Goal: Task Accomplishment & Management: Use online tool/utility

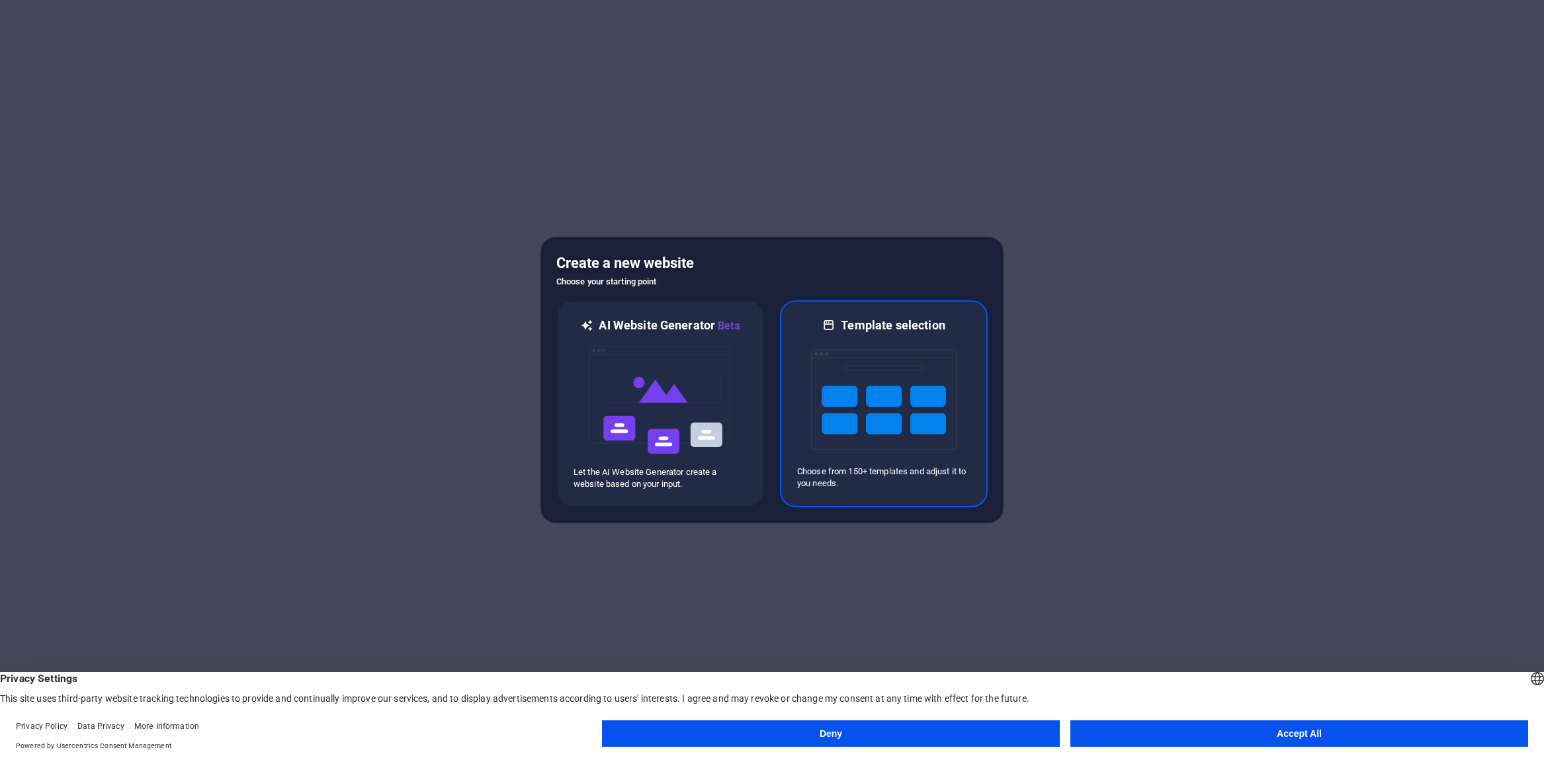
click at [884, 436] on img at bounding box center [884, 399] width 146 height 132
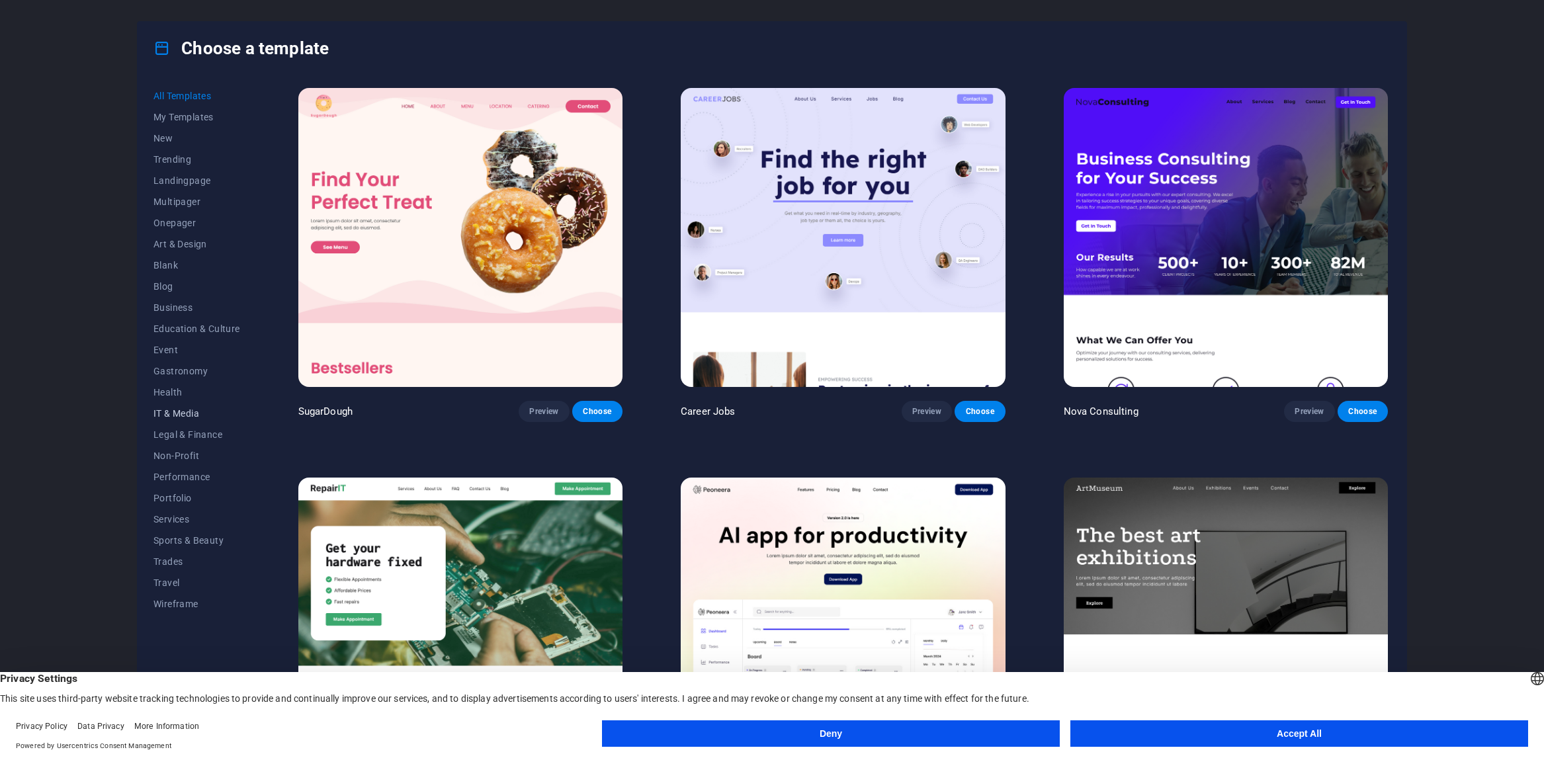
click at [168, 416] on span "IT & Media" at bounding box center [196, 413] width 87 height 11
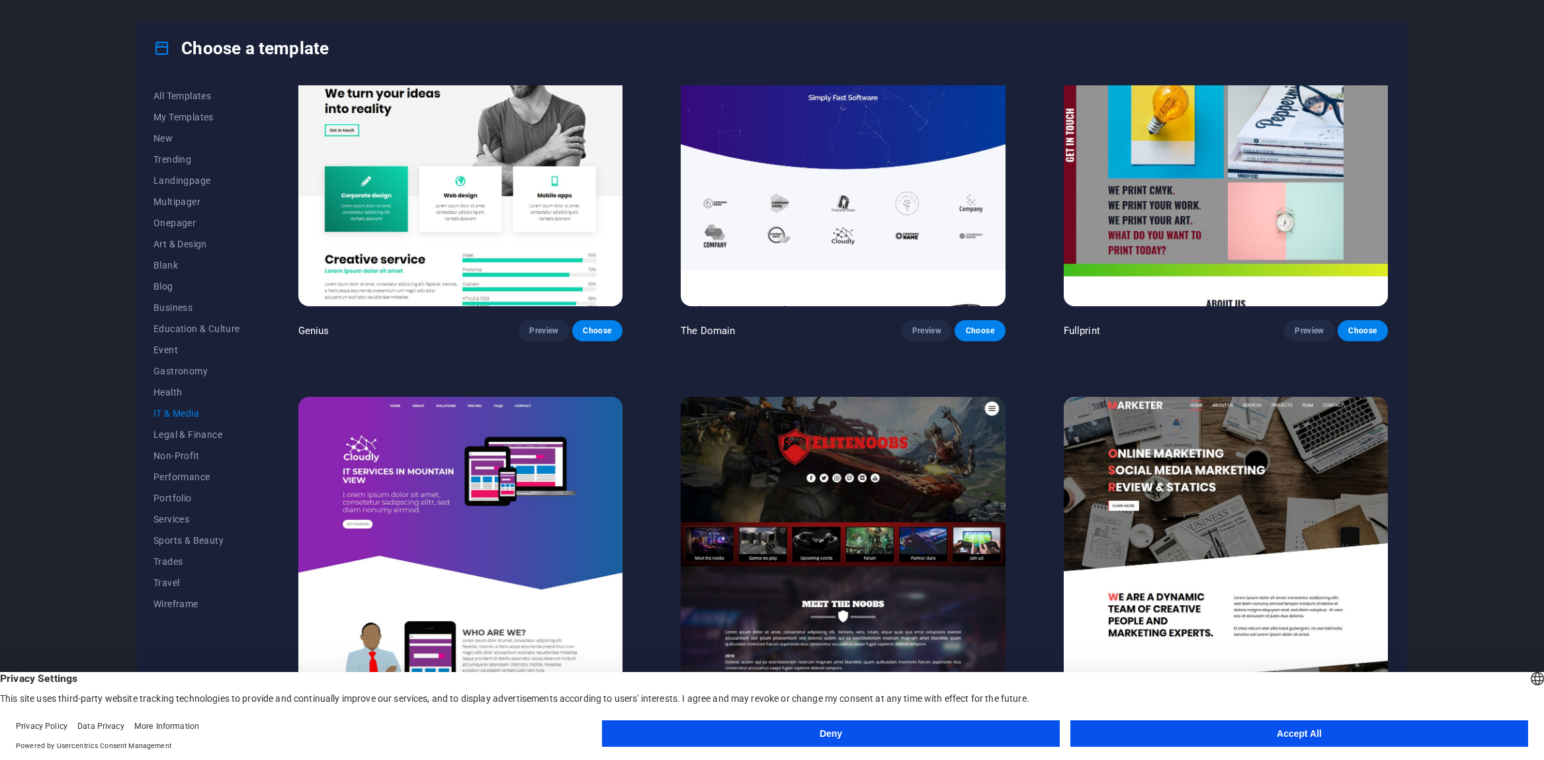
scroll to position [863, 0]
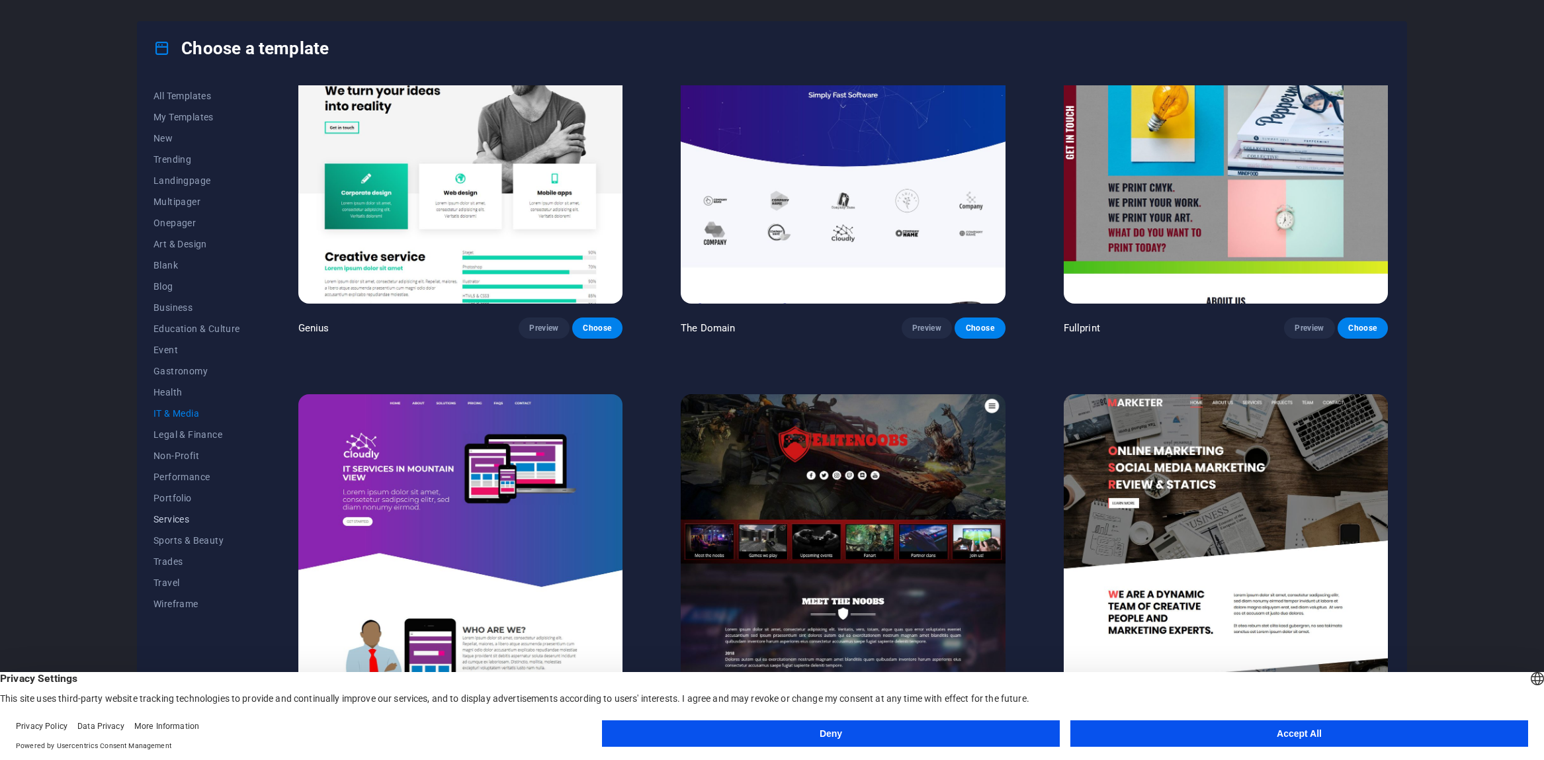
click at [175, 517] on span "Services" at bounding box center [196, 519] width 87 height 11
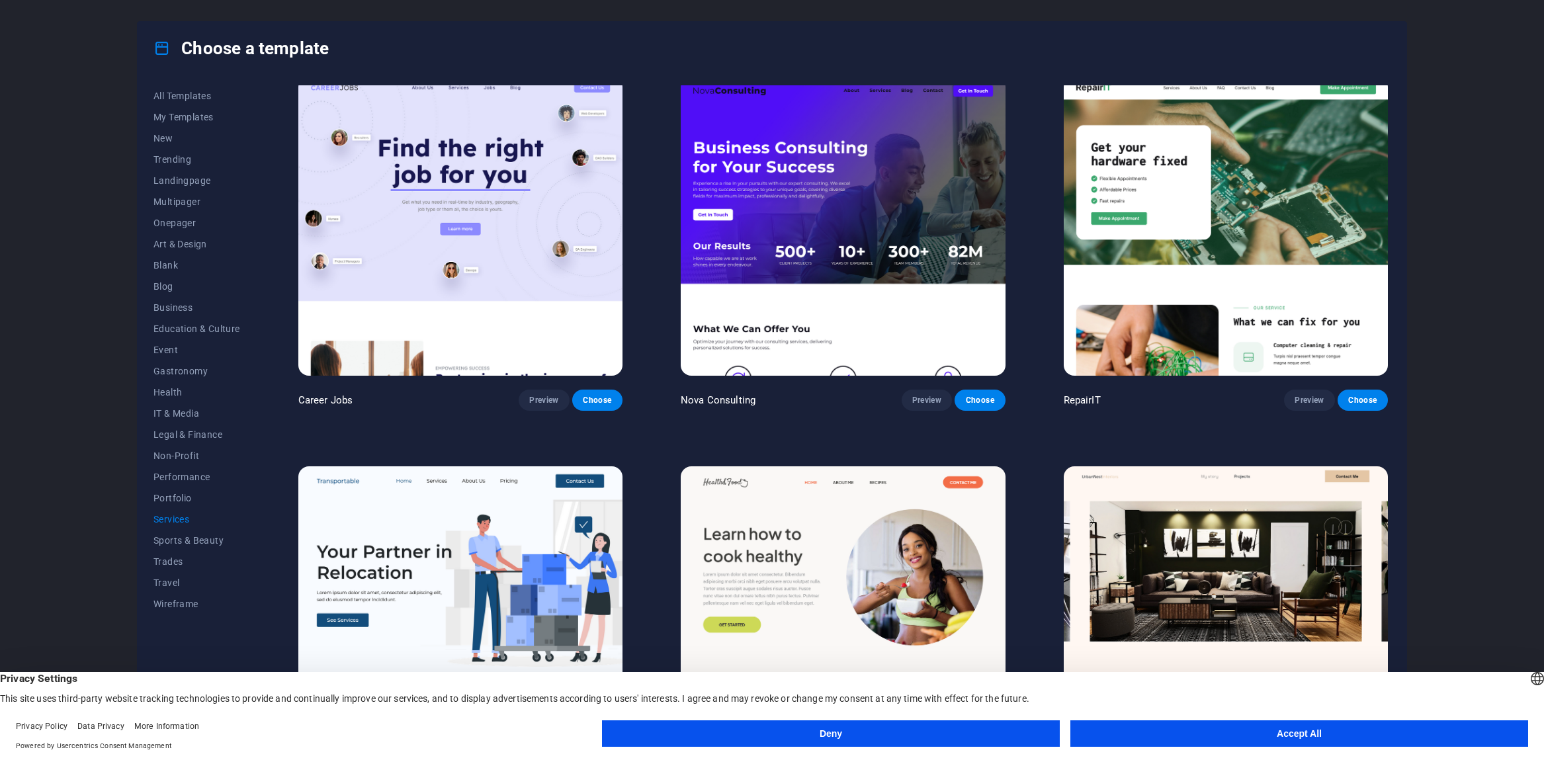
scroll to position [0, 0]
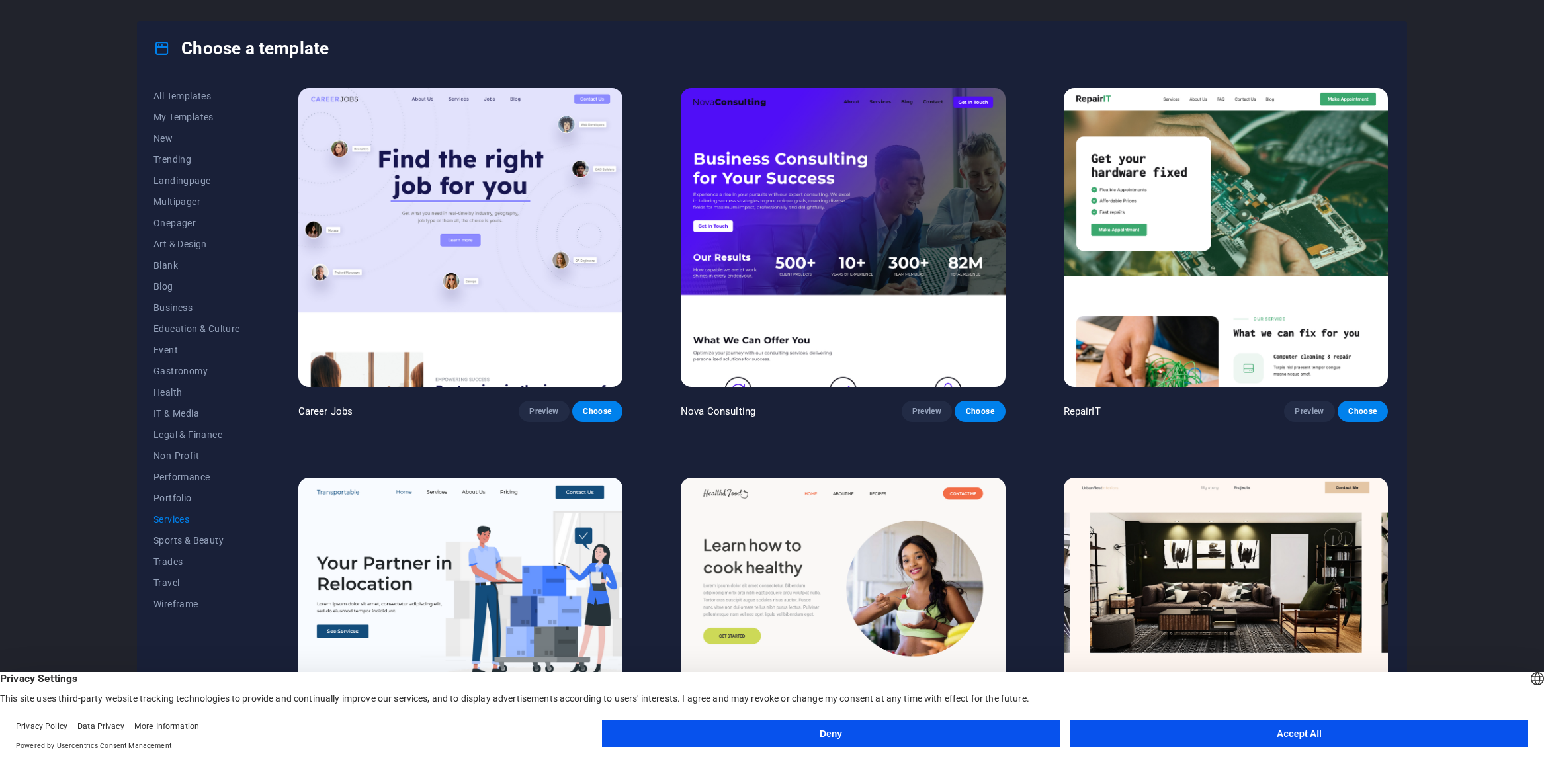
click at [1300, 729] on button "Accept All" at bounding box center [1299, 733] width 458 height 26
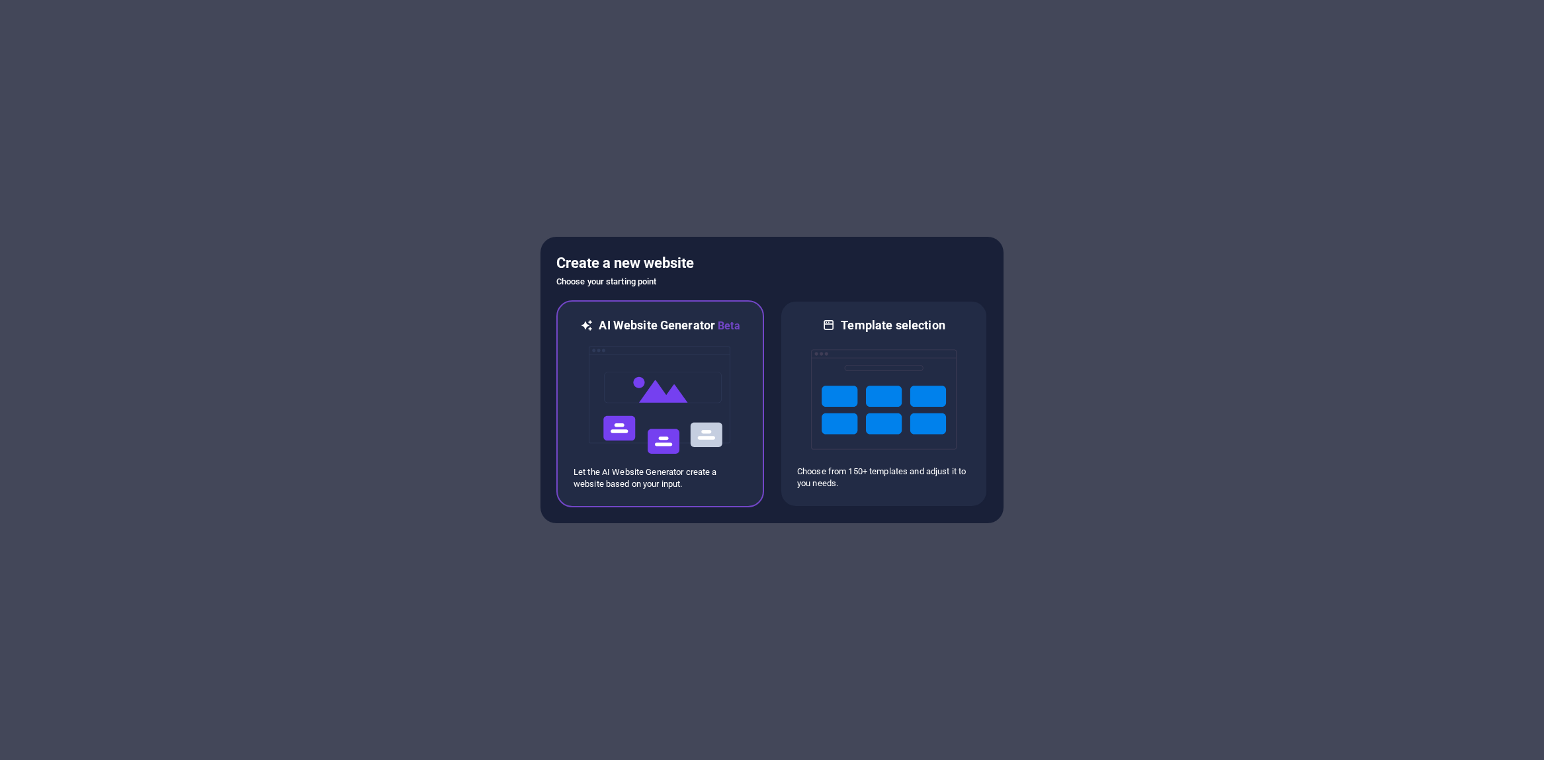
click at [647, 409] on img at bounding box center [660, 400] width 146 height 132
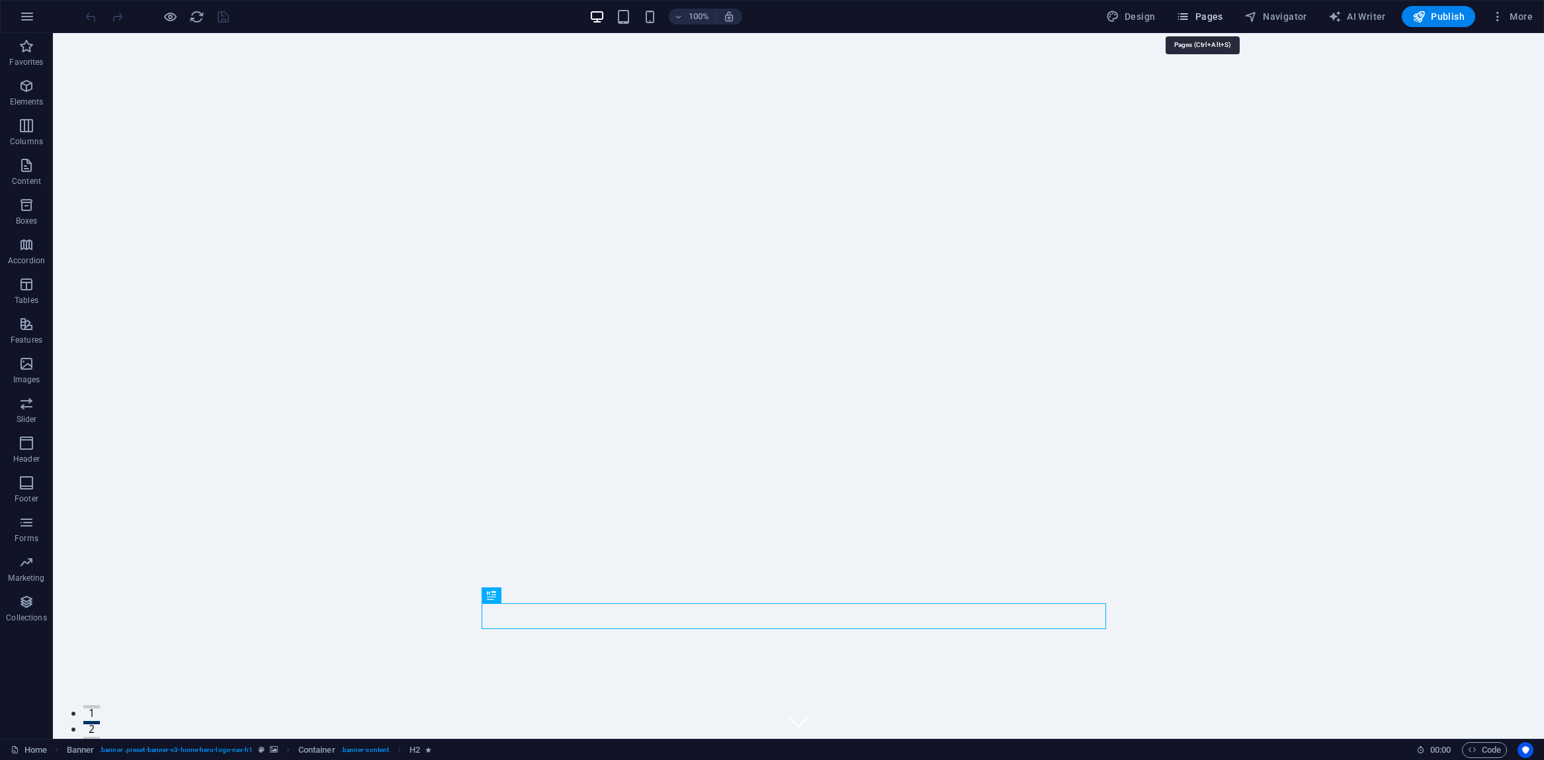
click at [1206, 19] on span "Pages" at bounding box center [1199, 16] width 46 height 13
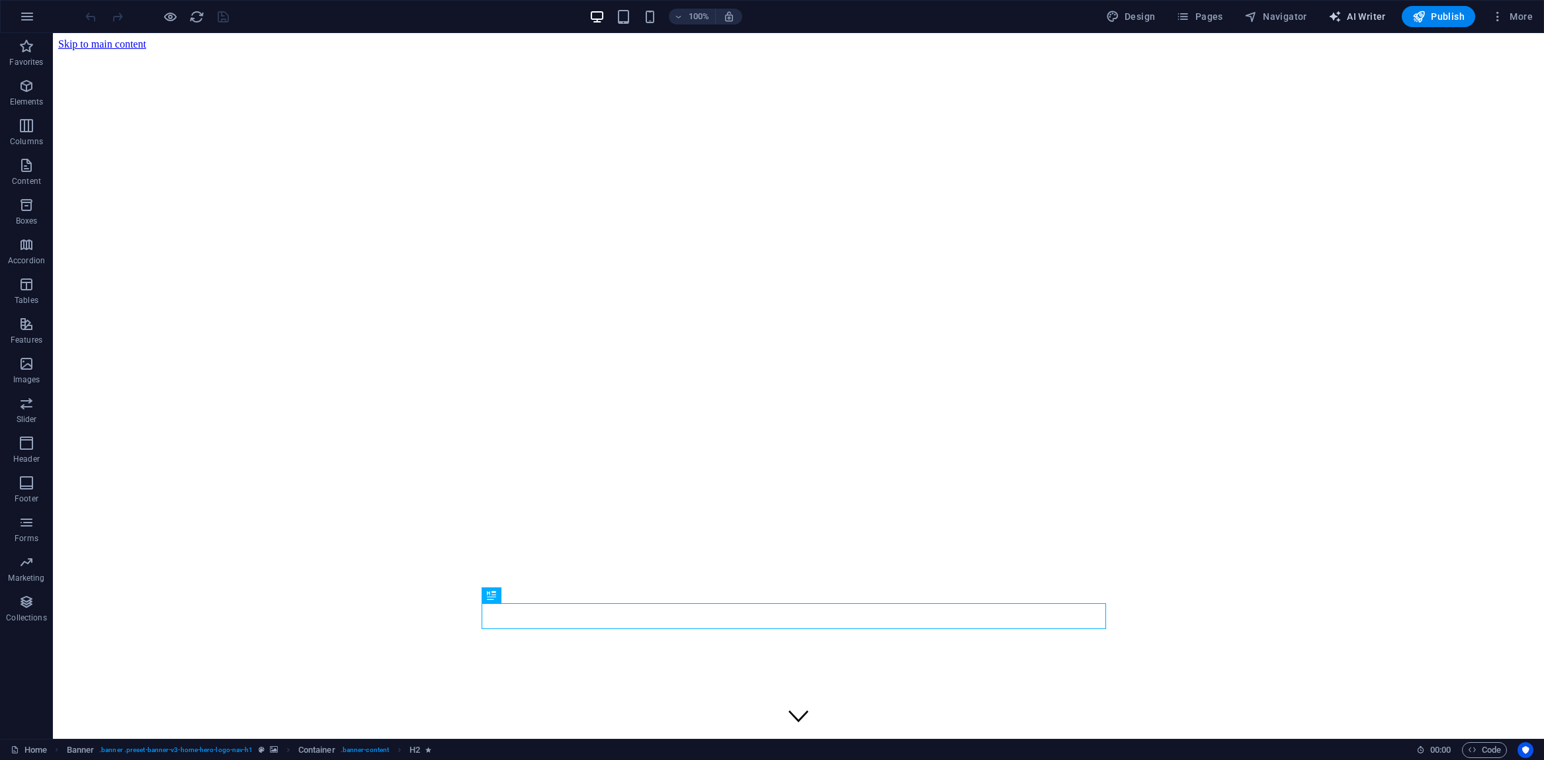
click at [1362, 17] on span "AI Writer" at bounding box center [1357, 16] width 58 height 13
select select "English"
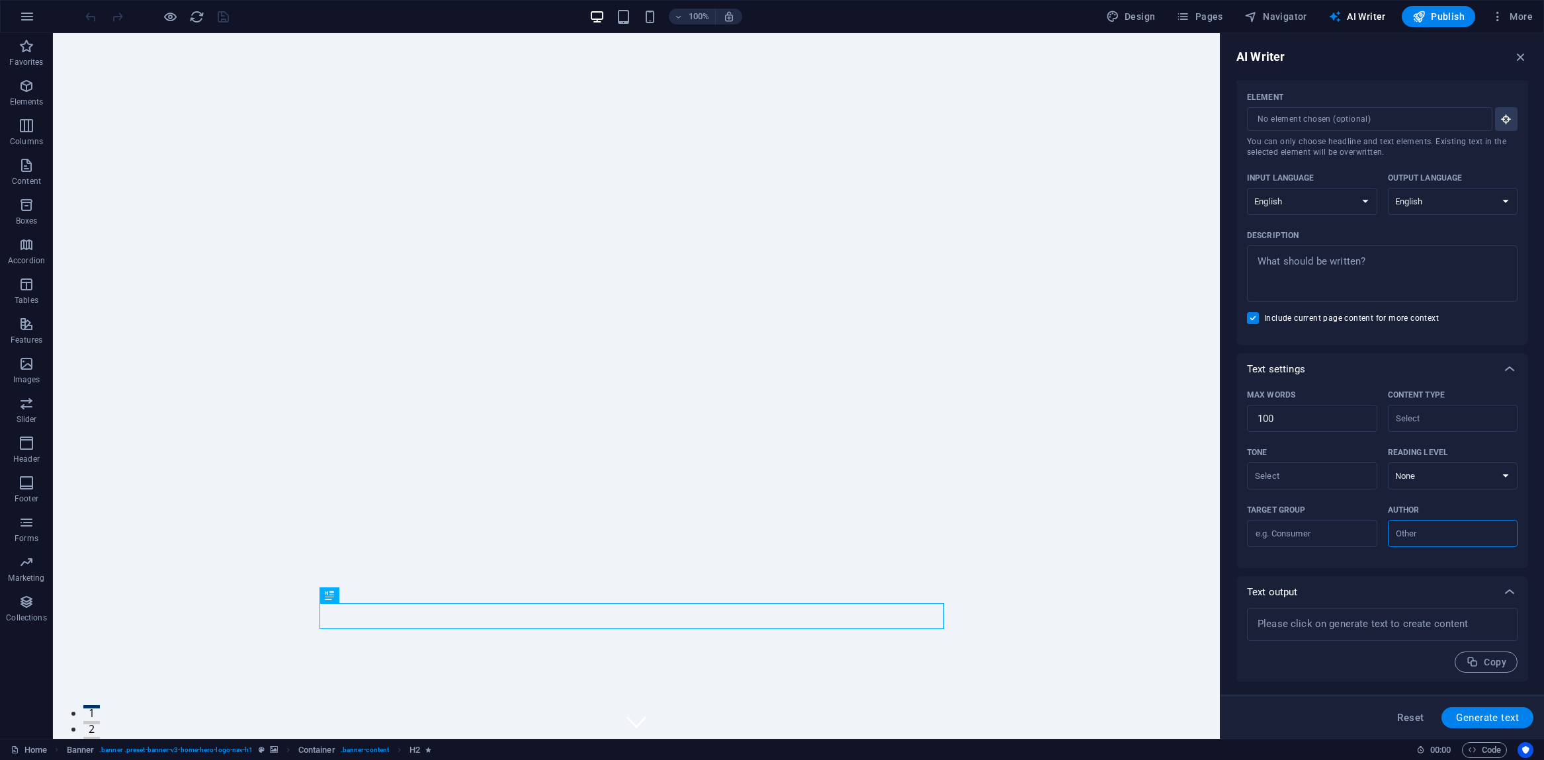
scroll to position [27, 0]
click at [1504, 18] on icon "button" at bounding box center [1497, 16] width 13 height 13
click at [29, 328] on div at bounding box center [772, 380] width 1544 height 760
click at [24, 328] on icon "button" at bounding box center [27, 324] width 16 height 16
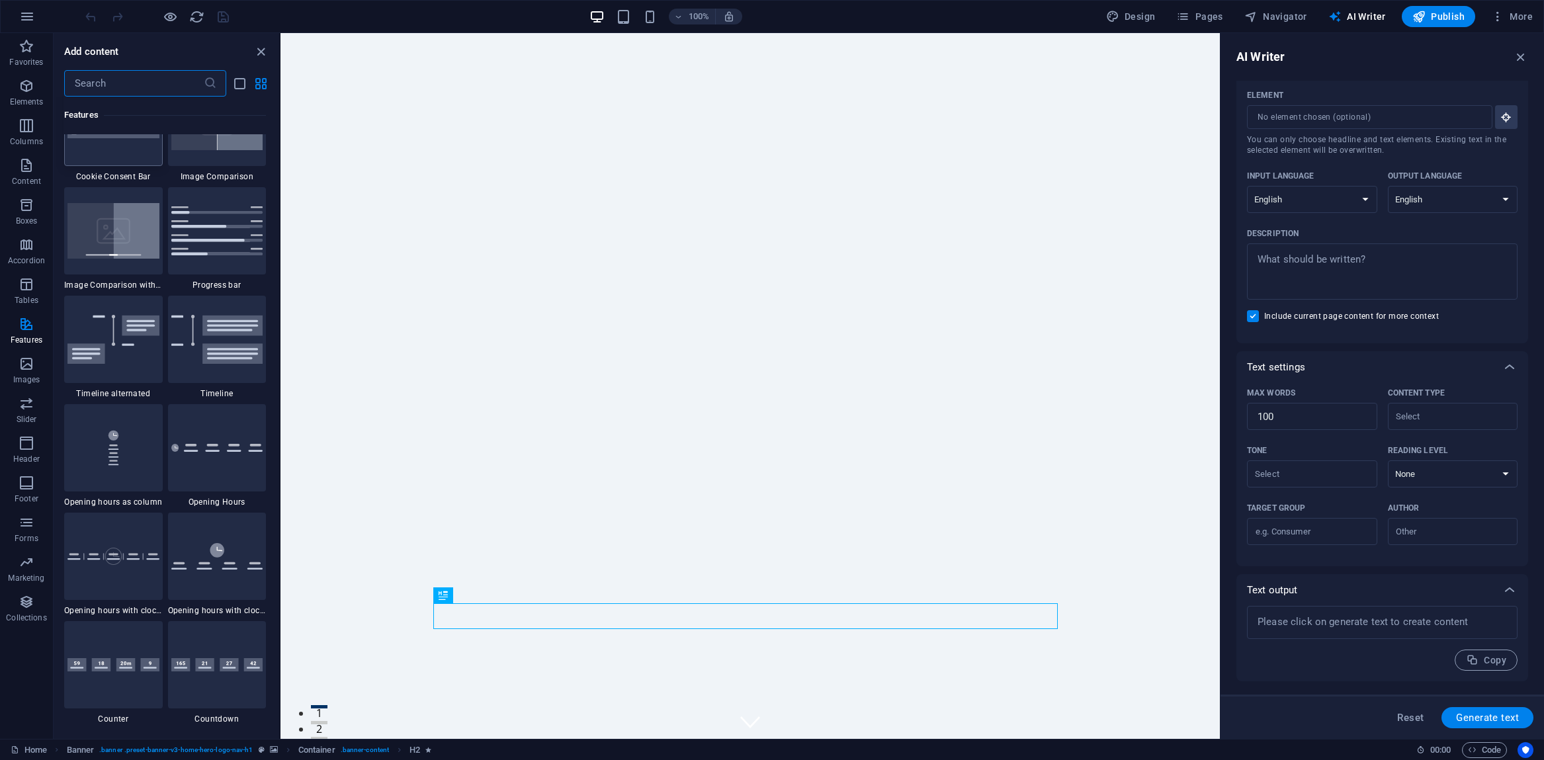
scroll to position [5431, 0]
click at [26, 599] on icon "button" at bounding box center [27, 602] width 16 height 16
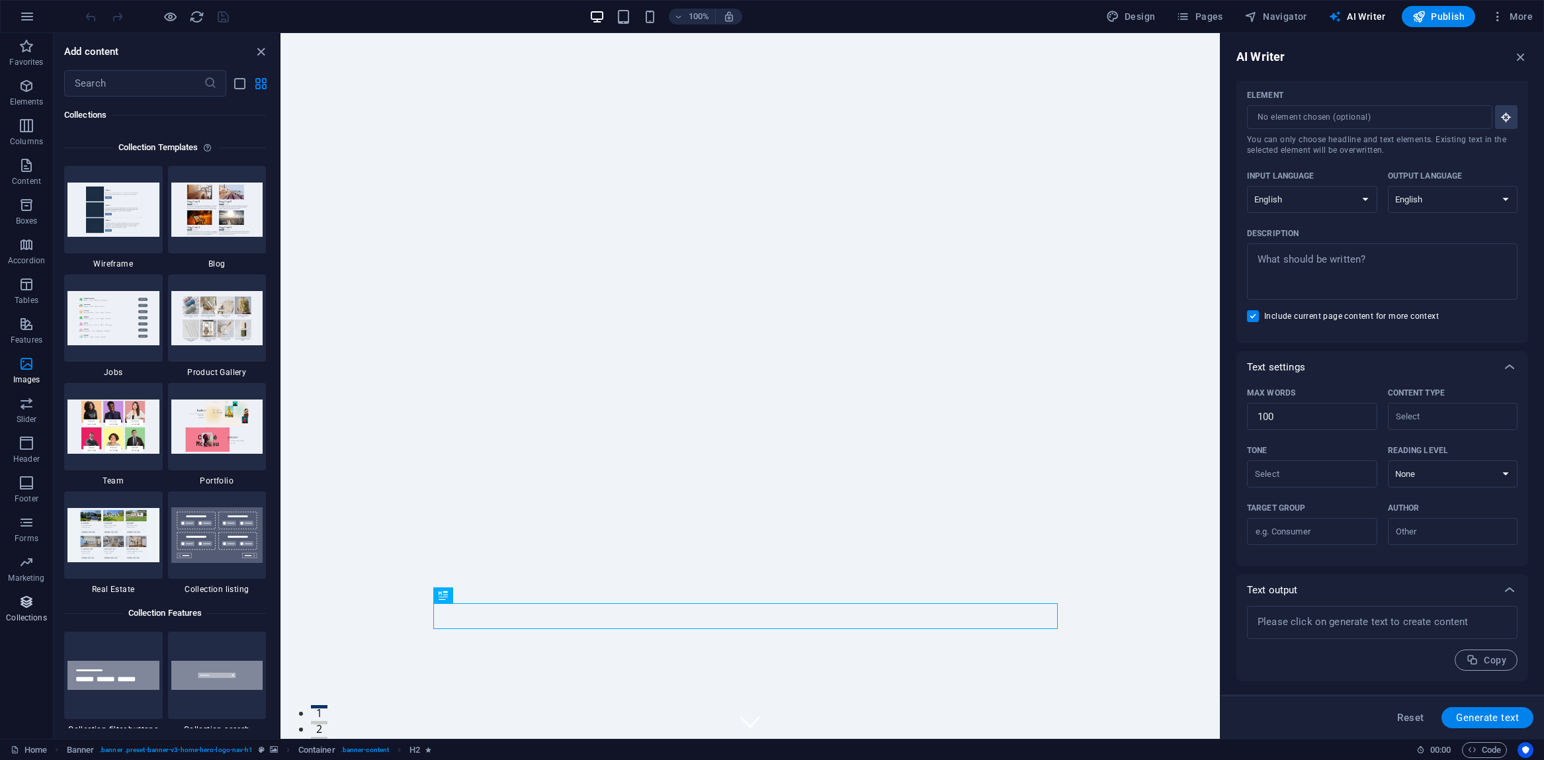
scroll to position [12108, 0]
click at [102, 425] on img at bounding box center [113, 427] width 92 height 54
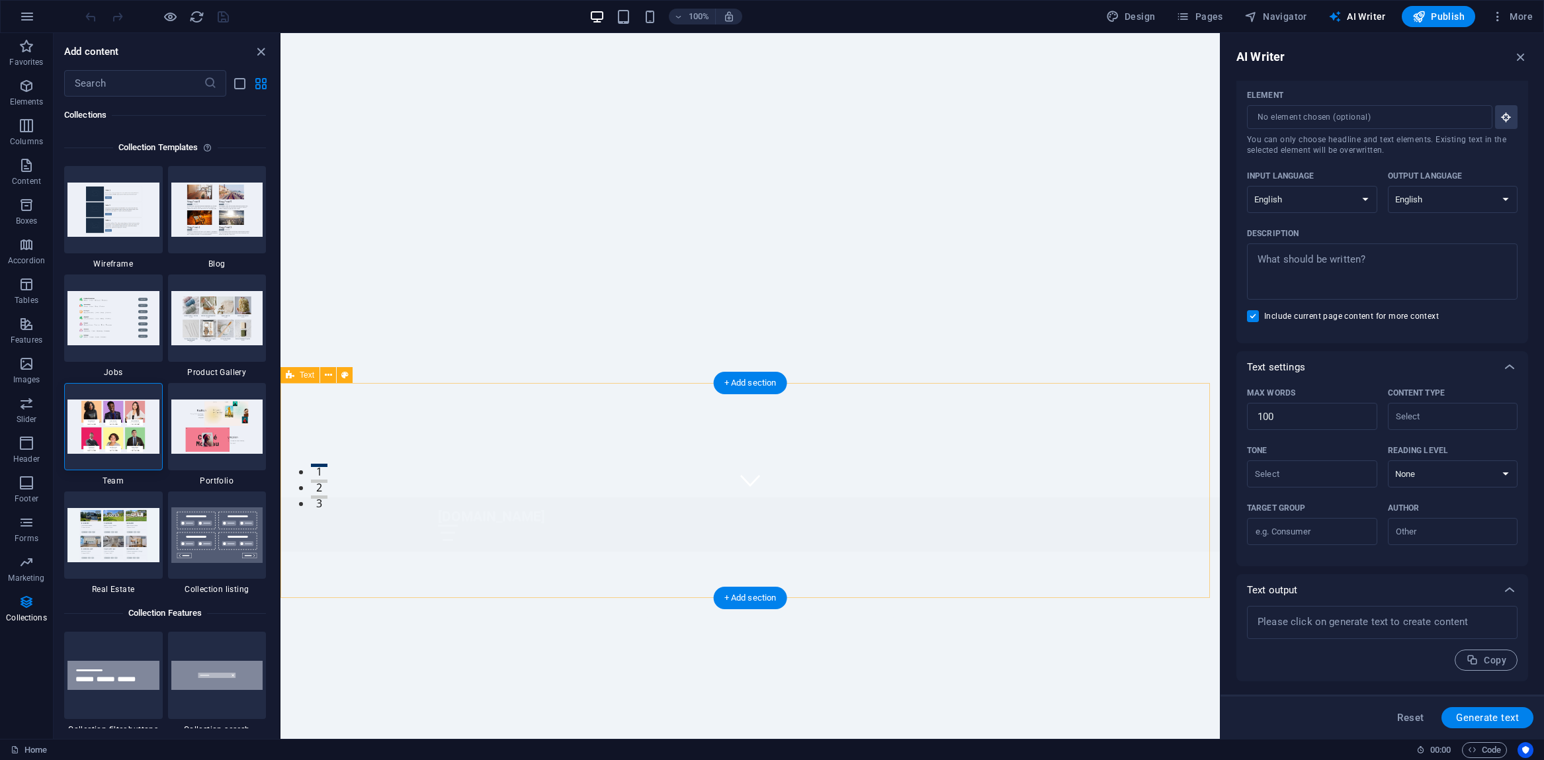
scroll to position [0, 0]
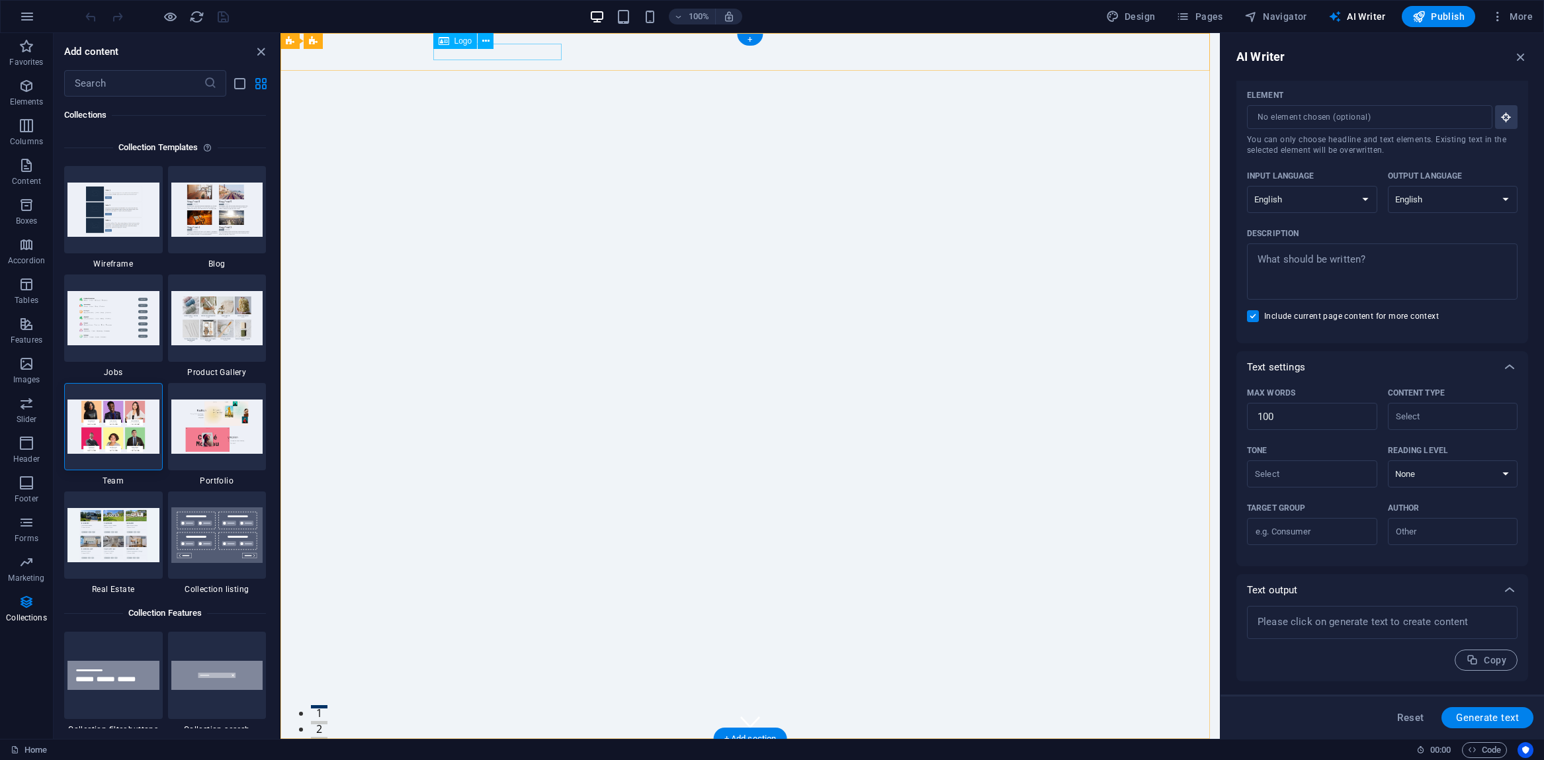
click at [472, 749] on div "[DOMAIN_NAME]" at bounding box center [750, 757] width 624 height 17
click at [442, 41] on icon at bounding box center [444, 41] width 11 height 16
click at [464, 41] on span "Logo" at bounding box center [463, 41] width 18 height 8
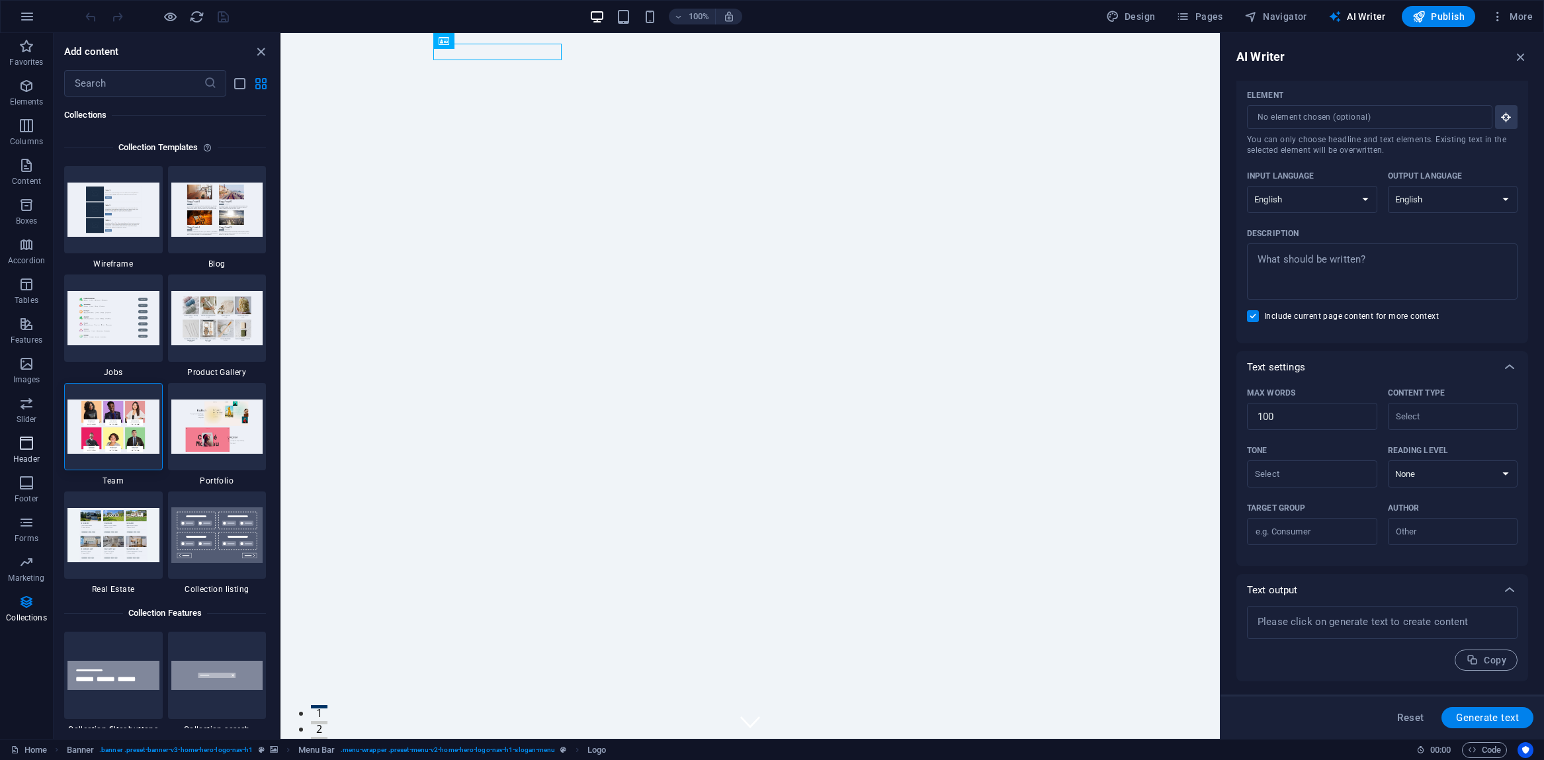
click at [24, 446] on icon "button" at bounding box center [27, 443] width 16 height 16
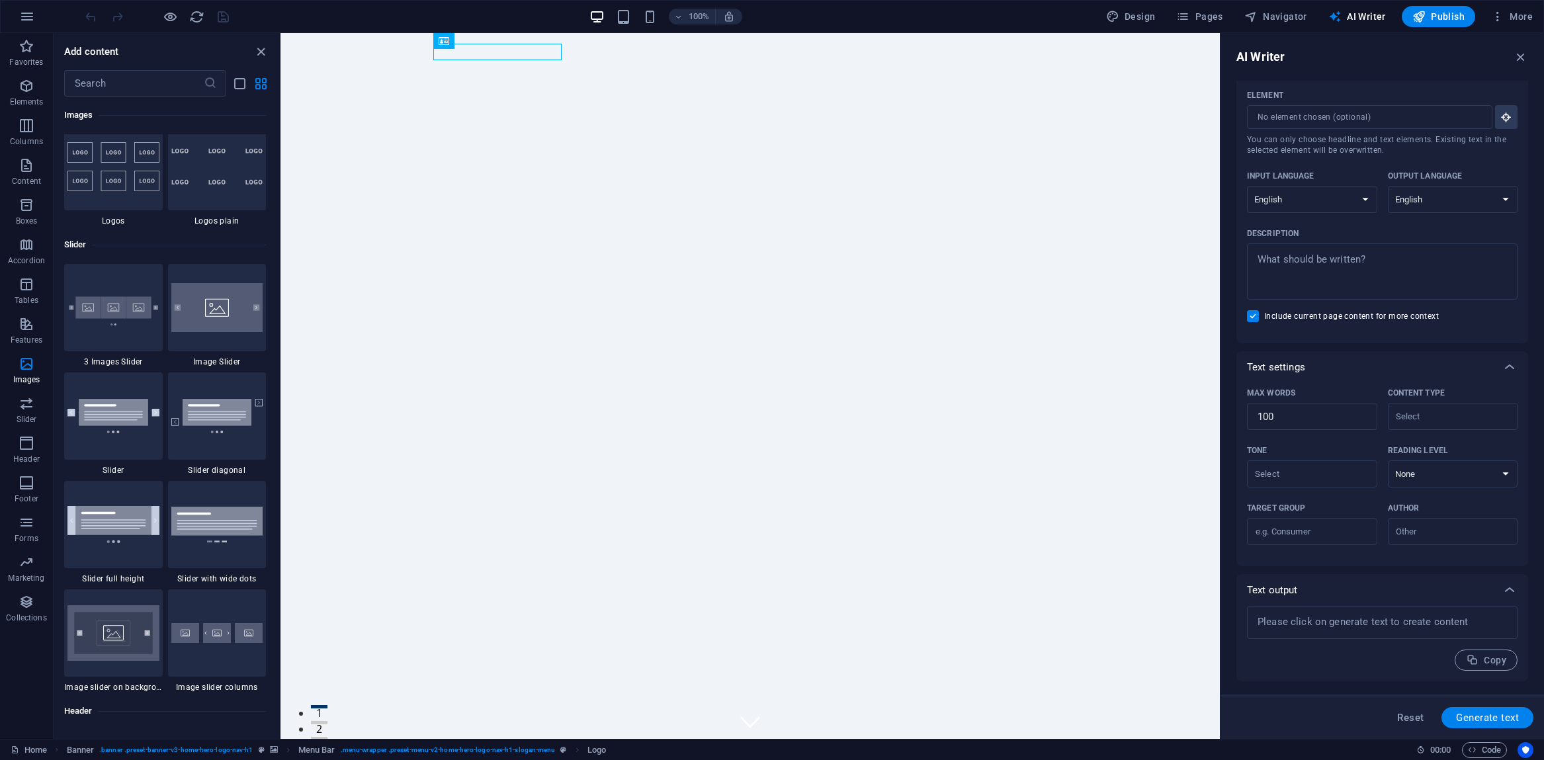
scroll to position [7444, 0]
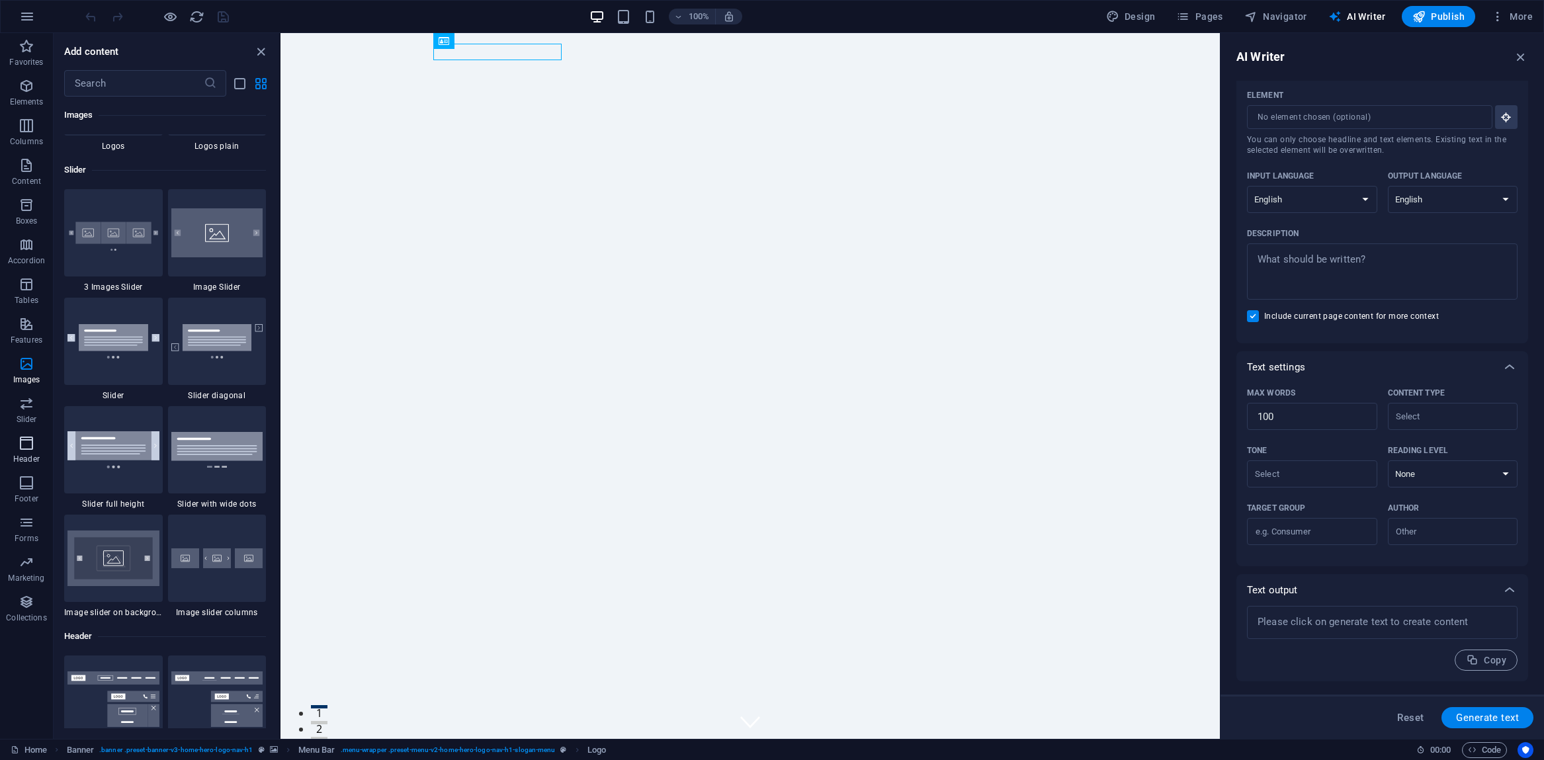
click at [27, 439] on icon "button" at bounding box center [27, 443] width 16 height 16
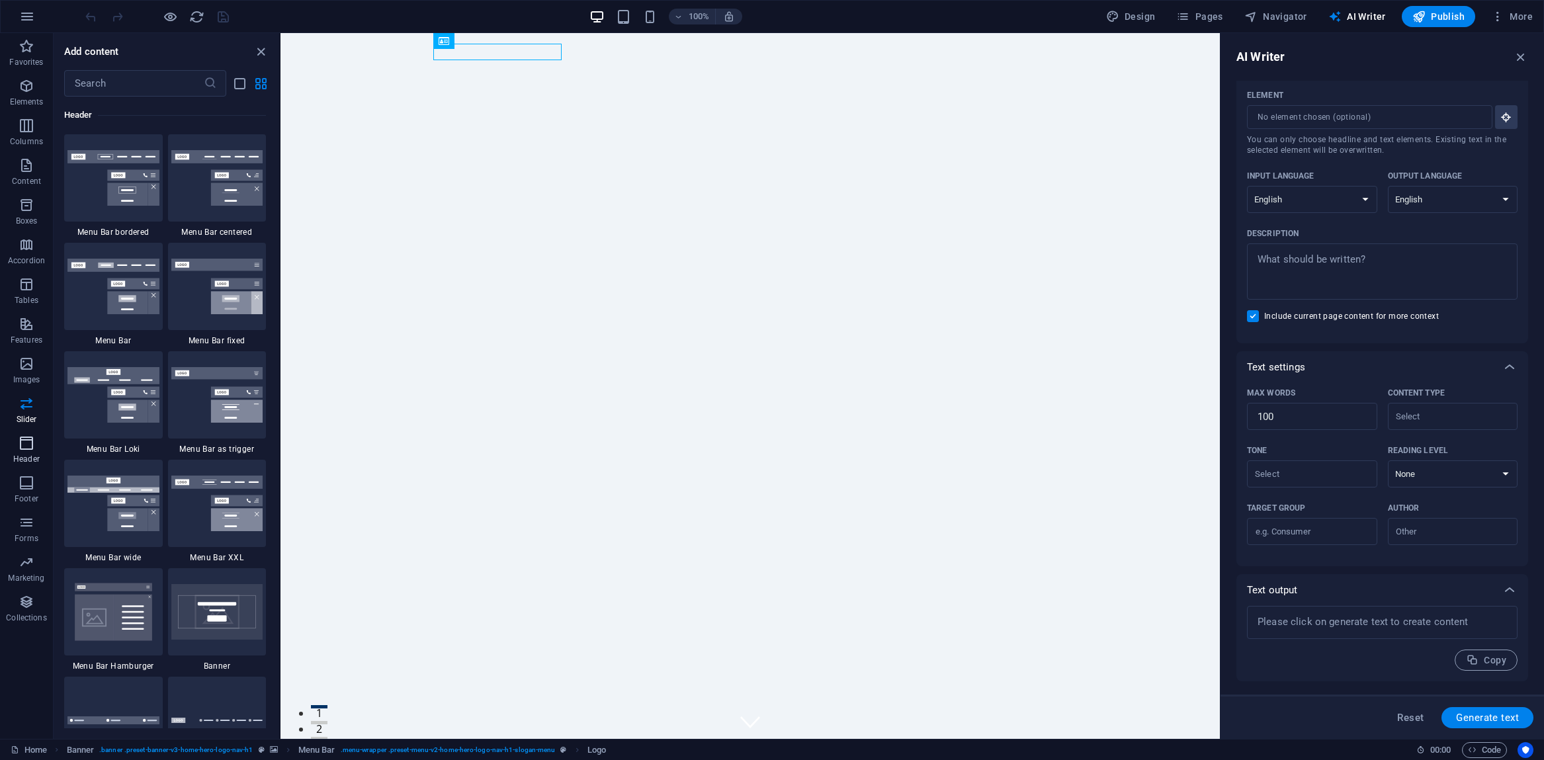
scroll to position [7965, 0]
click at [114, 175] on img at bounding box center [113, 178] width 92 height 56
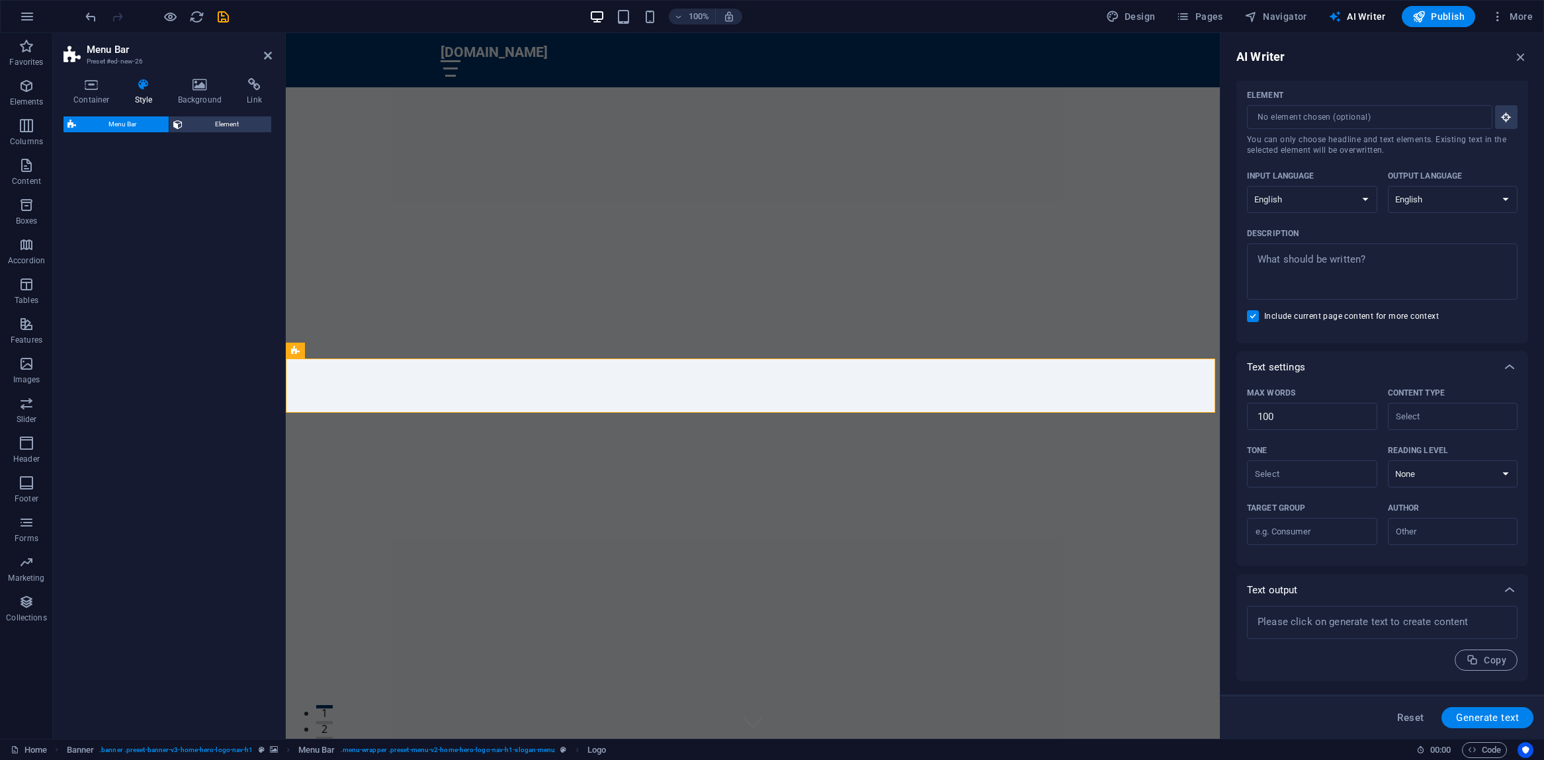
select select "rem"
select select "preset-menu-v2-border"
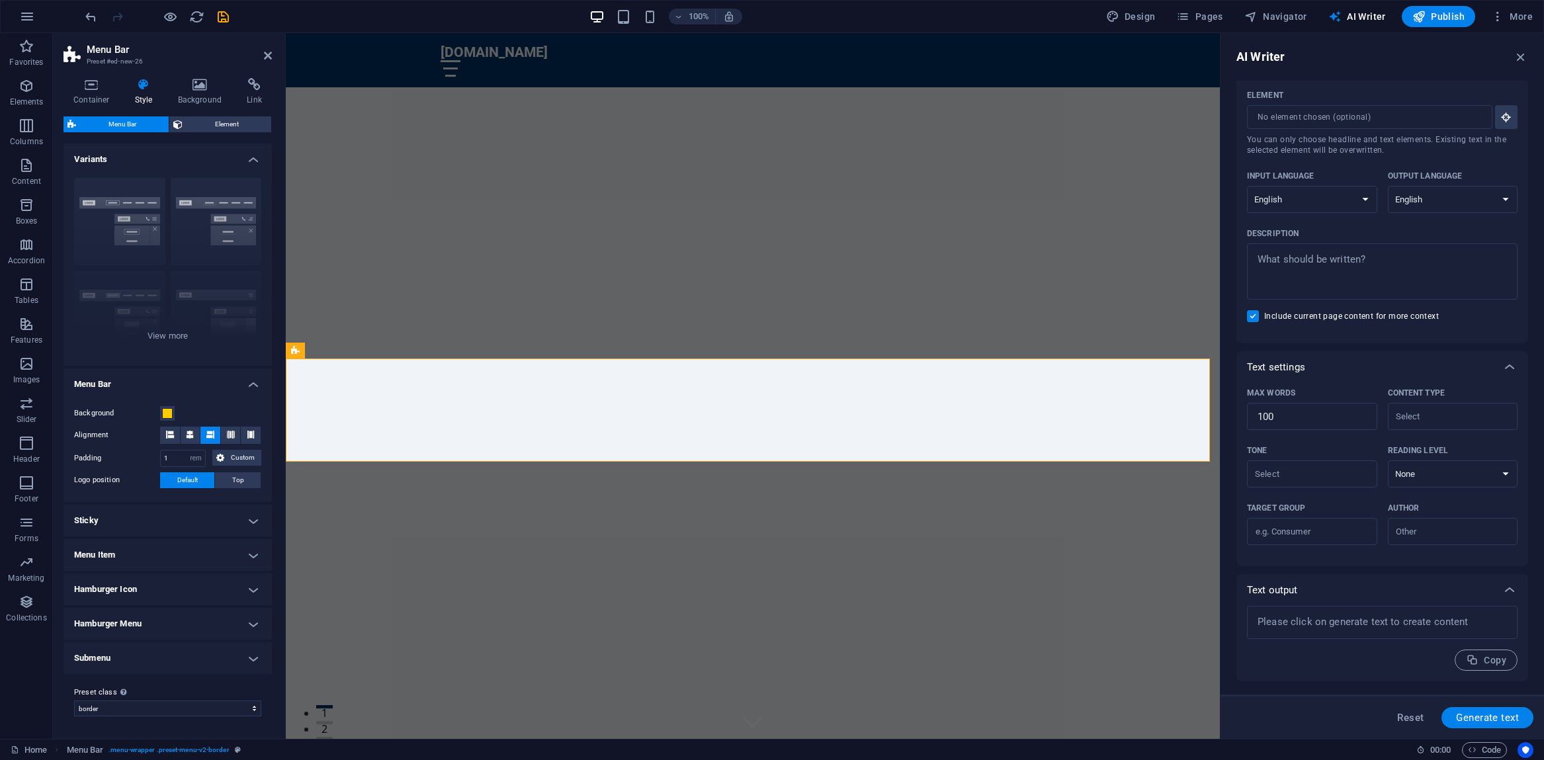
scroll to position [380, 0]
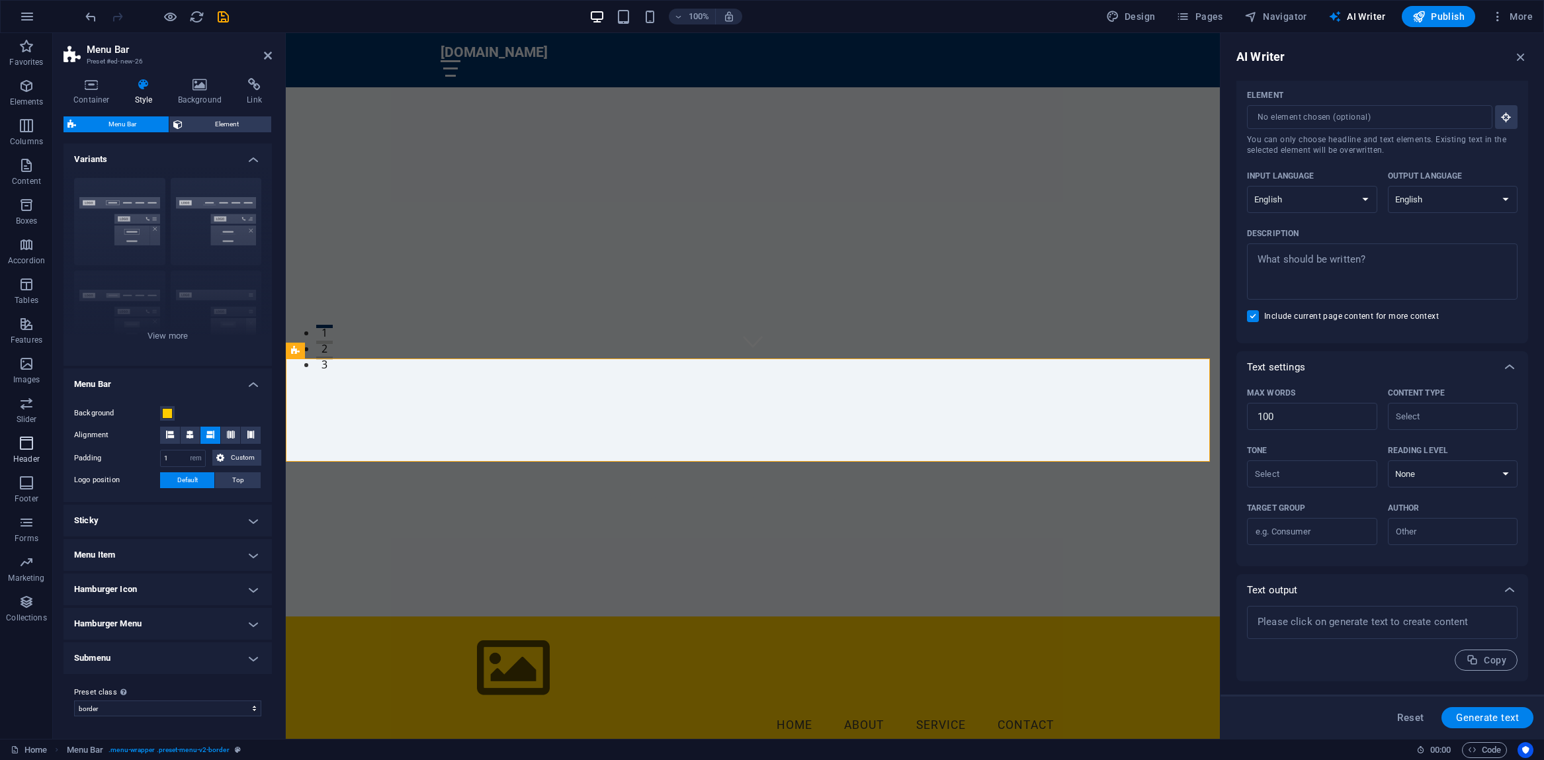
click at [22, 442] on icon "button" at bounding box center [27, 443] width 16 height 16
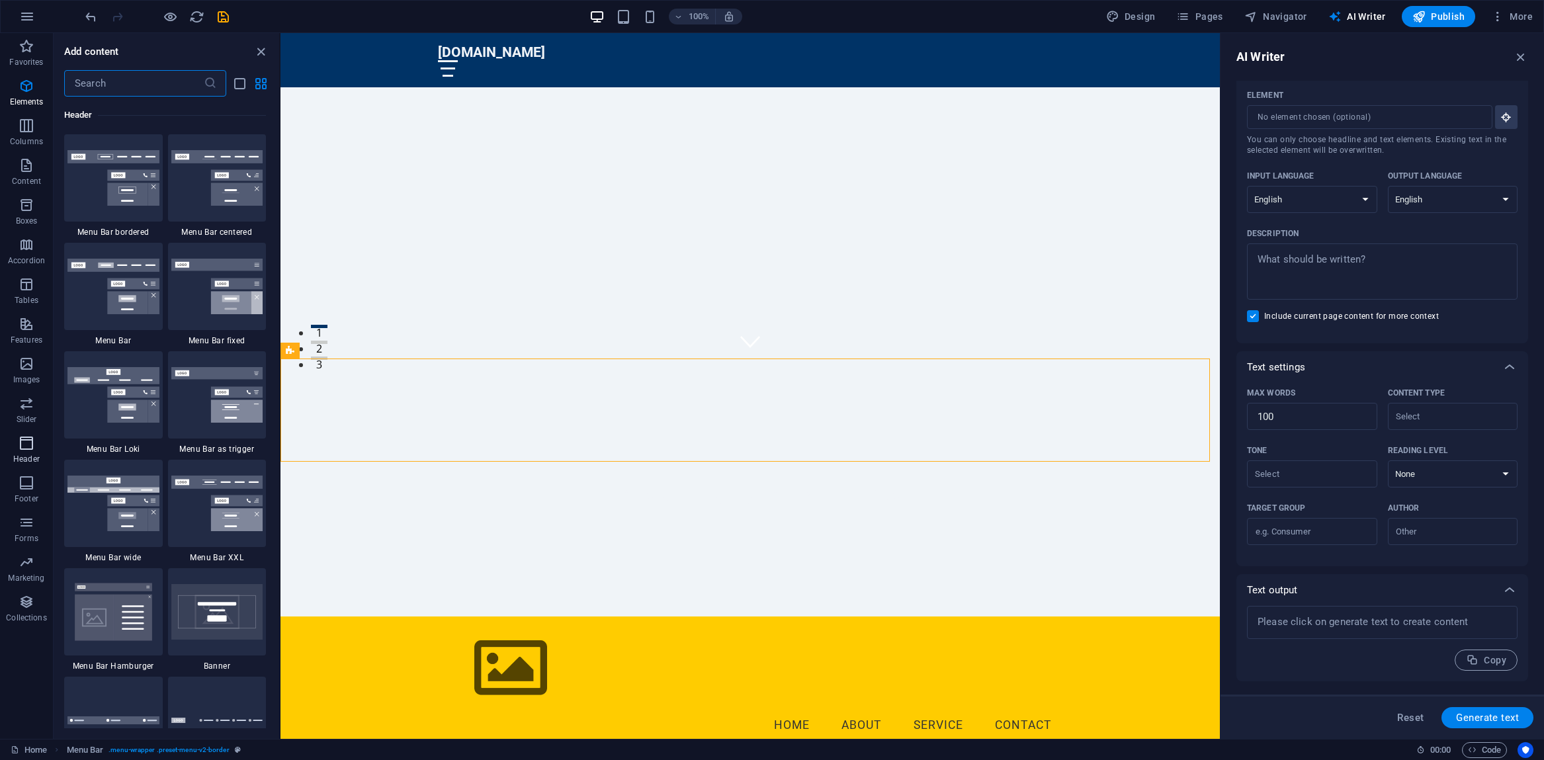
scroll to position [7965, 0]
click at [105, 304] on img at bounding box center [113, 287] width 92 height 56
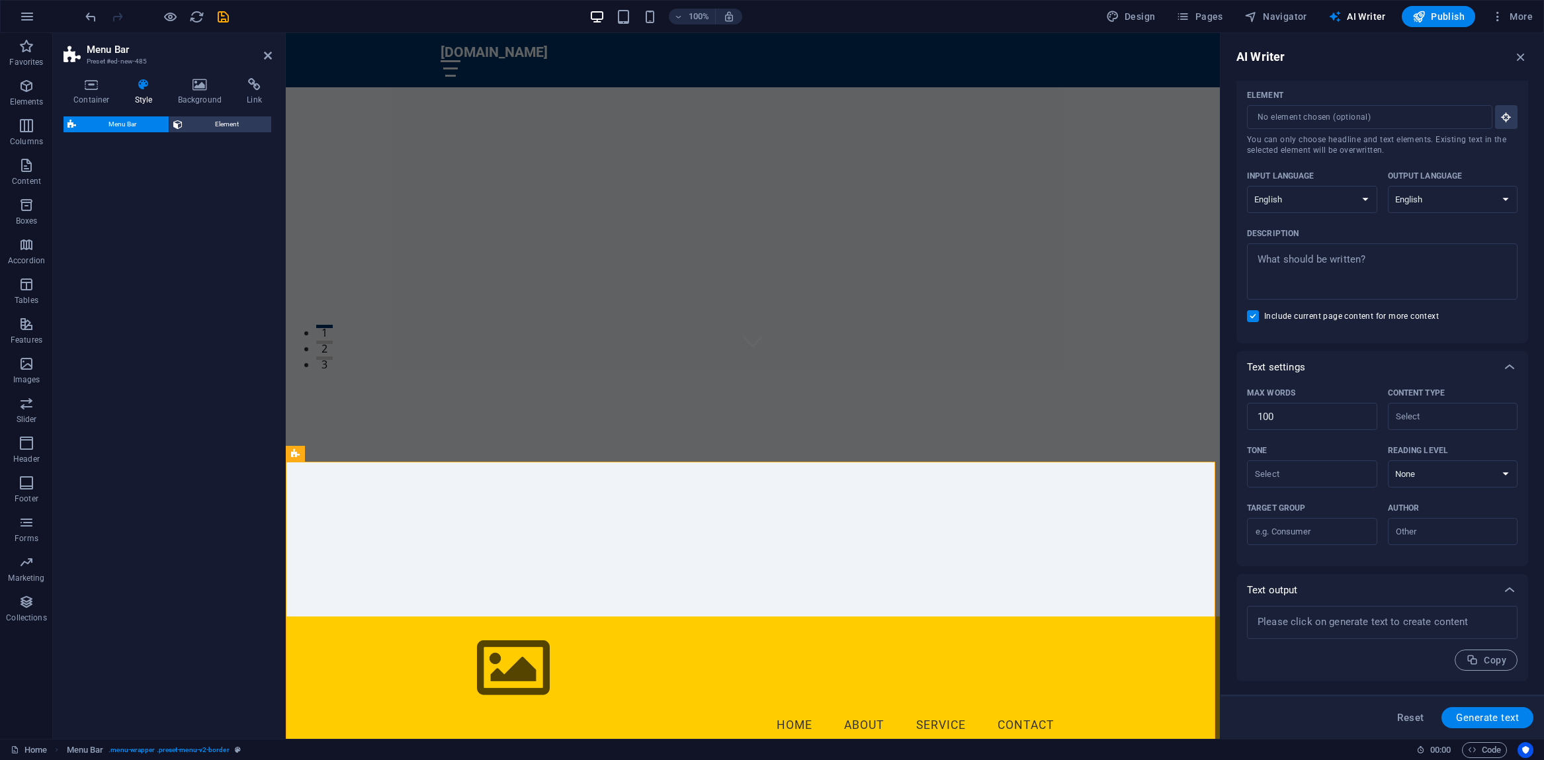
select select "rem"
select select "preset-menu-v2-default"
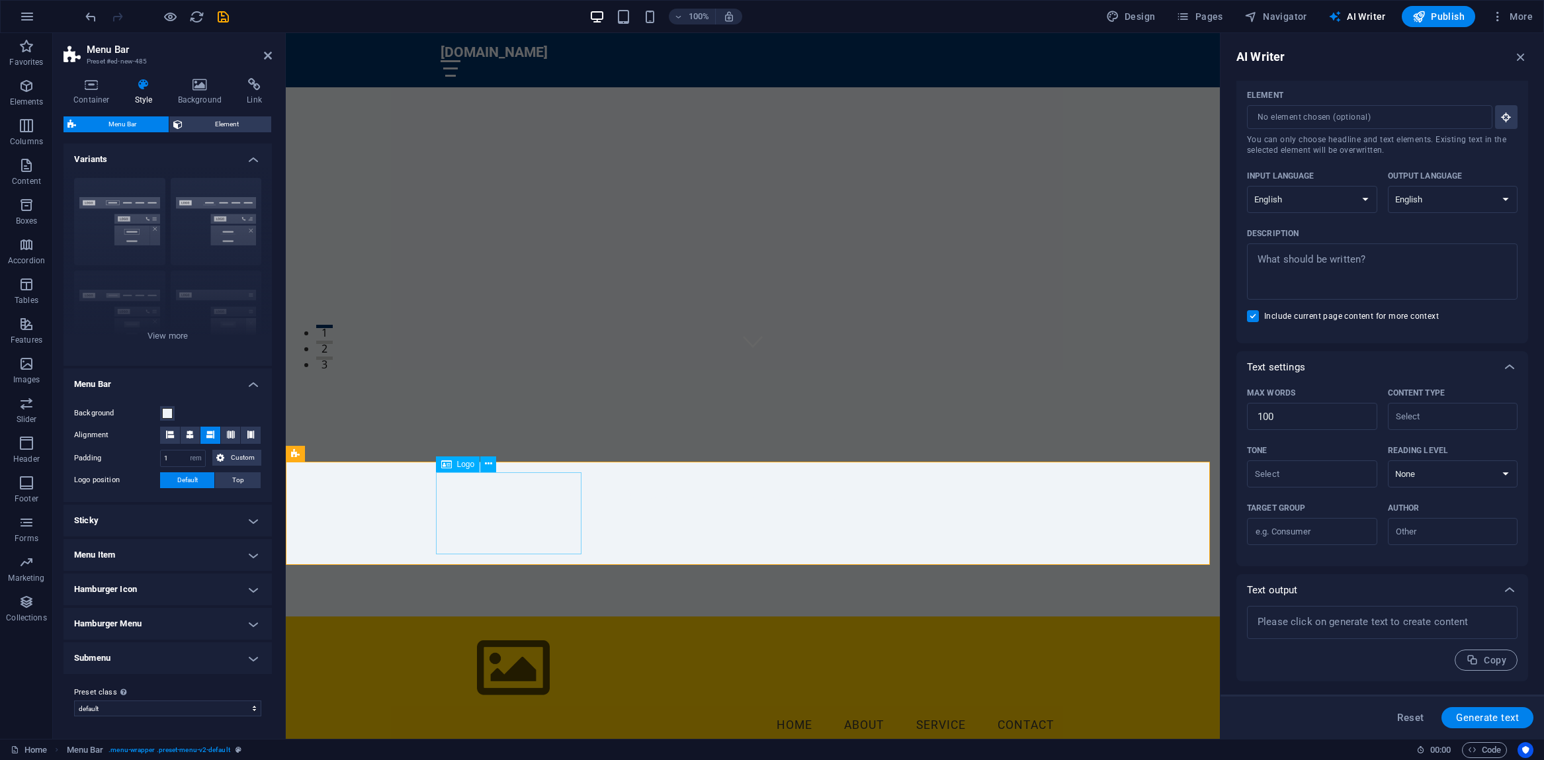
click at [255, 552] on h4 "Menu Item" at bounding box center [167, 555] width 208 height 32
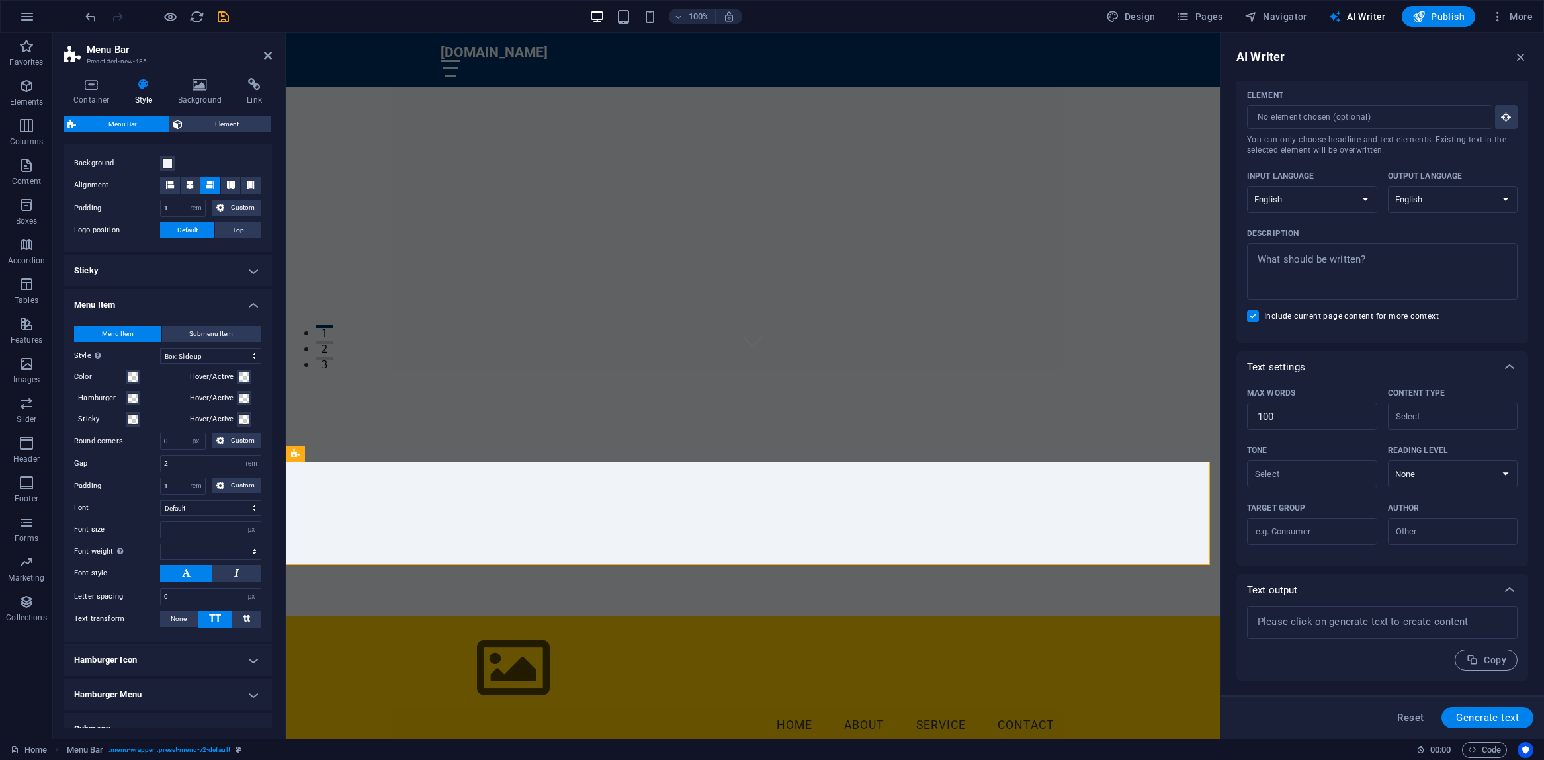
scroll to position [319, 0]
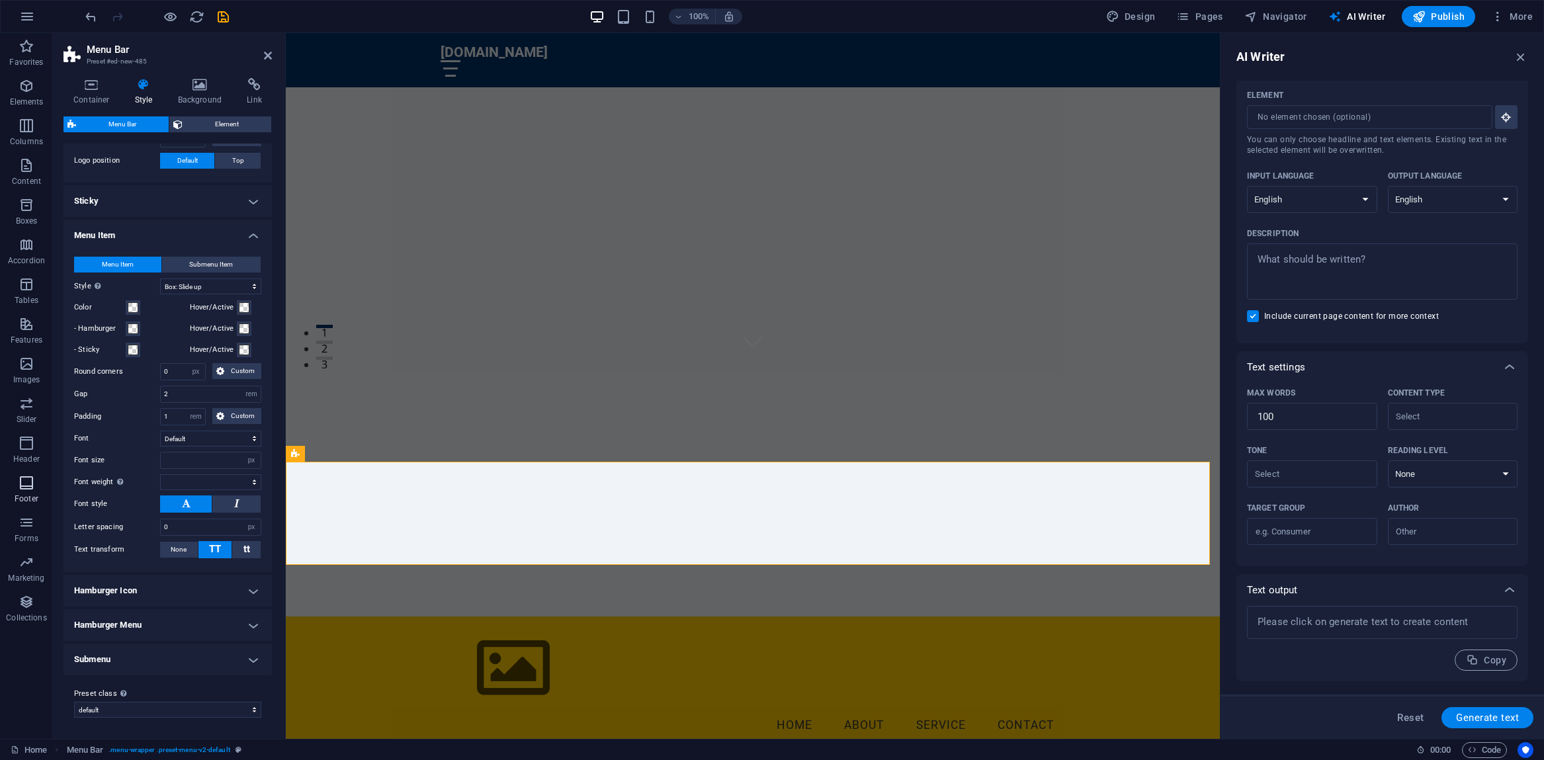
click at [22, 499] on p "Footer" at bounding box center [27, 498] width 24 height 11
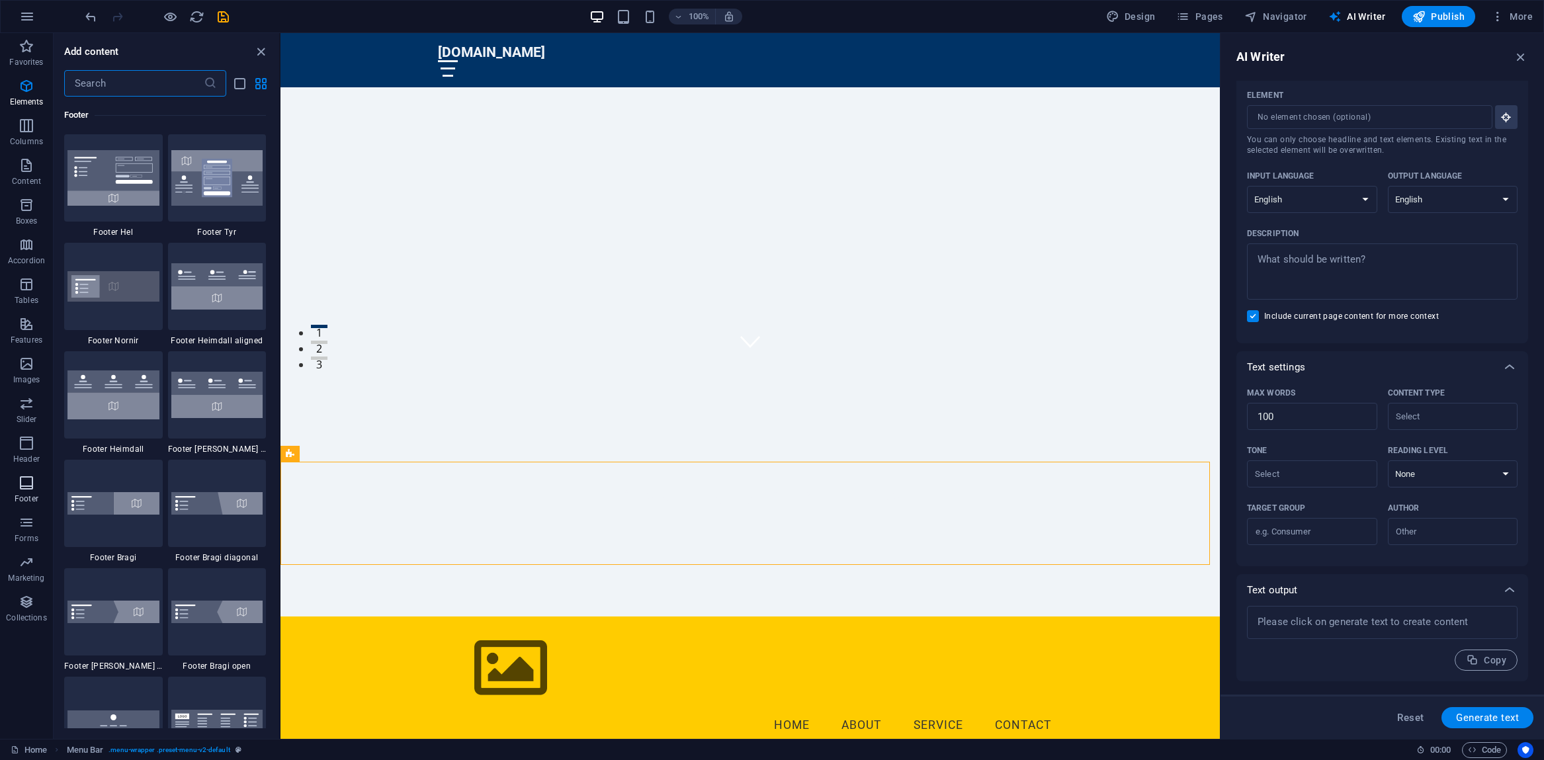
scroll to position [8757, 0]
click at [28, 448] on icon "button" at bounding box center [27, 443] width 16 height 16
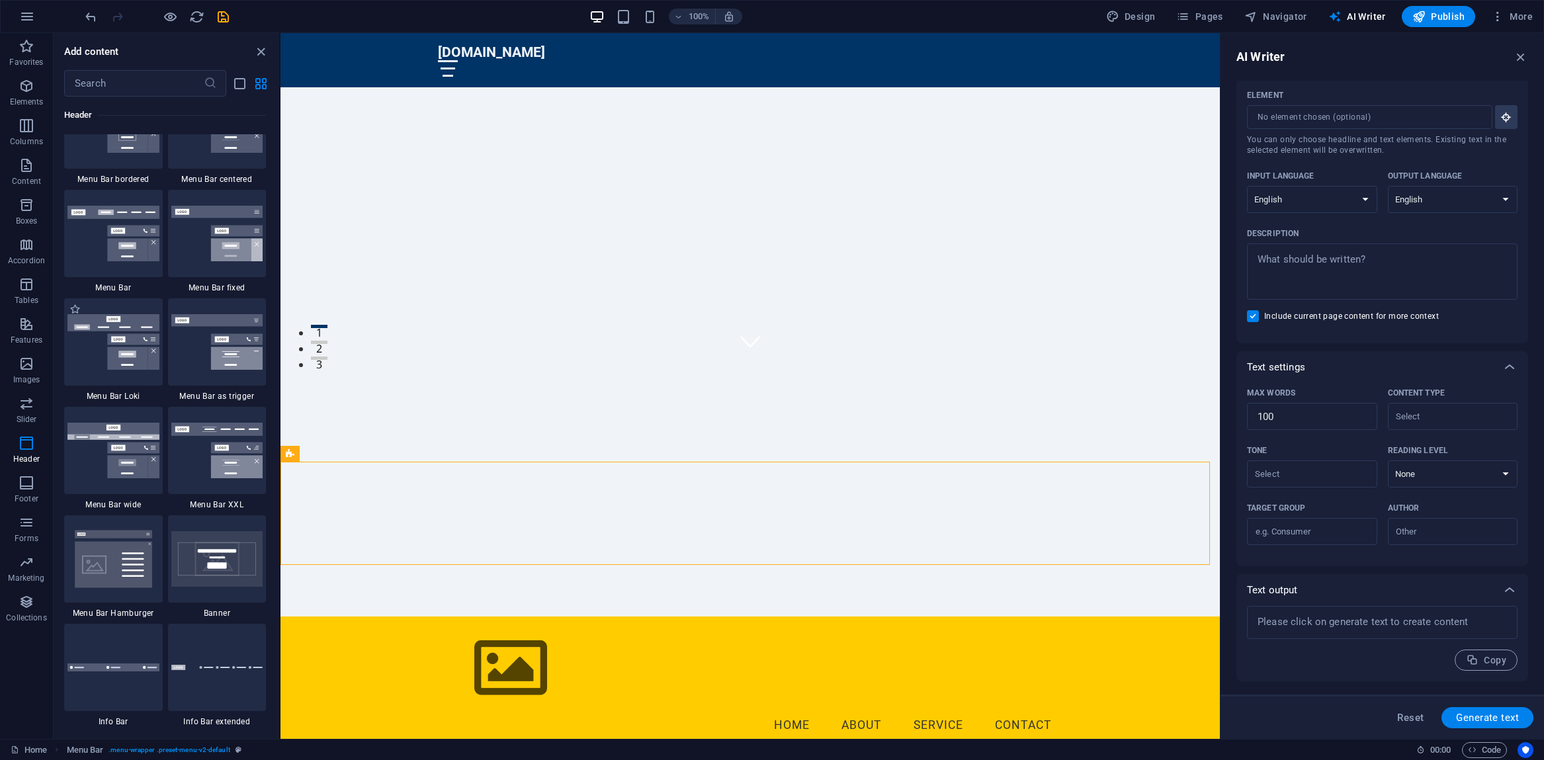
scroll to position [8030, 0]
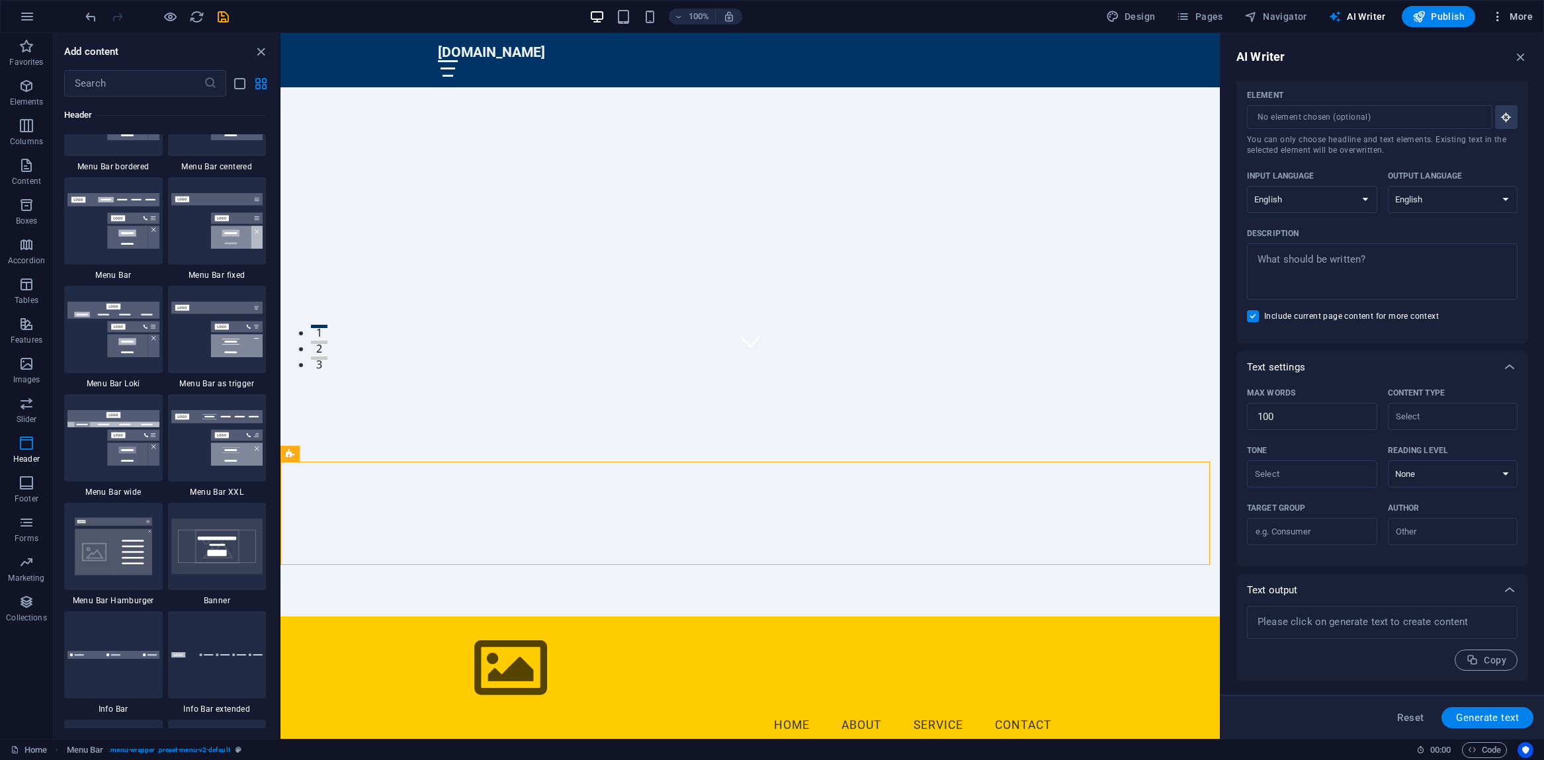
click at [1521, 17] on span "More" at bounding box center [1512, 16] width 42 height 13
click at [128, 22] on div at bounding box center [772, 380] width 1544 height 760
click at [91, 17] on icon "undo" at bounding box center [90, 16] width 15 height 15
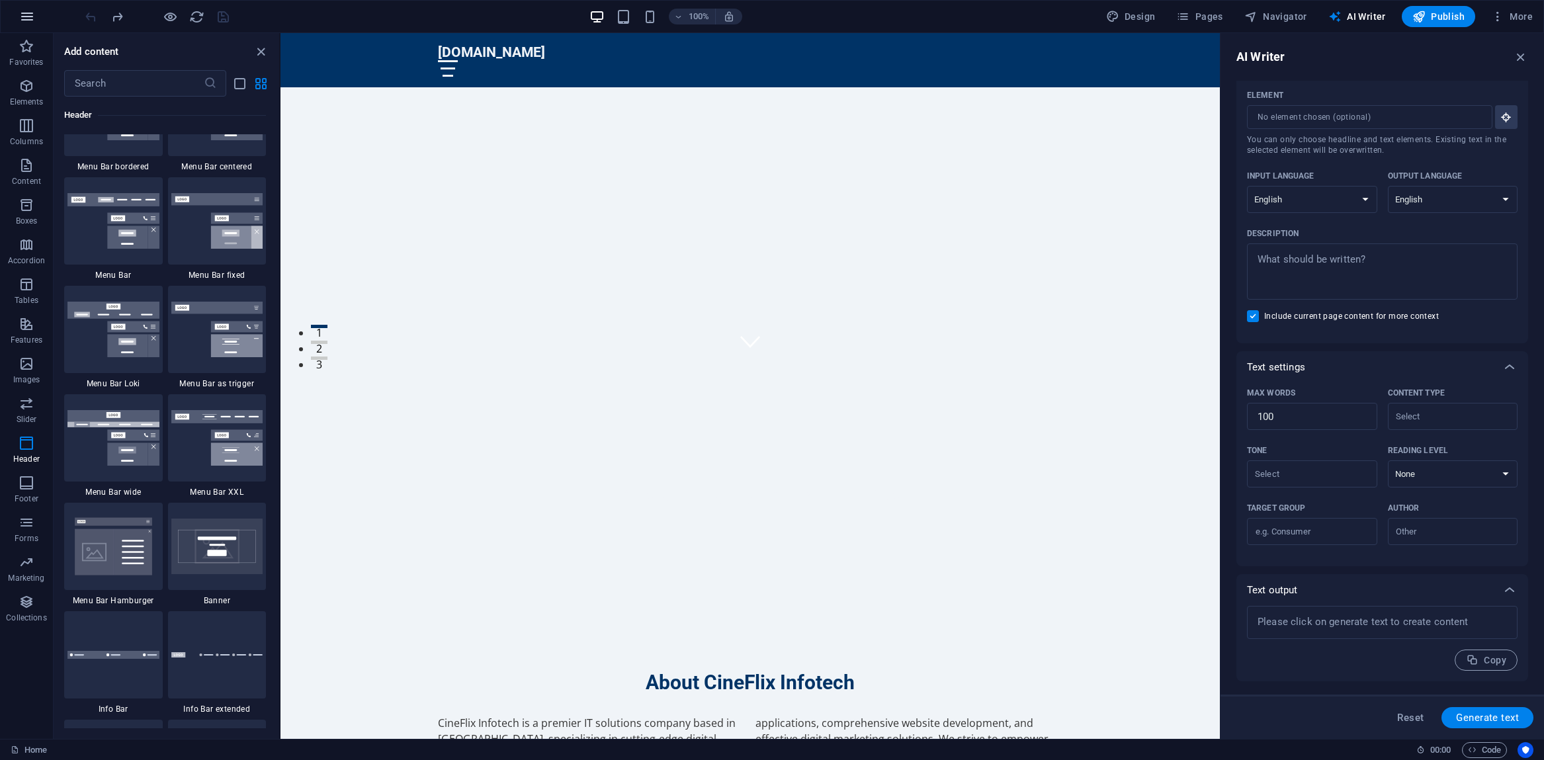
click at [28, 19] on icon "button" at bounding box center [27, 17] width 16 height 16
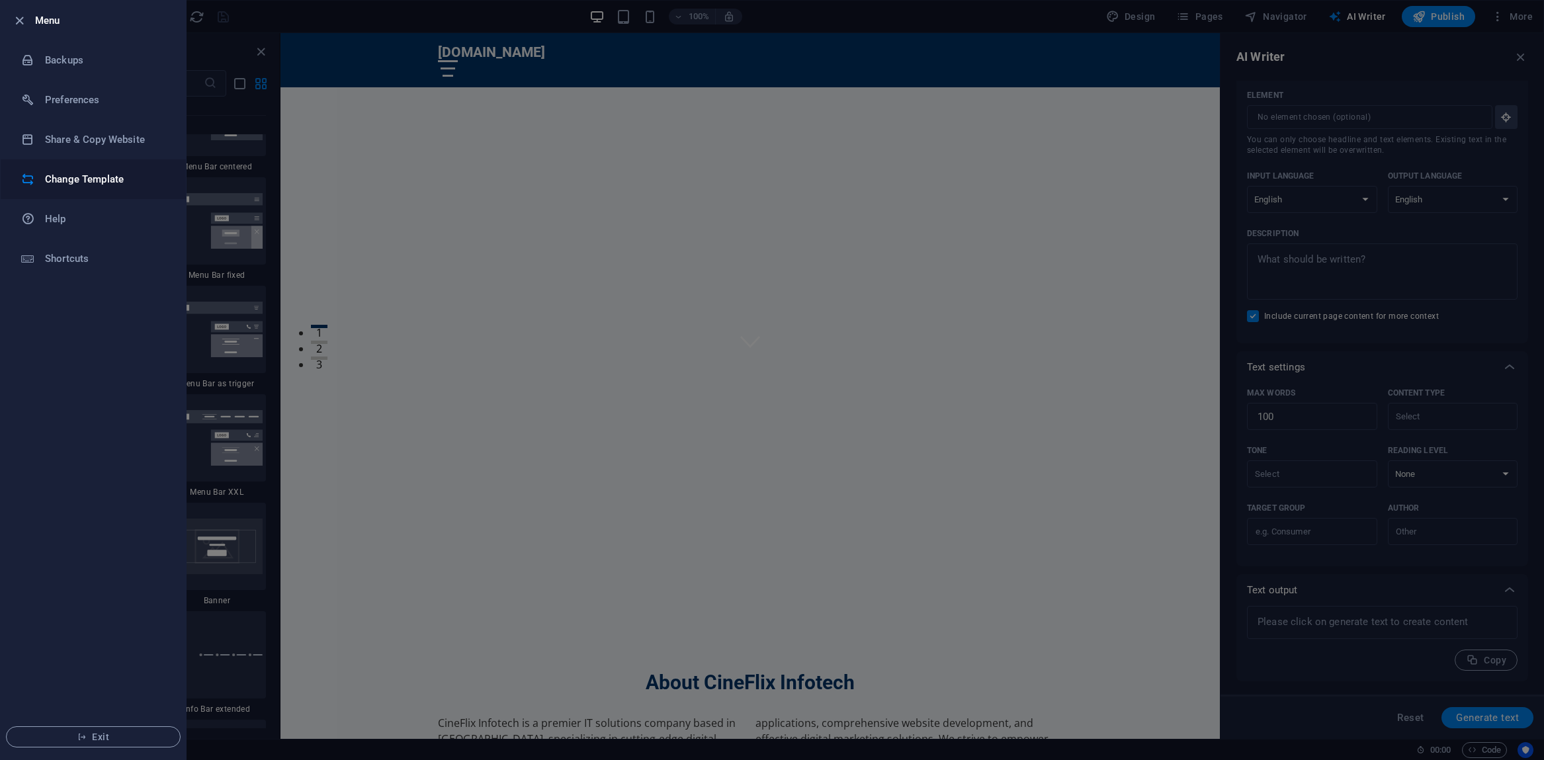
click at [43, 176] on div at bounding box center [33, 179] width 24 height 13
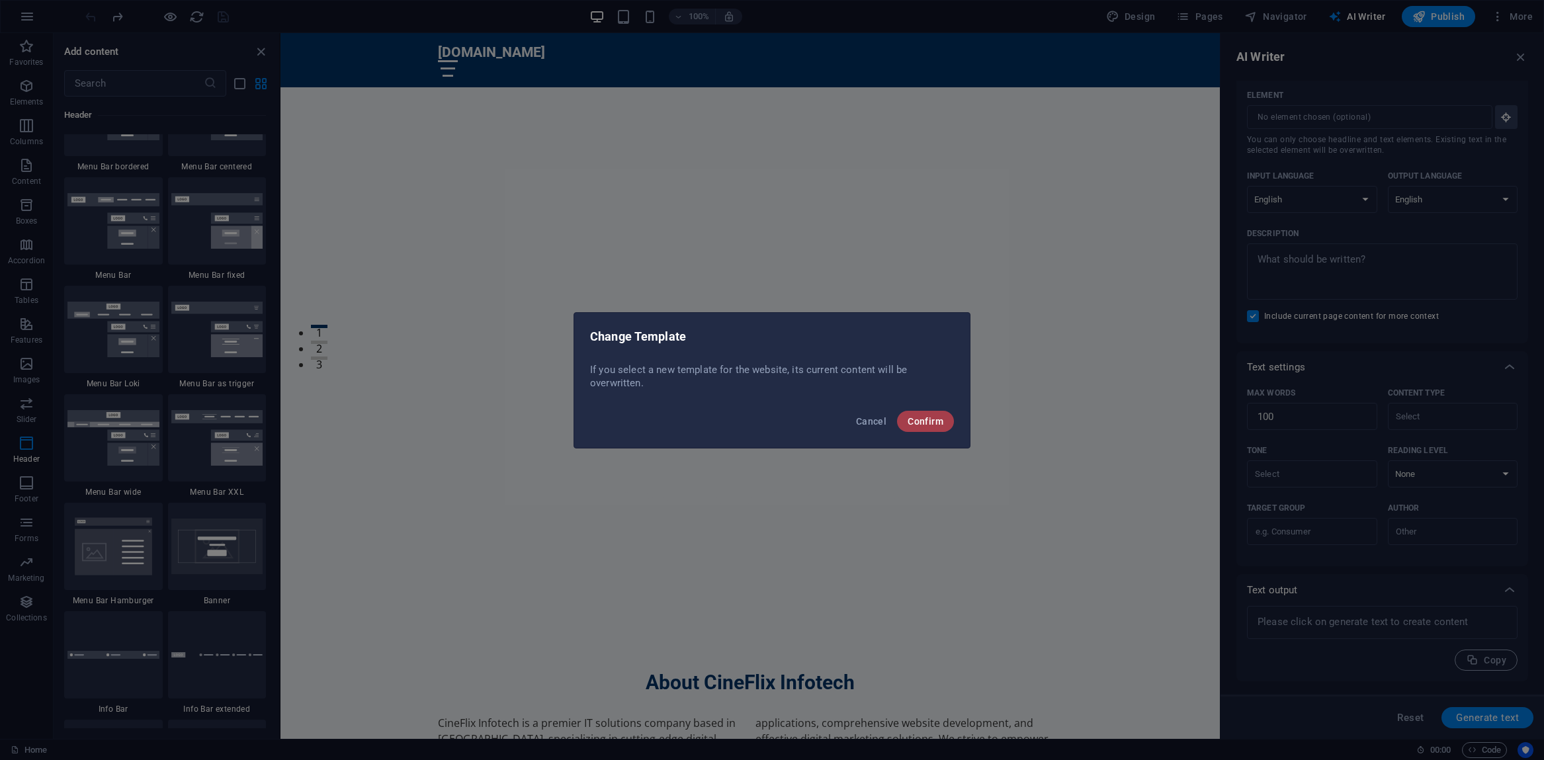
click at [925, 419] on span "Confirm" at bounding box center [925, 421] width 36 height 11
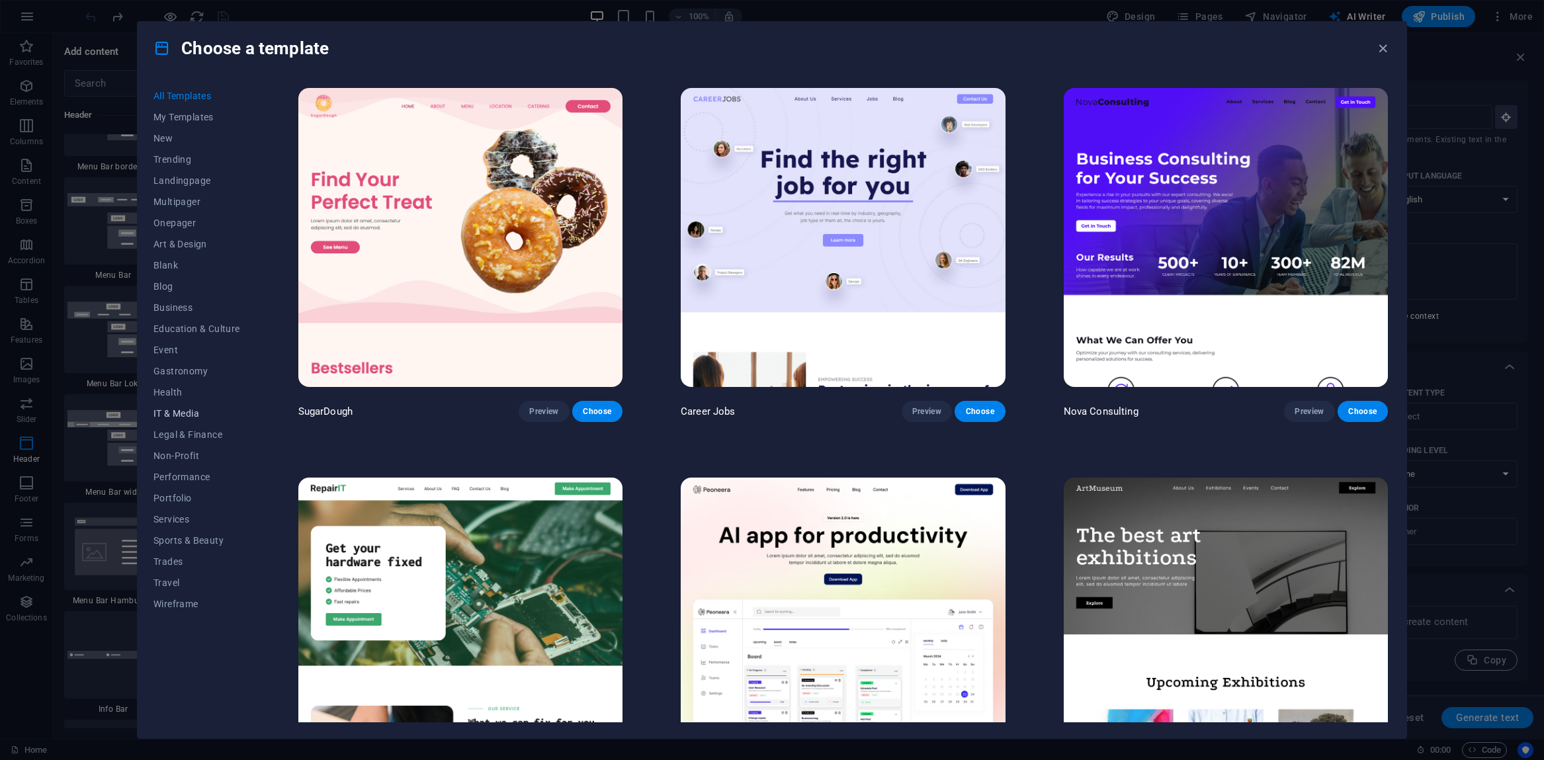
click at [171, 415] on span "IT & Media" at bounding box center [196, 413] width 87 height 11
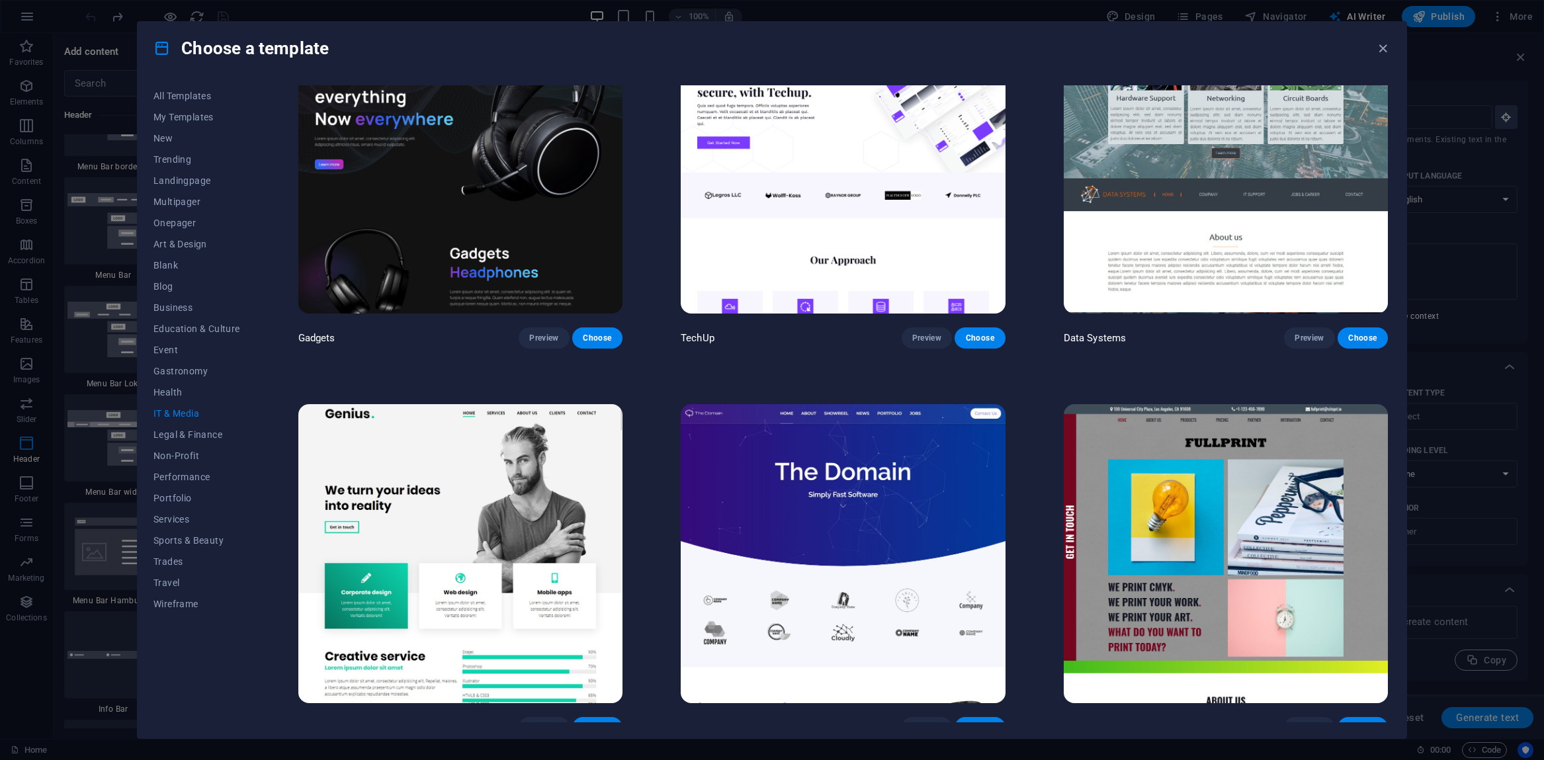
scroll to position [496, 0]
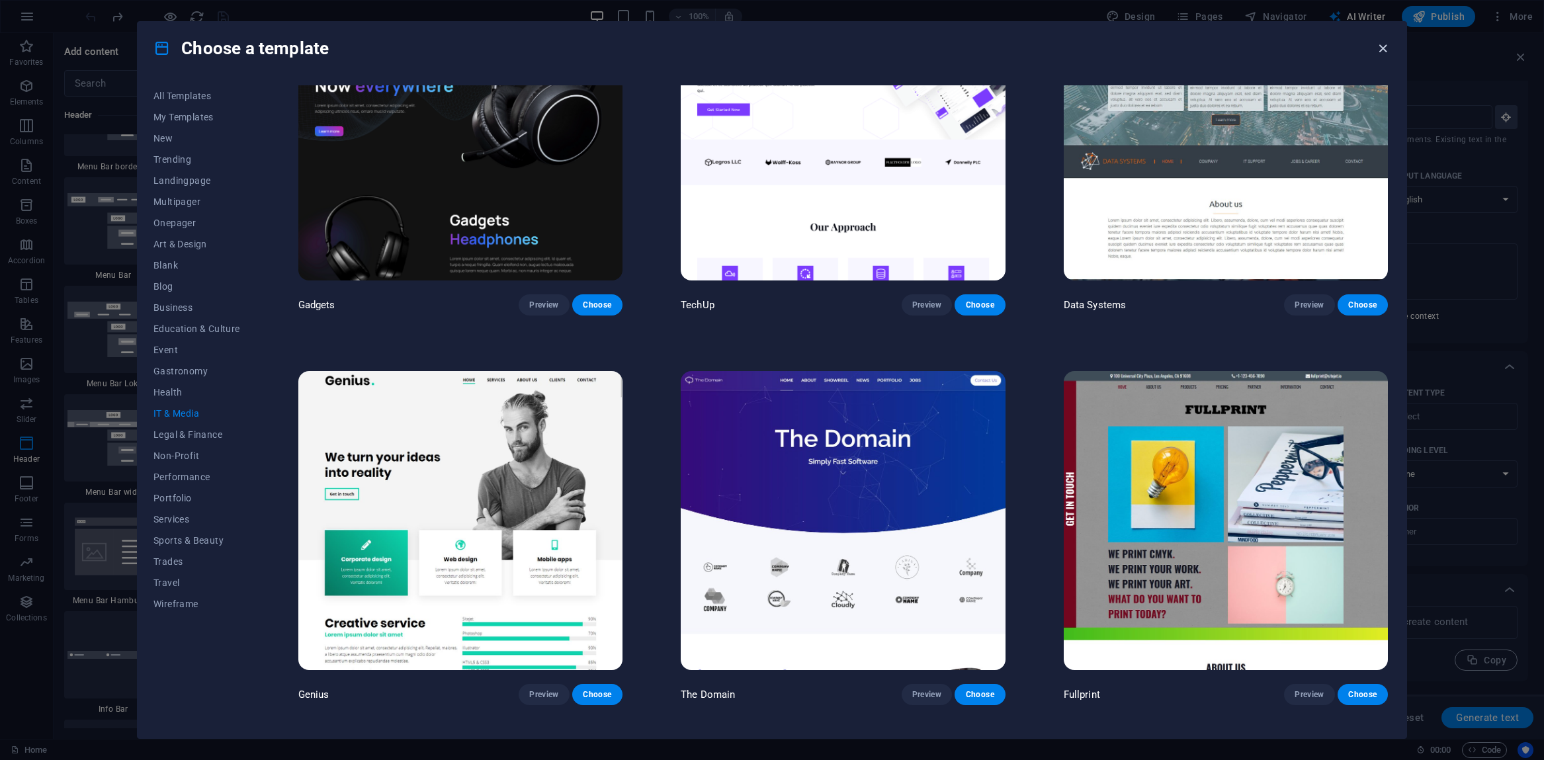
click at [1382, 54] on icon "button" at bounding box center [1382, 48] width 15 height 15
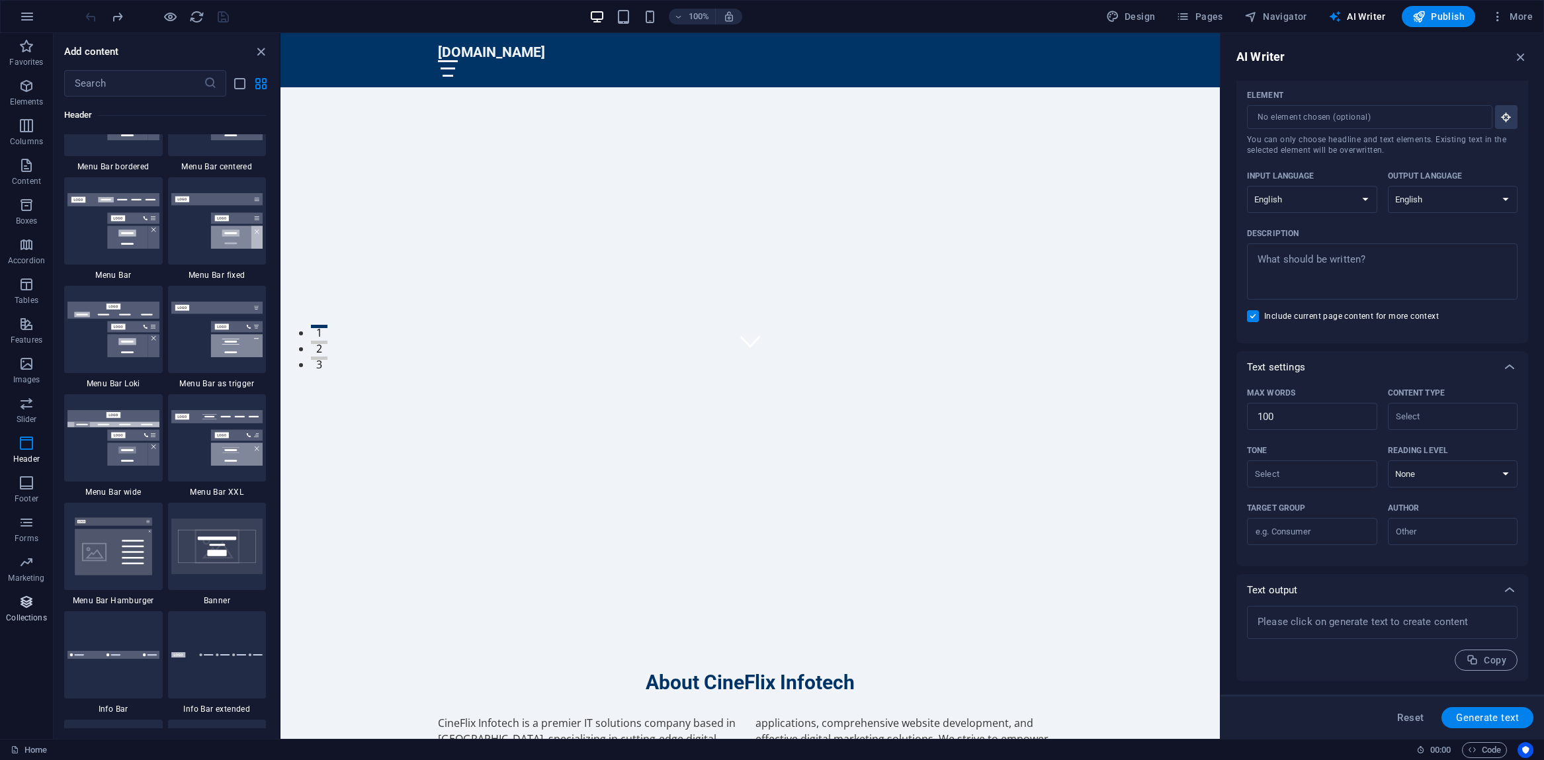
click at [26, 606] on icon "button" at bounding box center [27, 602] width 16 height 16
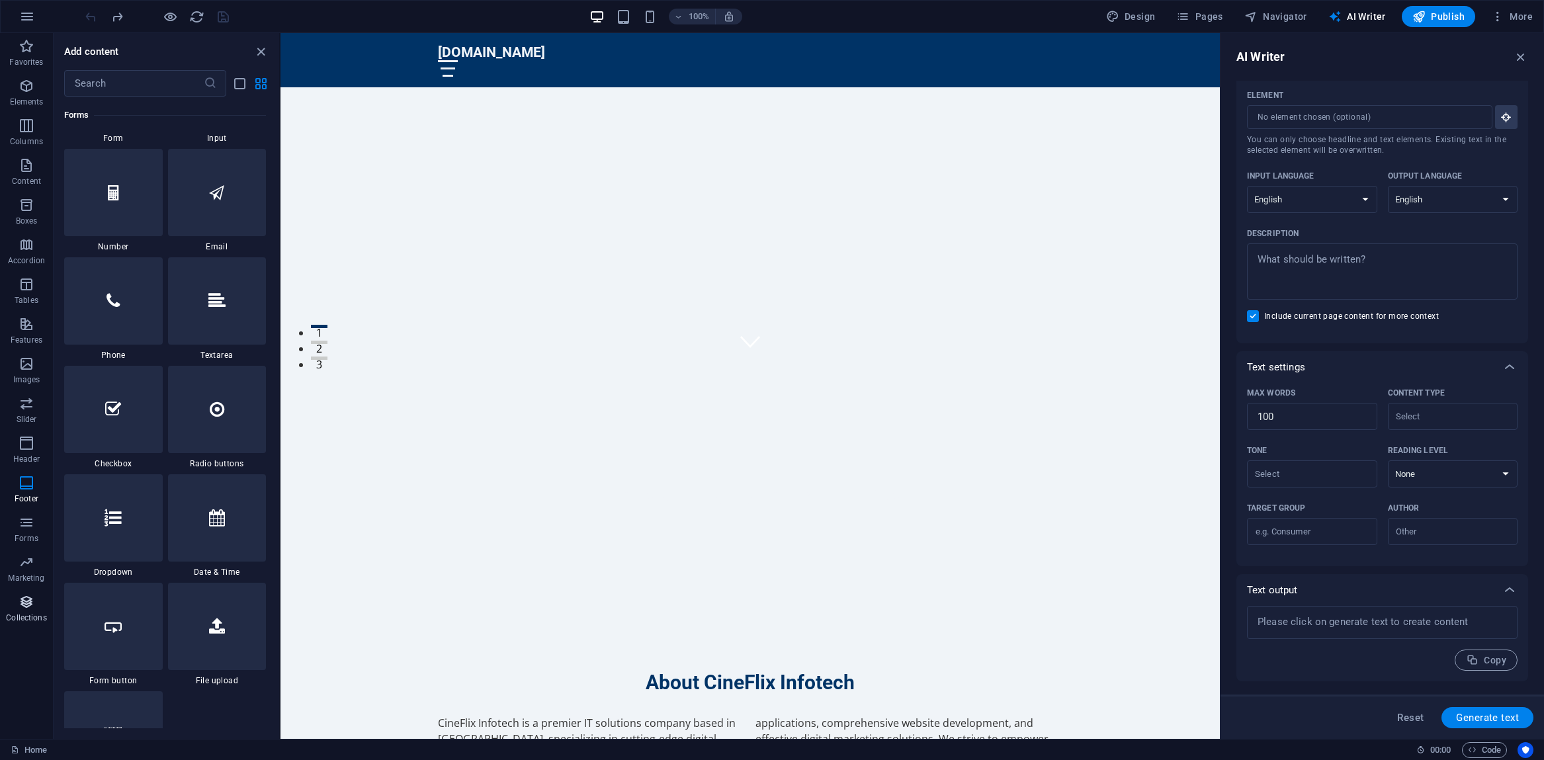
scroll to position [12108, 0]
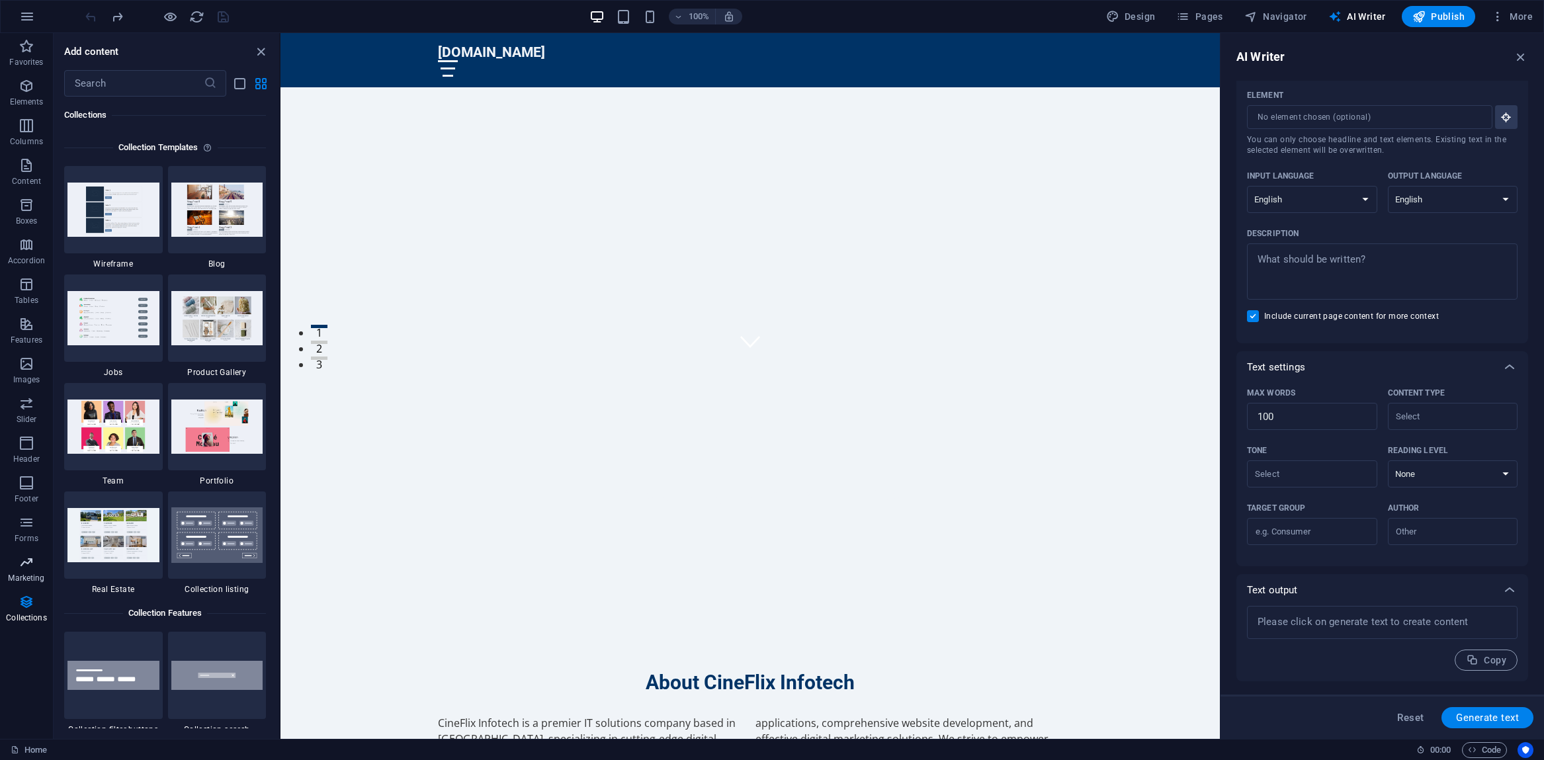
click at [25, 569] on icon "button" at bounding box center [27, 562] width 16 height 16
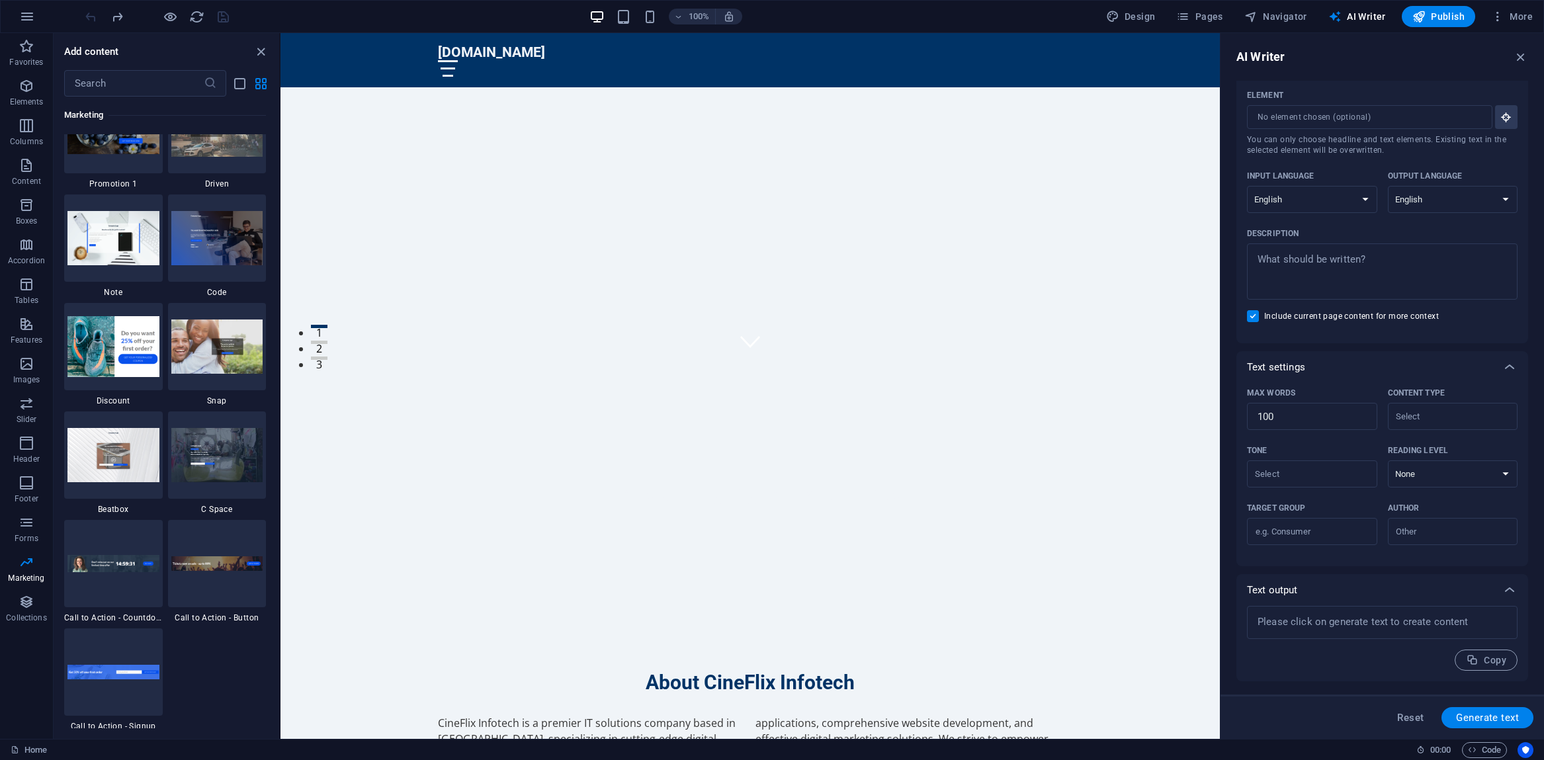
scroll to position [11523, 0]
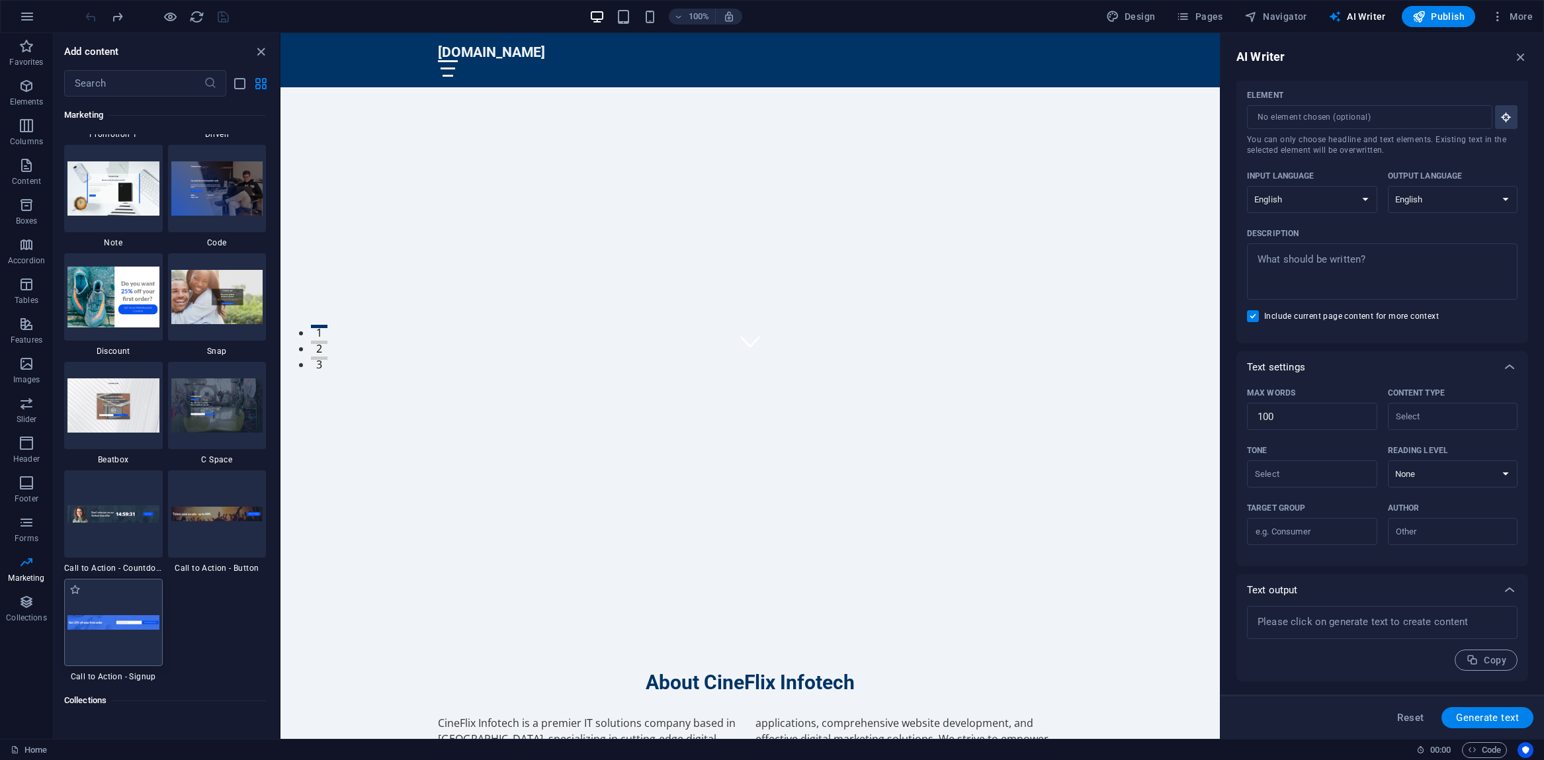
click at [120, 618] on img at bounding box center [113, 622] width 92 height 15
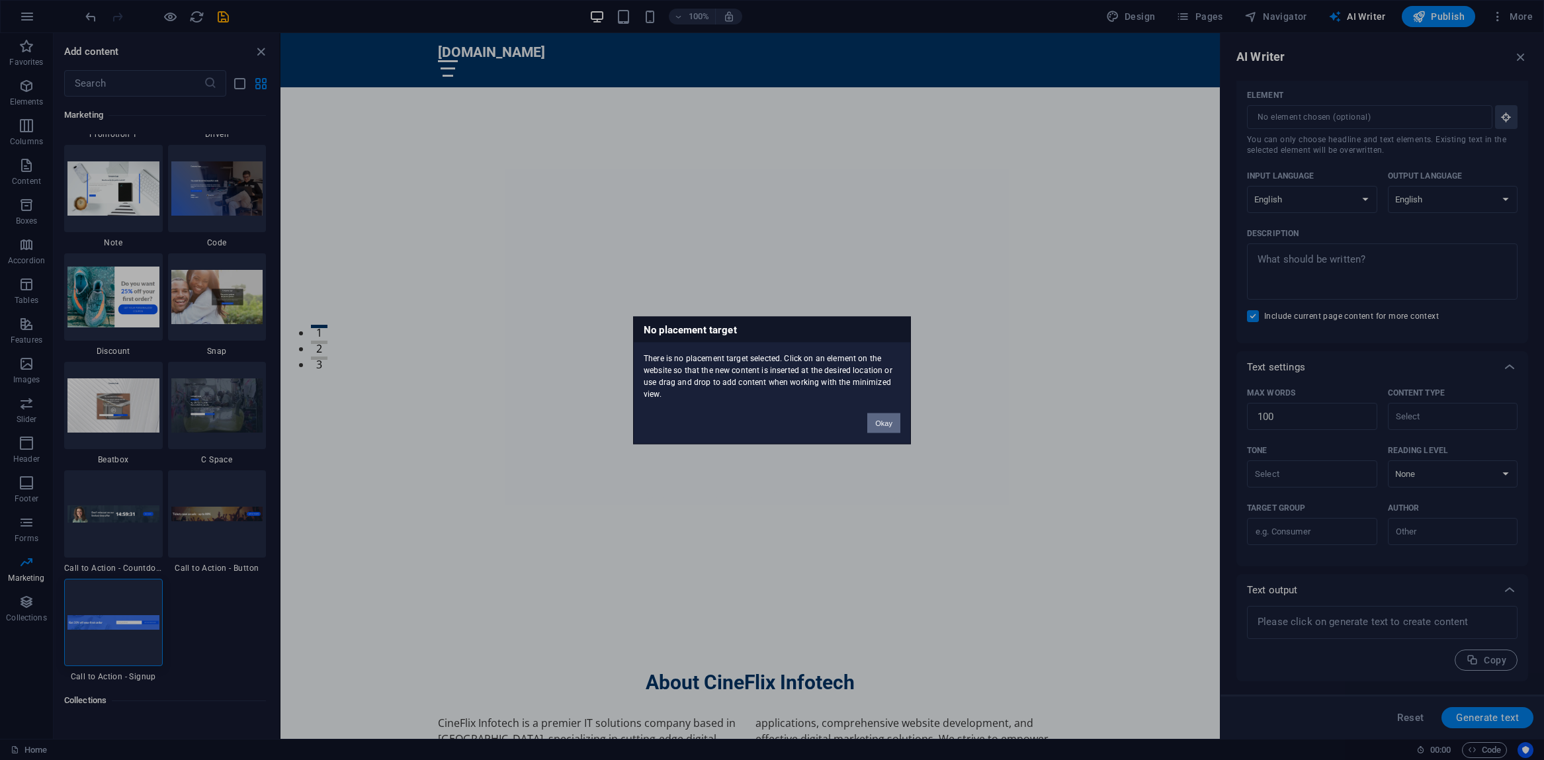
click at [887, 425] on button "Okay" at bounding box center [883, 423] width 33 height 20
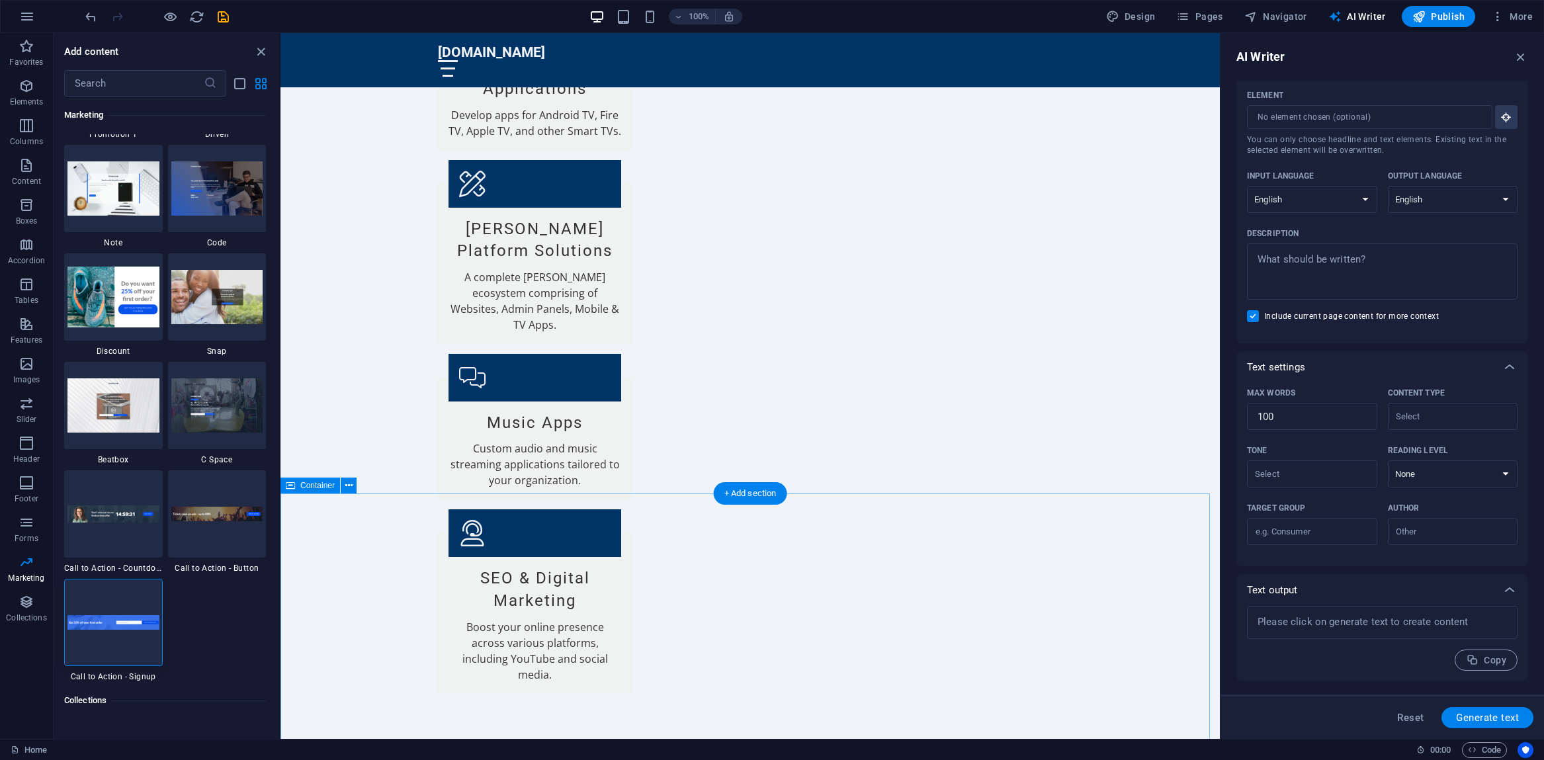
scroll to position [1839, 0]
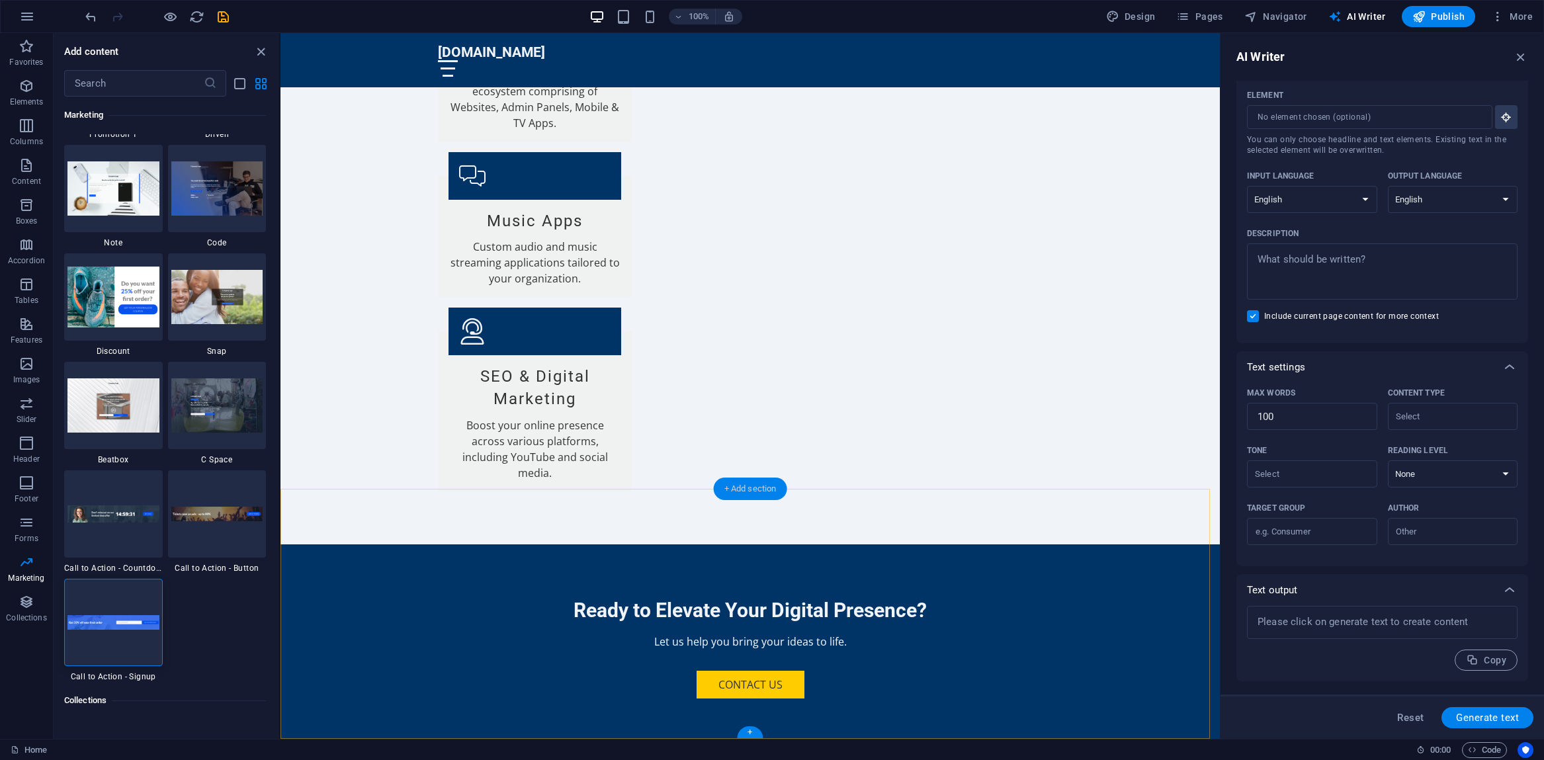
click at [732, 487] on div "+ Add section" at bounding box center [750, 489] width 73 height 22
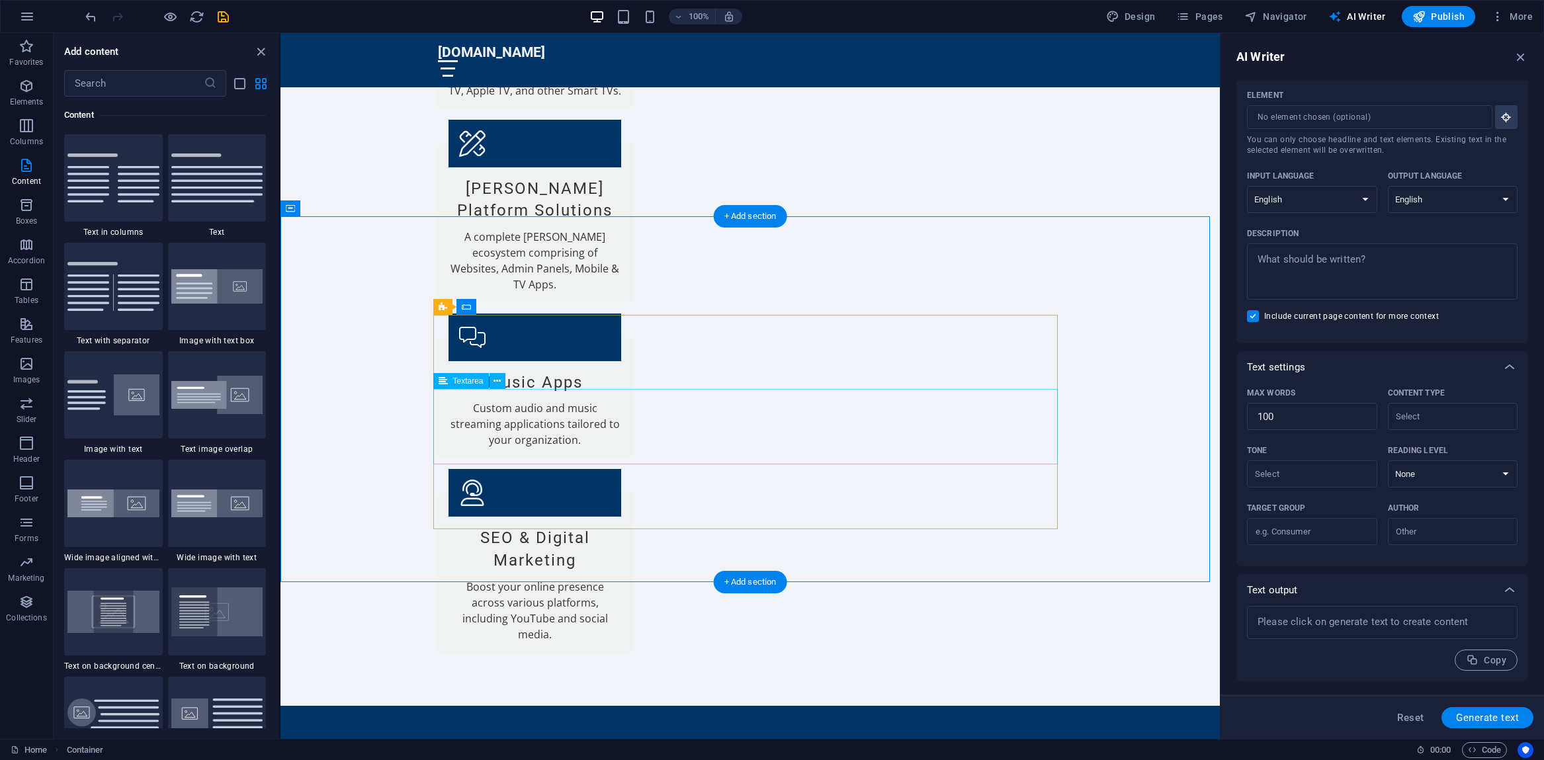
scroll to position [1663, 0]
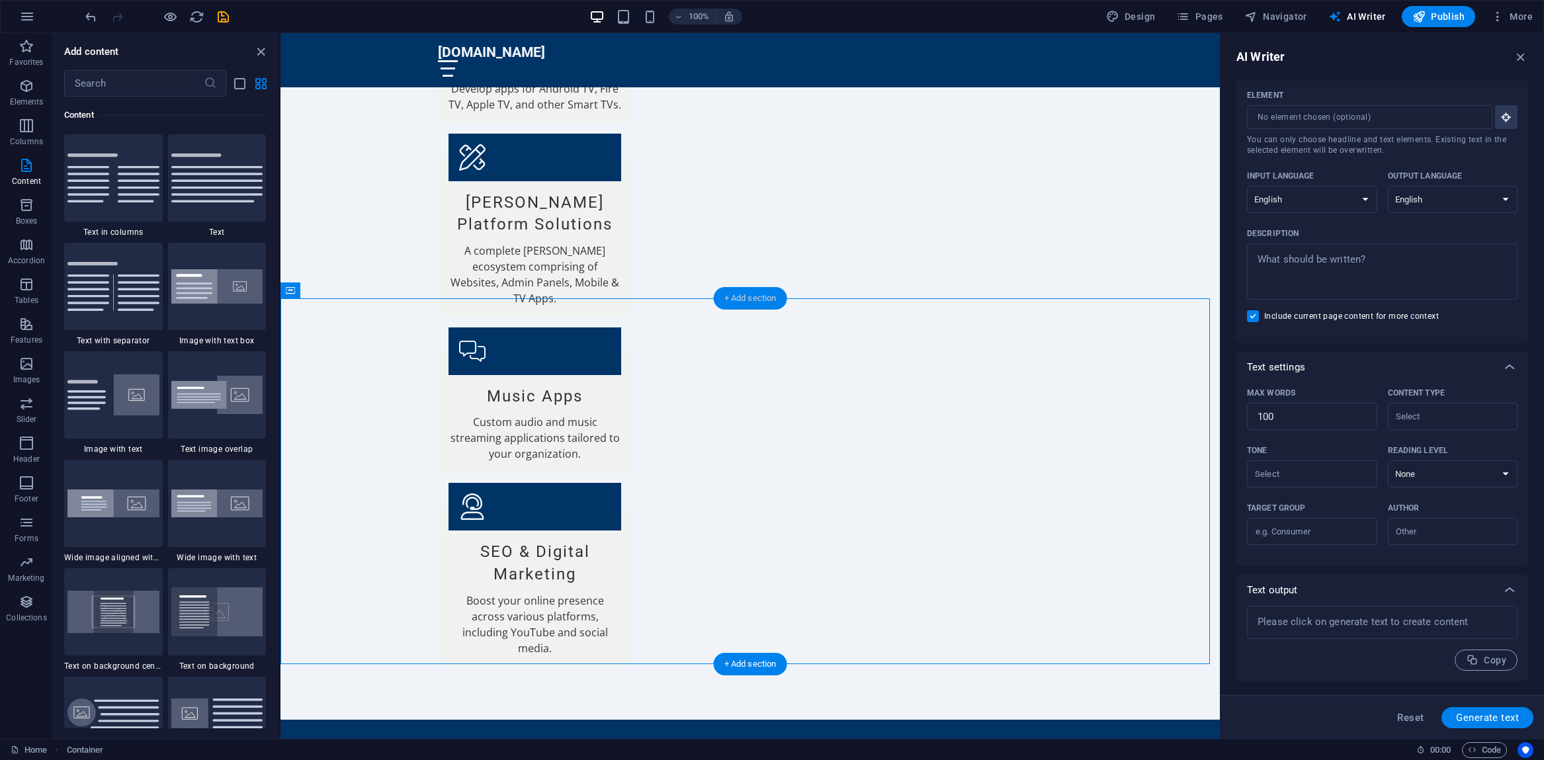
click at [734, 298] on div "+ Add section" at bounding box center [750, 298] width 73 height 22
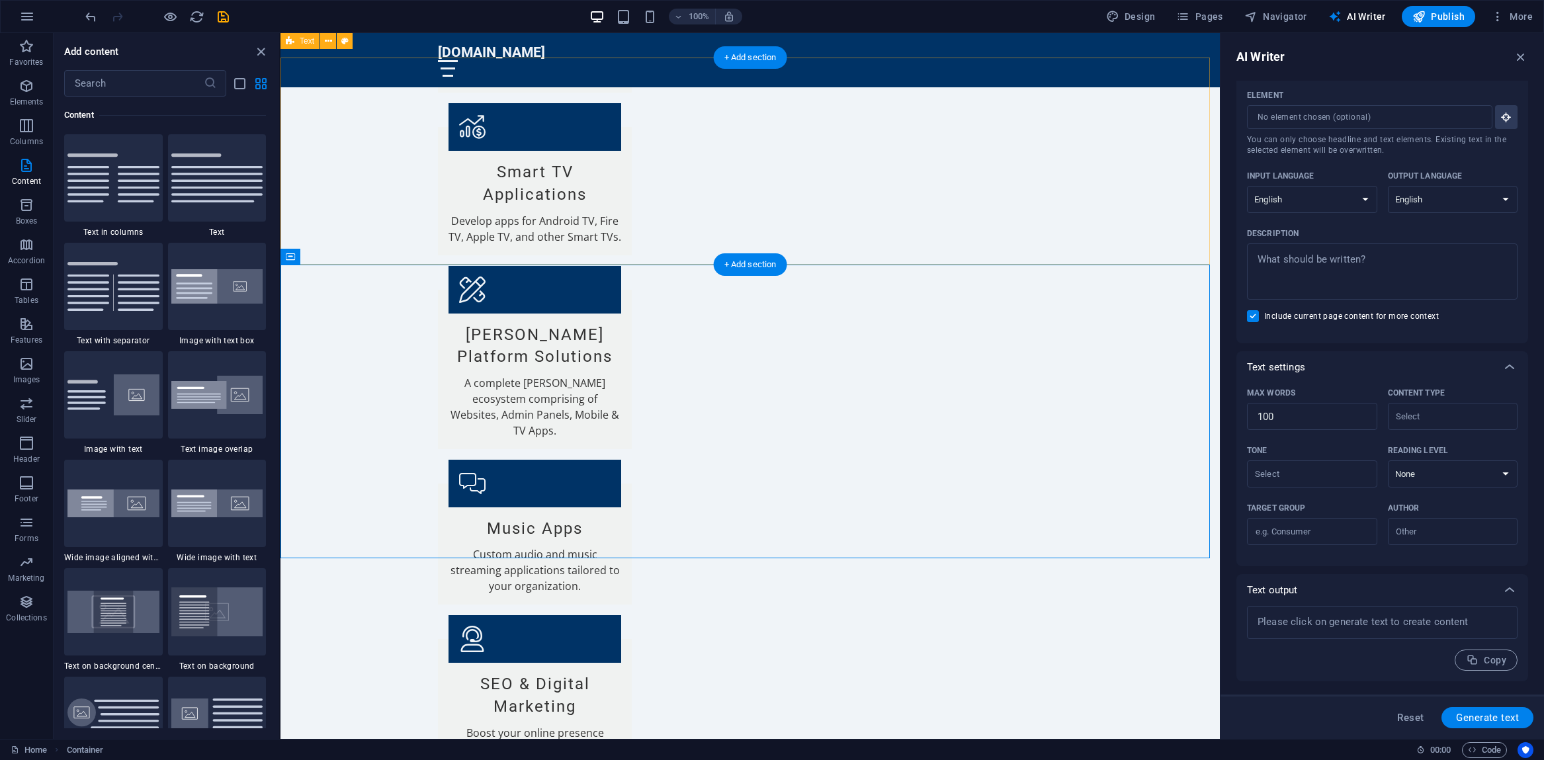
scroll to position [1393, 0]
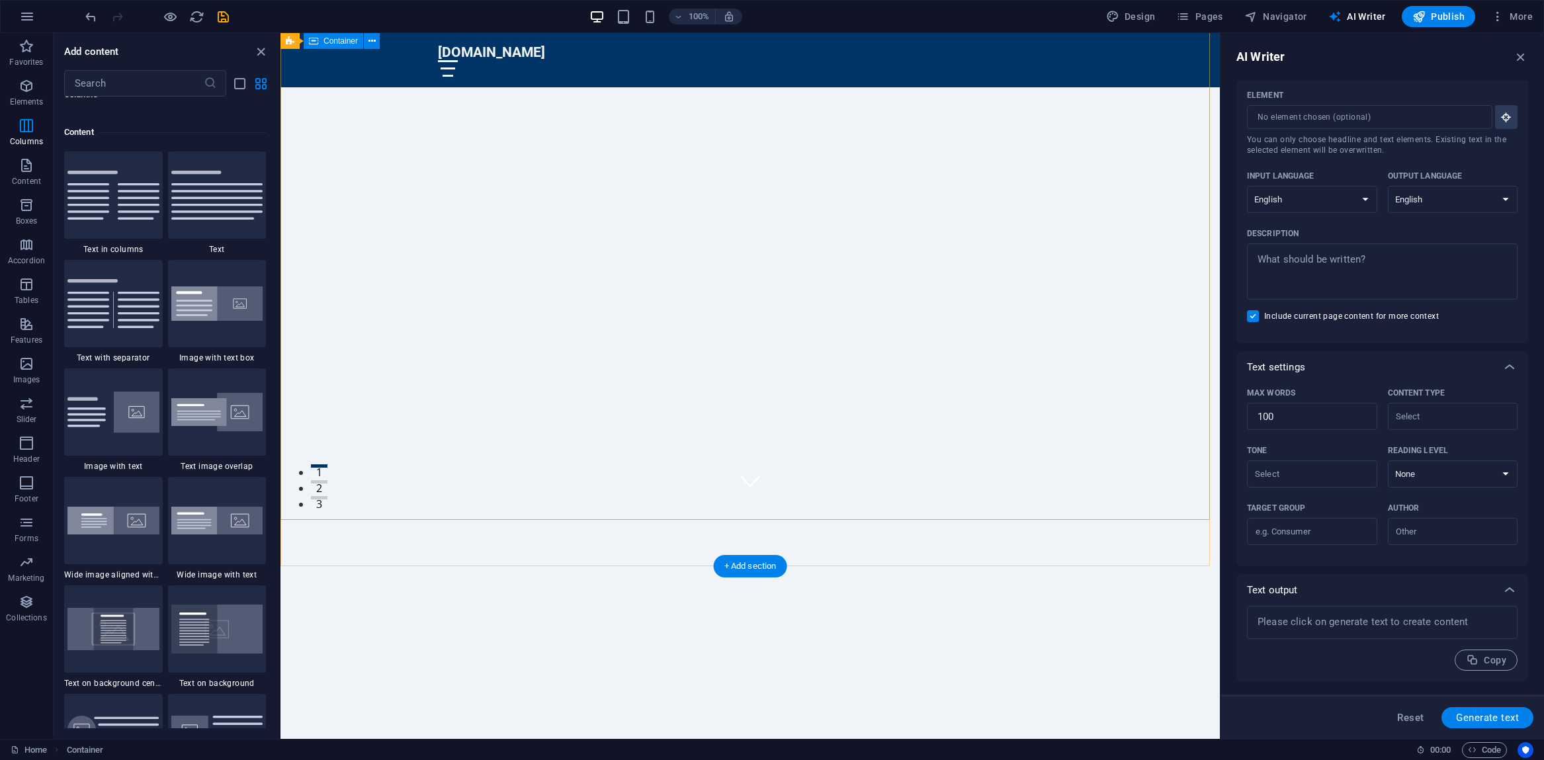
scroll to position [0, 0]
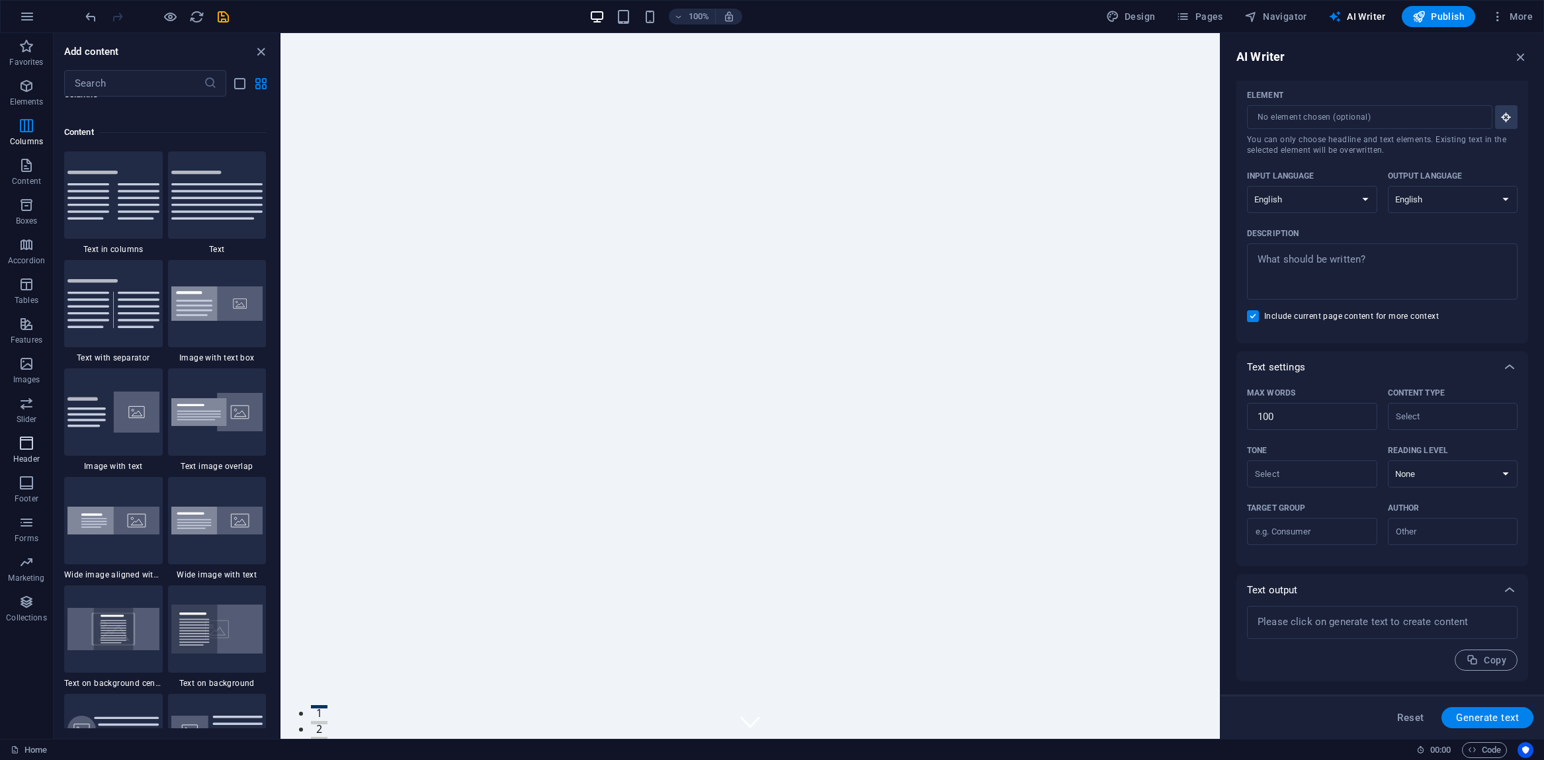
click at [26, 452] on span "Header" at bounding box center [26, 451] width 53 height 32
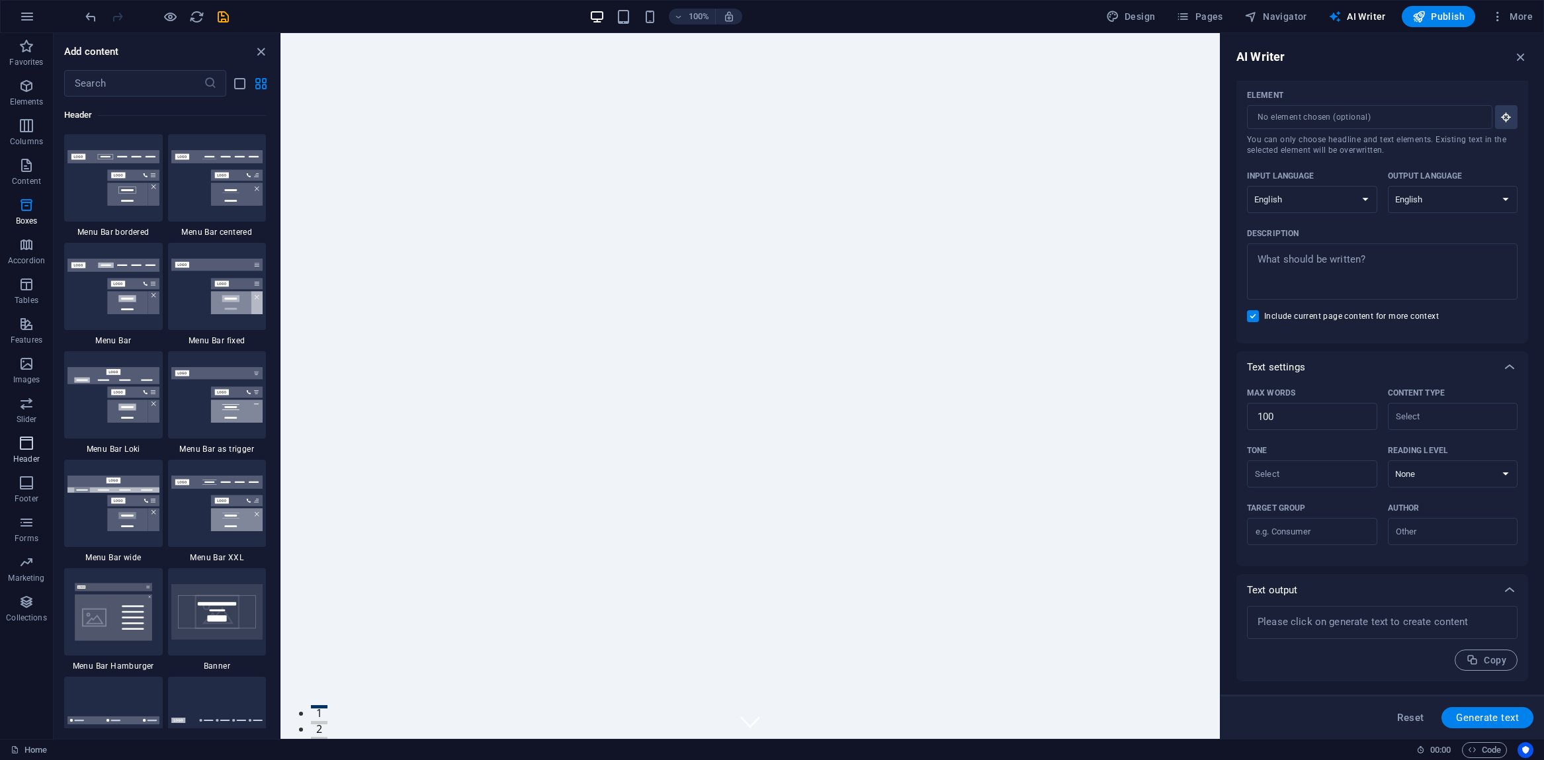
scroll to position [7965, 0]
click at [209, 409] on img at bounding box center [217, 395] width 92 height 56
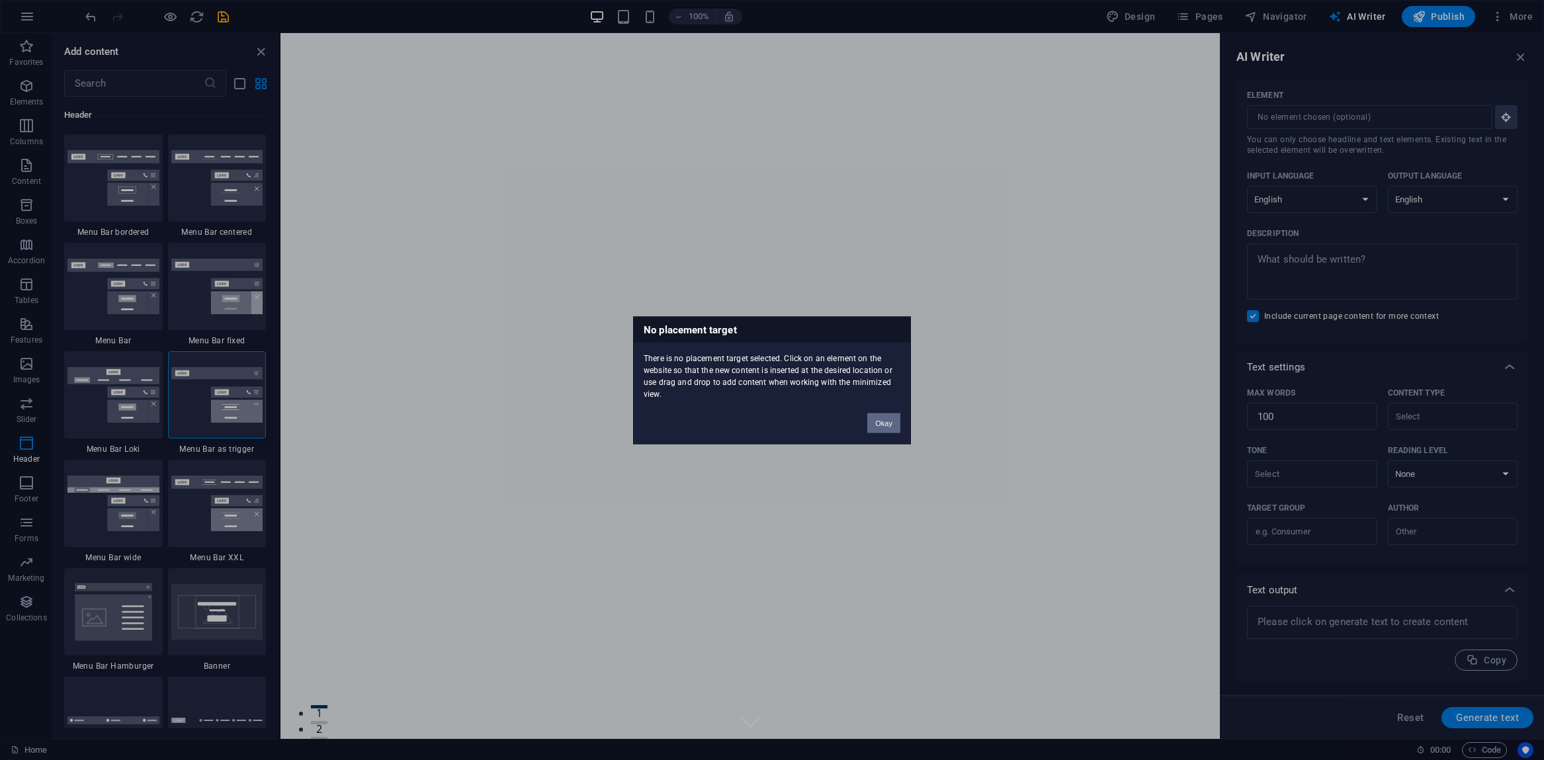
click at [876, 423] on button "Okay" at bounding box center [883, 423] width 33 height 20
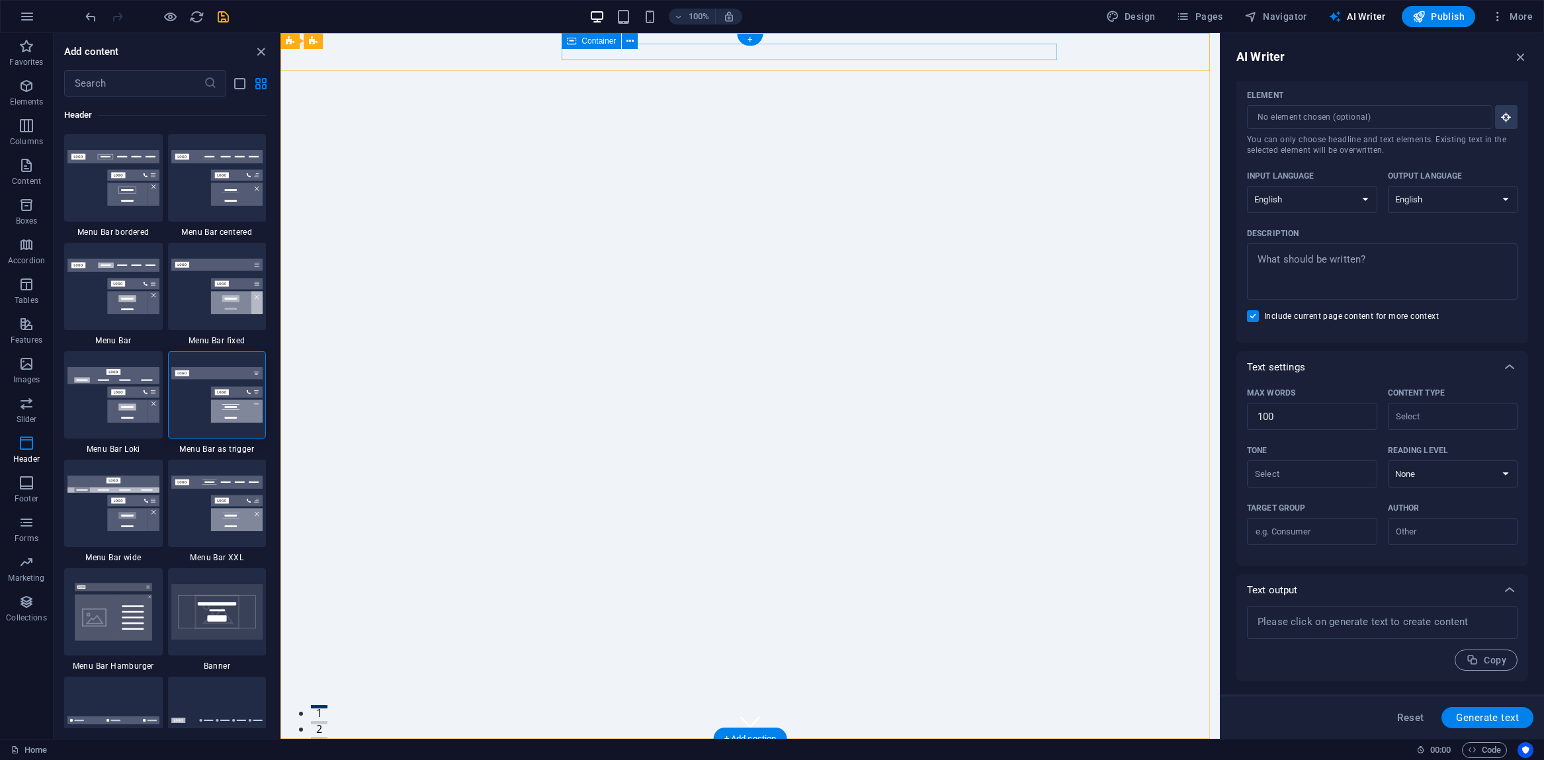
click at [683, 759] on div at bounding box center [750, 774] width 624 height 17
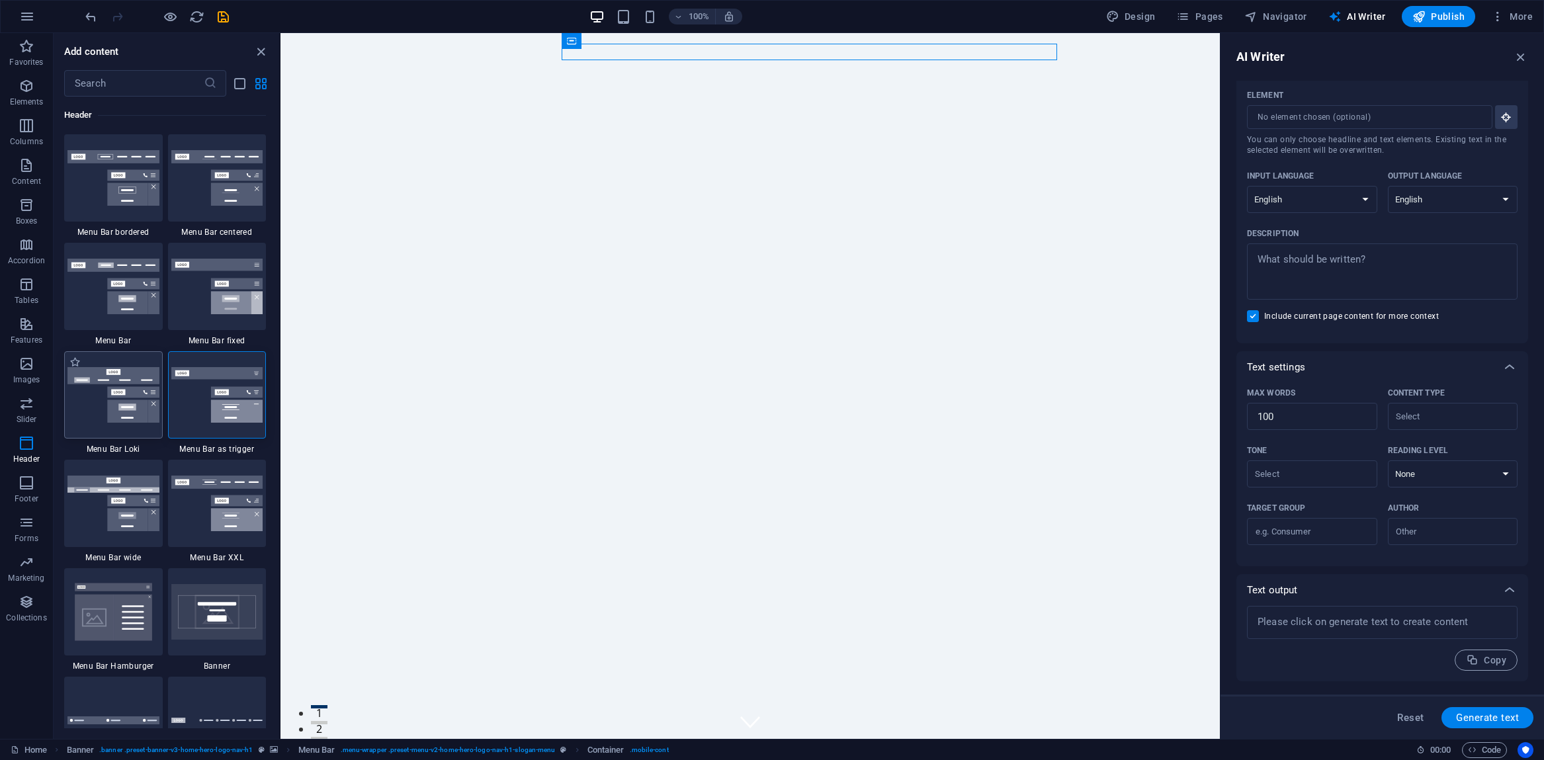
click at [122, 411] on img at bounding box center [113, 395] width 92 height 56
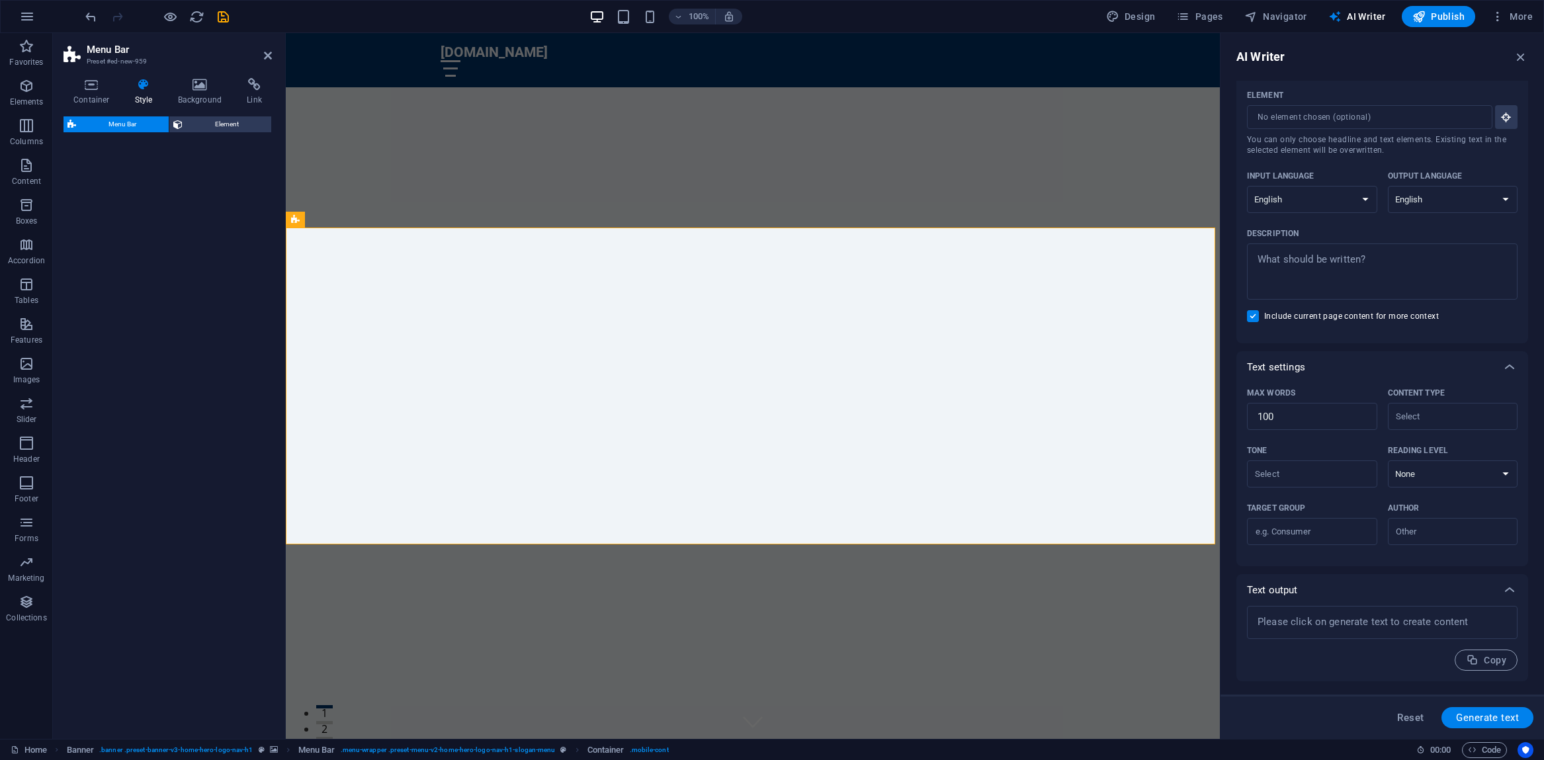
scroll to position [511, 0]
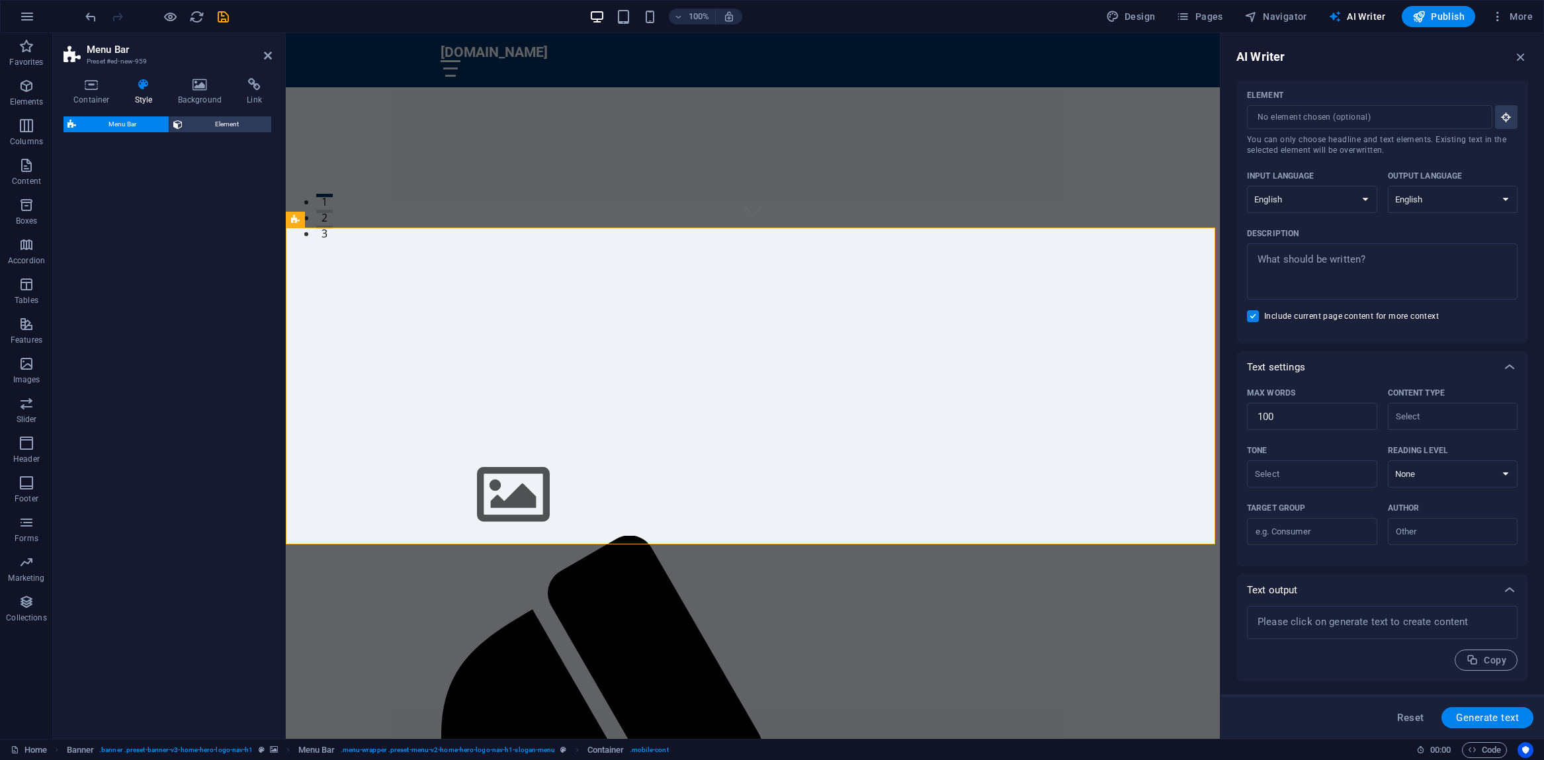
select select "rem"
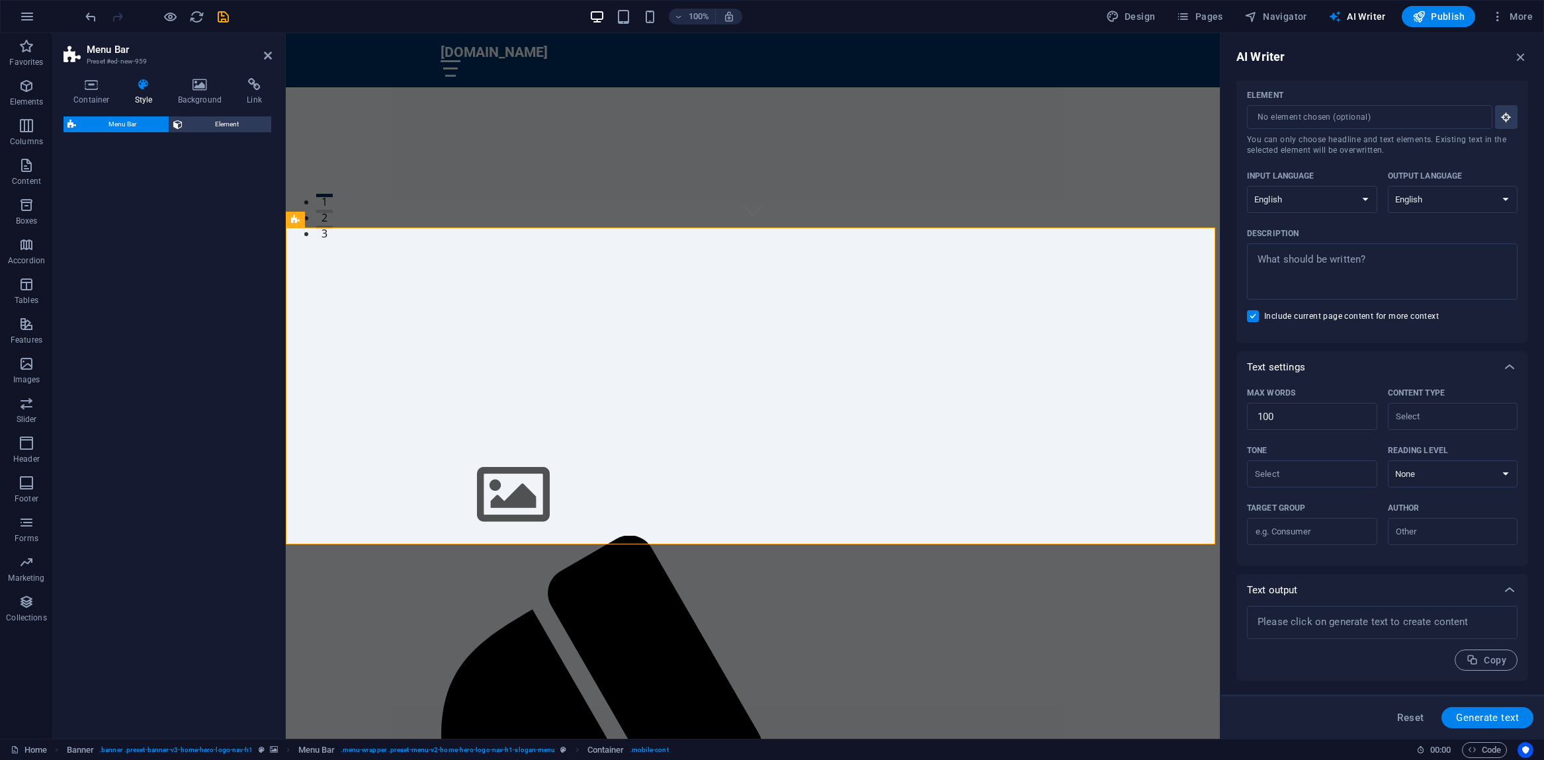
select select "rem"
select select "preset-menu-v2-loki"
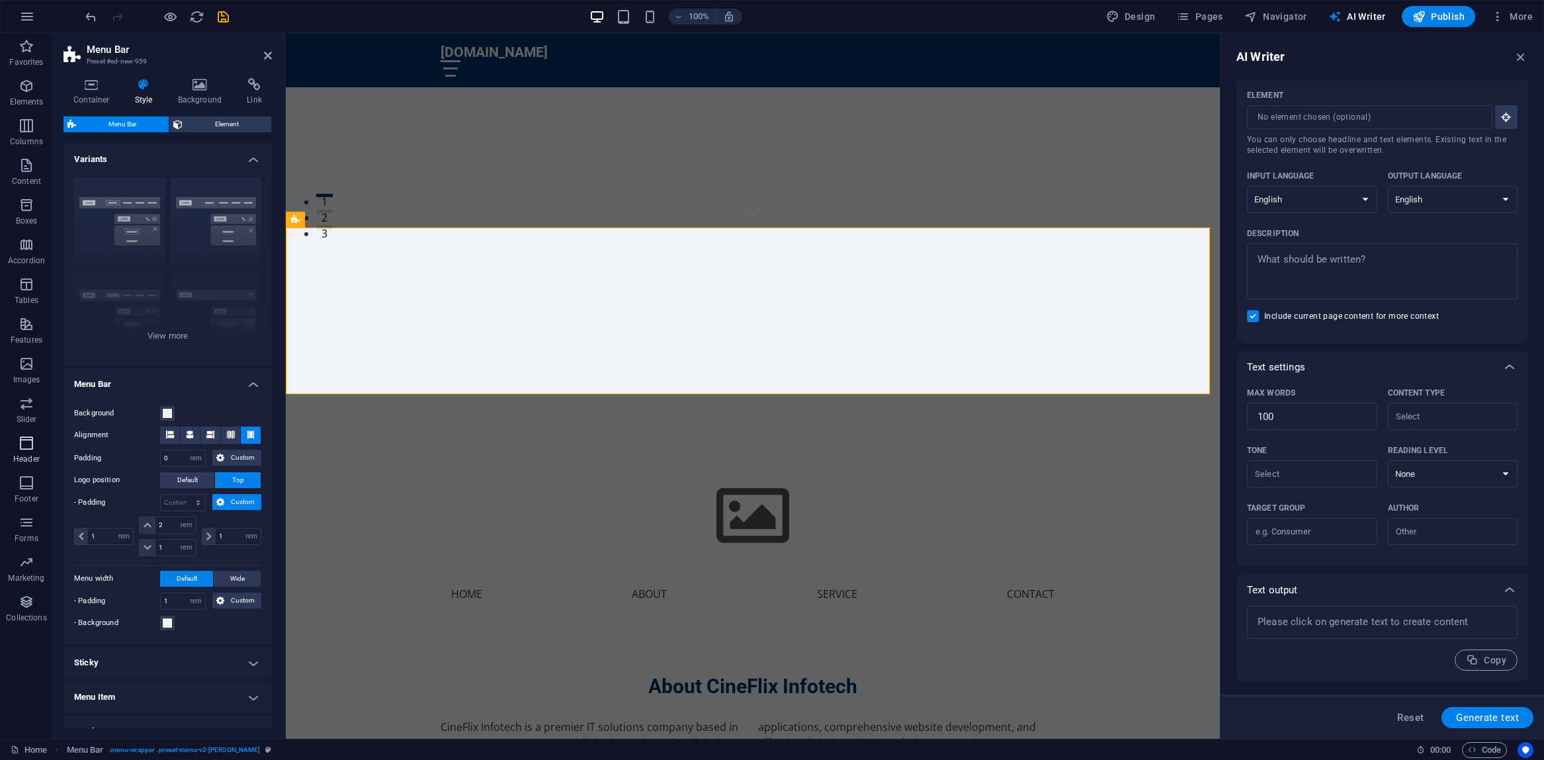
click at [22, 443] on icon "button" at bounding box center [27, 443] width 16 height 16
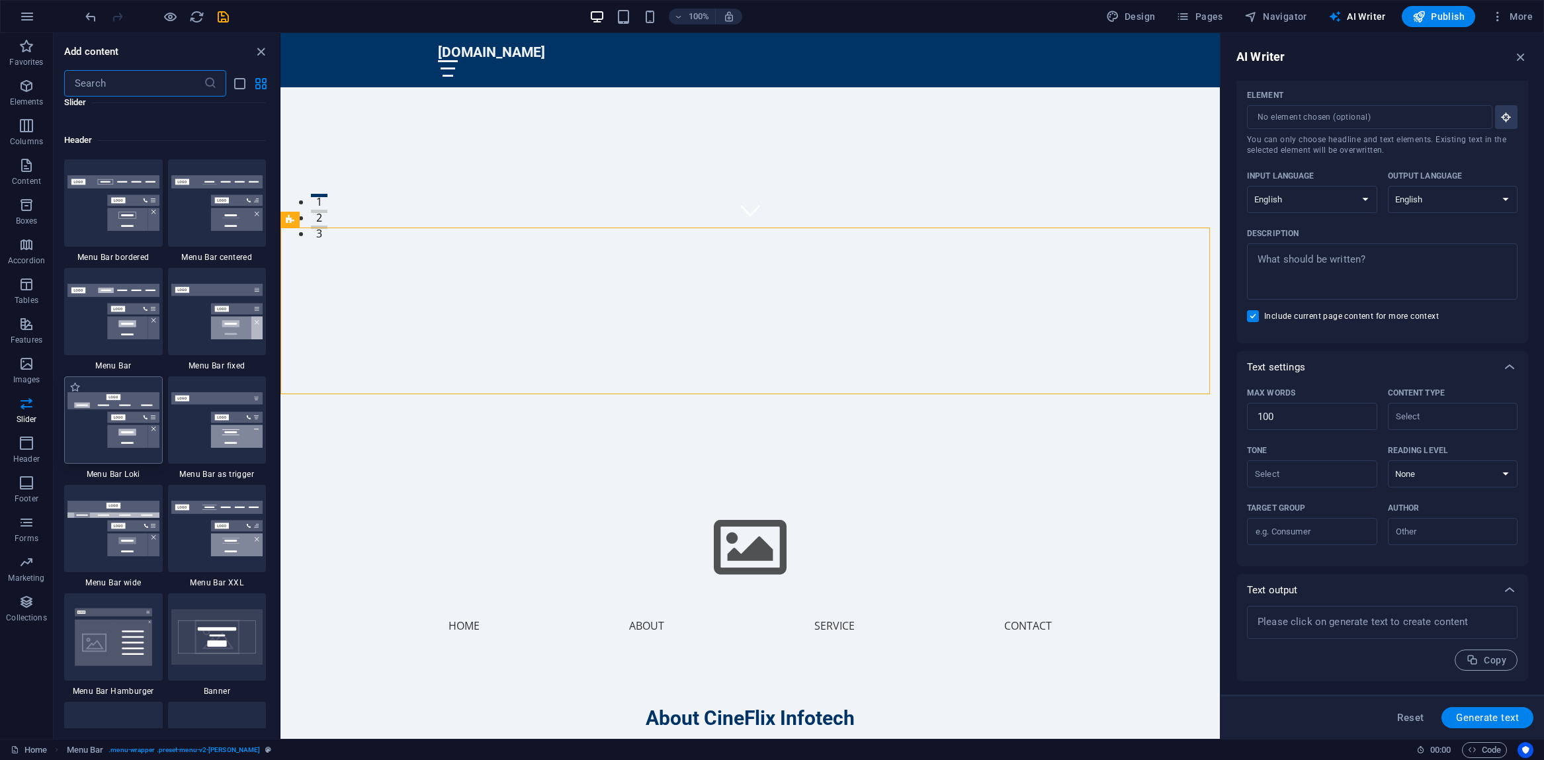
scroll to position [7931, 0]
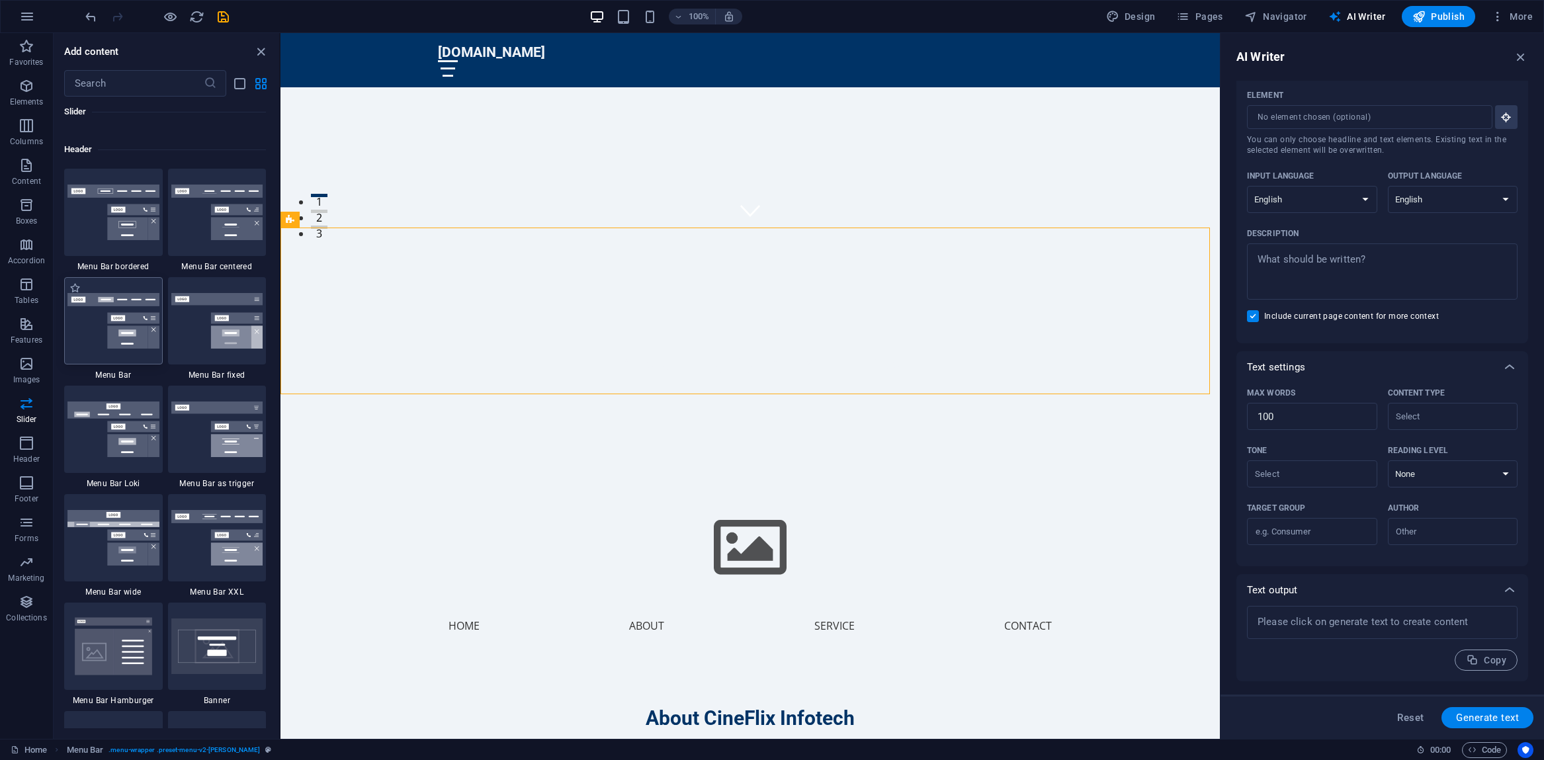
click at [86, 334] on img at bounding box center [113, 321] width 92 height 56
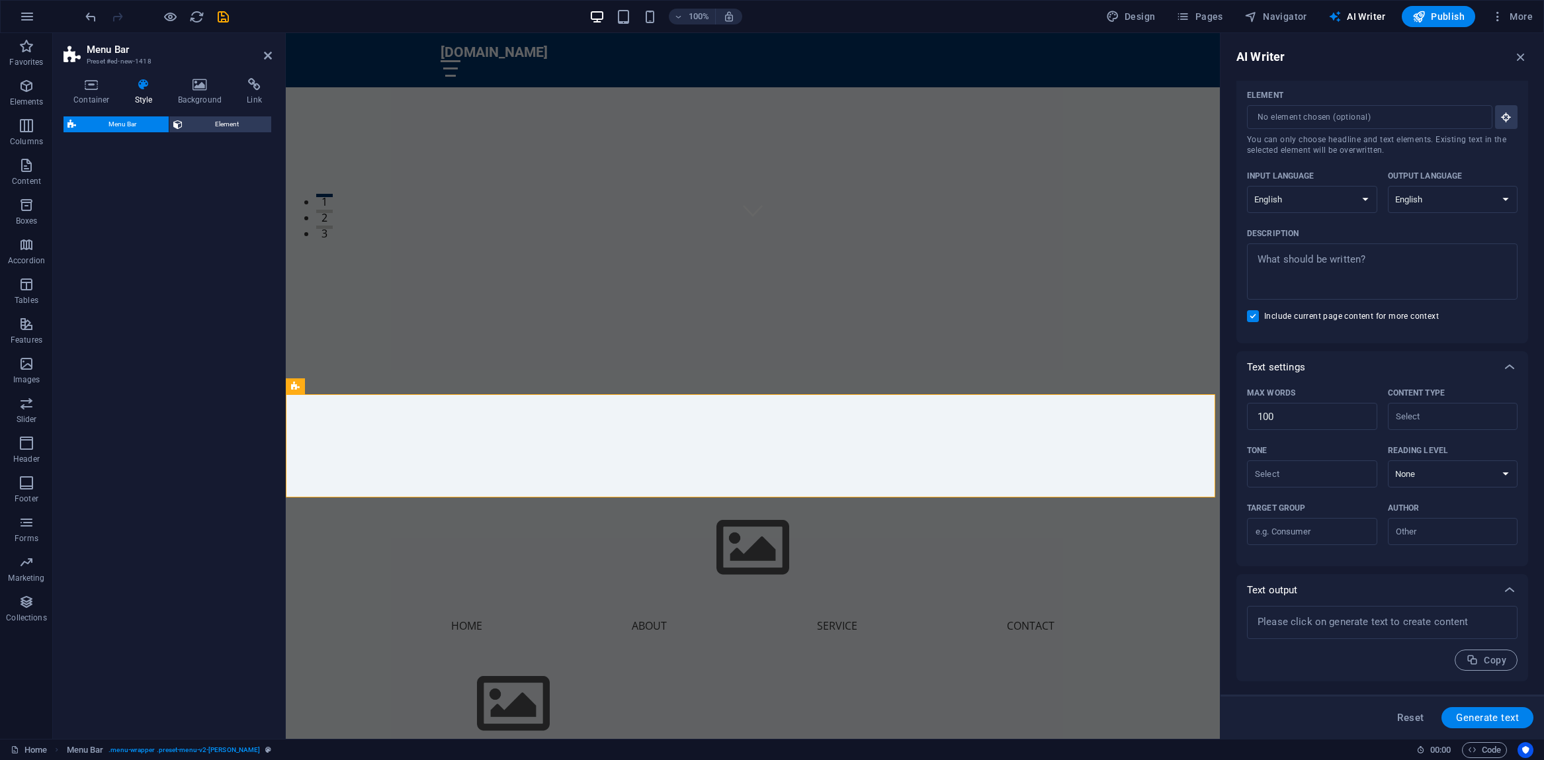
select select "rem"
select select "preset-menu-v2-default"
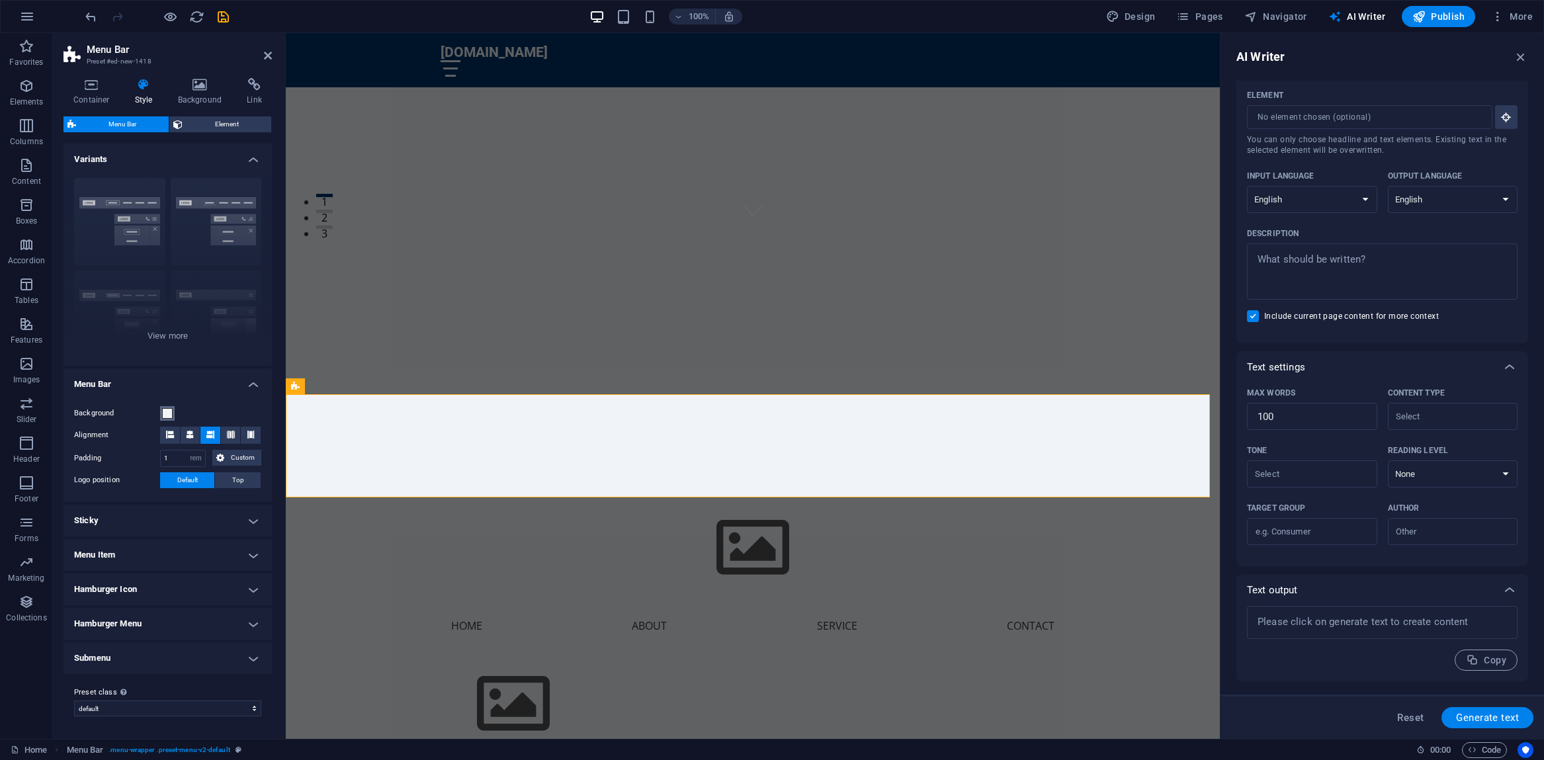
click at [169, 416] on span at bounding box center [167, 413] width 11 height 11
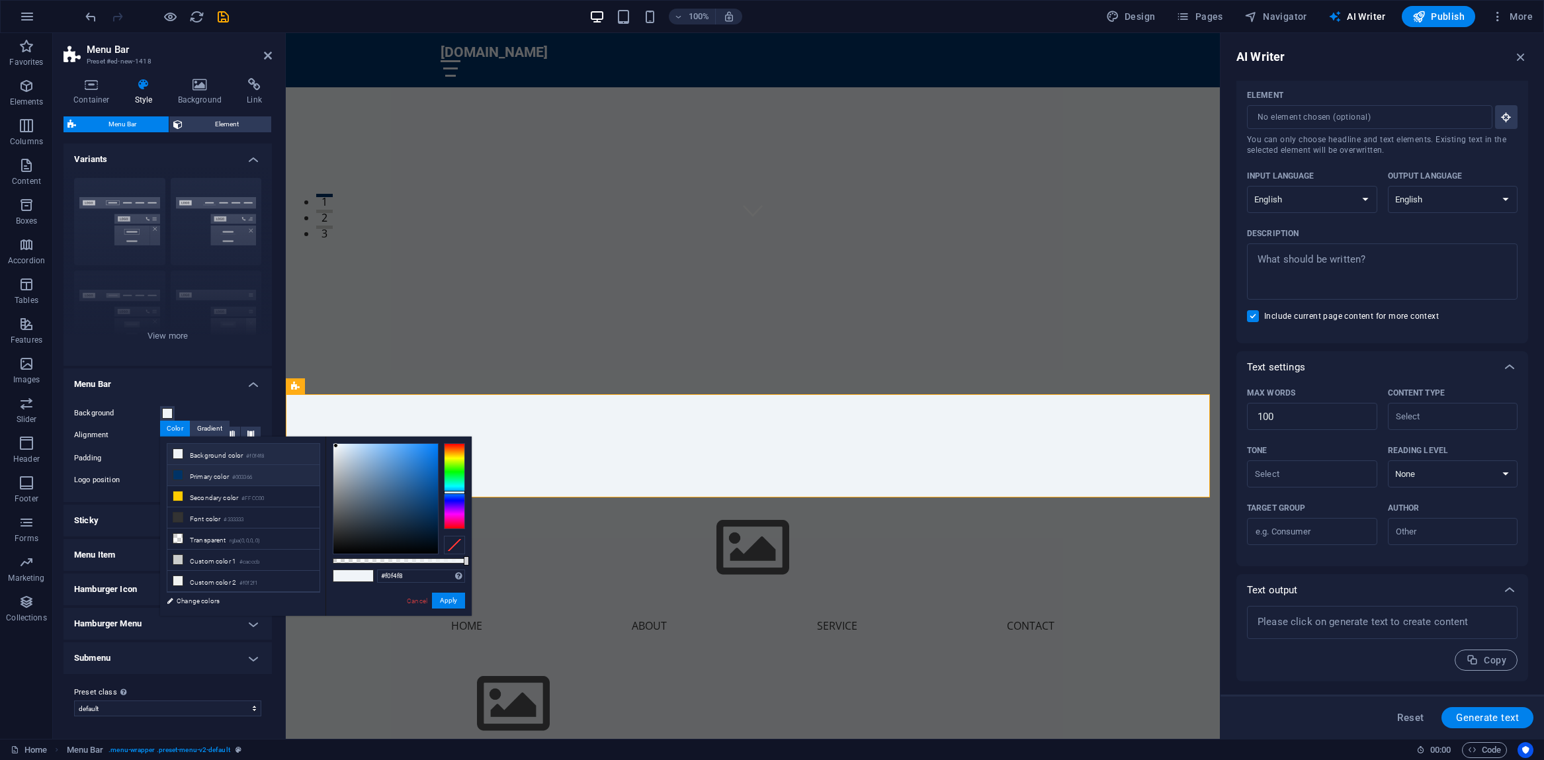
click at [182, 477] on icon at bounding box center [177, 474] width 9 height 9
click at [452, 602] on button "Apply" at bounding box center [448, 601] width 33 height 16
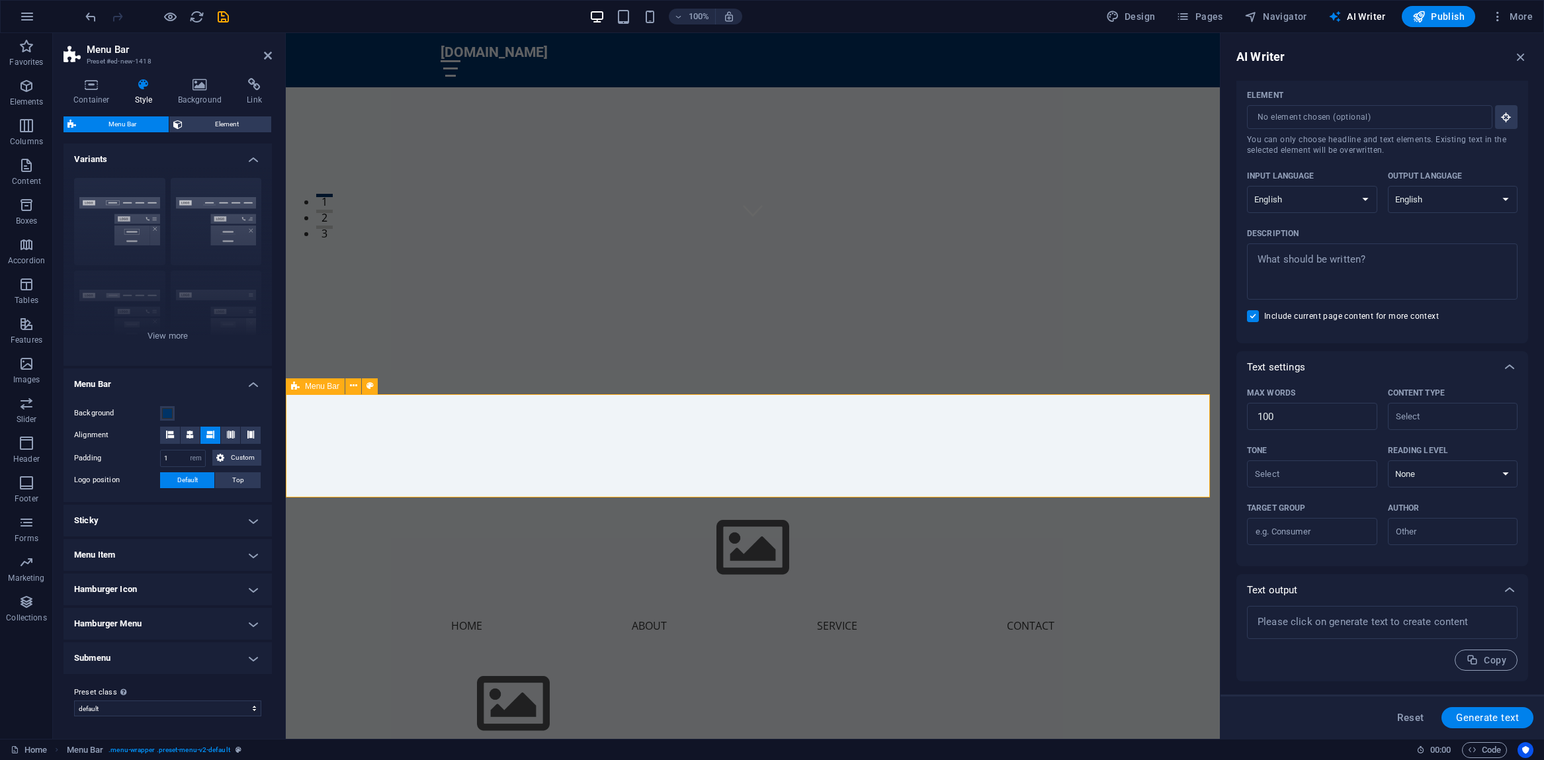
click at [383, 652] on div "Menu Home About Service Contact" at bounding box center [753, 719] width 934 height 135
click at [508, 663] on div at bounding box center [753, 704] width 624 height 82
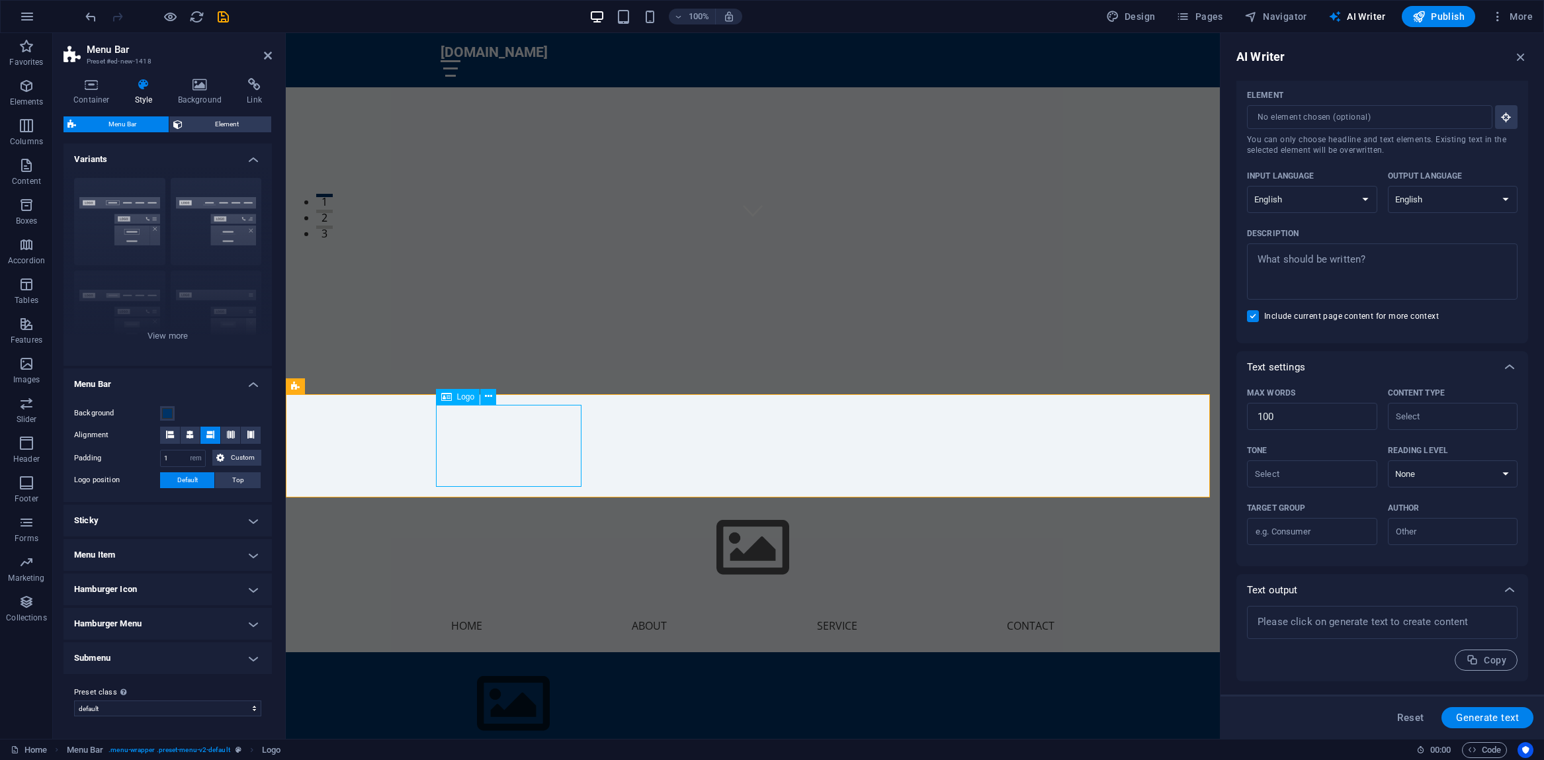
click at [505, 663] on div at bounding box center [753, 704] width 624 height 82
click at [448, 398] on icon at bounding box center [446, 397] width 11 height 16
click at [467, 398] on span "Logo" at bounding box center [466, 397] width 18 height 8
click at [683, 745] on nav "Home About Service Contact" at bounding box center [753, 761] width 624 height 32
click at [1359, 13] on span "AI Writer" at bounding box center [1357, 16] width 58 height 13
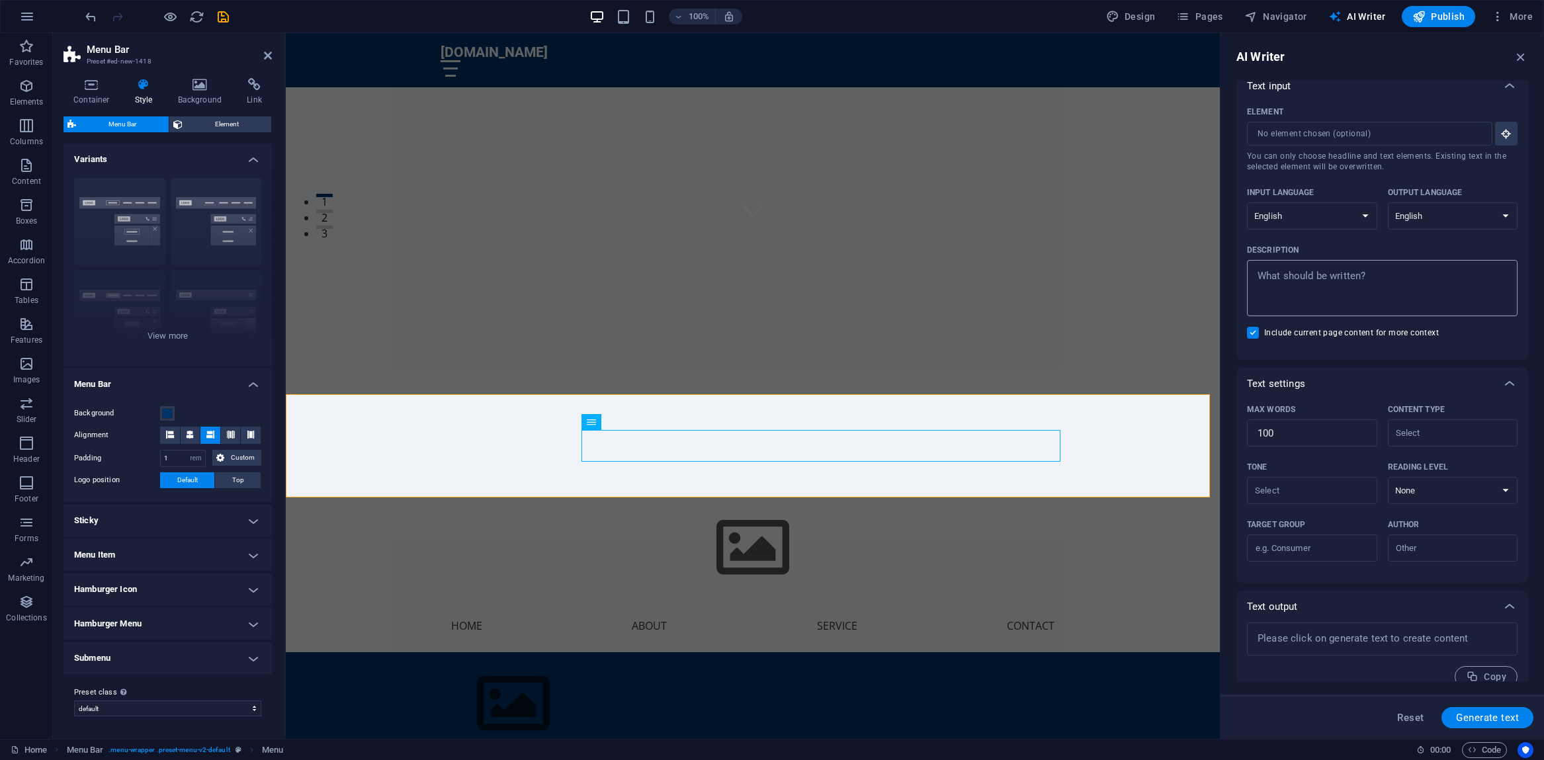
scroll to position [0, 0]
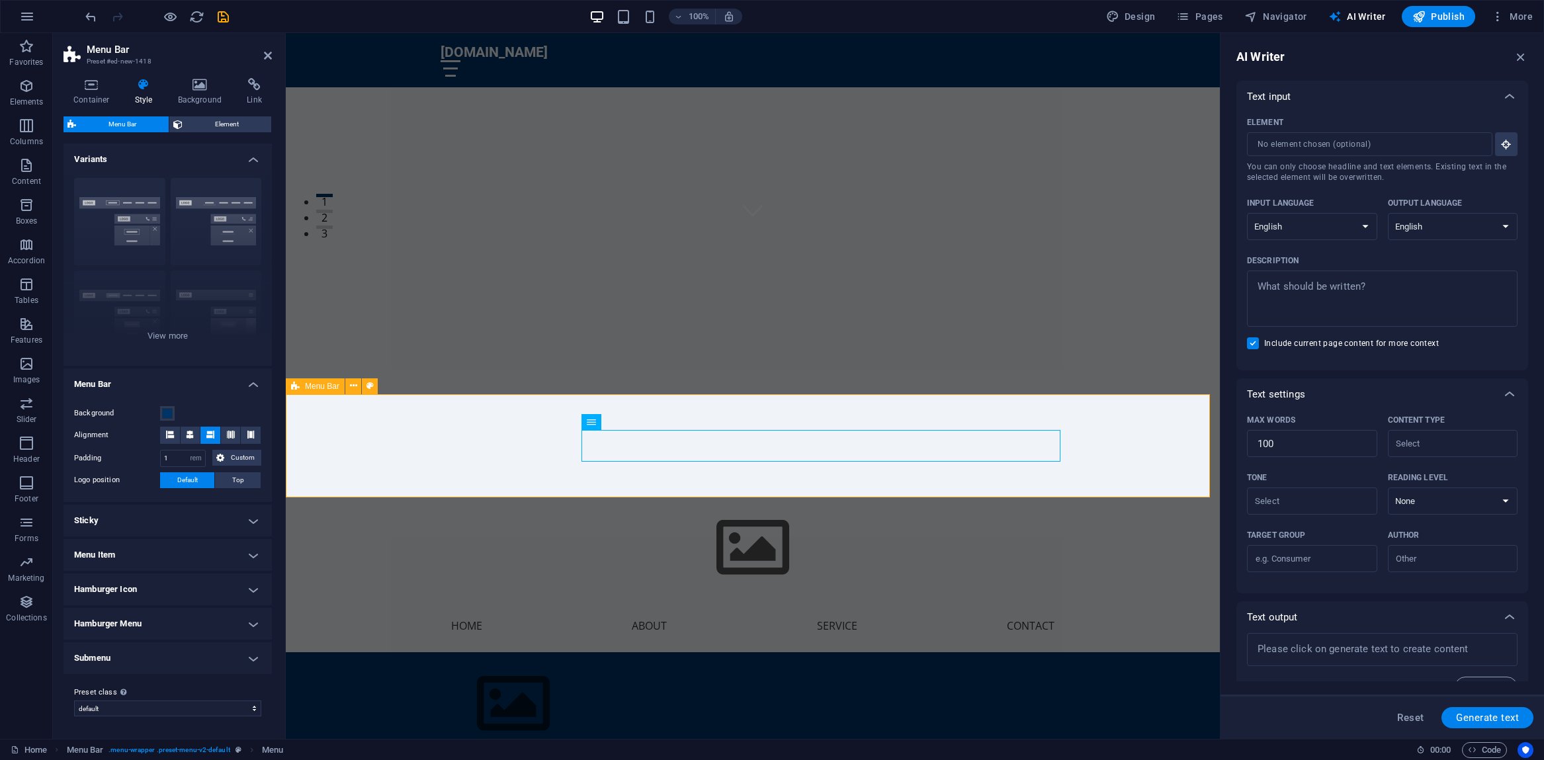
click at [349, 652] on div "Menu Home About Service Contact" at bounding box center [753, 719] width 934 height 135
click at [165, 419] on button "Background" at bounding box center [167, 413] width 15 height 15
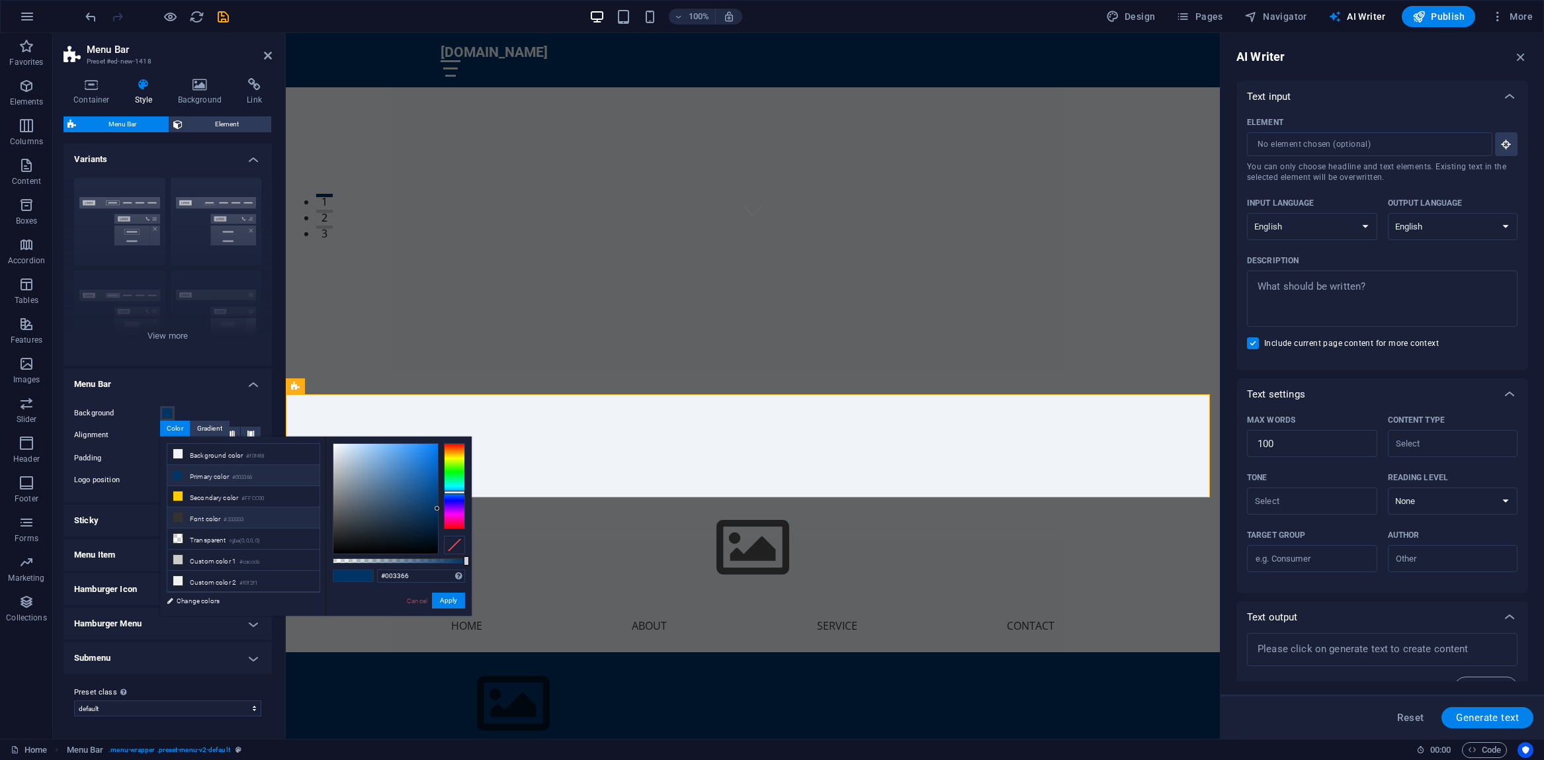
click at [181, 521] on icon at bounding box center [177, 517] width 9 height 9
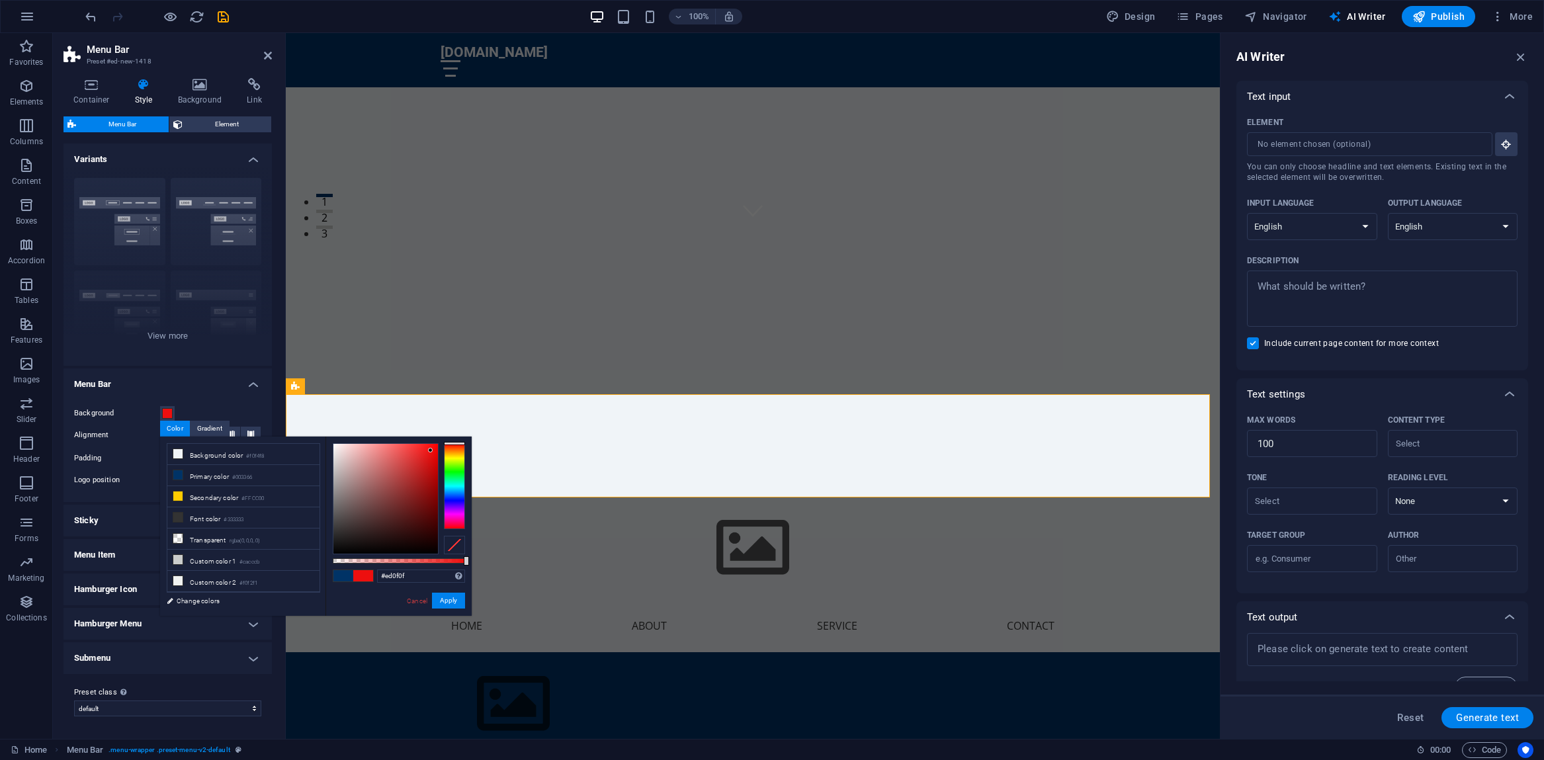
click at [431, 450] on div at bounding box center [385, 499] width 105 height 110
drag, startPoint x: 431, startPoint y: 450, endPoint x: 438, endPoint y: 445, distance: 8.5
click at [438, 445] on div at bounding box center [437, 444] width 5 height 5
drag, startPoint x: 437, startPoint y: 446, endPoint x: 335, endPoint y: 445, distance: 101.9
click at [335, 445] on div at bounding box center [335, 444] width 5 height 5
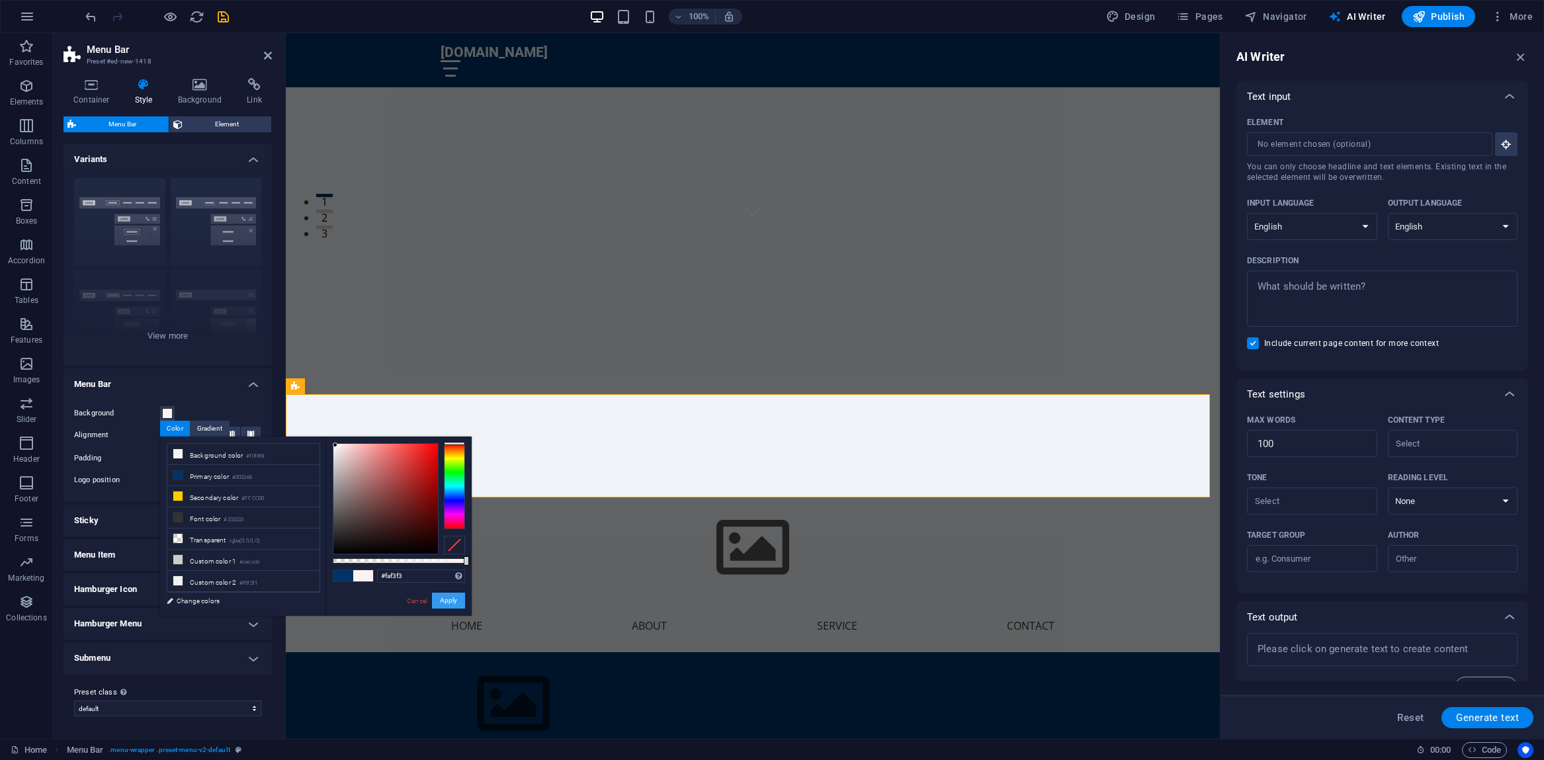
click at [446, 599] on button "Apply" at bounding box center [448, 601] width 33 height 16
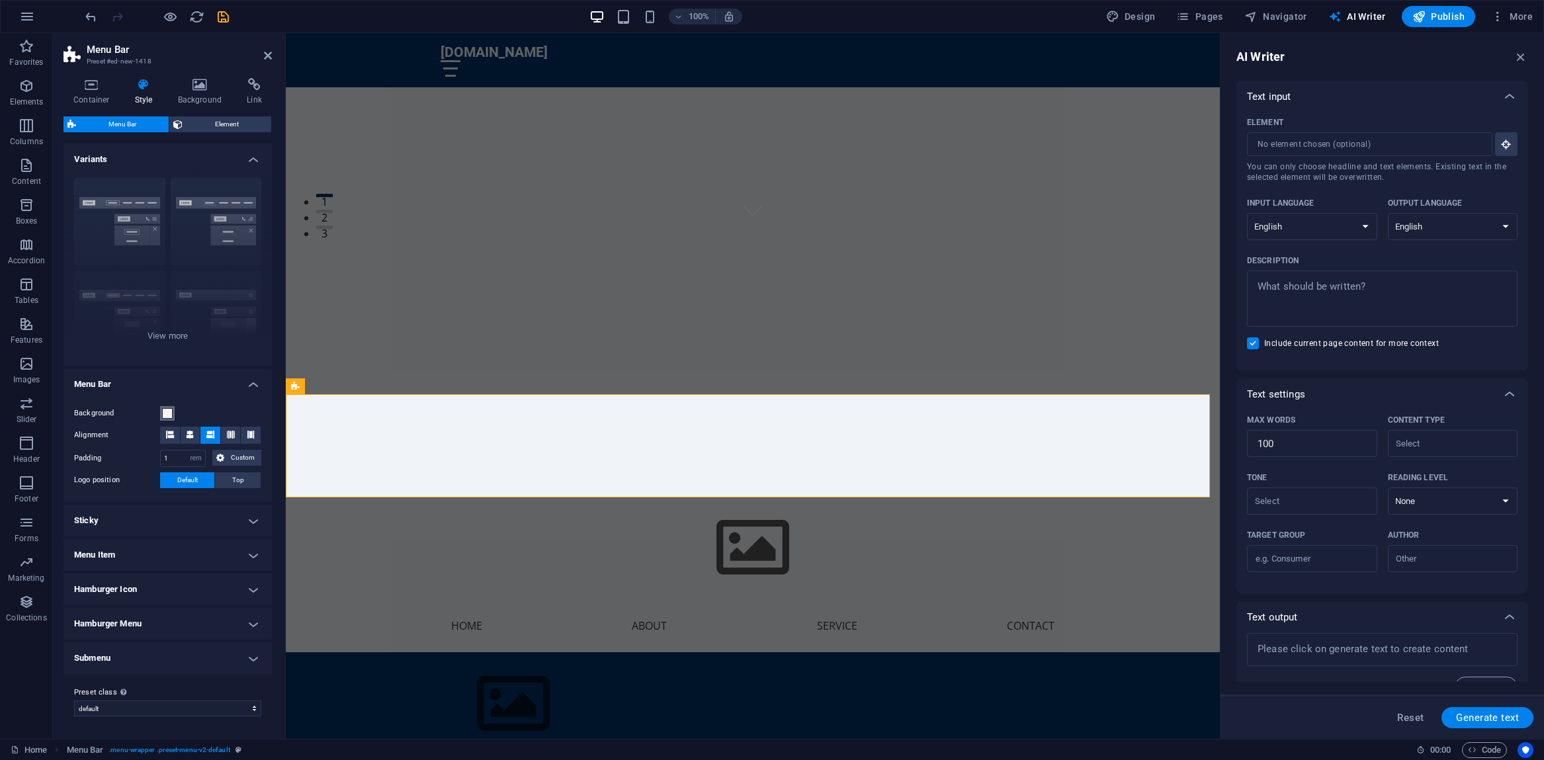
click at [166, 413] on span at bounding box center [167, 413] width 11 height 11
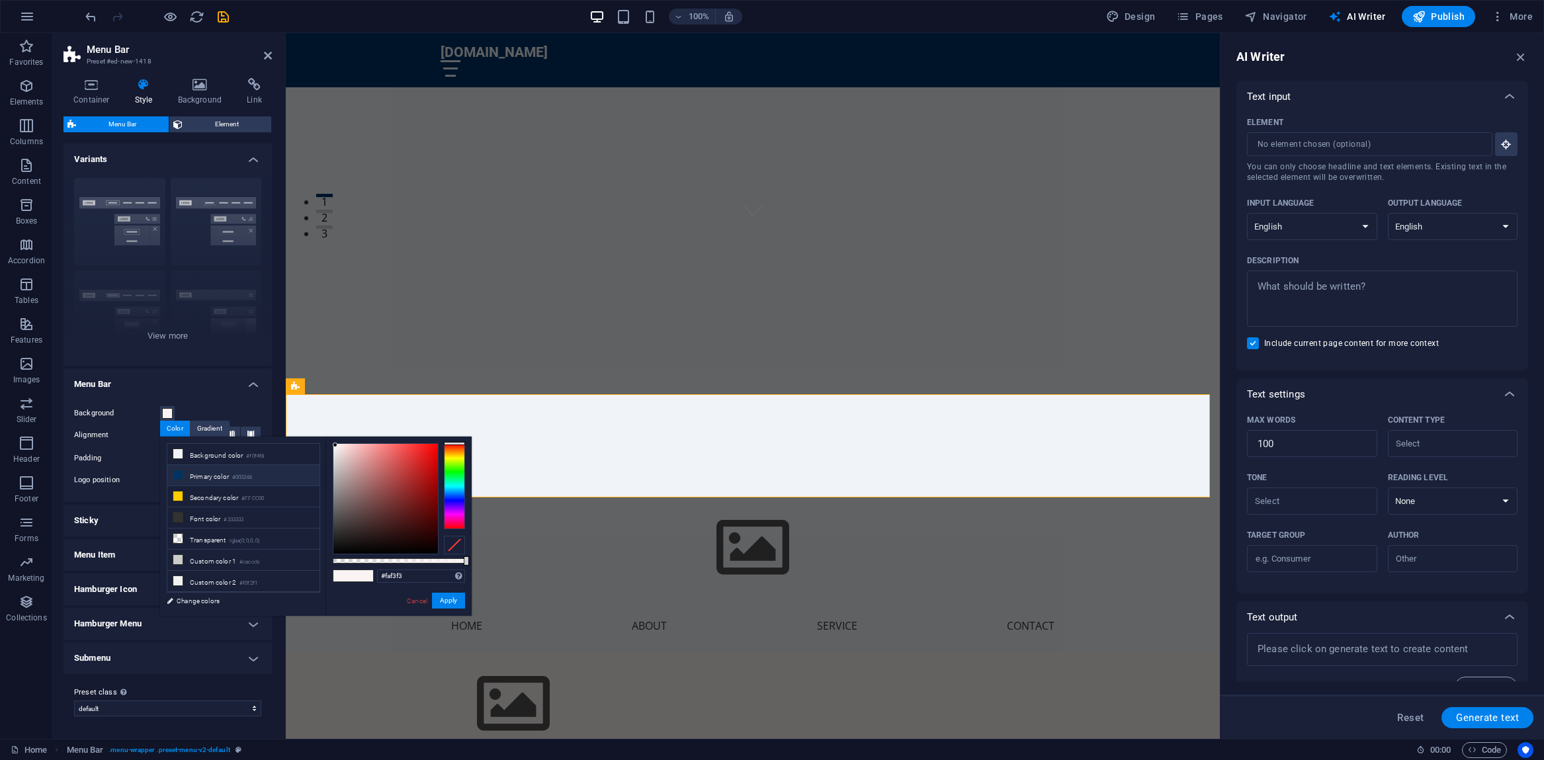
click at [179, 476] on icon at bounding box center [177, 474] width 9 height 9
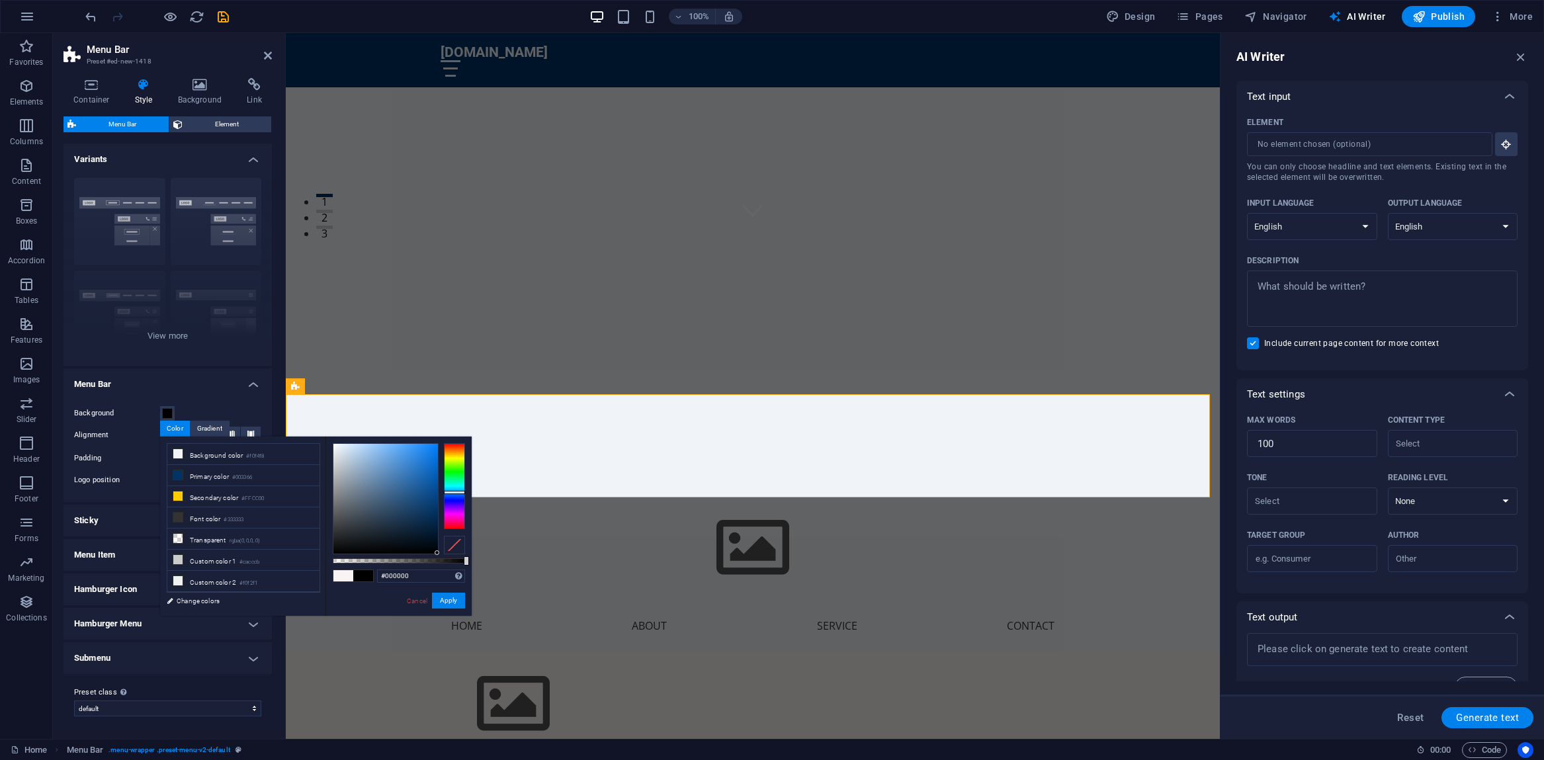
type input "#000001"
drag, startPoint x: 437, startPoint y: 509, endPoint x: 437, endPoint y: 552, distance: 43.7
click at [437, 552] on div at bounding box center [437, 552] width 5 height 5
click at [446, 599] on button "Apply" at bounding box center [448, 601] width 33 height 16
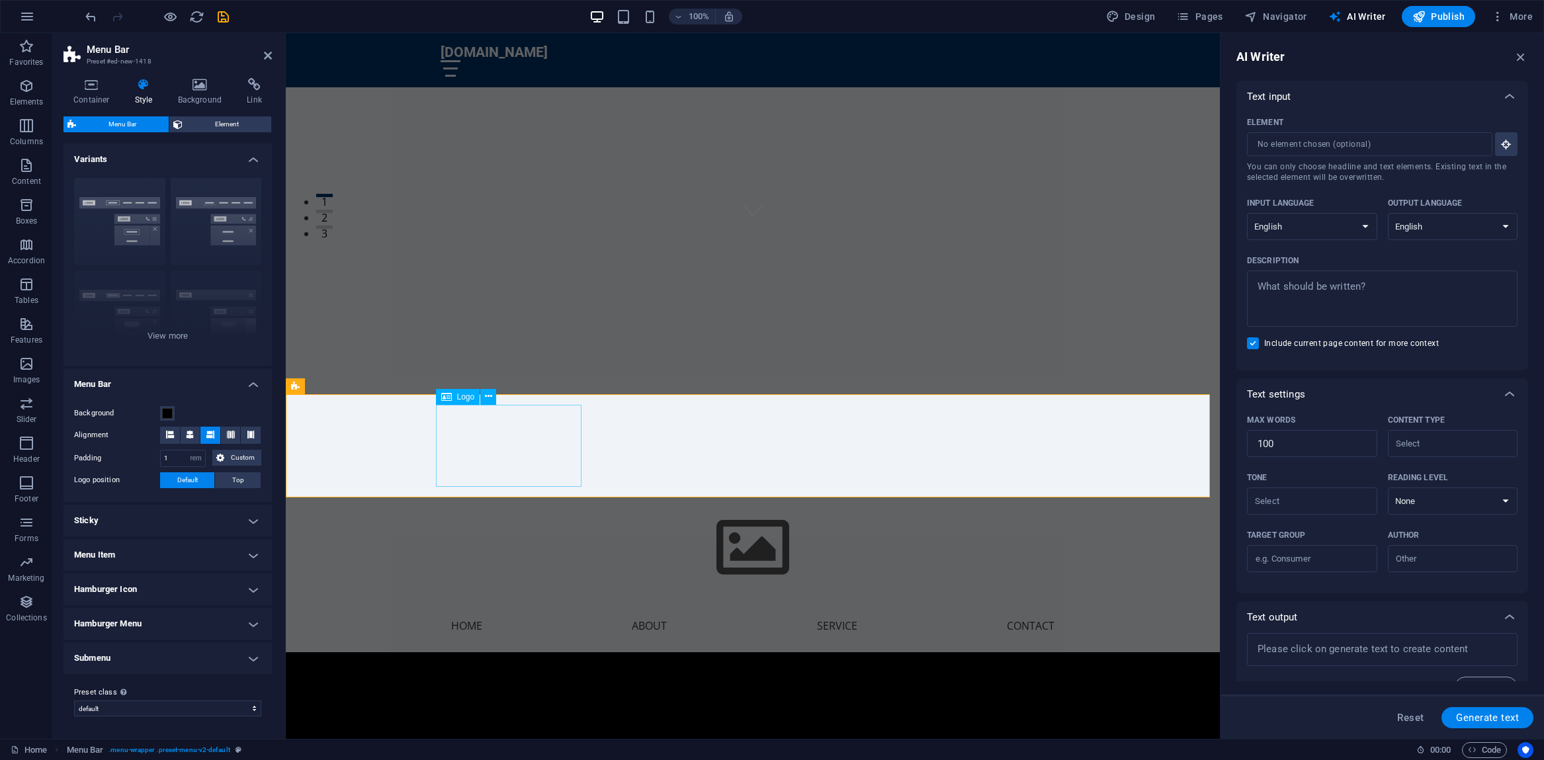
click at [467, 663] on div at bounding box center [753, 704] width 624 height 82
click at [489, 397] on icon at bounding box center [488, 397] width 7 height 14
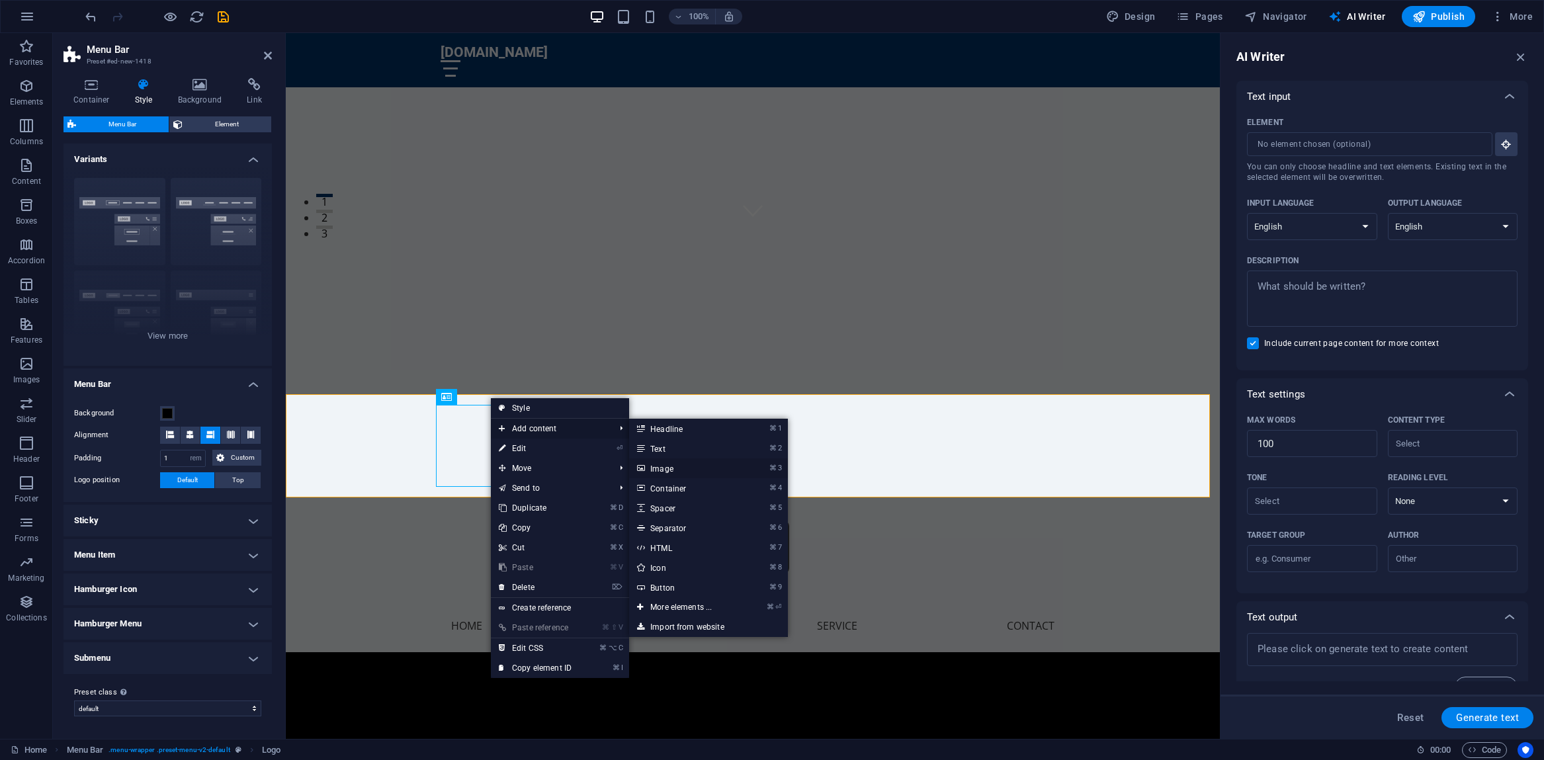
click at [651, 468] on link "⌘ 3 Image" at bounding box center [683, 468] width 109 height 20
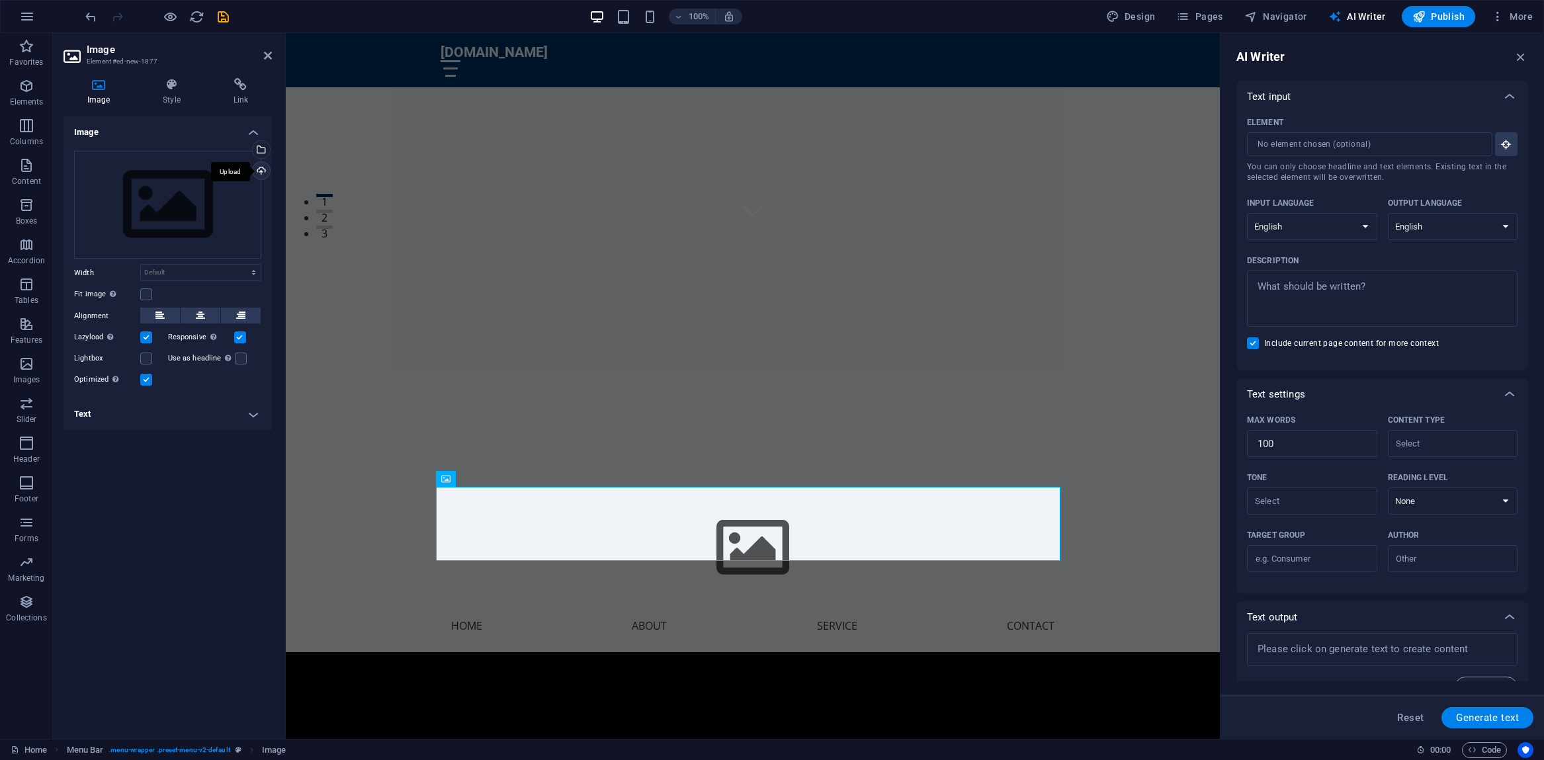
click at [261, 170] on div "Upload" at bounding box center [260, 172] width 20 height 20
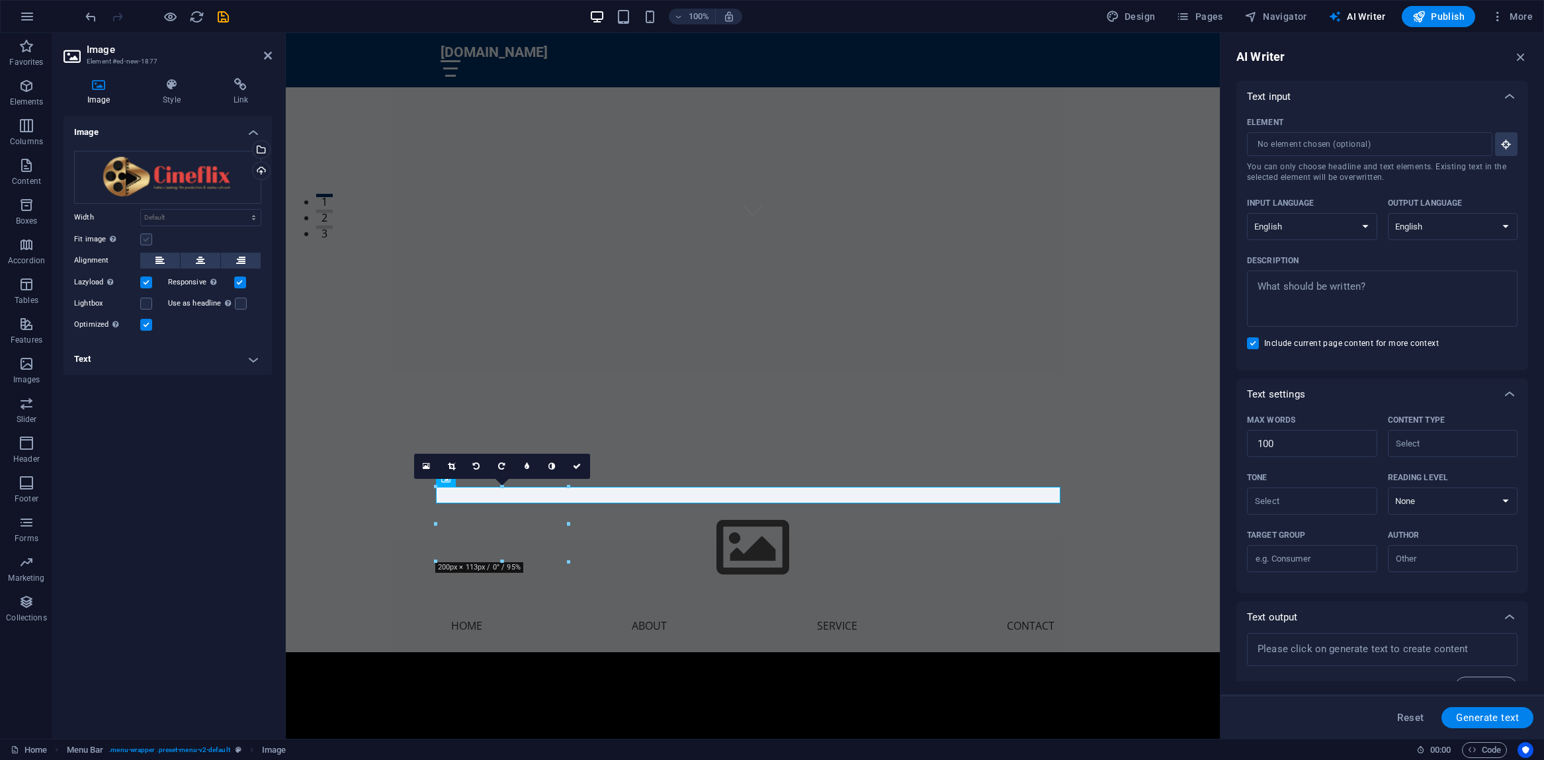
click at [147, 241] on label at bounding box center [146, 239] width 12 height 12
click at [0, 0] on input "Fit image Automatically fit image to a fixed width and height" at bounding box center [0, 0] width 0 height 0
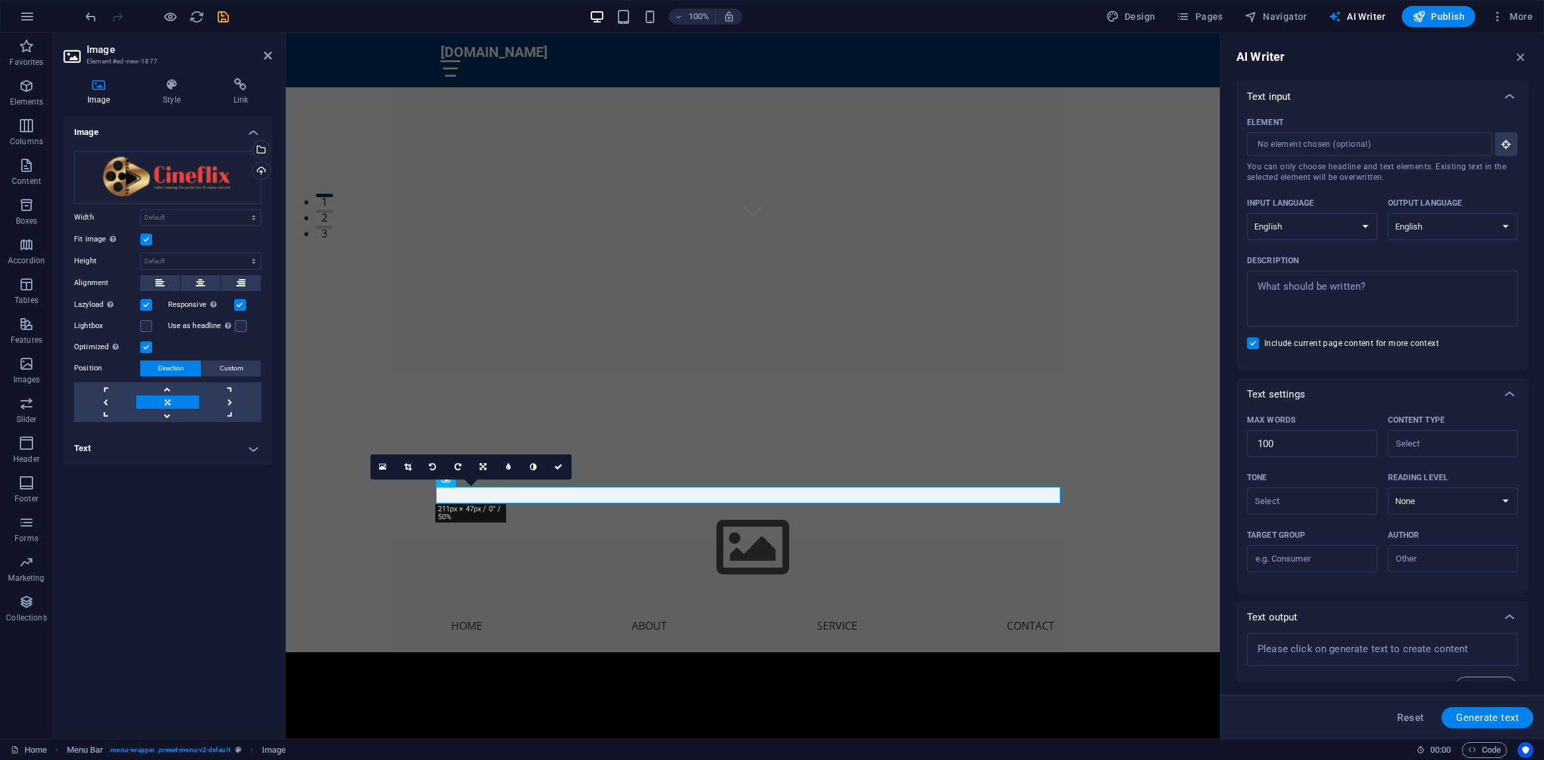
click at [147, 241] on label at bounding box center [146, 239] width 12 height 12
click at [0, 0] on input "Fit image Automatically fit image to a fixed width and height" at bounding box center [0, 0] width 0 height 0
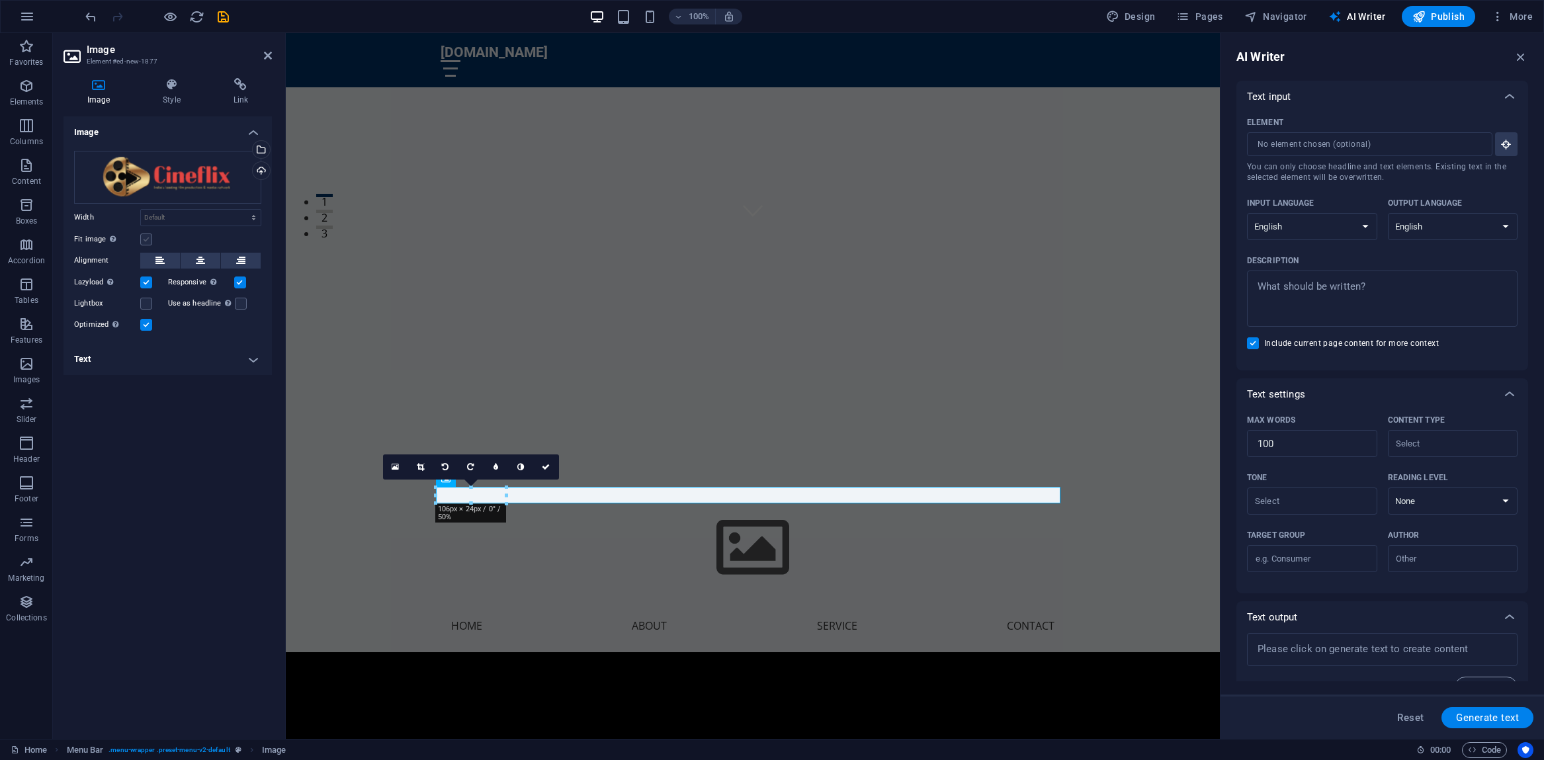
click at [147, 241] on label at bounding box center [146, 239] width 12 height 12
click at [0, 0] on input "Fit image Automatically fit image to a fixed width and height" at bounding box center [0, 0] width 0 height 0
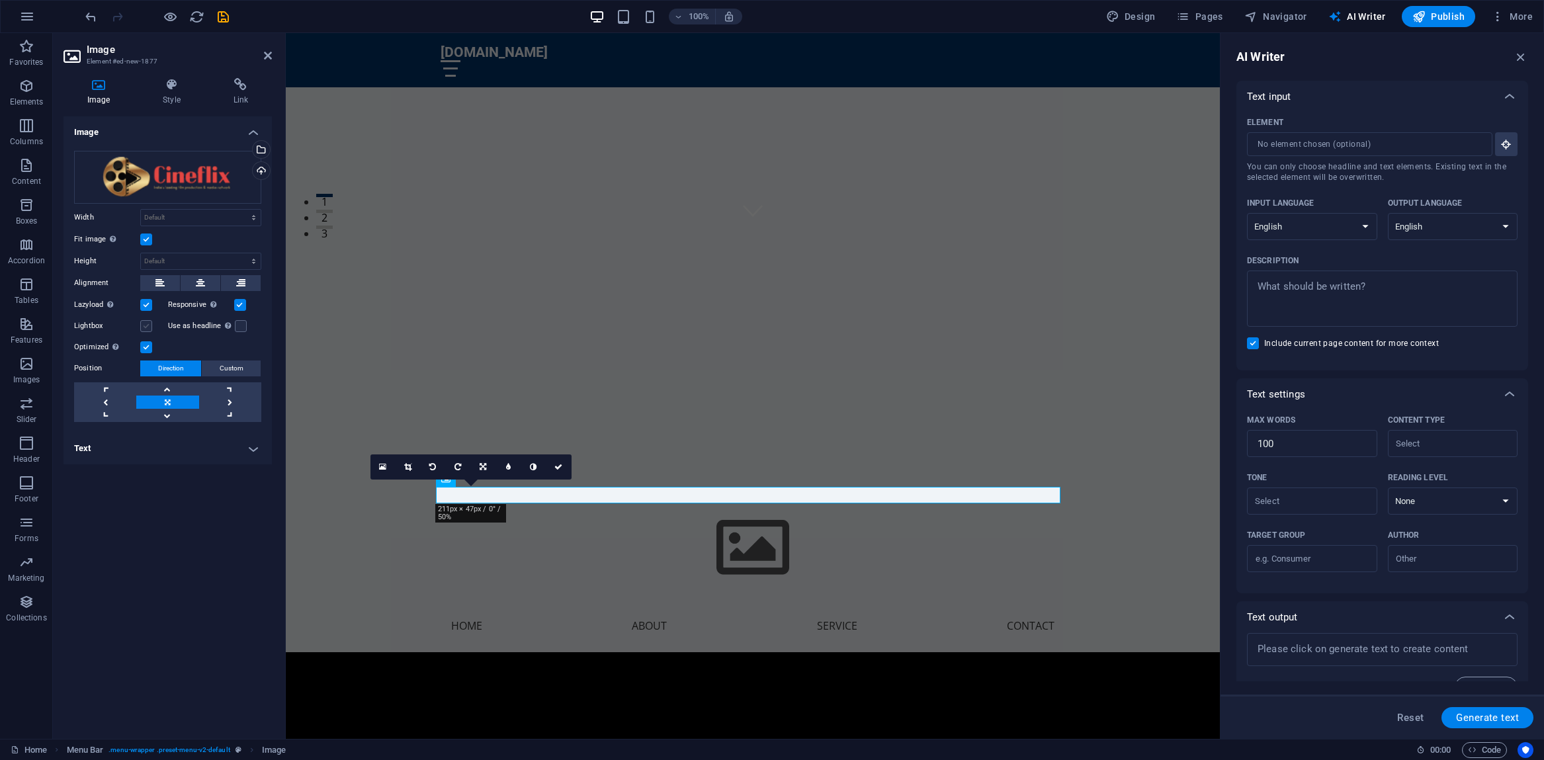
click at [146, 325] on label at bounding box center [146, 326] width 12 height 12
click at [0, 0] on input "Lightbox" at bounding box center [0, 0] width 0 height 0
click at [146, 325] on label at bounding box center [146, 326] width 12 height 12
click at [0, 0] on input "Lightbox" at bounding box center [0, 0] width 0 height 0
click at [241, 329] on label at bounding box center [241, 326] width 12 height 12
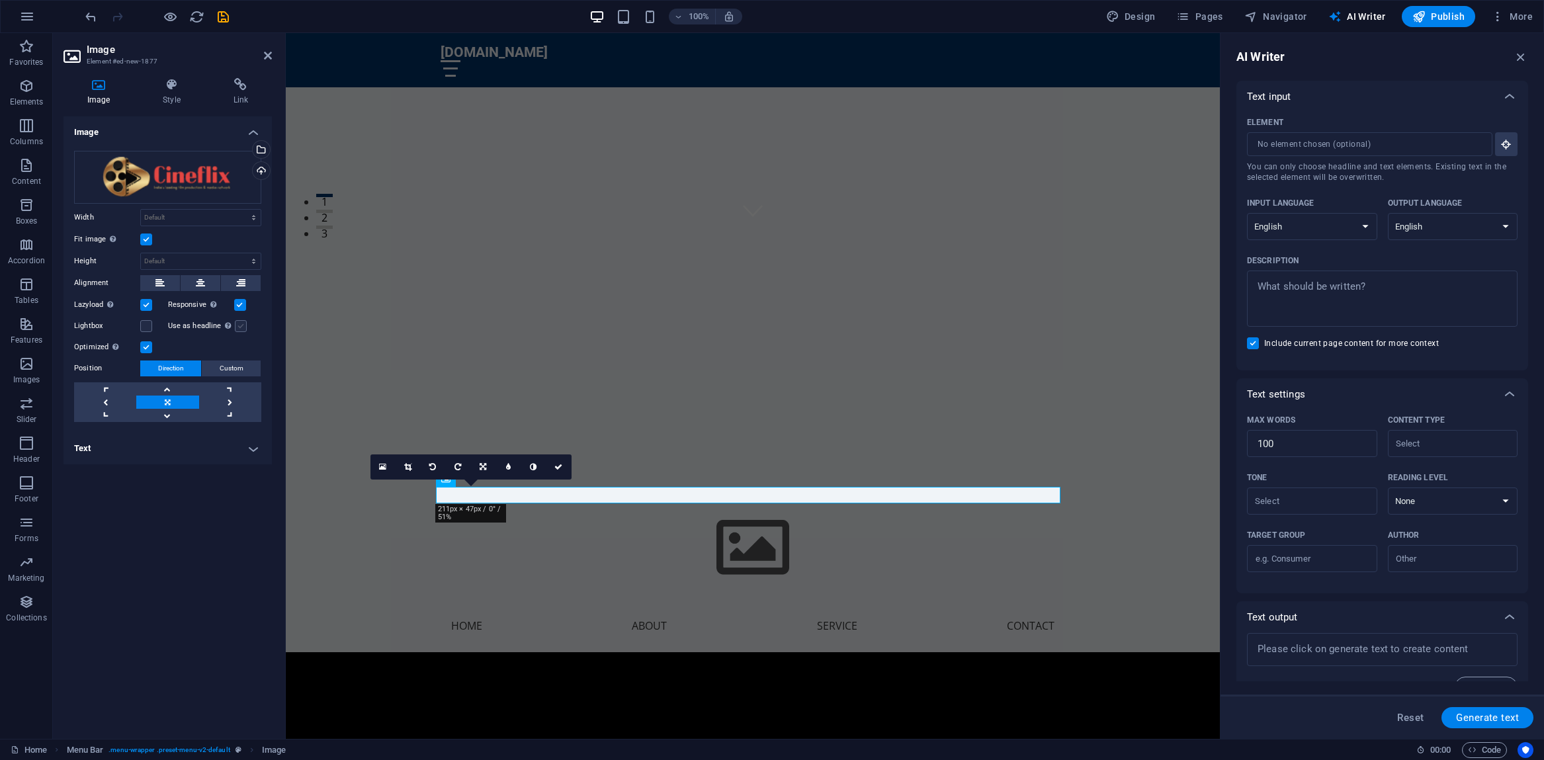
click at [0, 0] on input "Use as headline The image will be wrapped in an H1 headline tag. Useful for giv…" at bounding box center [0, 0] width 0 height 0
click at [241, 329] on label at bounding box center [241, 326] width 12 height 12
click at [0, 0] on input "Use as headline The image will be wrapped in an H1 headline tag. Useful for giv…" at bounding box center [0, 0] width 0 height 0
click at [255, 449] on h4 "Text" at bounding box center [167, 449] width 208 height 32
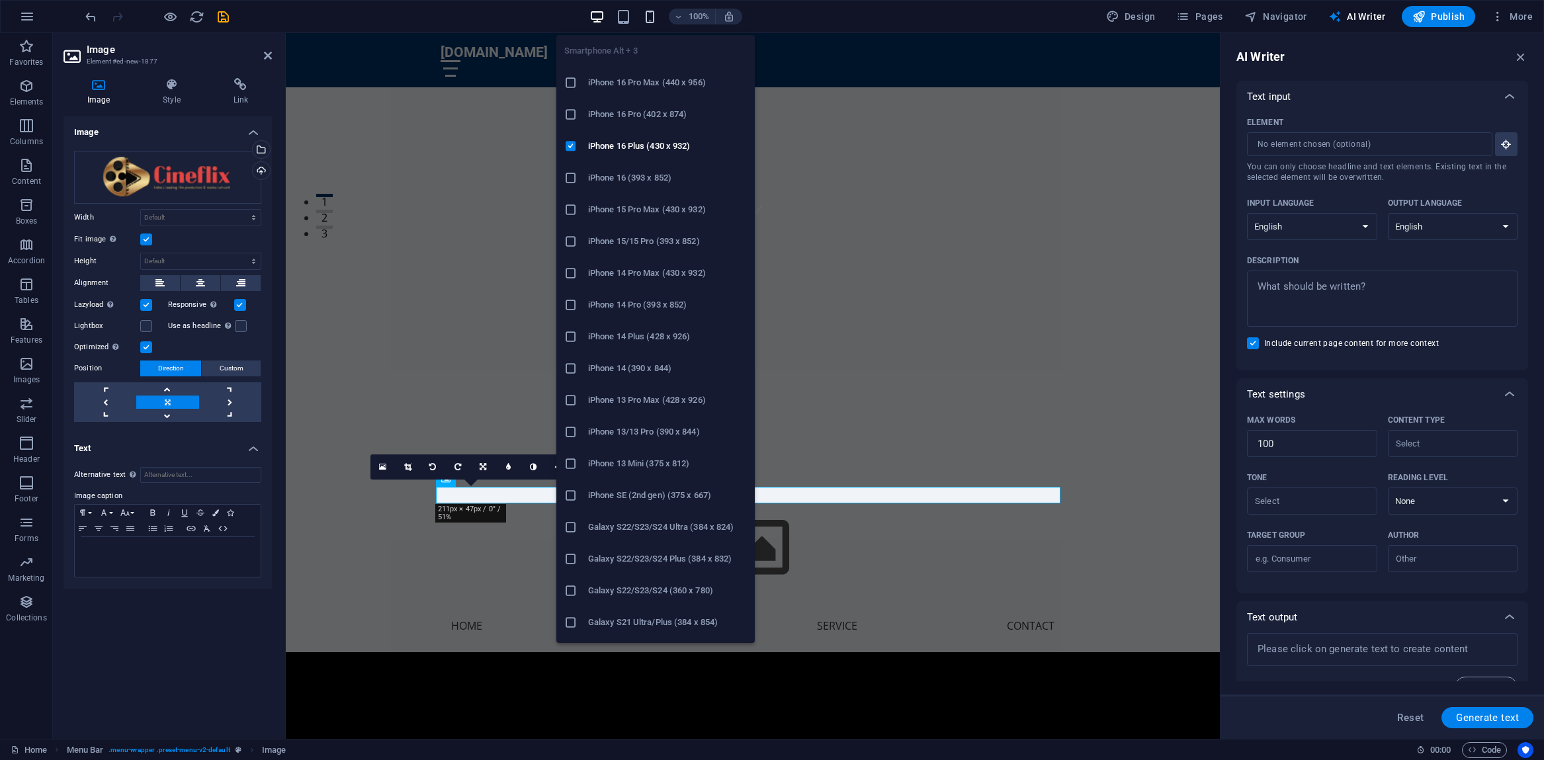
click at [652, 15] on icon "button" at bounding box center [649, 16] width 15 height 15
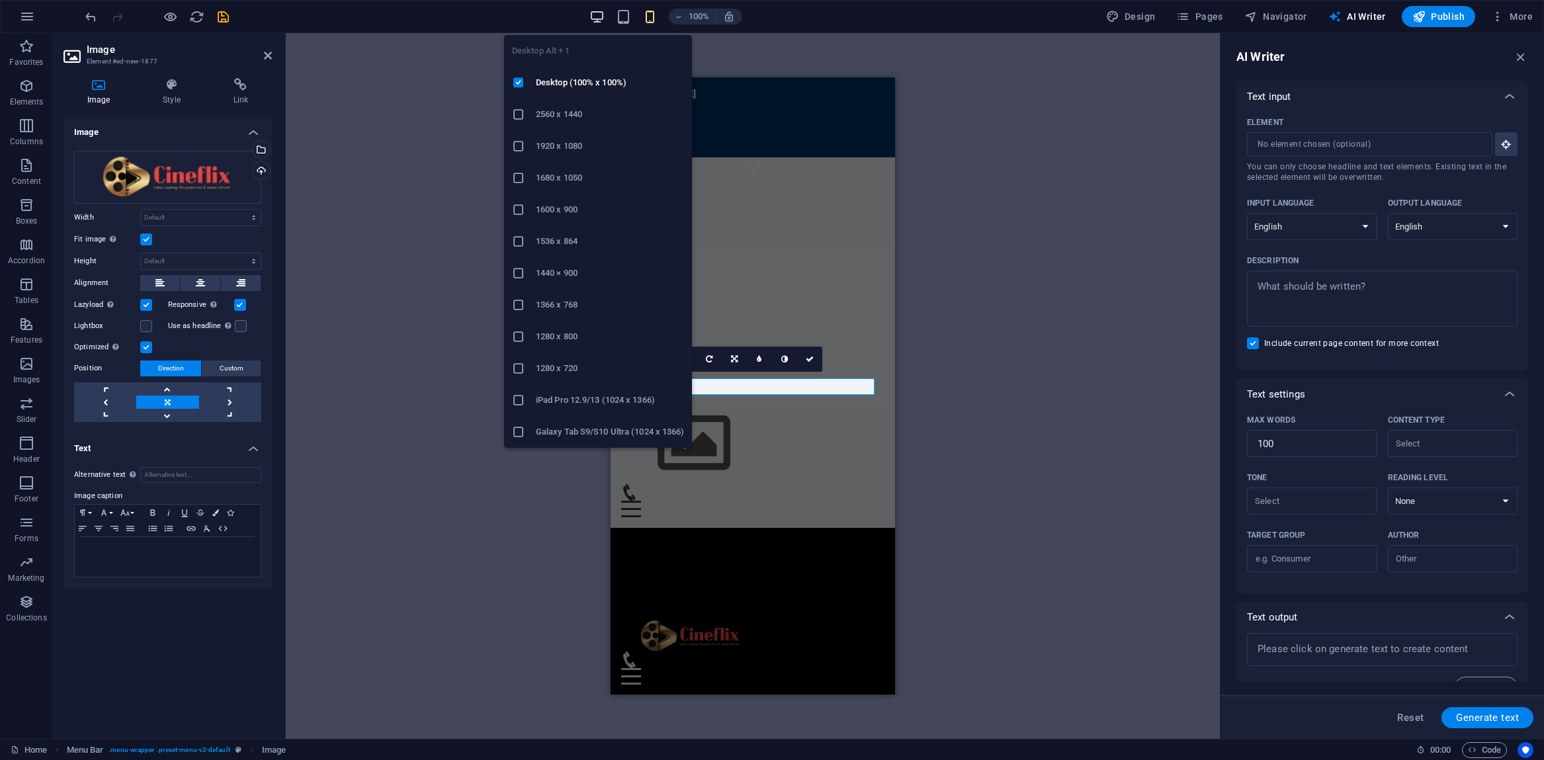
click at [599, 18] on icon "button" at bounding box center [596, 16] width 15 height 15
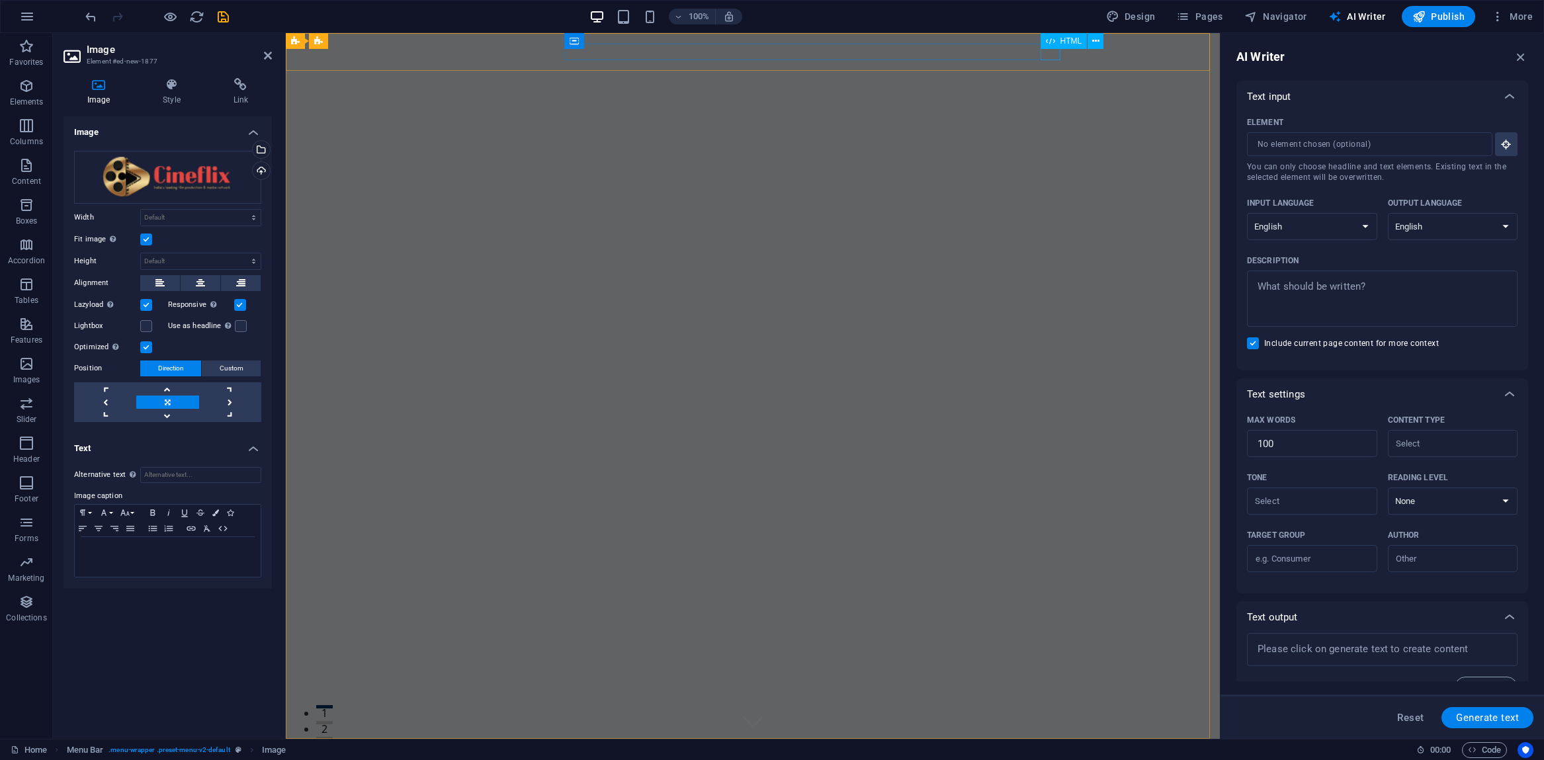
click at [1047, 759] on div at bounding box center [753, 774] width 624 height 17
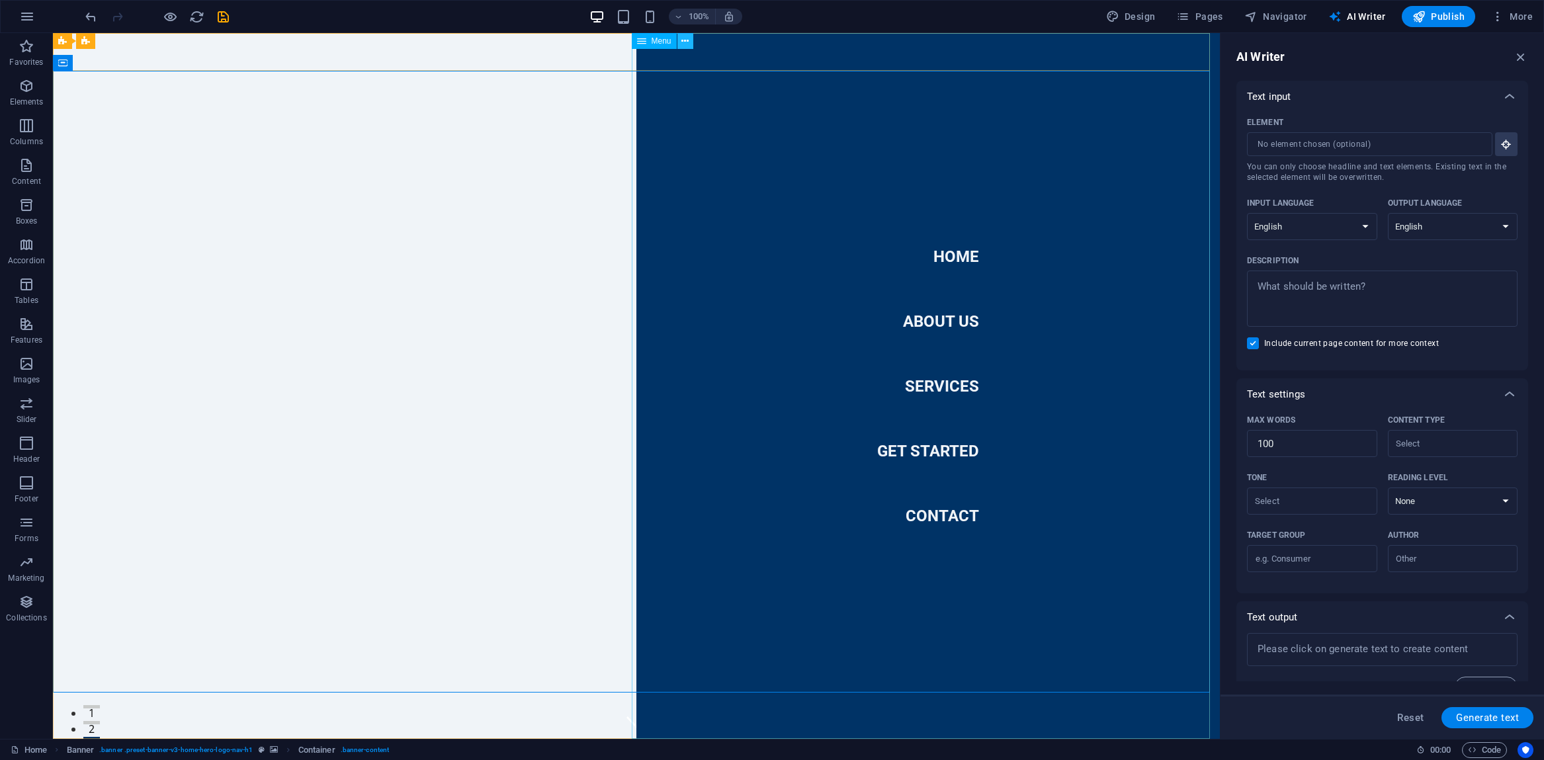
click at [685, 42] on icon at bounding box center [684, 41] width 7 height 14
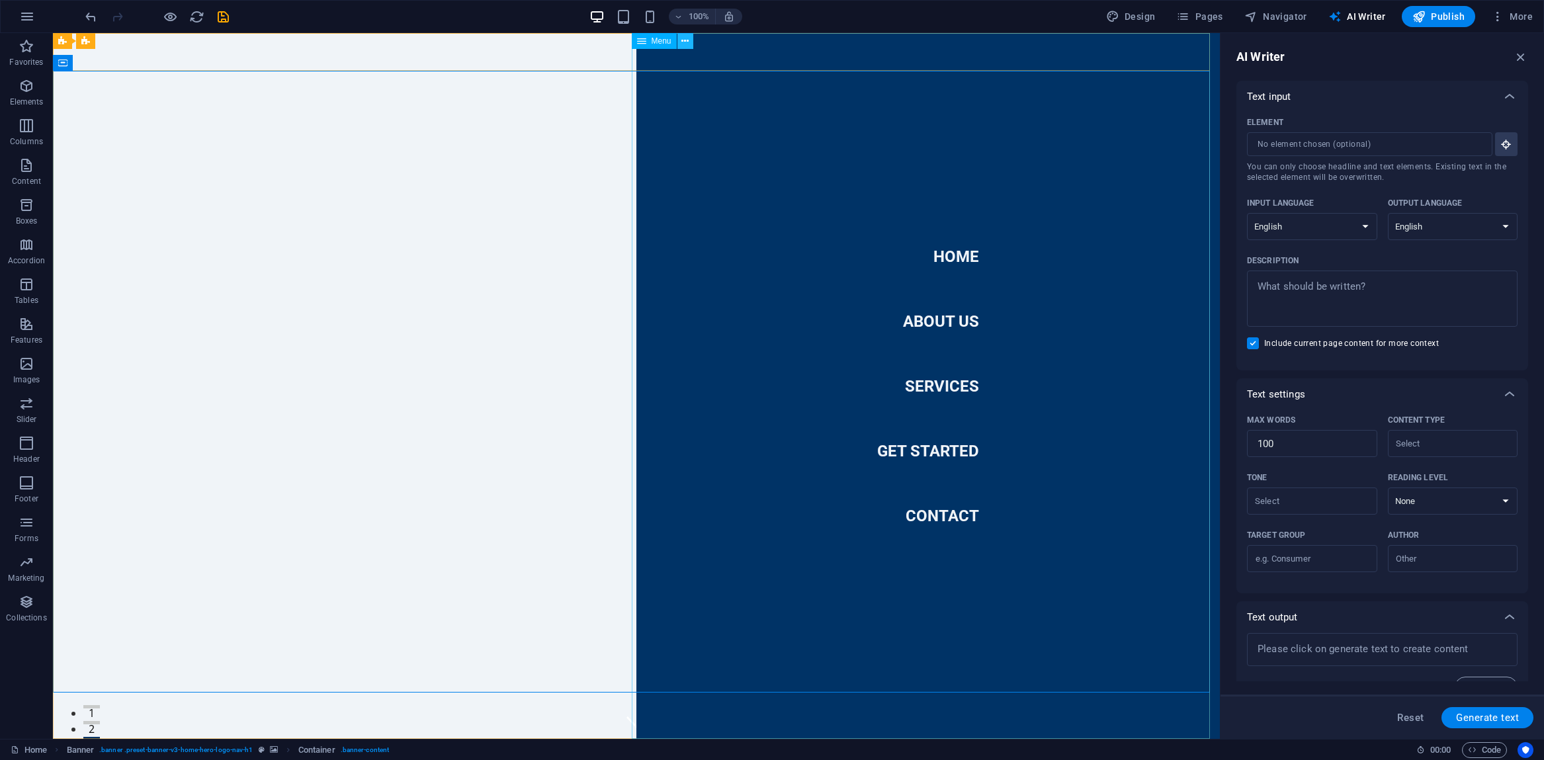
click at [685, 42] on icon at bounding box center [684, 41] width 7 height 14
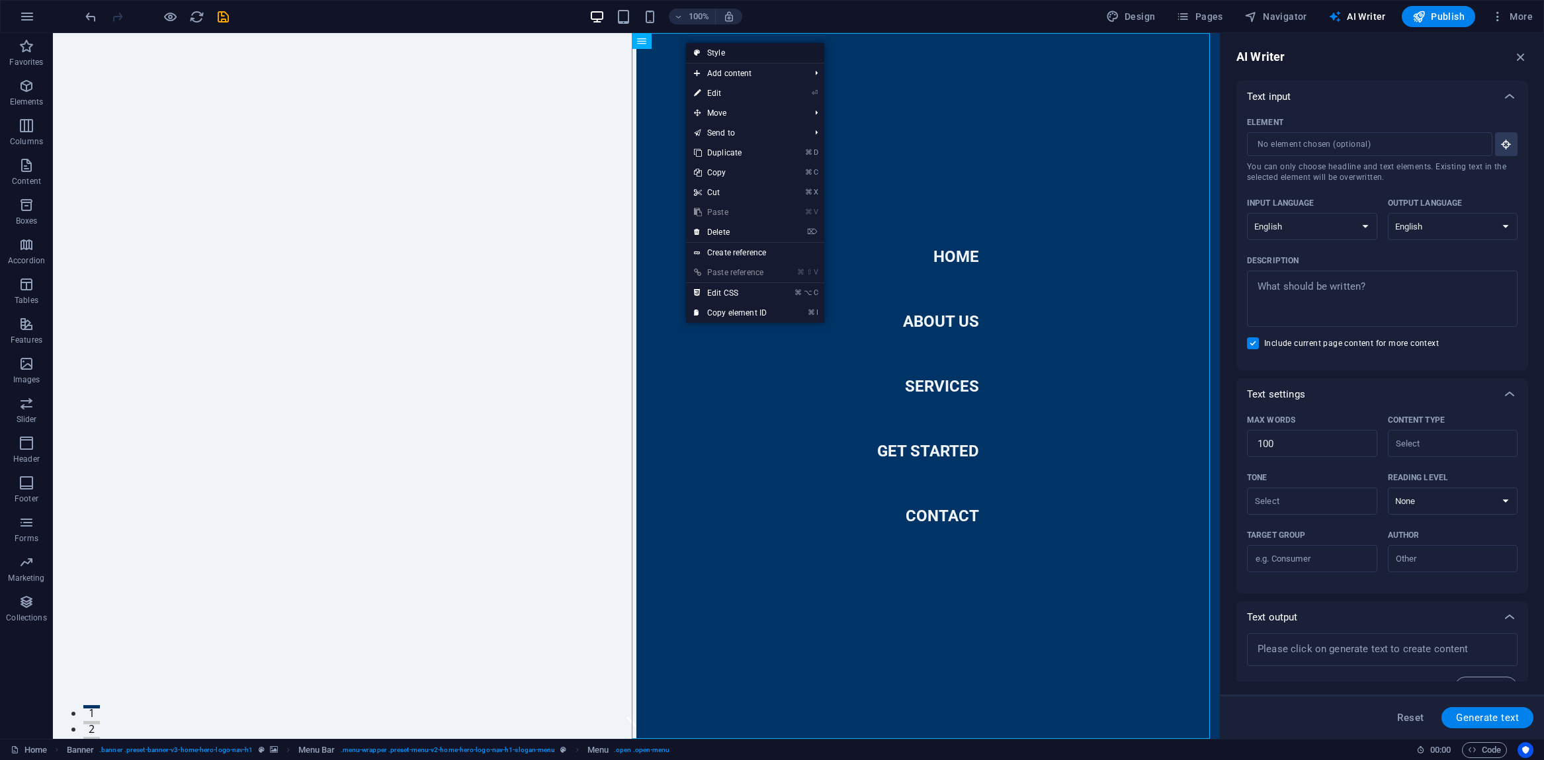
drag, startPoint x: 700, startPoint y: 50, endPoint x: 414, endPoint y: 17, distance: 287.6
click at [700, 50] on icon at bounding box center [697, 53] width 7 height 20
select select "rem"
select select "preset-menu-v2-home-hero-logo-nav-h1-slogan-menu"
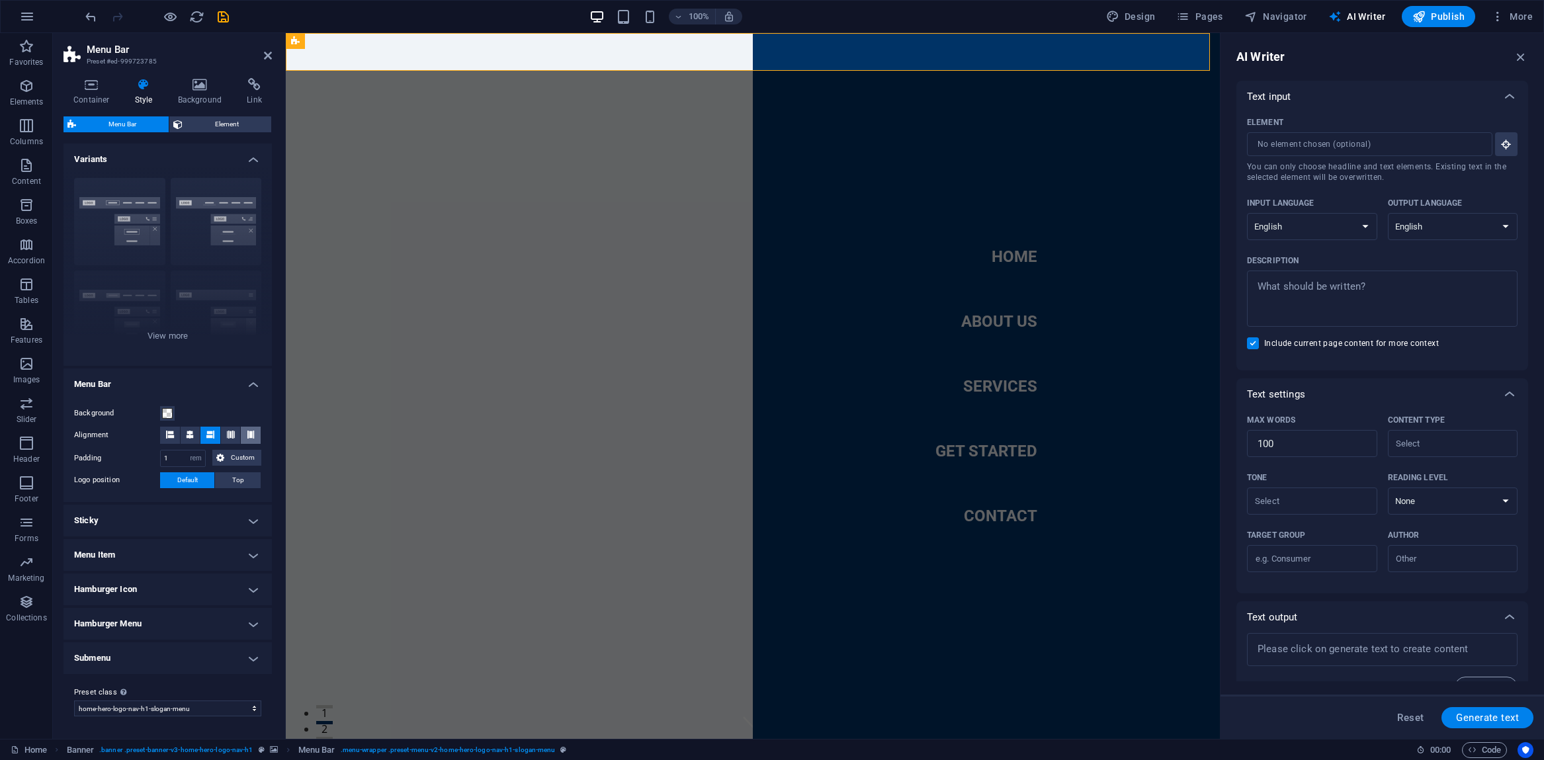
click at [249, 433] on icon at bounding box center [251, 435] width 8 height 8
click at [232, 435] on icon at bounding box center [231, 435] width 8 height 8
click at [206, 434] on icon at bounding box center [210, 435] width 8 height 8
click at [175, 433] on button at bounding box center [170, 435] width 20 height 17
click at [240, 554] on h4 "Menu Item" at bounding box center [167, 555] width 208 height 32
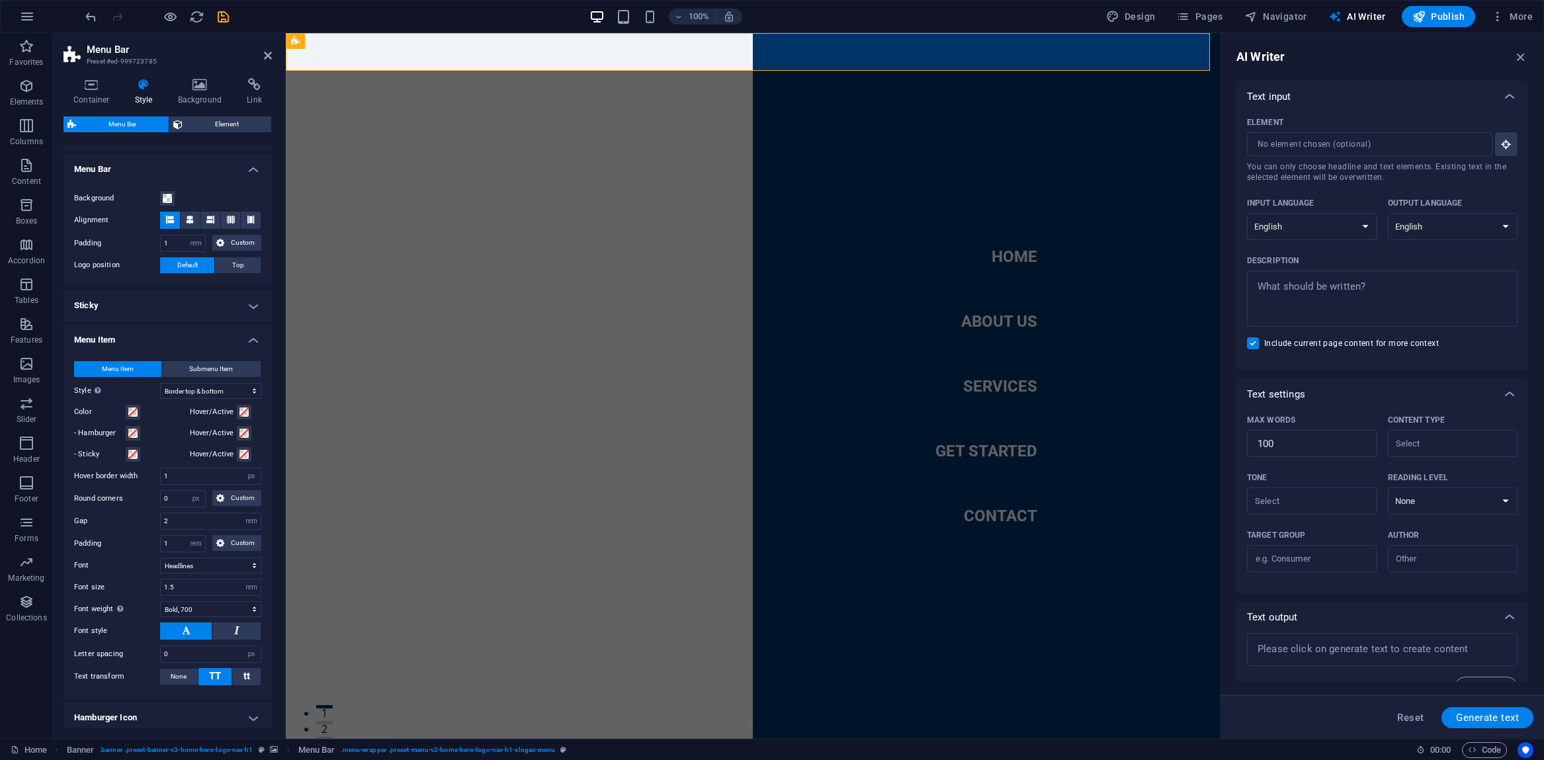
scroll to position [219, 0]
click at [247, 306] on h4 "Sticky" at bounding box center [167, 302] width 208 height 32
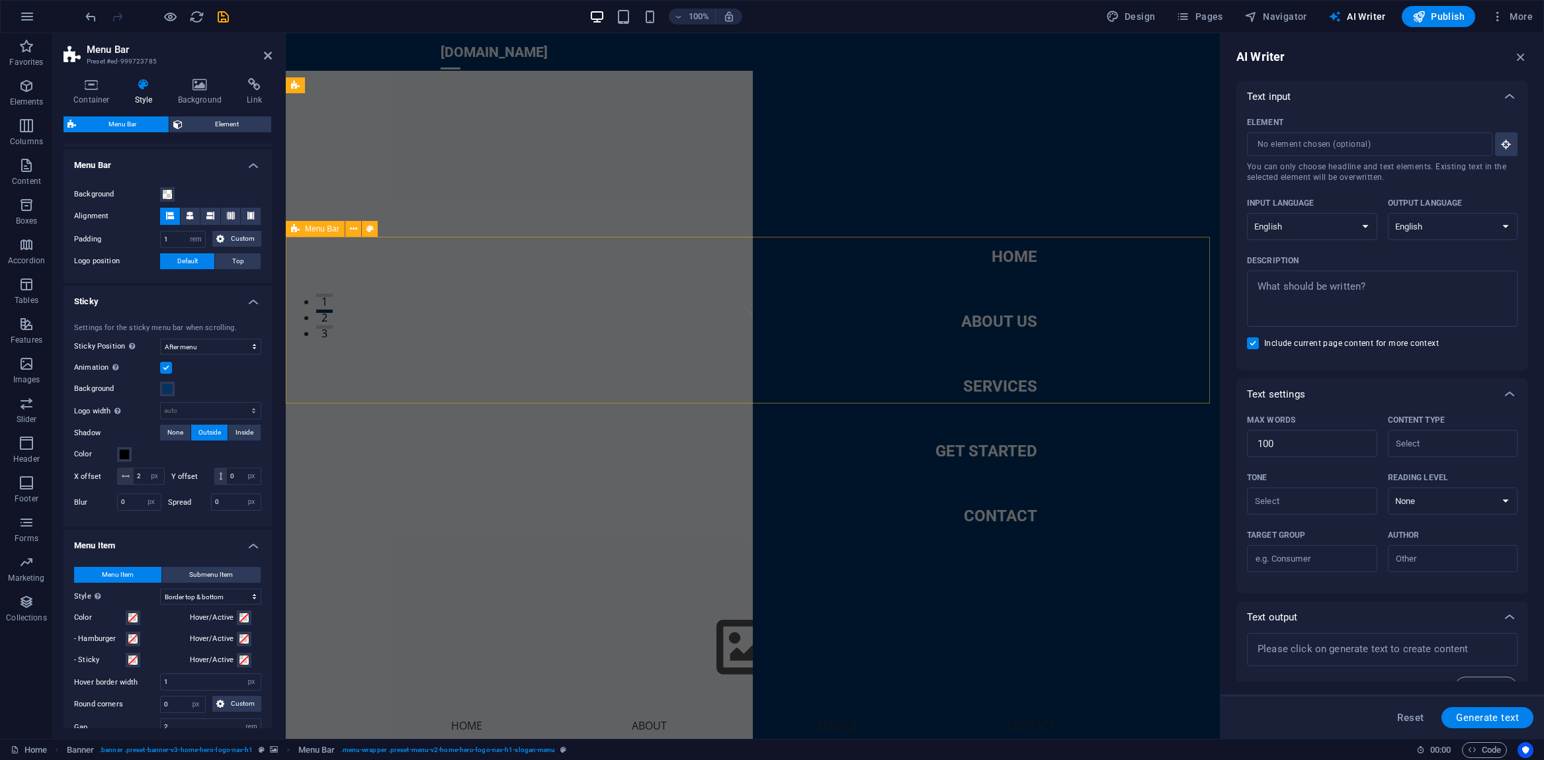
scroll to position [390, 0]
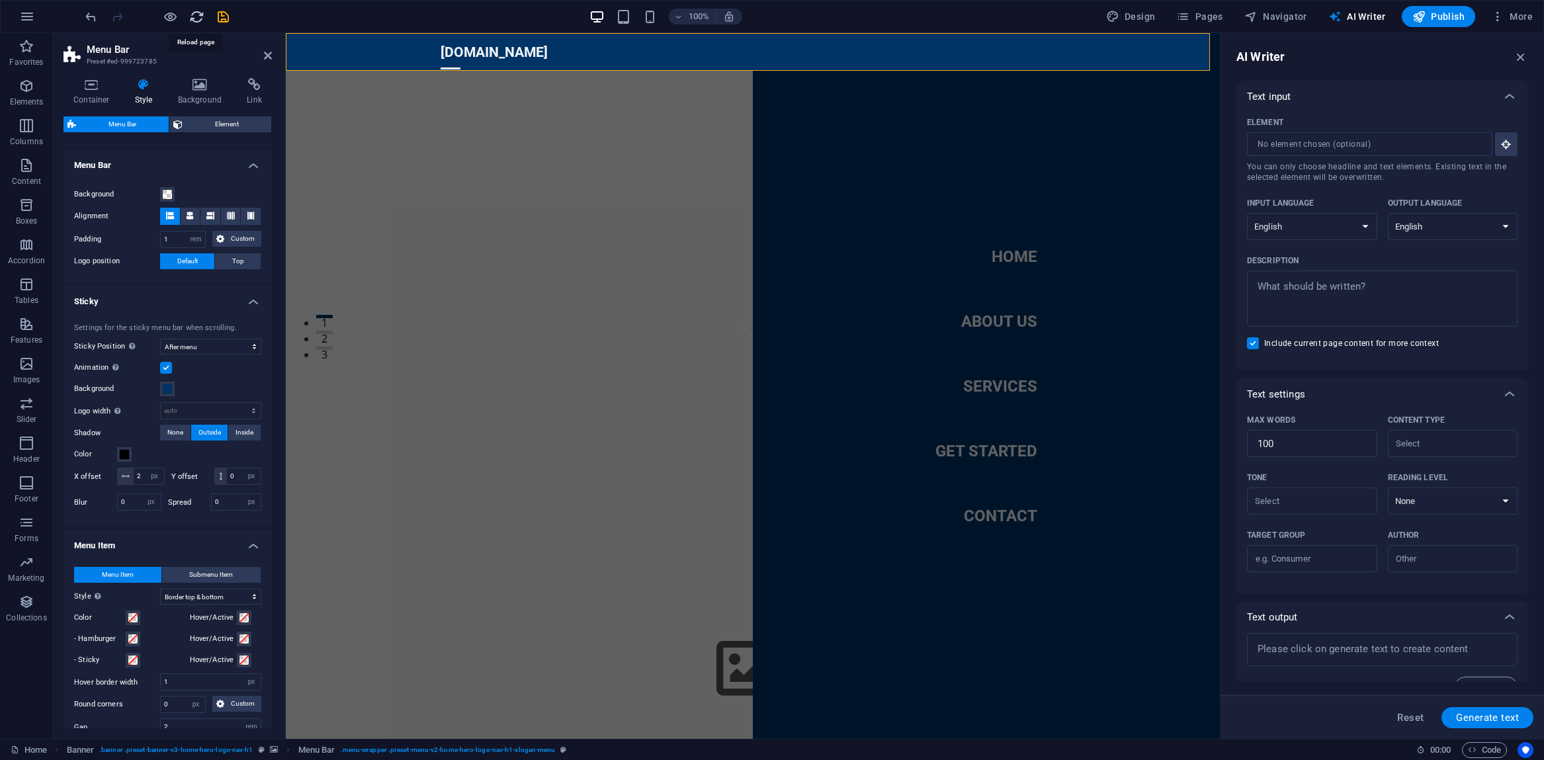
click at [194, 14] on icon "reload" at bounding box center [196, 16] width 15 height 15
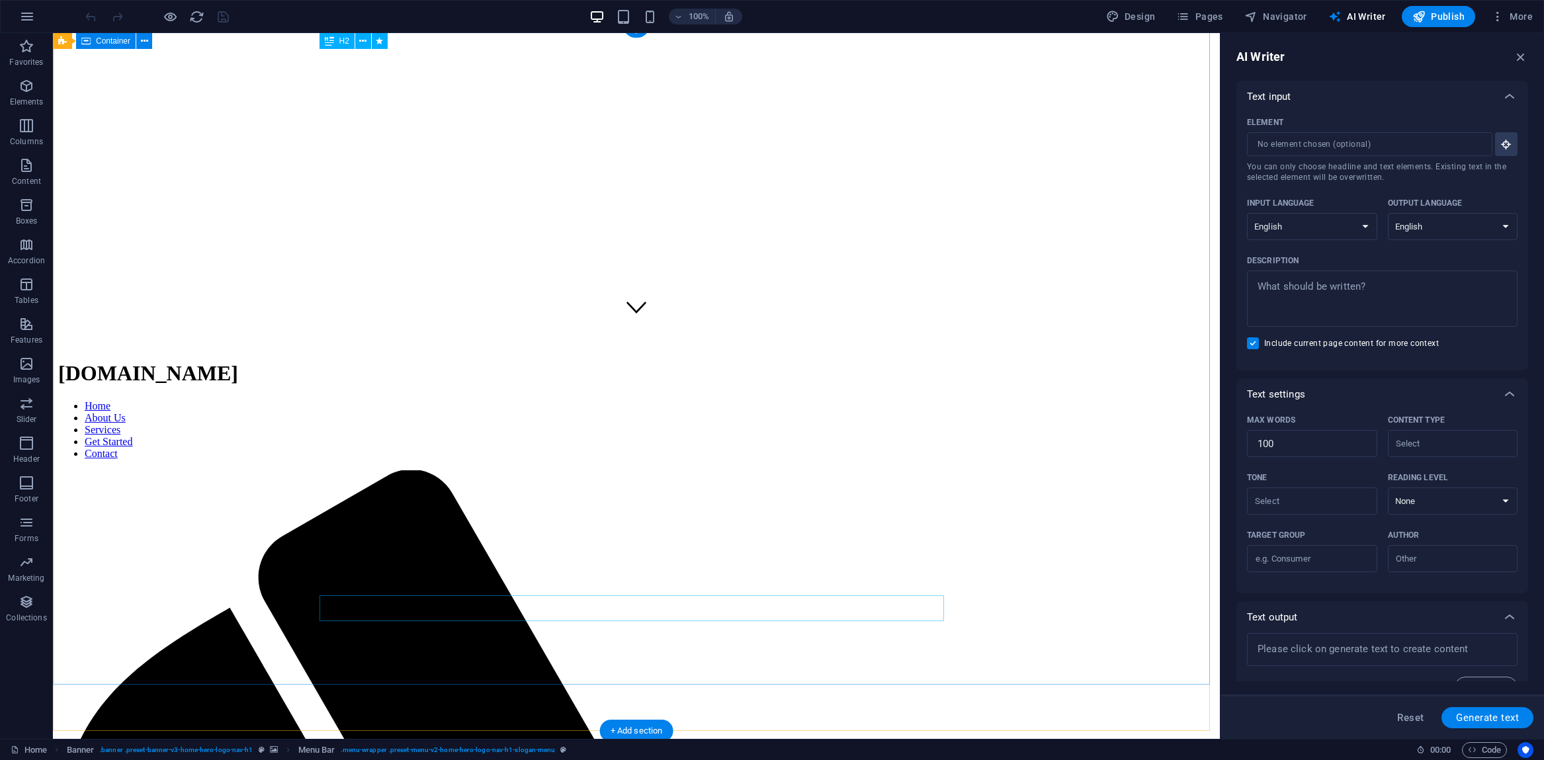
scroll to position [0, 0]
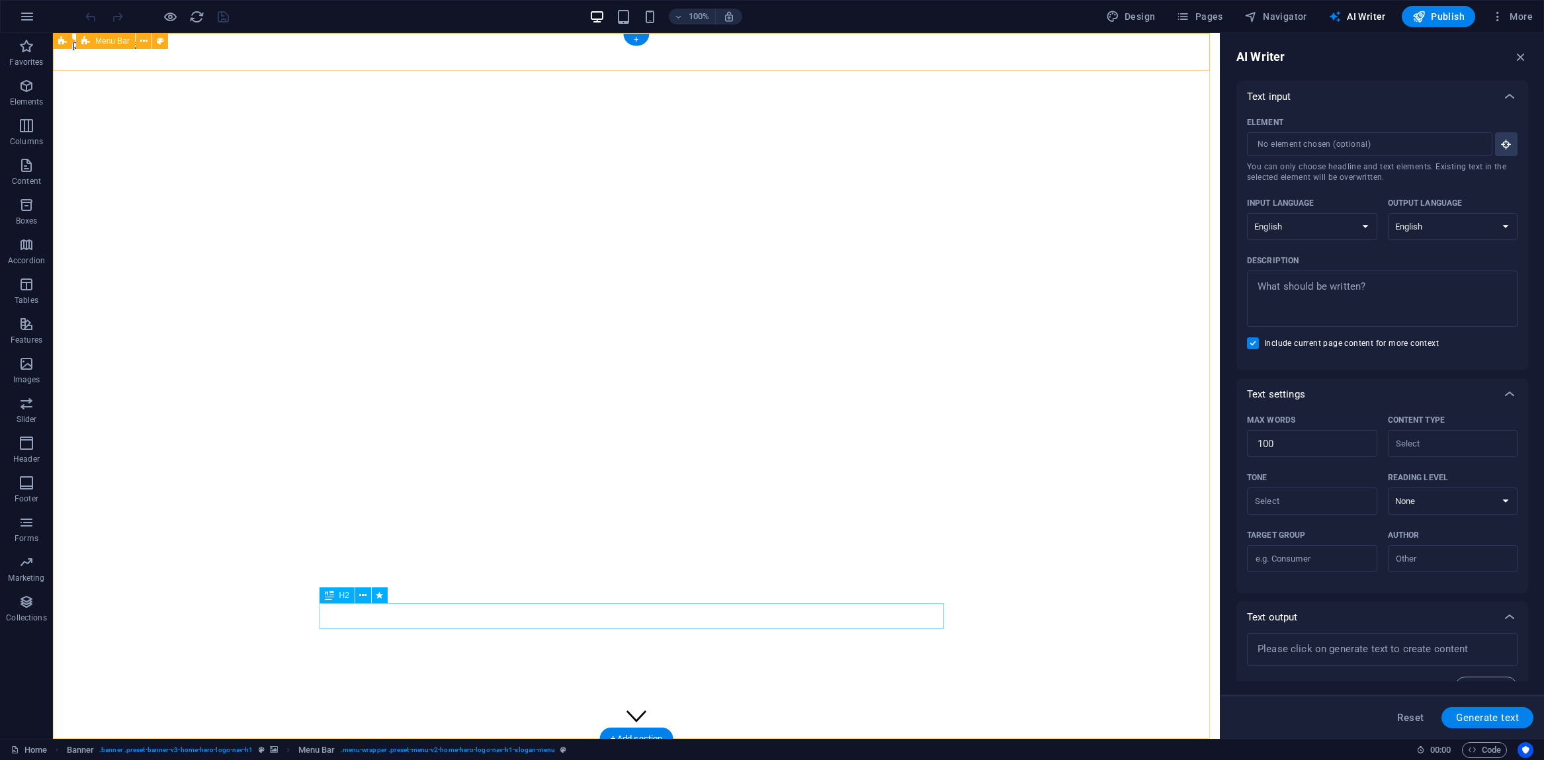
click at [112, 40] on span "Menu Bar" at bounding box center [112, 41] width 34 height 8
click at [146, 41] on icon at bounding box center [143, 41] width 7 height 14
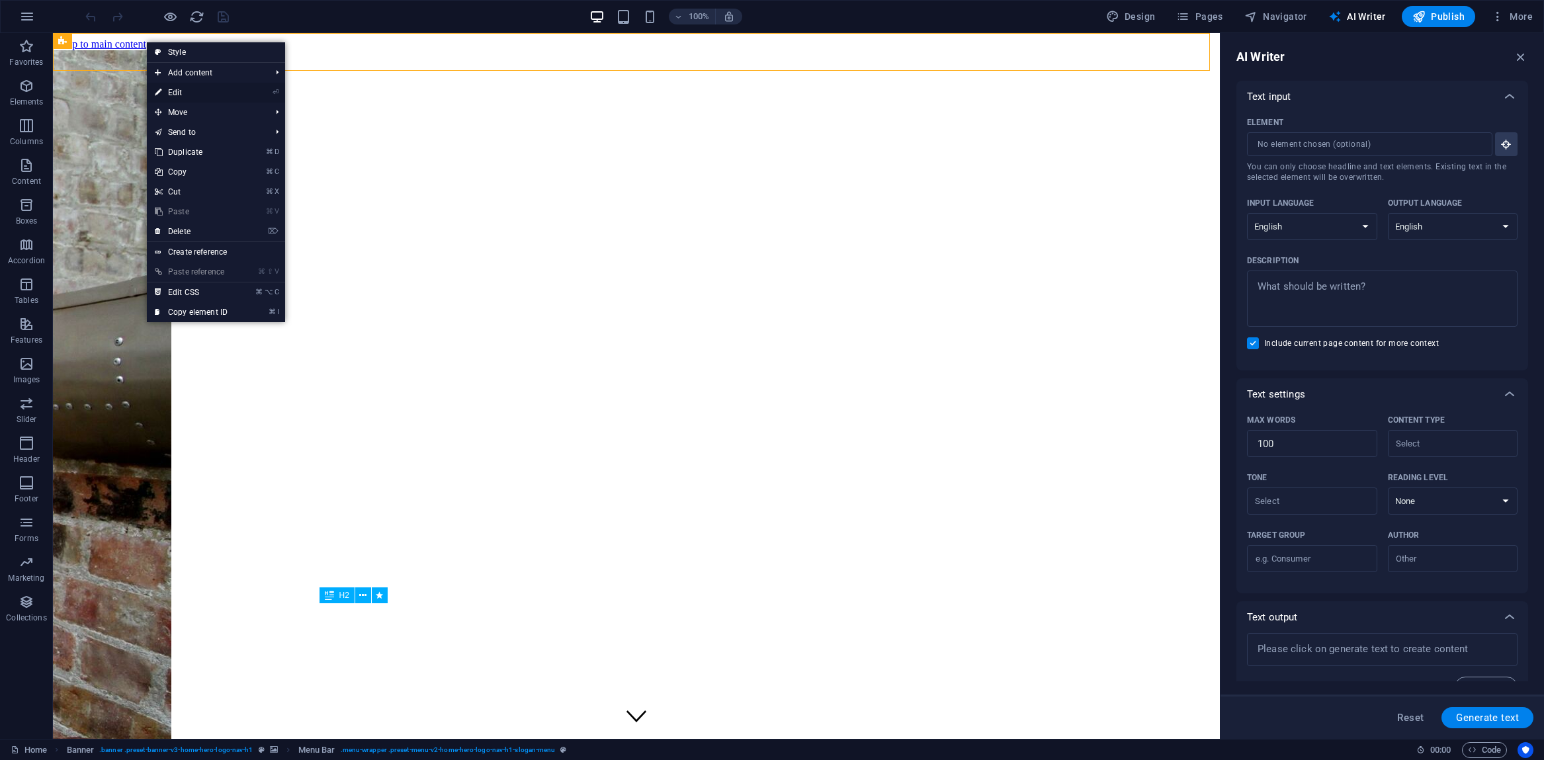
click at [165, 90] on link "⏎ Edit" at bounding box center [191, 93] width 89 height 20
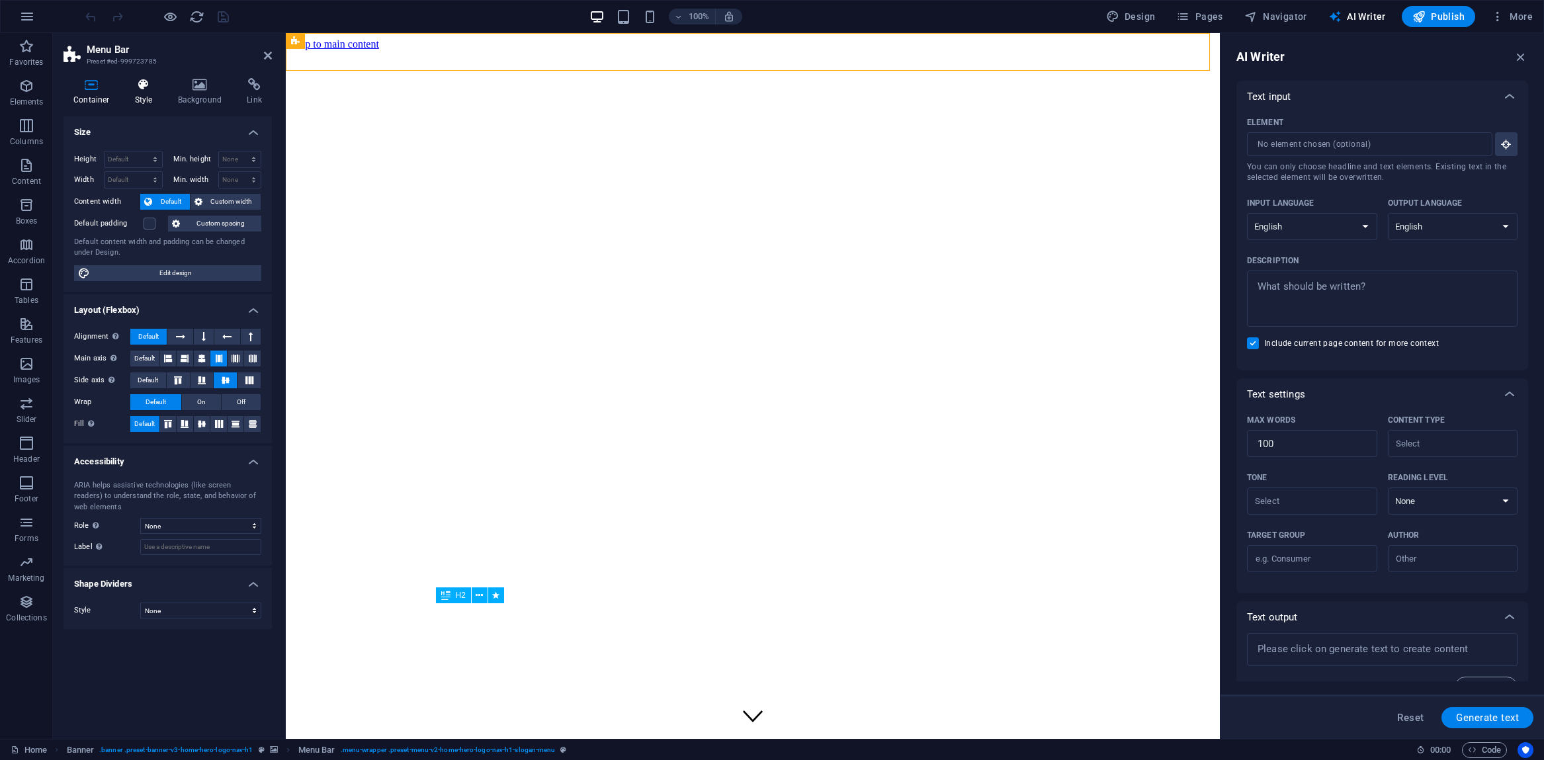
click at [142, 87] on icon at bounding box center [144, 84] width 38 height 13
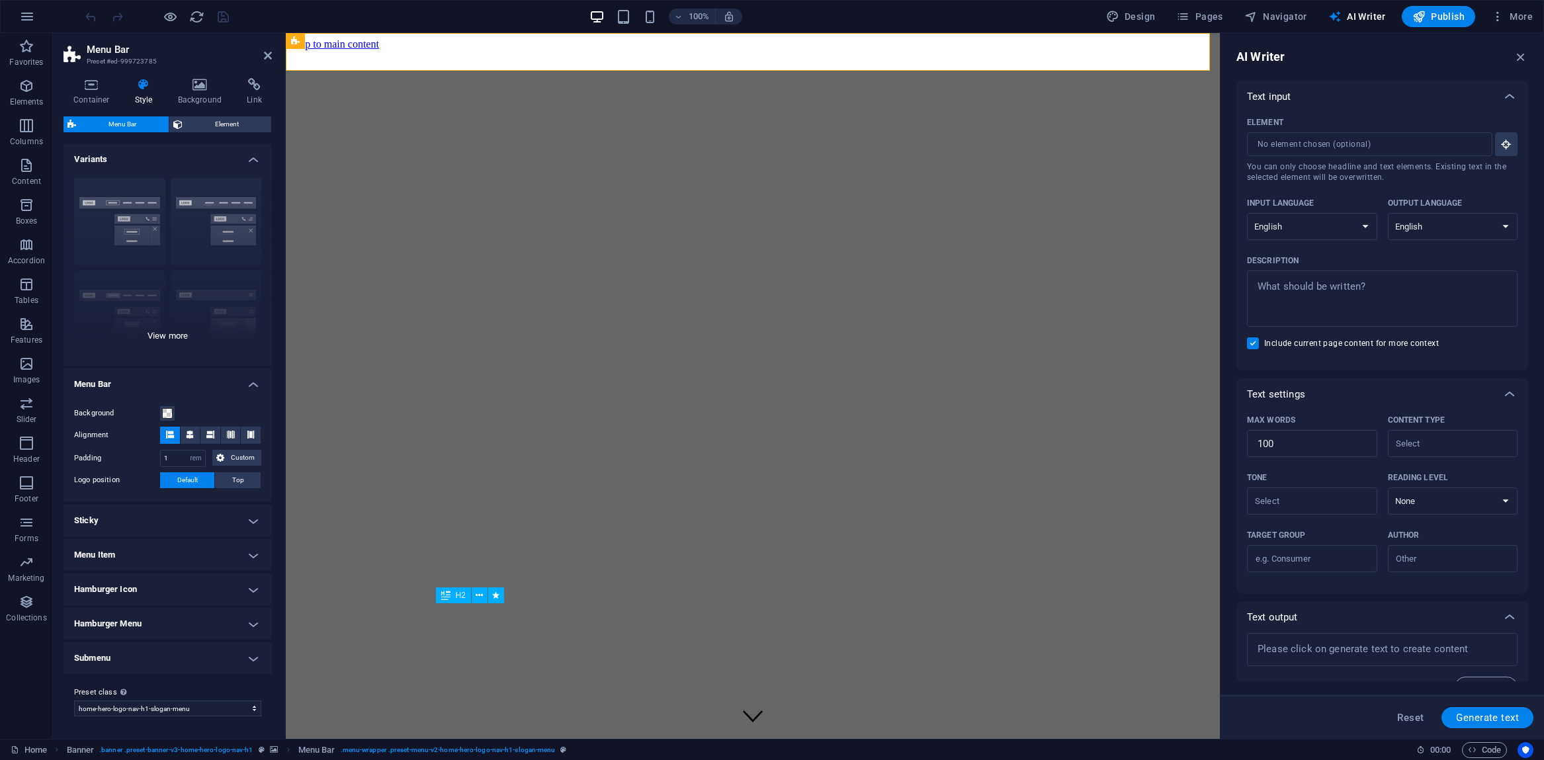
click at [104, 206] on div "Border Centered Default Fixed Loki Trigger Wide XXL" at bounding box center [167, 266] width 208 height 198
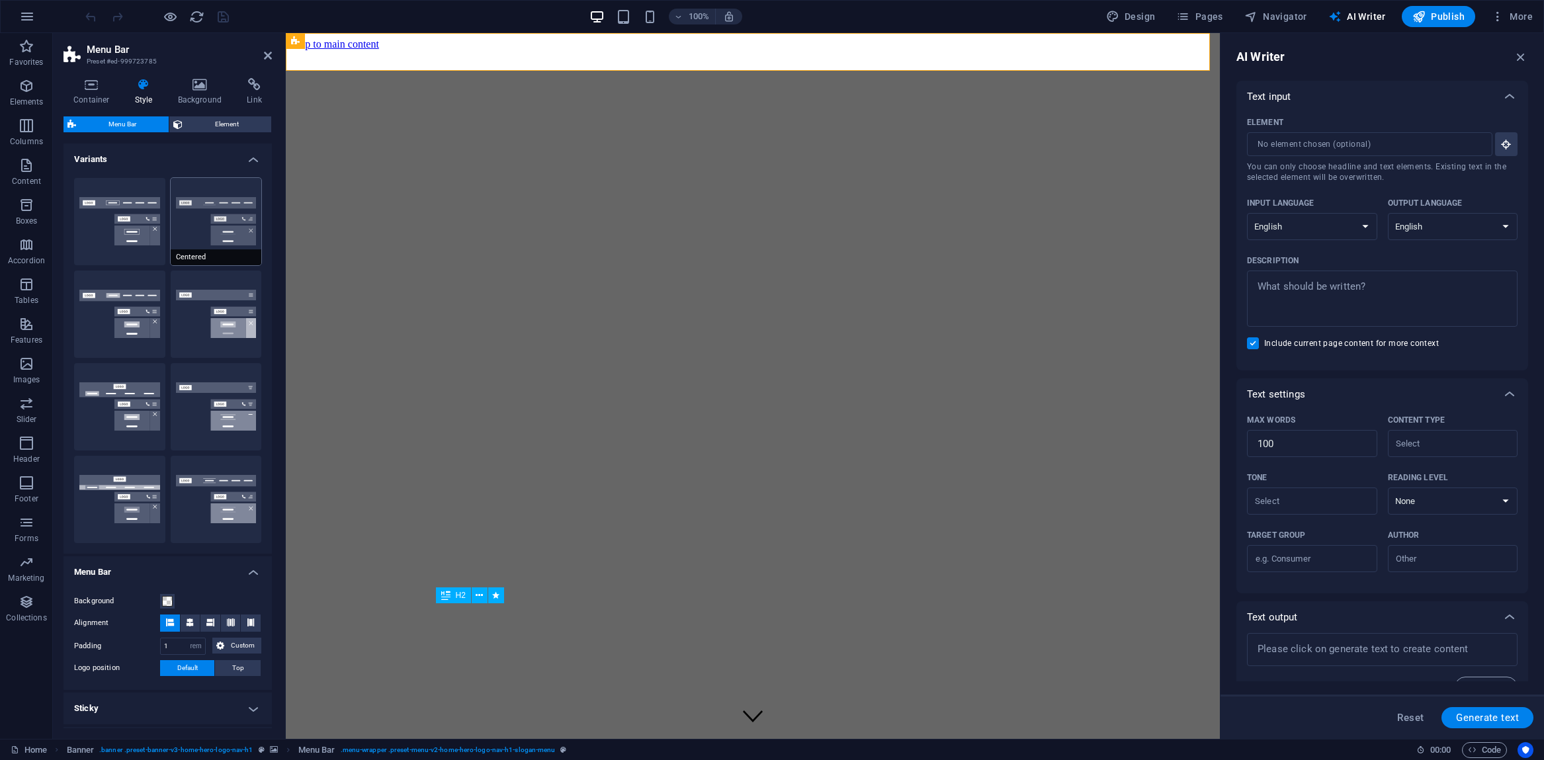
click at [211, 221] on button "Centered" at bounding box center [216, 221] width 91 height 87
click at [128, 224] on button "Border" at bounding box center [119, 221] width 91 height 87
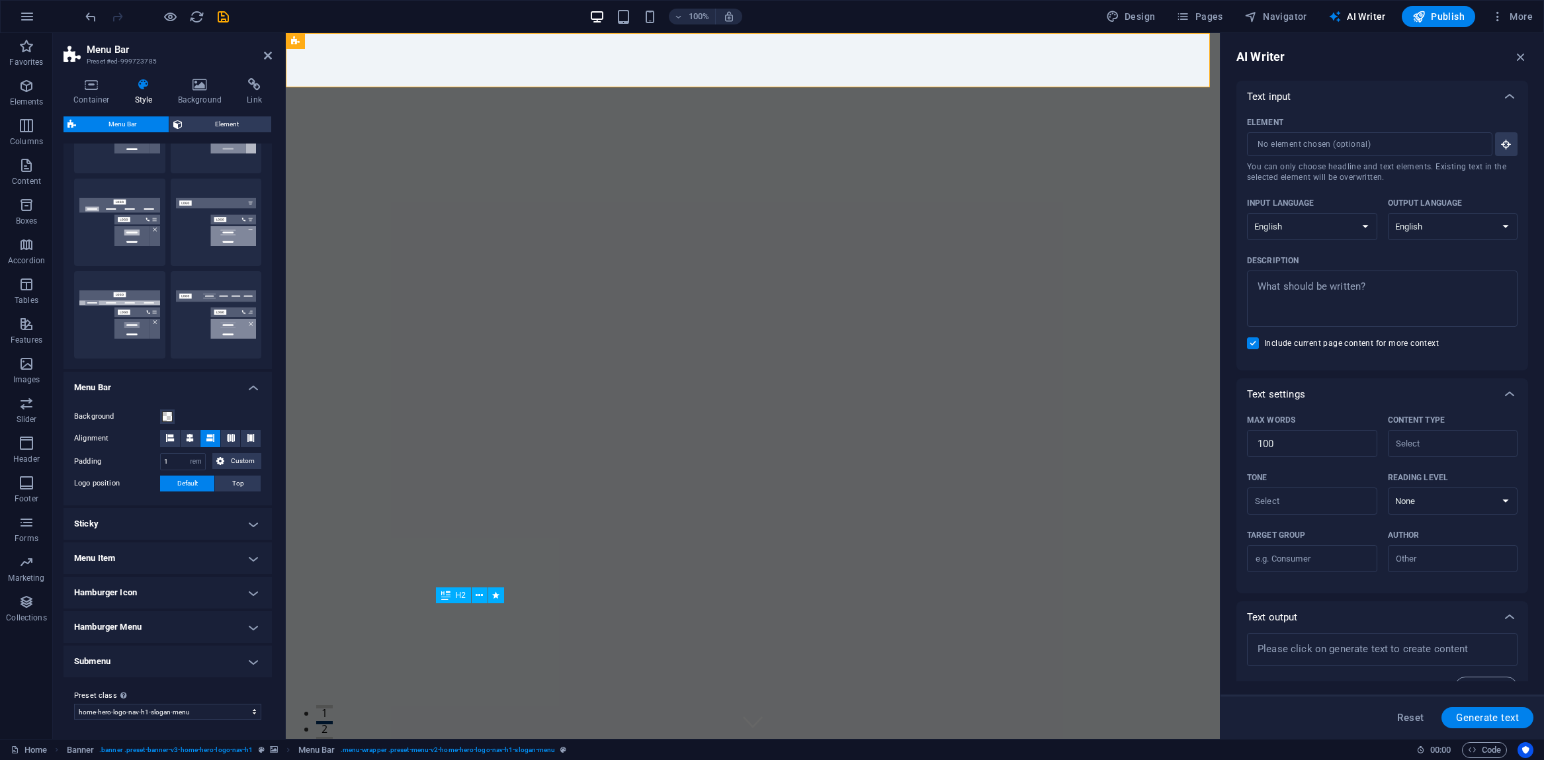
scroll to position [187, 0]
click at [167, 415] on span at bounding box center [167, 414] width 11 height 11
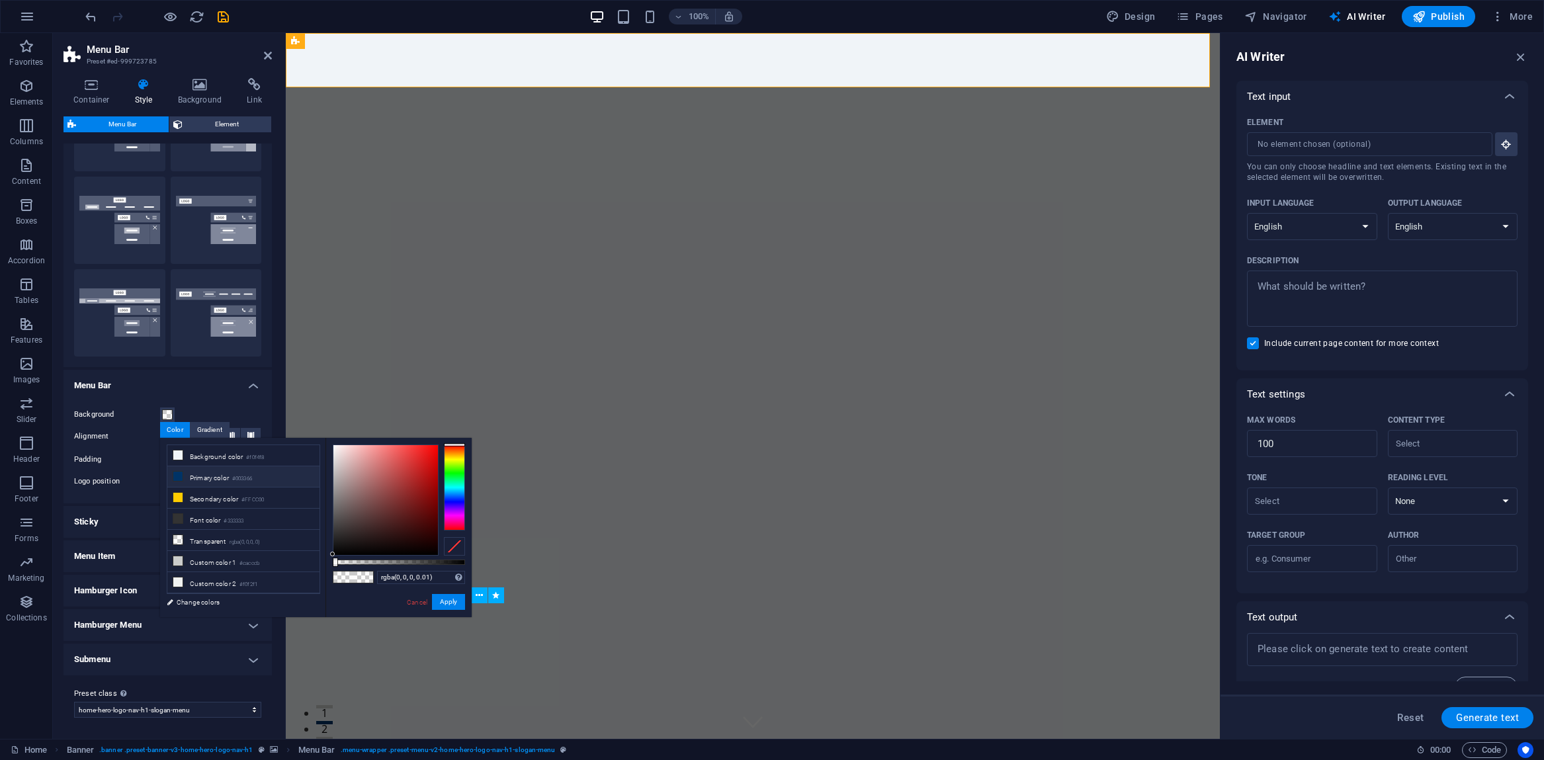
click at [175, 476] on icon at bounding box center [177, 476] width 9 height 9
type input "rgba(0, 51, 102, 0.01)"
click at [218, 478] on li "Primary color #003366" at bounding box center [243, 476] width 152 height 21
click at [456, 598] on button "Apply" at bounding box center [448, 602] width 33 height 16
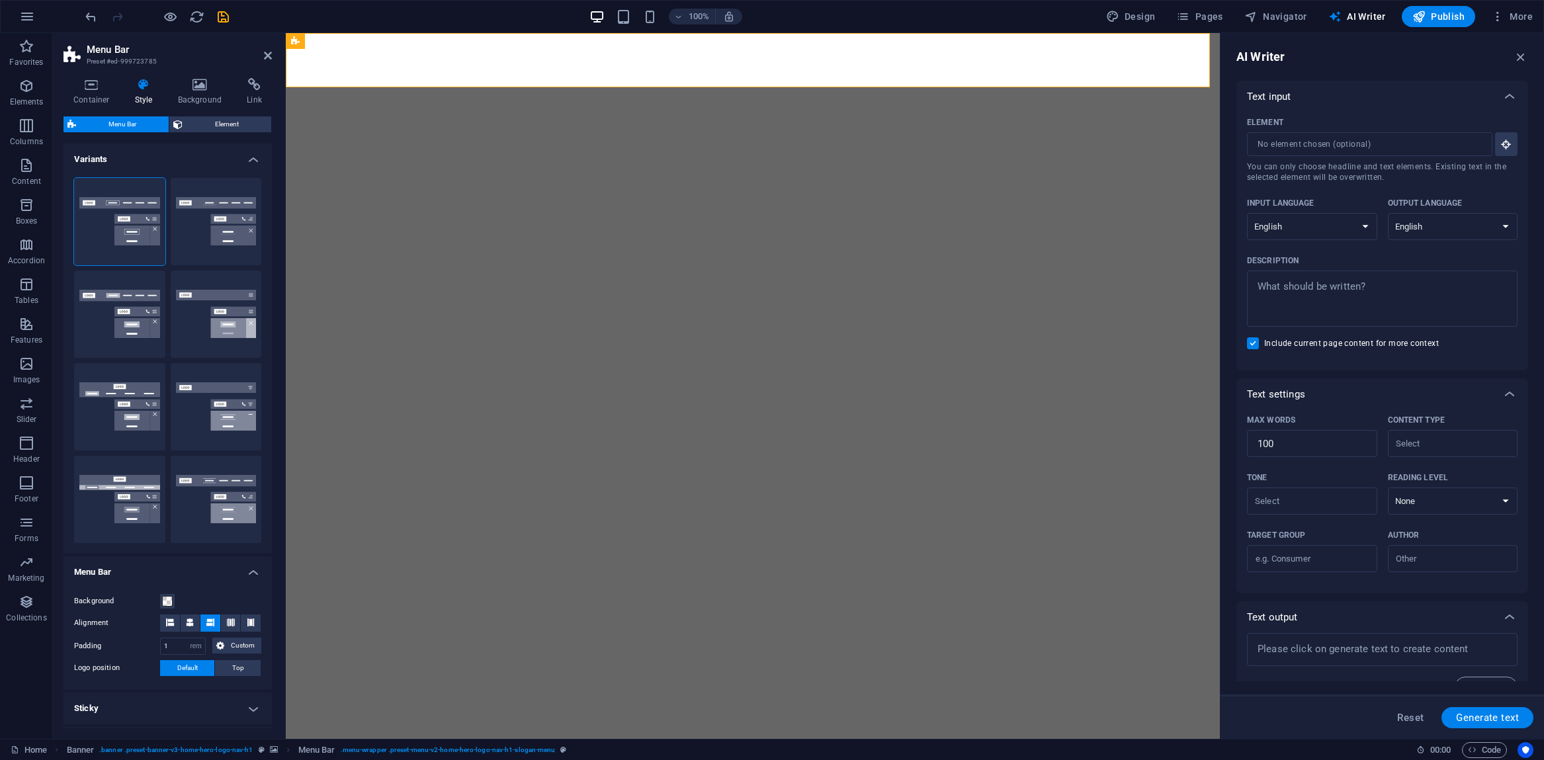
select select "rem"
select select "preset-menu-v2-home-hero-logo-nav-h1-slogan-menu"
select select "English"
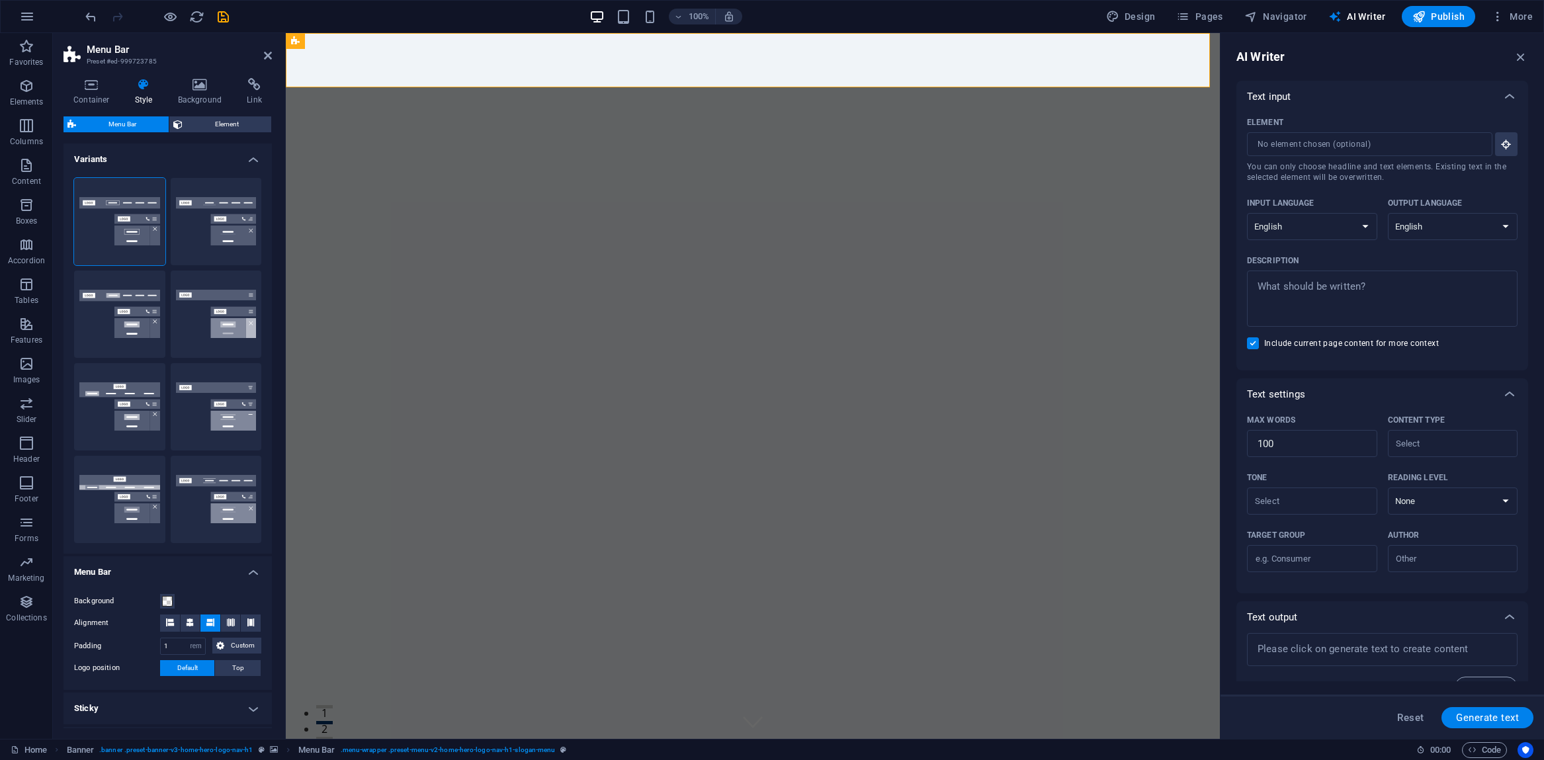
scroll to position [187, 0]
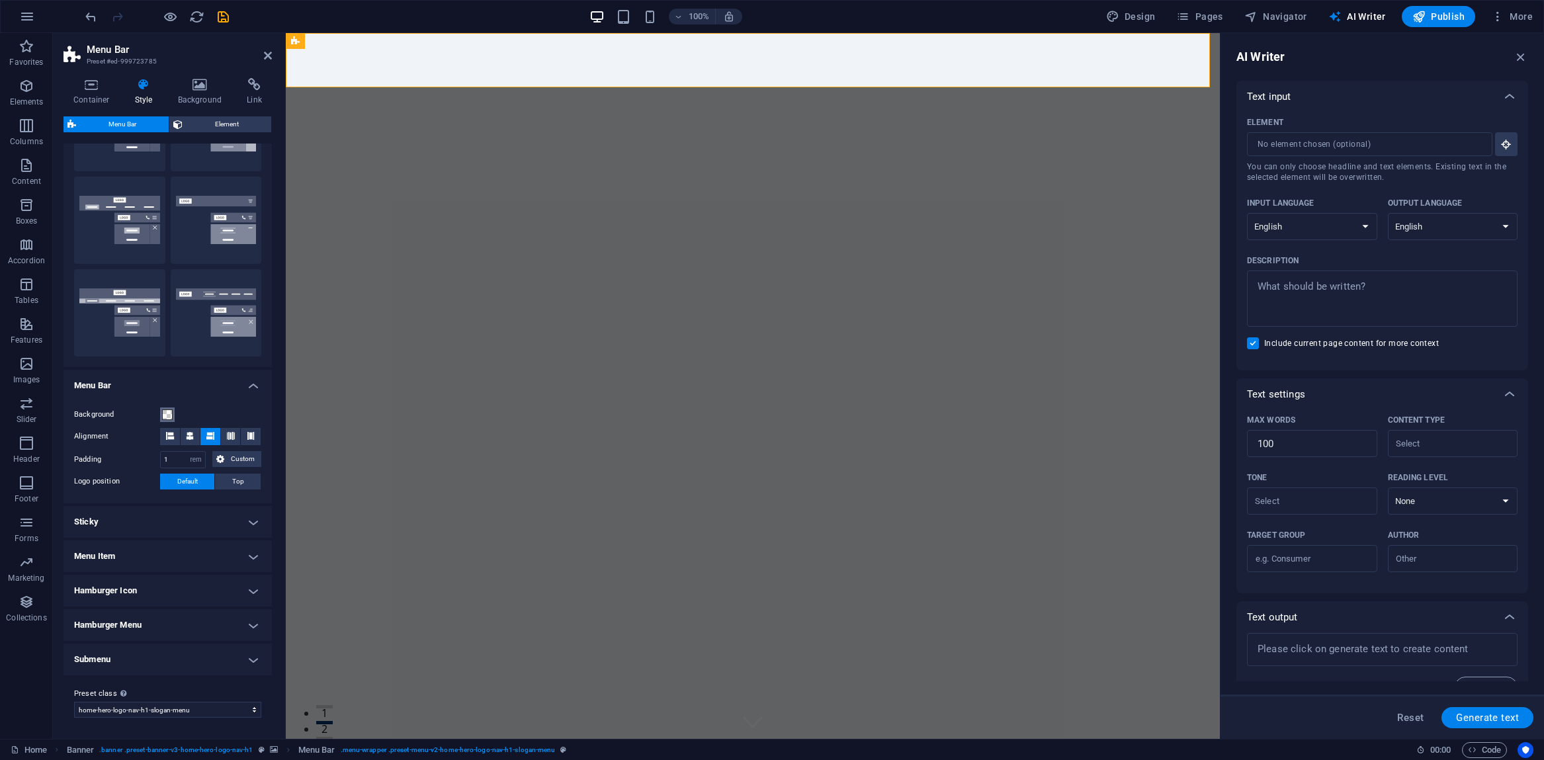
click at [167, 413] on span at bounding box center [167, 414] width 11 height 11
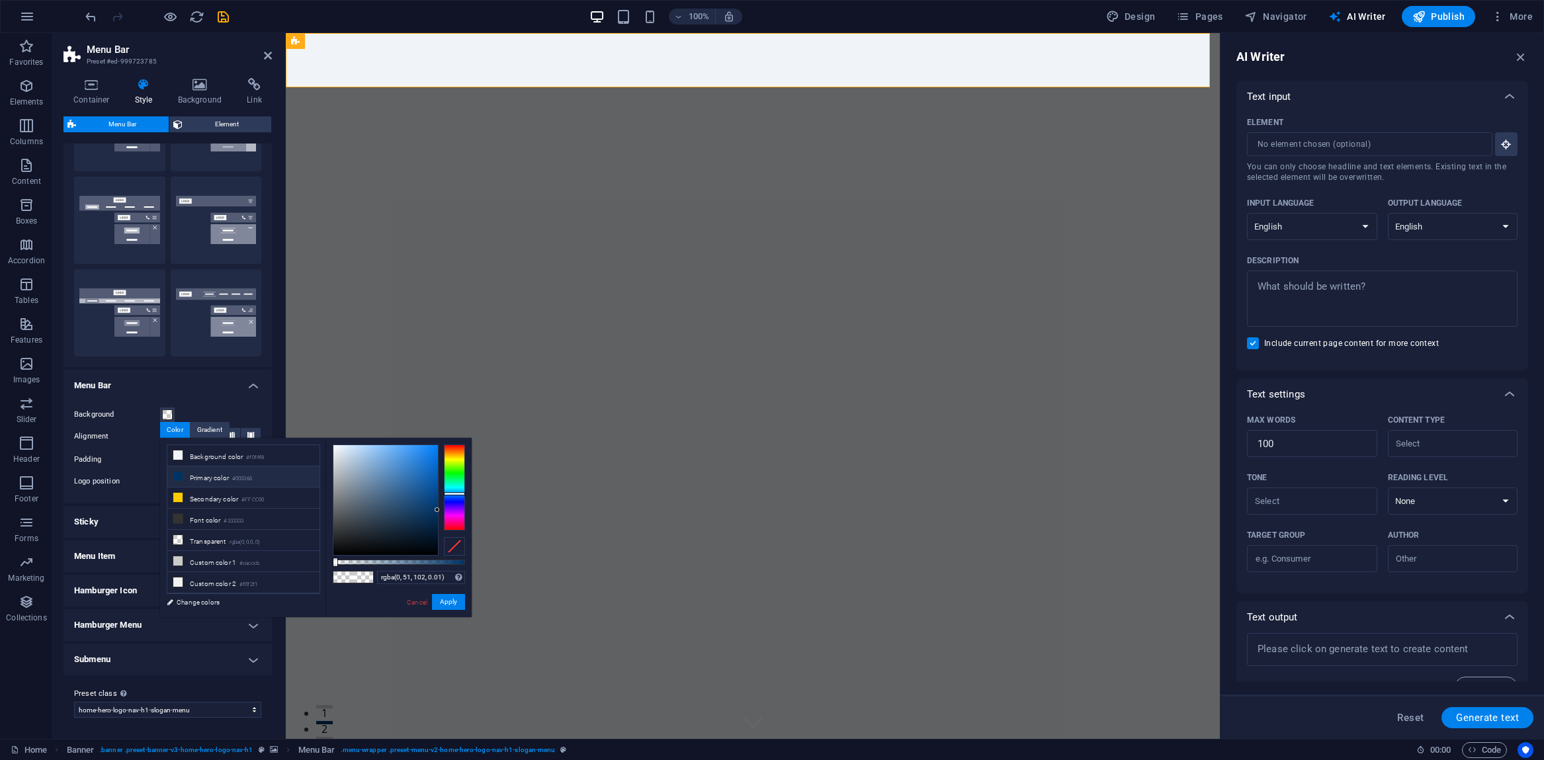
click at [179, 477] on icon at bounding box center [177, 476] width 9 height 9
click at [237, 476] on small "#003366" at bounding box center [242, 478] width 20 height 9
click at [451, 547] on div at bounding box center [454, 546] width 21 height 19
click at [359, 579] on span at bounding box center [363, 576] width 20 height 11
click at [341, 578] on span at bounding box center [343, 576] width 20 height 11
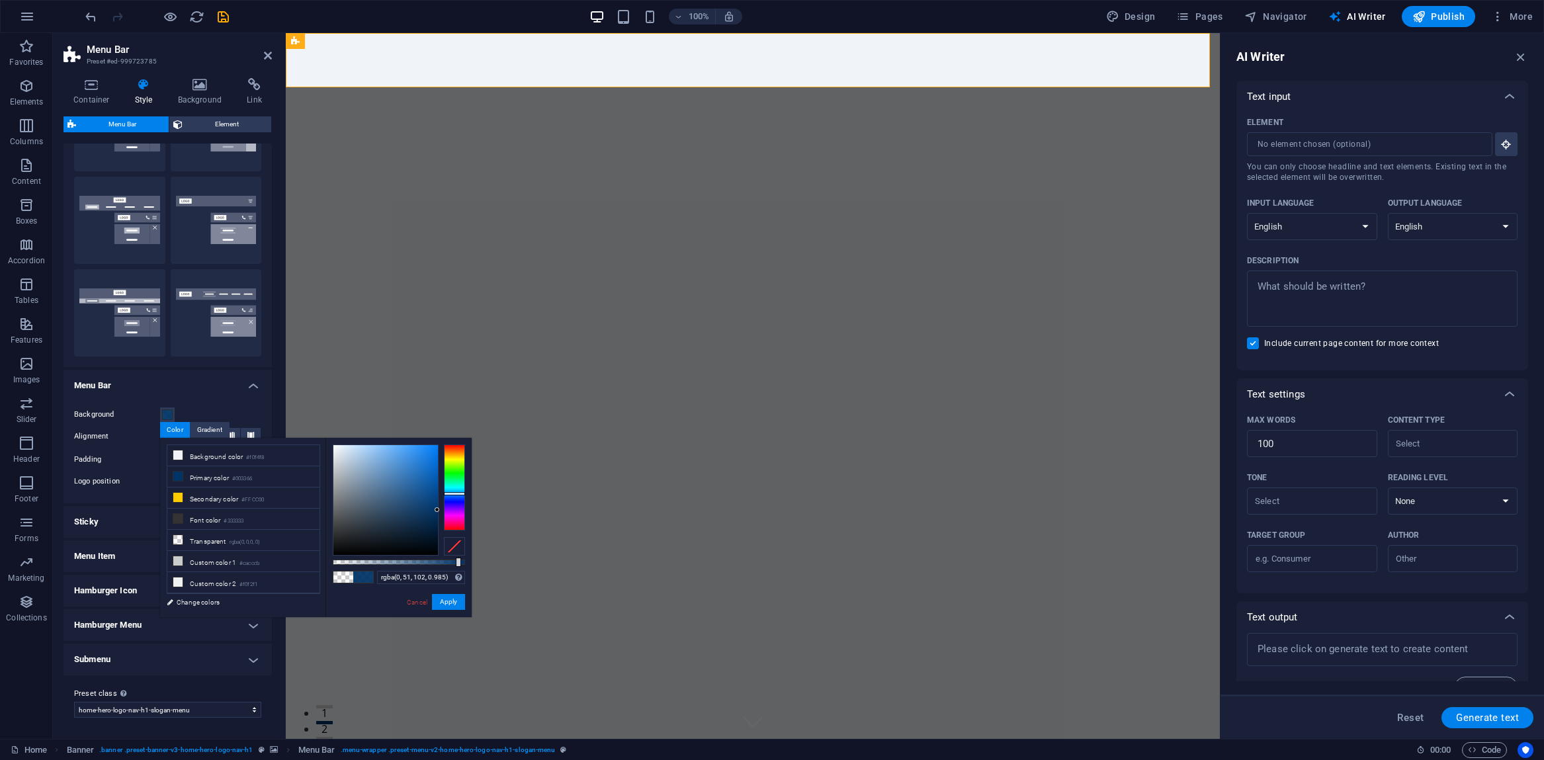
type input "#003366"
drag, startPoint x: 337, startPoint y: 562, endPoint x: 477, endPoint y: 561, distance: 139.6
click at [477, 561] on body "cineflixinfotech.com Home Favorites Elements Columns Content Boxes Accordion Ta…" at bounding box center [772, 380] width 1544 height 760
click at [448, 604] on button "Apply" at bounding box center [448, 602] width 33 height 16
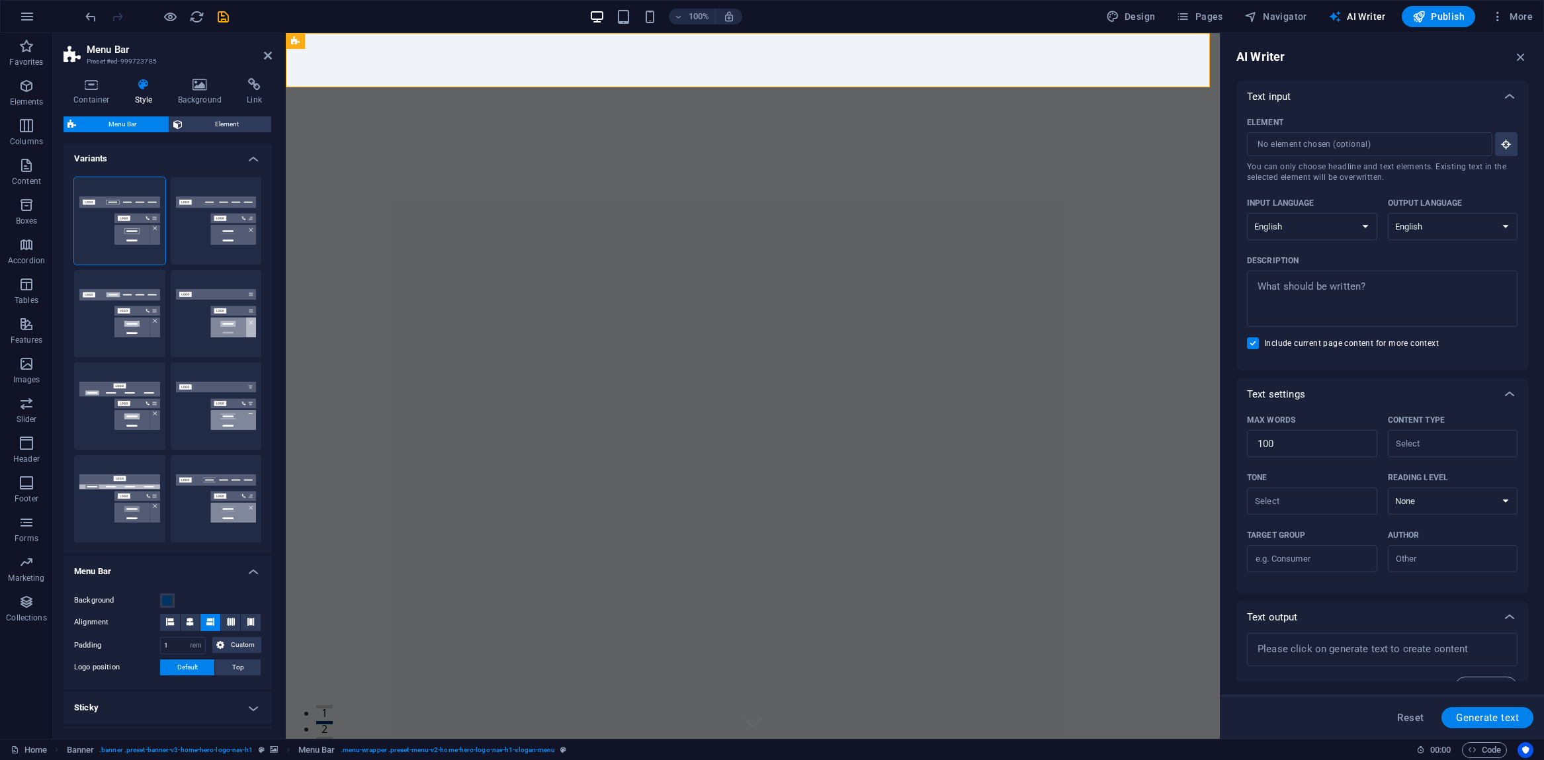
scroll to position [0, 0]
click at [190, 89] on icon at bounding box center [200, 84] width 64 height 13
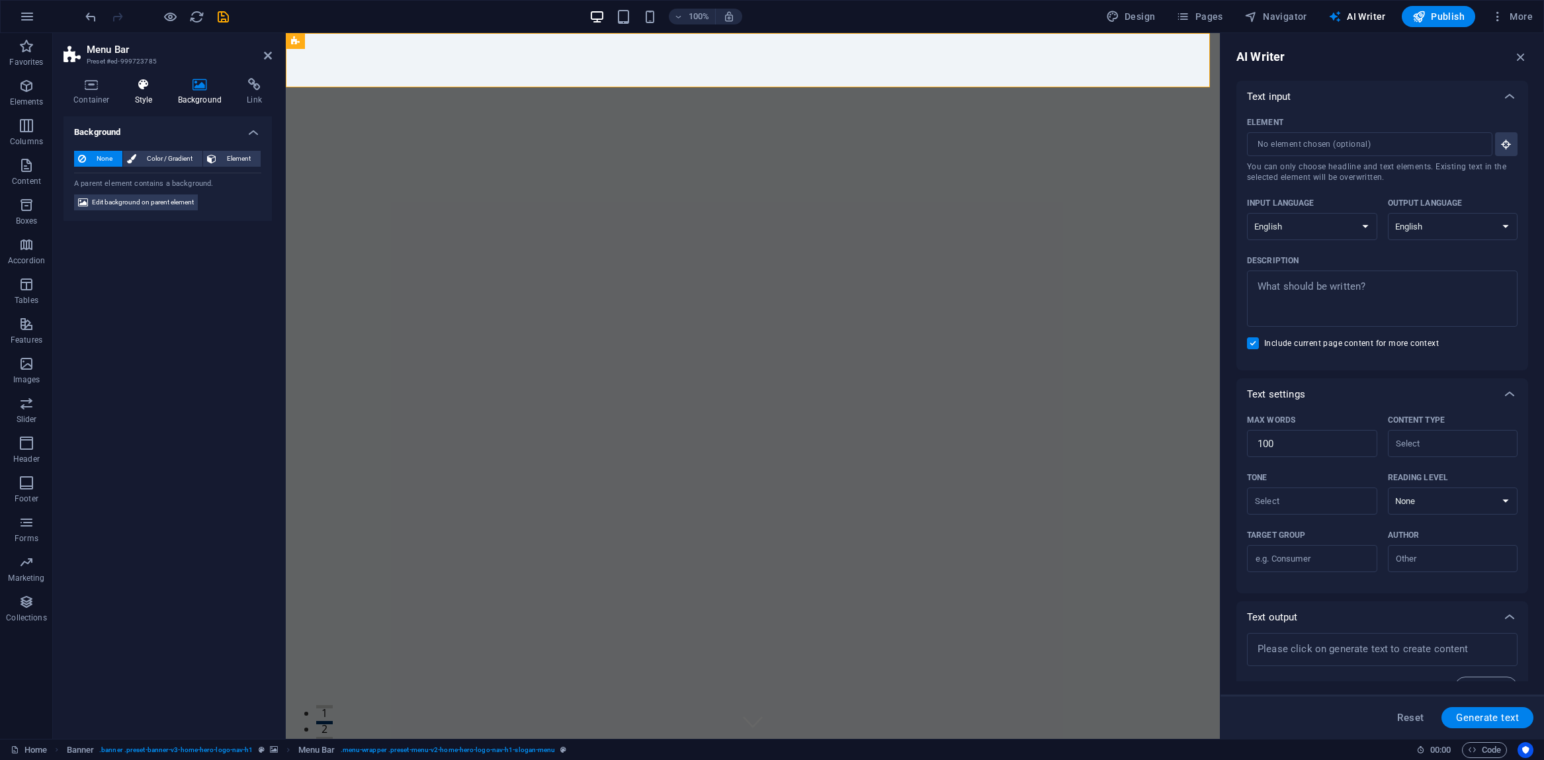
click at [149, 91] on h4 "Style" at bounding box center [146, 92] width 43 height 28
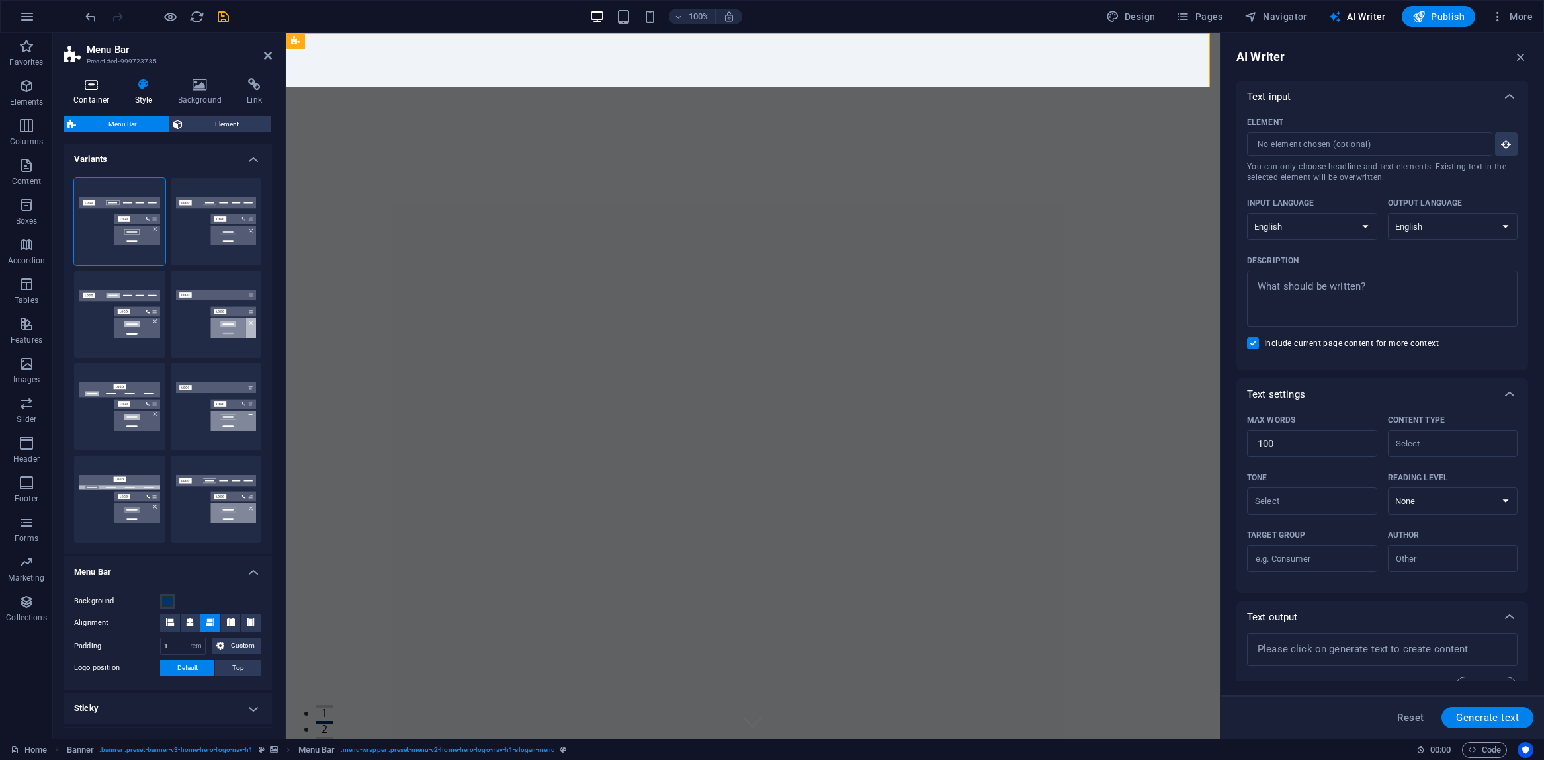
click at [91, 95] on h4 "Container" at bounding box center [94, 92] width 62 height 28
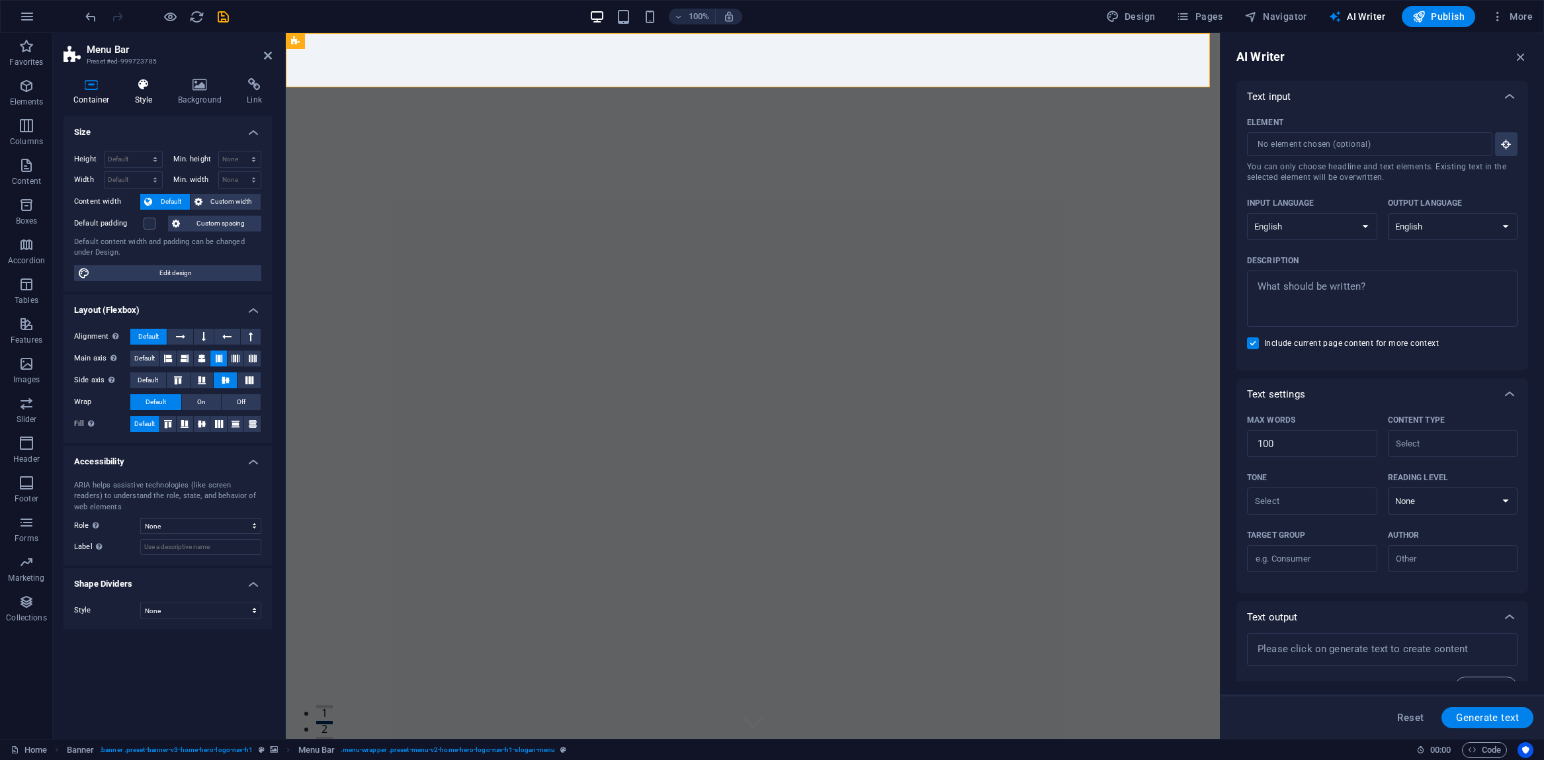
click at [144, 91] on icon at bounding box center [144, 84] width 38 height 13
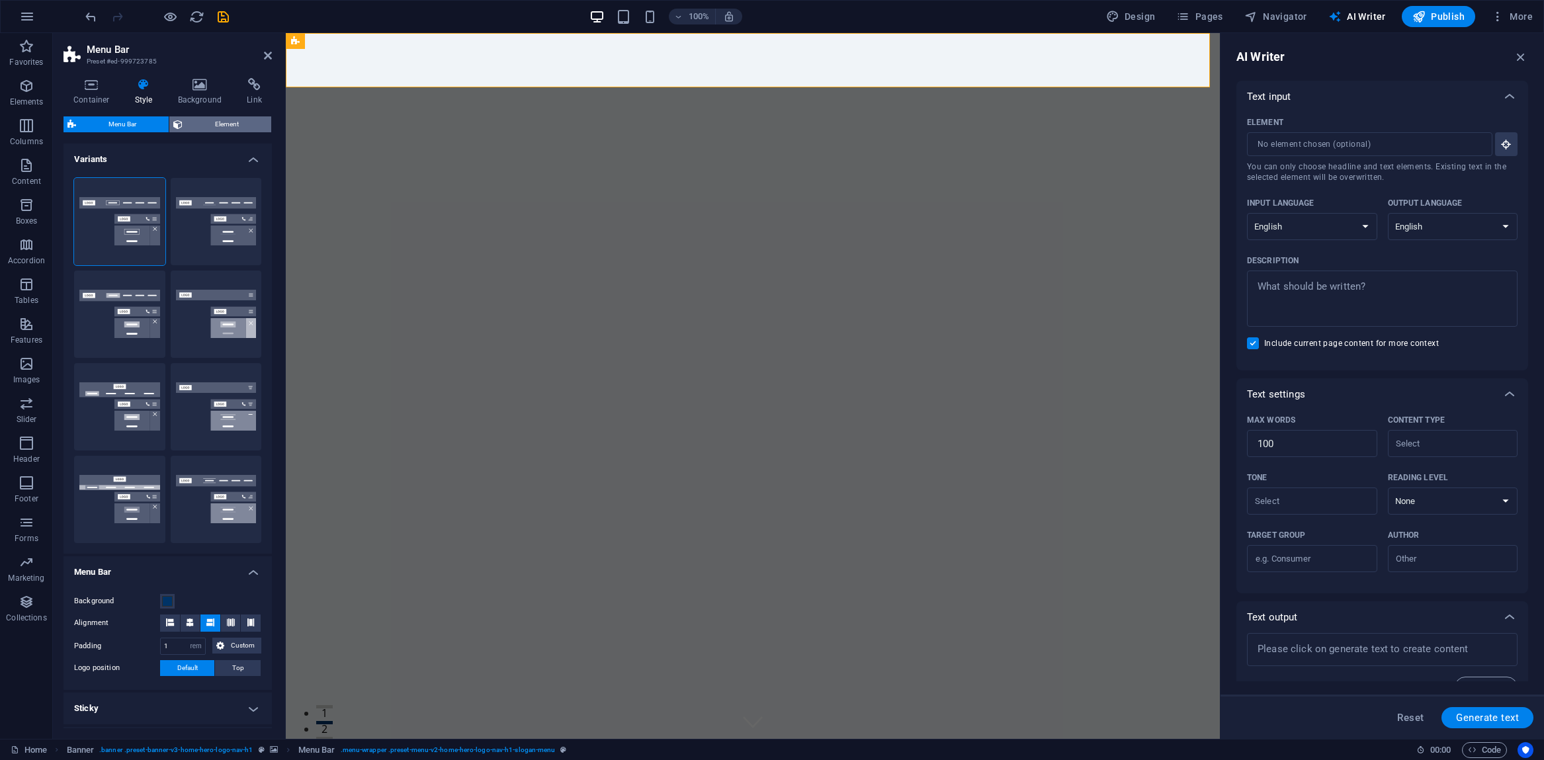
click at [201, 123] on span "Element" at bounding box center [227, 124] width 81 height 16
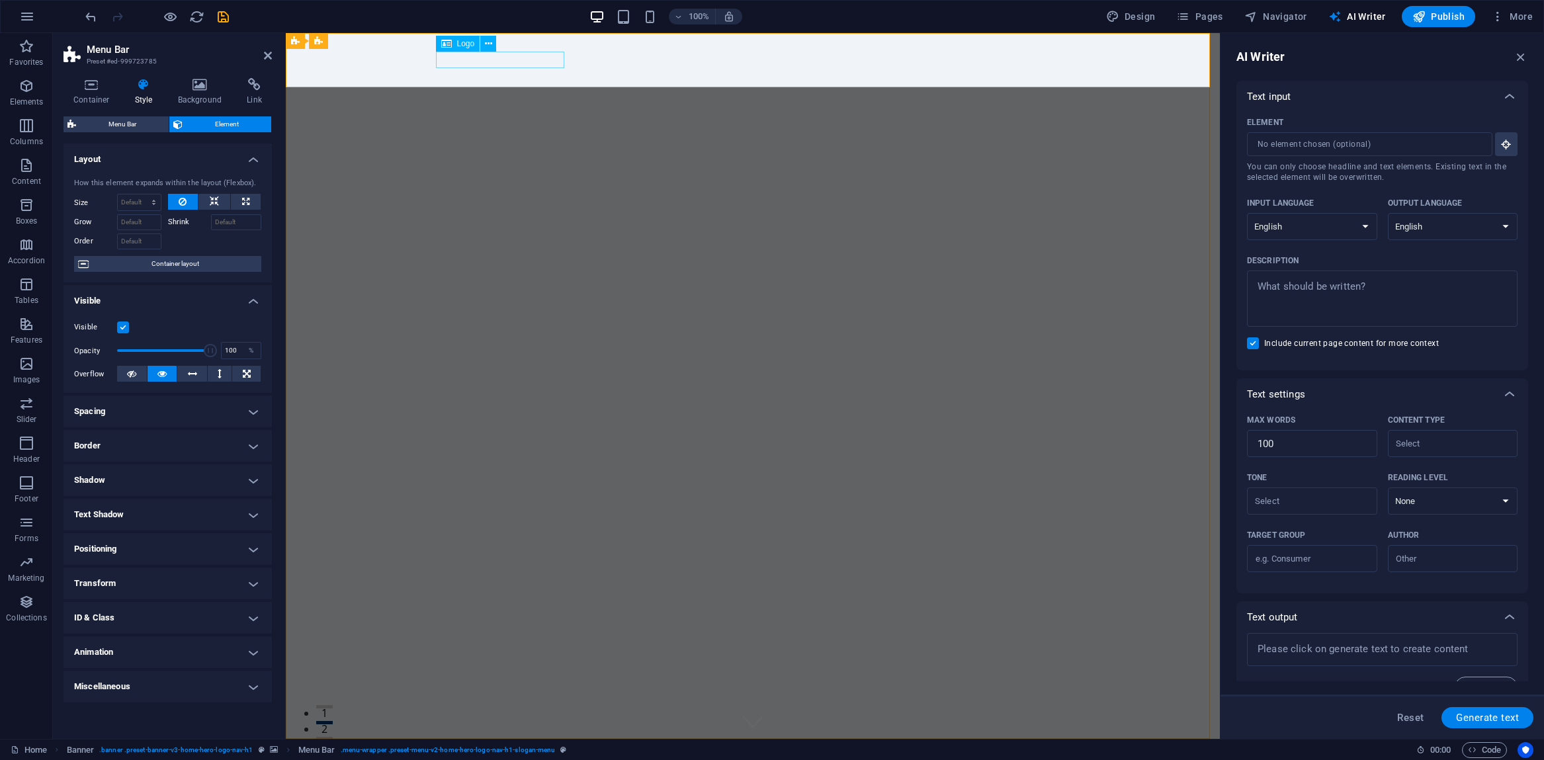
click at [469, 46] on span "Logo" at bounding box center [466, 44] width 18 height 8
click at [487, 44] on icon at bounding box center [488, 44] width 7 height 14
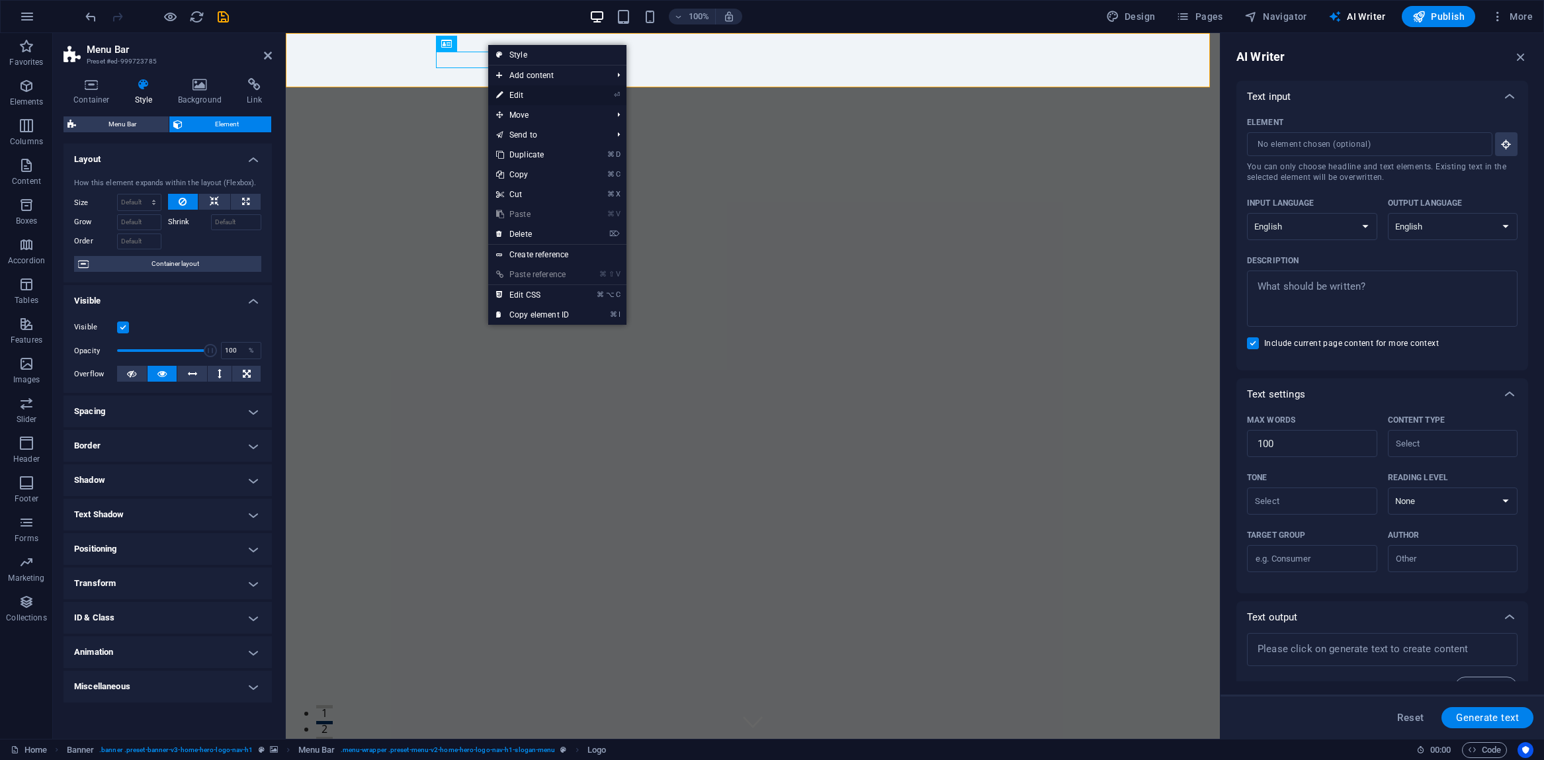
click at [503, 94] on icon at bounding box center [499, 95] width 7 height 20
select select "px"
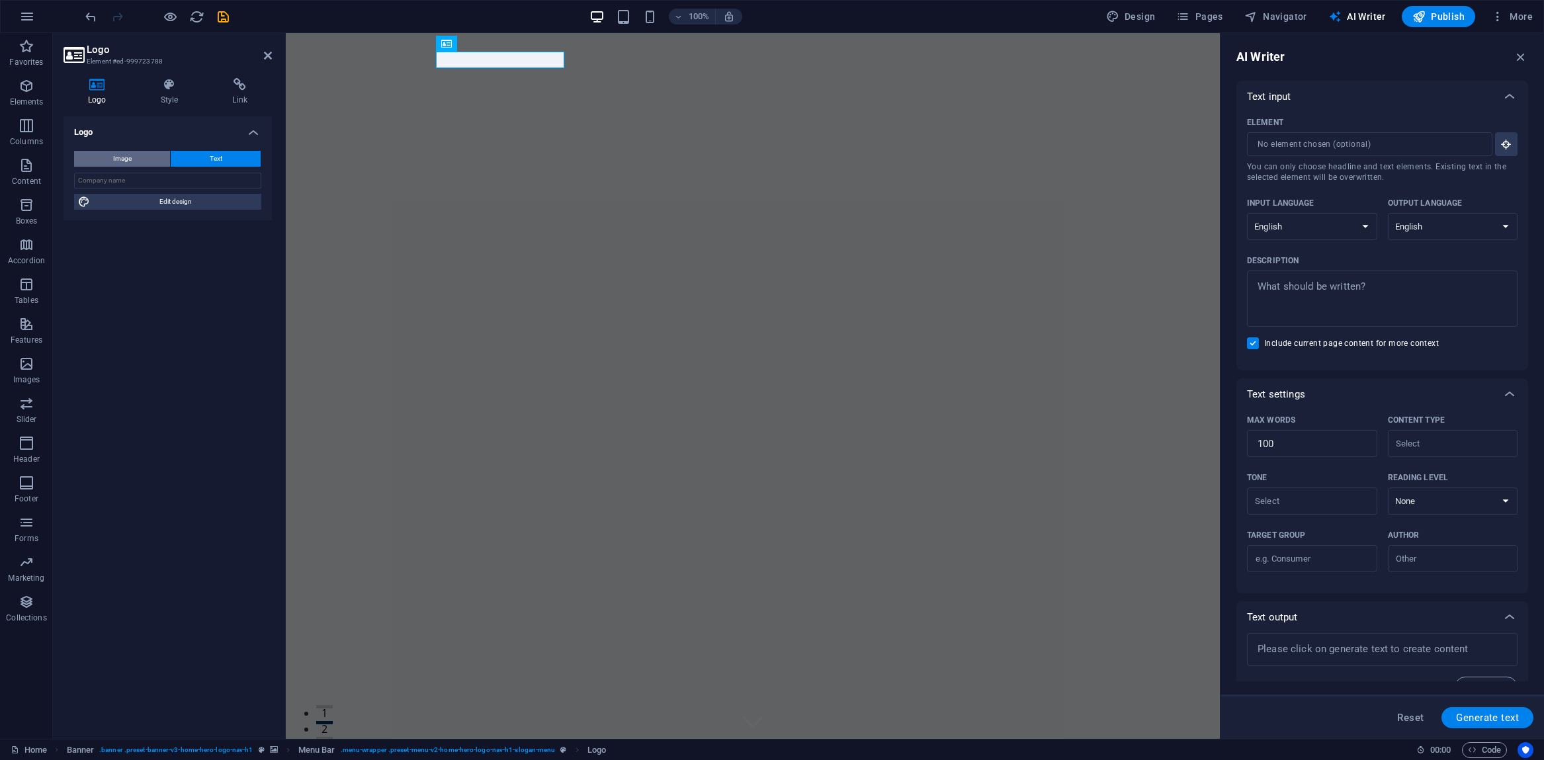
click at [125, 161] on span "Image" at bounding box center [122, 159] width 19 height 16
select select "DISABLED_OPTION_VALUE"
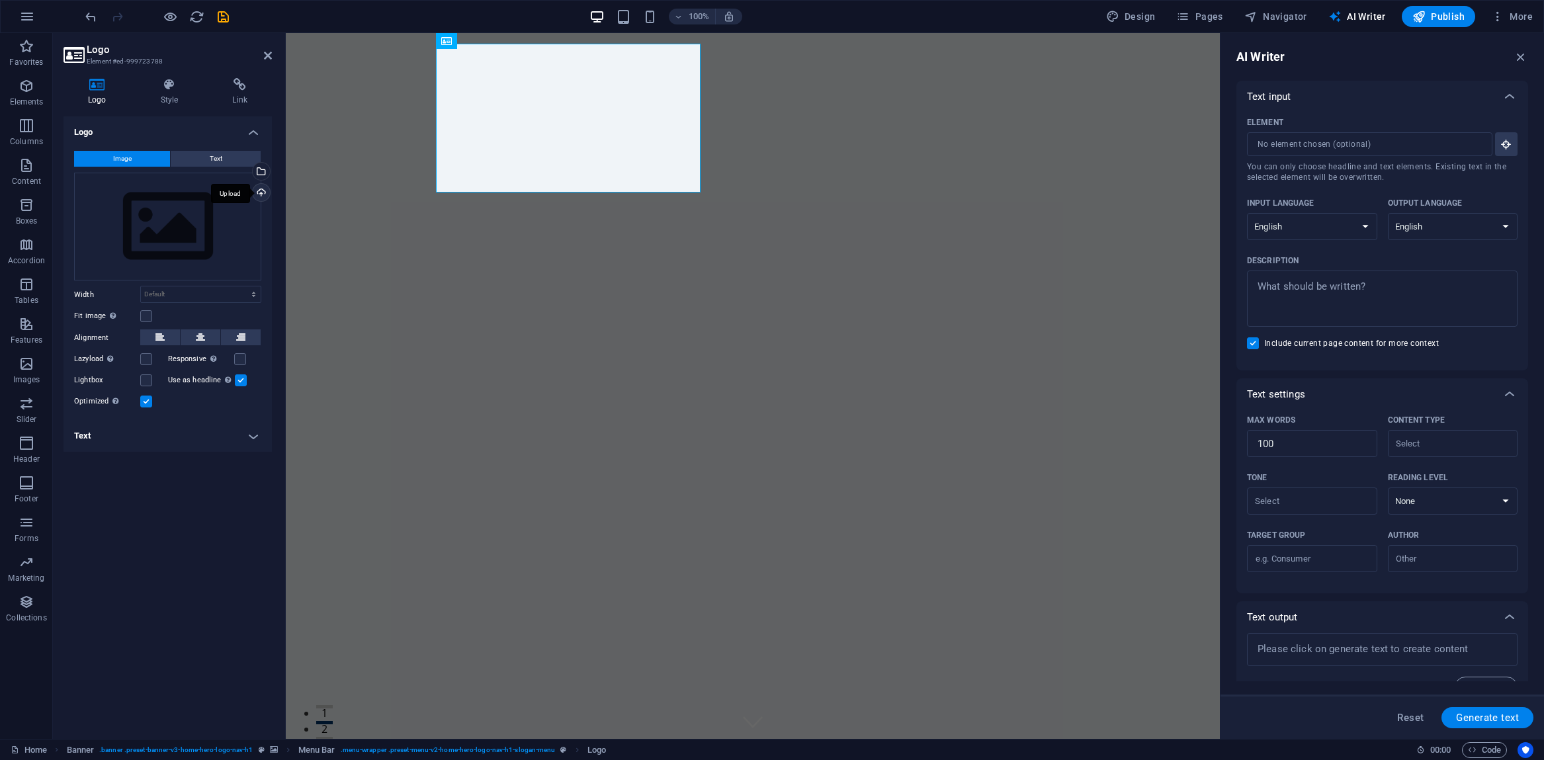
click at [259, 189] on div "Upload" at bounding box center [260, 194] width 20 height 20
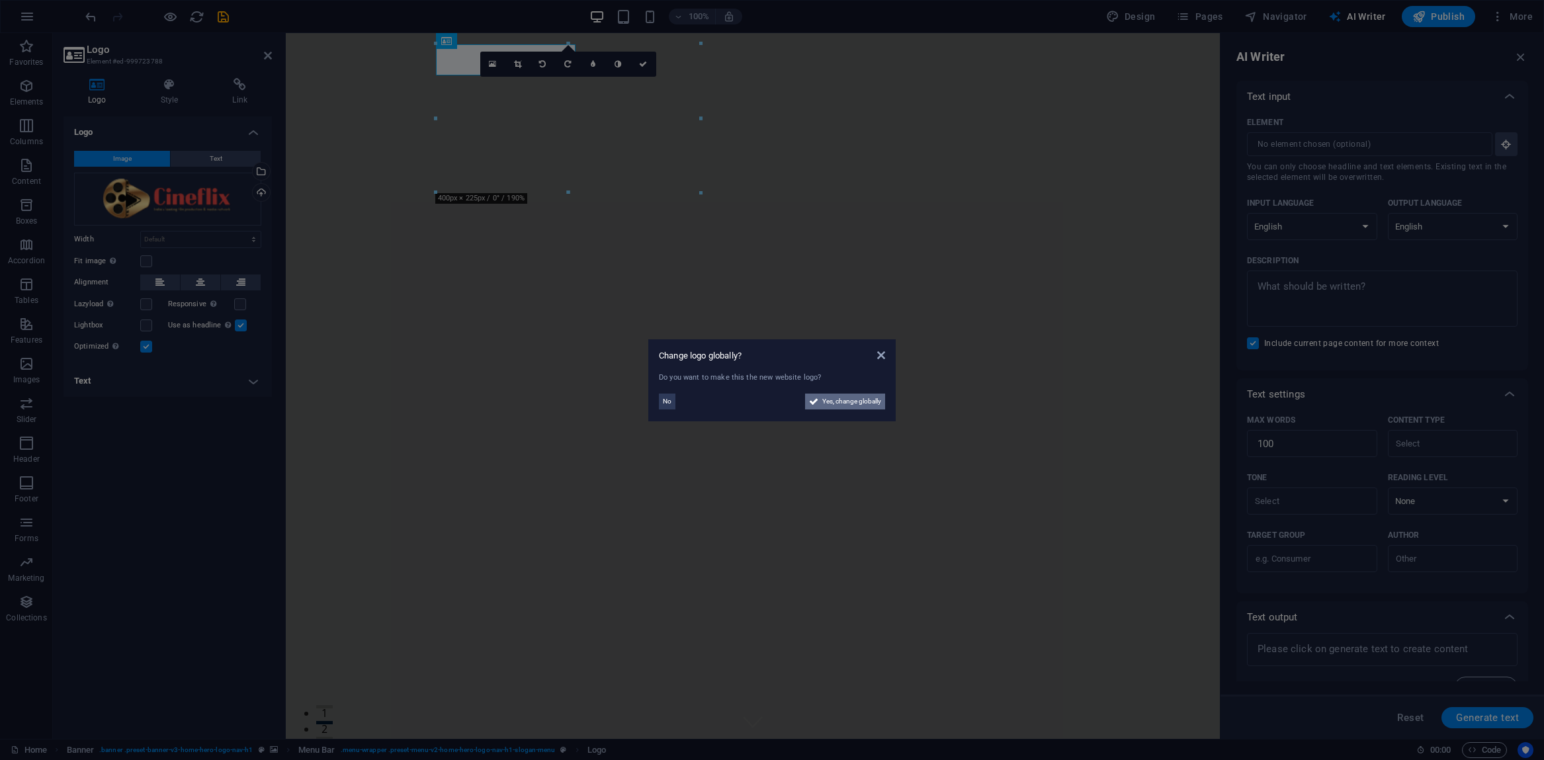
click at [841, 401] on span "Yes, change globally" at bounding box center [851, 402] width 59 height 16
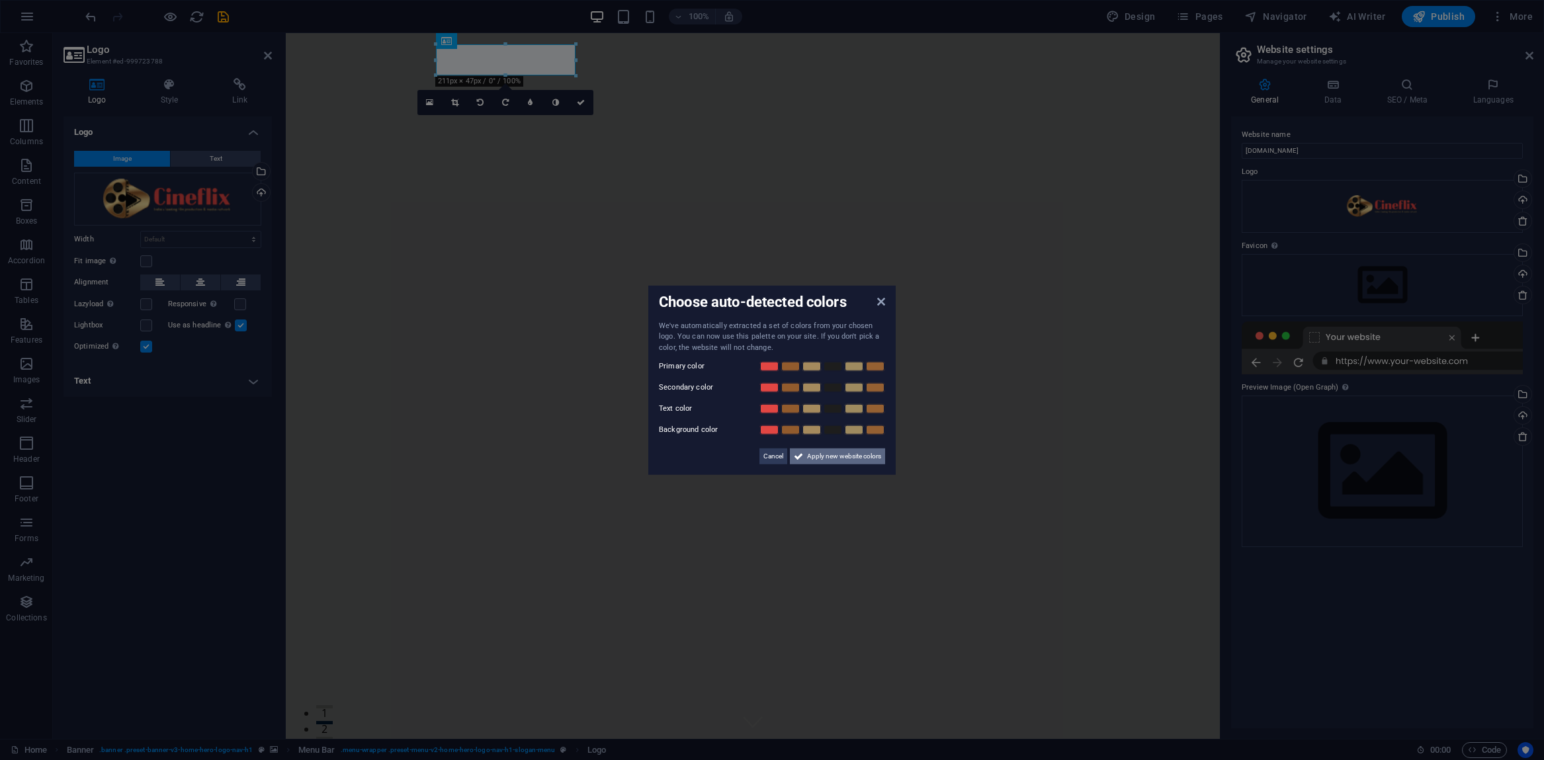
click at [820, 453] on span "Apply new website colors" at bounding box center [844, 456] width 74 height 16
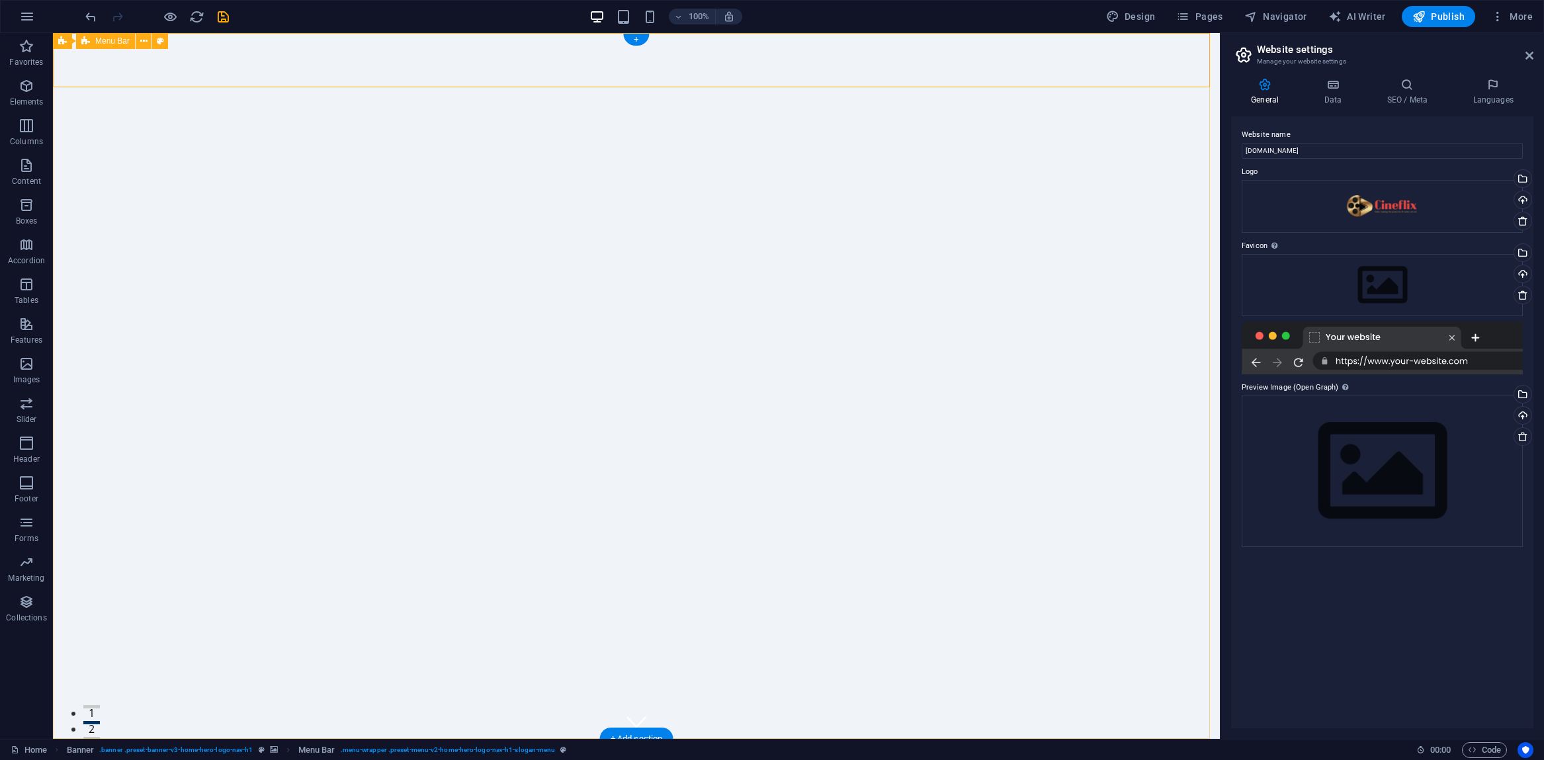
click at [143, 43] on icon at bounding box center [143, 41] width 7 height 14
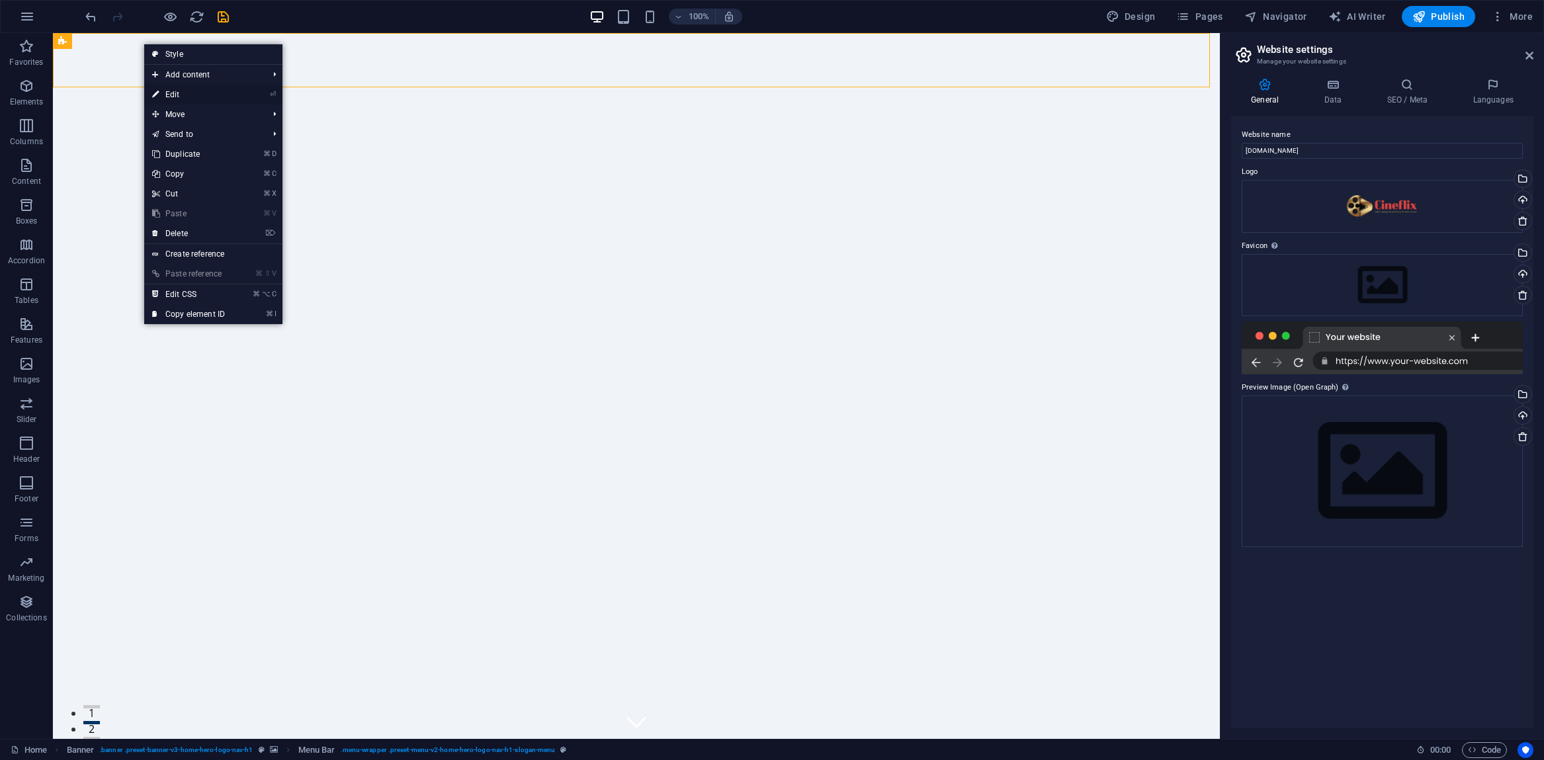
click at [156, 91] on icon at bounding box center [155, 95] width 7 height 20
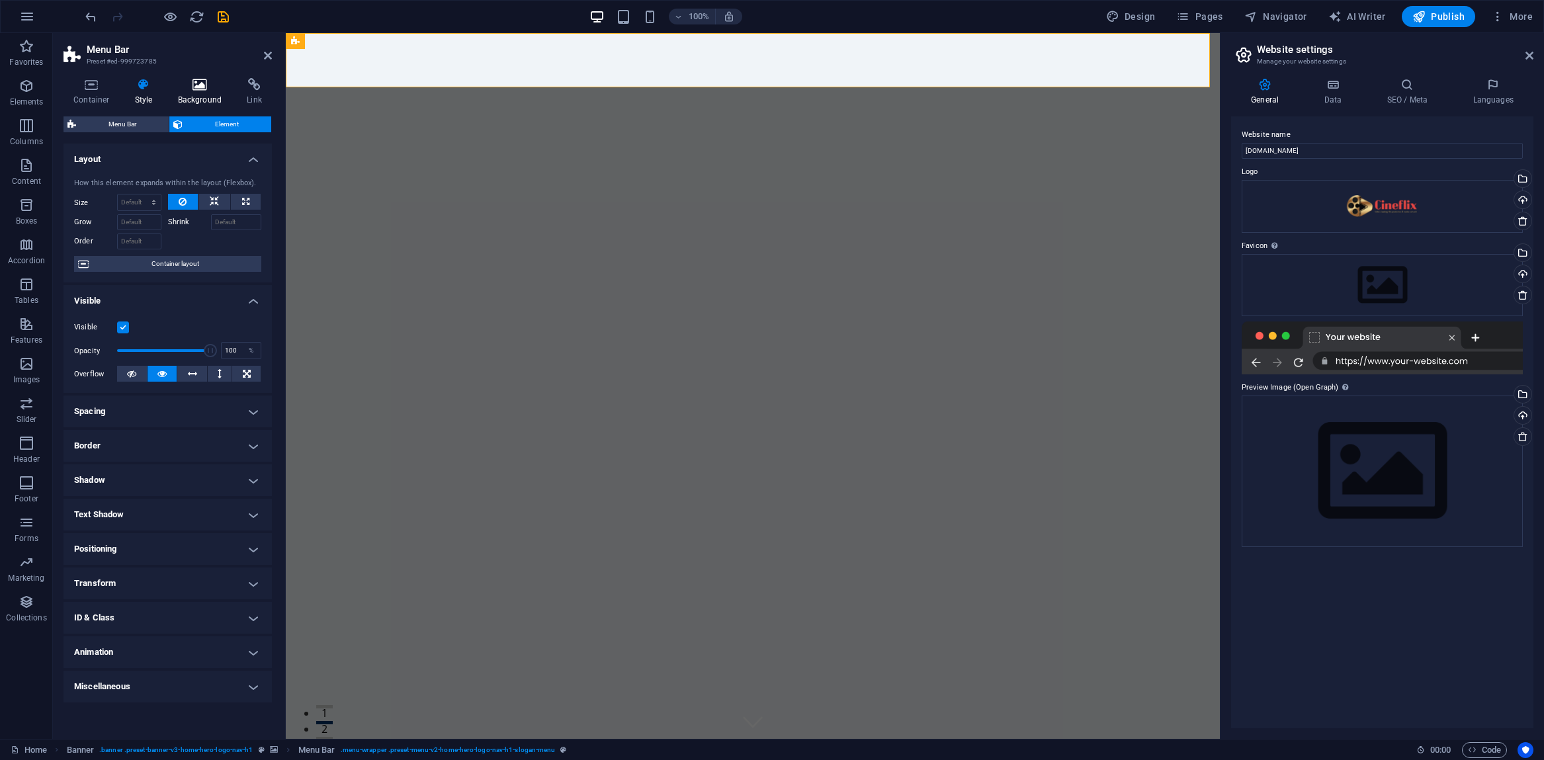
click at [208, 86] on icon at bounding box center [200, 84] width 64 height 13
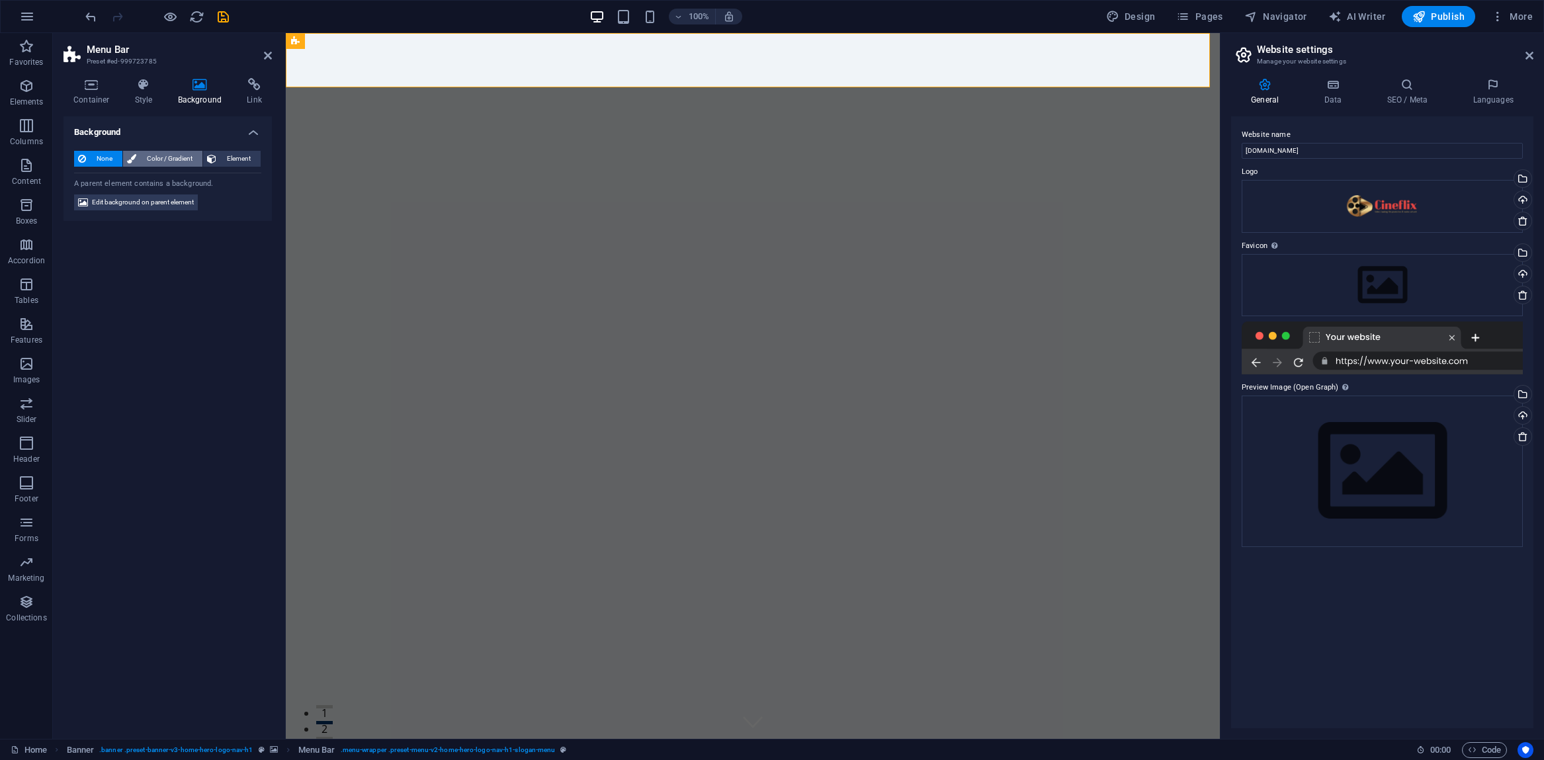
click at [169, 159] on span "Color / Gradient" at bounding box center [169, 159] width 58 height 16
click at [83, 212] on span at bounding box center [82, 211] width 15 height 15
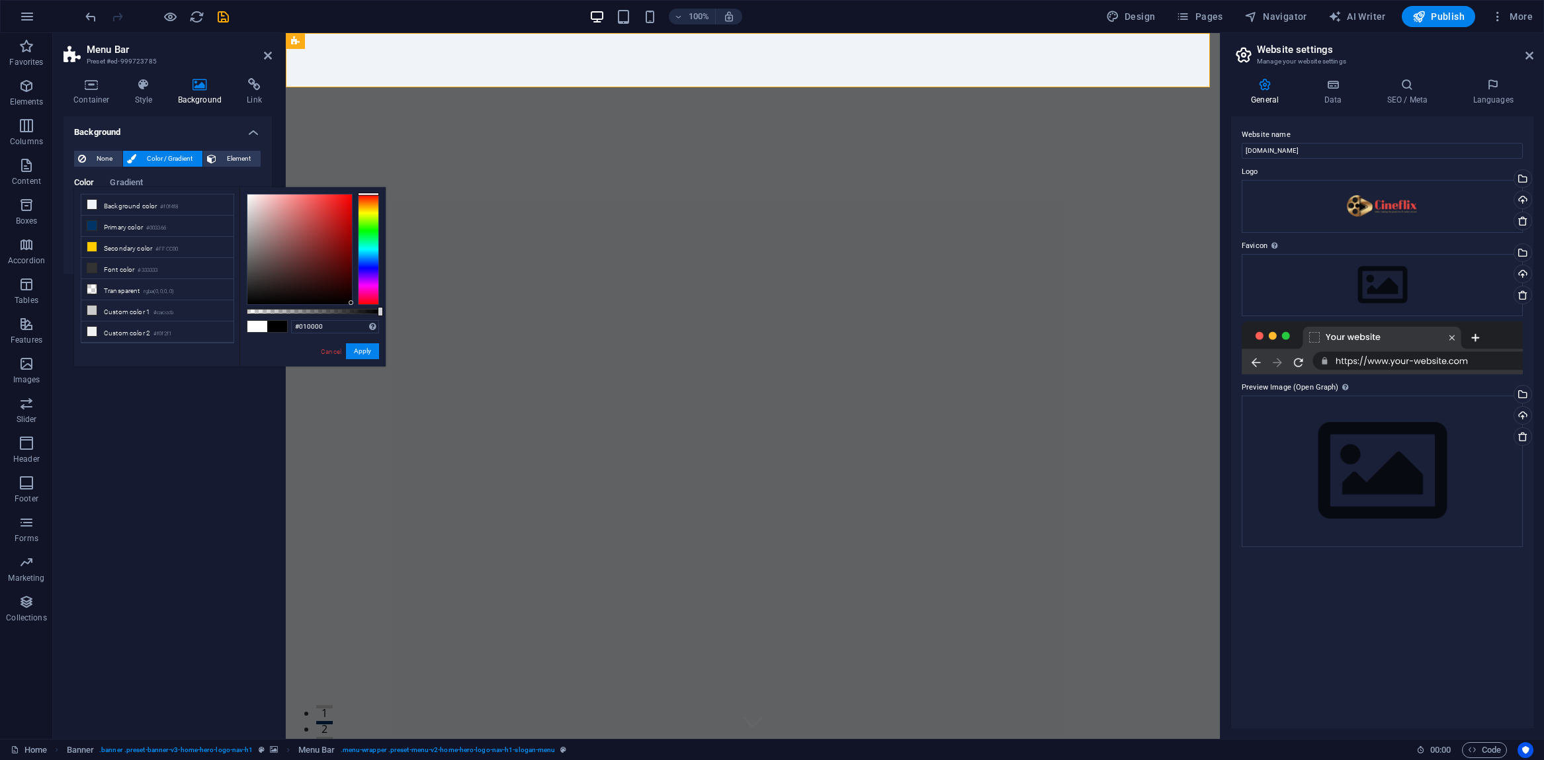
type input "#000000"
drag, startPoint x: 249, startPoint y: 194, endPoint x: 361, endPoint y: 304, distance: 157.2
click at [361, 304] on div at bounding box center [313, 249] width 132 height 111
click at [363, 349] on button "Apply" at bounding box center [362, 351] width 33 height 16
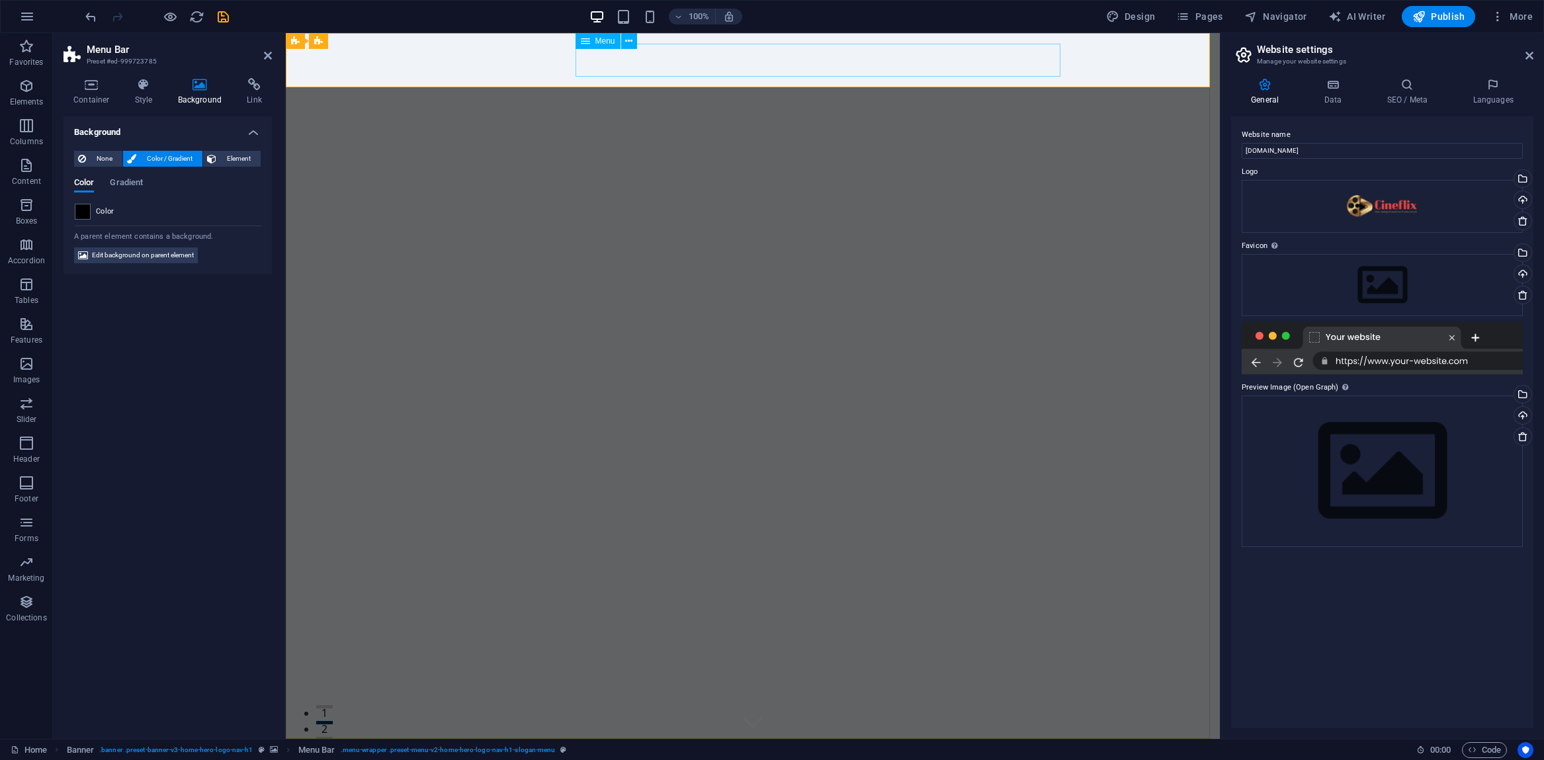
click at [633, 40] on button at bounding box center [629, 41] width 16 height 16
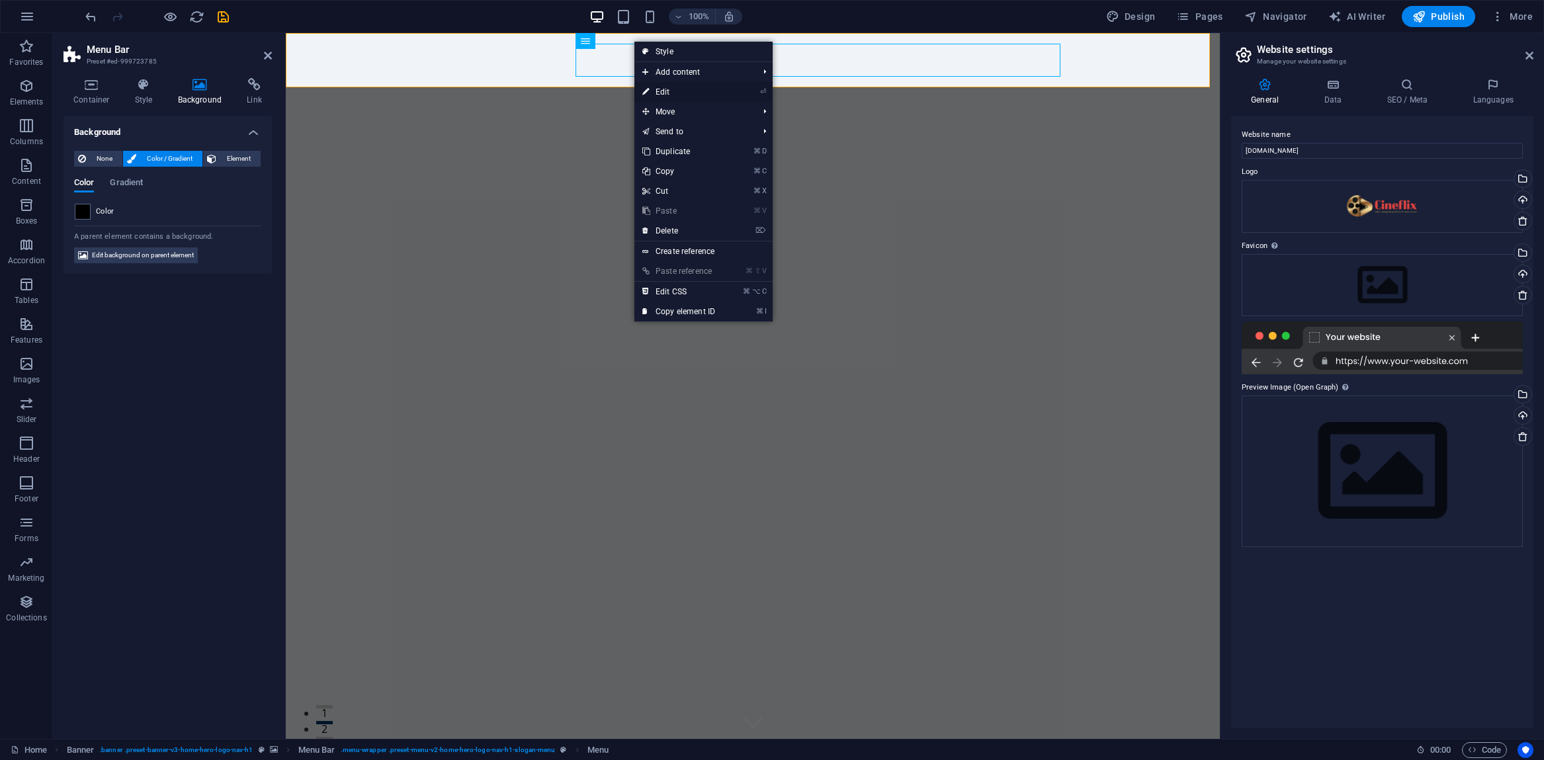
click at [649, 89] on icon at bounding box center [645, 92] width 7 height 20
select select
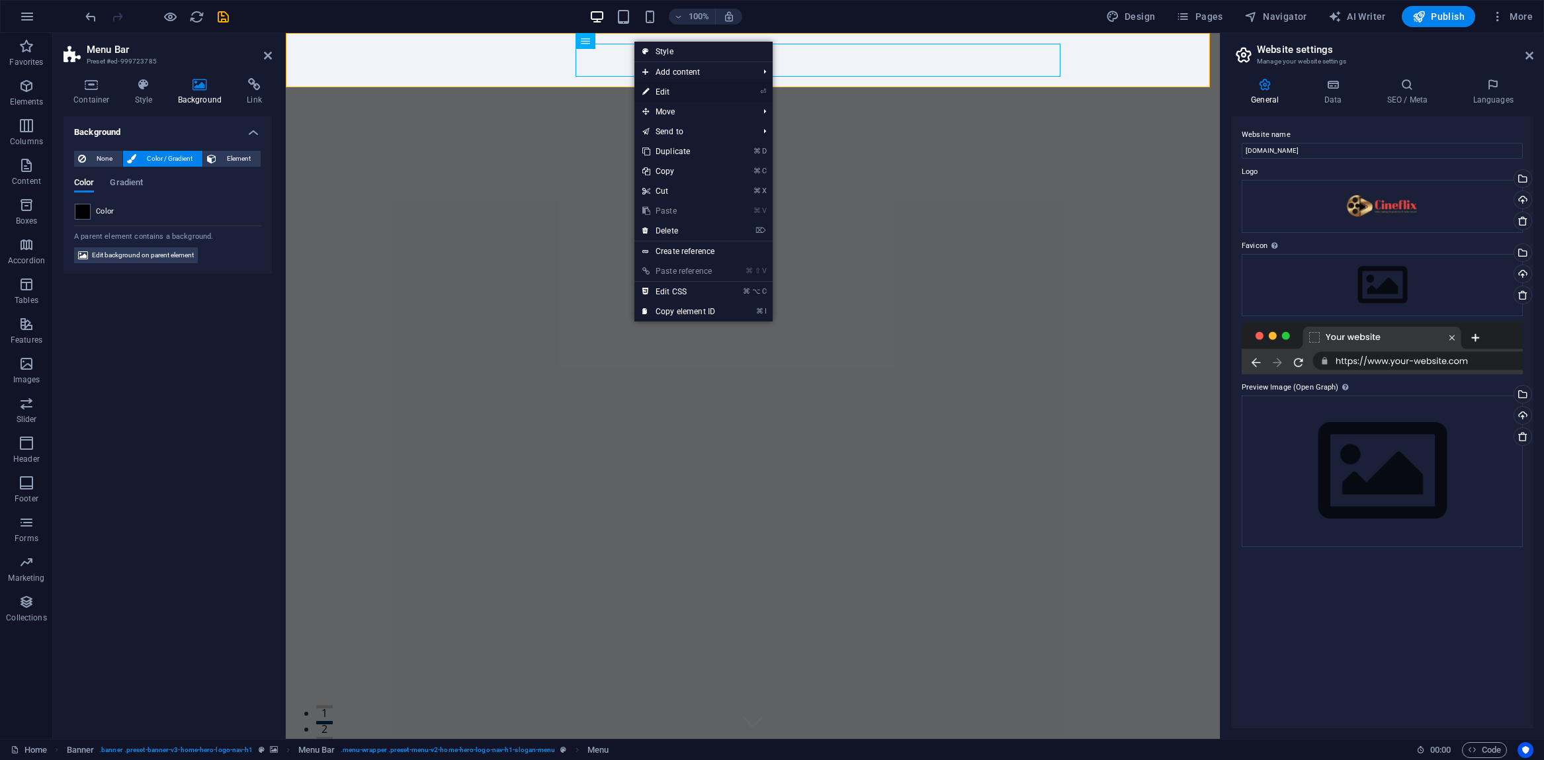
select select
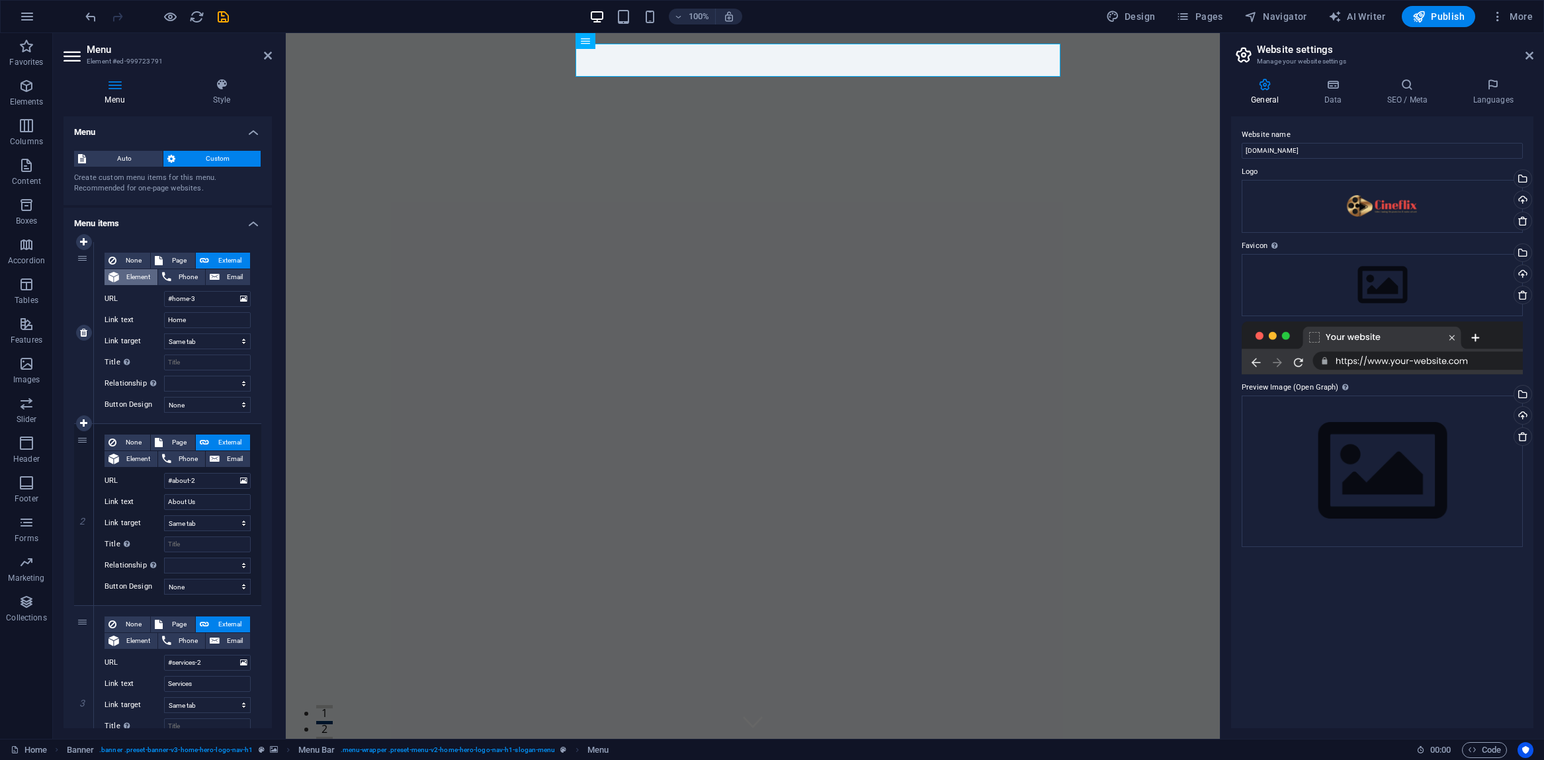
click at [135, 280] on span "Element" at bounding box center [138, 277] width 30 height 16
select select
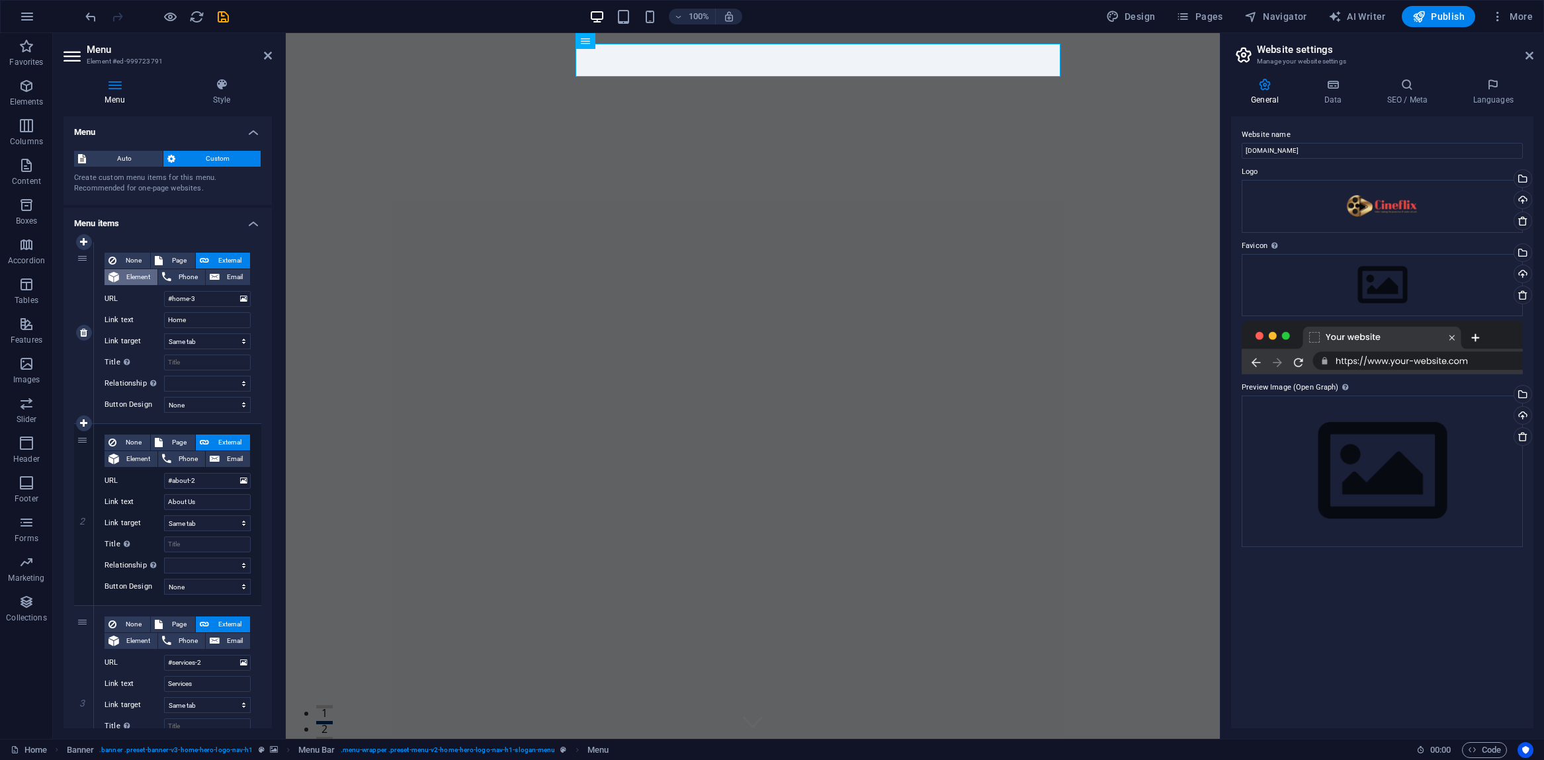
select select
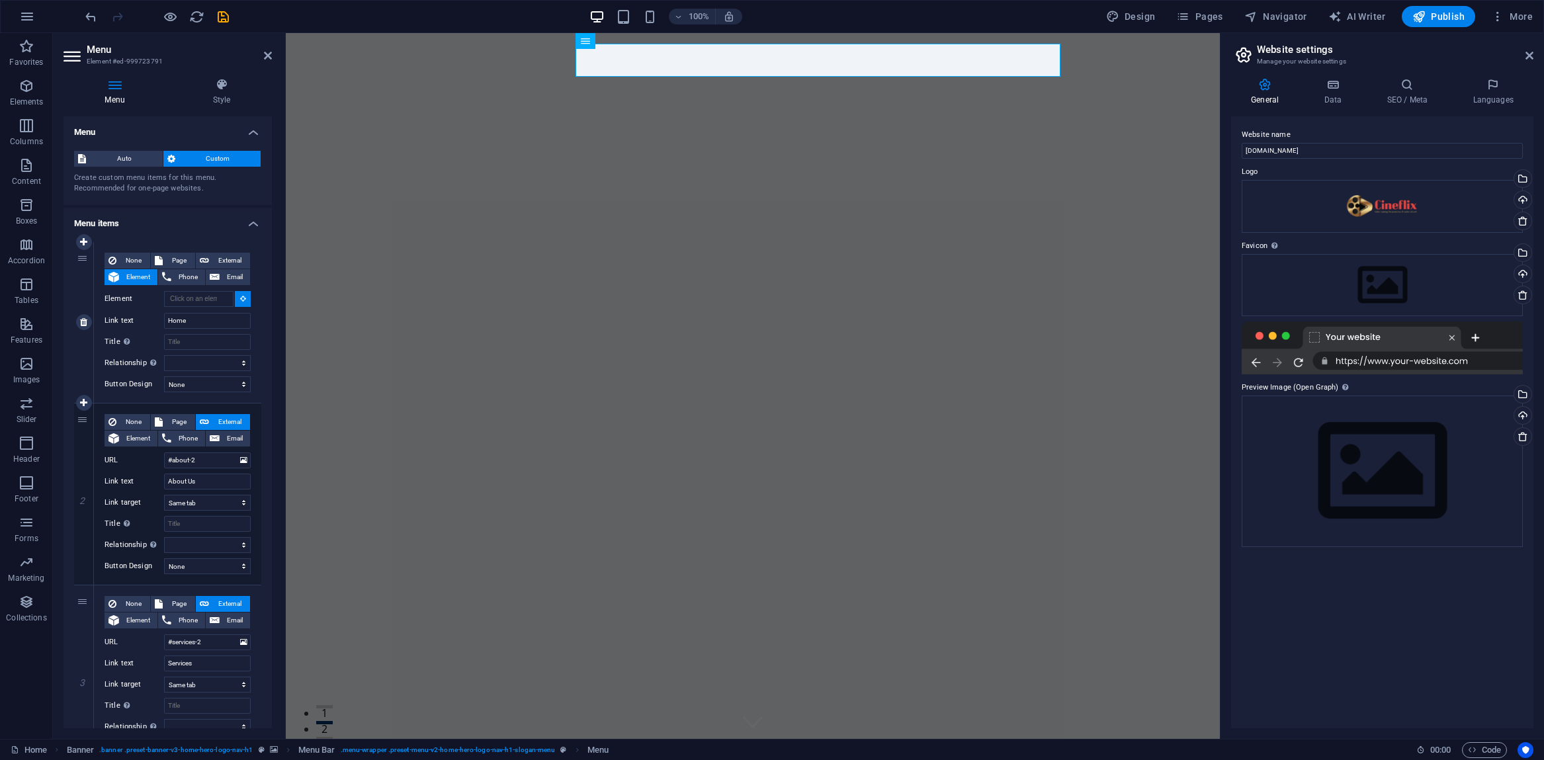
click at [135, 280] on span "Element" at bounding box center [138, 277] width 30 height 16
click at [177, 278] on span "Phone" at bounding box center [188, 277] width 26 height 16
select select
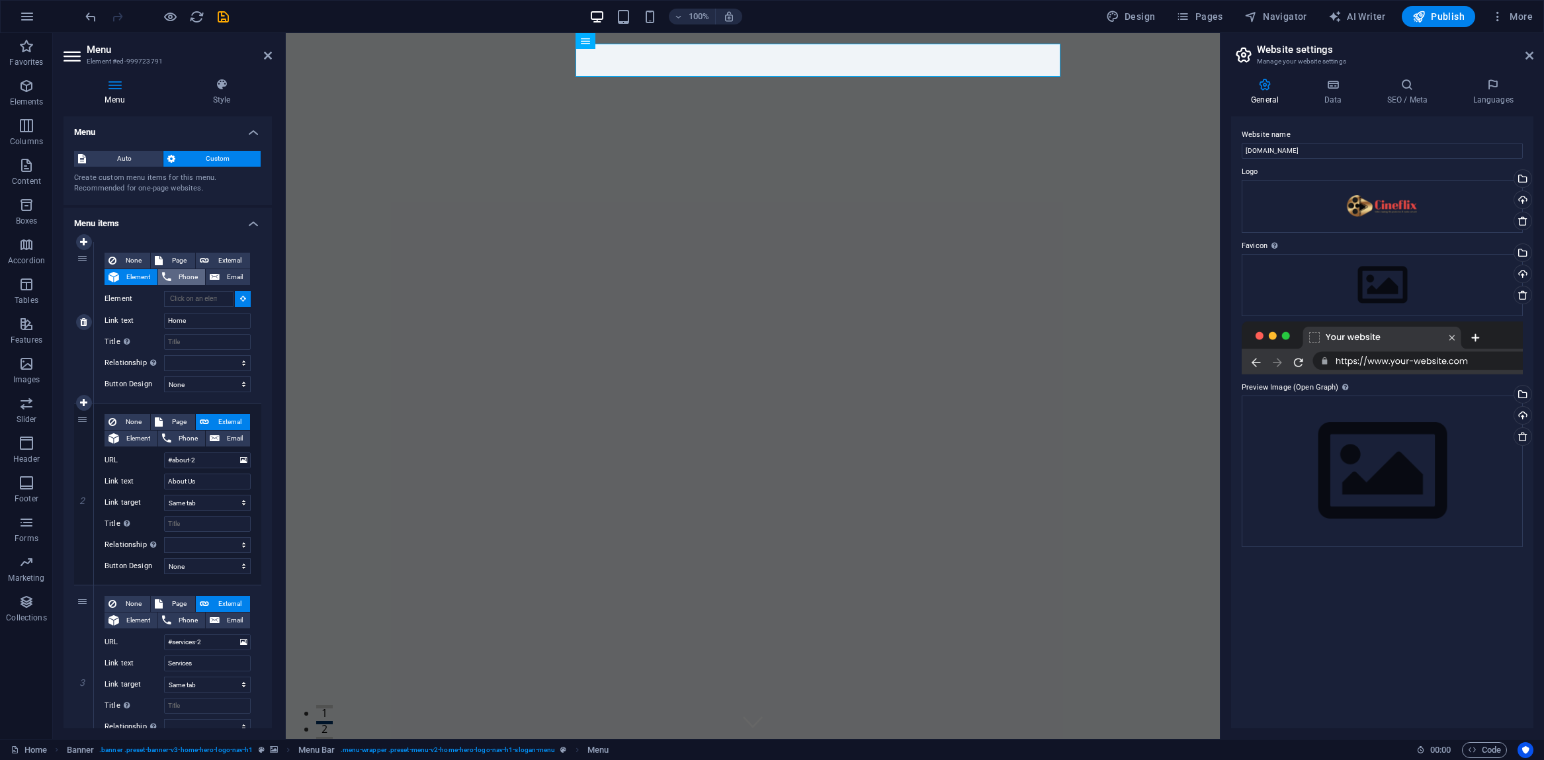
select select
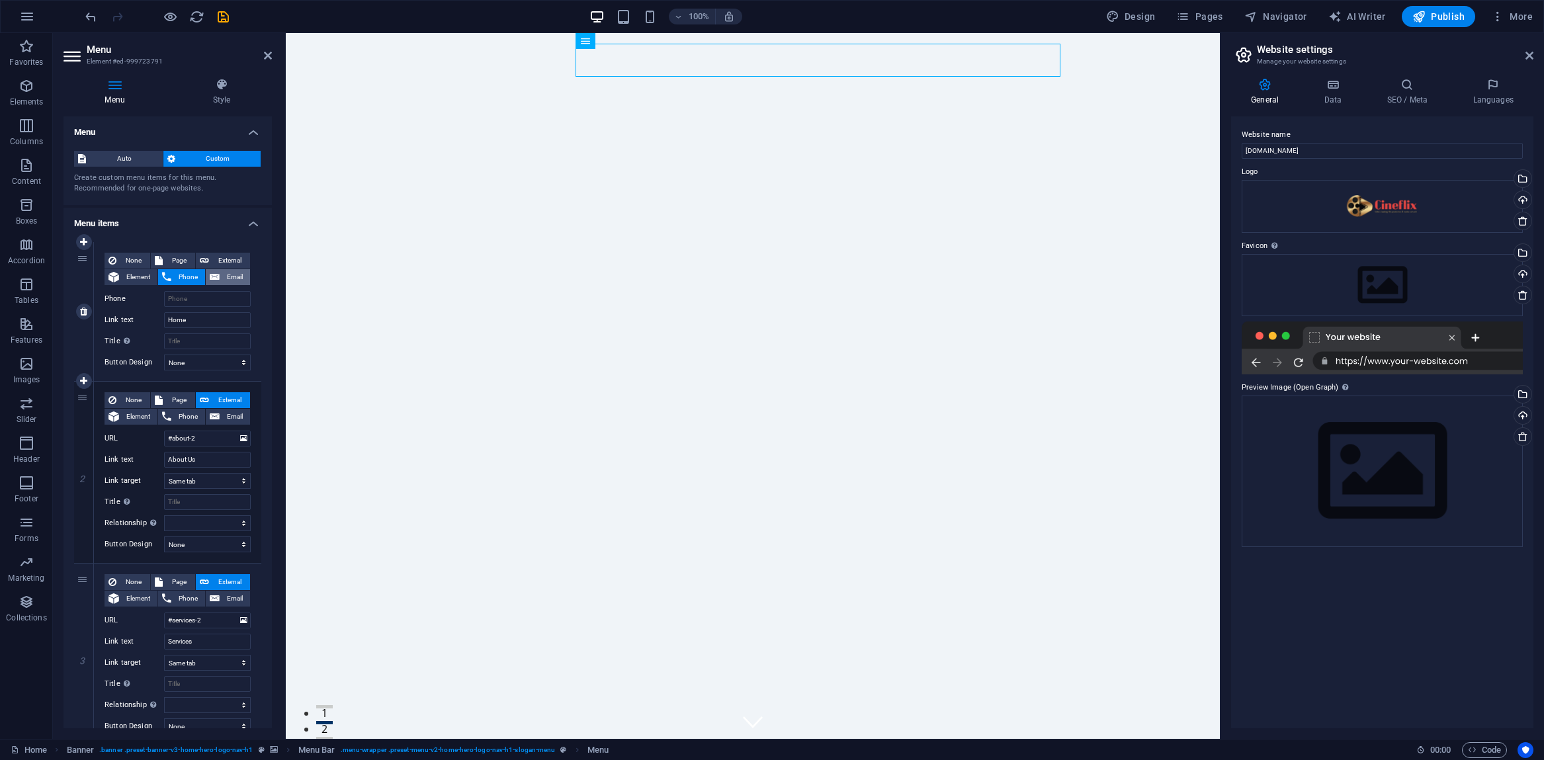
click at [218, 279] on button "Email" at bounding box center [228, 277] width 44 height 16
select select
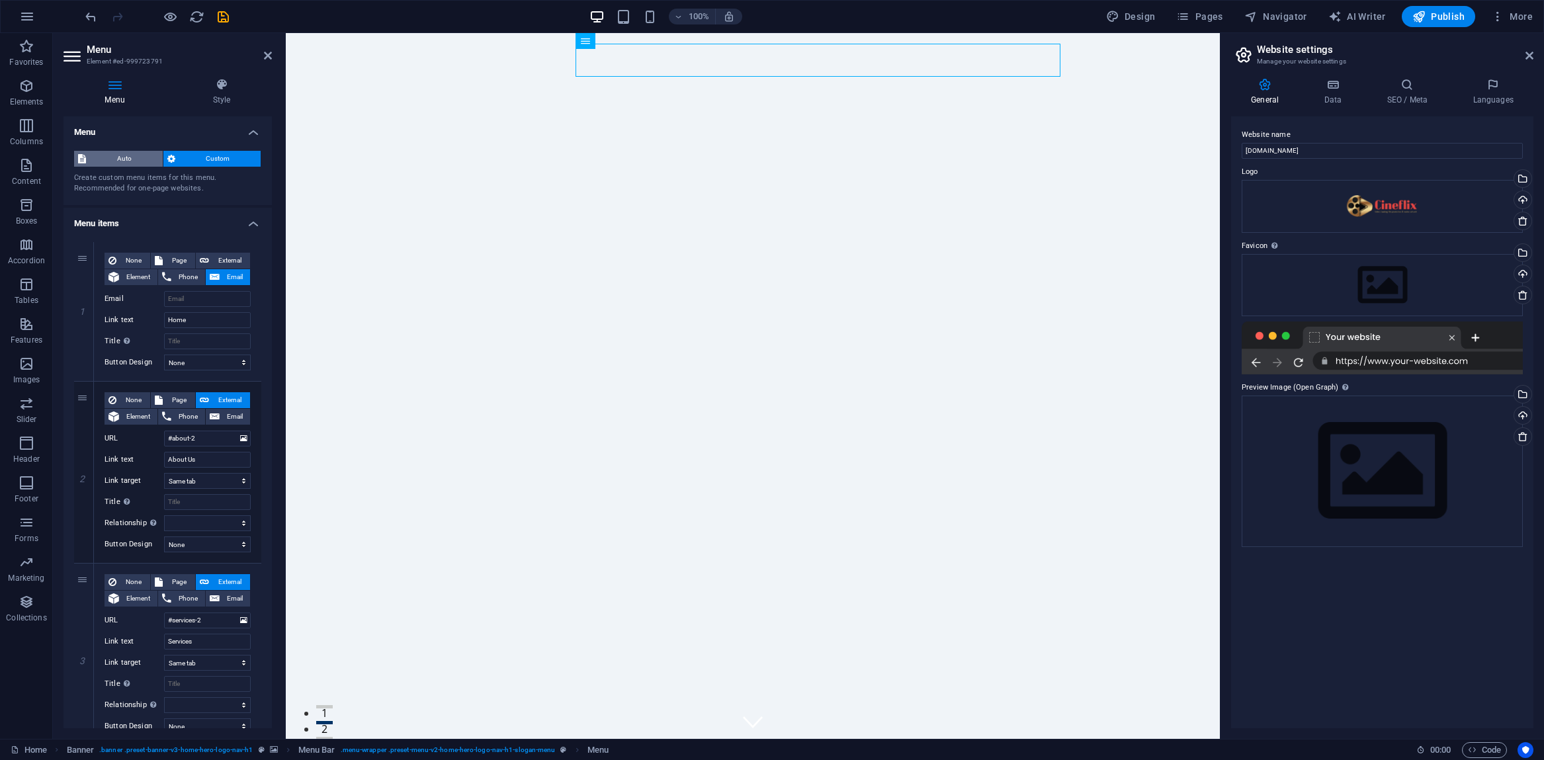
click at [114, 159] on span "Auto" at bounding box center [124, 159] width 69 height 16
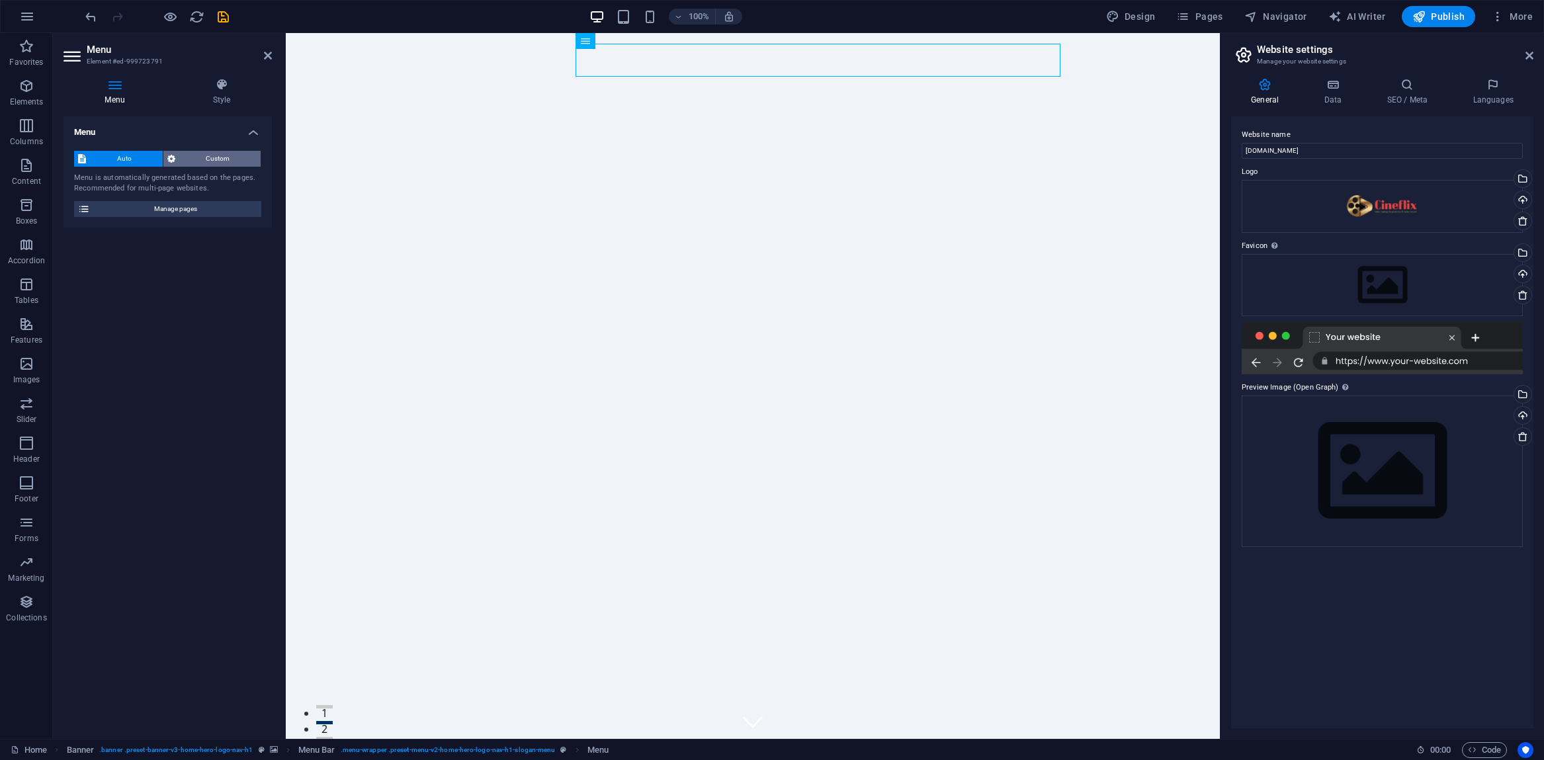
click at [223, 153] on span "Custom" at bounding box center [218, 159] width 78 height 16
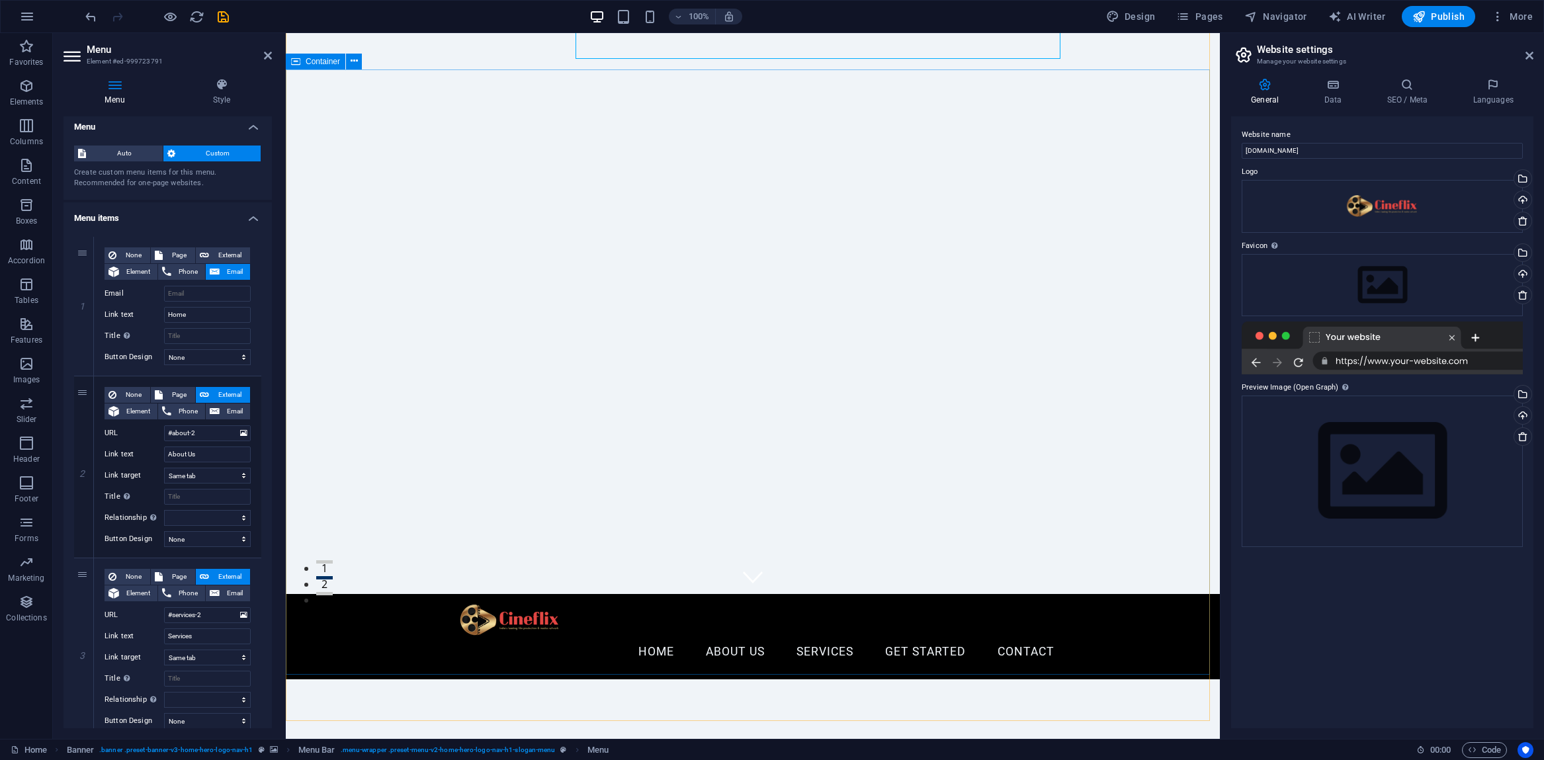
scroll to position [167, 0]
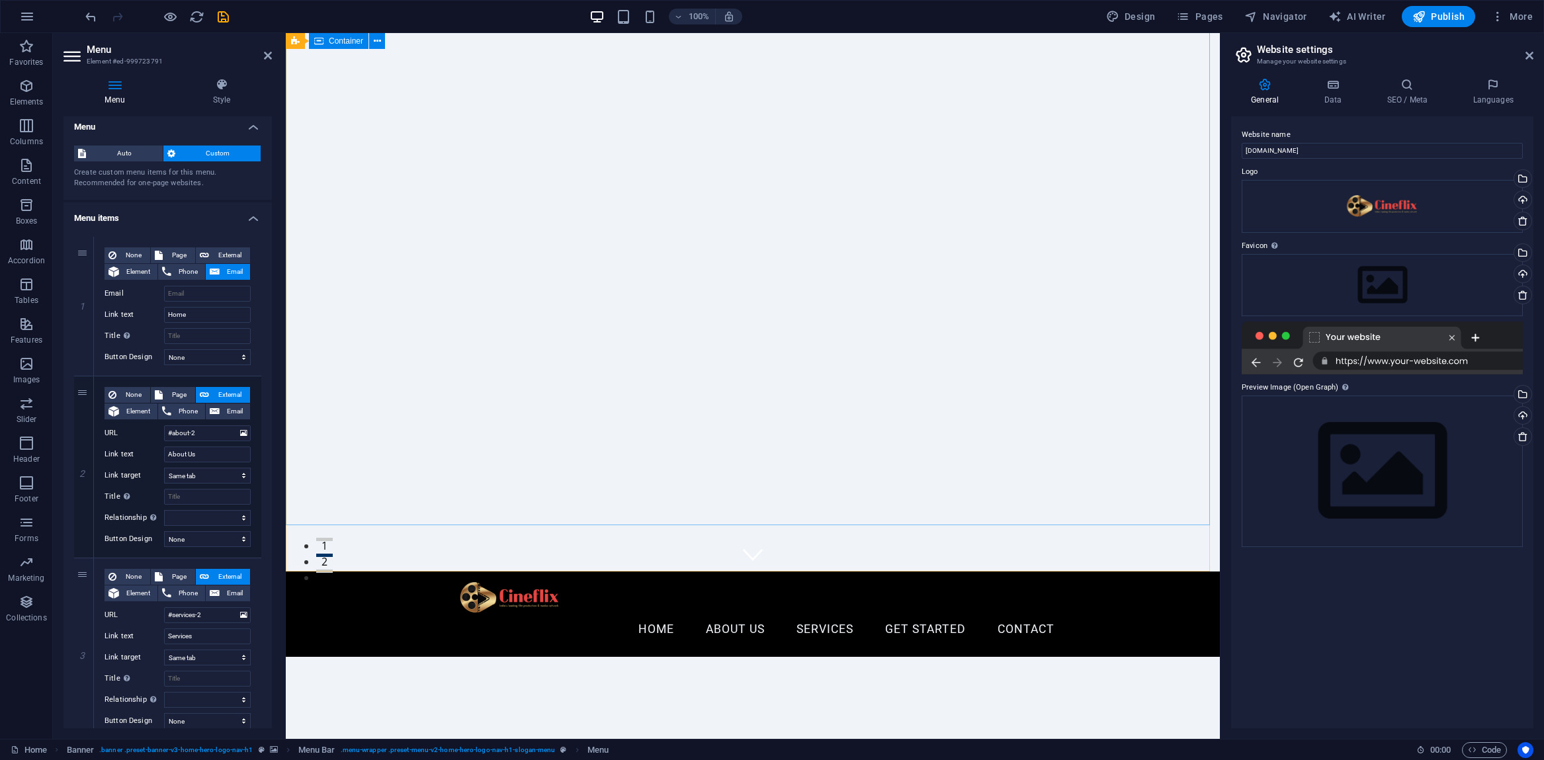
click at [402, 657] on div "Transforming Digital Experiences" at bounding box center [753, 728] width 934 height 142
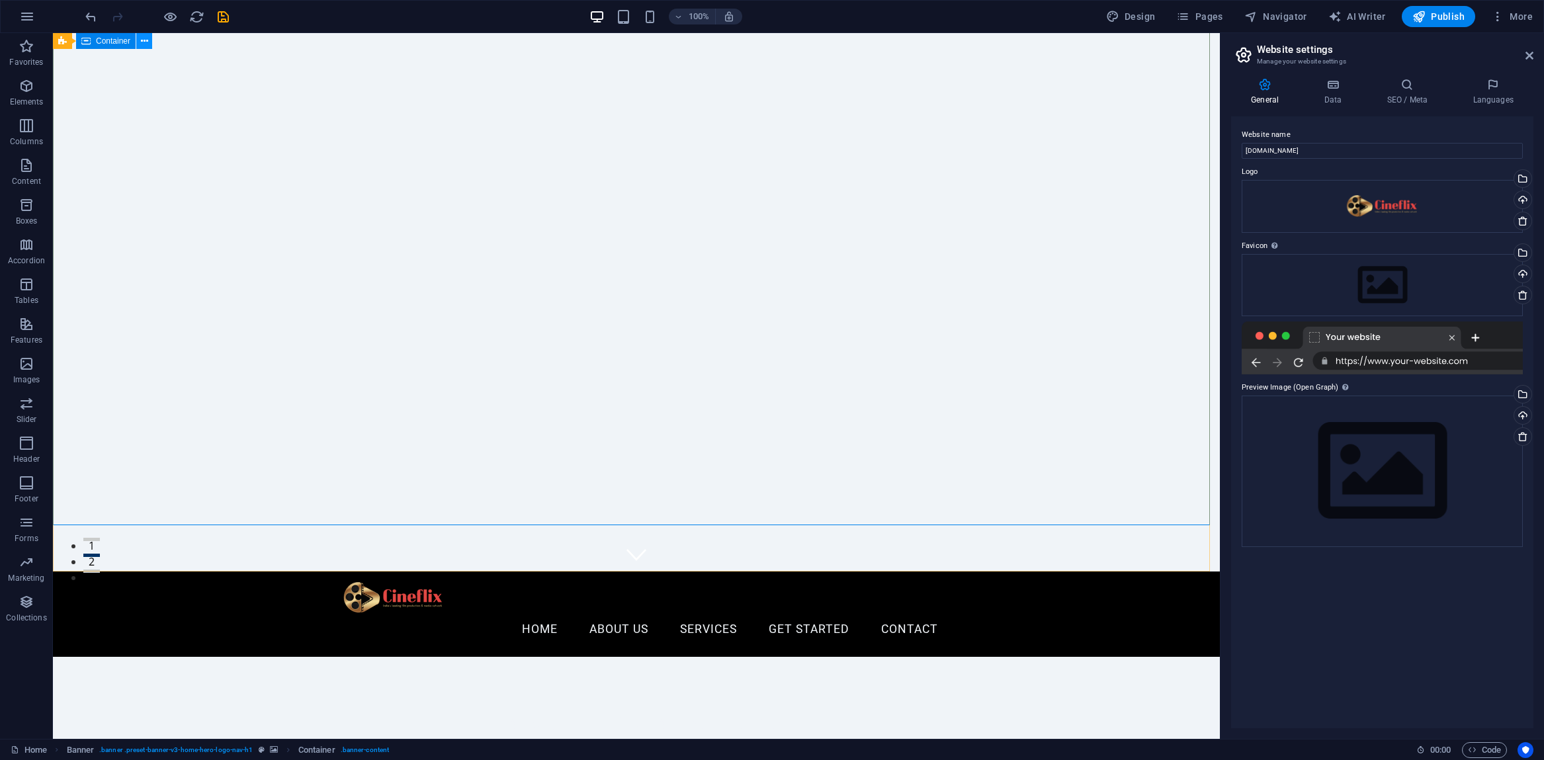
click at [146, 41] on icon at bounding box center [144, 41] width 7 height 14
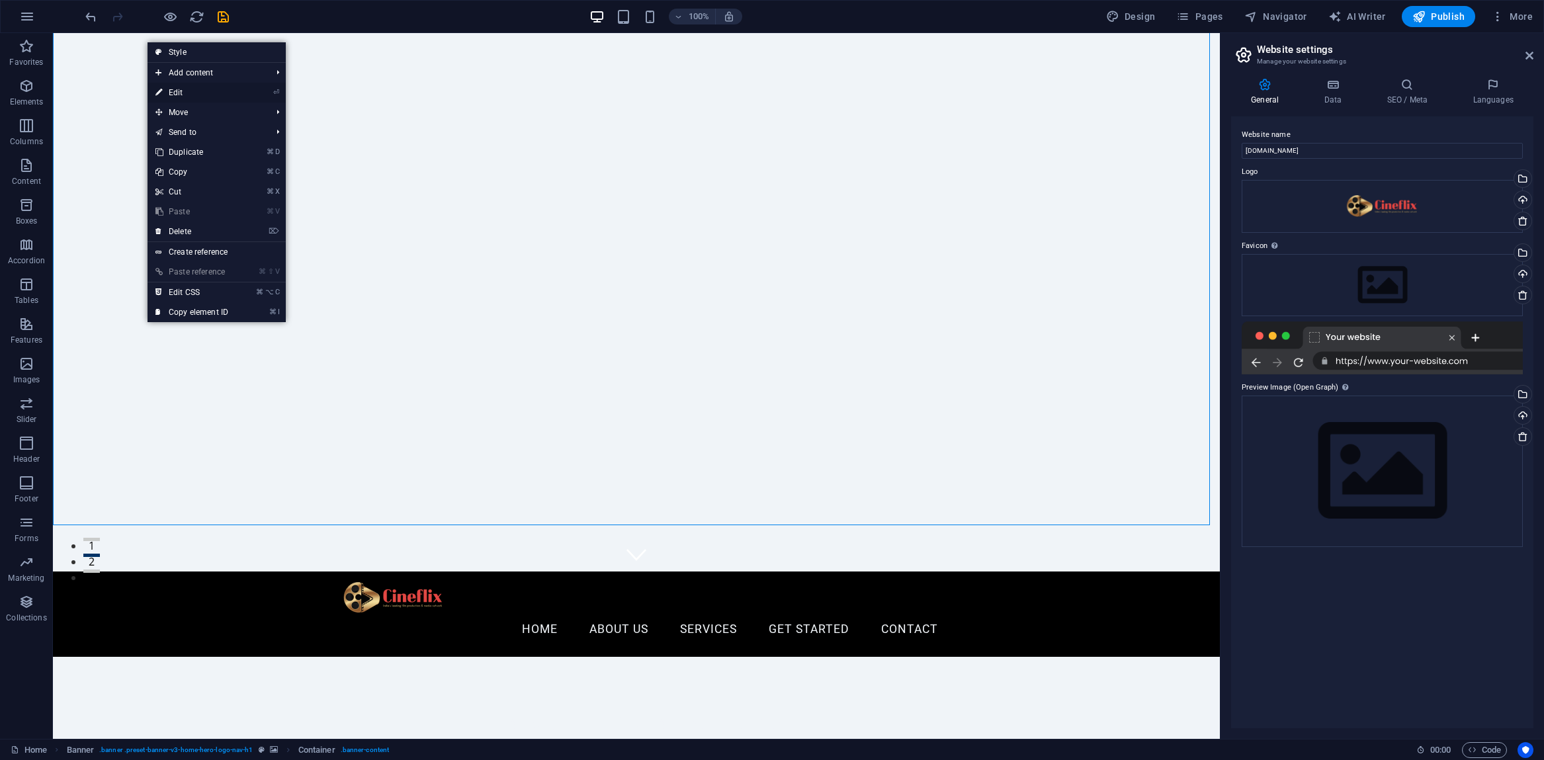
click at [169, 87] on link "⏎ Edit" at bounding box center [191, 93] width 89 height 20
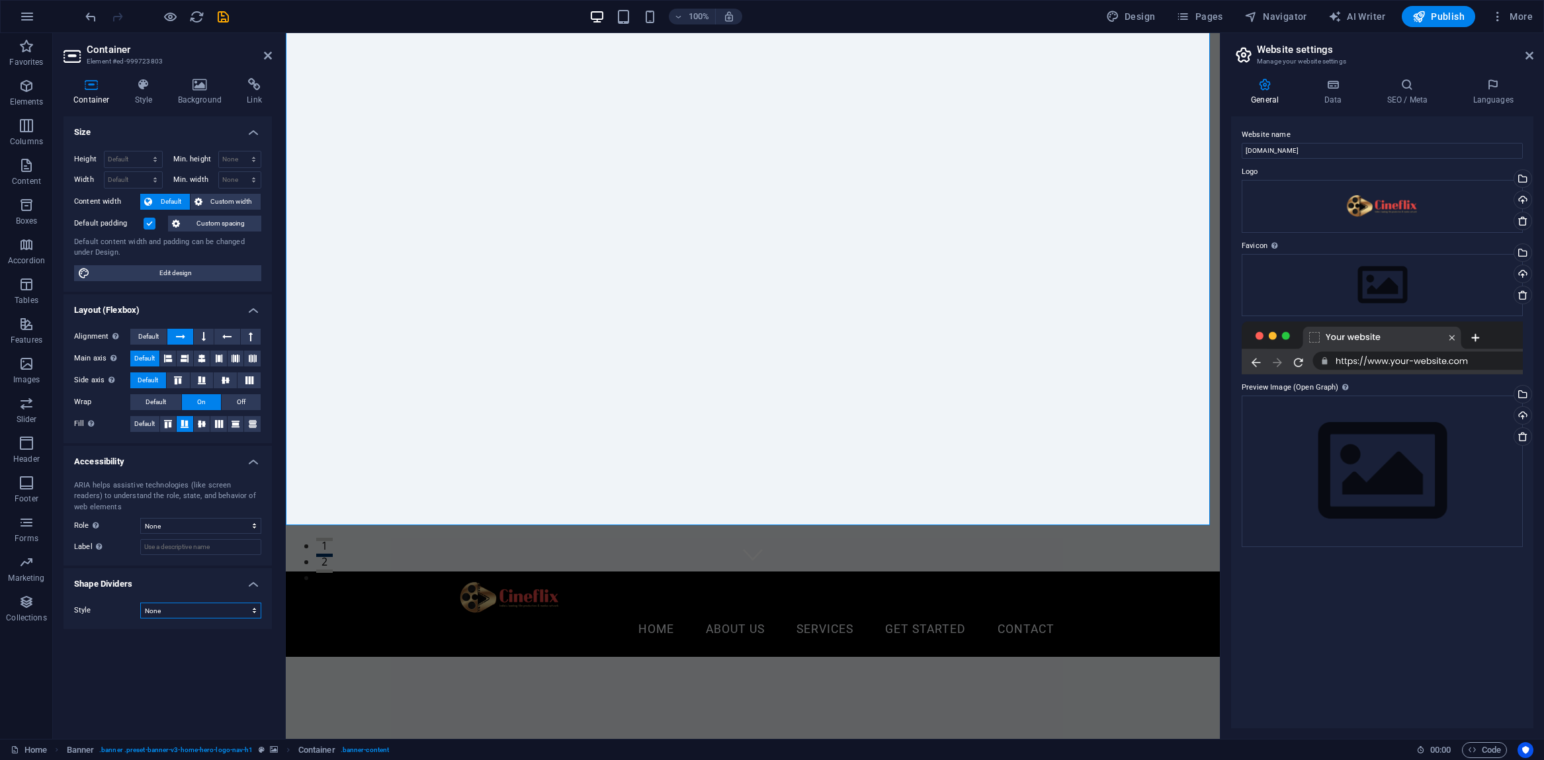
click at [204, 609] on select "None Triangle Square Diagonal Polygon 1 Polygon 2 Zigzag Multiple Zigzags Waves…" at bounding box center [200, 611] width 121 height 16
click at [146, 273] on span "Edit design" at bounding box center [175, 273] width 163 height 16
select select "px"
select select "200"
select select "px"
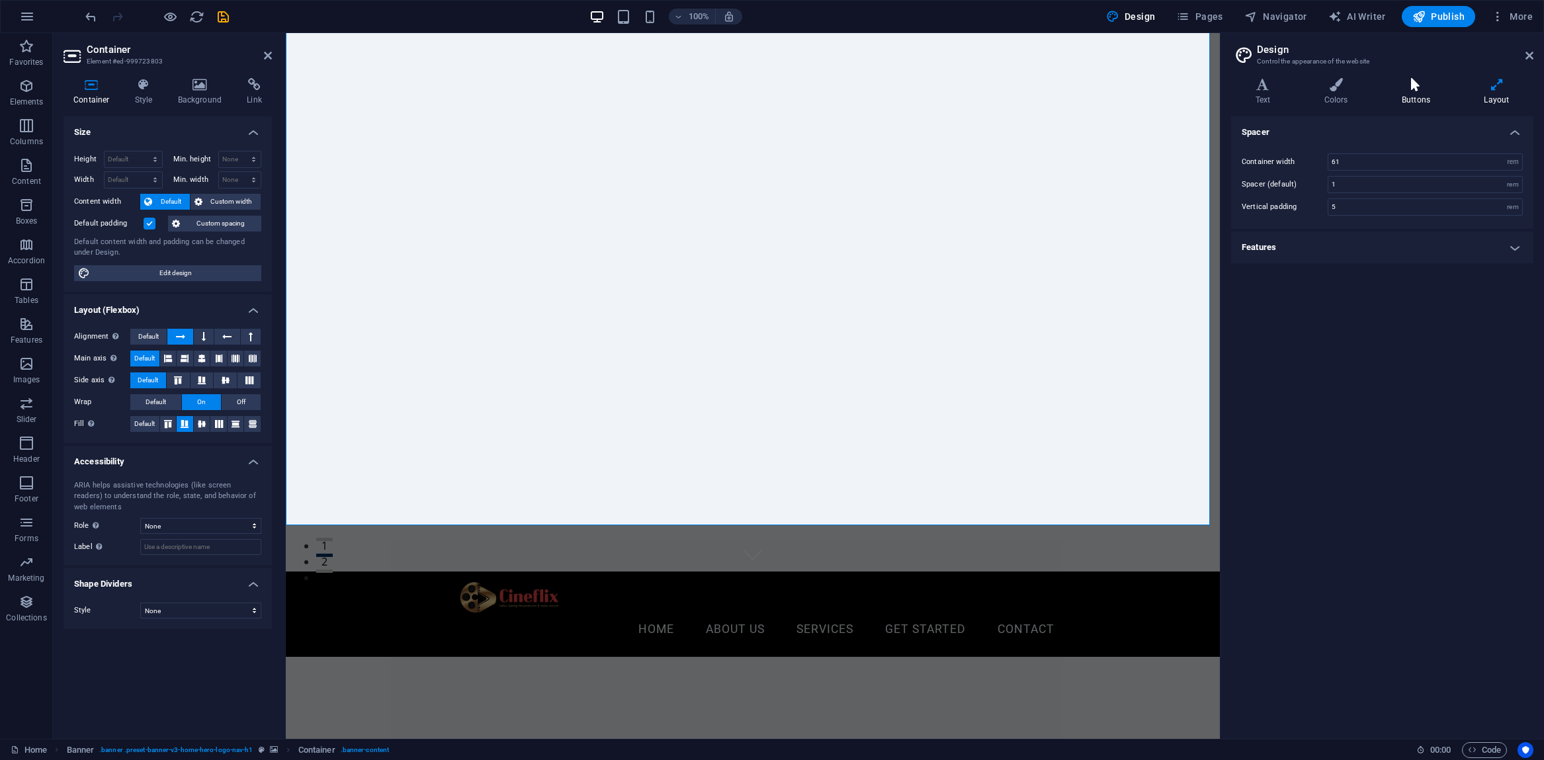
click at [1413, 87] on icon at bounding box center [1415, 84] width 77 height 13
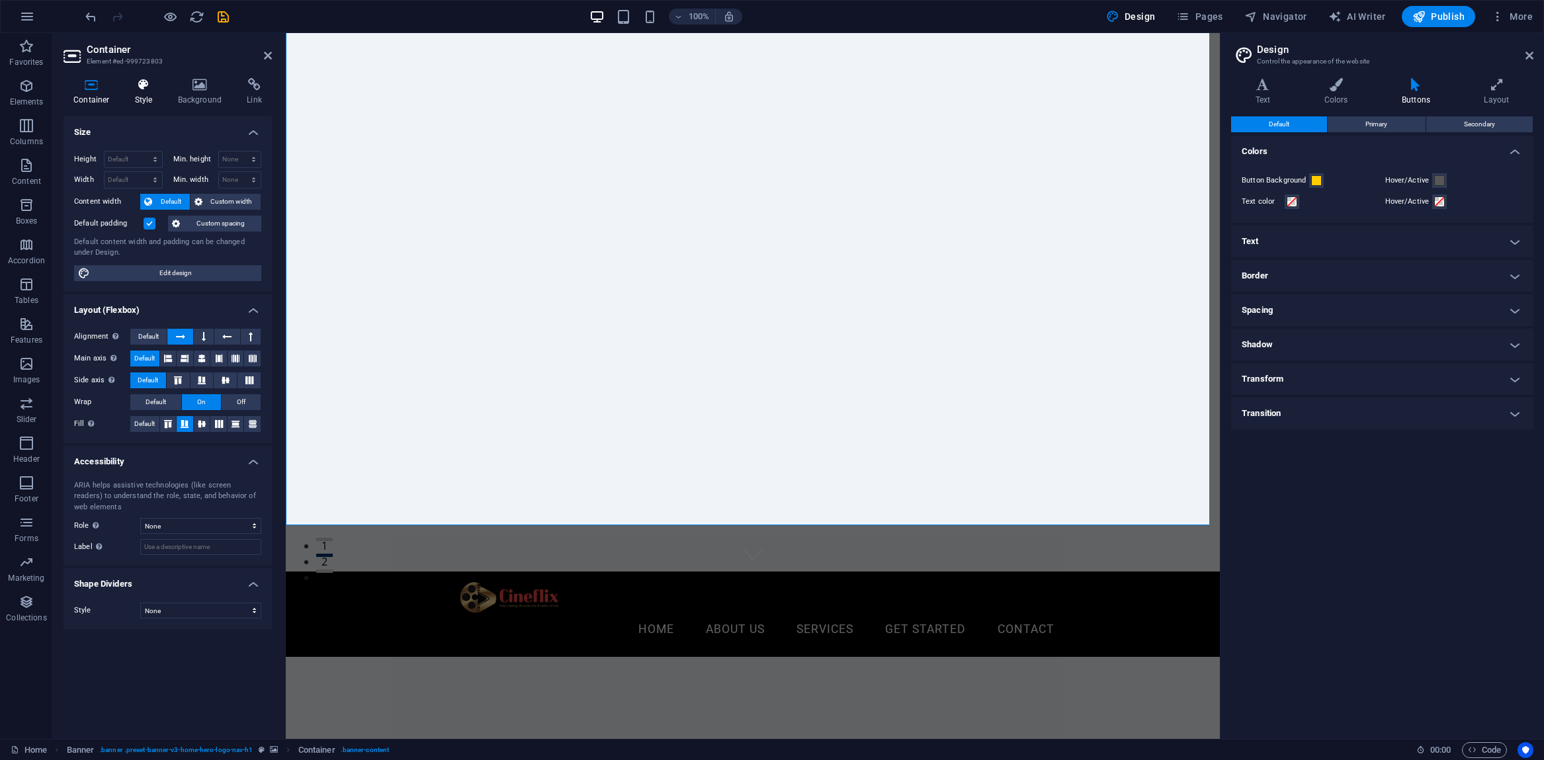
click at [133, 88] on icon at bounding box center [144, 84] width 38 height 13
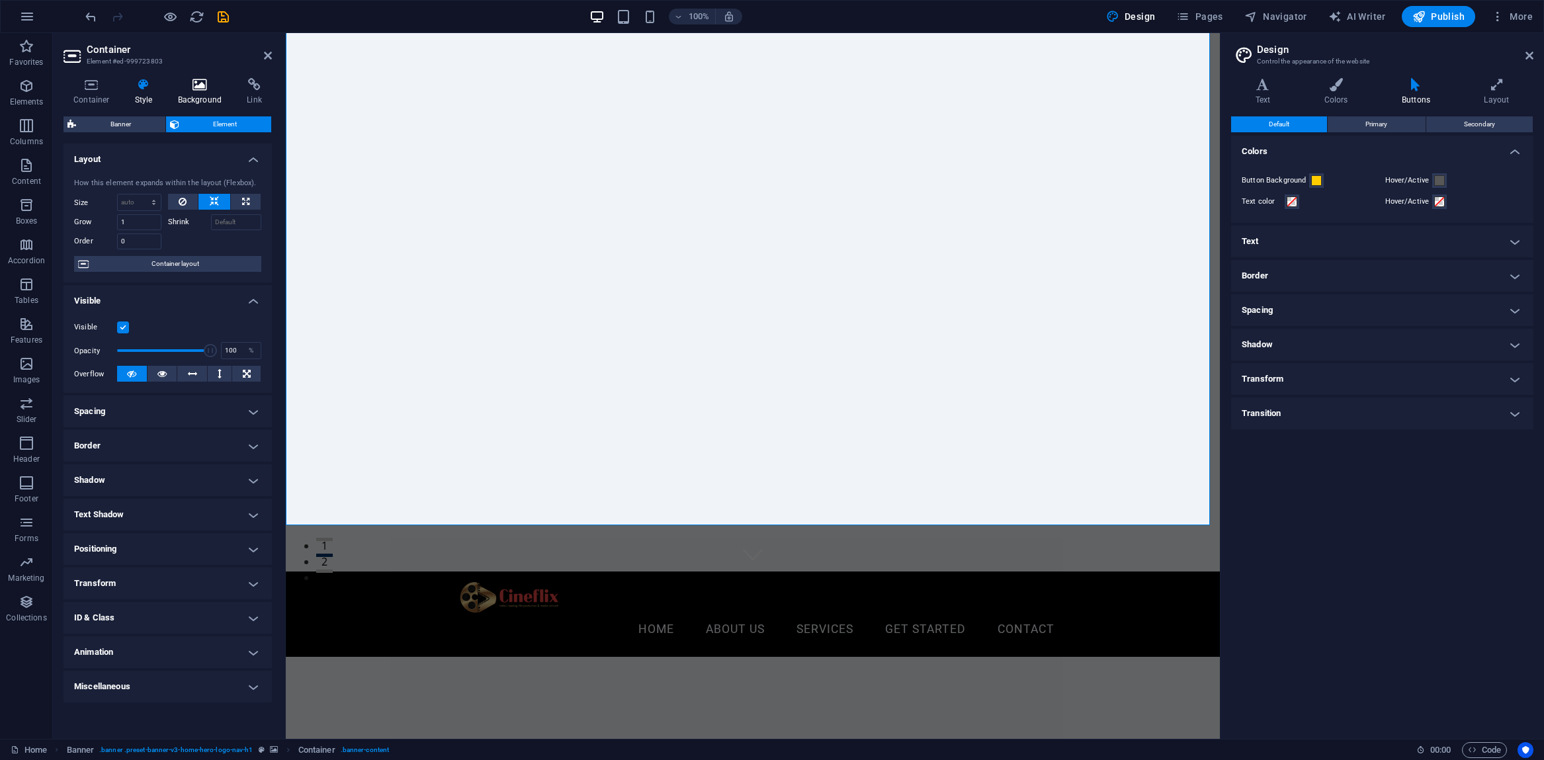
click at [191, 89] on icon at bounding box center [200, 84] width 64 height 13
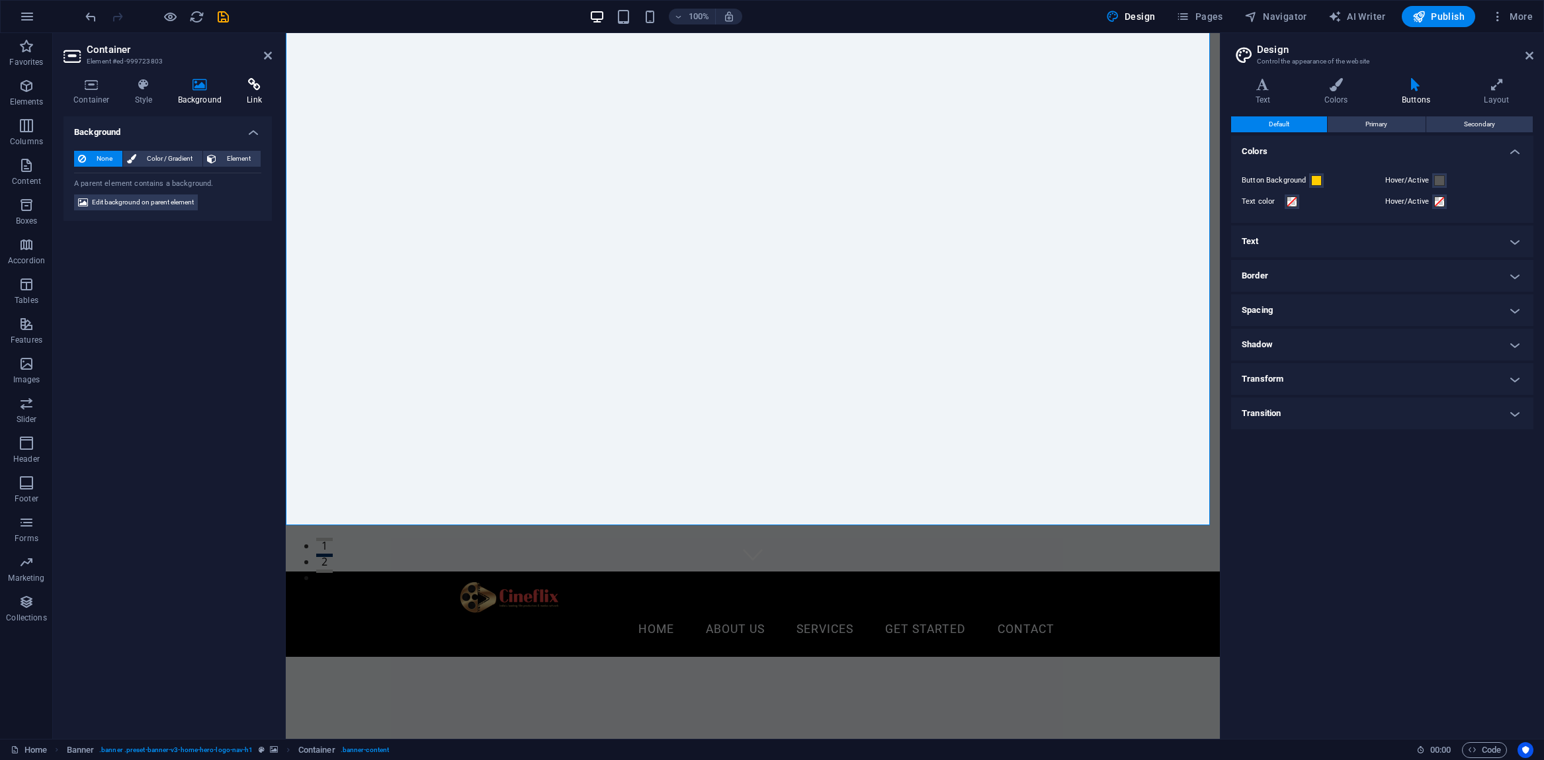
click at [248, 89] on icon at bounding box center [254, 84] width 35 height 13
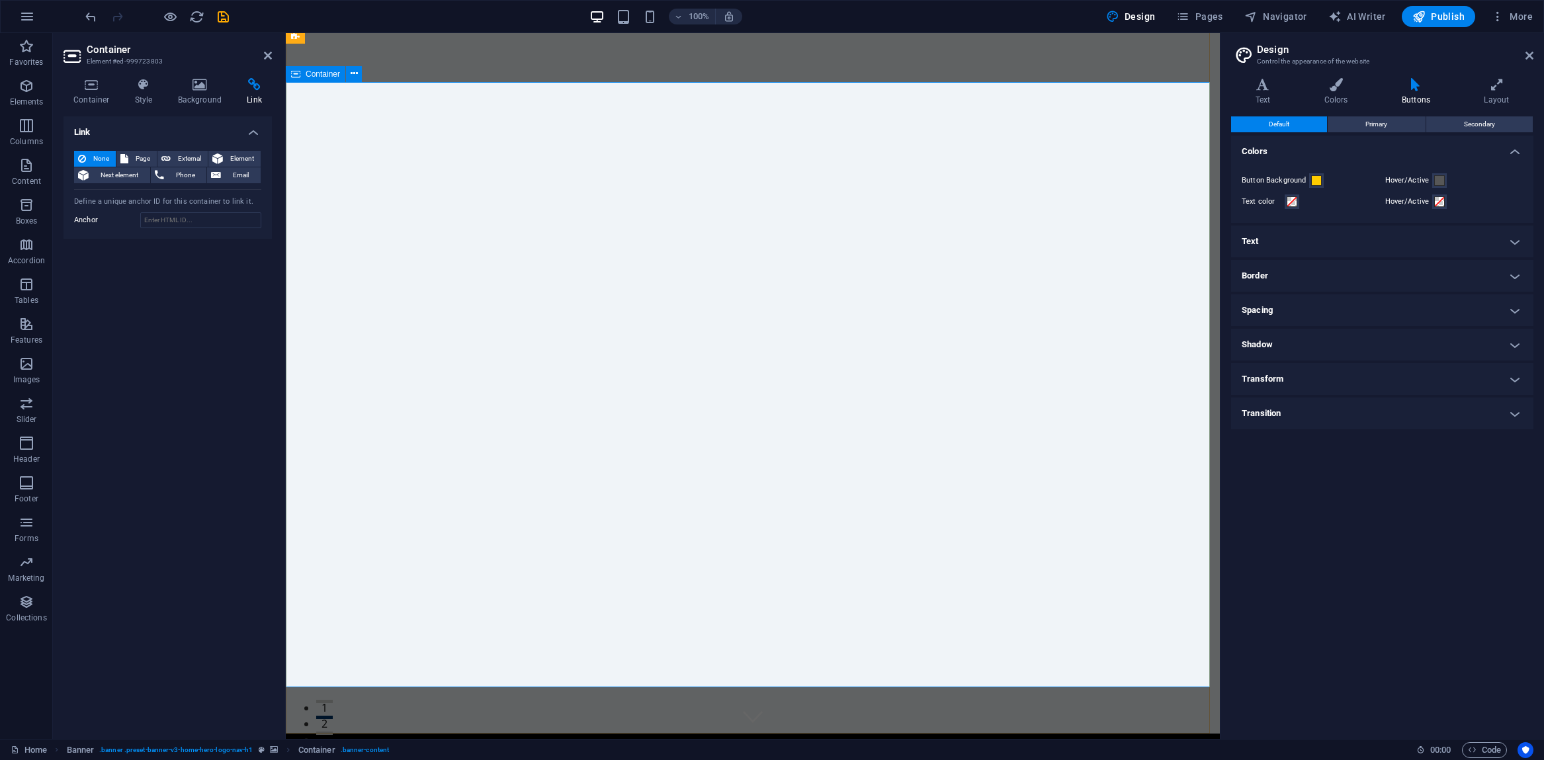
scroll to position [28, 0]
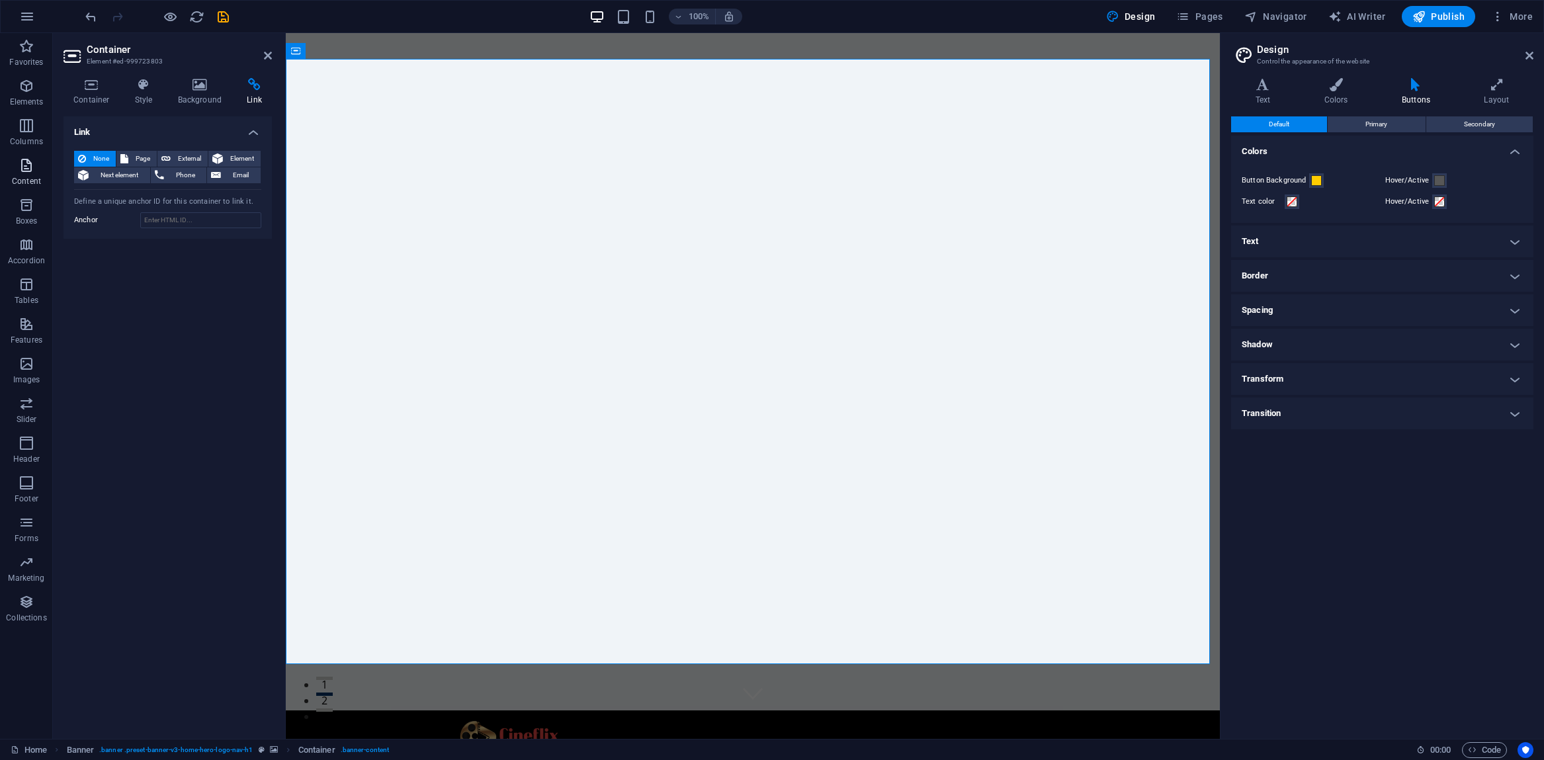
click at [22, 162] on icon "button" at bounding box center [27, 165] width 16 height 16
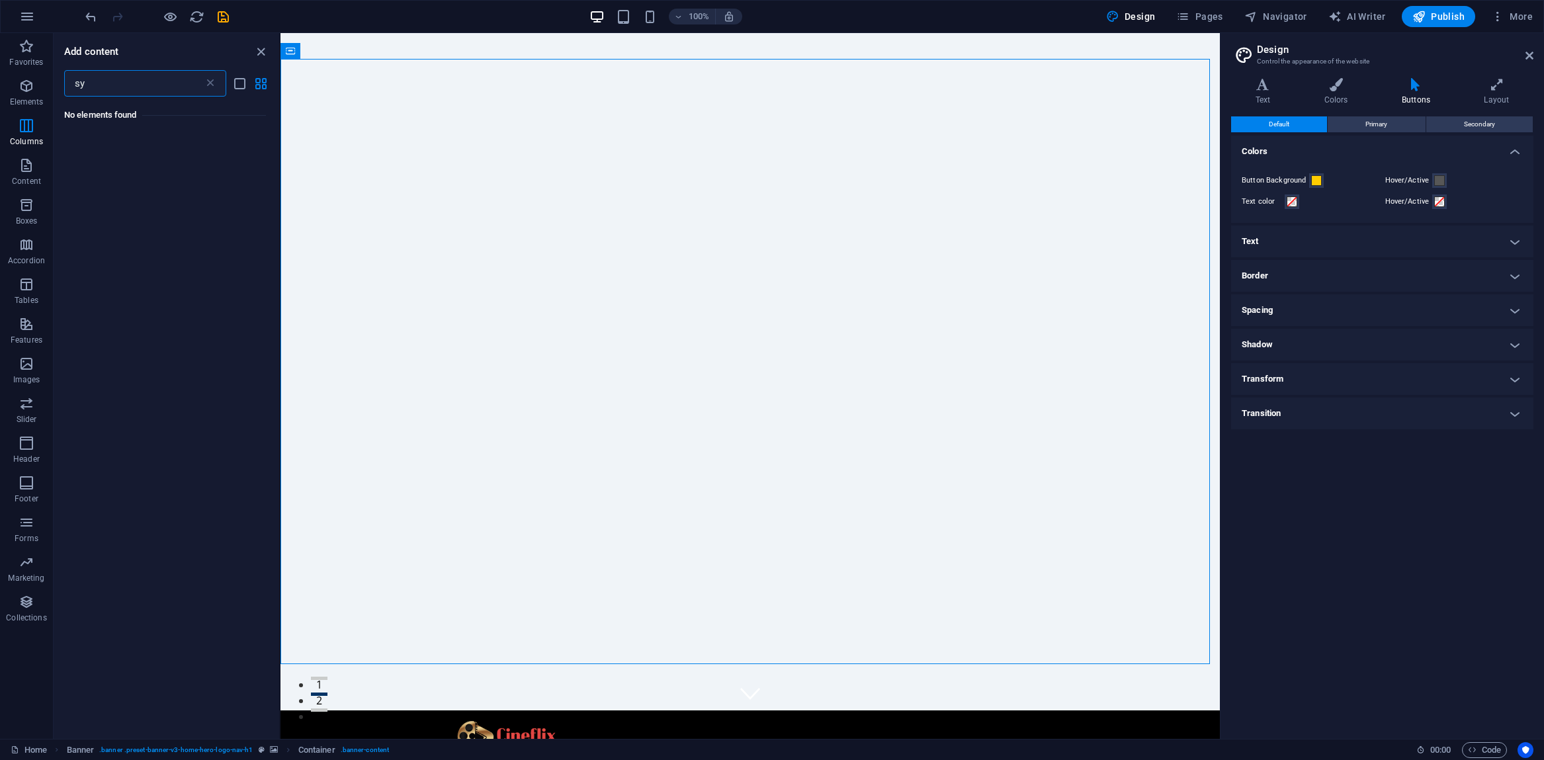
scroll to position [0, 0]
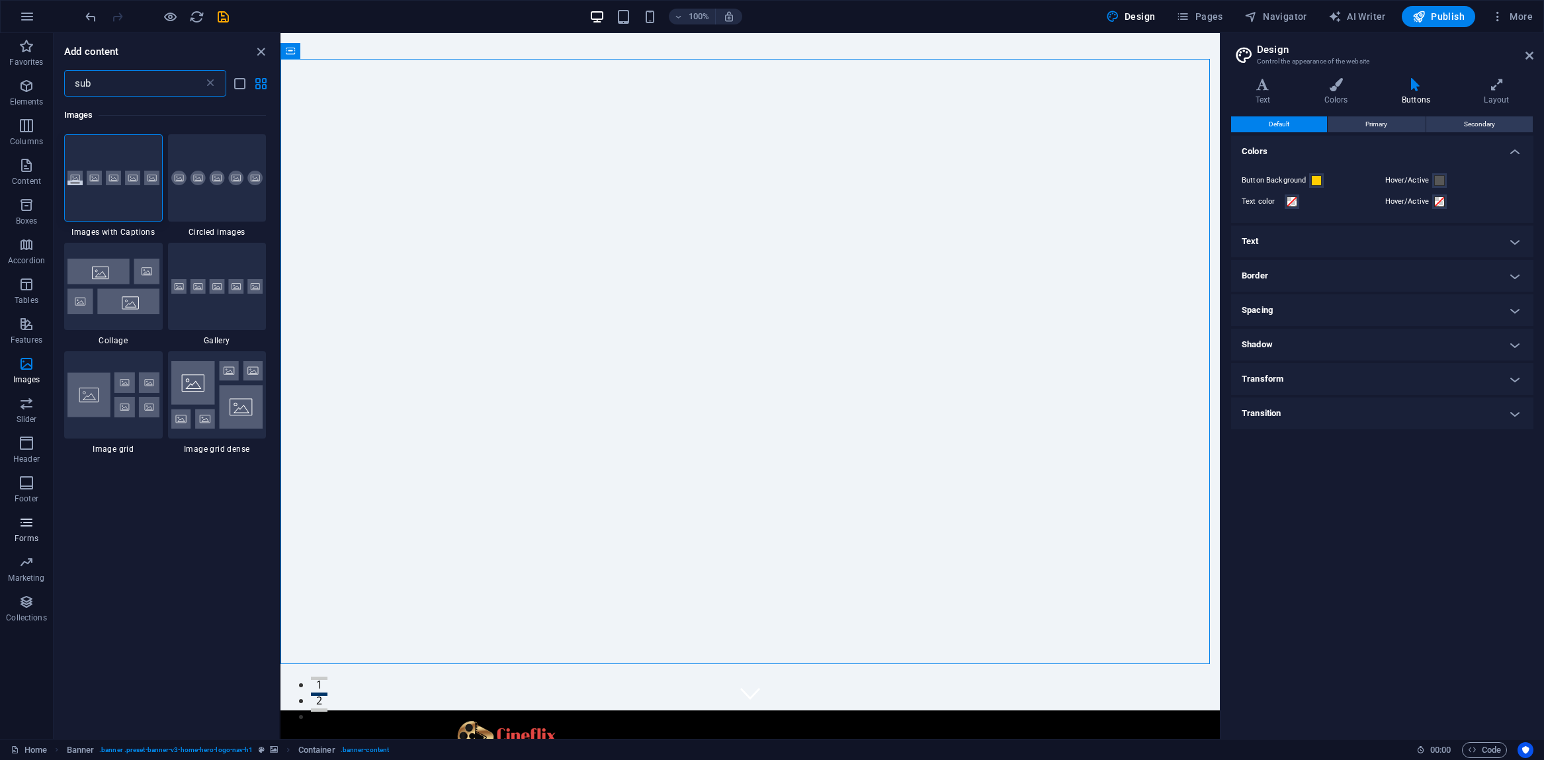
type input "sub"
click at [19, 525] on icon "button" at bounding box center [27, 523] width 16 height 16
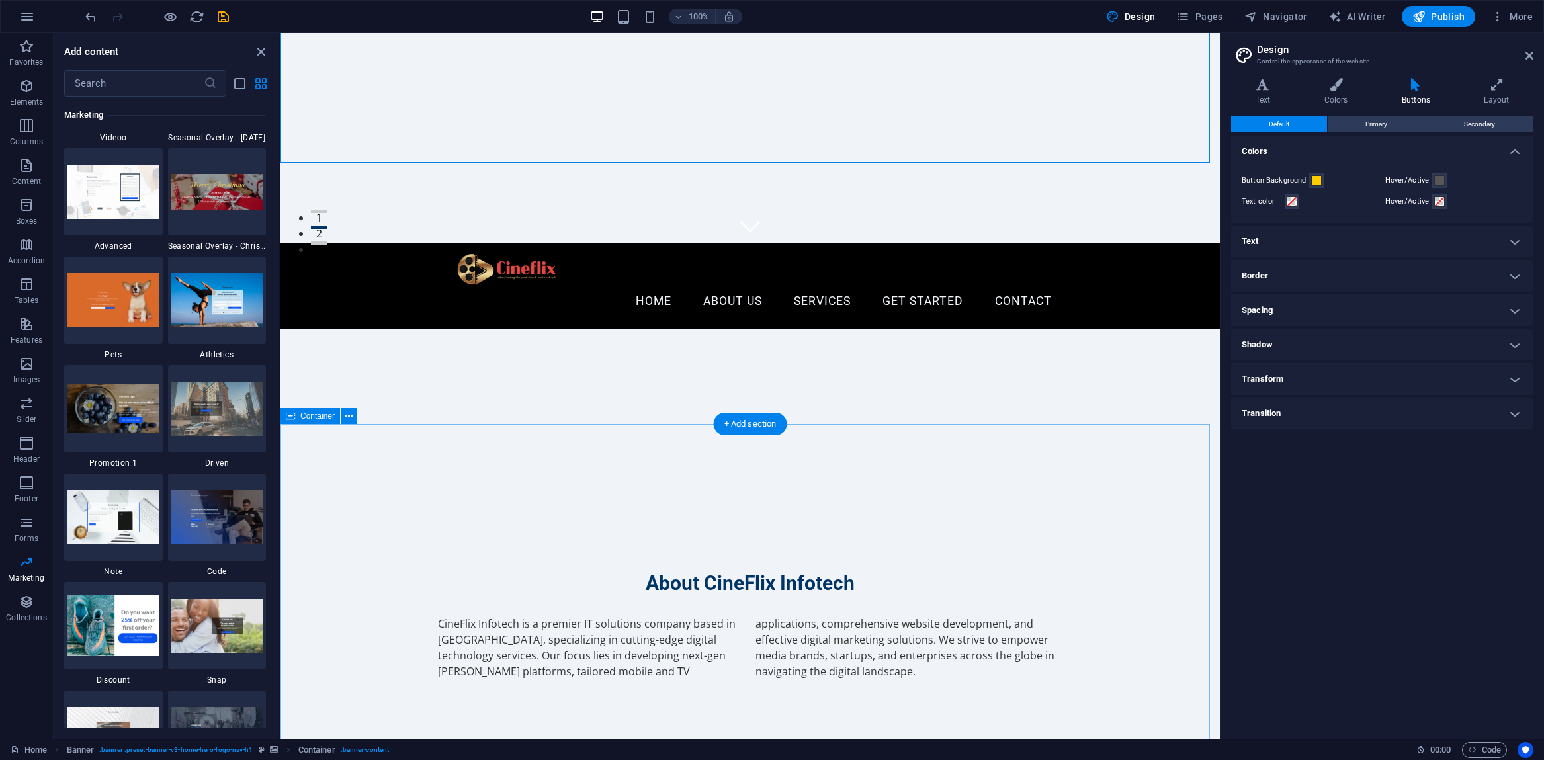
scroll to position [562, 0]
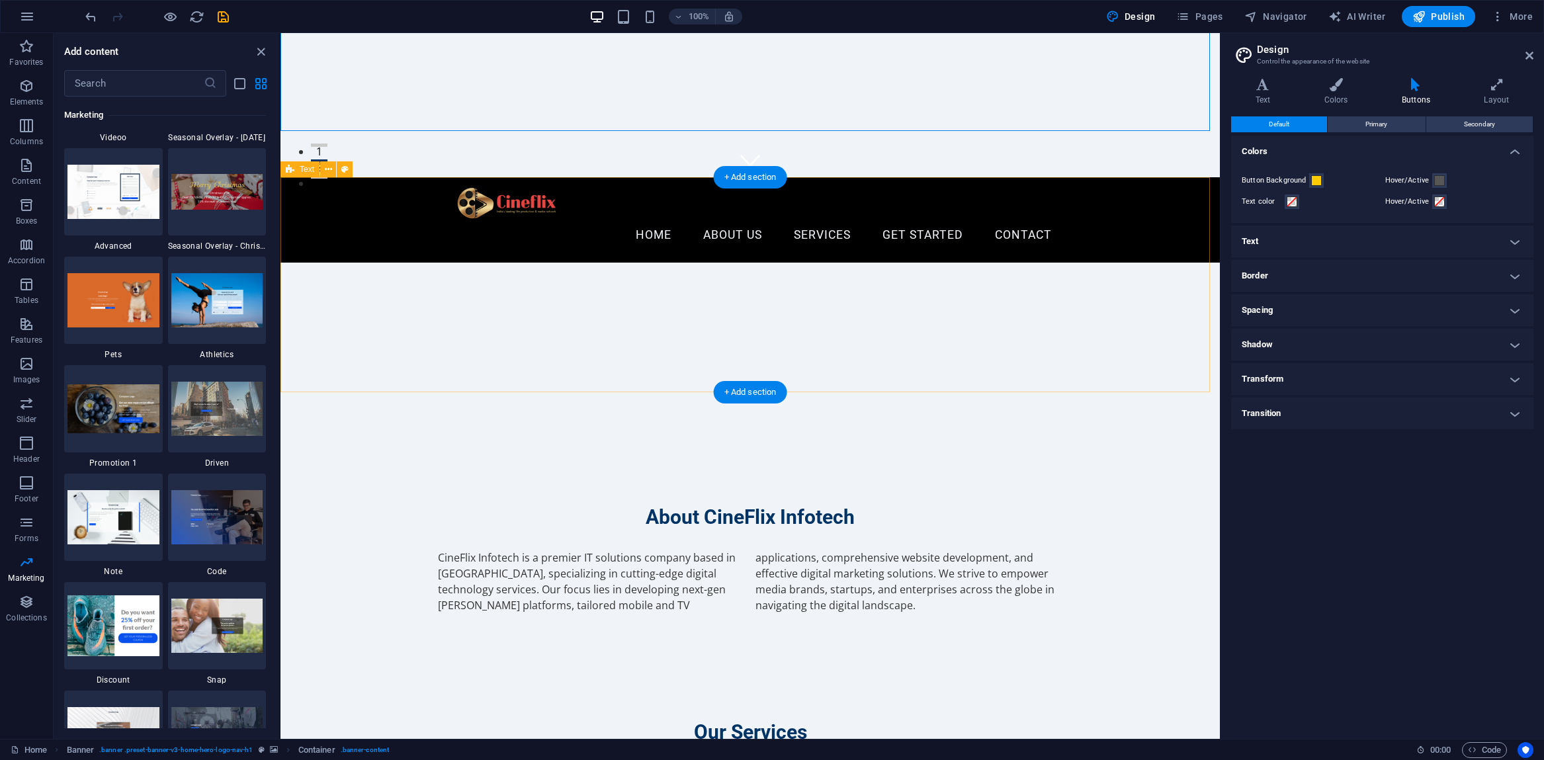
click at [339, 451] on div "About CineFlix Infotech CineFlix Infotech is a premier IT solutions company bas…" at bounding box center [749, 558] width 939 height 215
click at [382, 451] on div "About CineFlix Infotech CineFlix Infotech is a premier IT solutions company bas…" at bounding box center [749, 558] width 939 height 215
click at [329, 171] on icon at bounding box center [328, 170] width 7 height 14
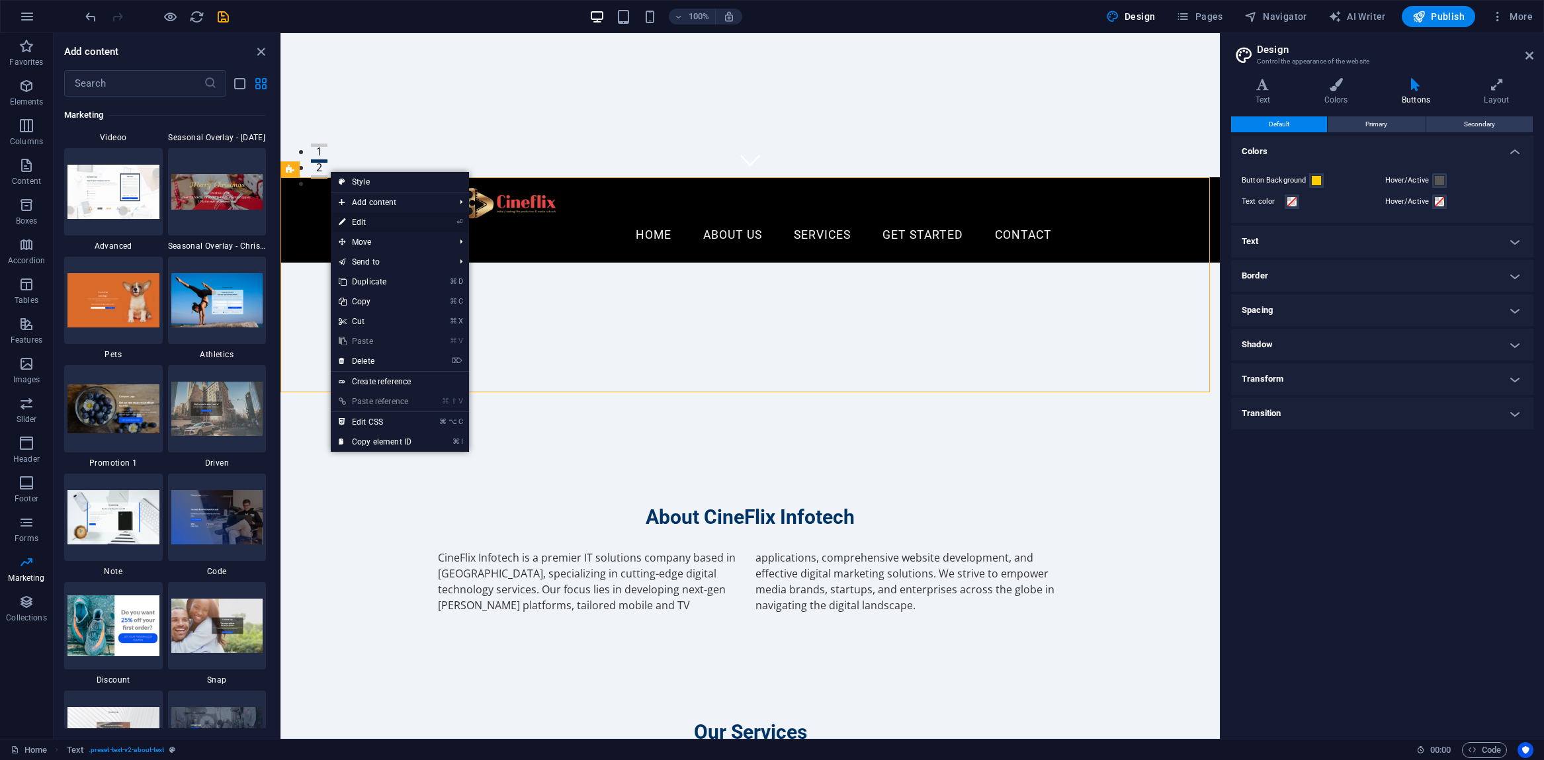
click at [349, 222] on link "⏎ Edit" at bounding box center [375, 222] width 89 height 20
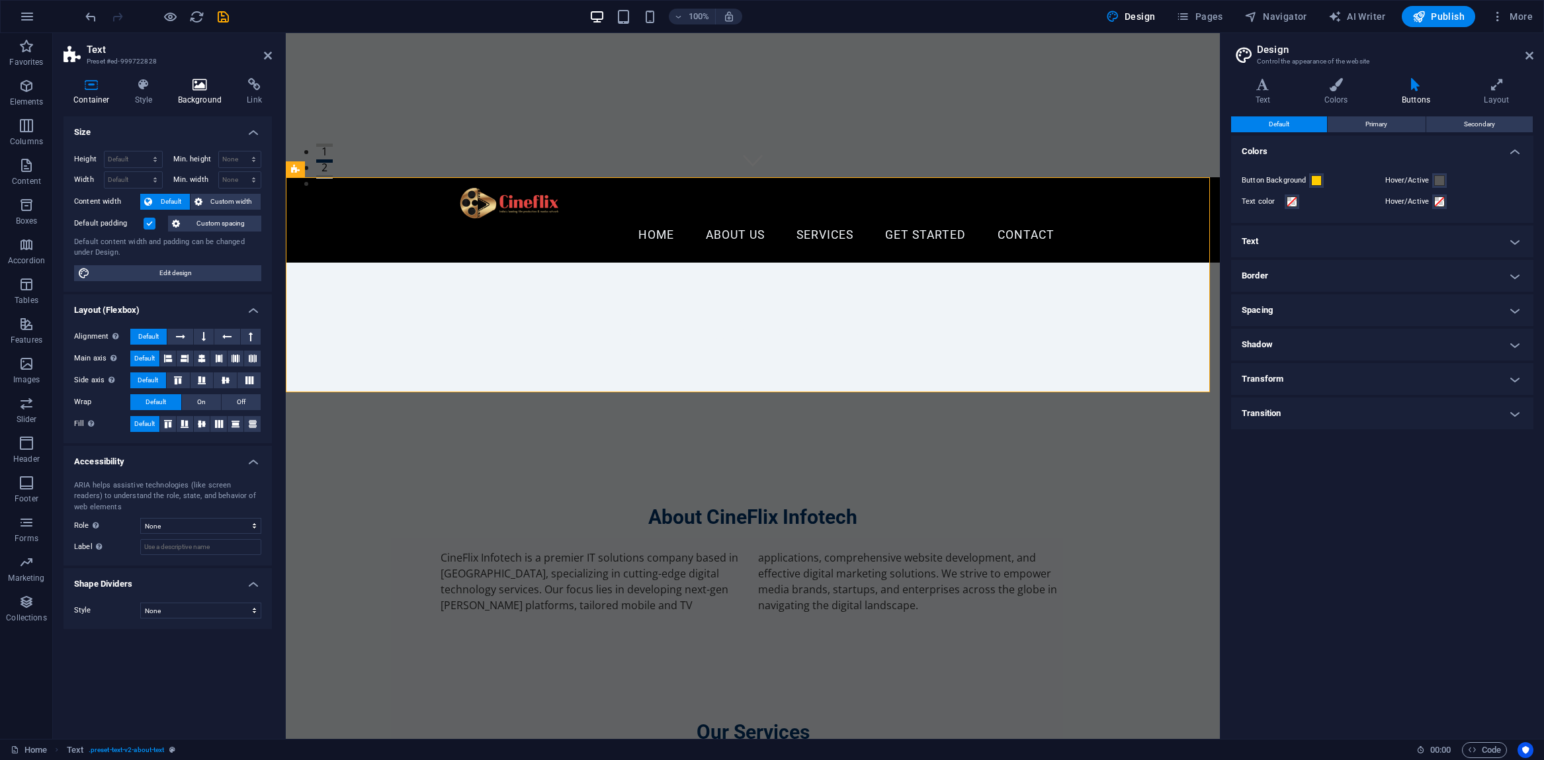
click at [196, 86] on icon at bounding box center [200, 84] width 64 height 13
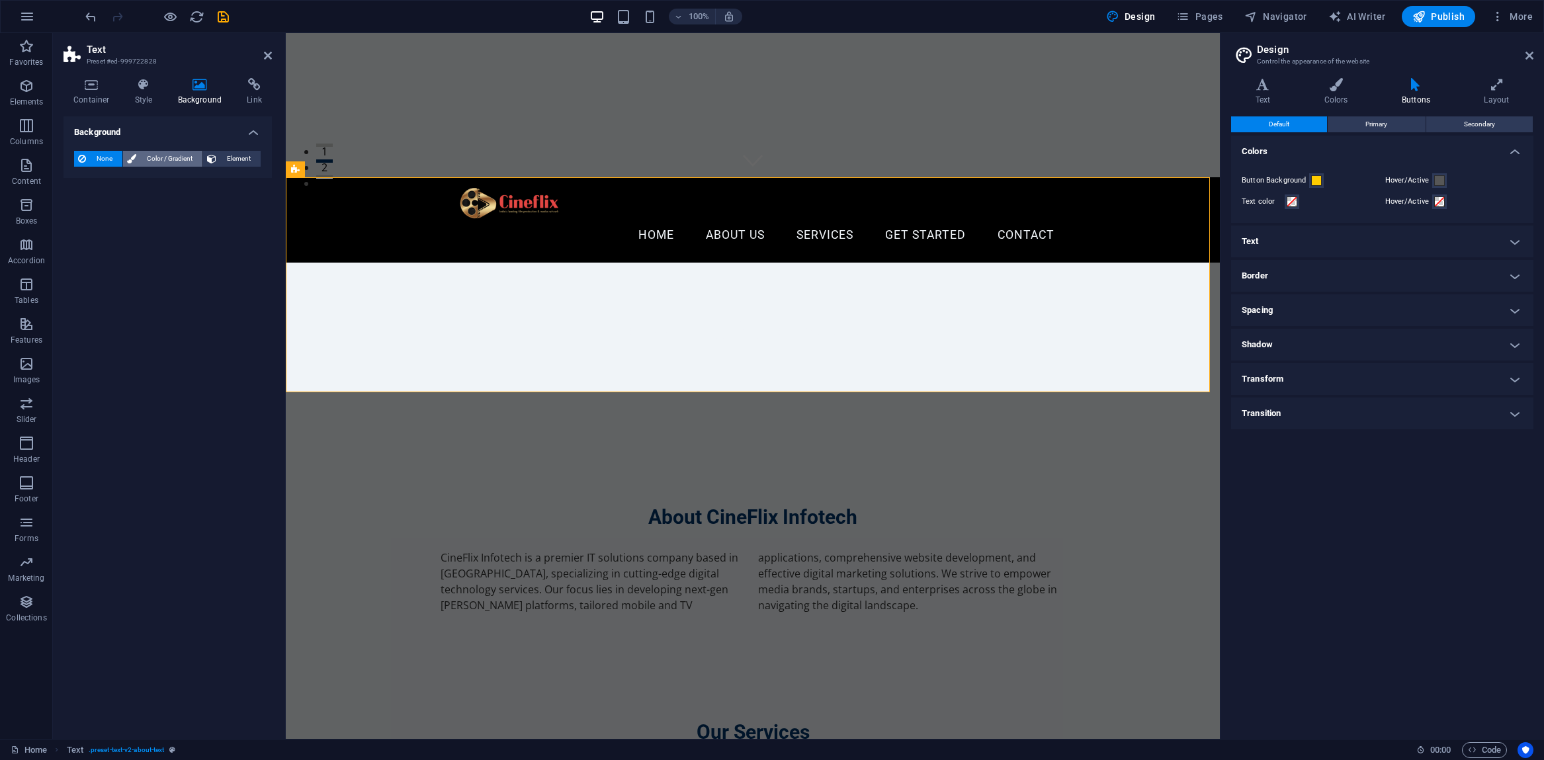
click at [157, 157] on span "Color / Gradient" at bounding box center [169, 159] width 58 height 16
click at [83, 213] on span at bounding box center [82, 211] width 15 height 15
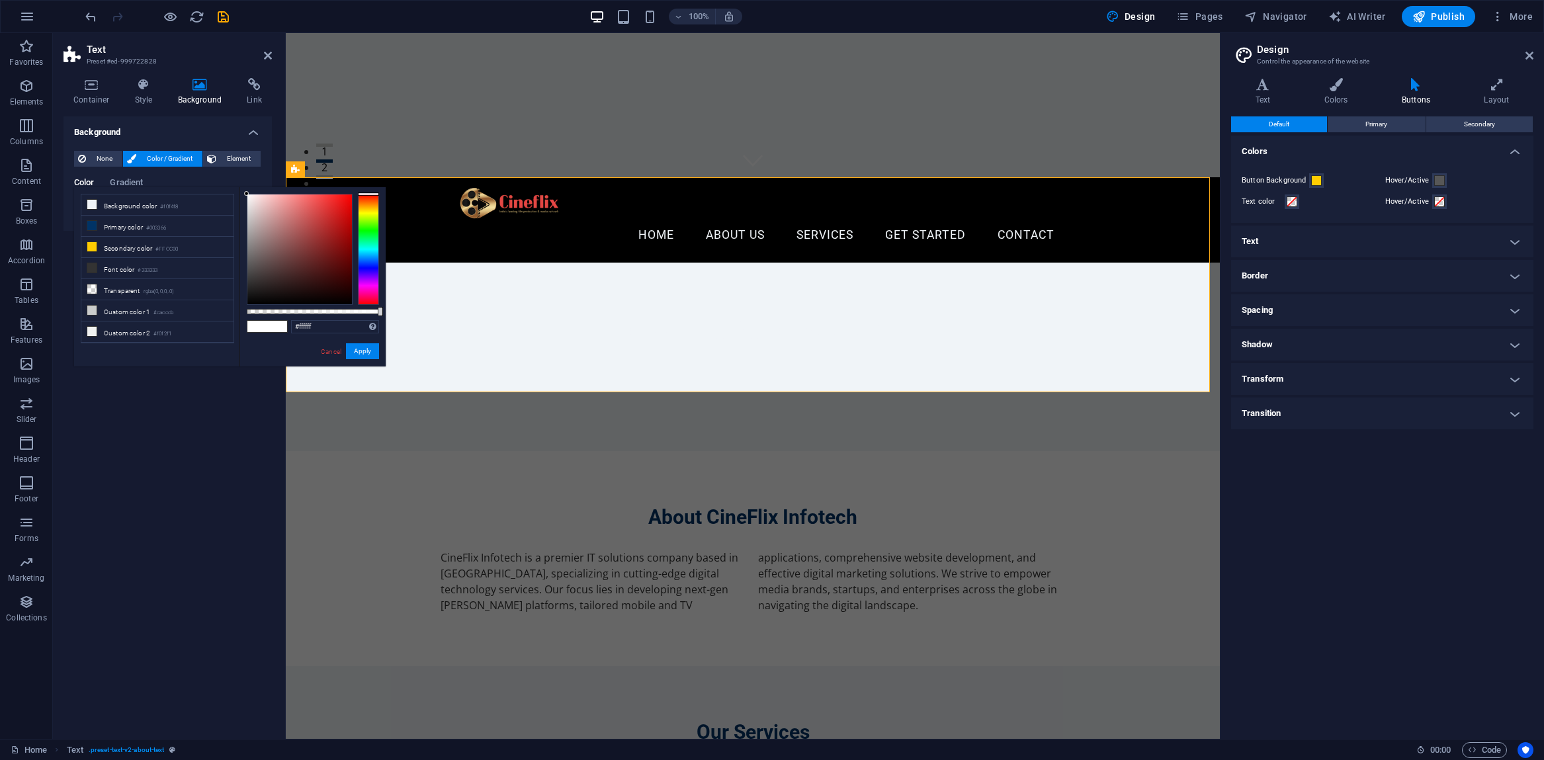
click at [367, 285] on div at bounding box center [368, 249] width 21 height 111
click at [367, 286] on div at bounding box center [368, 285] width 21 height 3
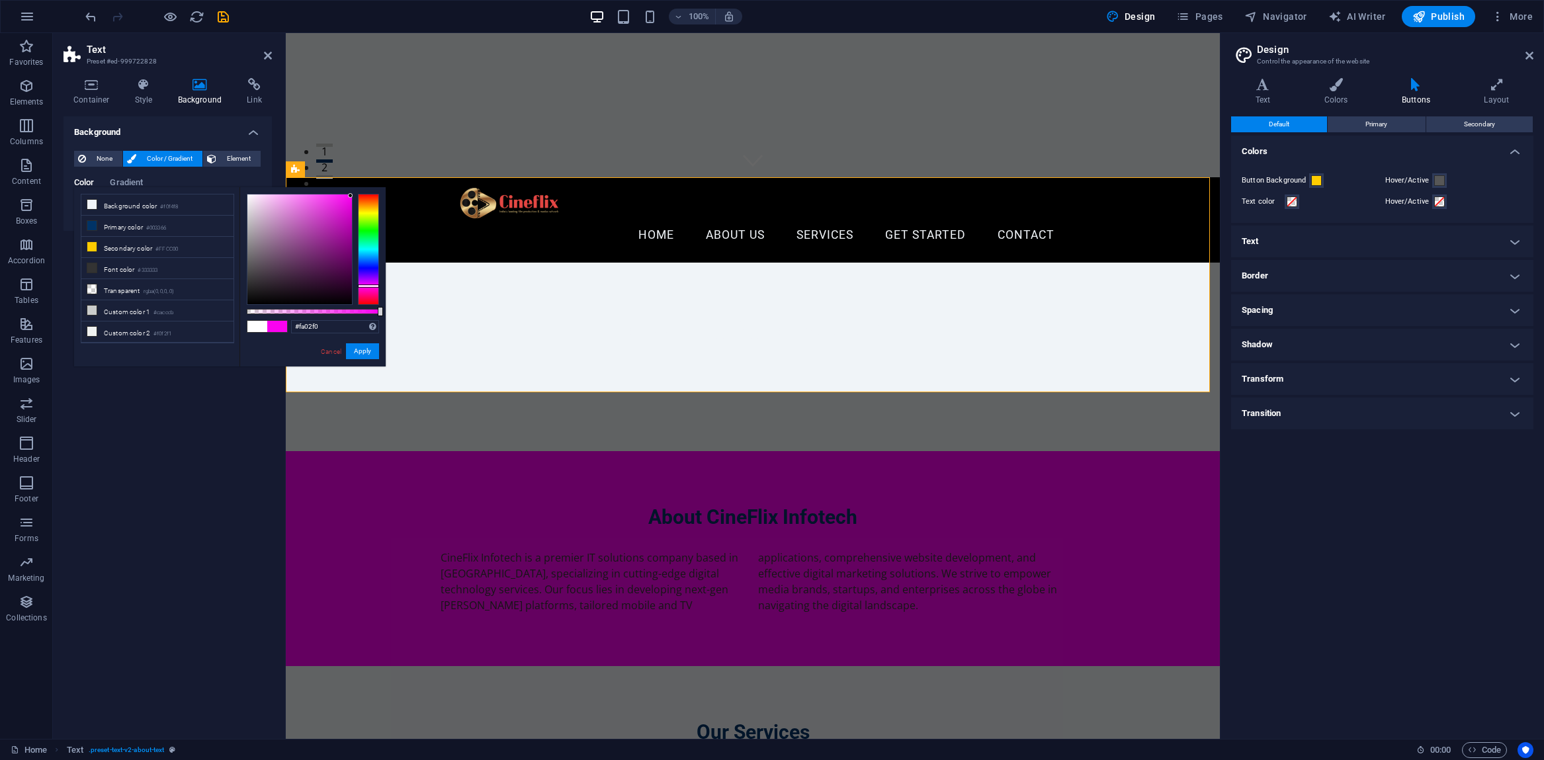
drag, startPoint x: 334, startPoint y: 206, endPoint x: 351, endPoint y: 196, distance: 19.3
click at [351, 196] on div at bounding box center [299, 249] width 105 height 110
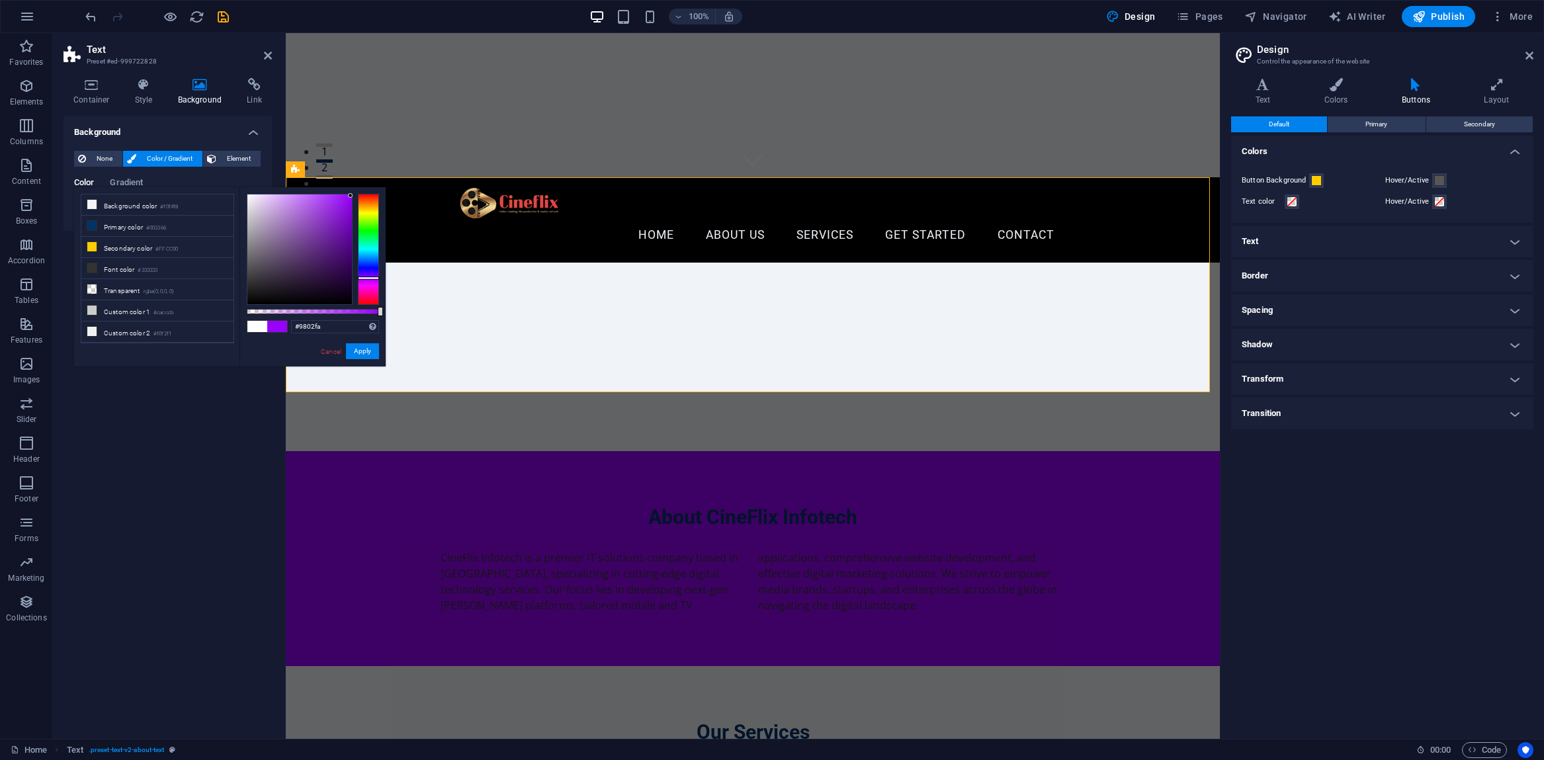
drag, startPoint x: 364, startPoint y: 285, endPoint x: 364, endPoint y: 278, distance: 7.3
click at [364, 278] on div at bounding box center [368, 277] width 21 height 3
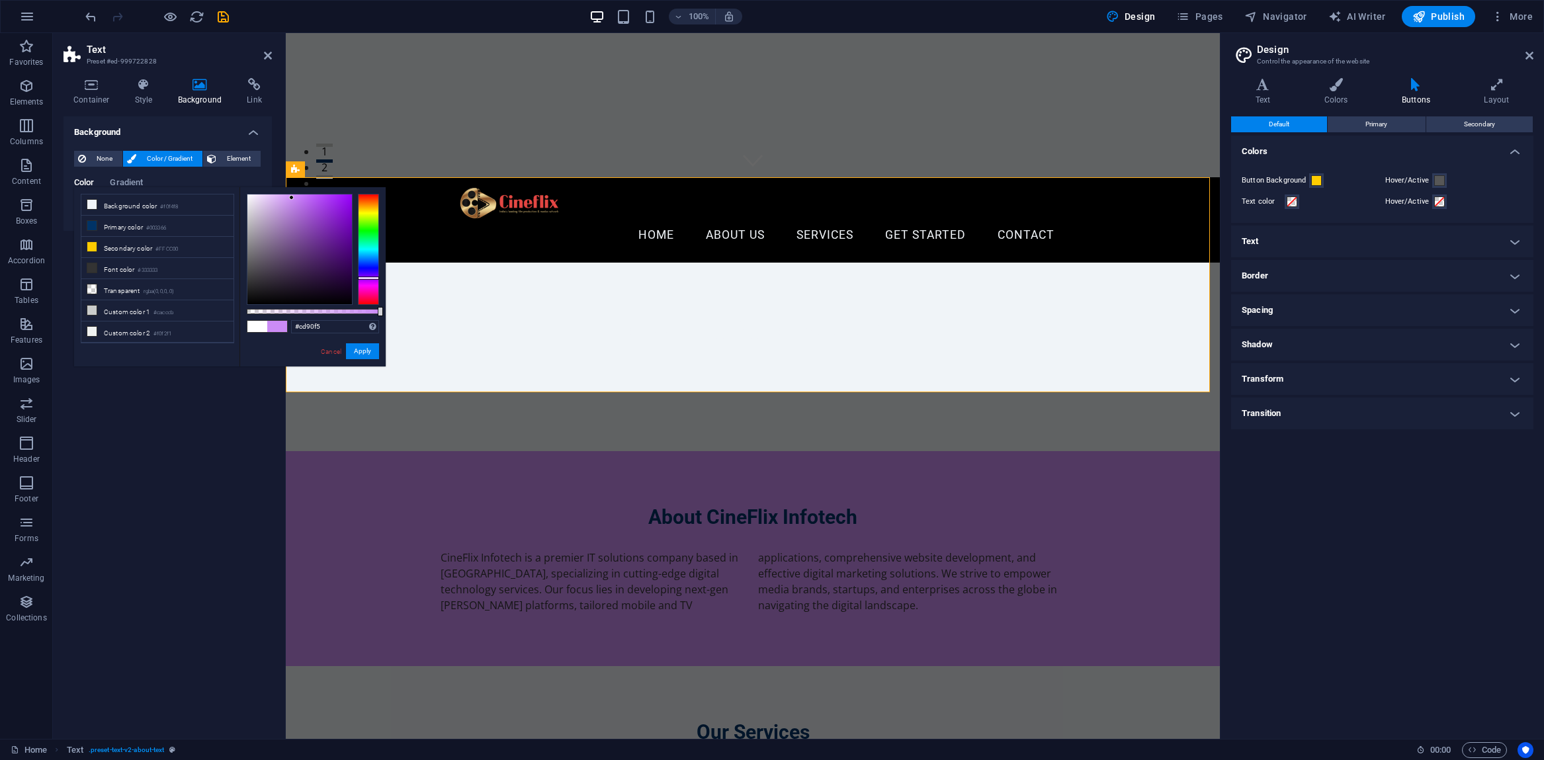
type input "#ce92f5"
drag, startPoint x: 351, startPoint y: 196, endPoint x: 289, endPoint y: 198, distance: 61.5
click at [289, 198] on div at bounding box center [288, 197] width 5 height 5
click at [156, 416] on div "Background None Color / Gradient Element Stretch background to full-width Color…" at bounding box center [167, 422] width 208 height 612
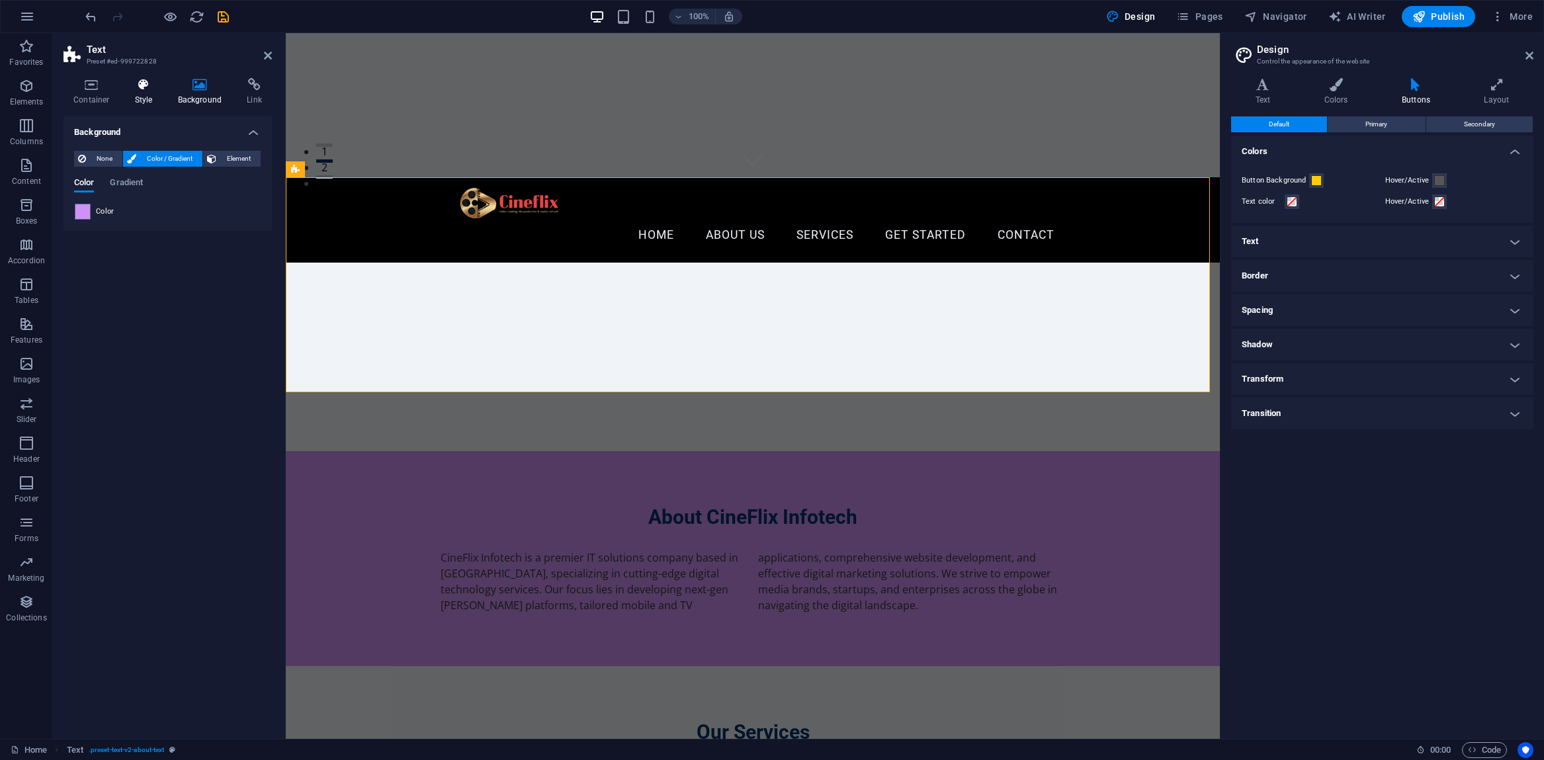
click at [142, 87] on icon at bounding box center [144, 84] width 38 height 13
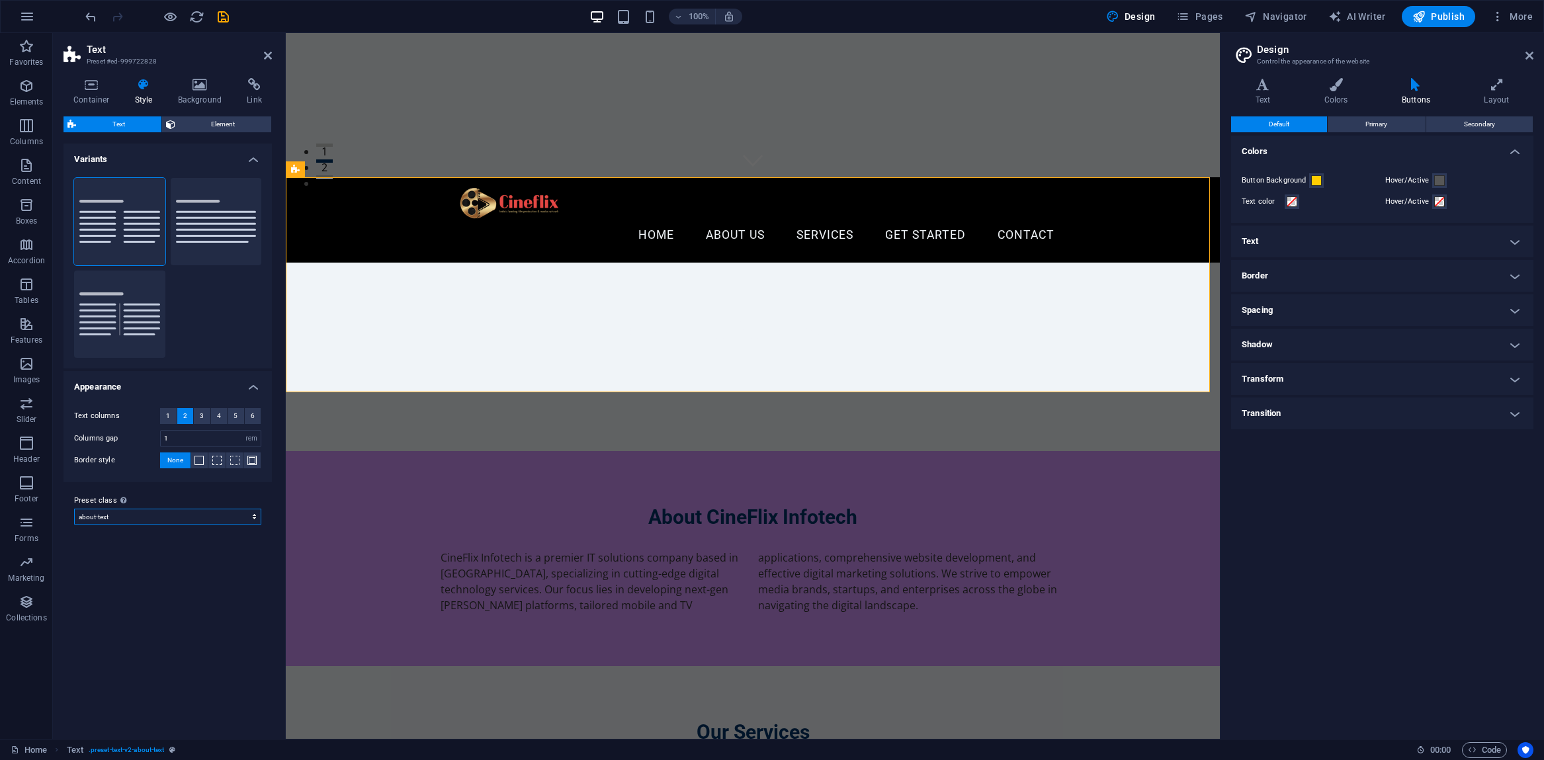
click at [124, 519] on select "columns about-text default cta-1 cta-2 Add preset class" at bounding box center [167, 517] width 187 height 16
click at [87, 87] on icon at bounding box center [91, 84] width 56 height 13
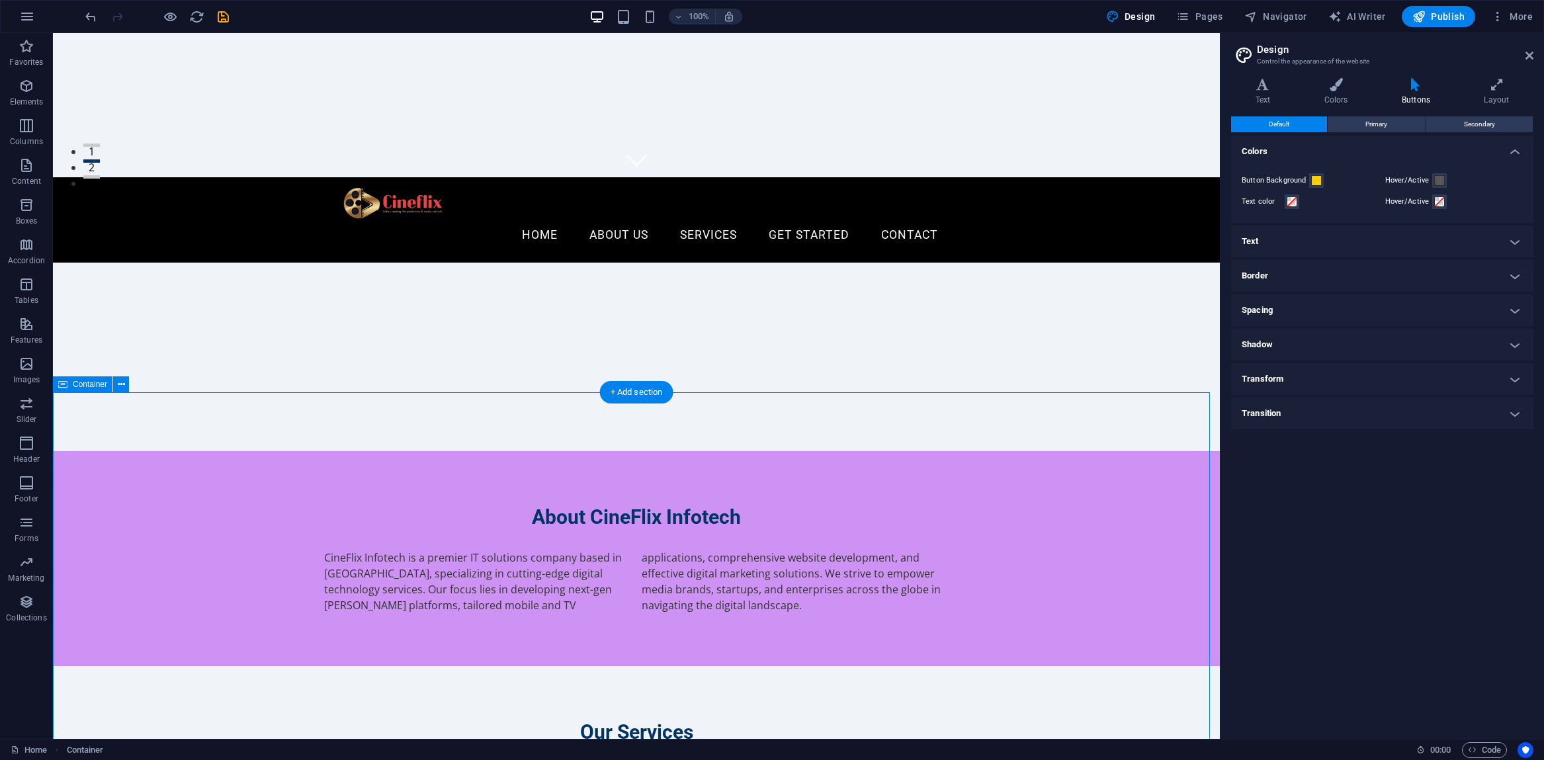
click at [118, 384] on icon at bounding box center [121, 385] width 7 height 14
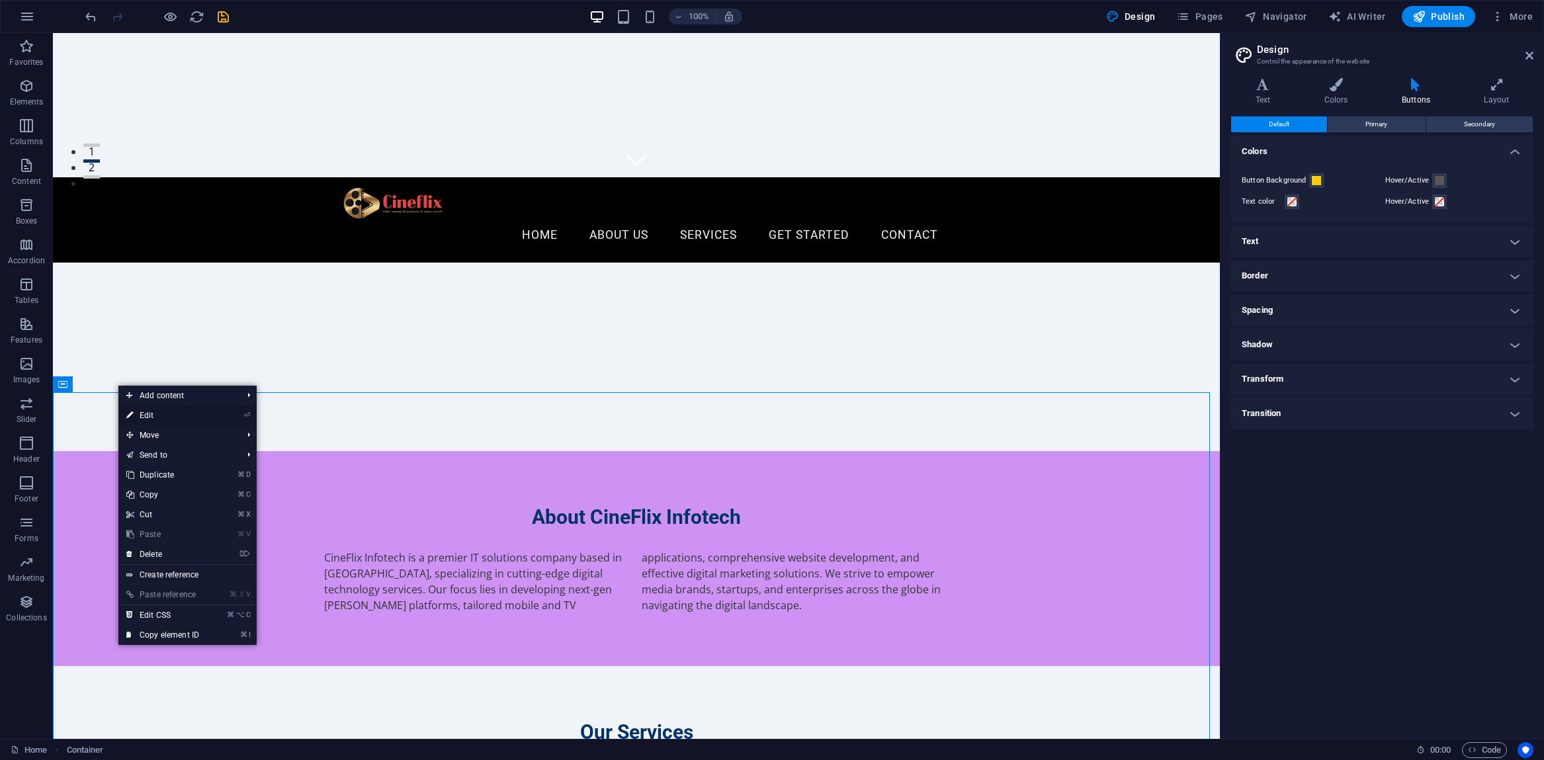
click at [142, 410] on link "⏎ Edit" at bounding box center [162, 415] width 89 height 20
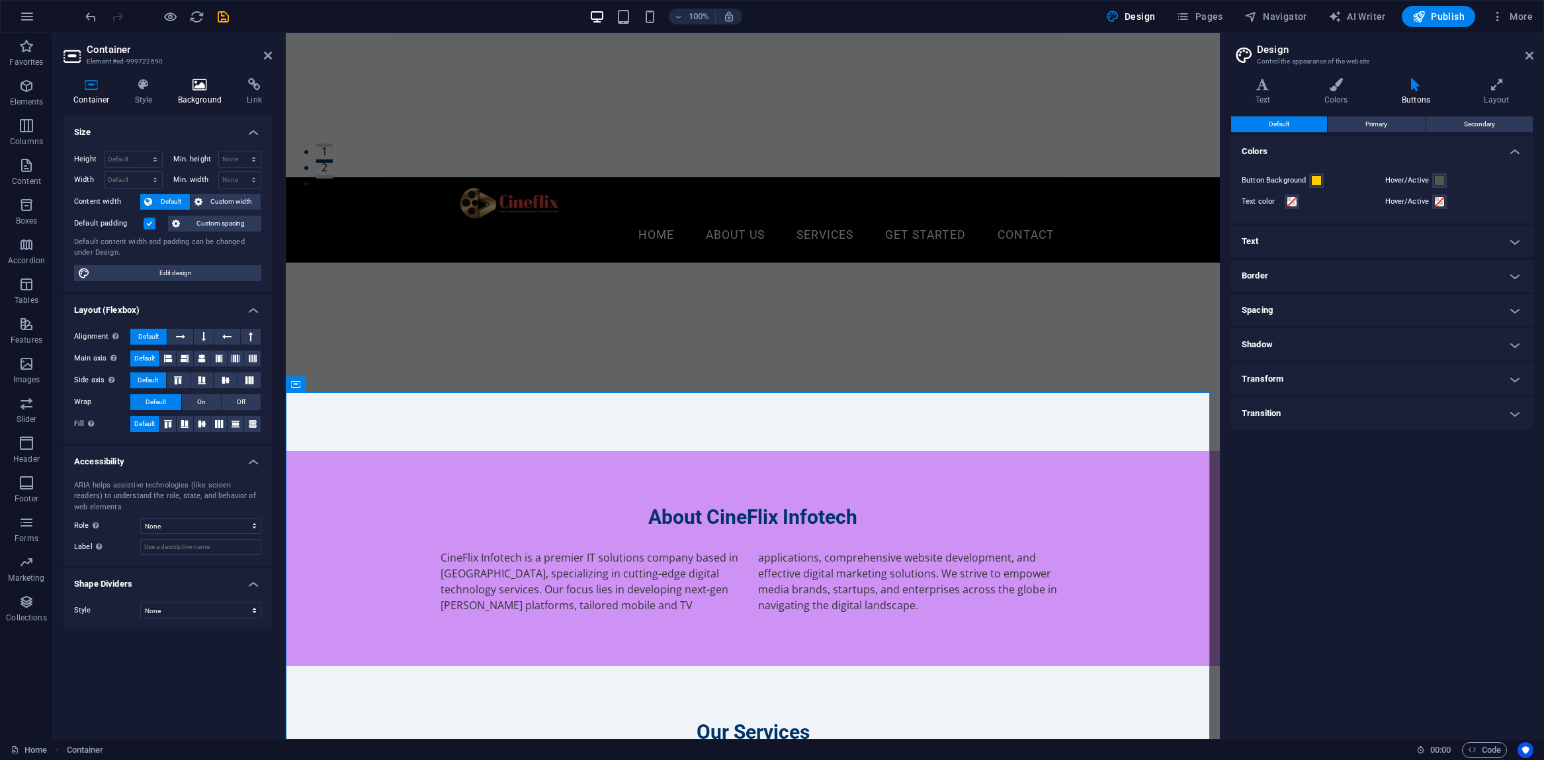
click at [197, 89] on icon at bounding box center [200, 84] width 64 height 13
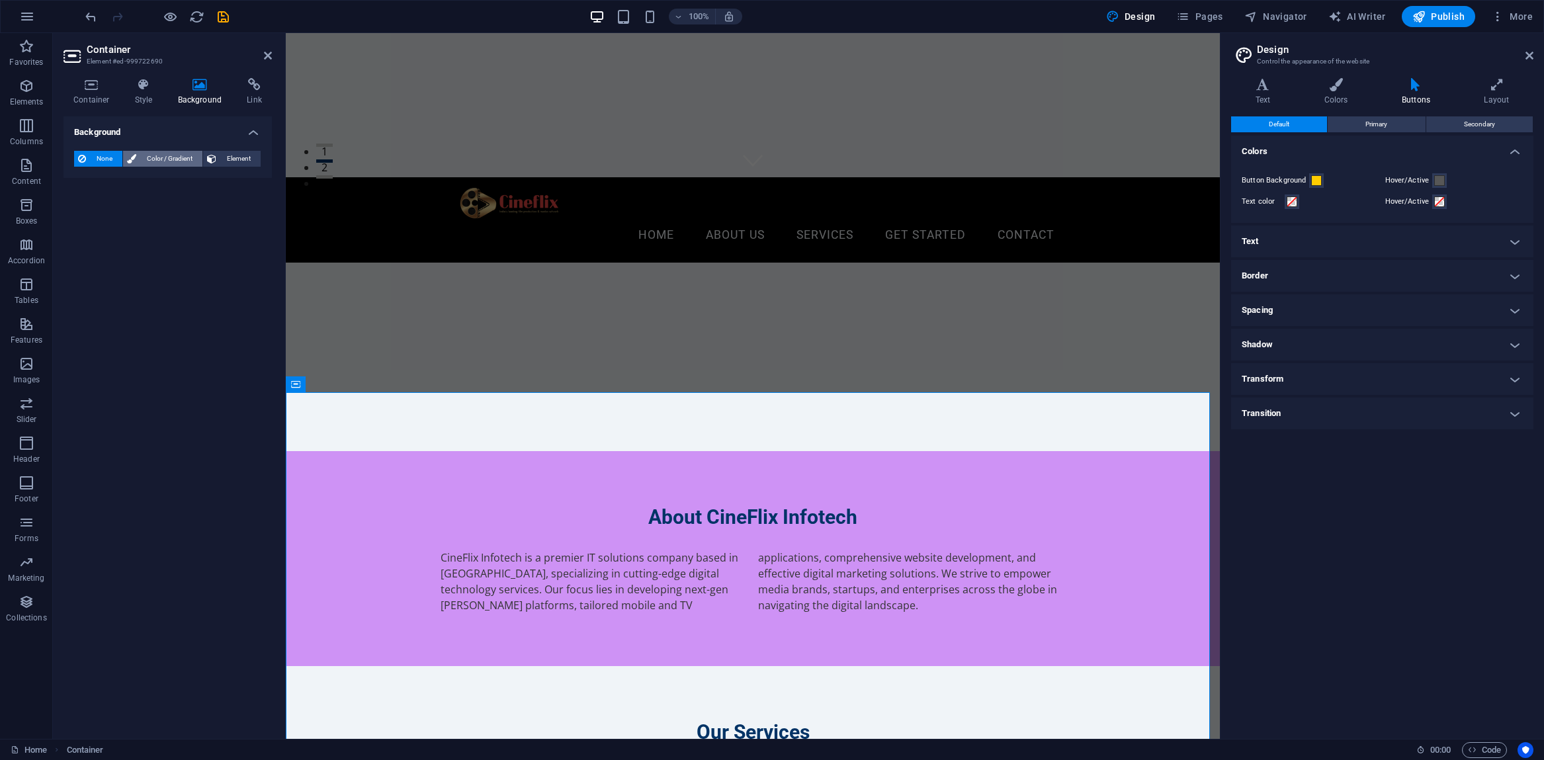
click at [157, 151] on span "Color / Gradient" at bounding box center [169, 159] width 58 height 16
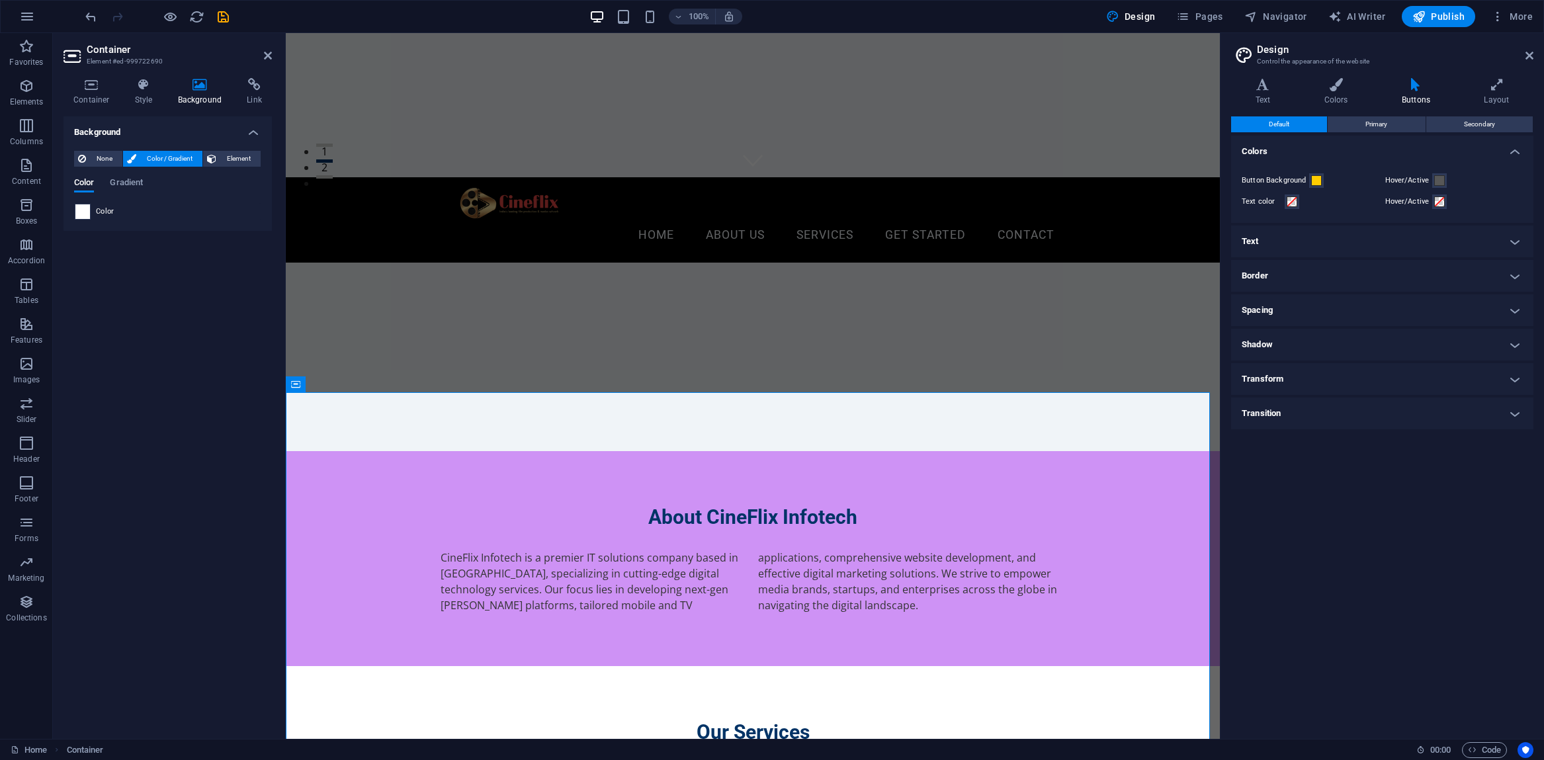
click at [83, 209] on span at bounding box center [82, 211] width 15 height 15
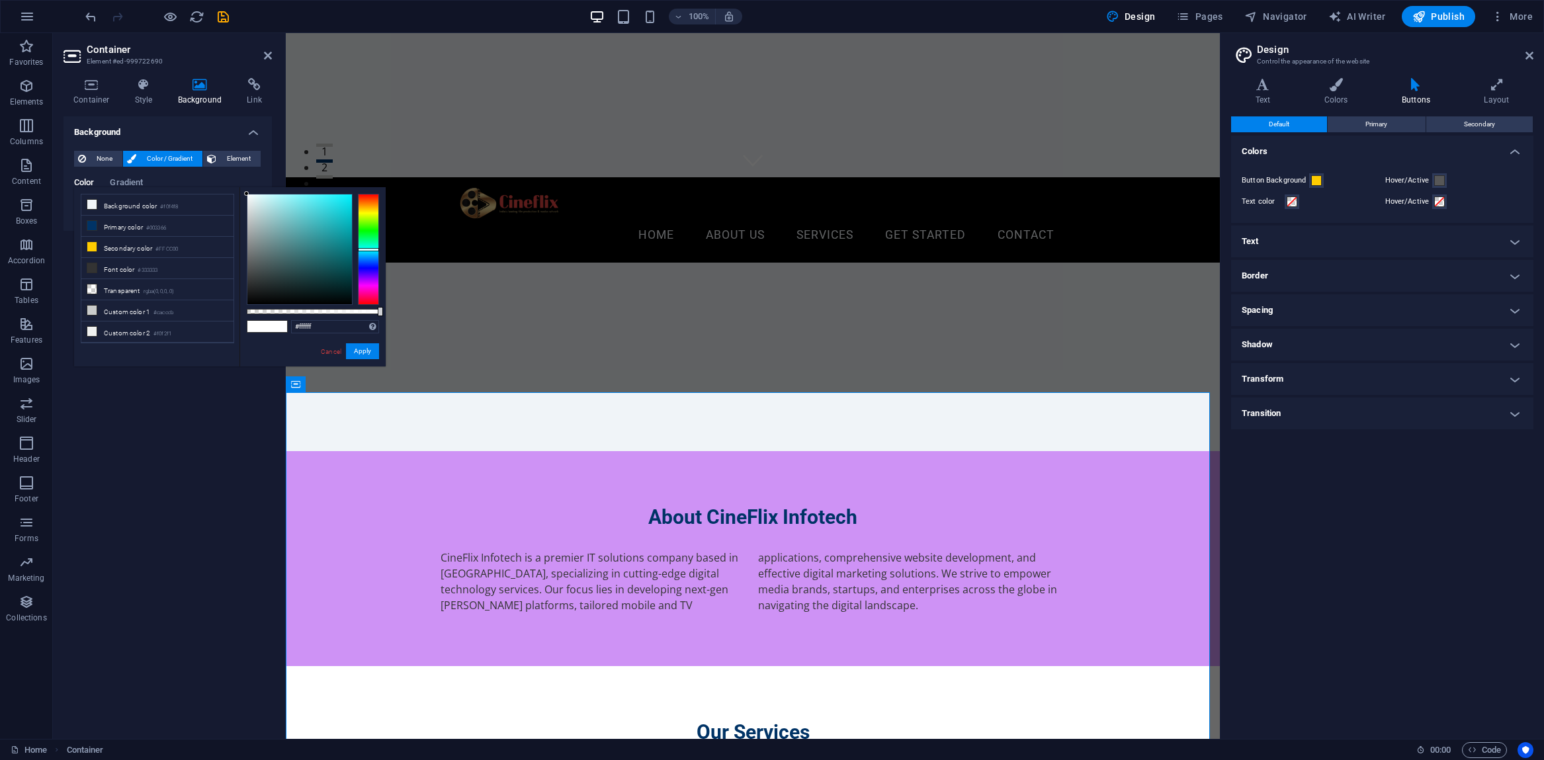
drag, startPoint x: 366, startPoint y: 235, endPoint x: 366, endPoint y: 249, distance: 14.6
click at [366, 249] on div at bounding box center [368, 249] width 21 height 111
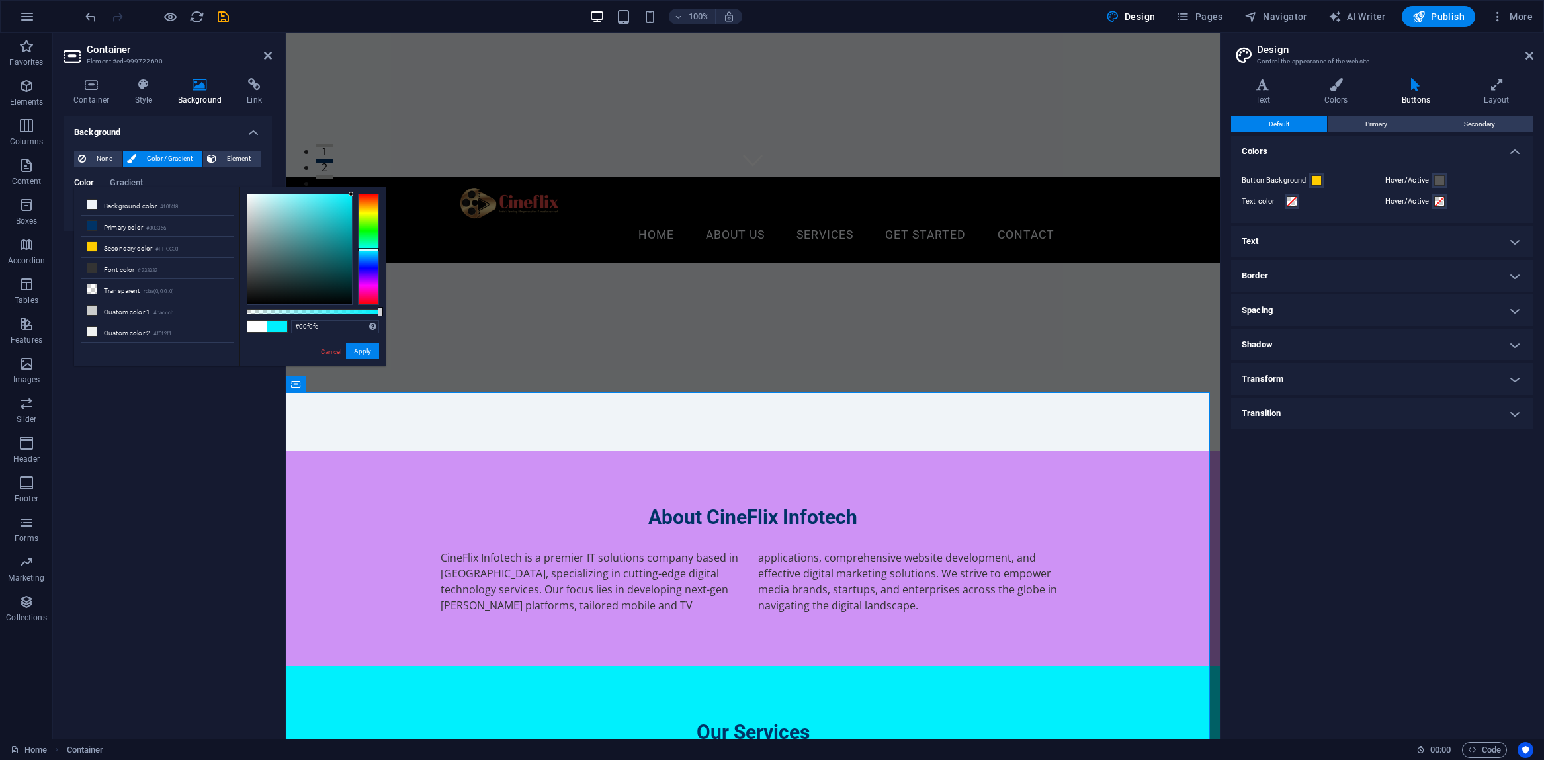
drag, startPoint x: 346, startPoint y: 202, endPoint x: 351, endPoint y: 194, distance: 9.5
click at [351, 194] on div at bounding box center [299, 249] width 105 height 110
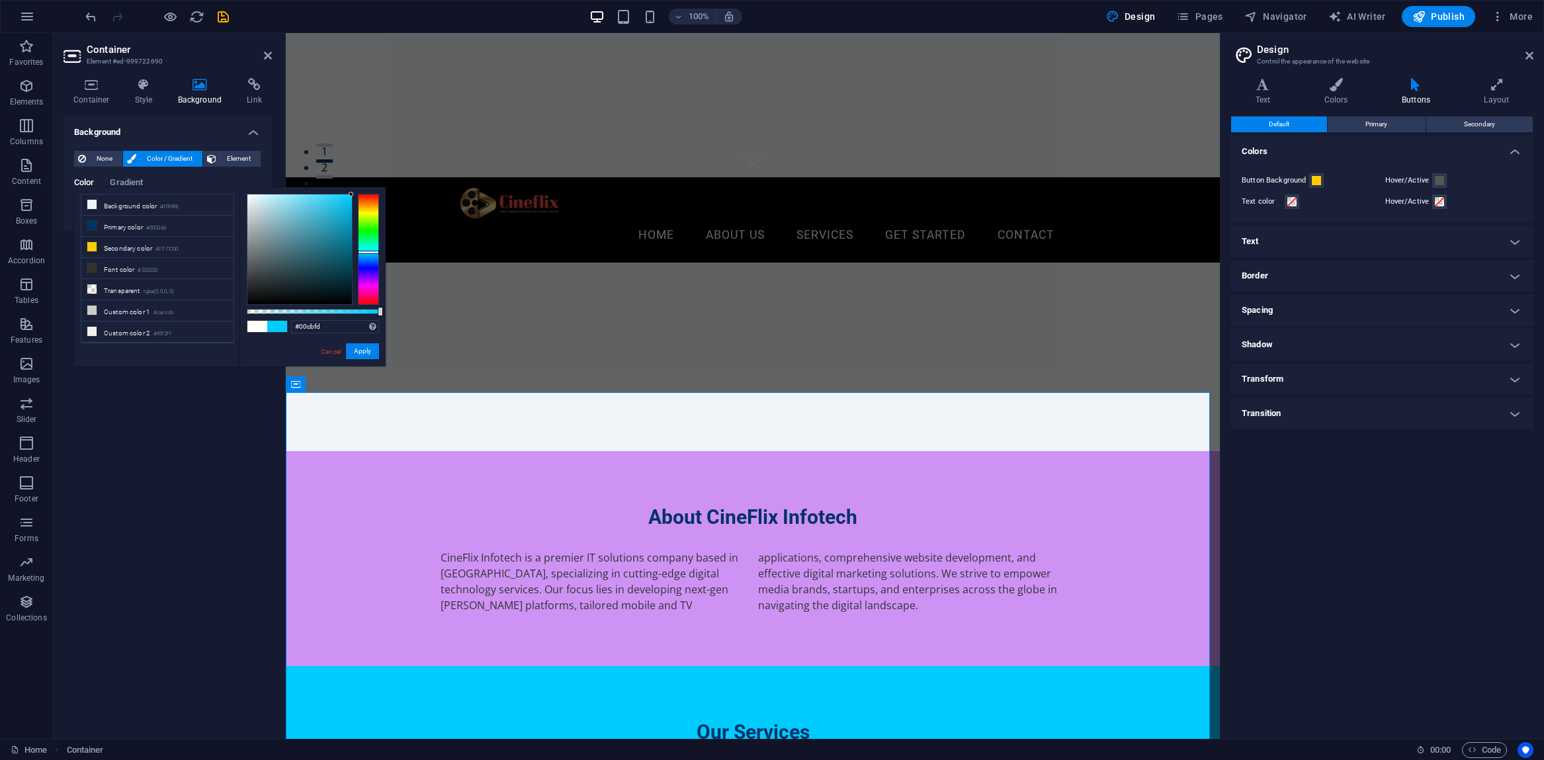
type input "#00d5fd"
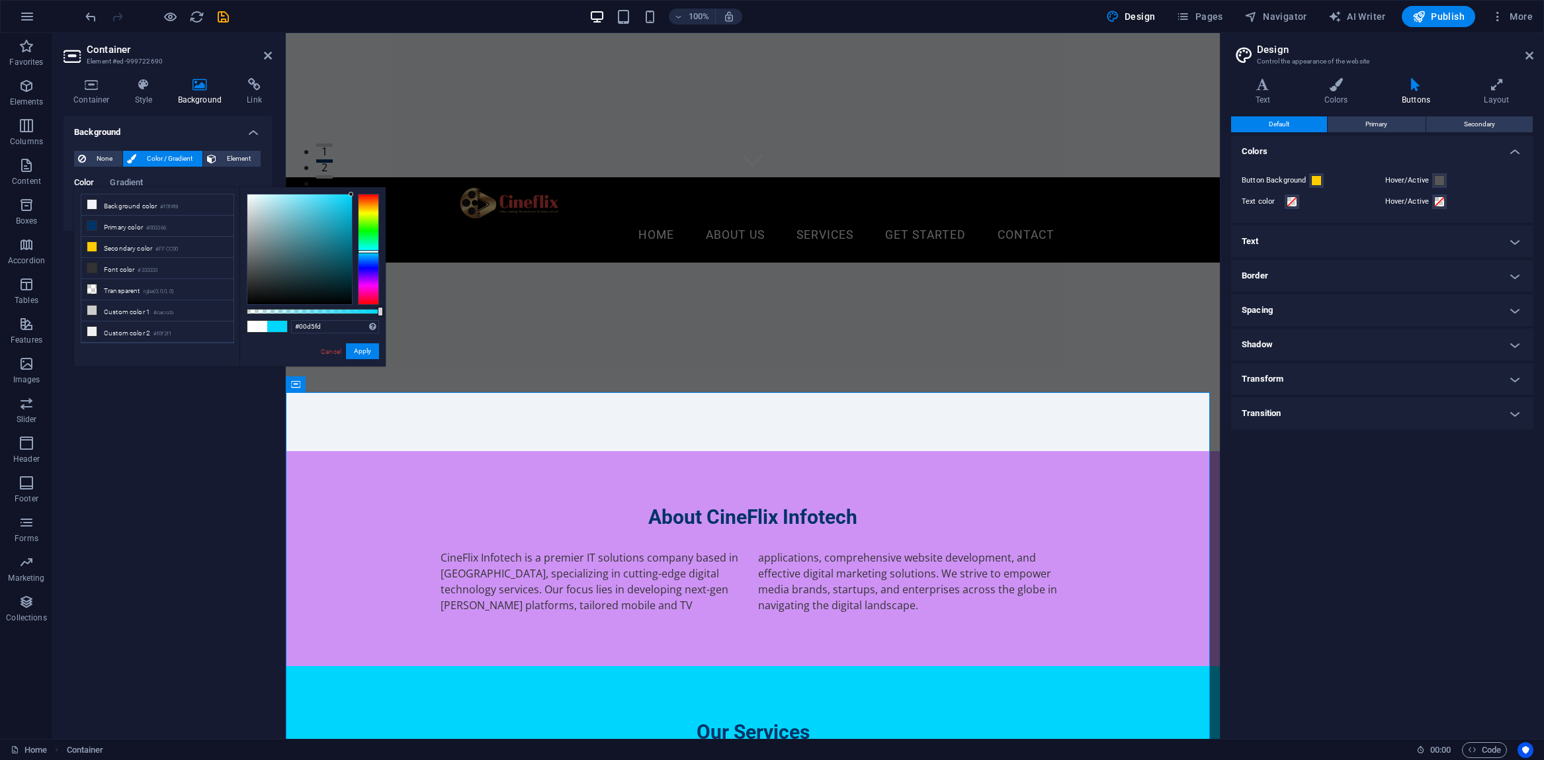
click at [365, 251] on div at bounding box center [368, 251] width 21 height 3
click at [355, 353] on button "Apply" at bounding box center [362, 351] width 33 height 16
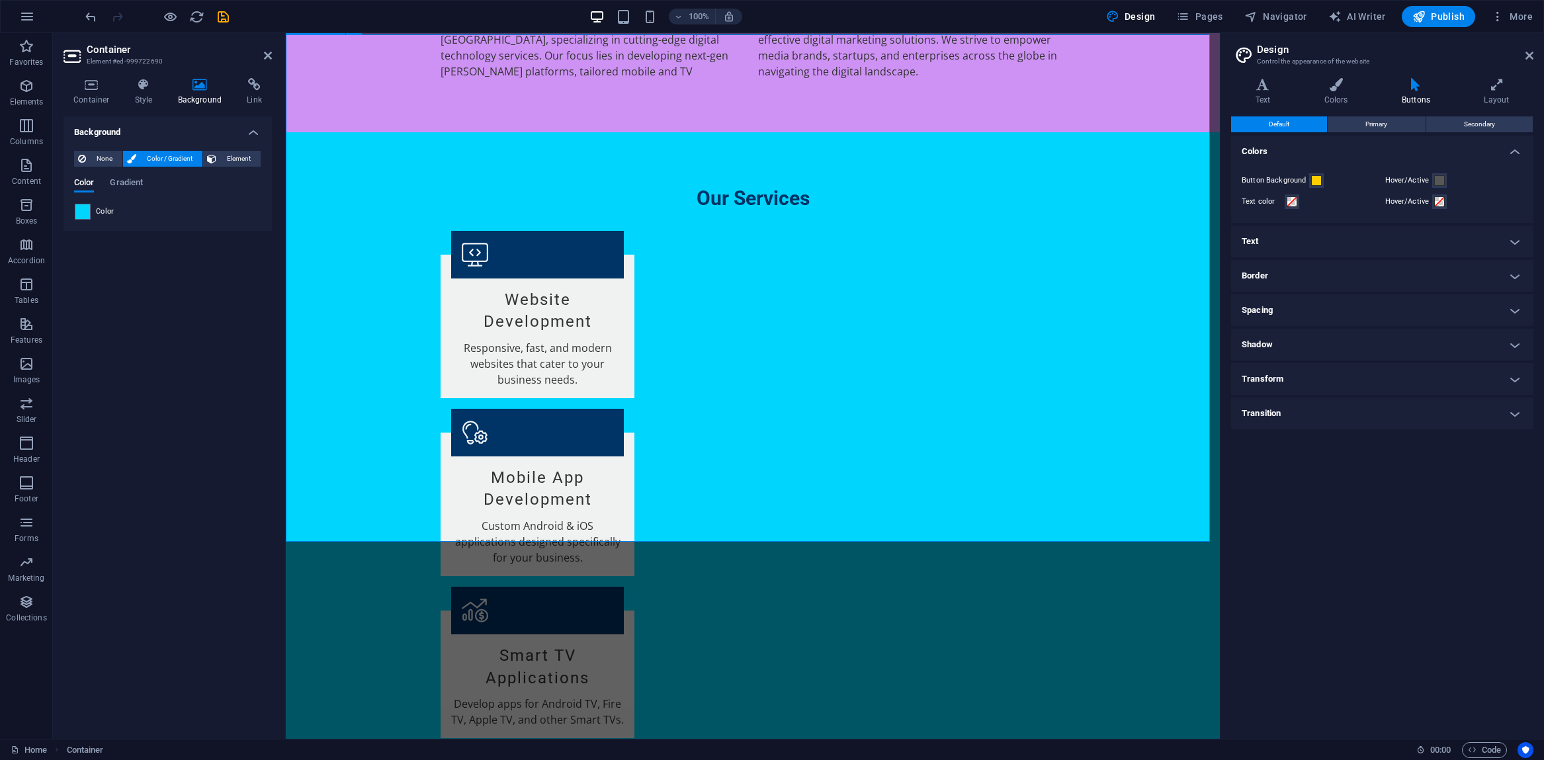
scroll to position [1154, 0]
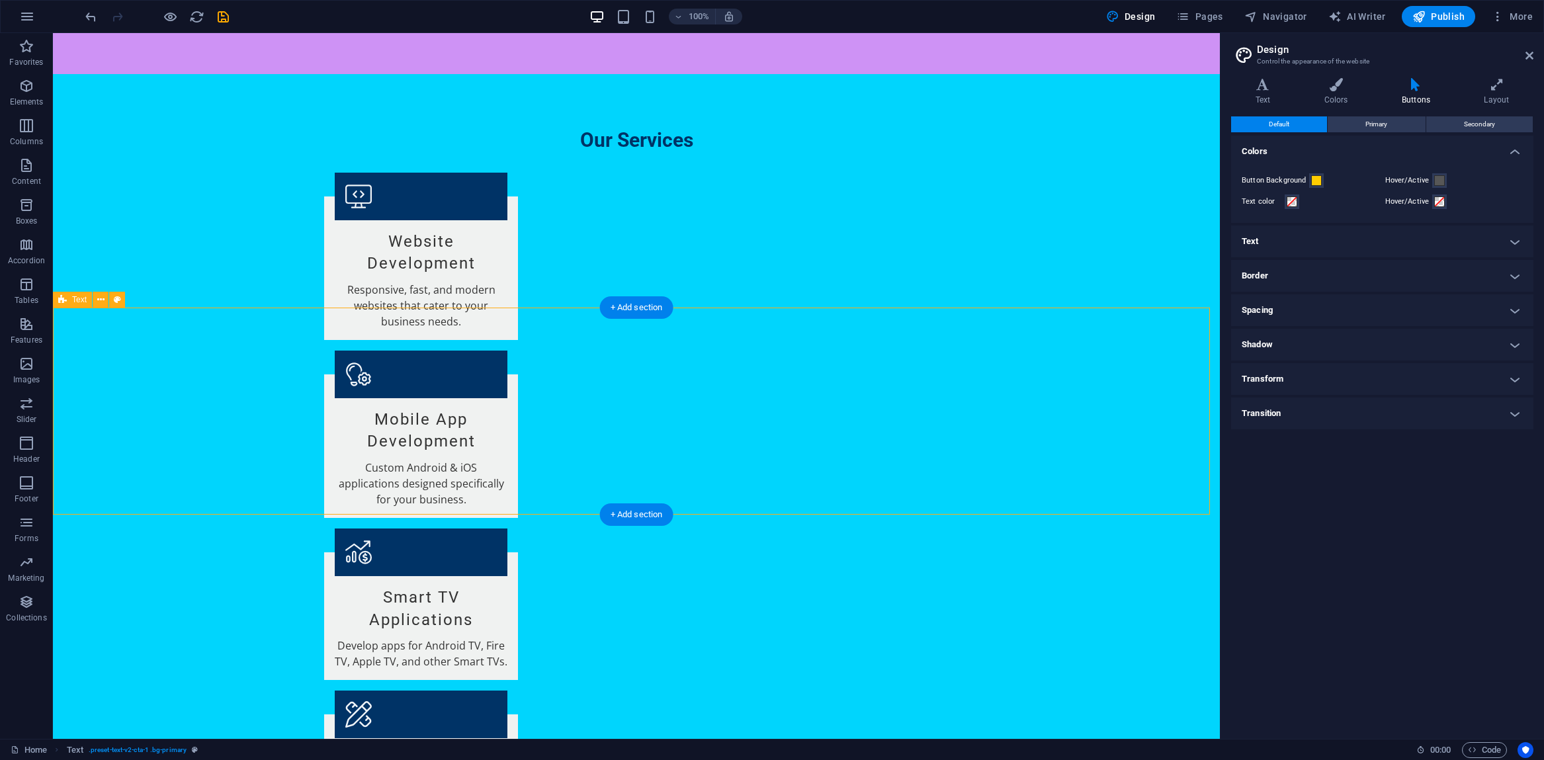
click at [99, 302] on icon at bounding box center [100, 300] width 7 height 14
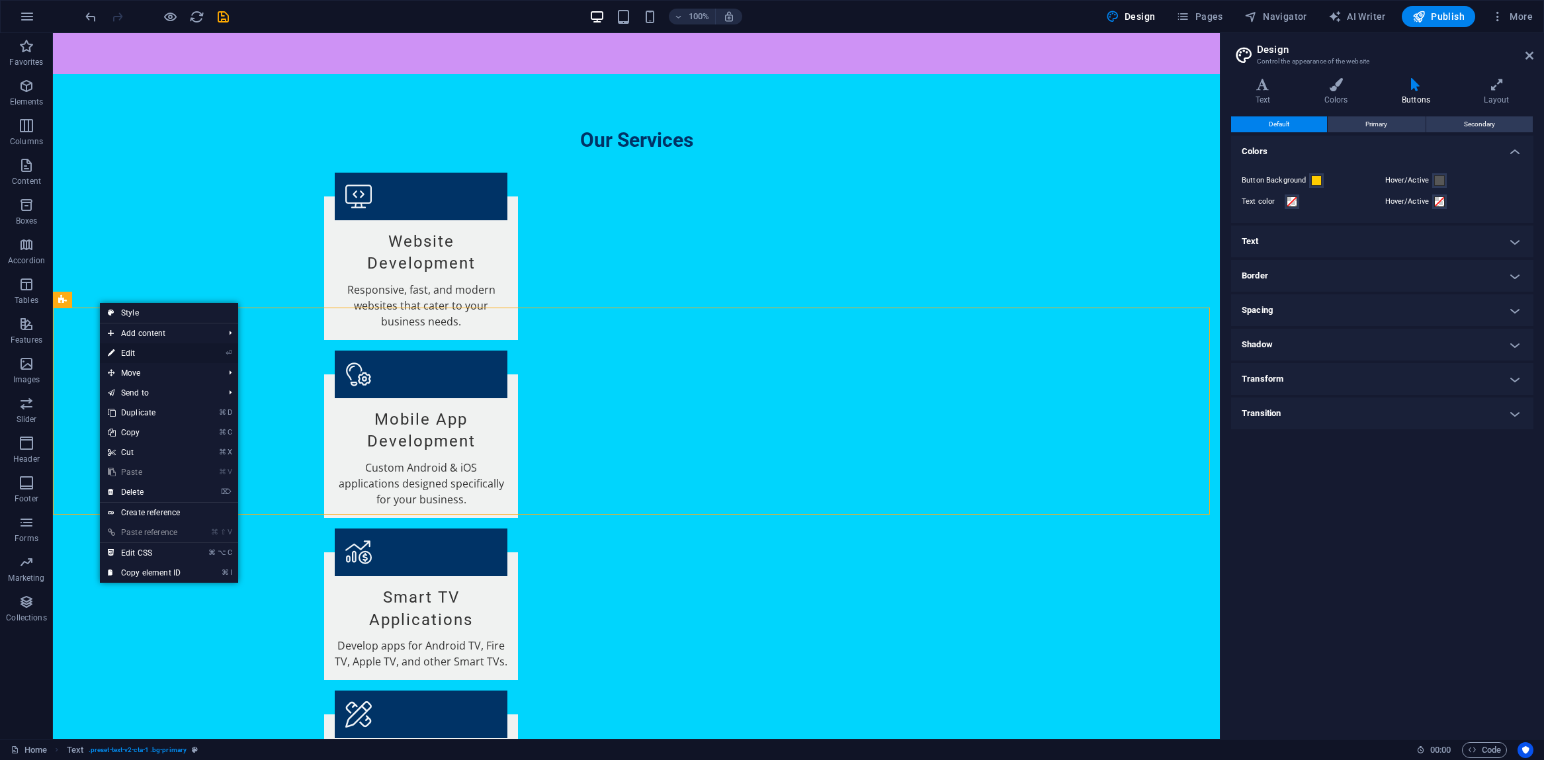
click at [116, 353] on link "⏎ Edit" at bounding box center [144, 353] width 89 height 20
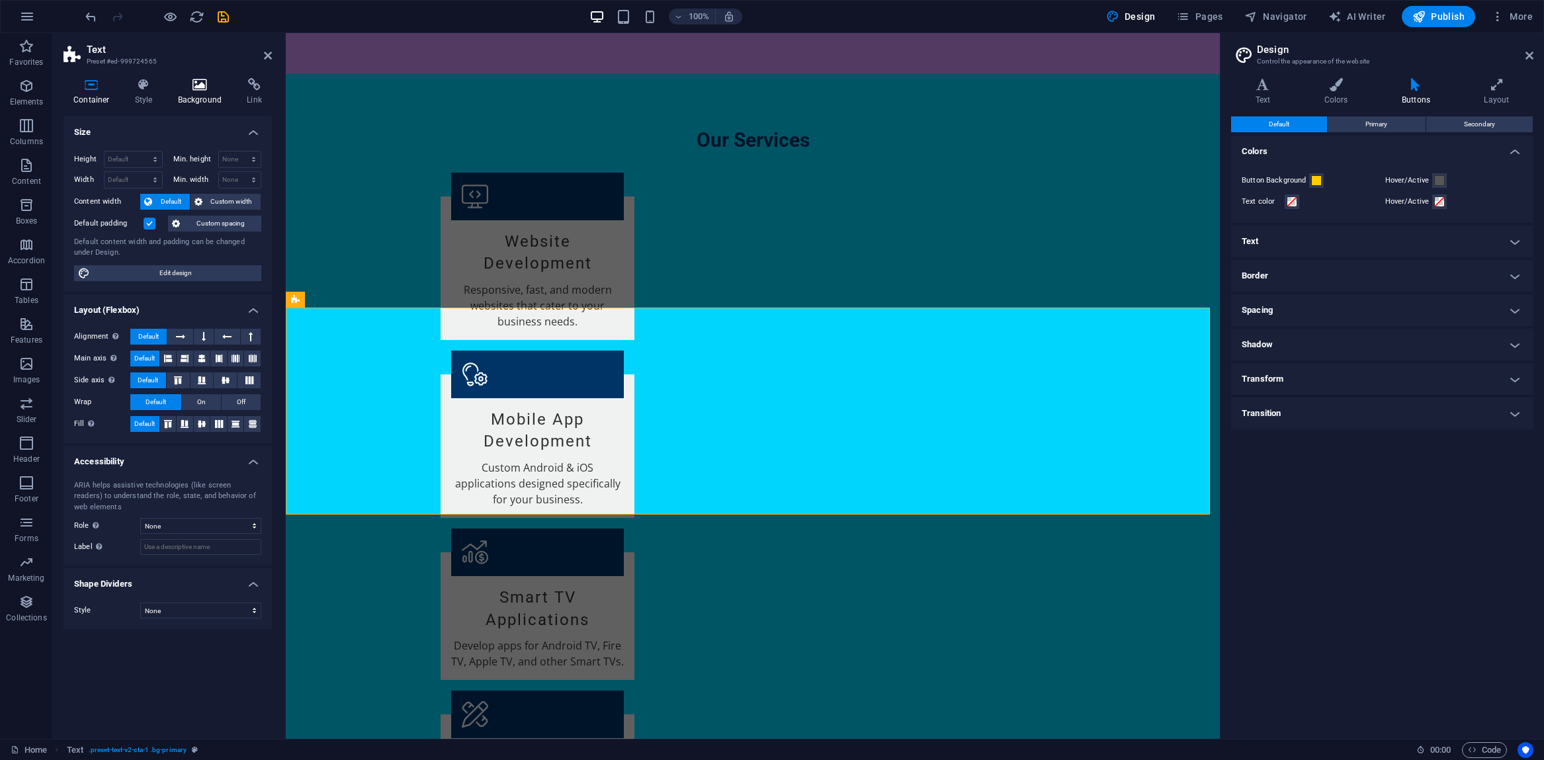
click at [212, 93] on h4 "Background" at bounding box center [202, 92] width 69 height 28
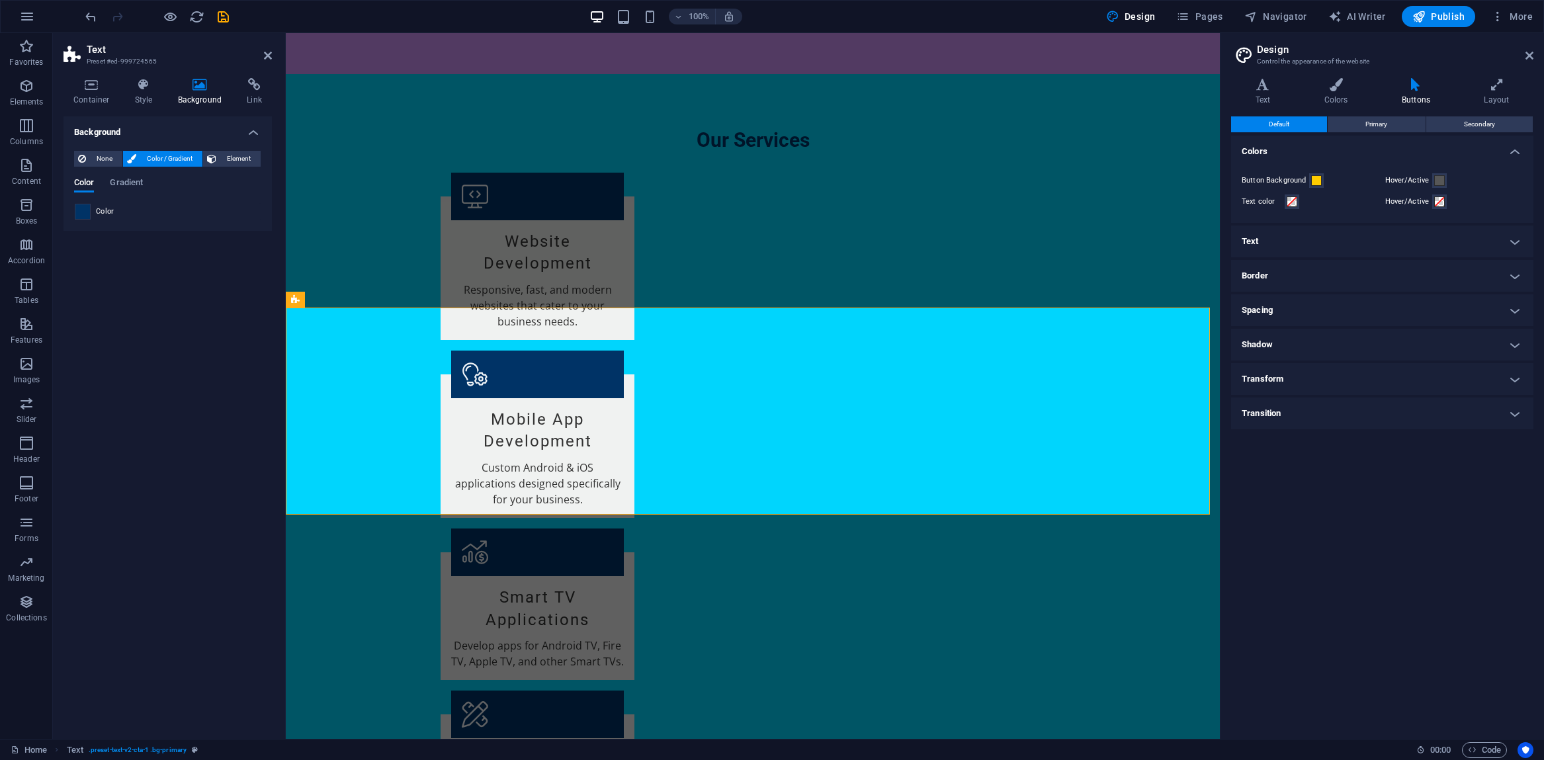
click at [78, 212] on span at bounding box center [82, 211] width 15 height 15
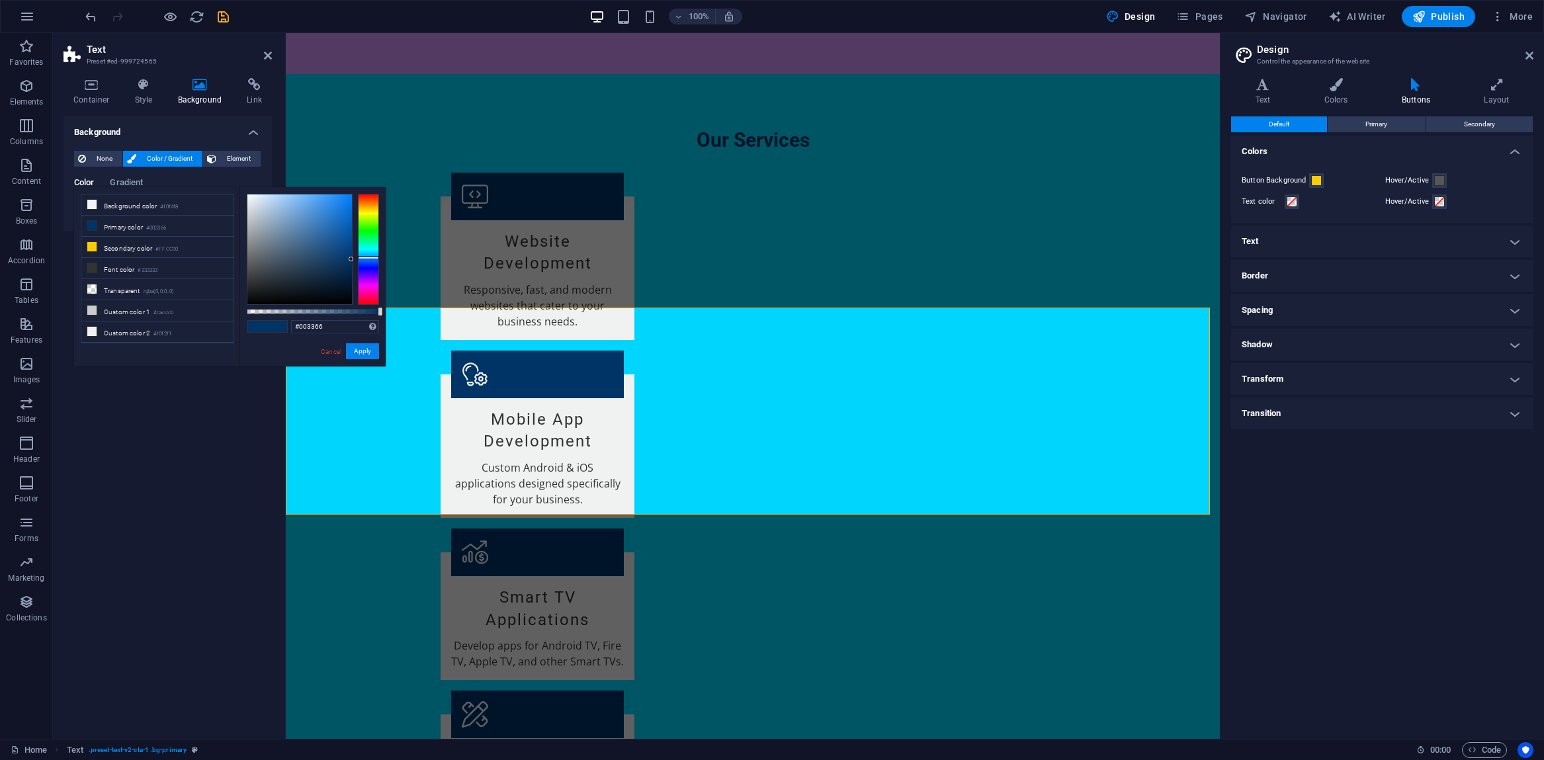
drag, startPoint x: 353, startPoint y: 255, endPoint x: 357, endPoint y: 235, distance: 20.8
click at [360, 187] on div "#003366 Supported formats #0852ed rgb(8, 82, 237) rgba(8, 82, 237, 90%) hsv(221…" at bounding box center [312, 372] width 146 height 371
drag, startPoint x: 372, startPoint y: 258, endPoint x: 81, endPoint y: 152, distance: 309.1
click at [368, 181] on body "cineflixinfotech.com Home Favorites Elements Columns Content Boxes Accordion Ta…" at bounding box center [772, 380] width 1544 height 760
type input "#fa0000"
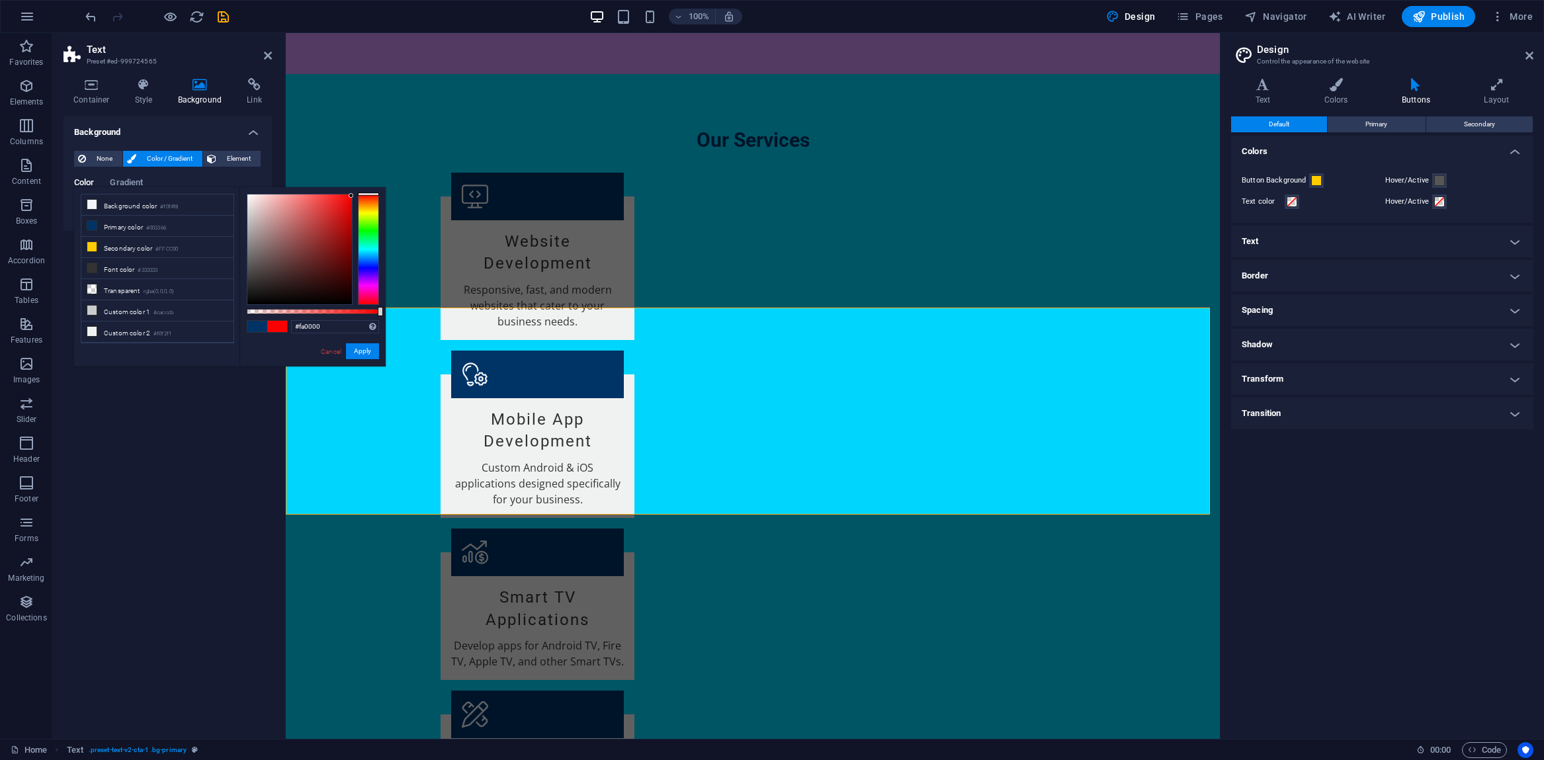
drag, startPoint x: 349, startPoint y: 259, endPoint x: 352, endPoint y: 196, distance: 63.6
click at [352, 196] on div at bounding box center [351, 195] width 5 height 5
click at [368, 345] on button "Apply" at bounding box center [362, 351] width 33 height 16
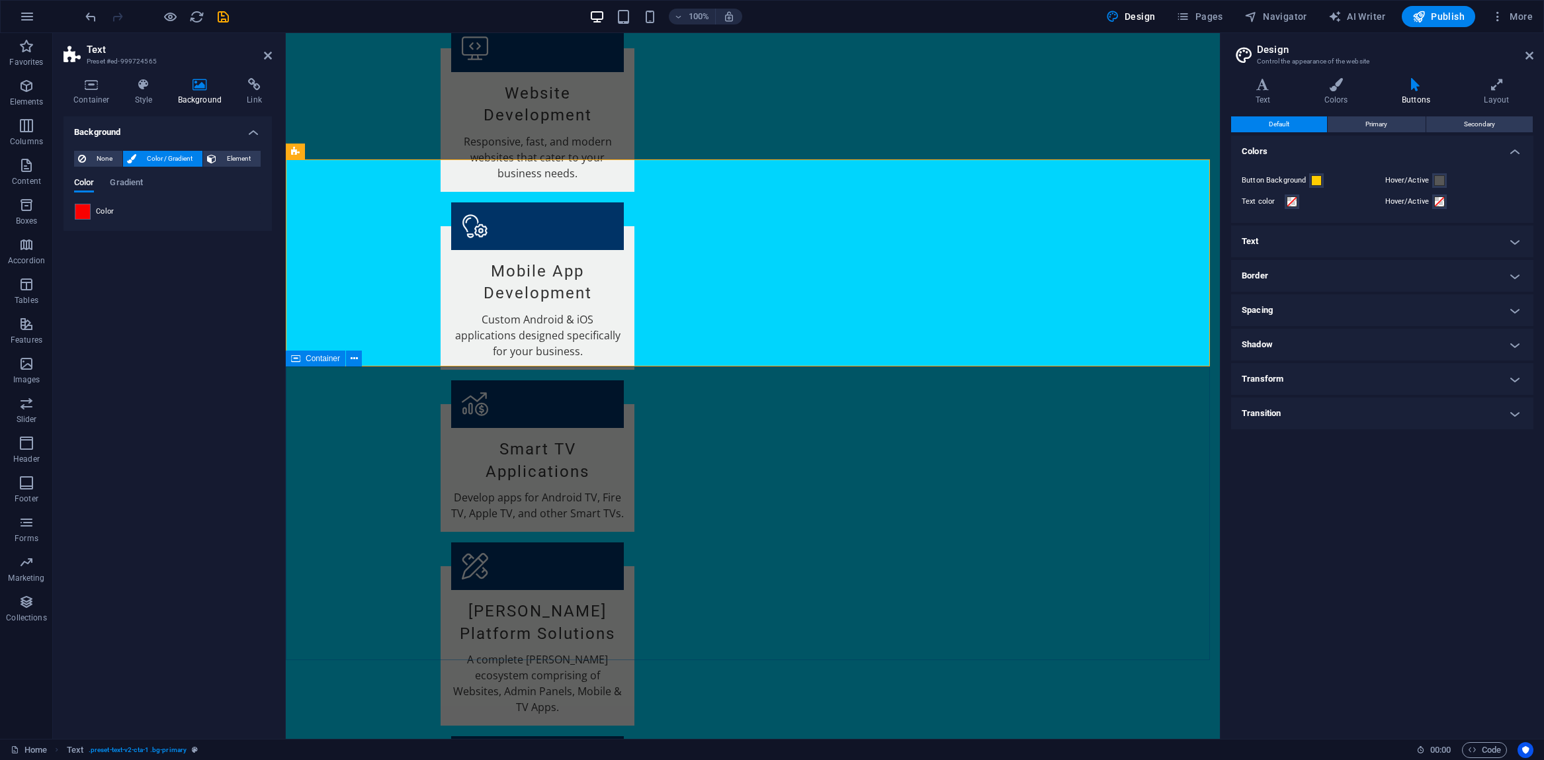
scroll to position [1322, 0]
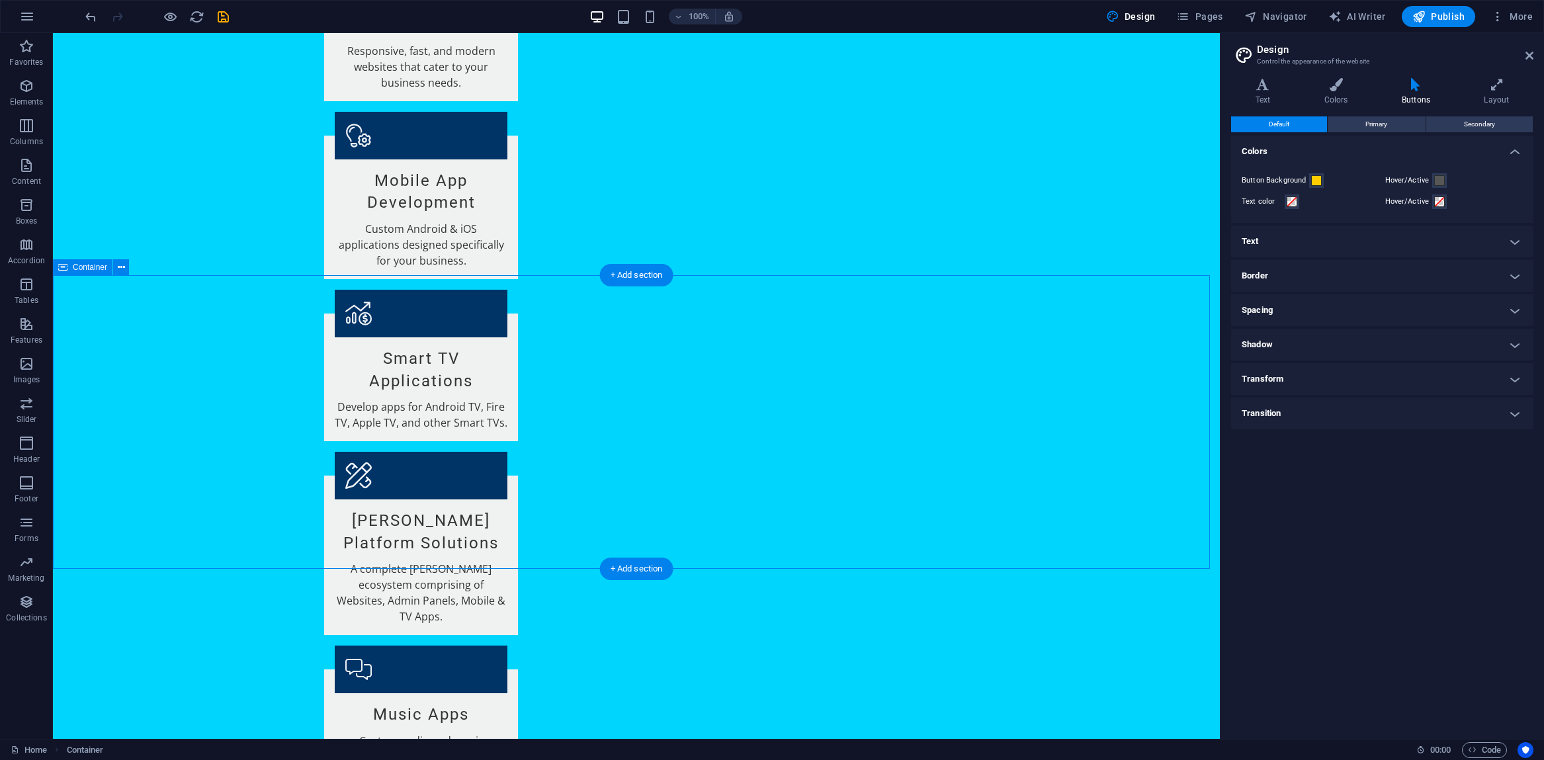
scroll to position [1393, 0]
click at [123, 267] on icon at bounding box center [121, 268] width 7 height 14
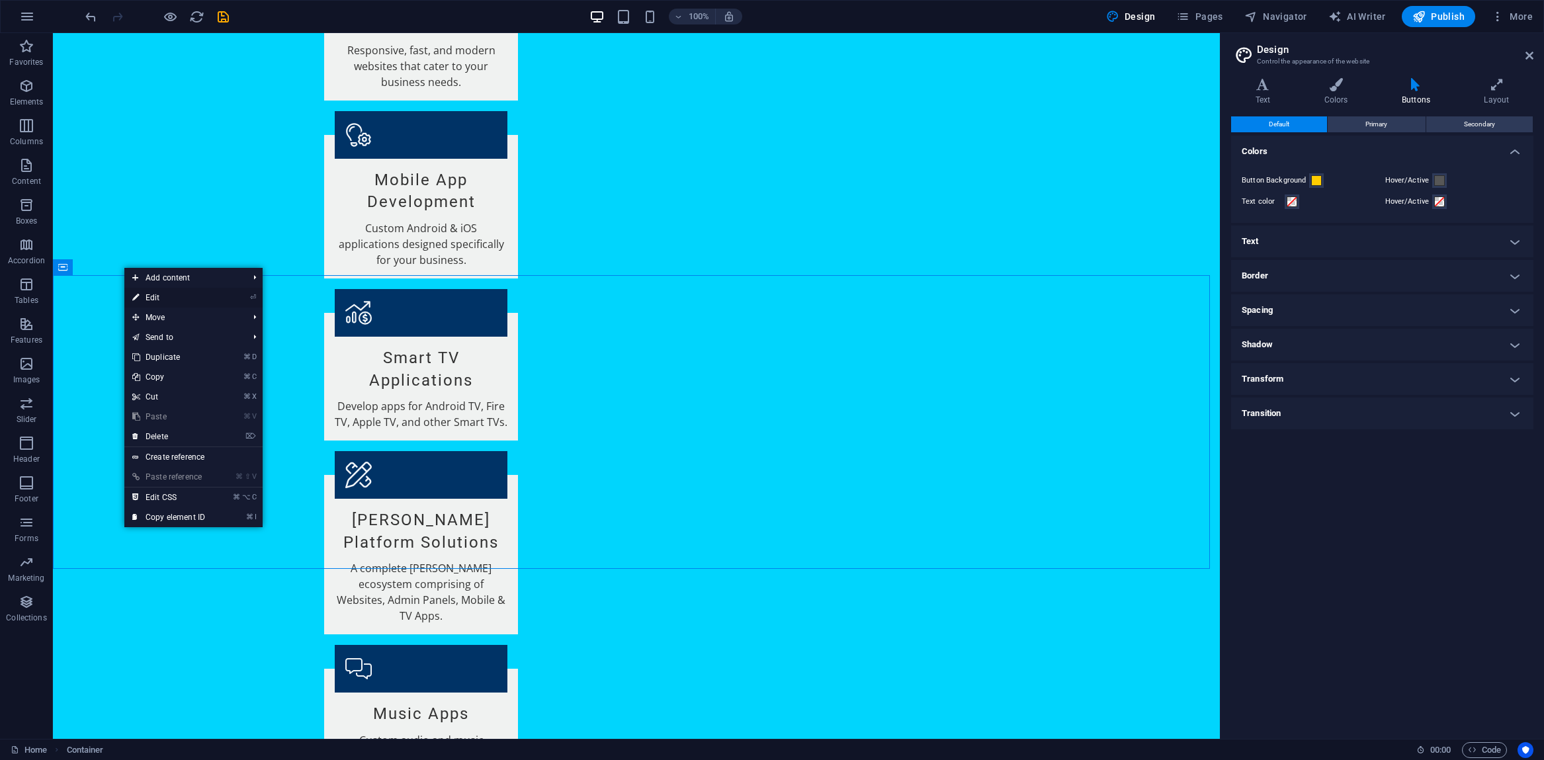
click at [142, 298] on link "⏎ Edit" at bounding box center [168, 298] width 89 height 20
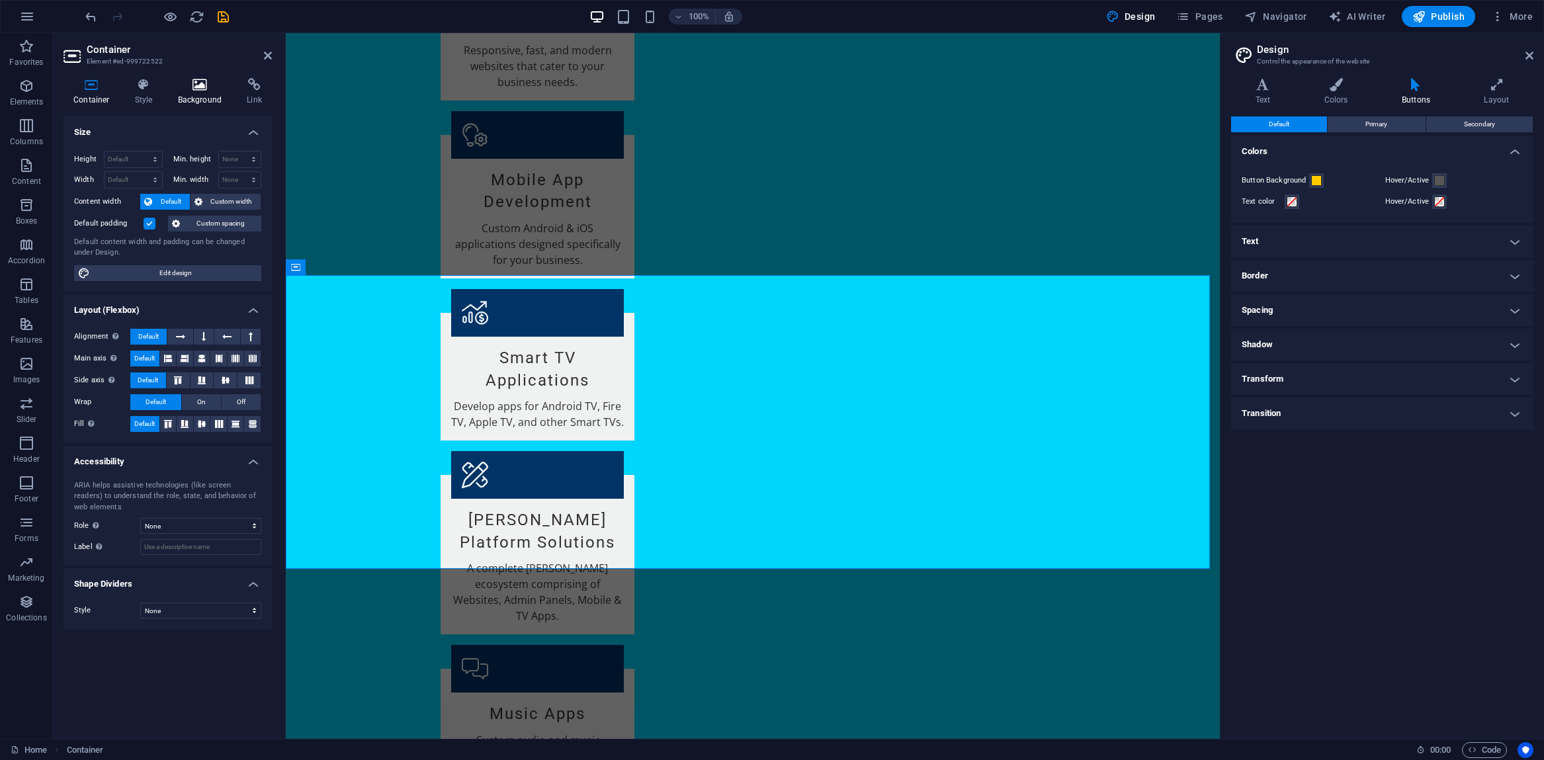
click at [196, 93] on h4 "Background" at bounding box center [202, 92] width 69 height 28
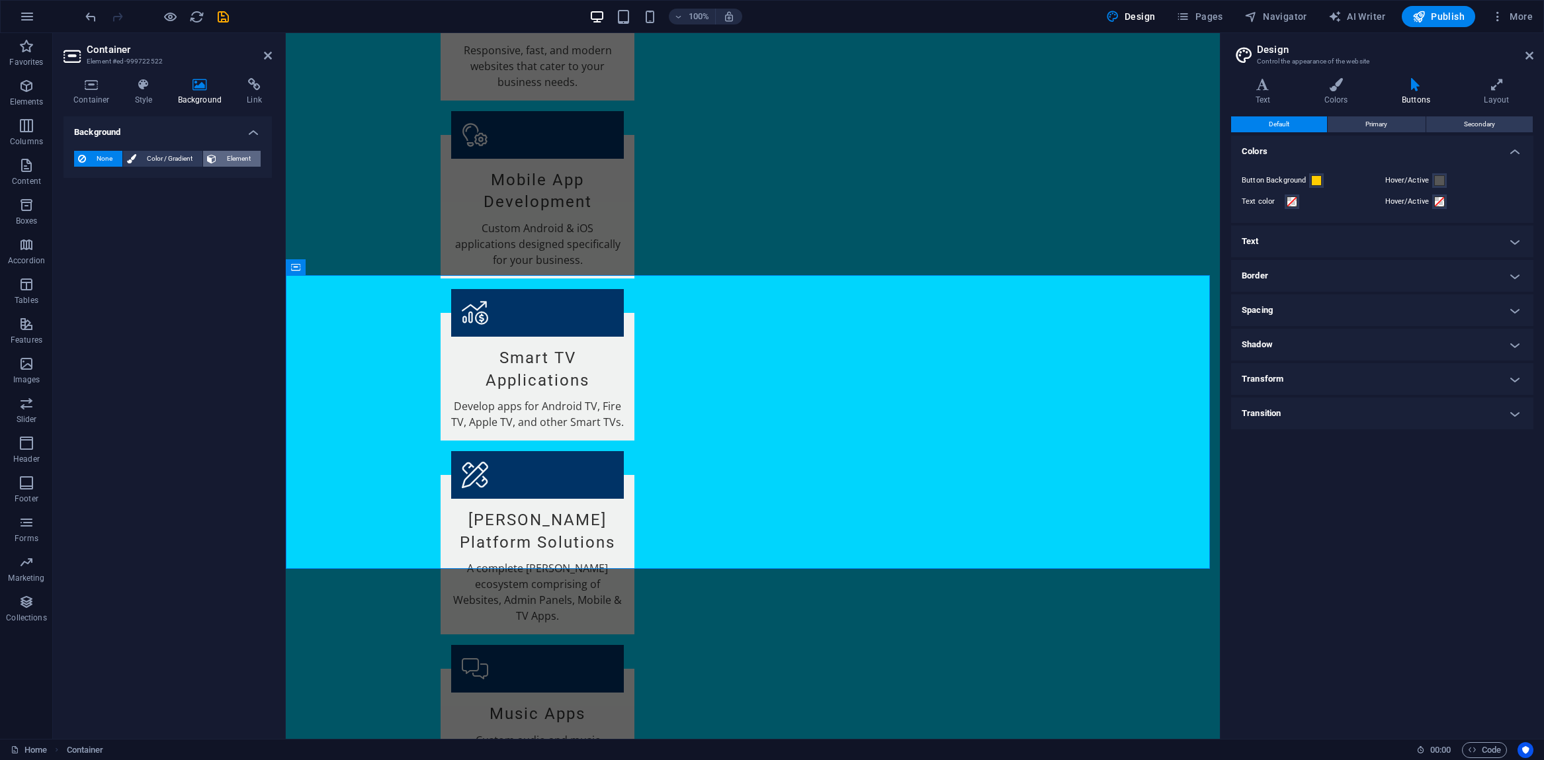
click at [228, 157] on span "Element" at bounding box center [238, 159] width 36 height 16
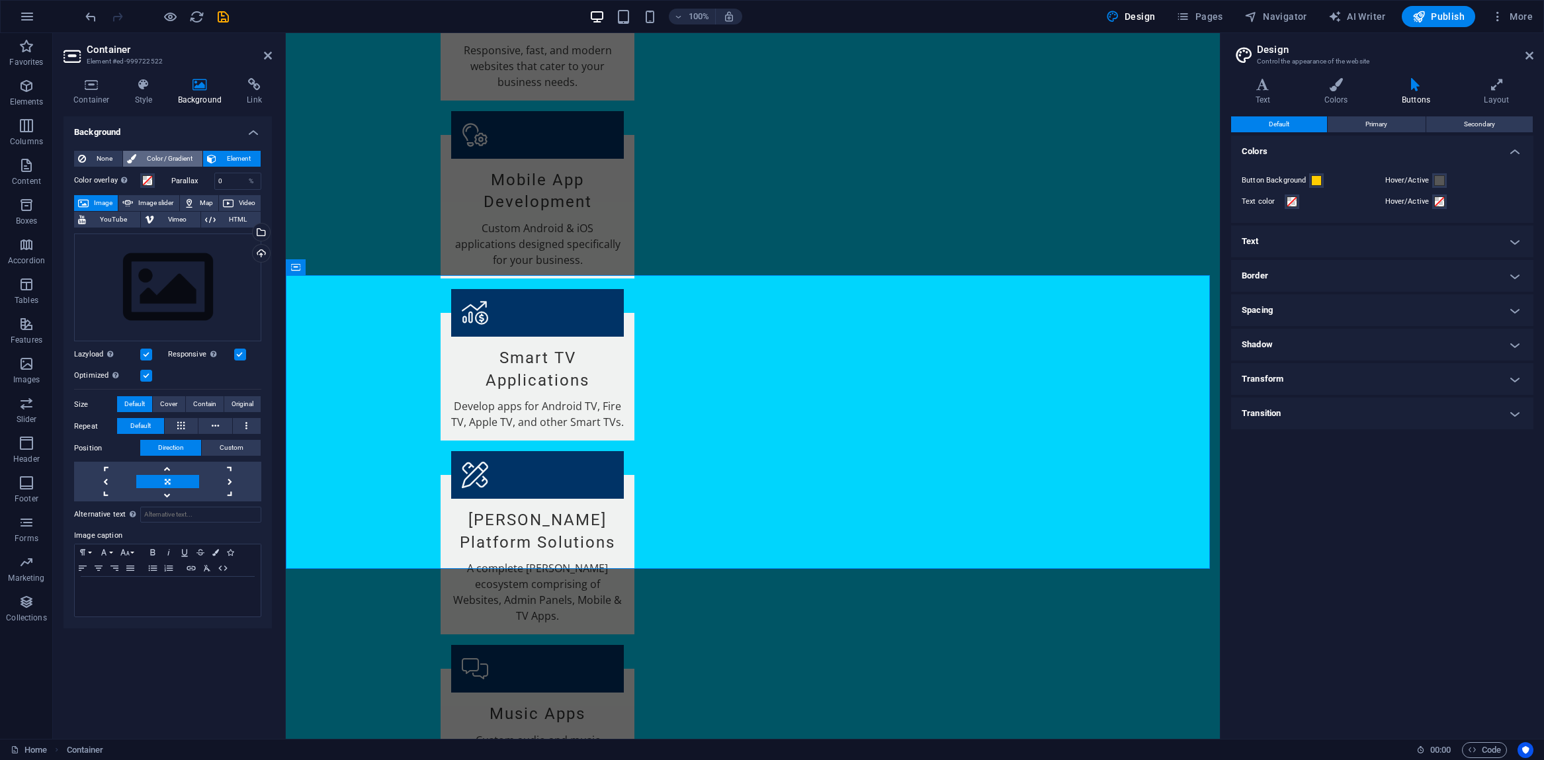
click at [178, 159] on span "Color / Gradient" at bounding box center [169, 159] width 58 height 16
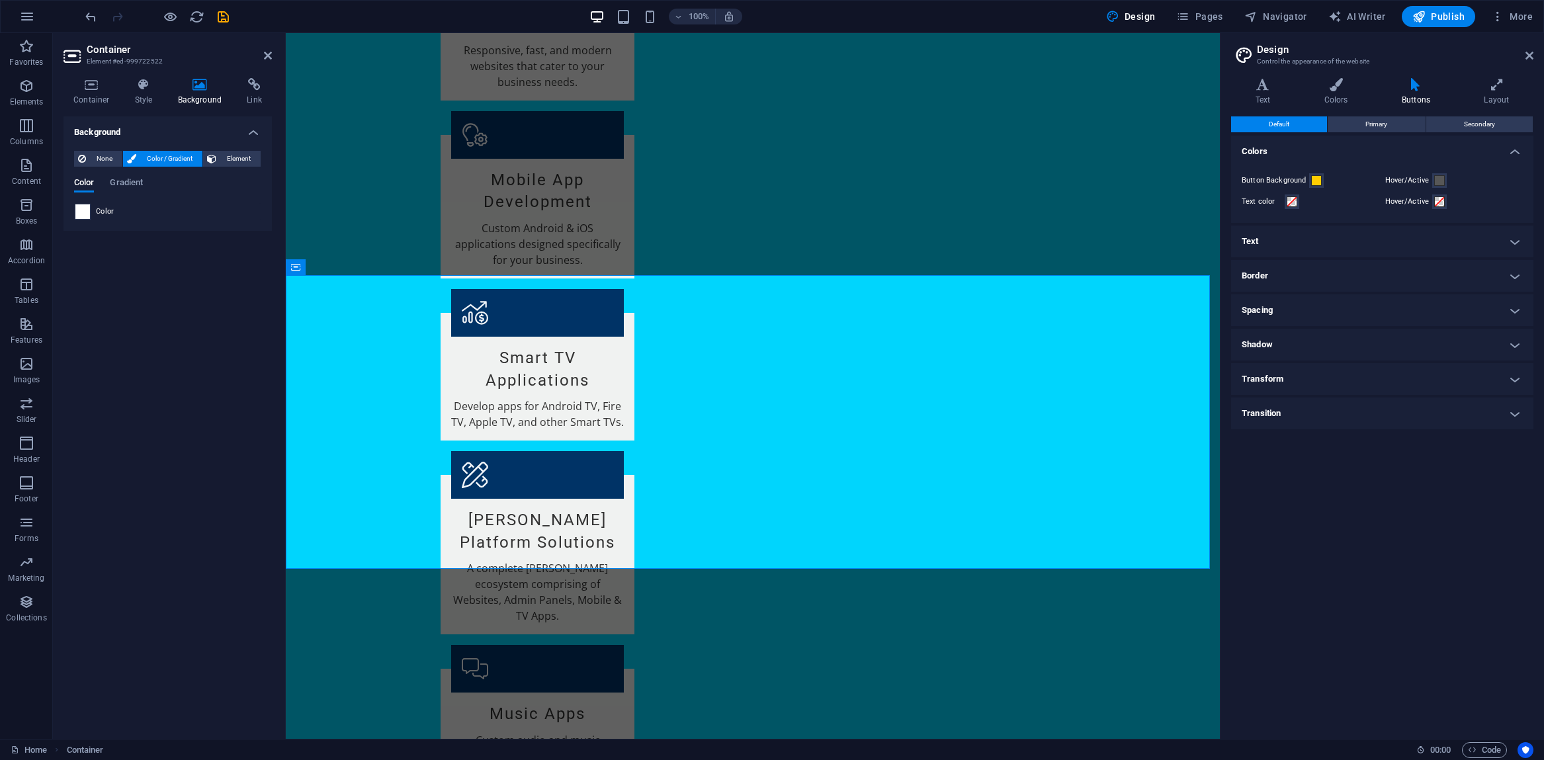
click at [84, 213] on span at bounding box center [82, 211] width 15 height 15
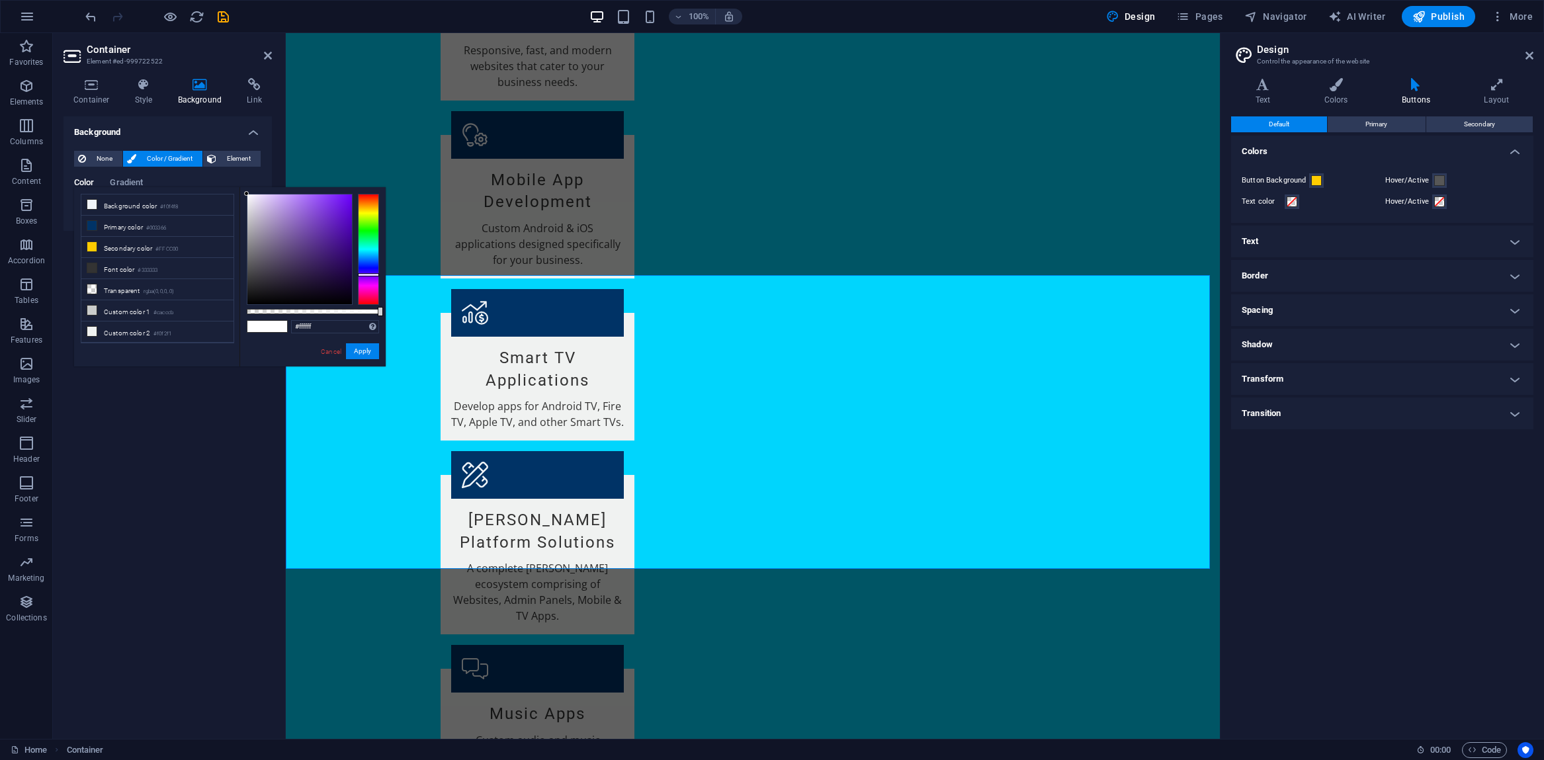
click at [364, 274] on div at bounding box center [368, 249] width 21 height 111
click at [365, 274] on div at bounding box center [368, 274] width 21 height 3
type input "#974afe"
drag, startPoint x: 330, startPoint y: 212, endPoint x: 321, endPoint y: 194, distance: 20.7
click at [321, 194] on div at bounding box center [299, 249] width 105 height 110
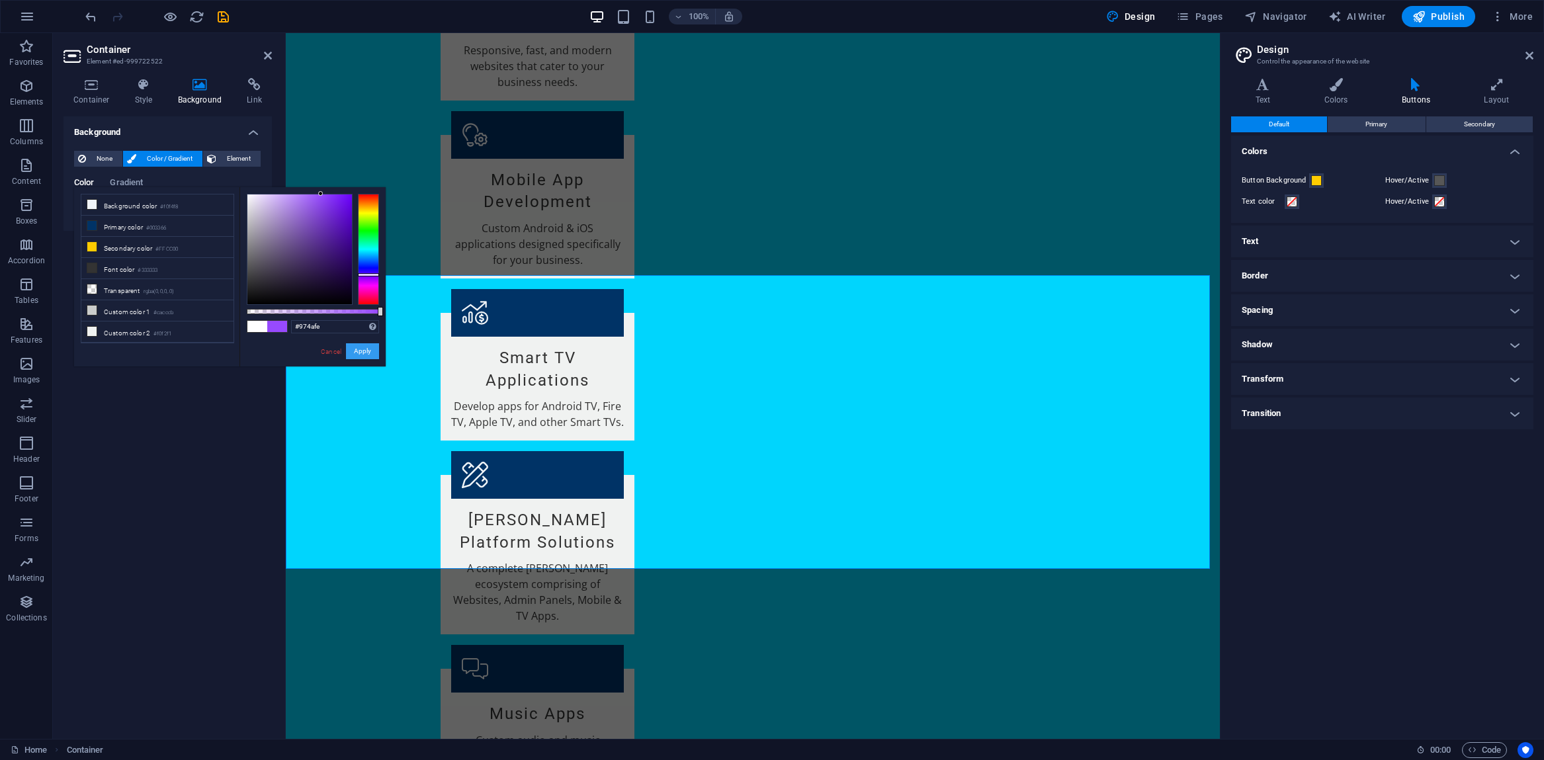
click at [362, 350] on button "Apply" at bounding box center [362, 351] width 33 height 16
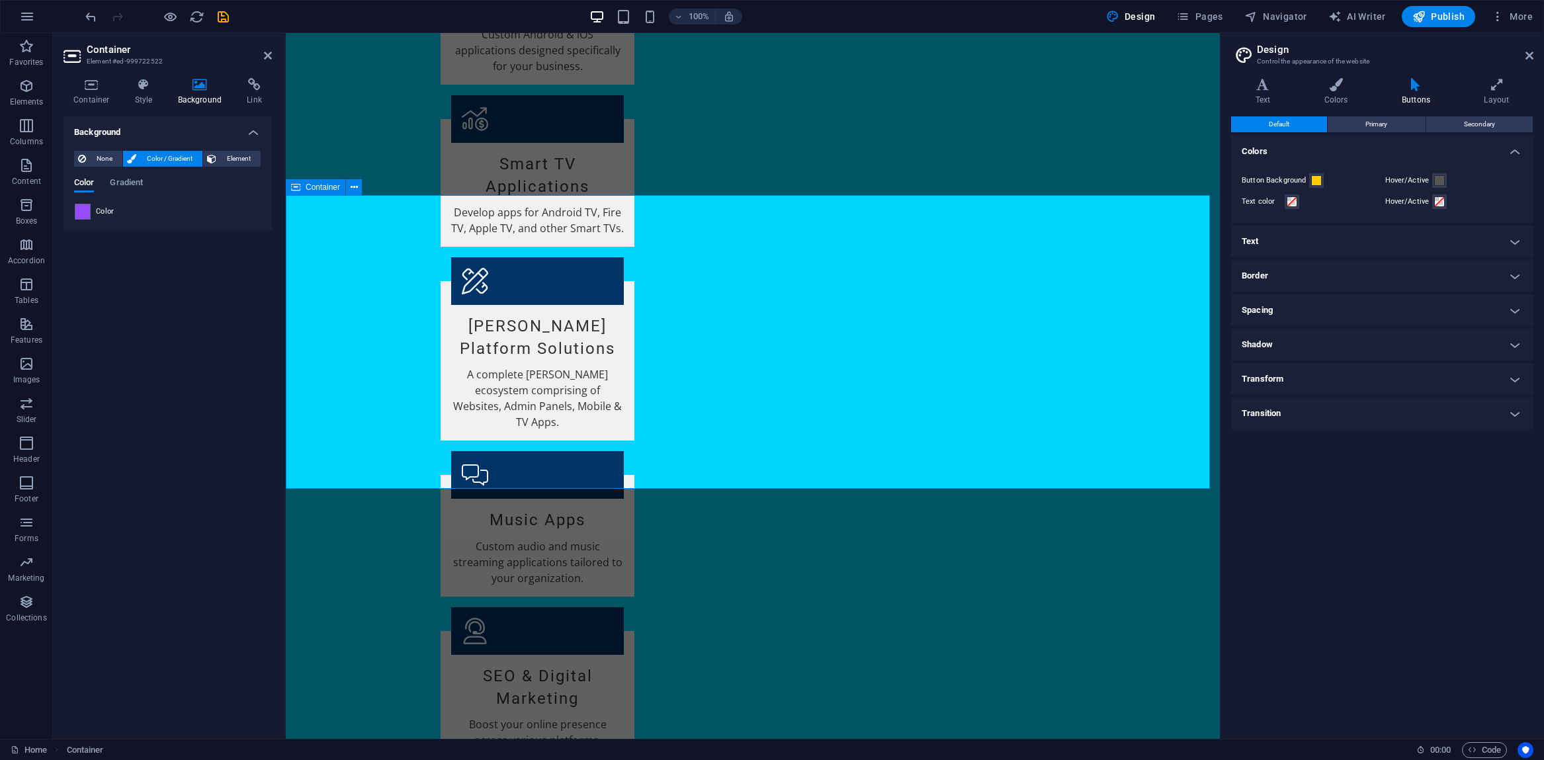
scroll to position [1664, 0]
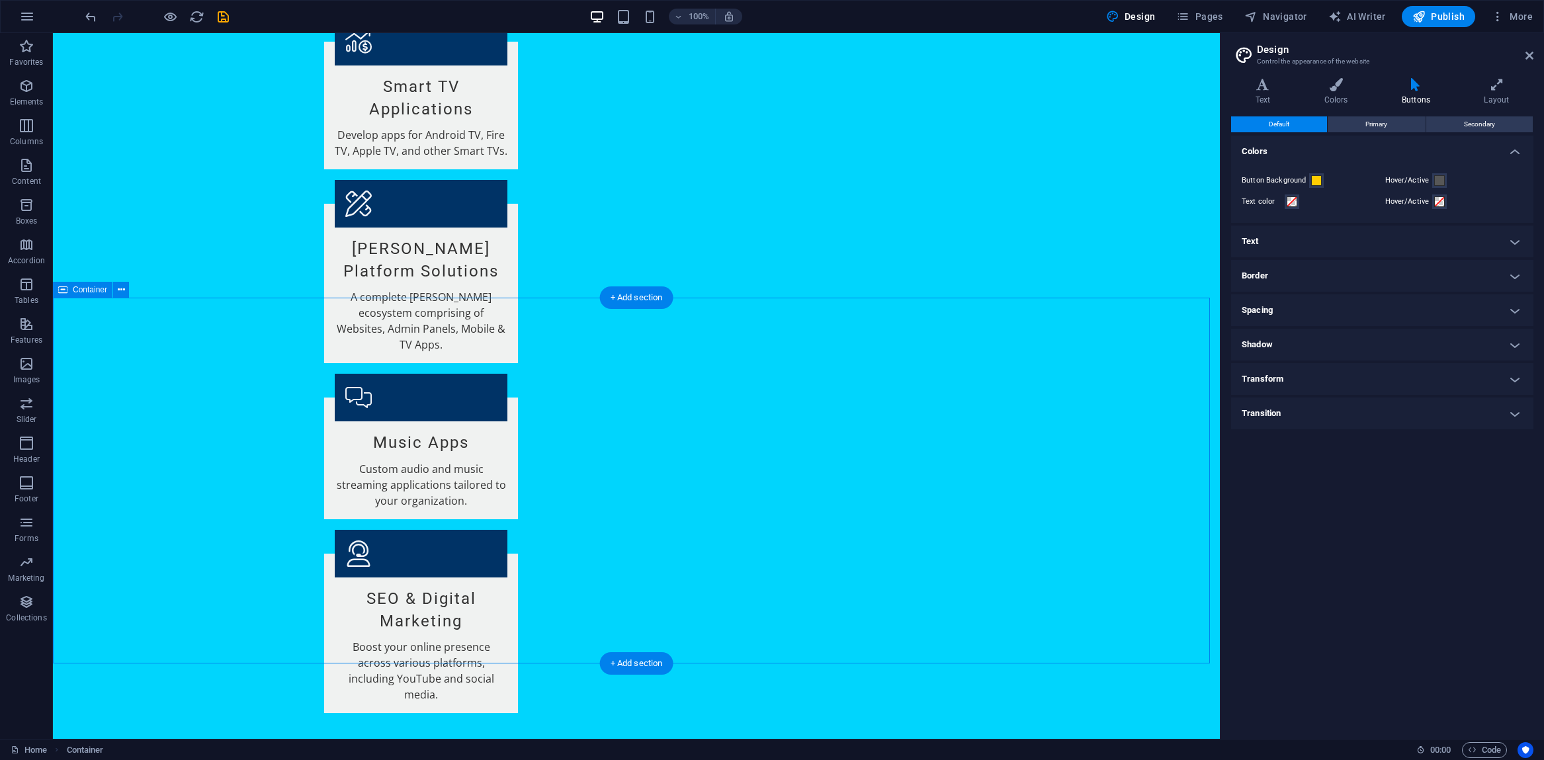
click at [120, 289] on icon at bounding box center [121, 290] width 7 height 14
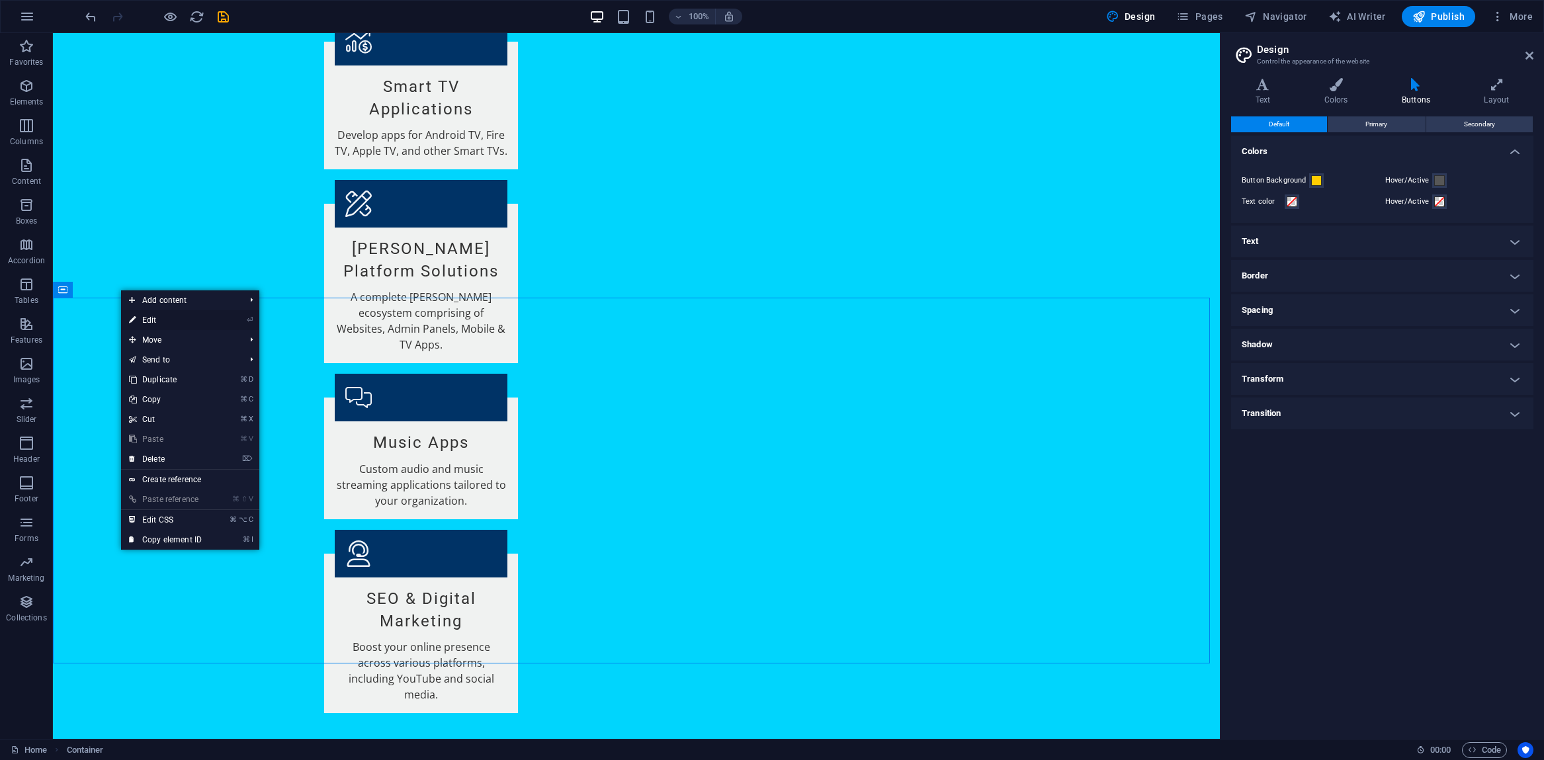
click at [136, 316] on link "⏎ Edit" at bounding box center [165, 320] width 89 height 20
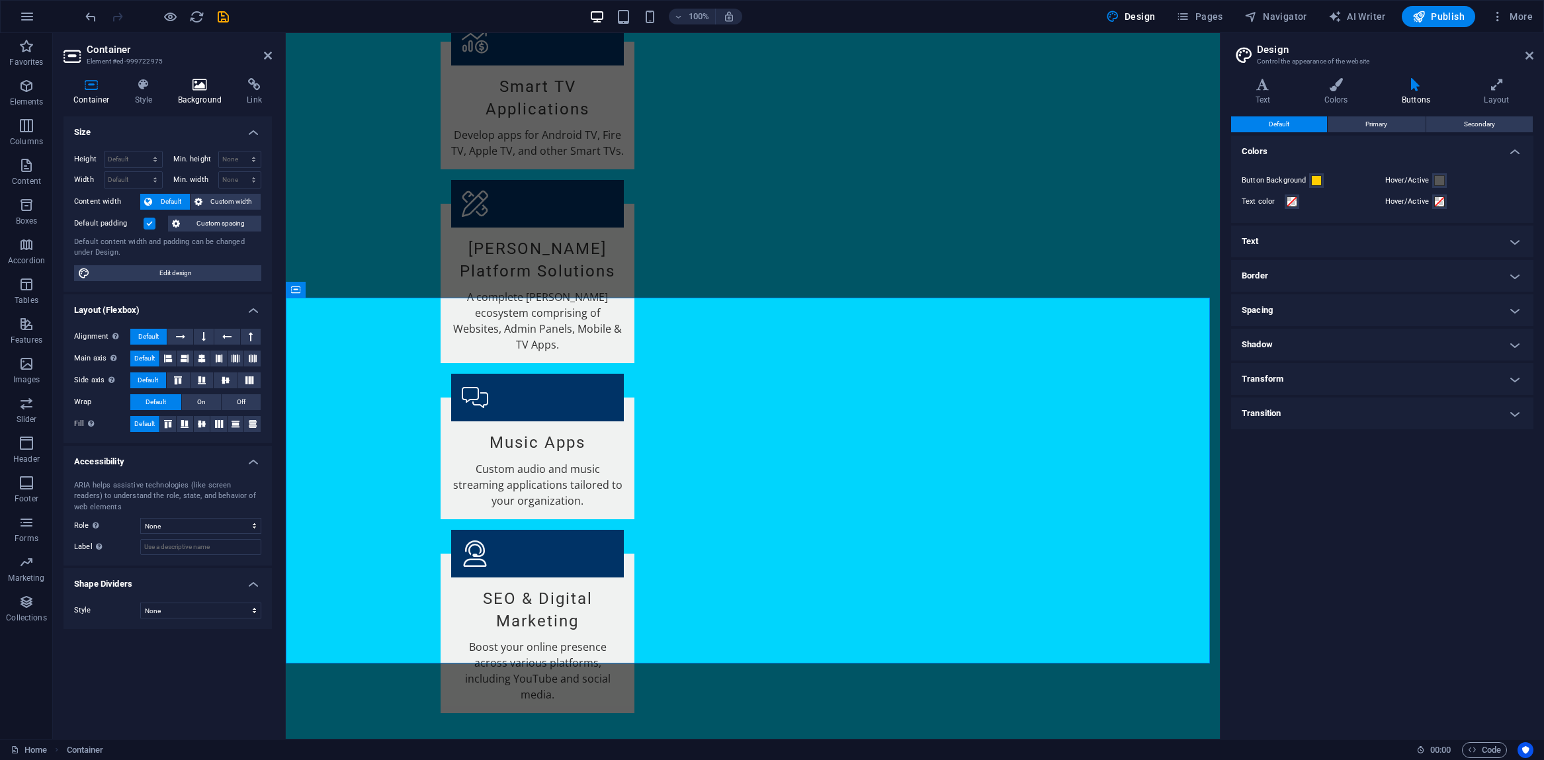
click at [199, 86] on icon at bounding box center [200, 84] width 64 height 13
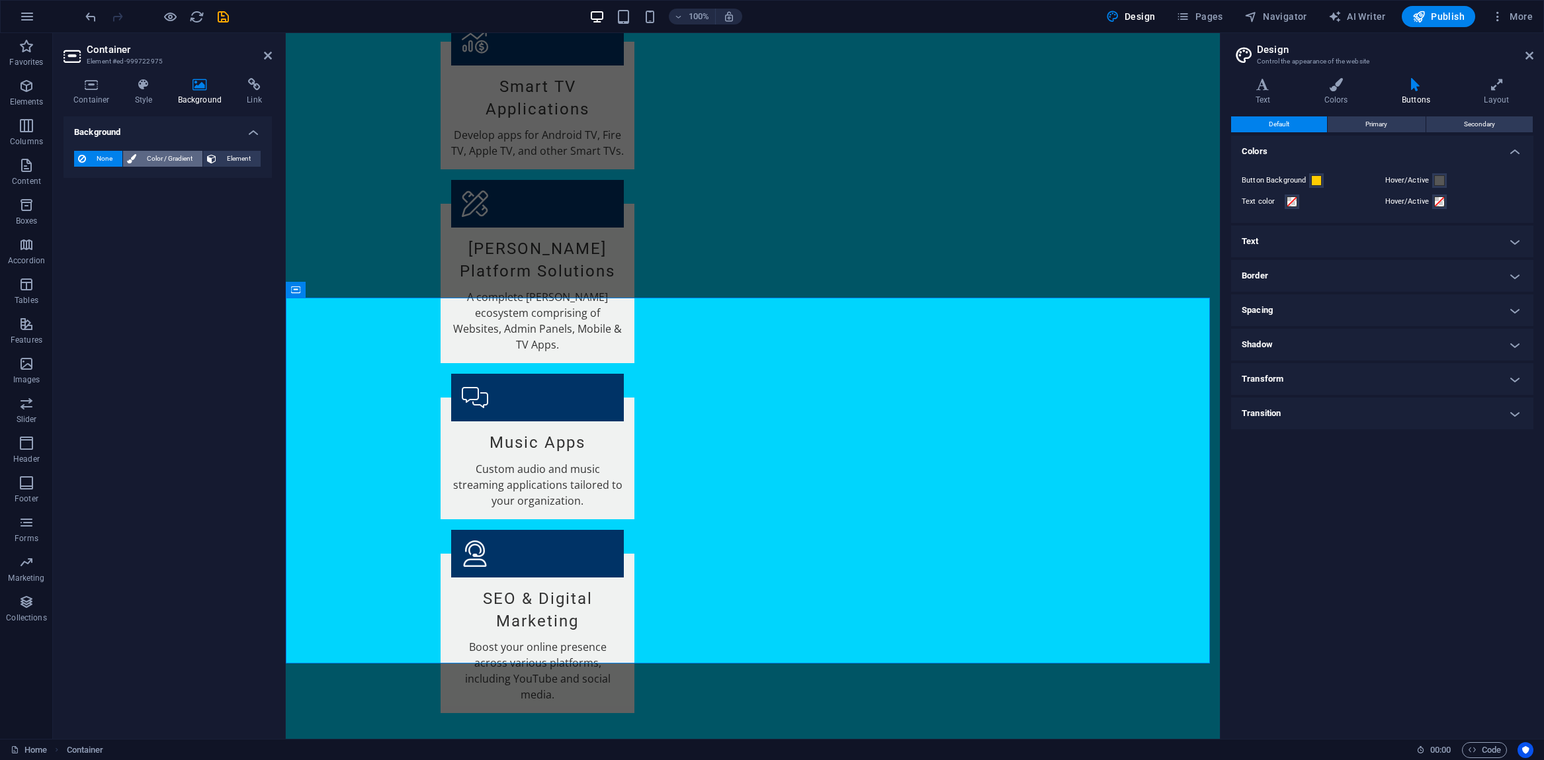
click at [186, 159] on span "Color / Gradient" at bounding box center [169, 159] width 58 height 16
click at [81, 210] on span at bounding box center [82, 211] width 15 height 15
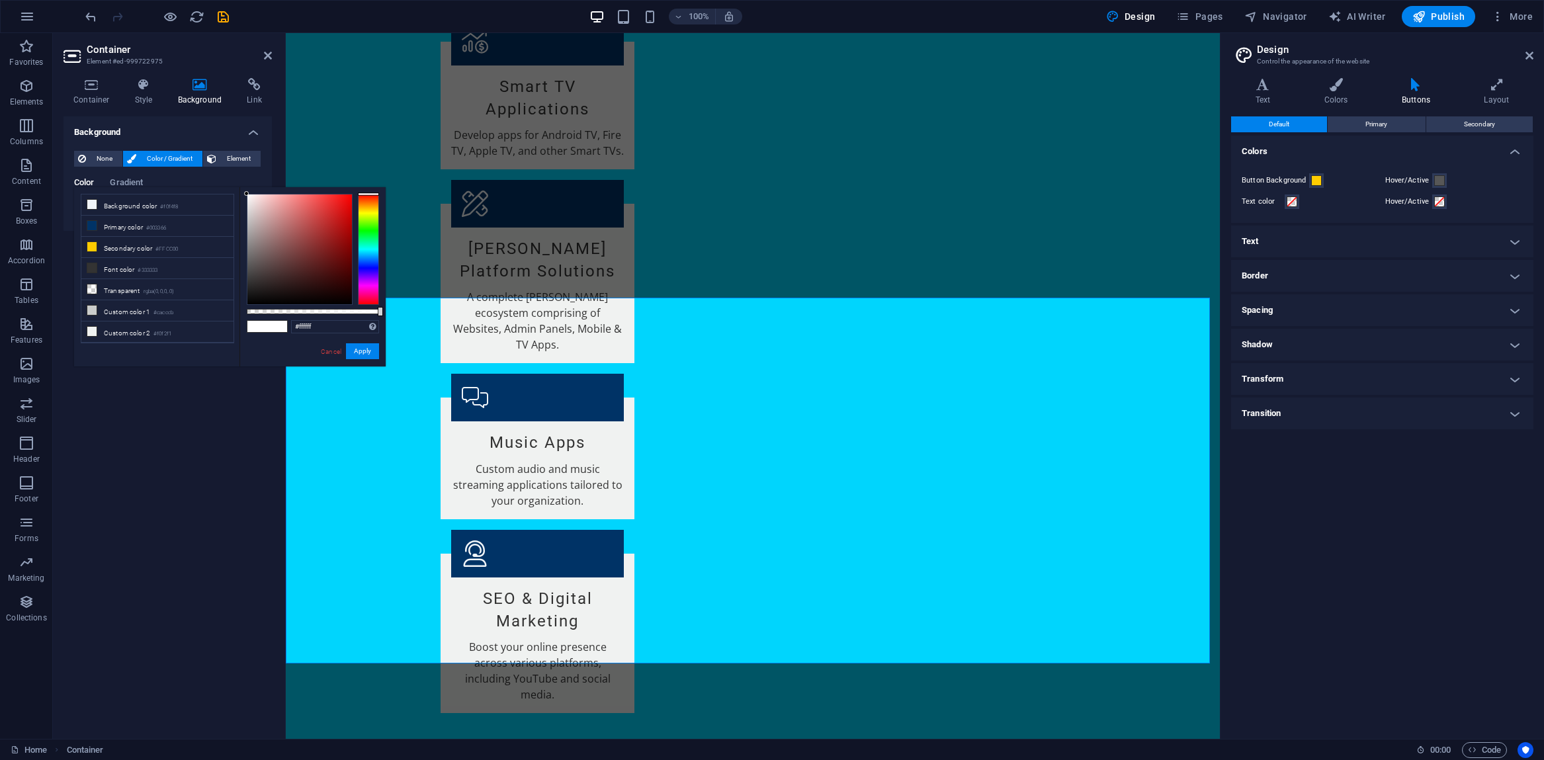
click at [179, 366] on div "Background None Color / Gradient Element Stretch background to full-width Color…" at bounding box center [167, 422] width 208 height 612
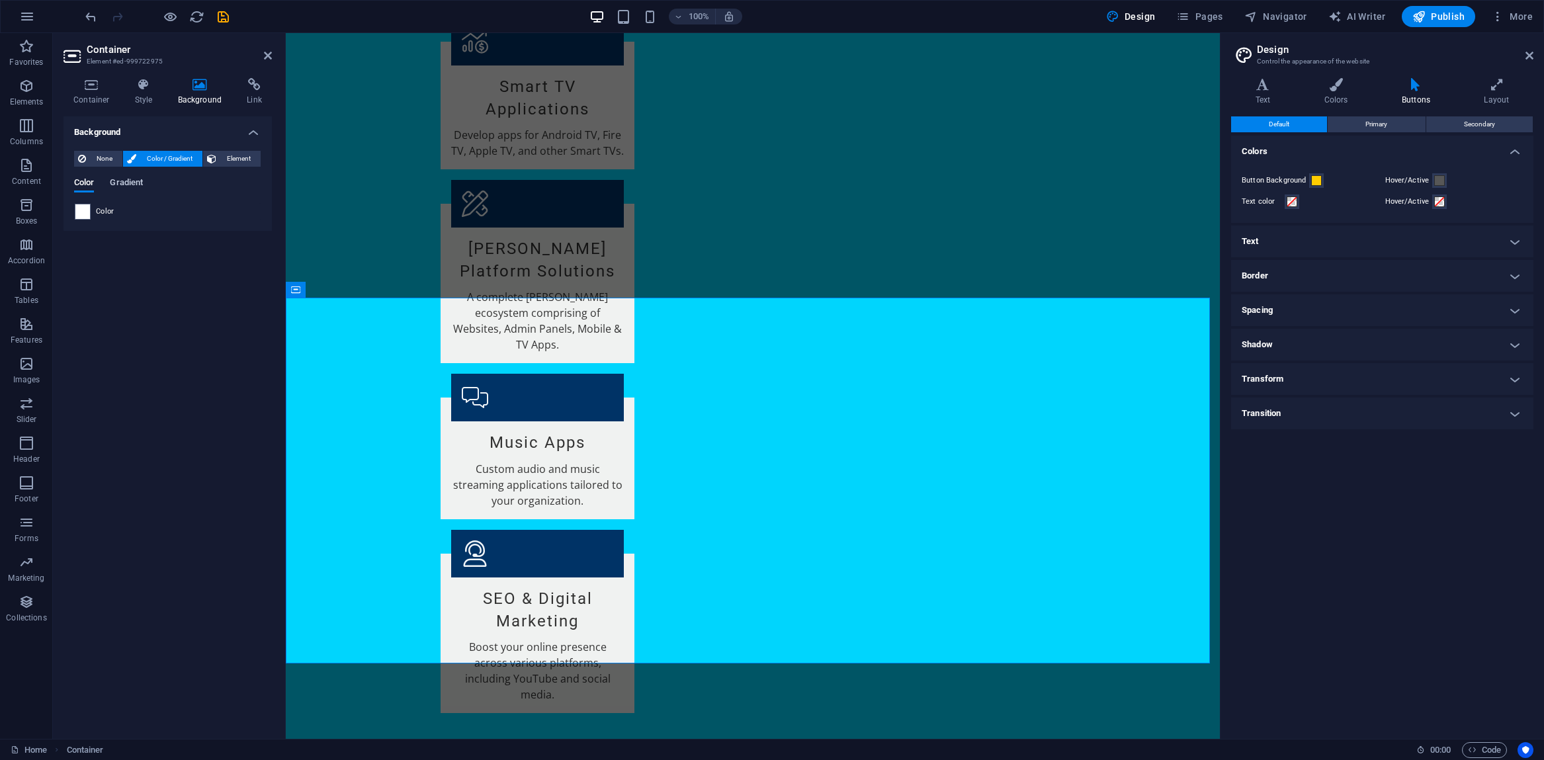
click at [130, 187] on span "Gradient" at bounding box center [126, 184] width 33 height 19
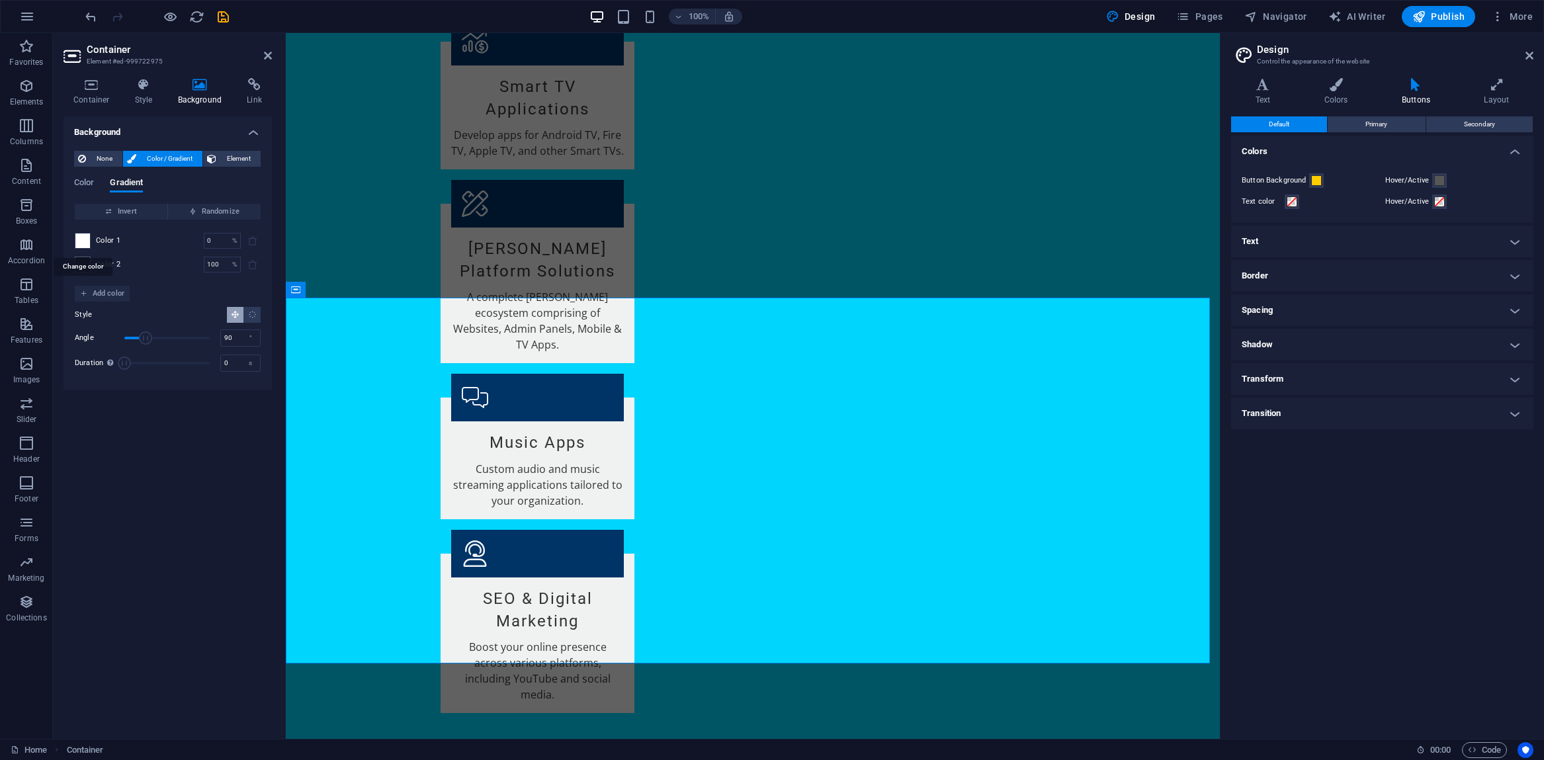
click at [81, 241] on span at bounding box center [82, 240] width 15 height 15
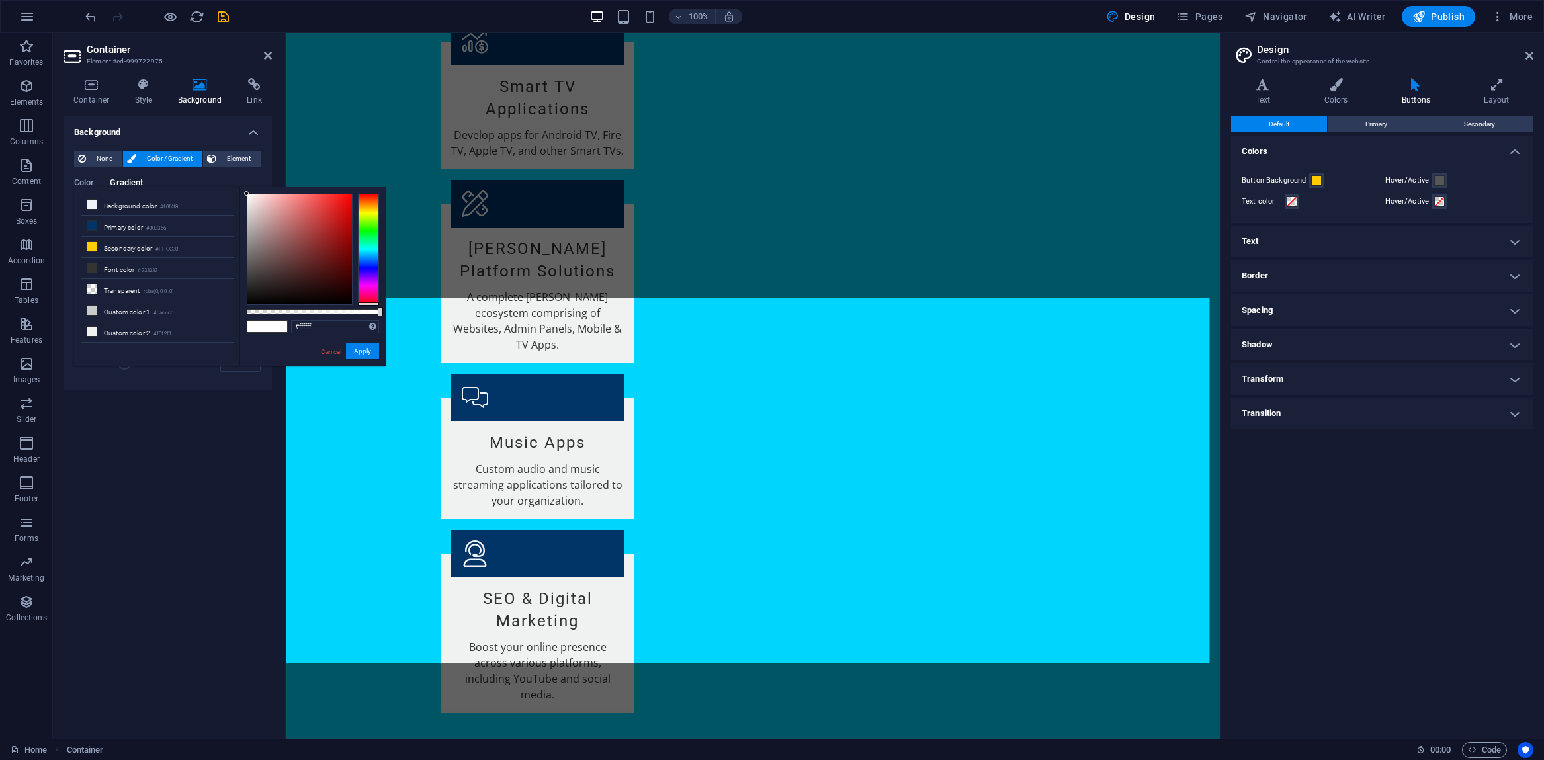
drag, startPoint x: 359, startPoint y: 193, endPoint x: 358, endPoint y: 314, distance: 120.4
click at [358, 305] on div at bounding box center [313, 249] width 132 height 111
click at [362, 351] on button "Apply" at bounding box center [362, 351] width 33 height 16
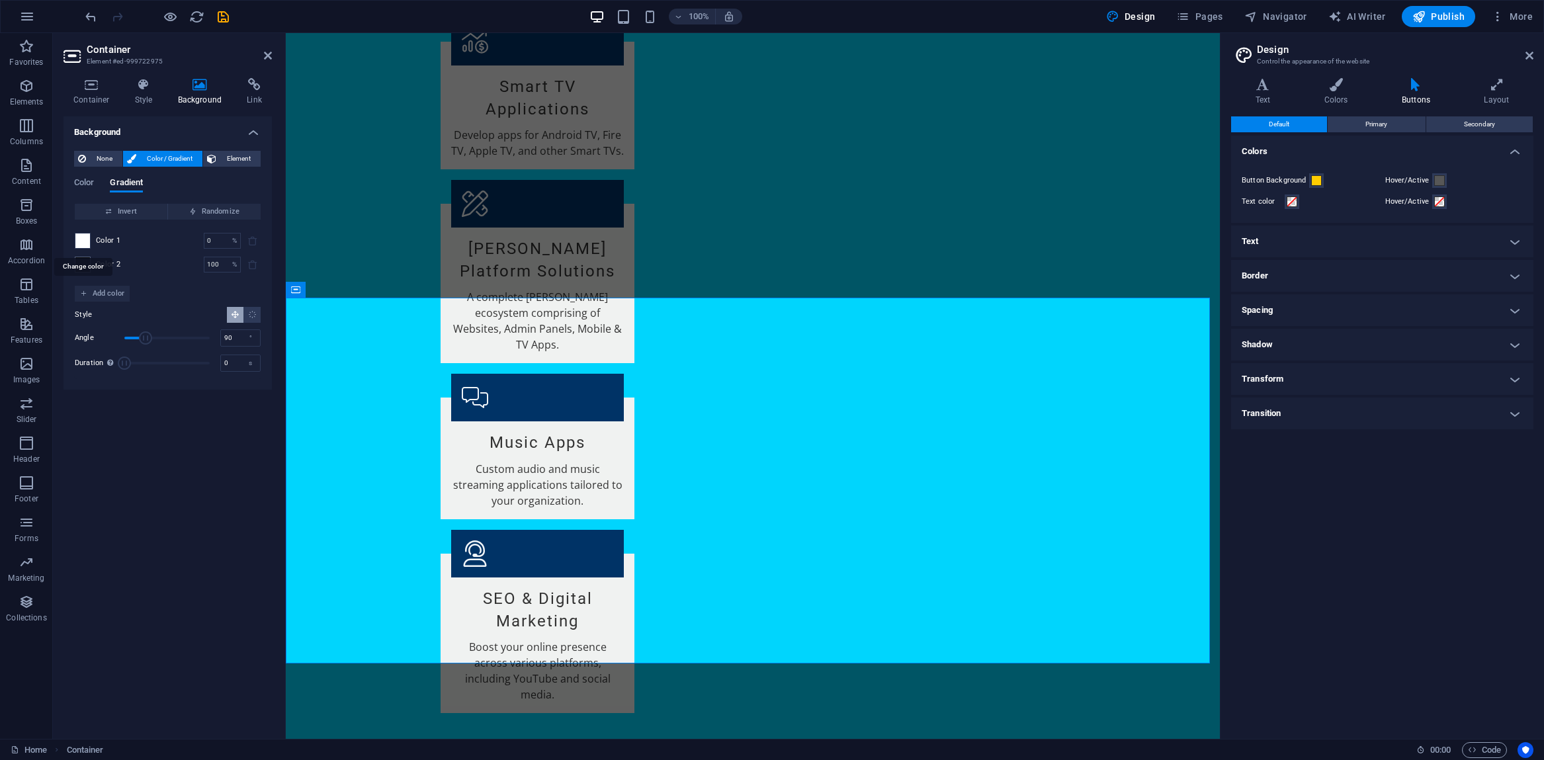
click at [85, 244] on span at bounding box center [82, 240] width 15 height 15
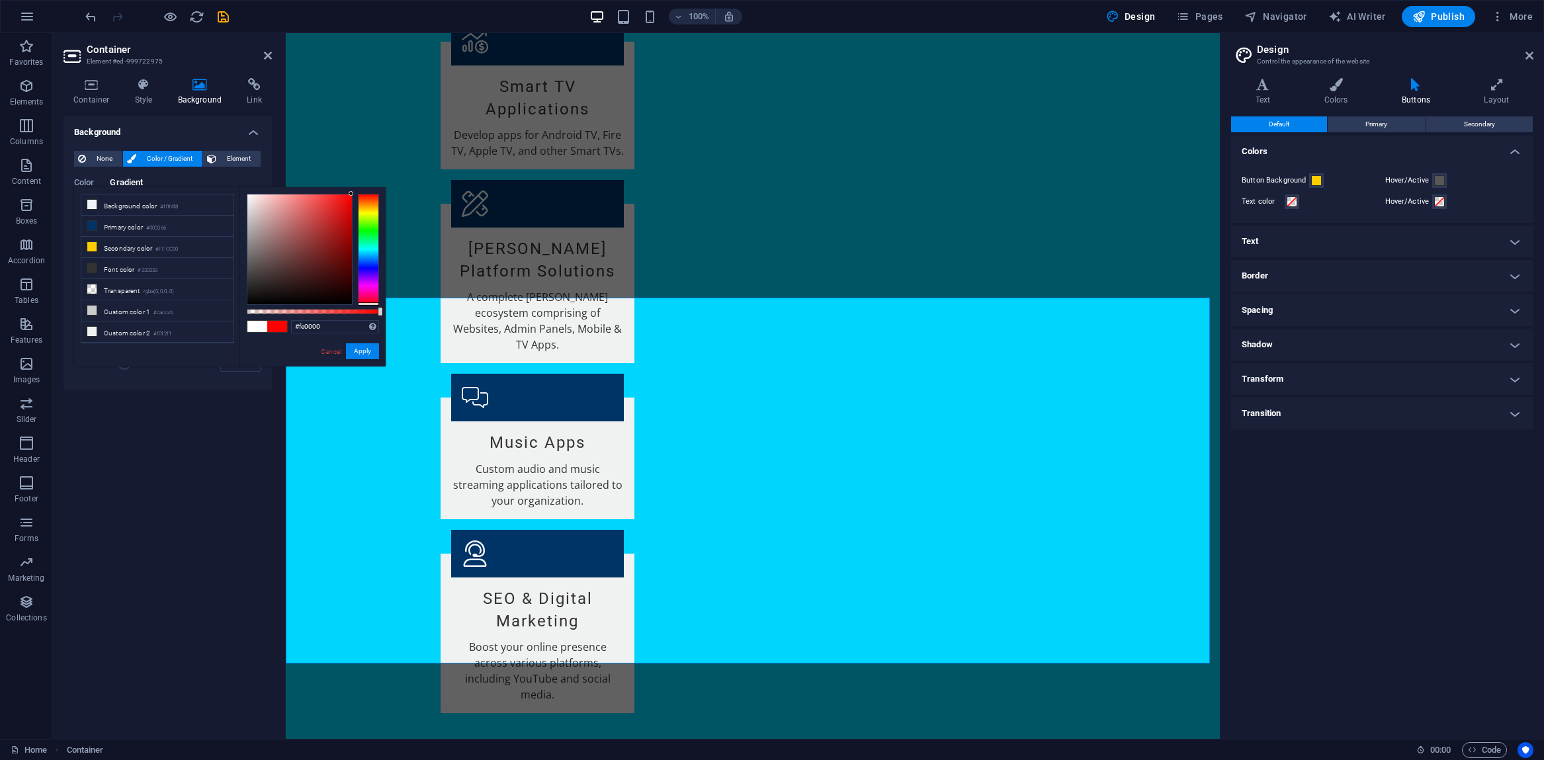
drag, startPoint x: 247, startPoint y: 195, endPoint x: 353, endPoint y: 194, distance: 105.8
click at [353, 194] on div at bounding box center [313, 249] width 132 height 111
click at [353, 351] on button "Apply" at bounding box center [362, 351] width 33 height 16
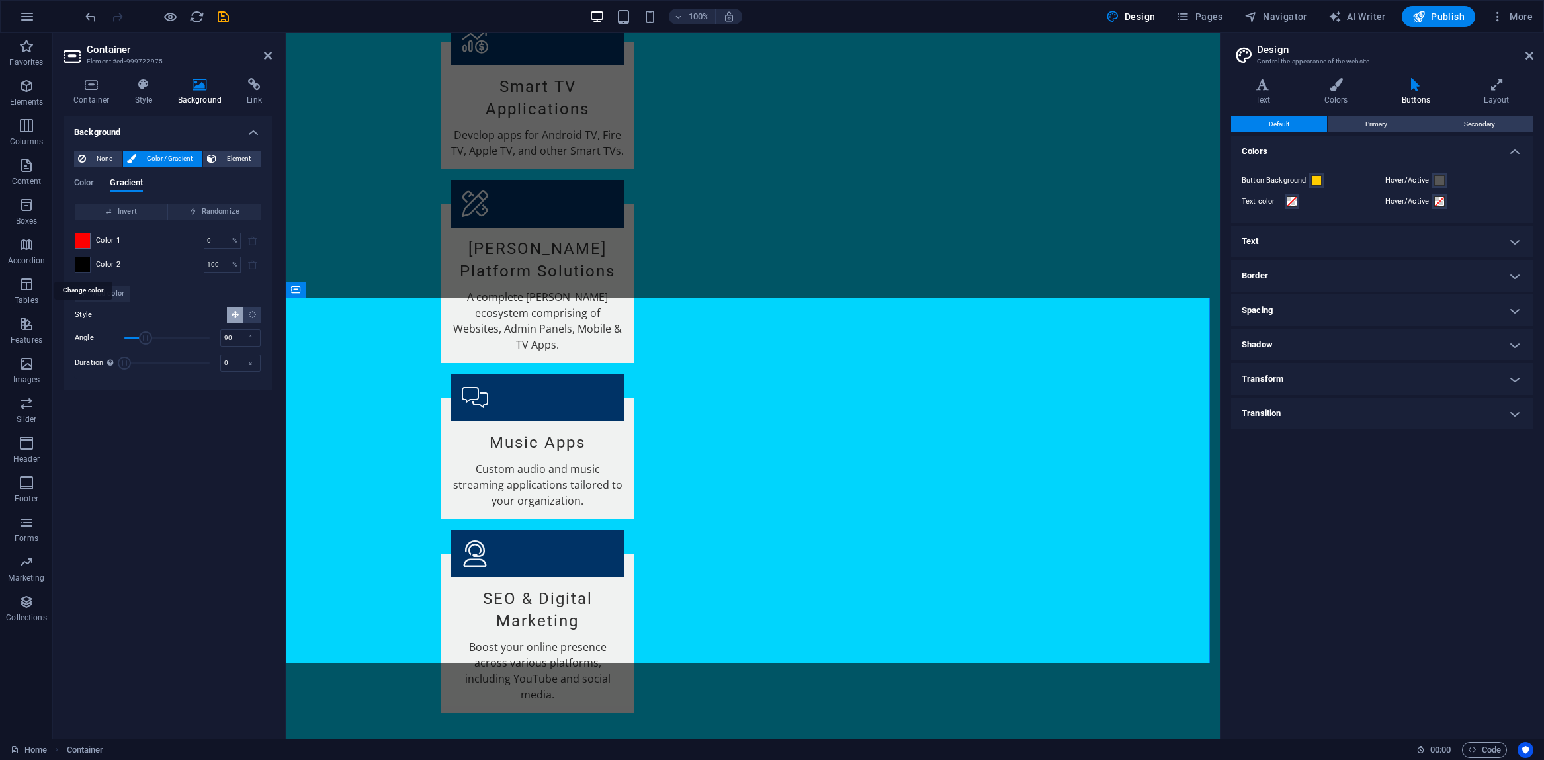
click at [80, 265] on span at bounding box center [82, 264] width 15 height 15
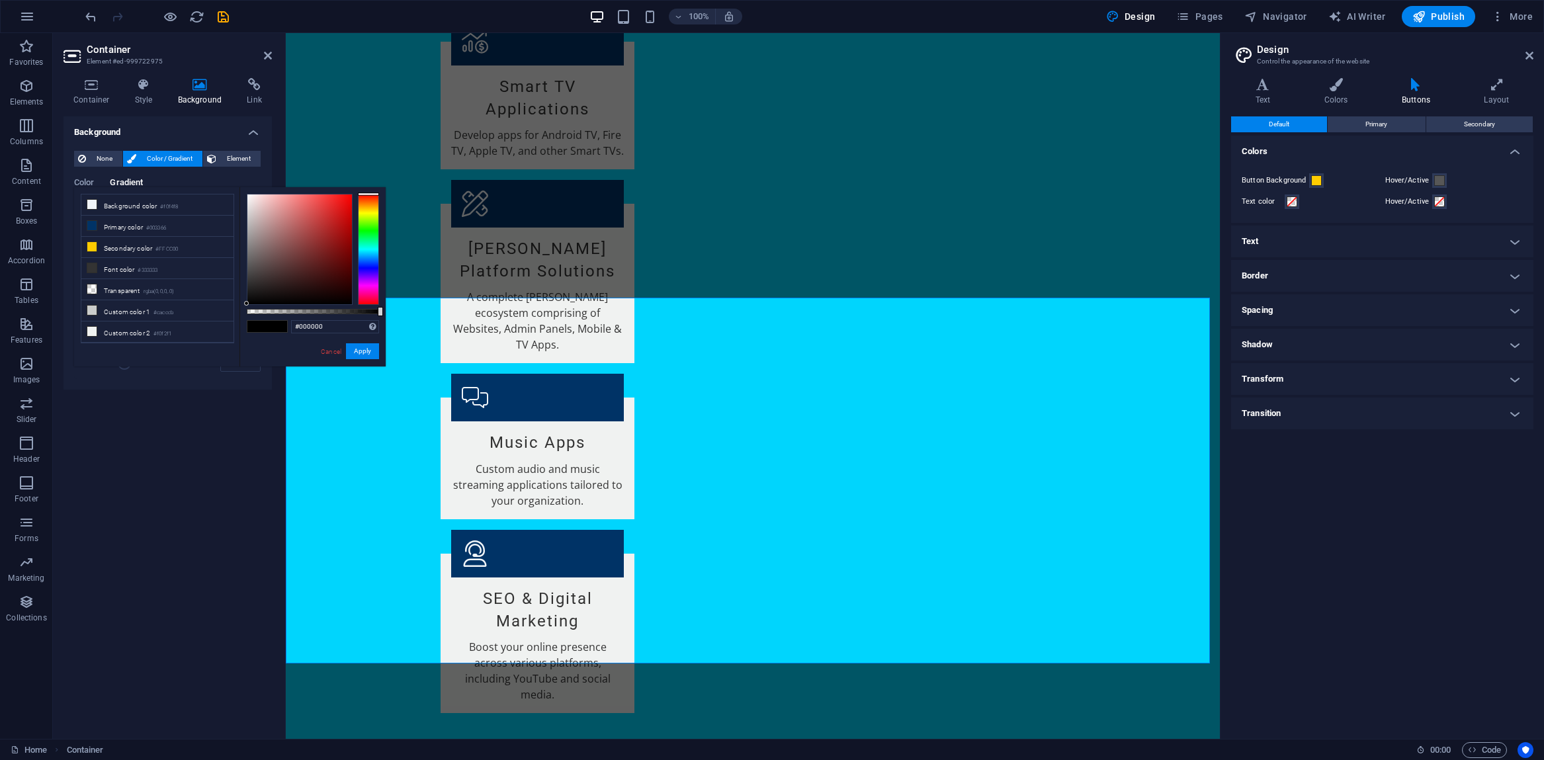
click at [362, 283] on div at bounding box center [368, 249] width 21 height 111
type input "#e200fd"
drag, startPoint x: 249, startPoint y: 303, endPoint x: 353, endPoint y: 194, distance: 150.2
click at [352, 194] on div at bounding box center [299, 249] width 105 height 110
click at [355, 353] on button "Apply" at bounding box center [362, 351] width 33 height 16
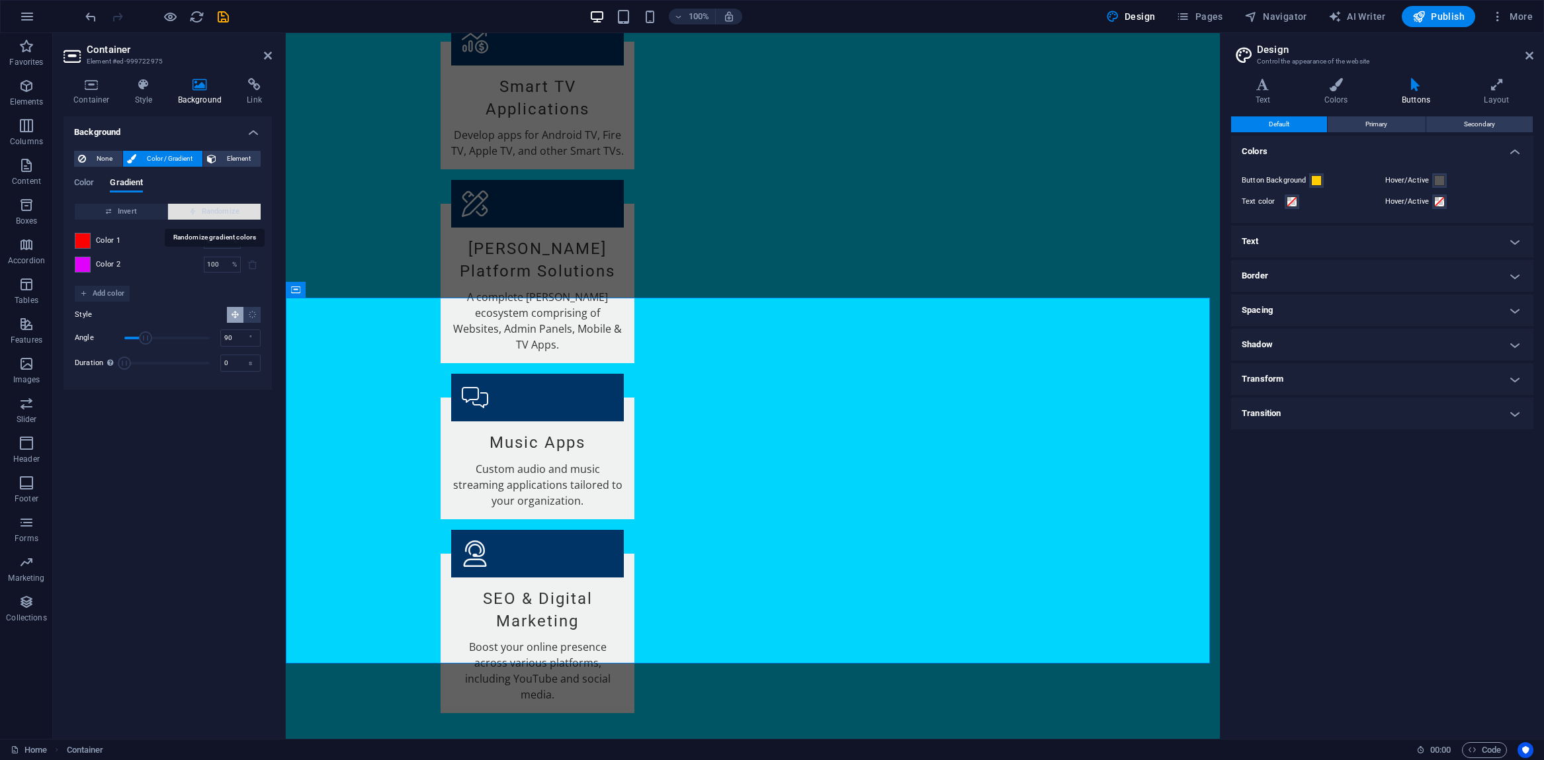
click at [217, 214] on span "Randomize" at bounding box center [214, 212] width 82 height 16
type input "64"
type input "123"
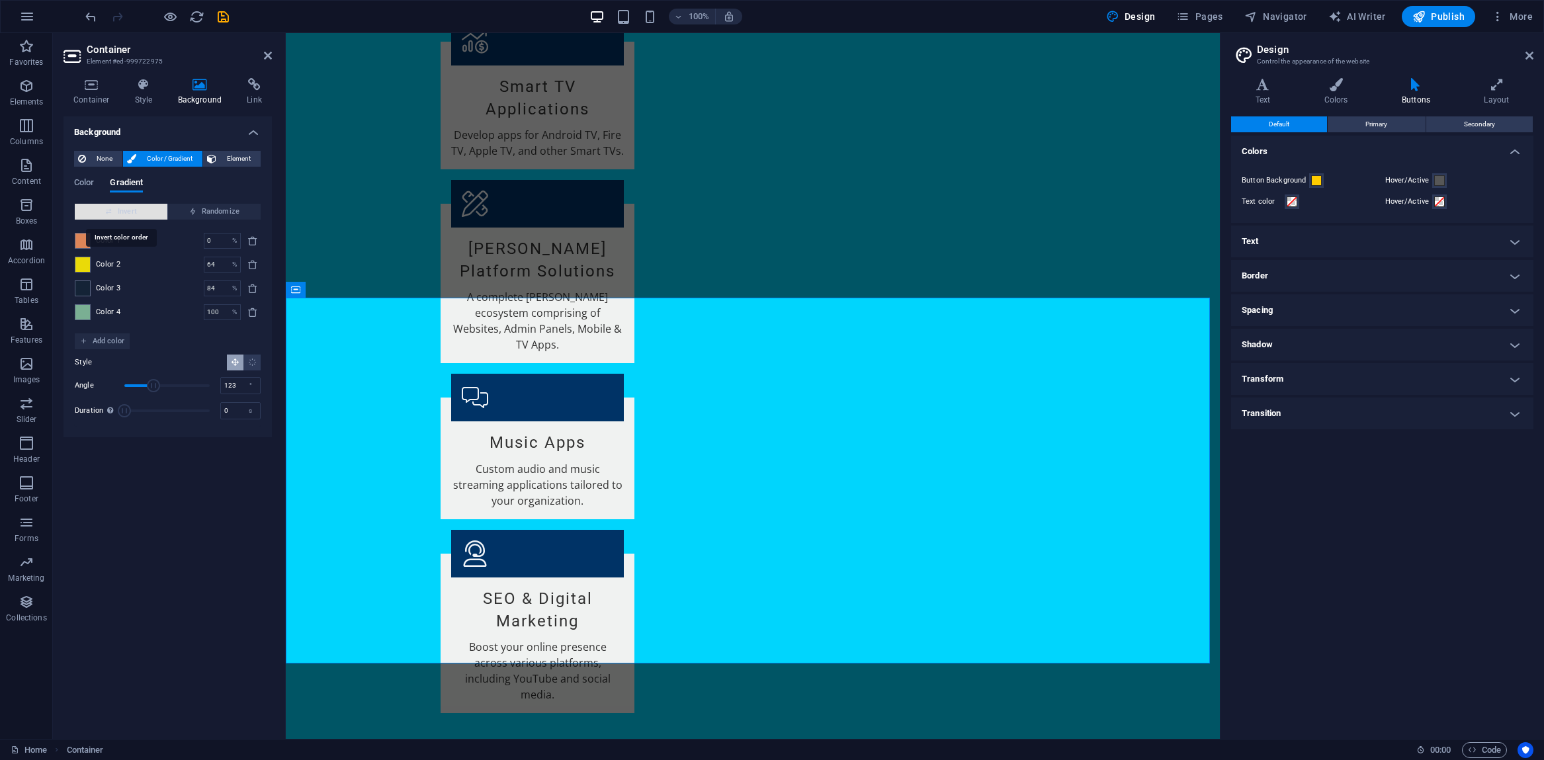
click at [142, 211] on span "Invert" at bounding box center [121, 212] width 82 height 16
click at [206, 212] on span "Randomize" at bounding box center [214, 212] width 82 height 16
type input "100"
type input "163"
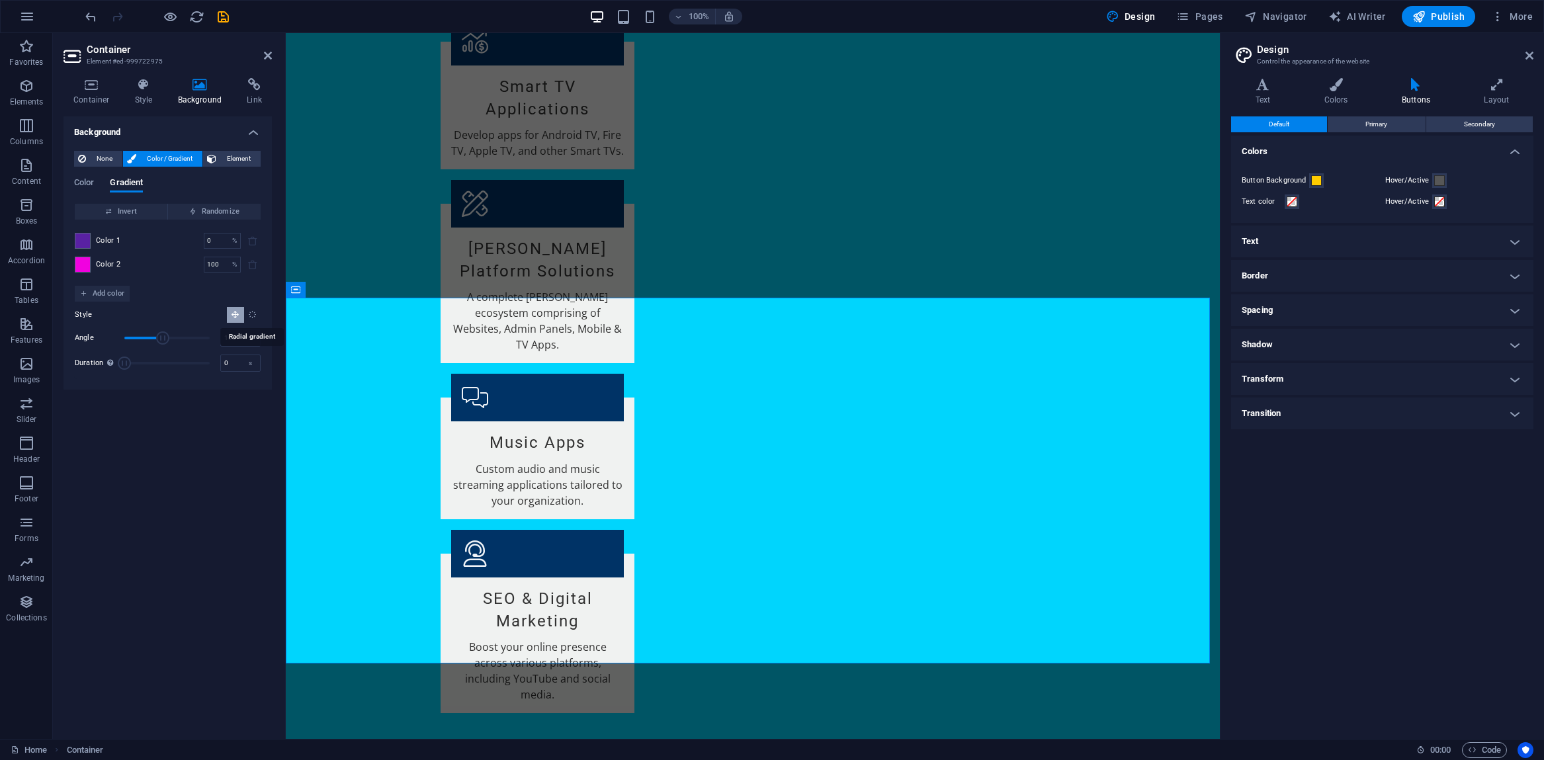
click at [252, 316] on icon "Radial gradient" at bounding box center [252, 314] width 9 height 9
click at [132, 91] on h4 "Style" at bounding box center [146, 92] width 43 height 28
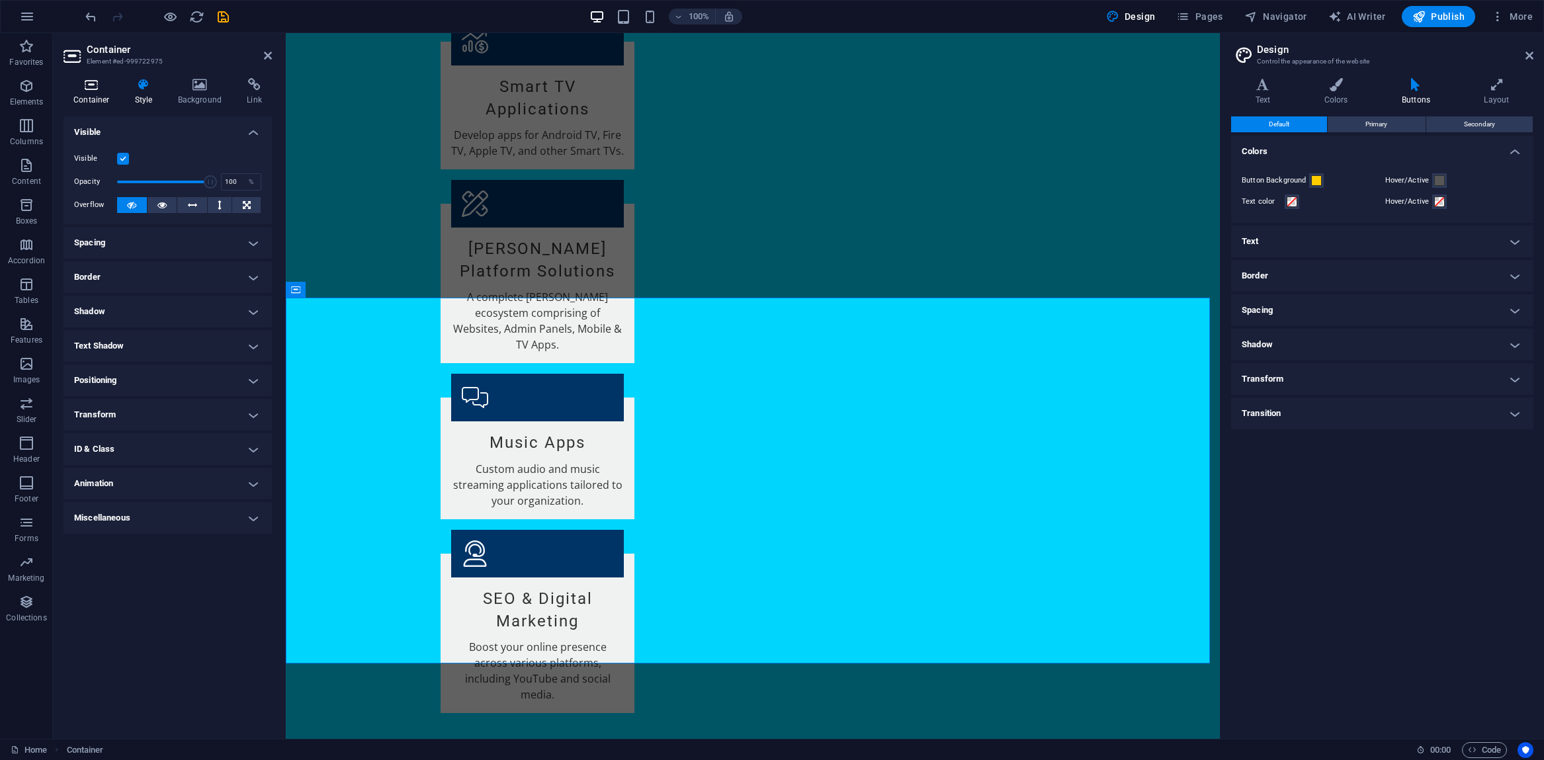
click at [87, 96] on h4 "Container" at bounding box center [94, 92] width 62 height 28
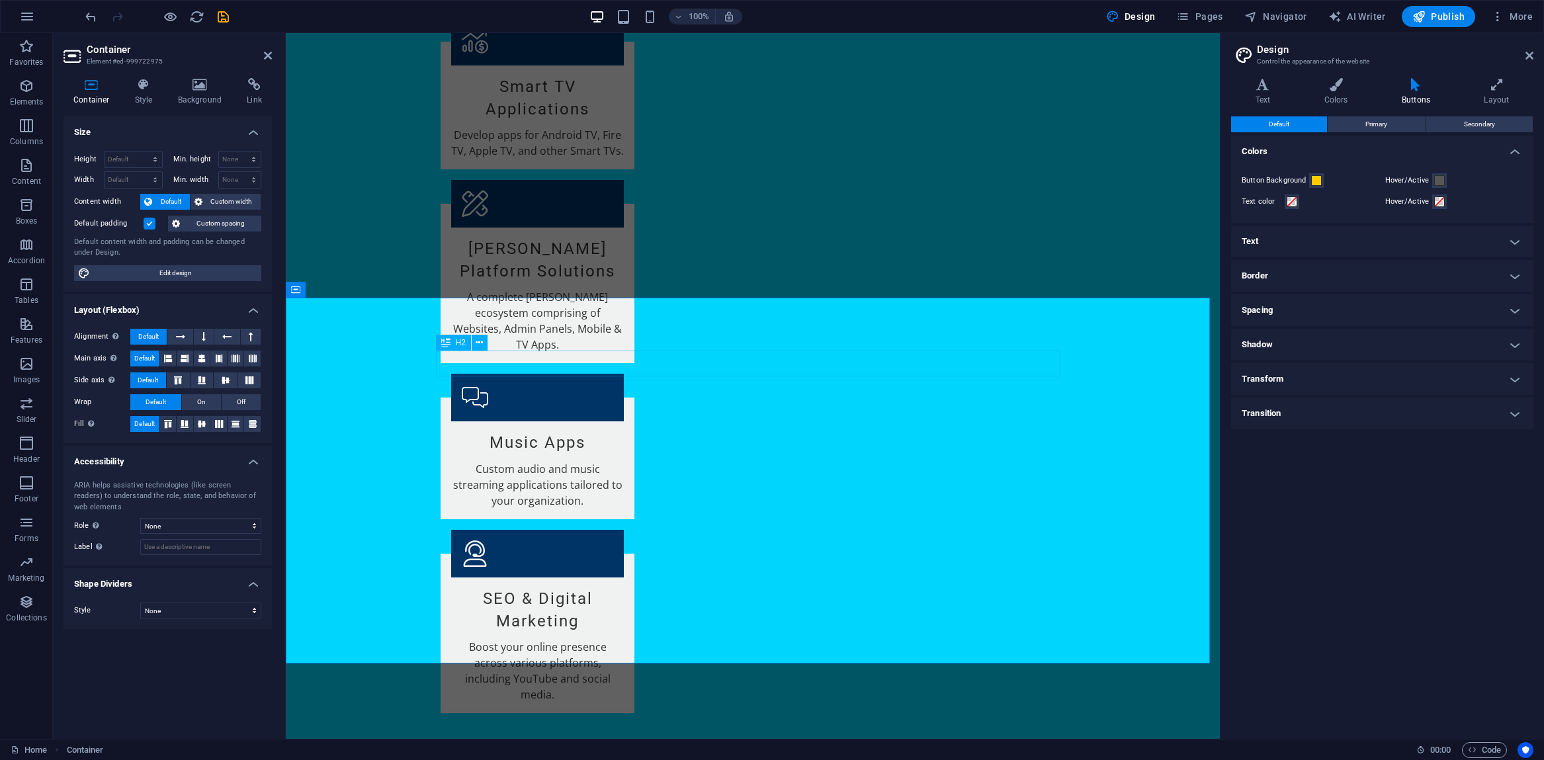
click at [480, 344] on icon at bounding box center [479, 343] width 7 height 14
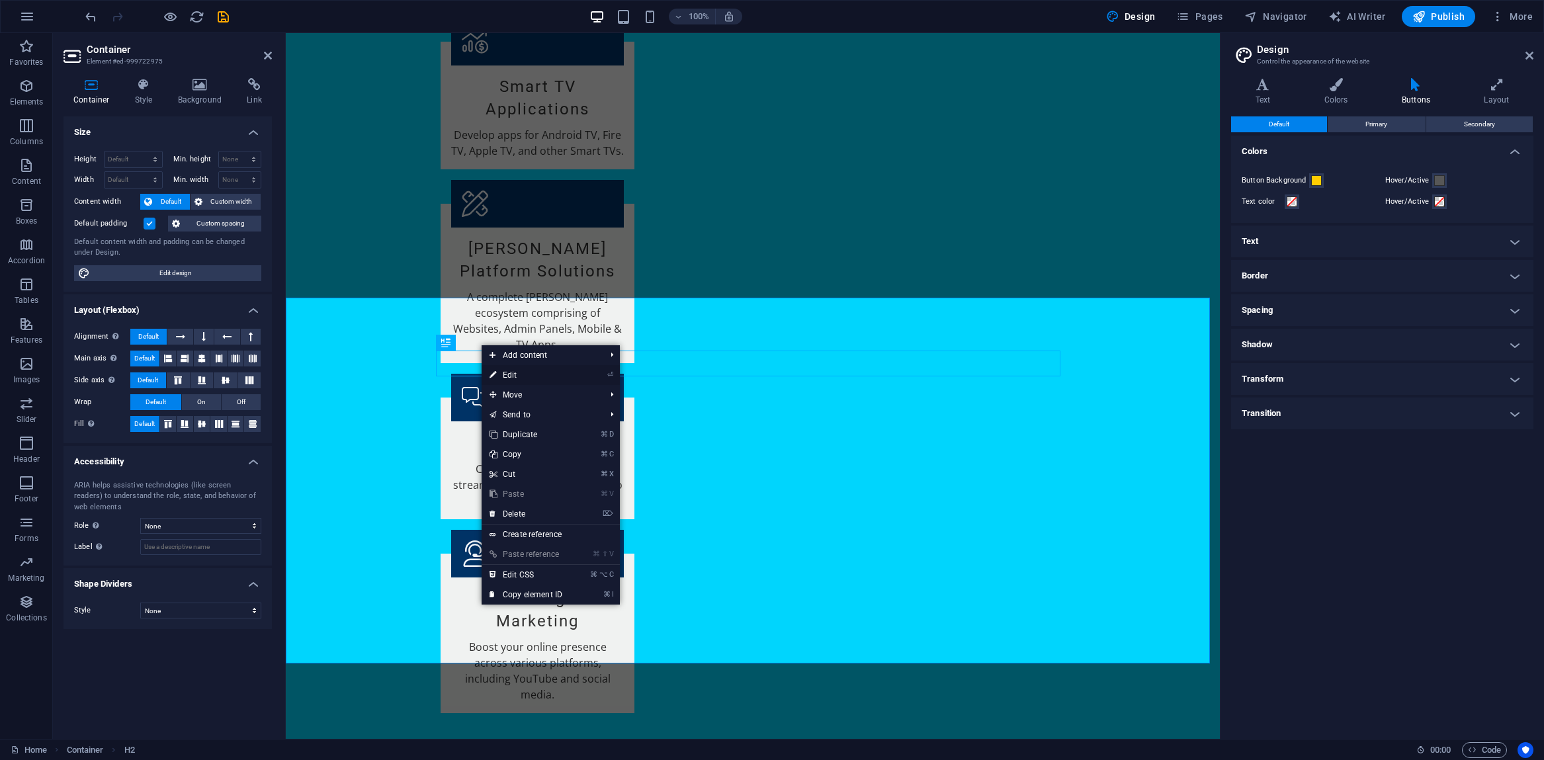
click at [502, 376] on link "⏎ Edit" at bounding box center [526, 375] width 89 height 20
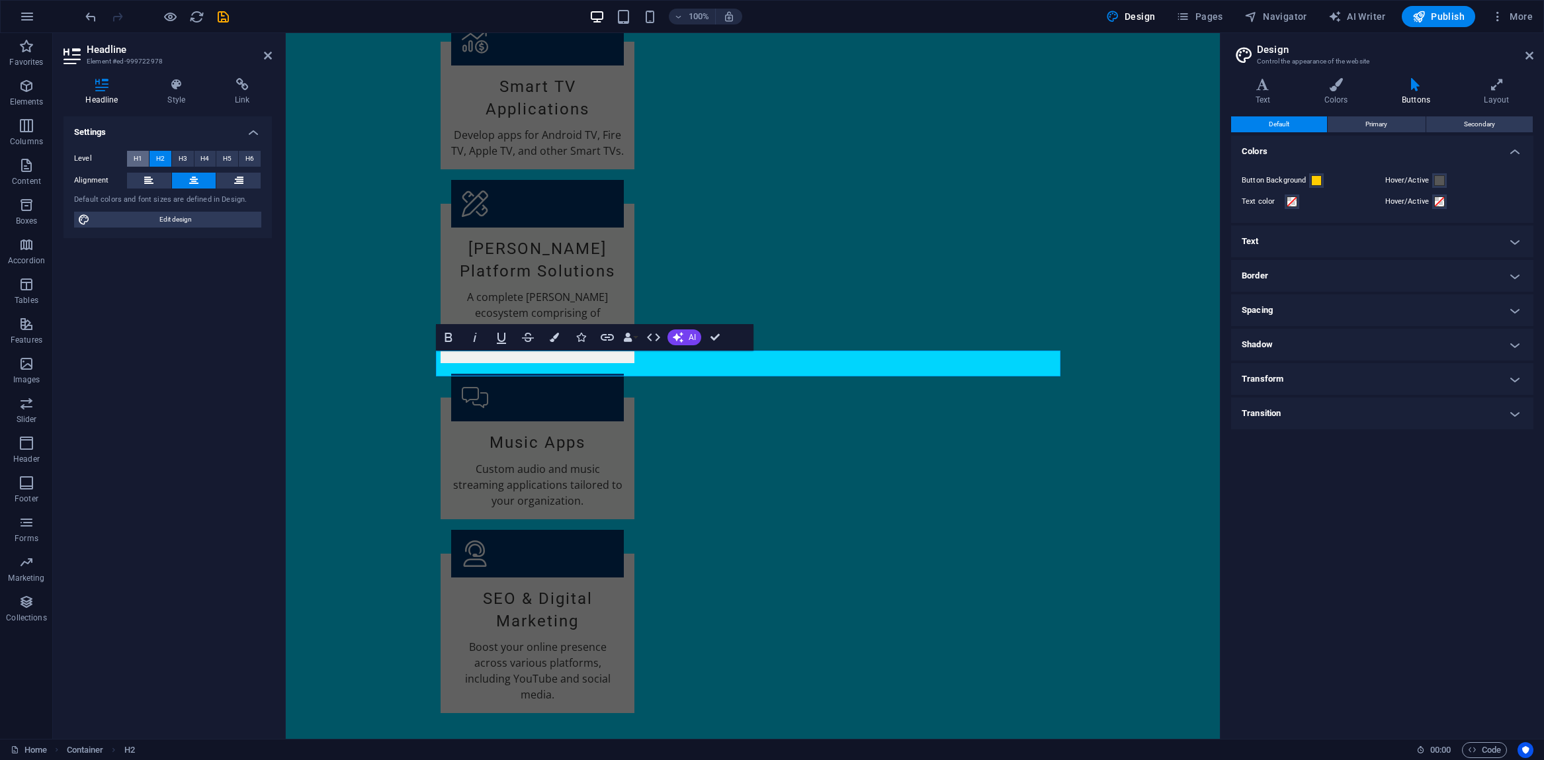
click at [142, 156] on span "H1" at bounding box center [138, 159] width 9 height 16
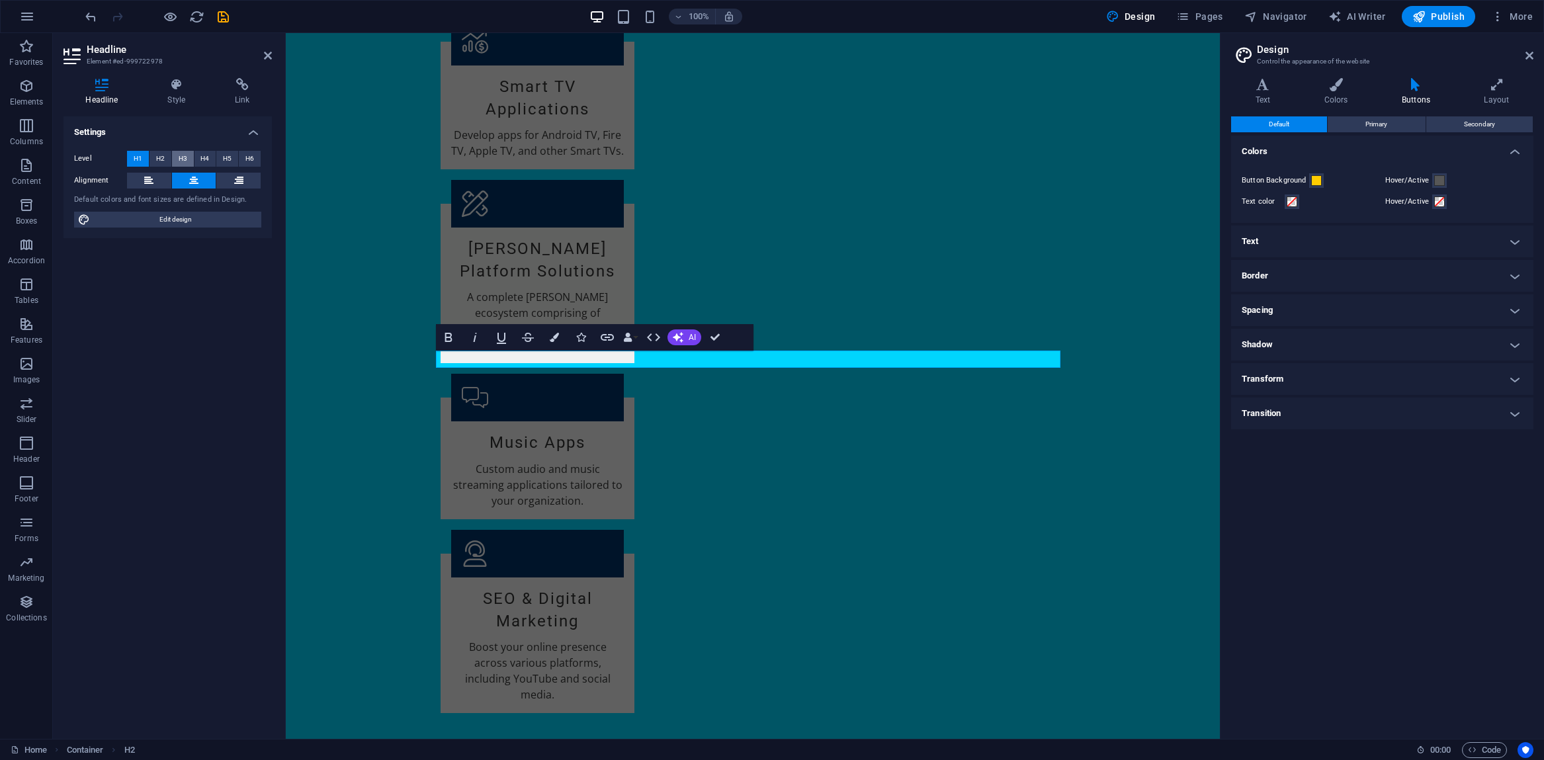
click at [182, 159] on span "H3" at bounding box center [183, 159] width 9 height 16
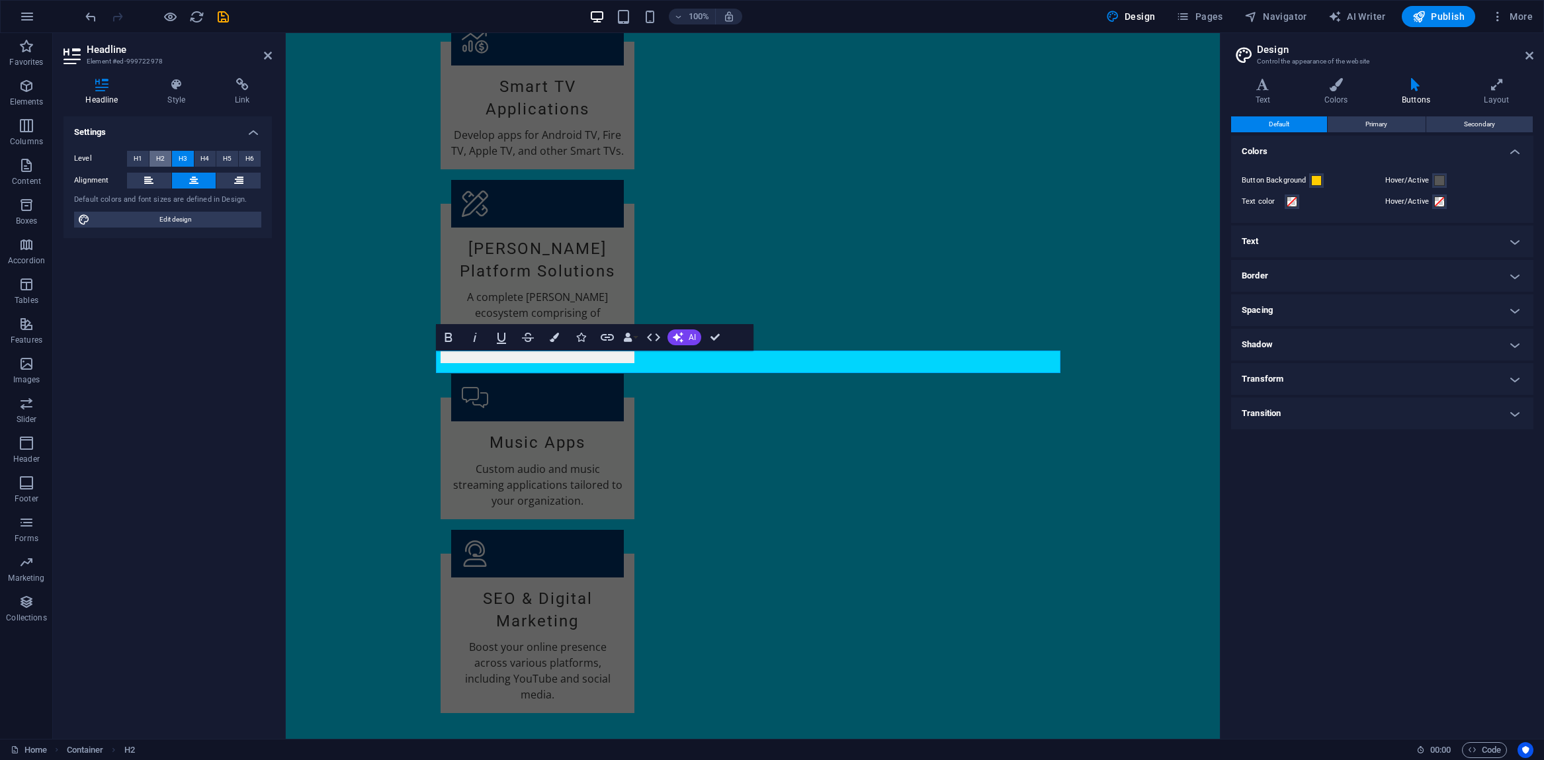
click at [158, 159] on span "H2" at bounding box center [160, 159] width 9 height 16
click at [179, 160] on span "H3" at bounding box center [183, 159] width 9 height 16
click at [177, 215] on span "Edit design" at bounding box center [175, 220] width 163 height 16
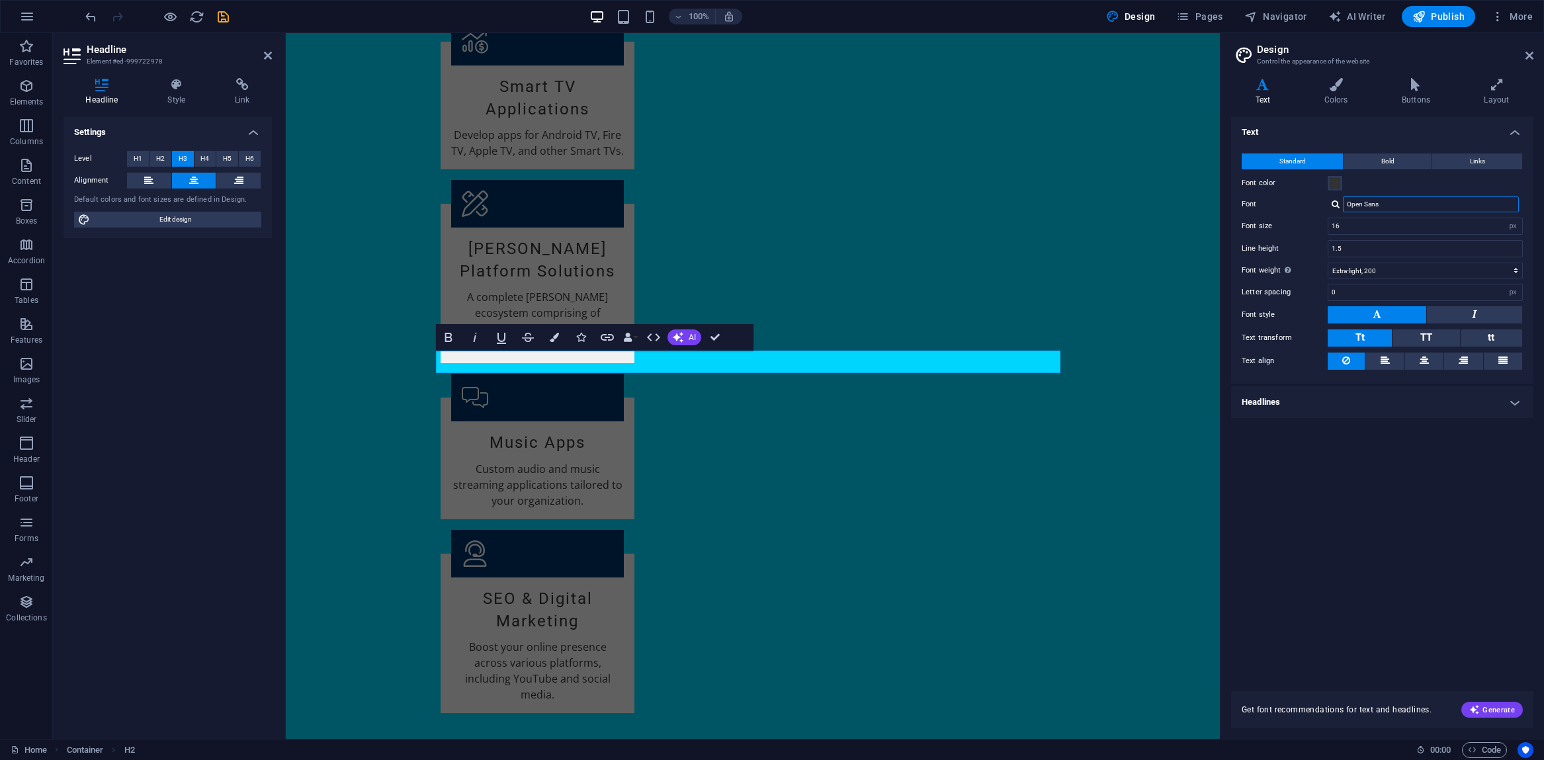
click at [1388, 207] on input "Open Sans" at bounding box center [1431, 204] width 176 height 16
click at [1349, 440] on div "Text Standard Bold Links Font color Font Open Sans Font size 16 rem px Line hei…" at bounding box center [1382, 395] width 302 height 559
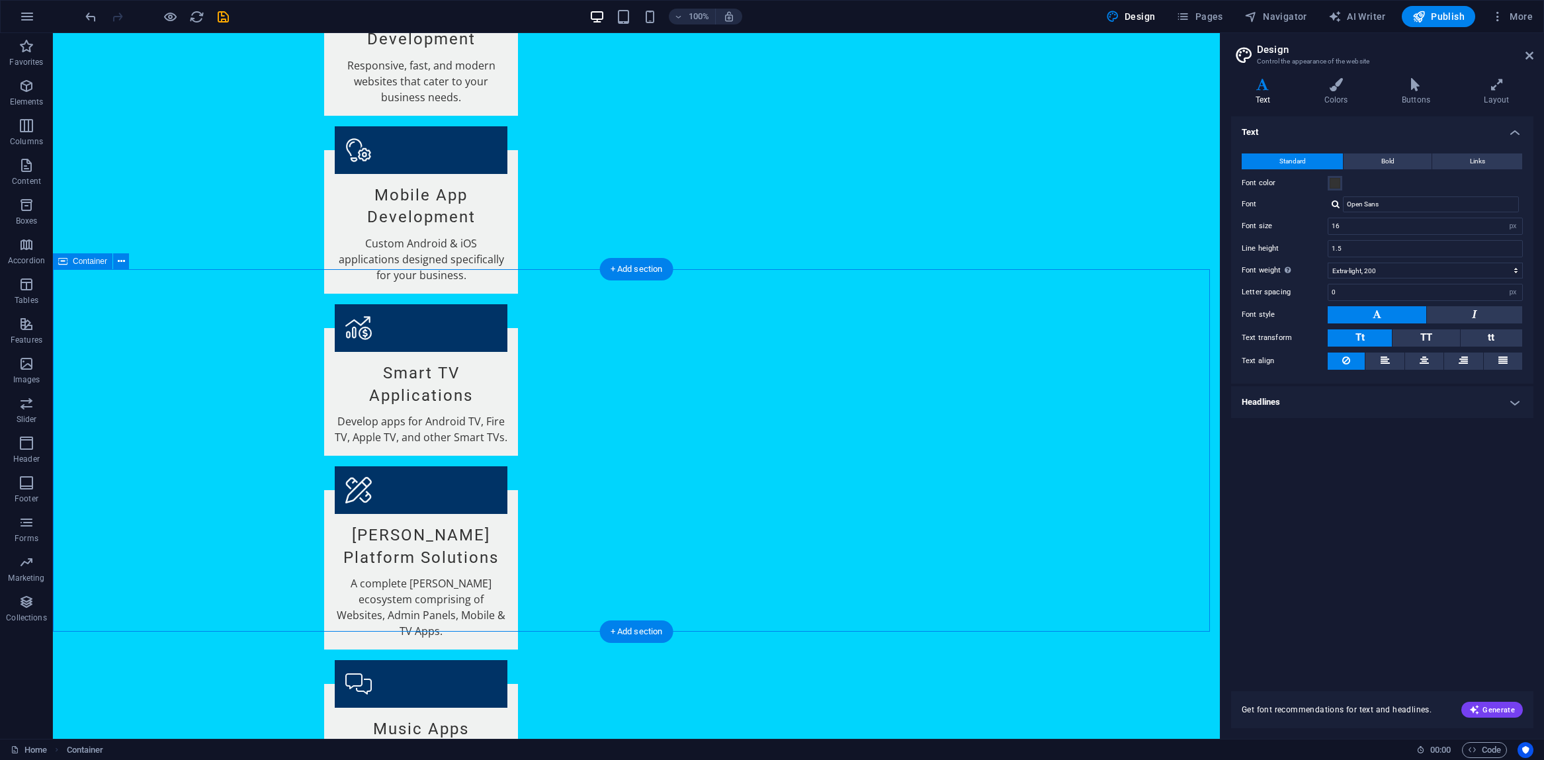
scroll to position [1712, 0]
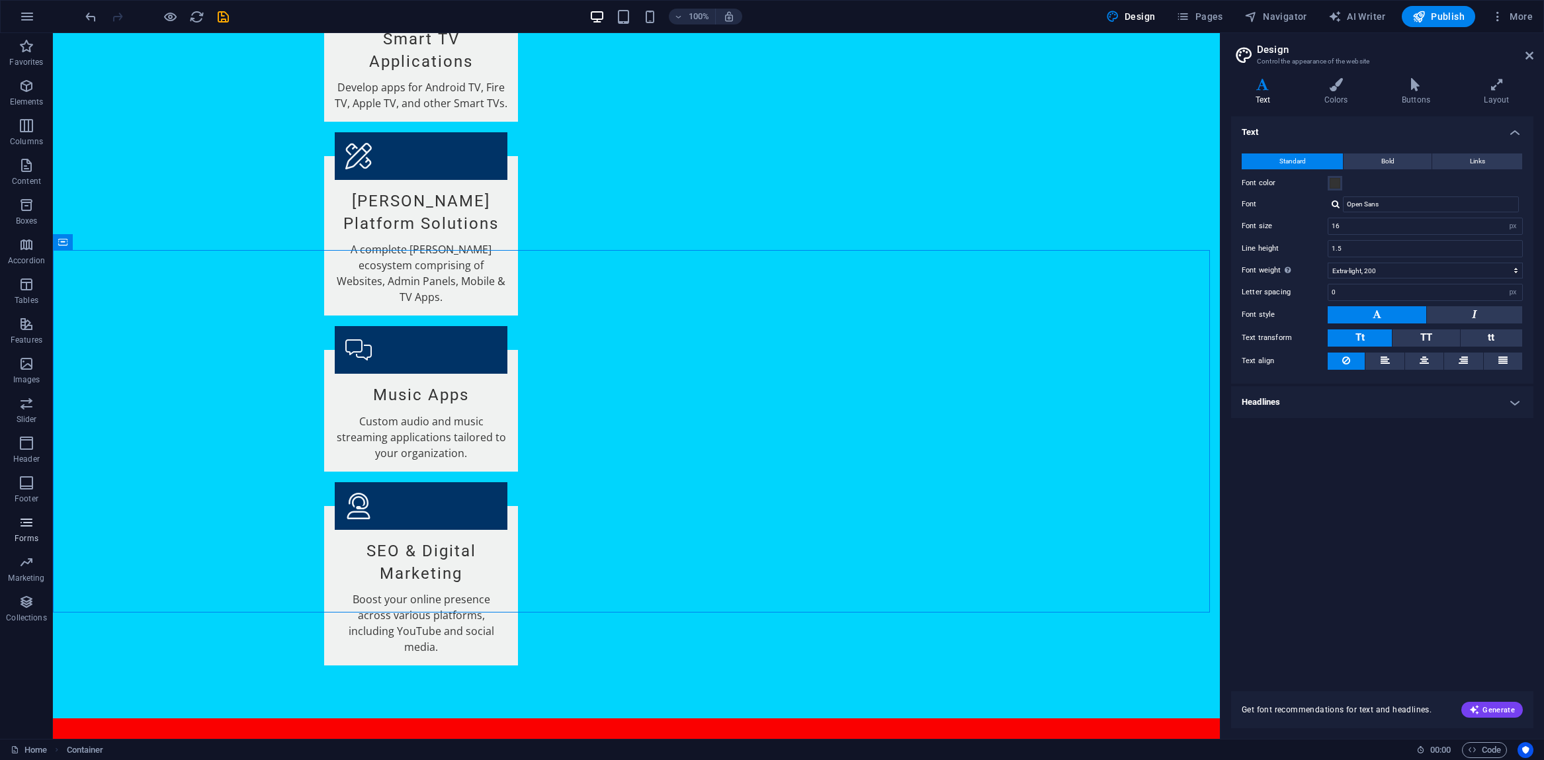
click at [24, 519] on icon "button" at bounding box center [27, 523] width 16 height 16
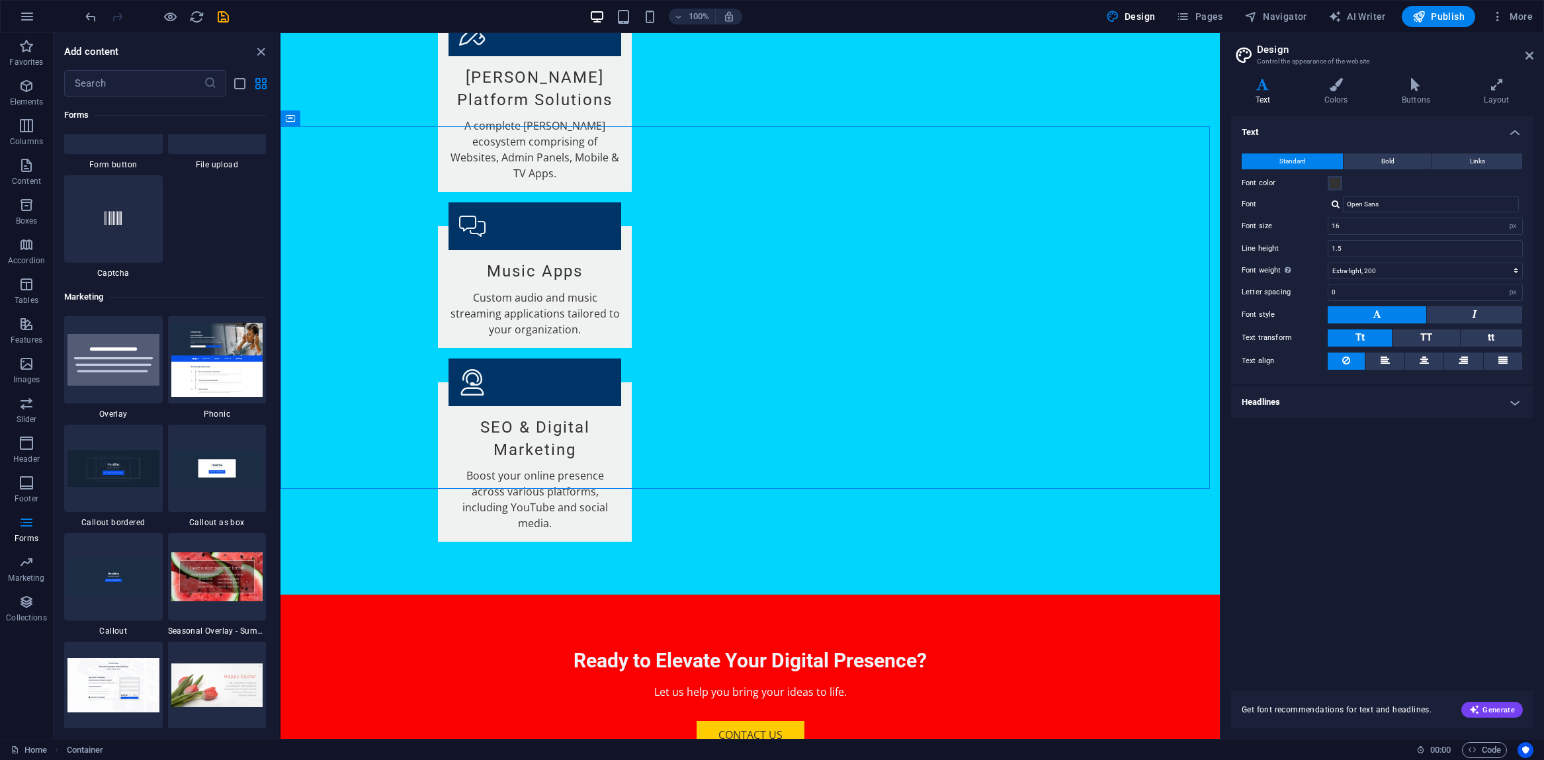
scroll to position [10640, 0]
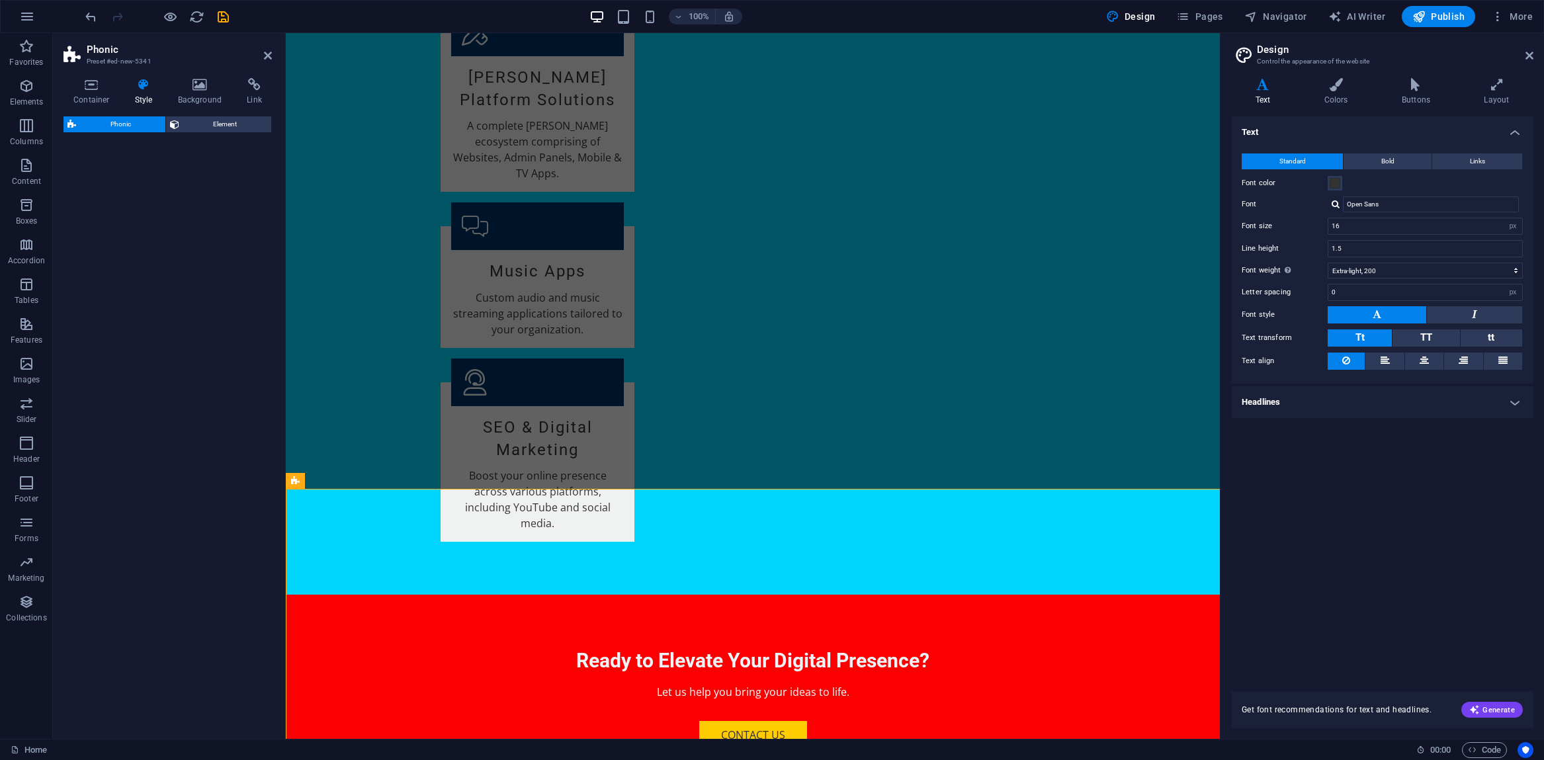
select select "%"
select select "rem"
select select "px"
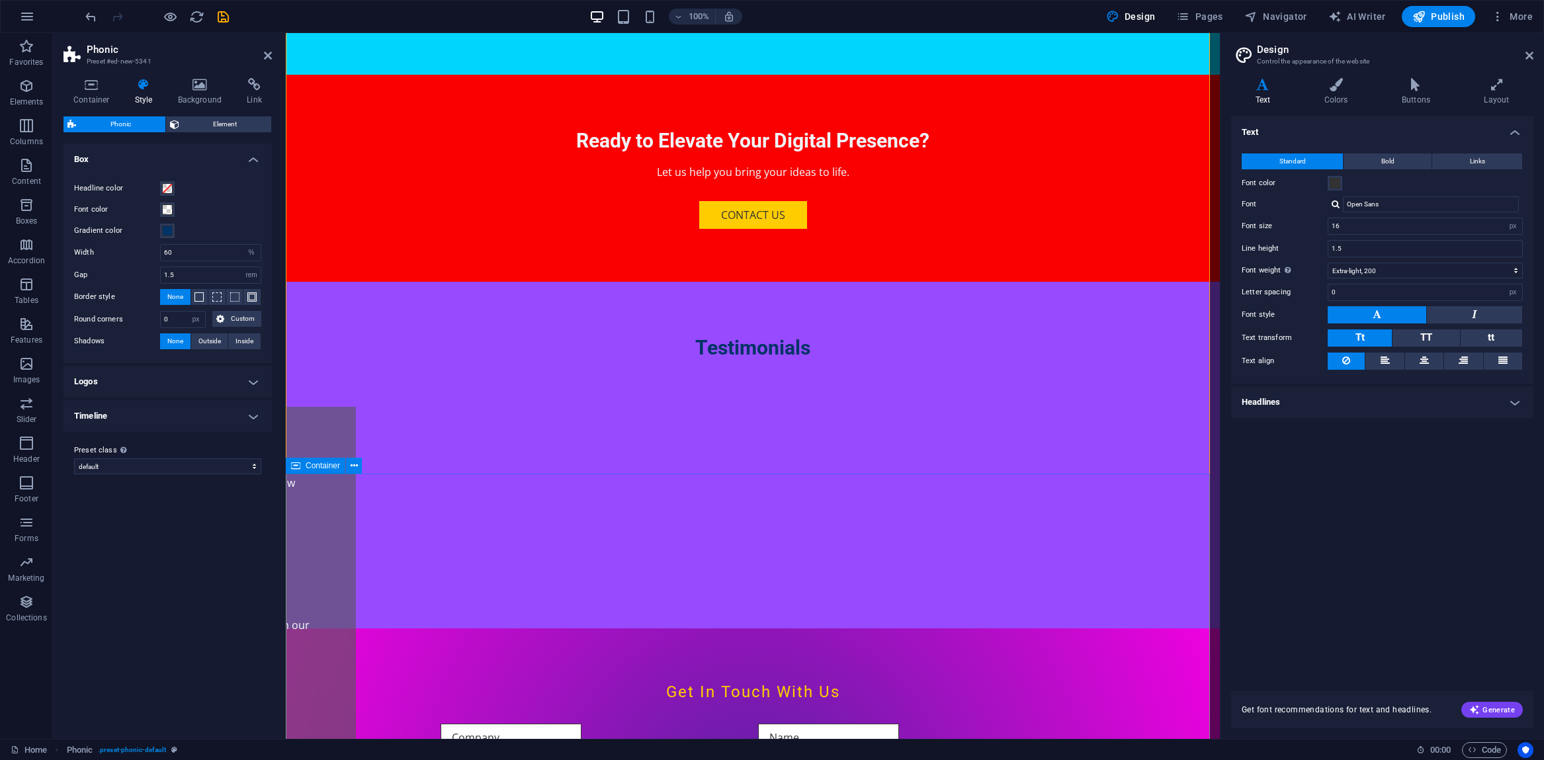
scroll to position [2358, 0]
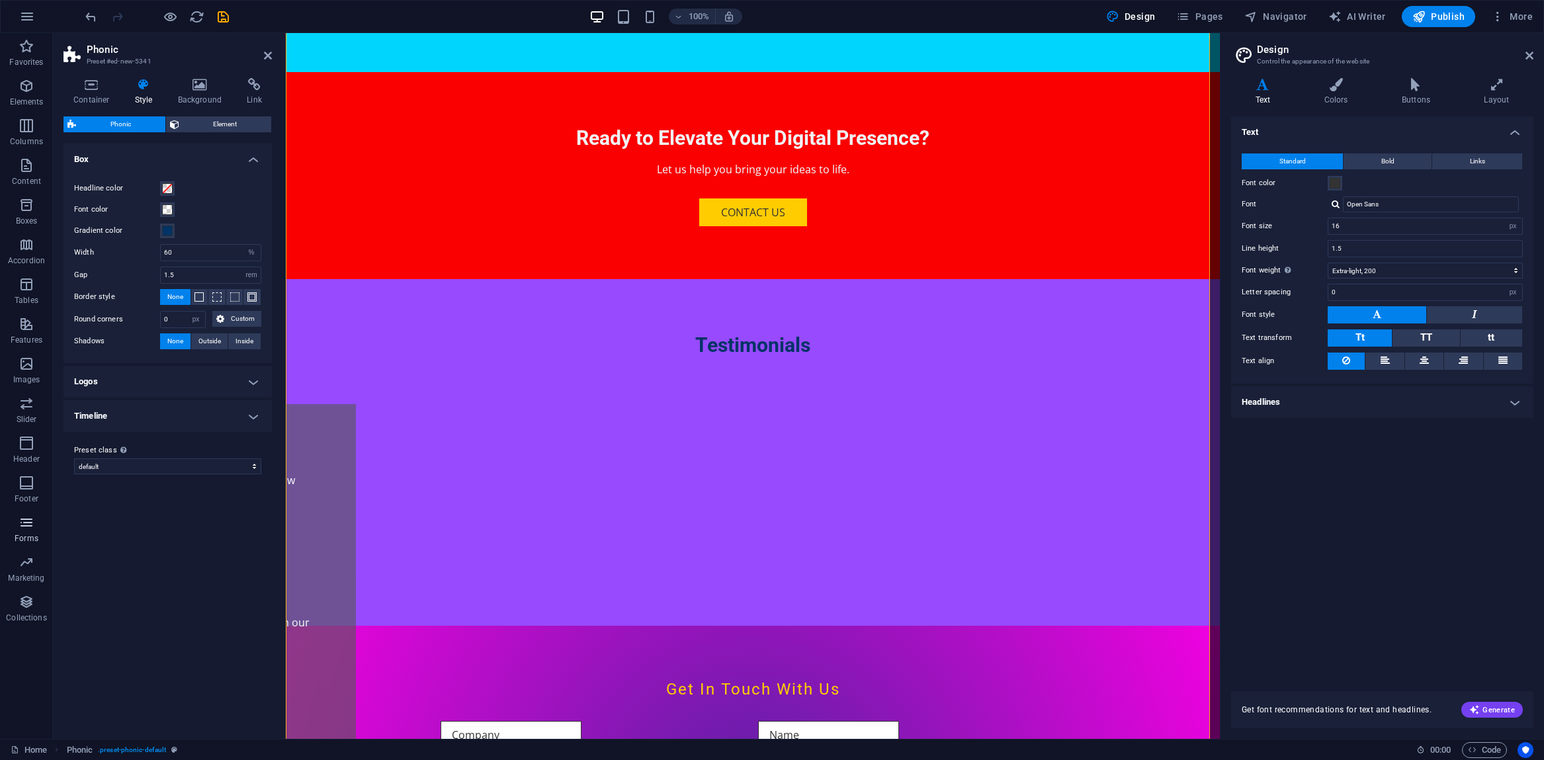
click at [30, 529] on icon "button" at bounding box center [27, 523] width 16 height 16
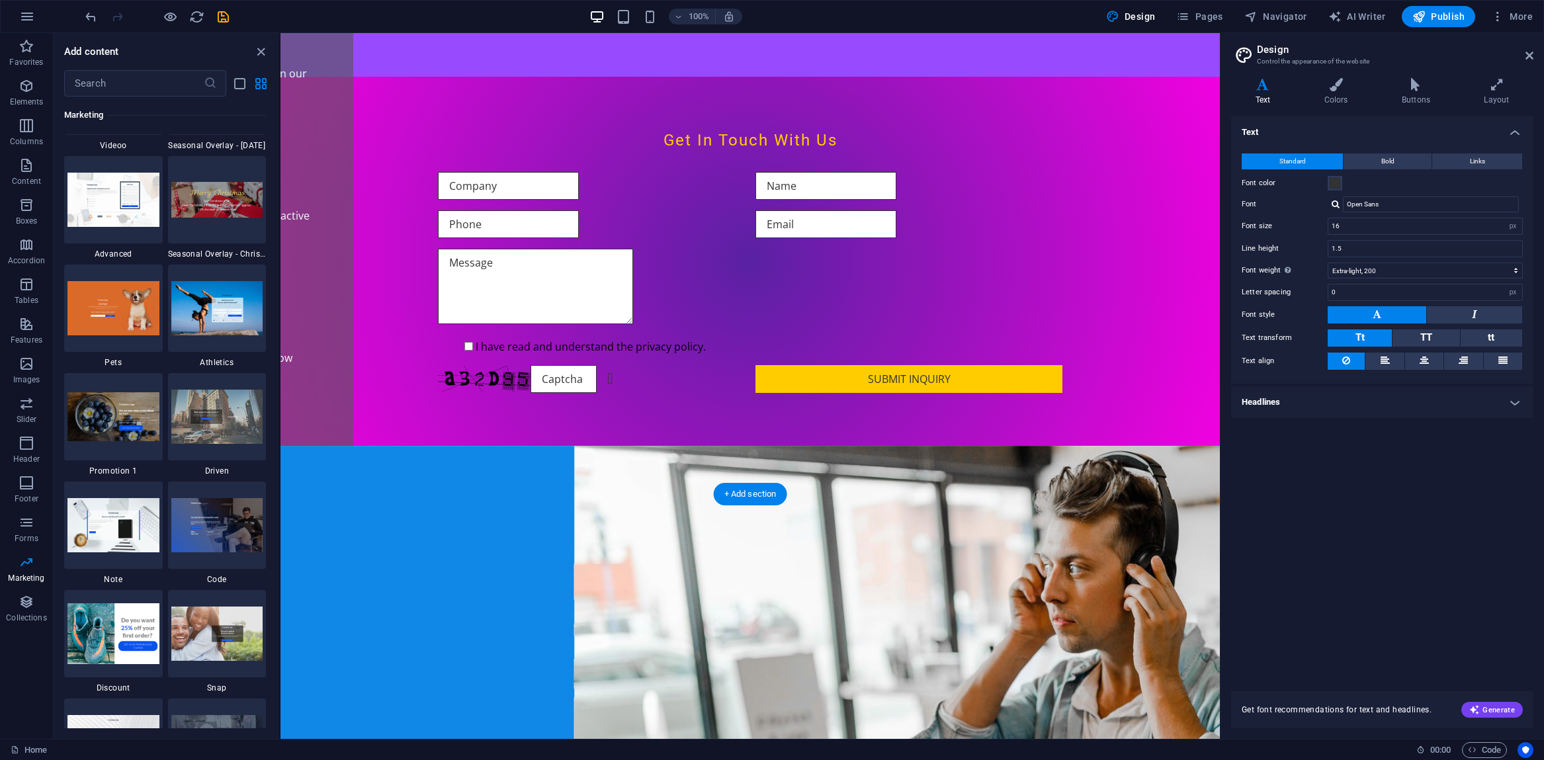
scroll to position [2928, 0]
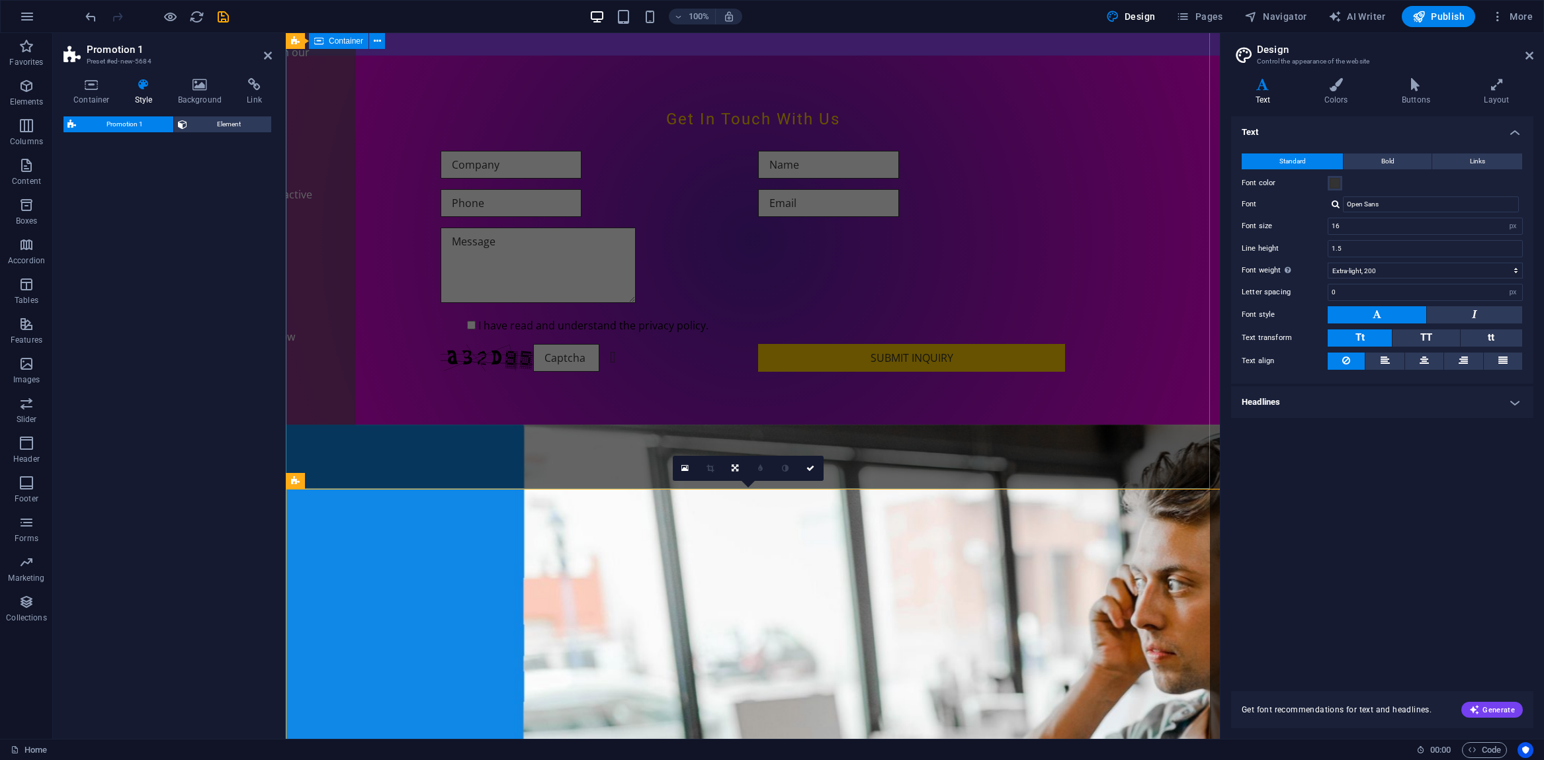
select select "rem"
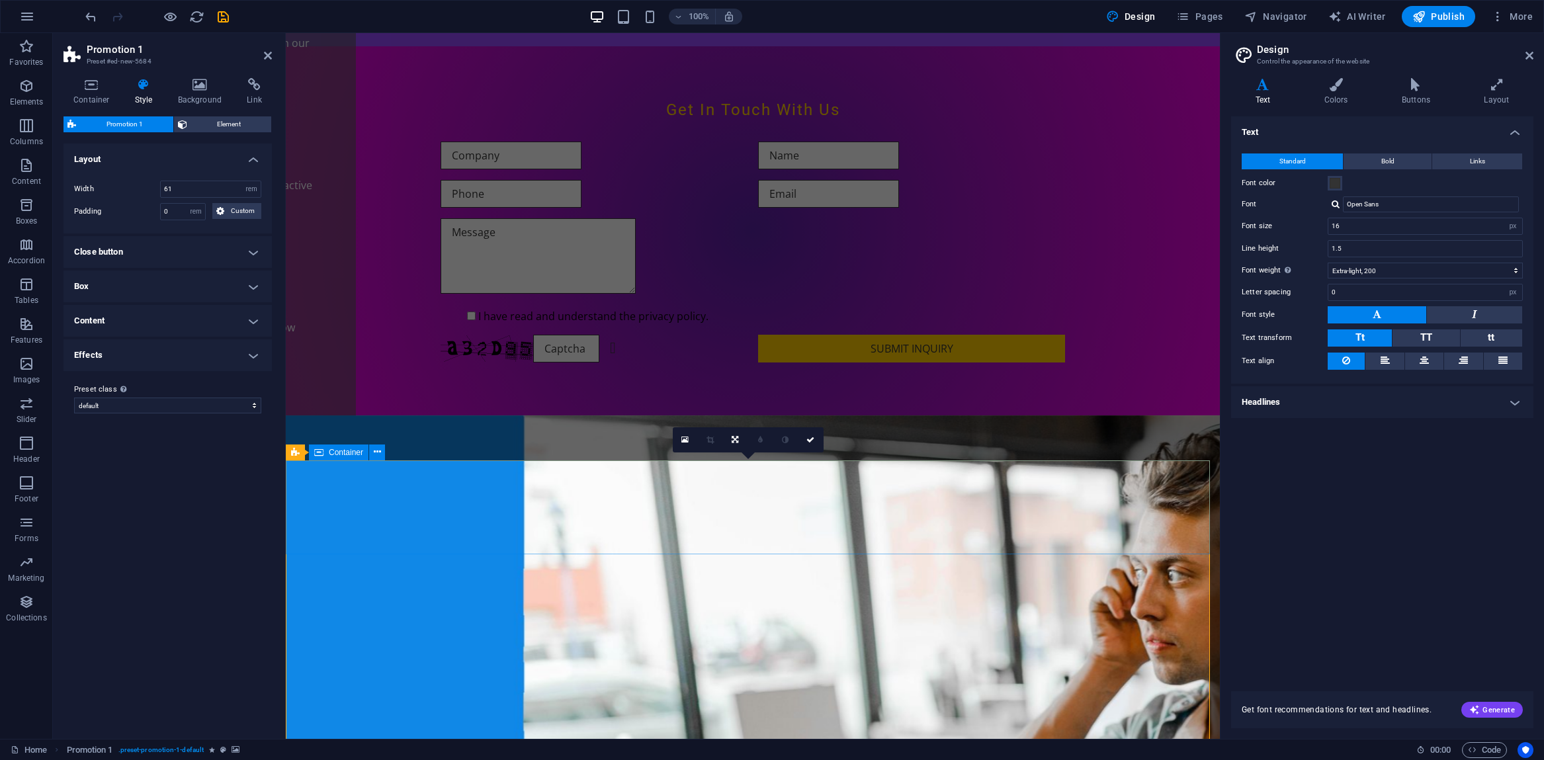
scroll to position [3183, 0]
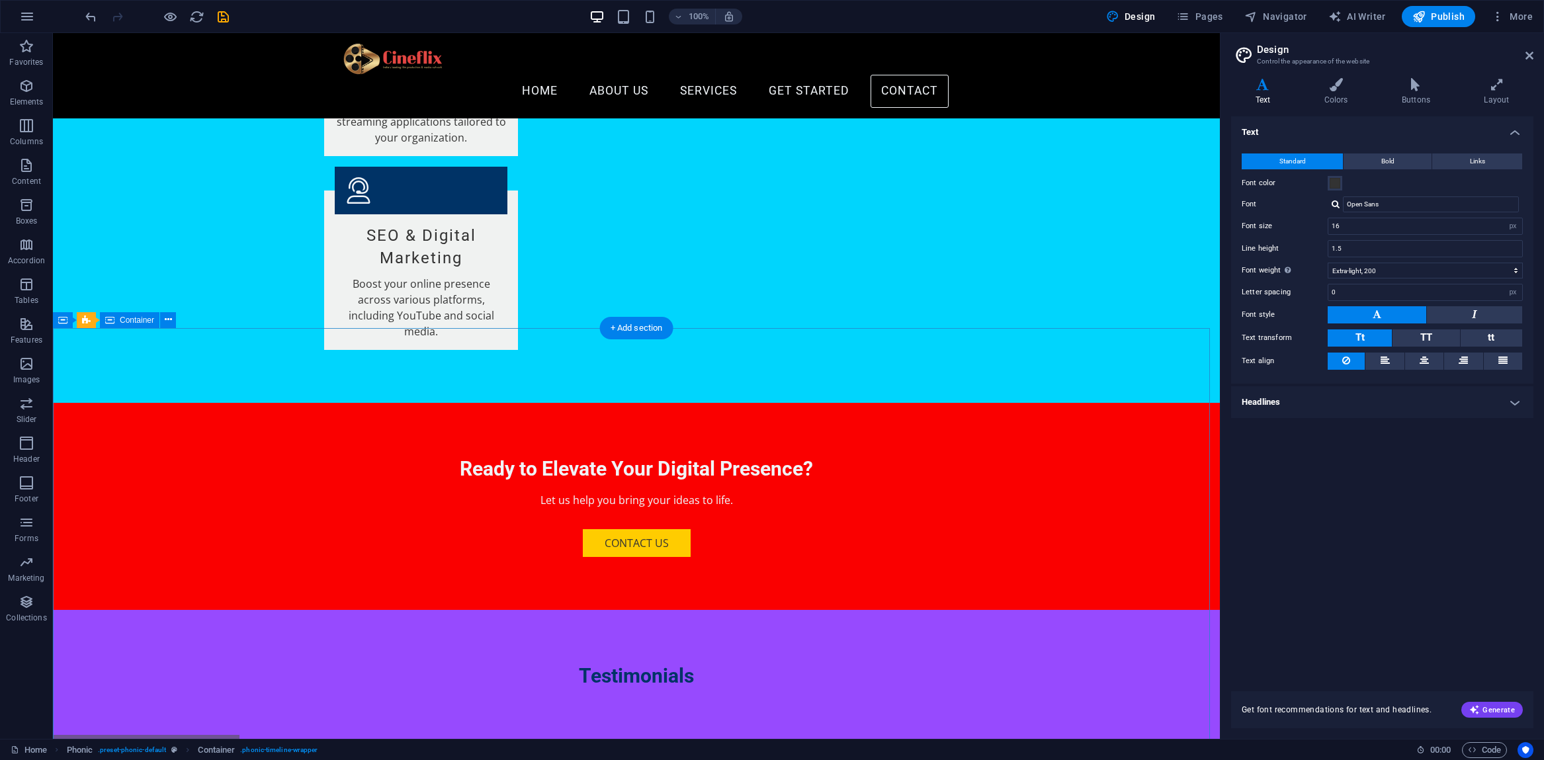
scroll to position [1985, 0]
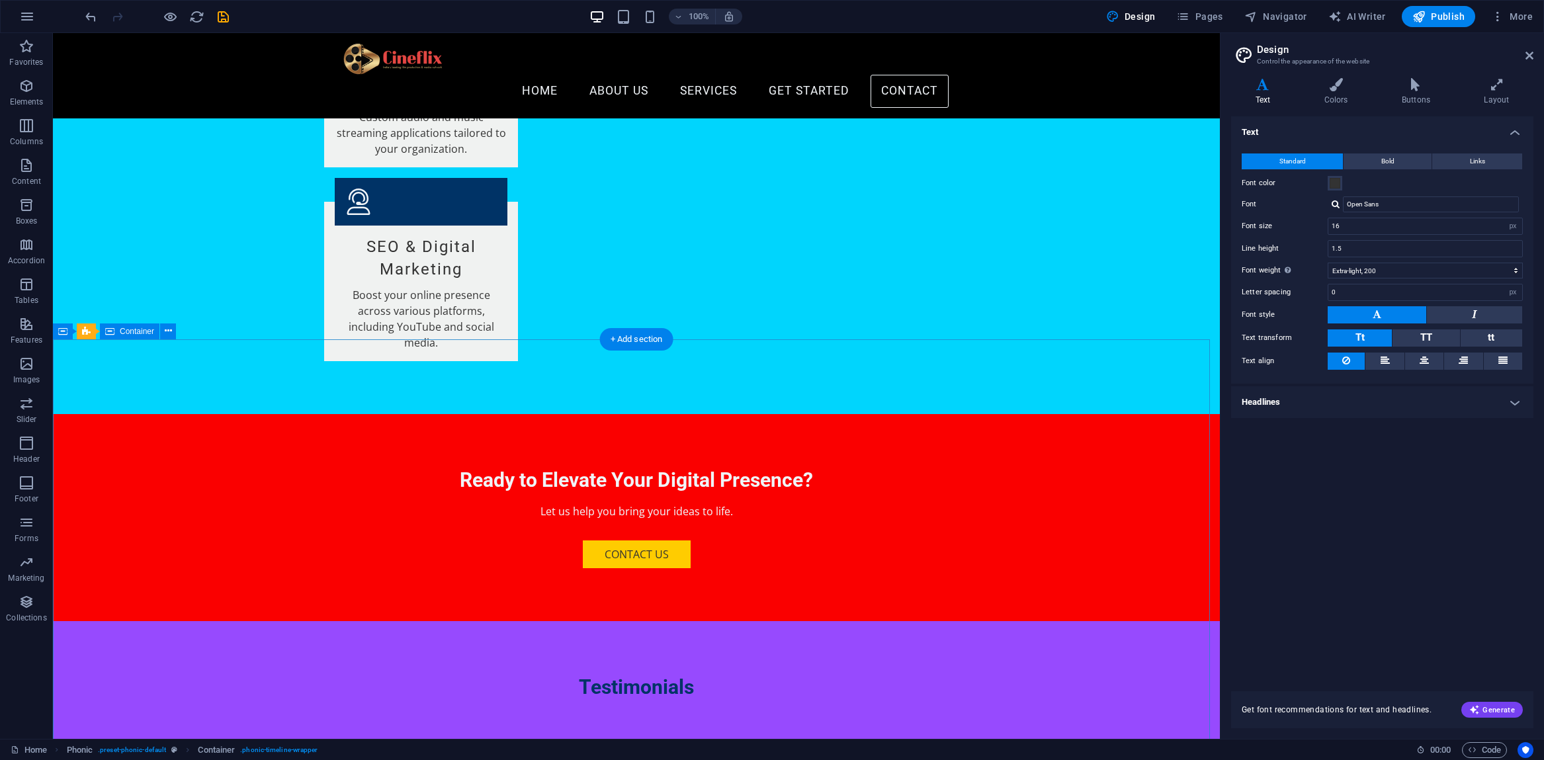
click at [166, 329] on icon at bounding box center [168, 331] width 7 height 14
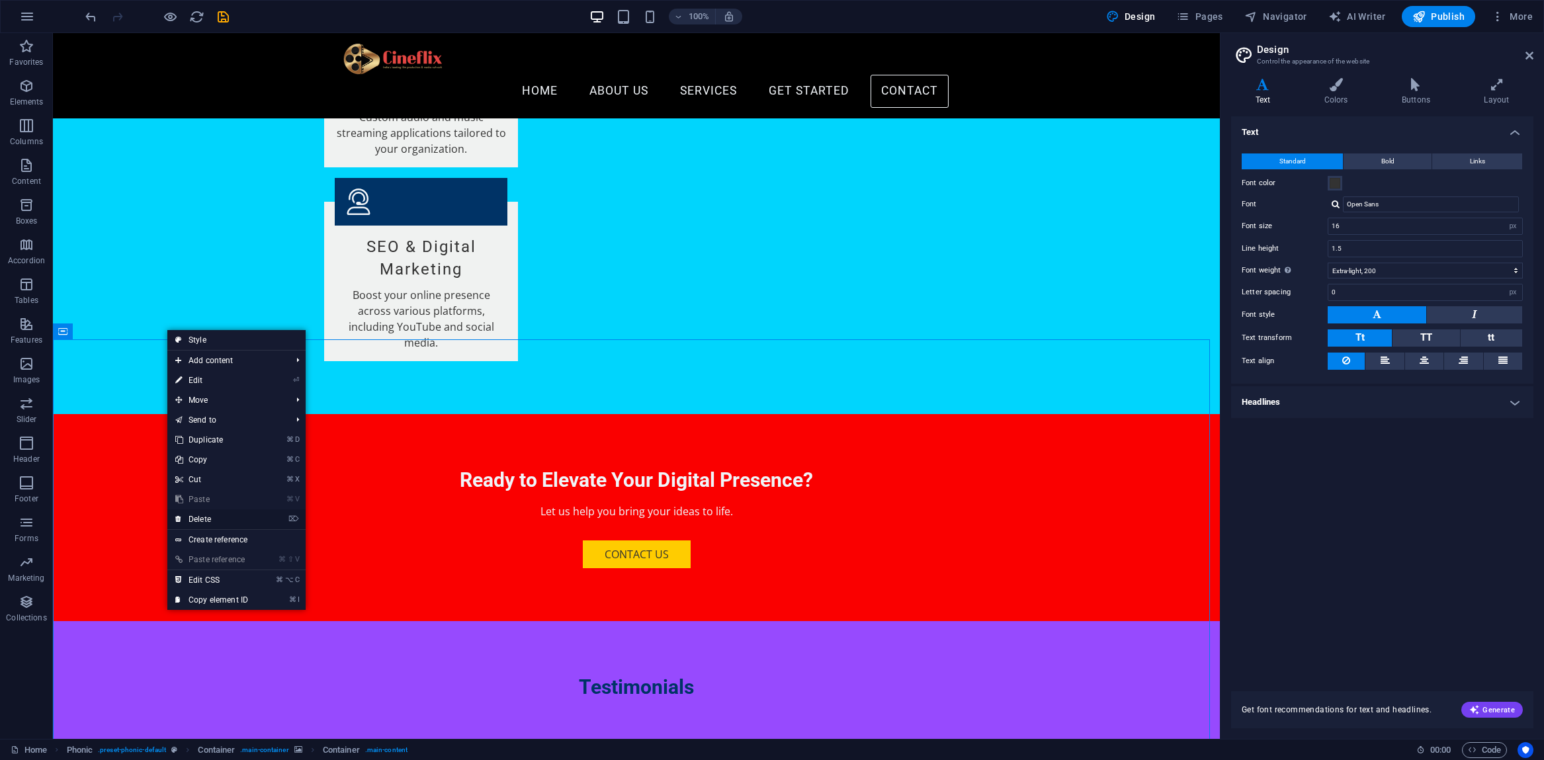
click at [195, 515] on link "⌦ Delete" at bounding box center [211, 519] width 89 height 20
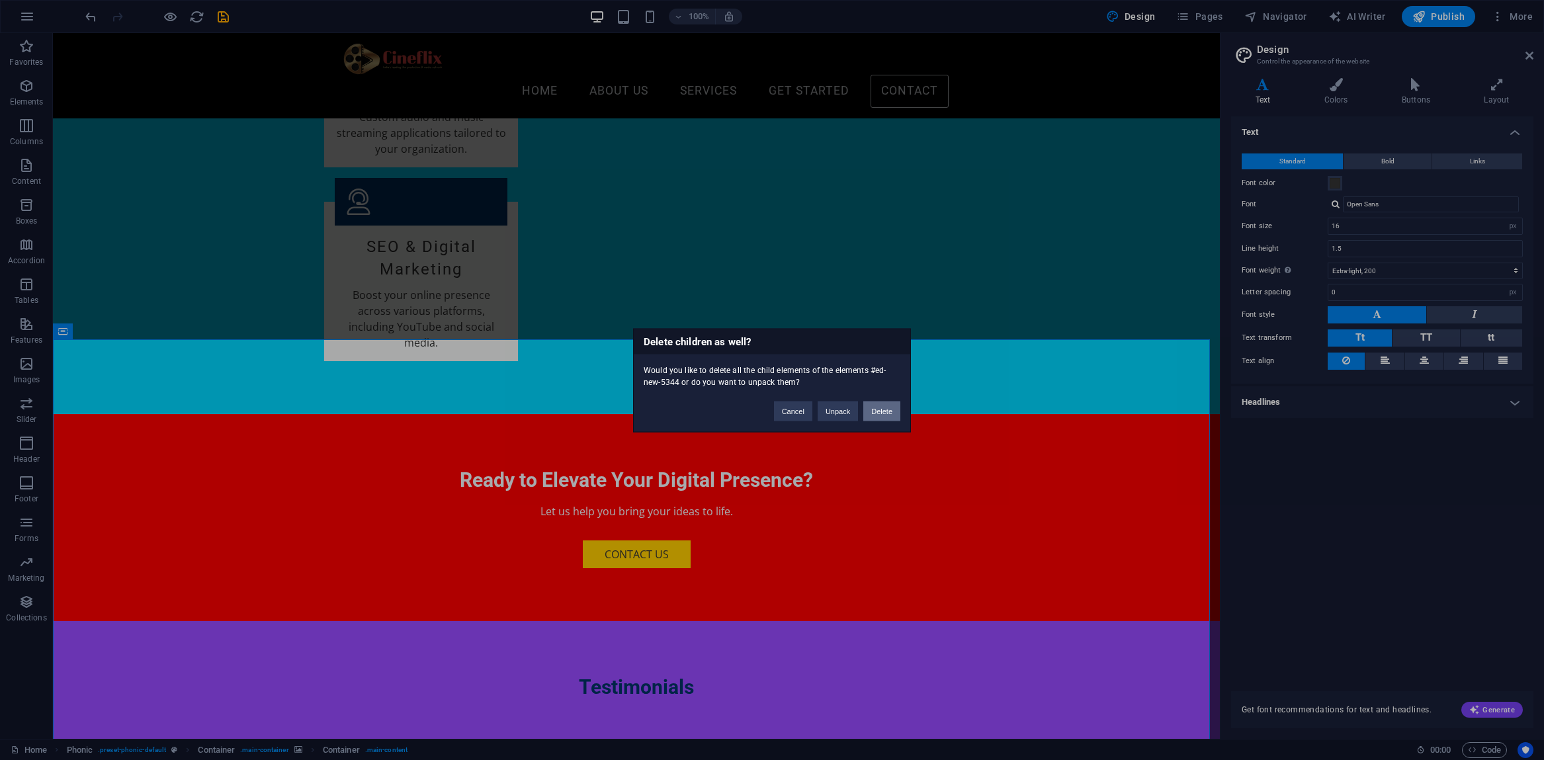
click at [874, 416] on button "Delete" at bounding box center [881, 411] width 37 height 20
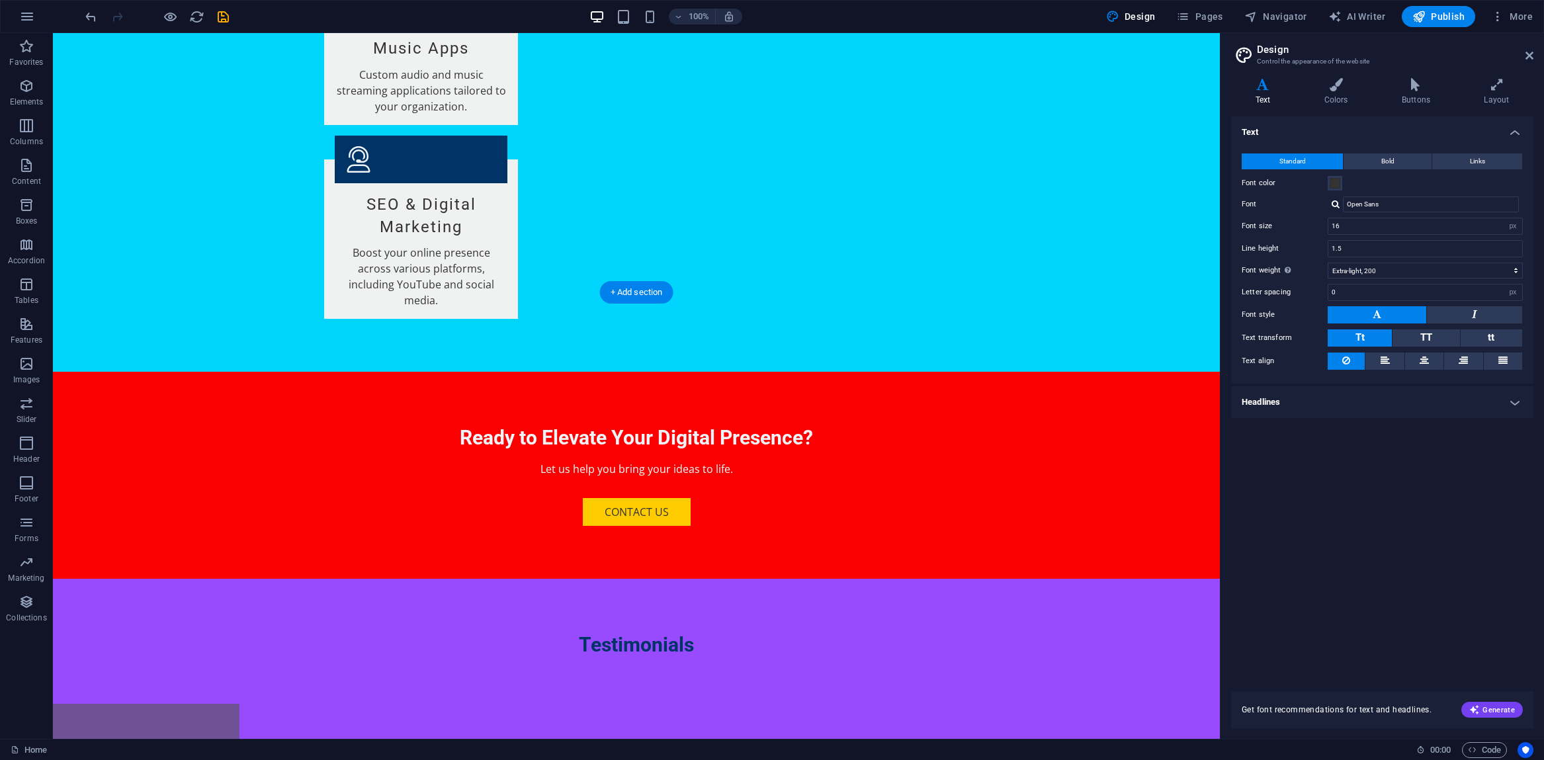
scroll to position [2062, 0]
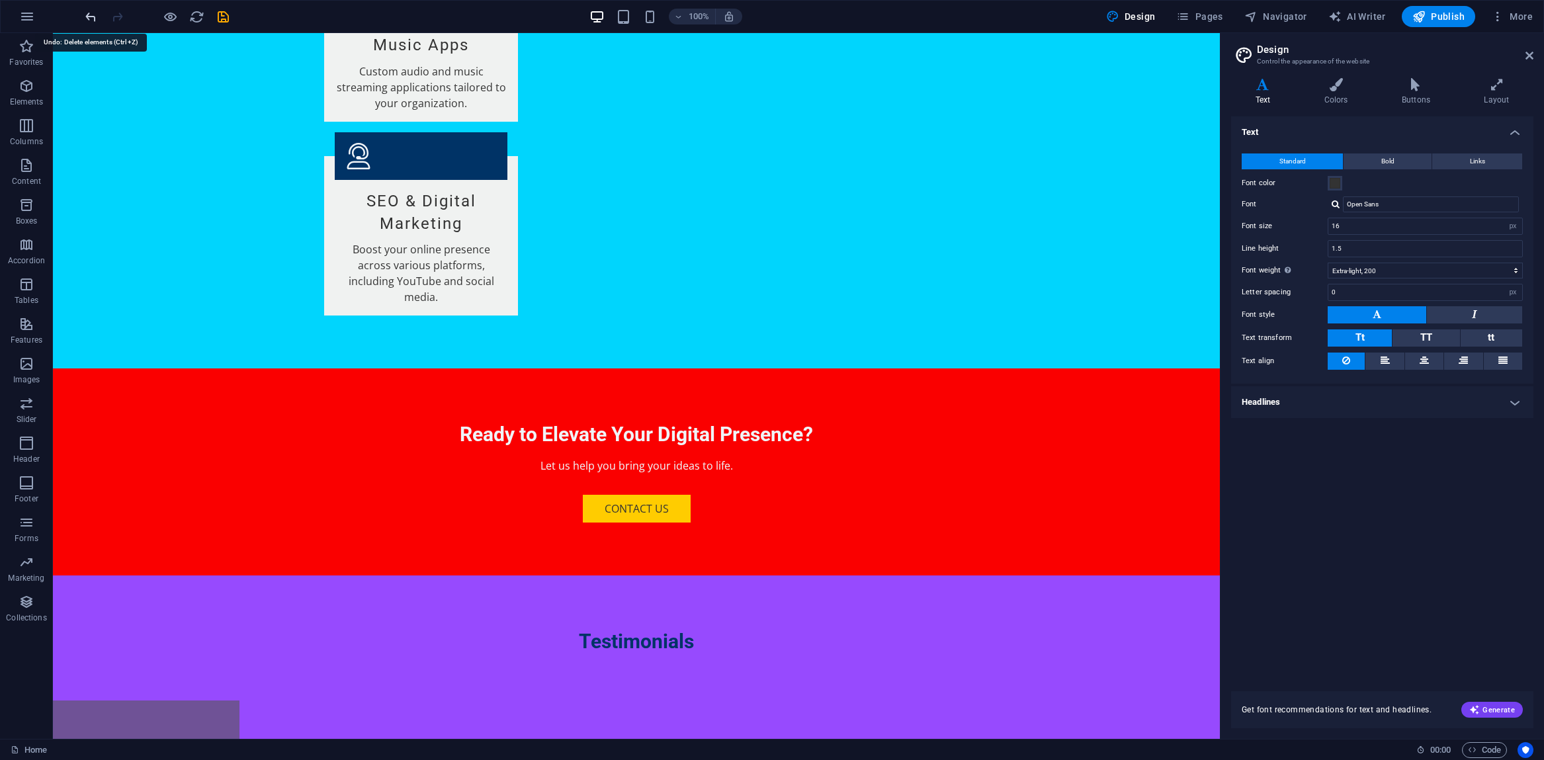
click at [87, 20] on icon "undo" at bounding box center [90, 16] width 15 height 15
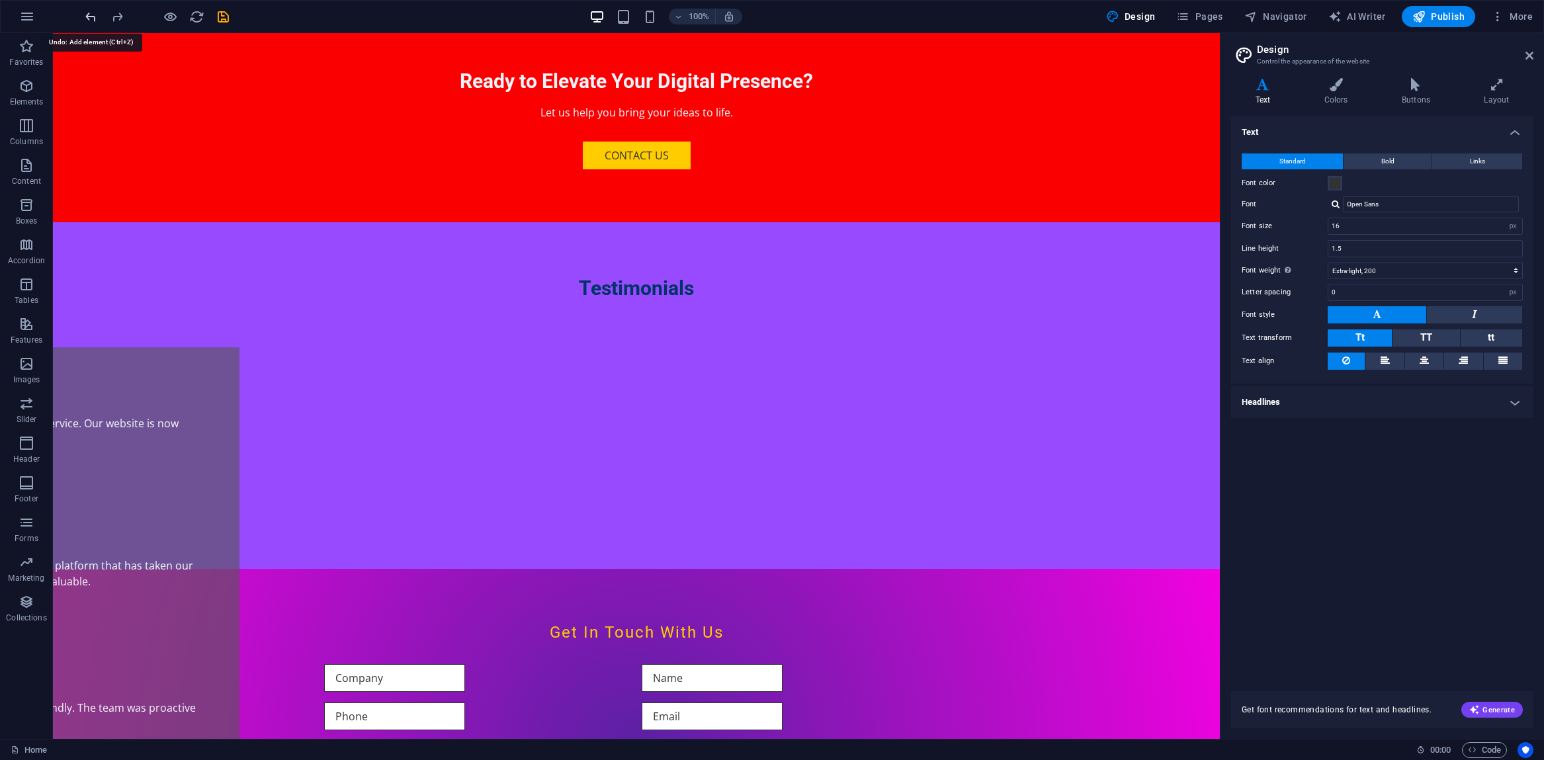
scroll to position [2928, 0]
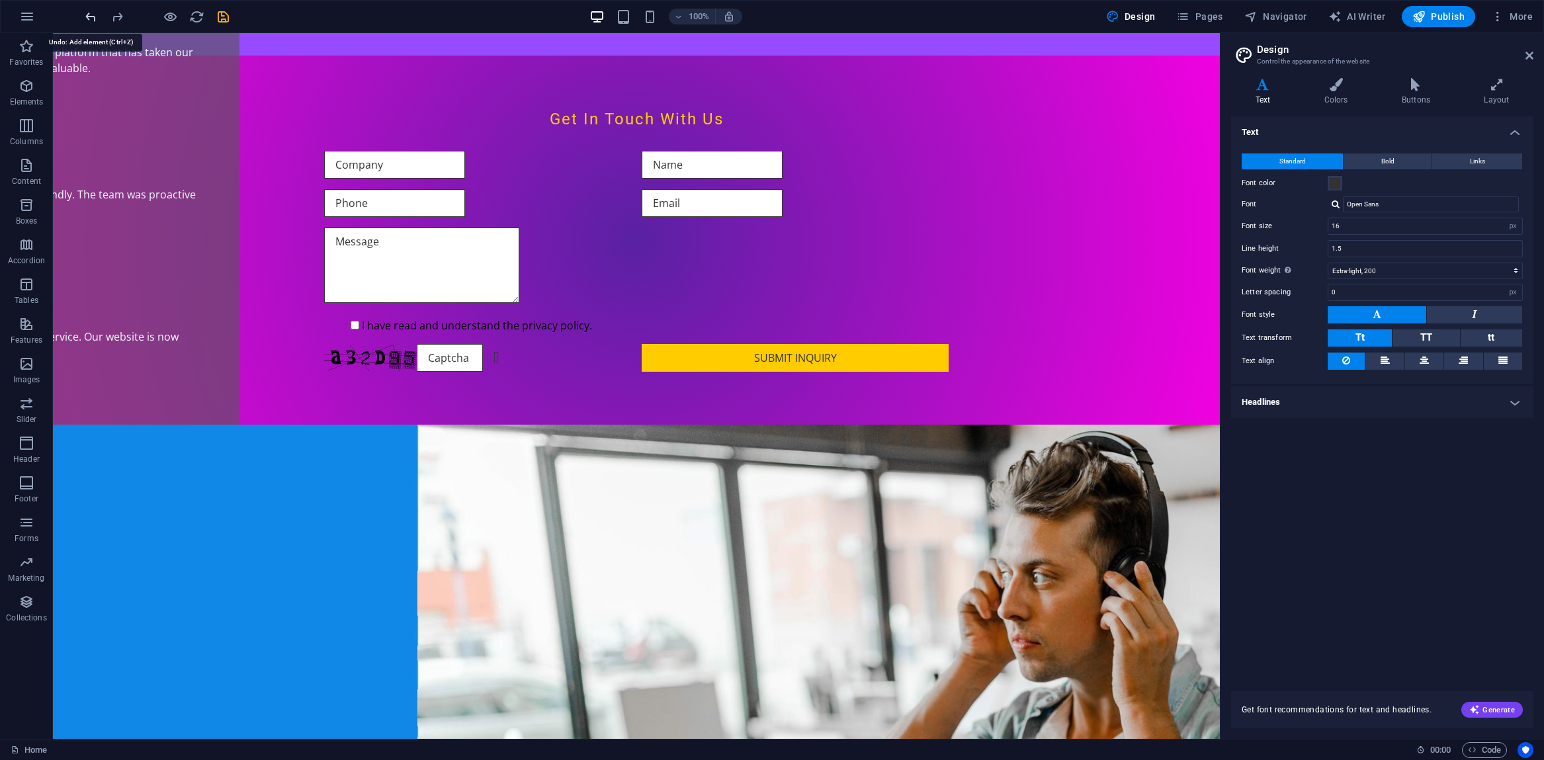
click at [87, 20] on icon "undo" at bounding box center [90, 16] width 15 height 15
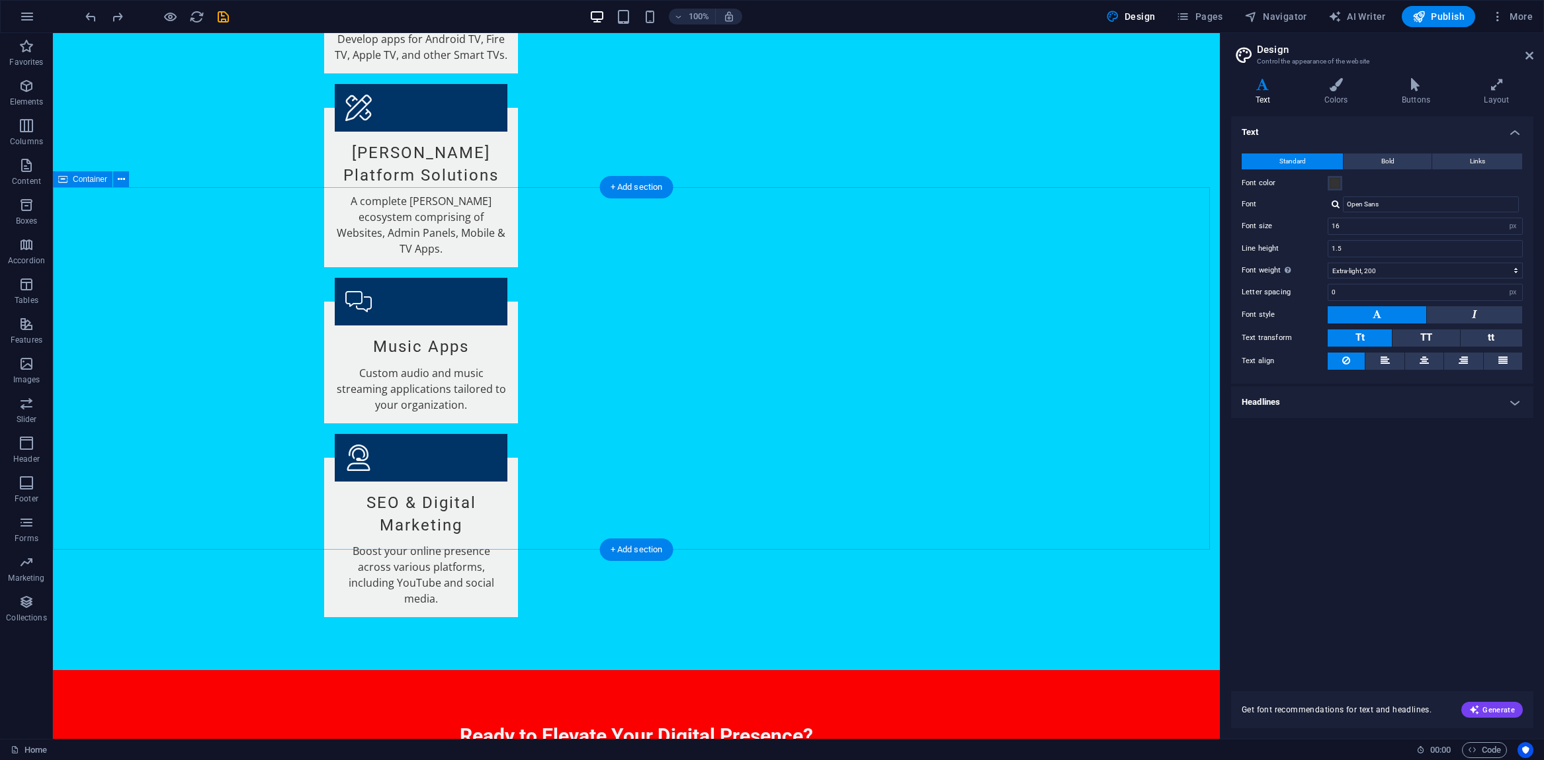
scroll to position [1783, 0]
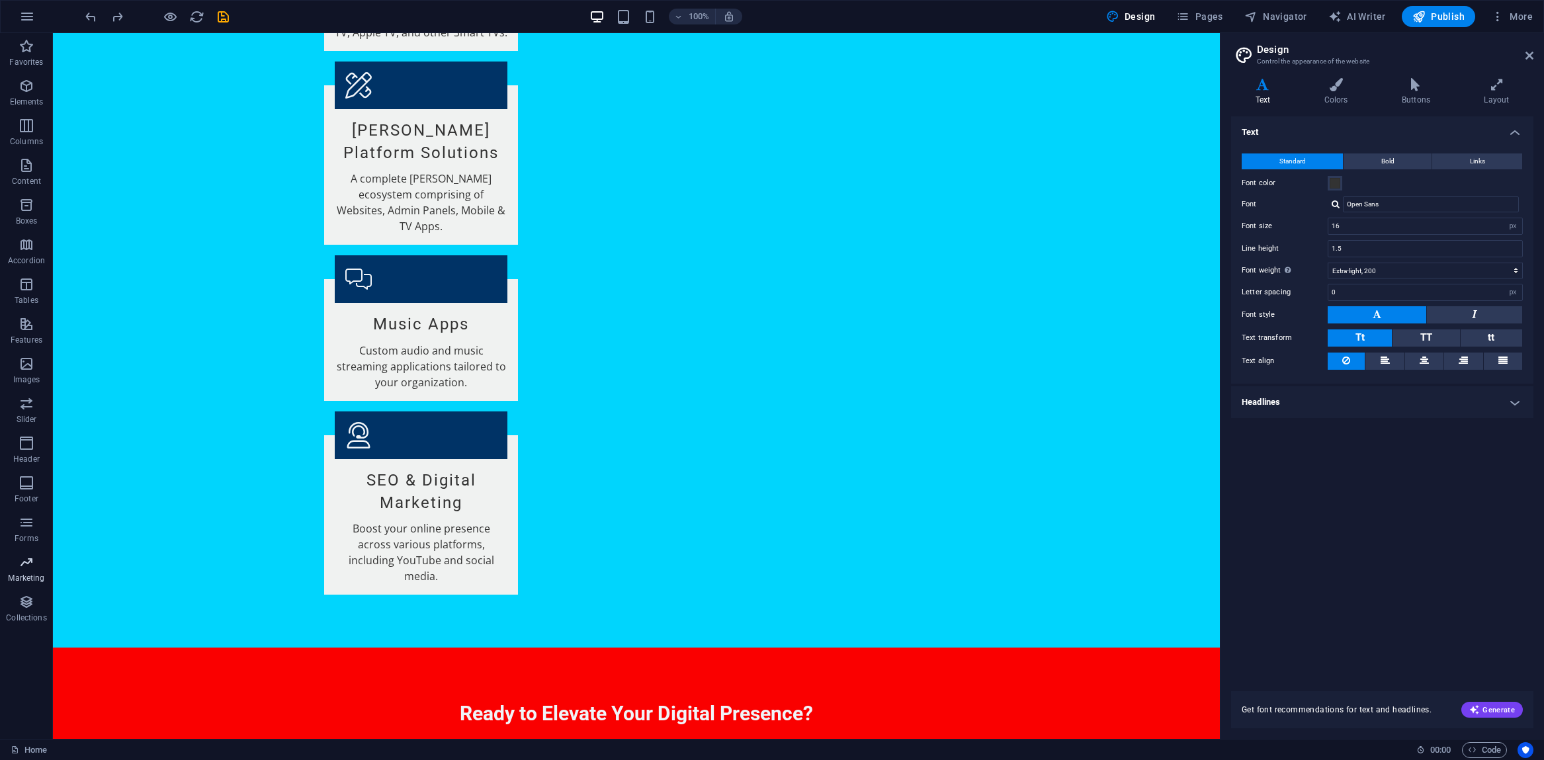
click at [28, 573] on p "Marketing" at bounding box center [26, 578] width 36 height 11
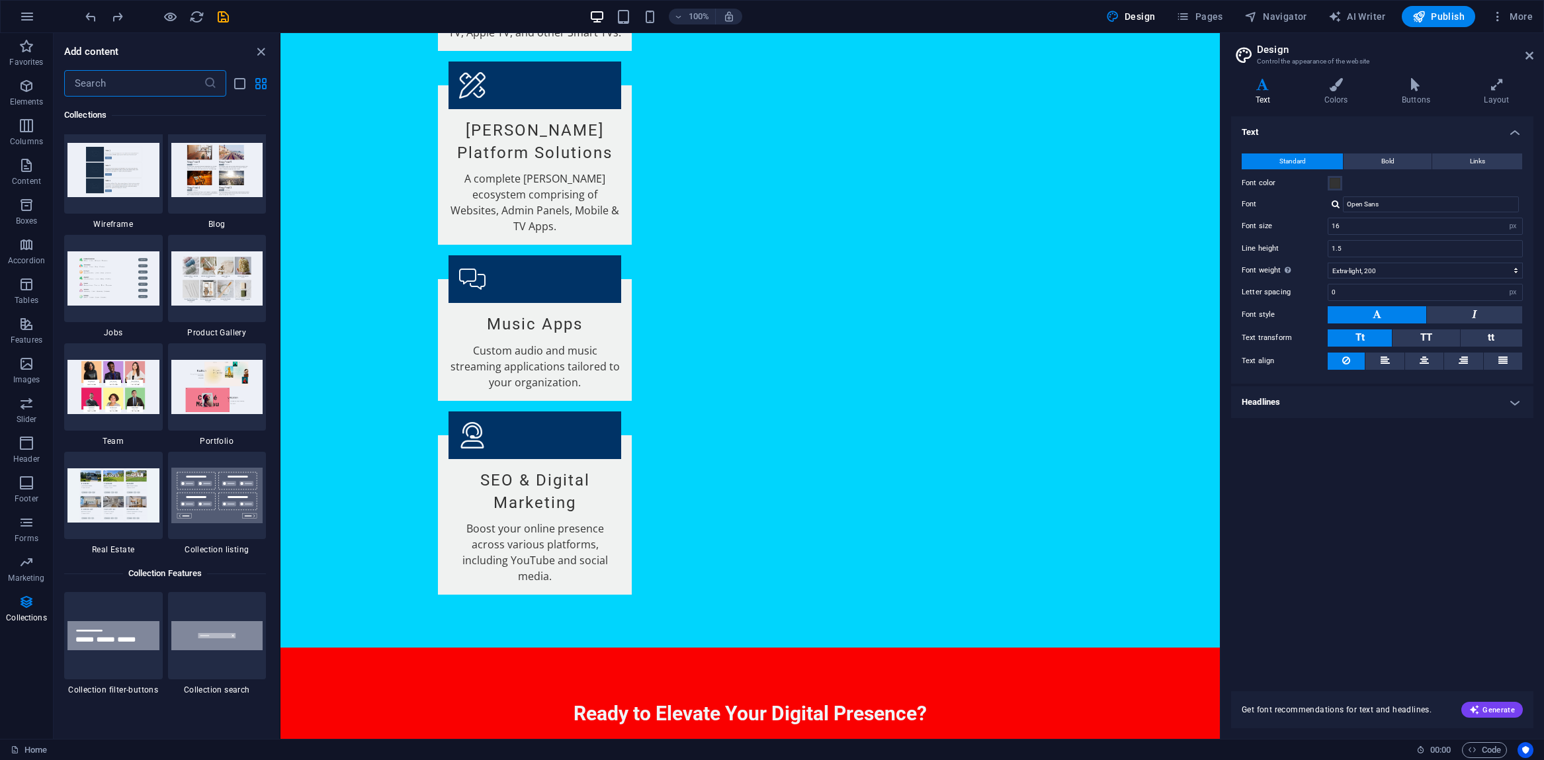
scroll to position [12186, 0]
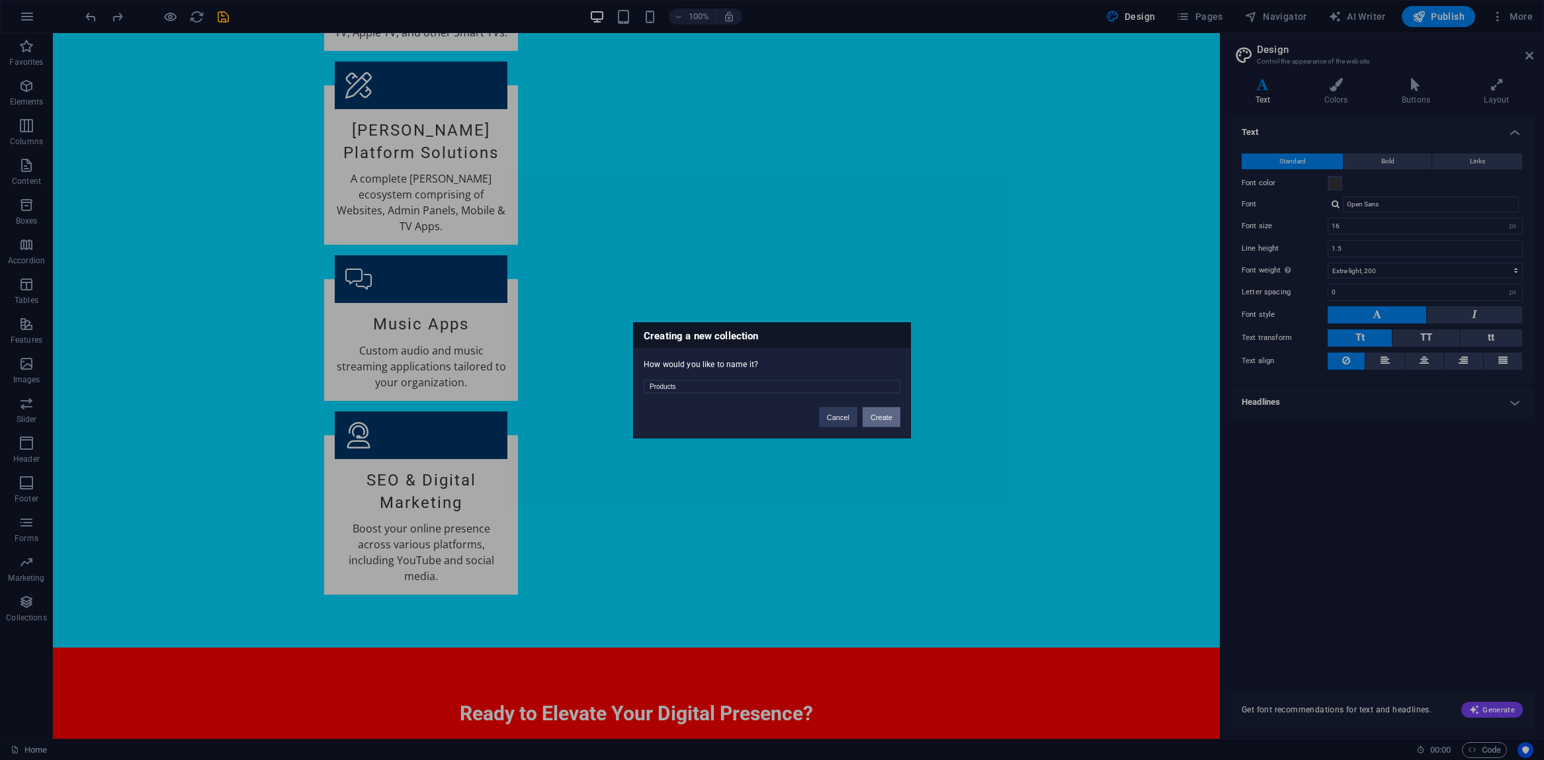
click at [871, 421] on button "Create" at bounding box center [882, 417] width 38 height 20
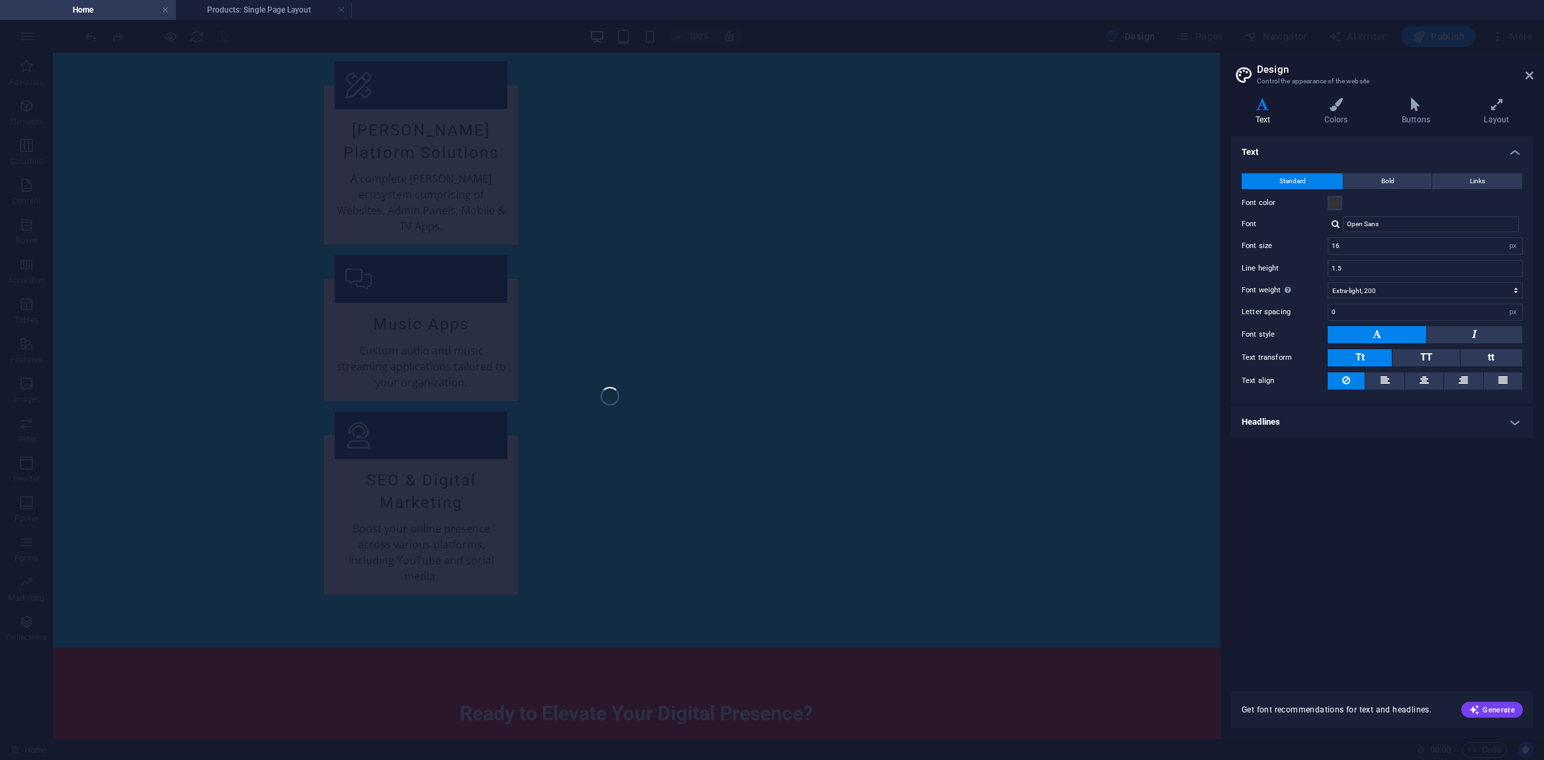
scroll to position [1816, 0]
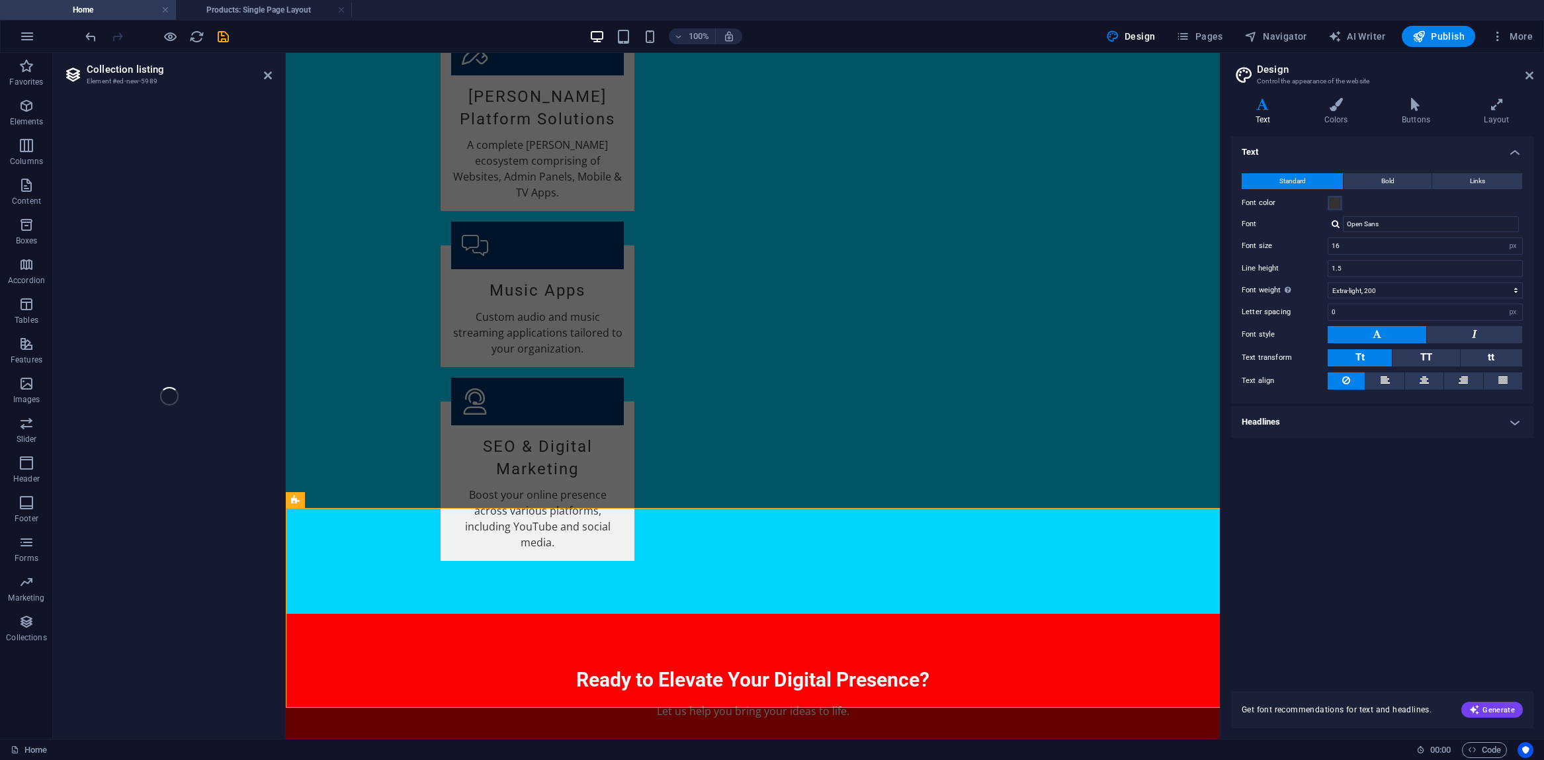
select select "68dd27aac930cdd799019bb4"
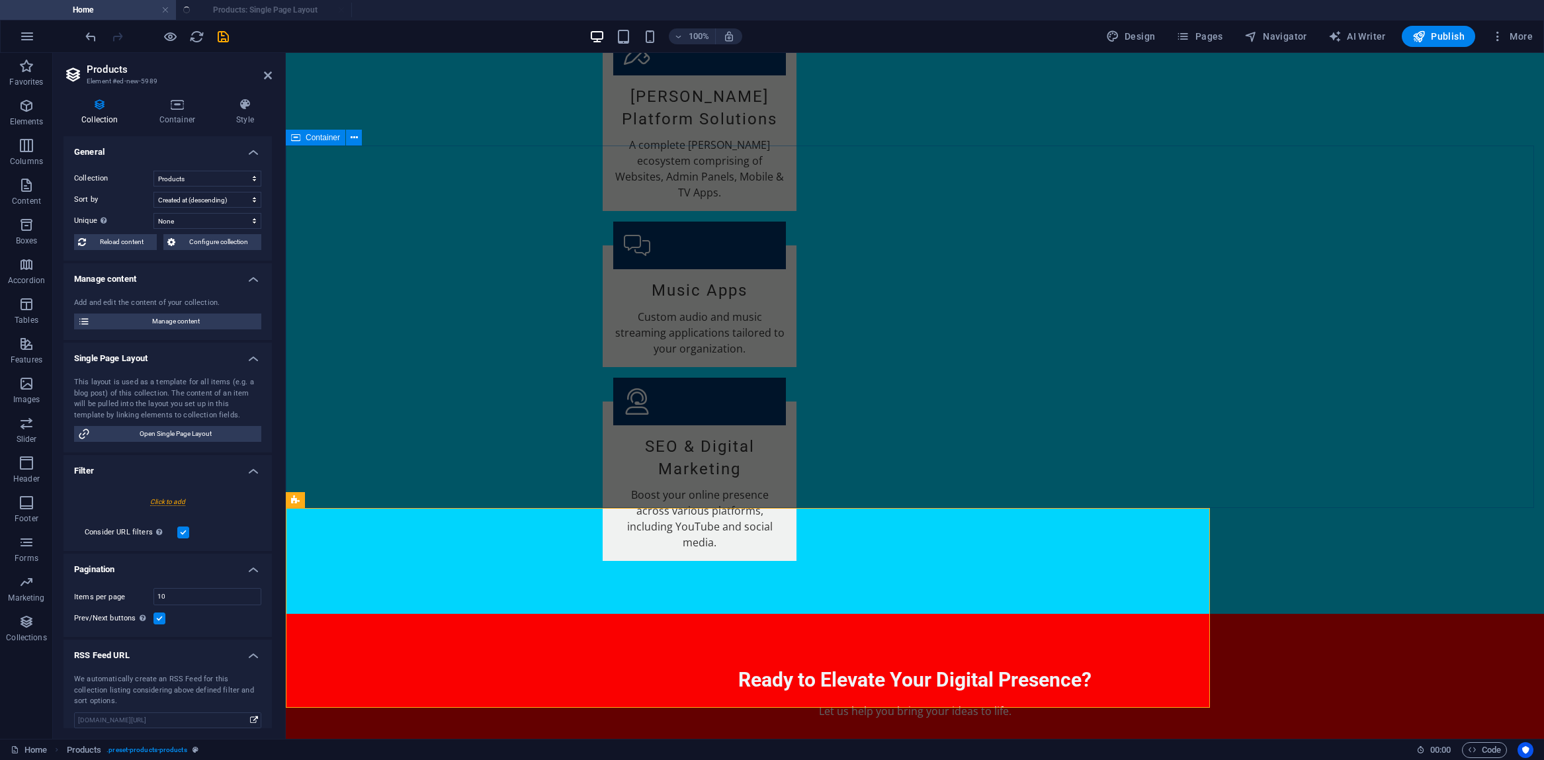
select select "createdAt_DESC"
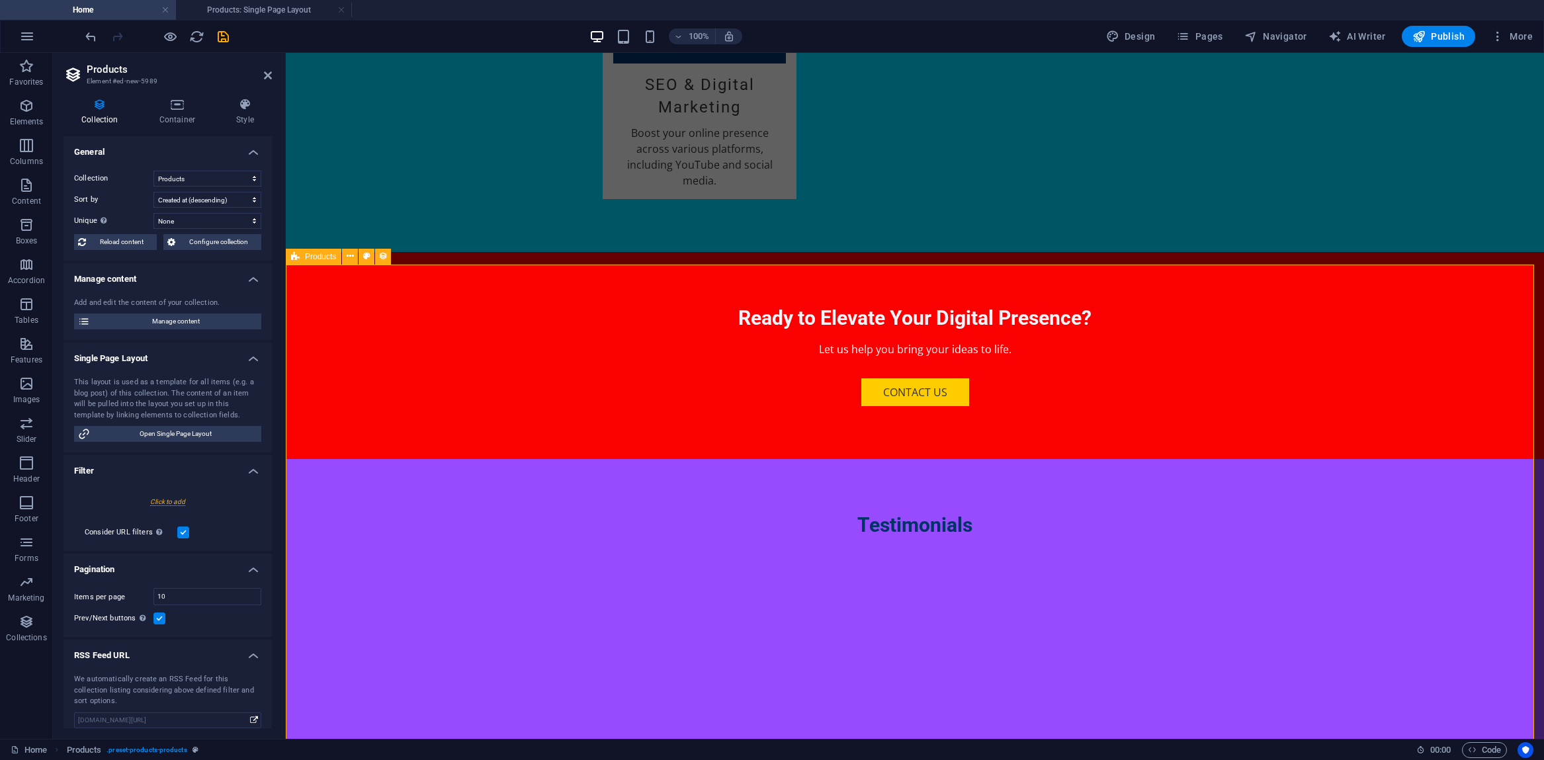
scroll to position [2229, 0]
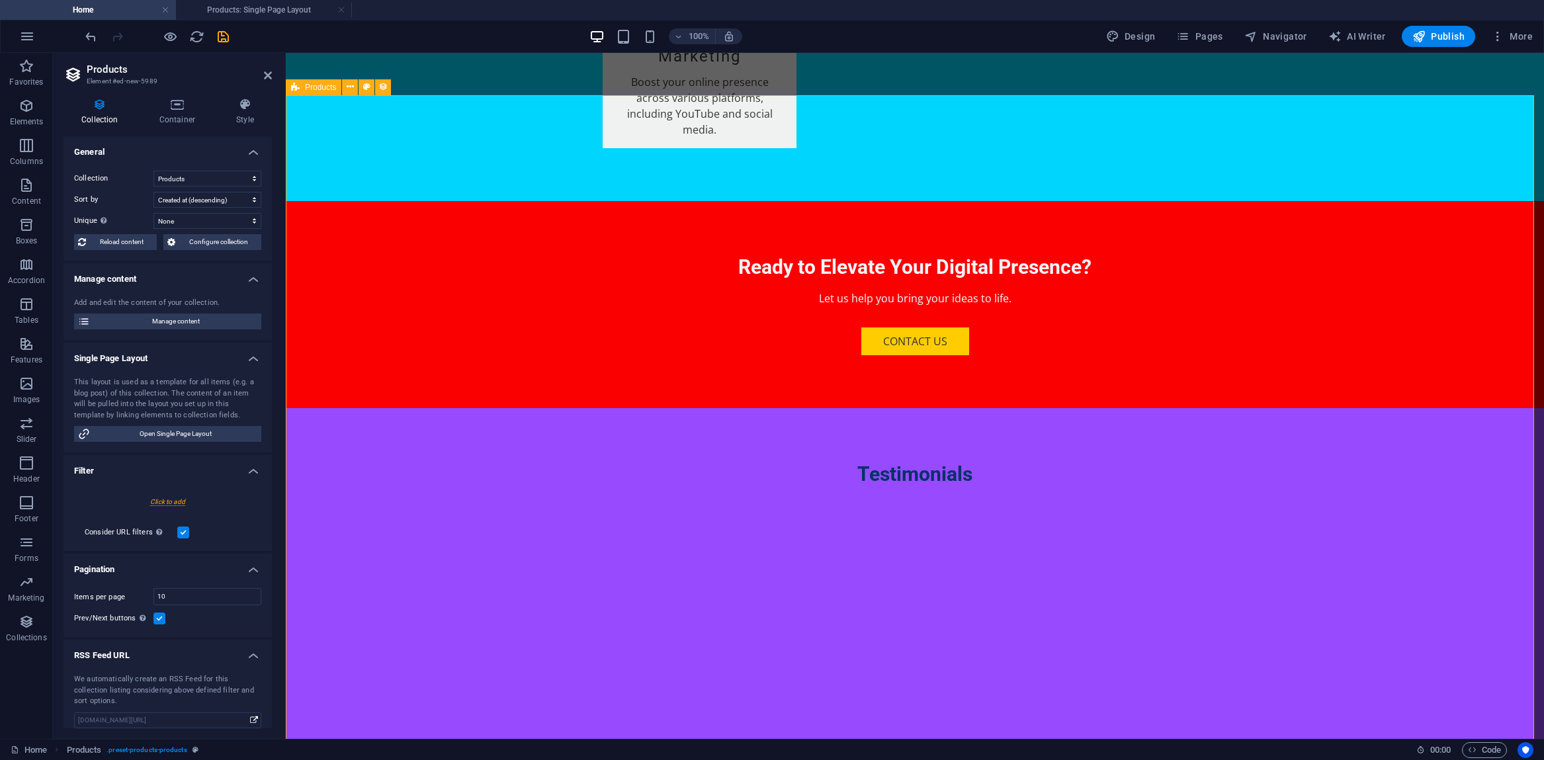
click at [351, 87] on icon at bounding box center [350, 87] width 7 height 14
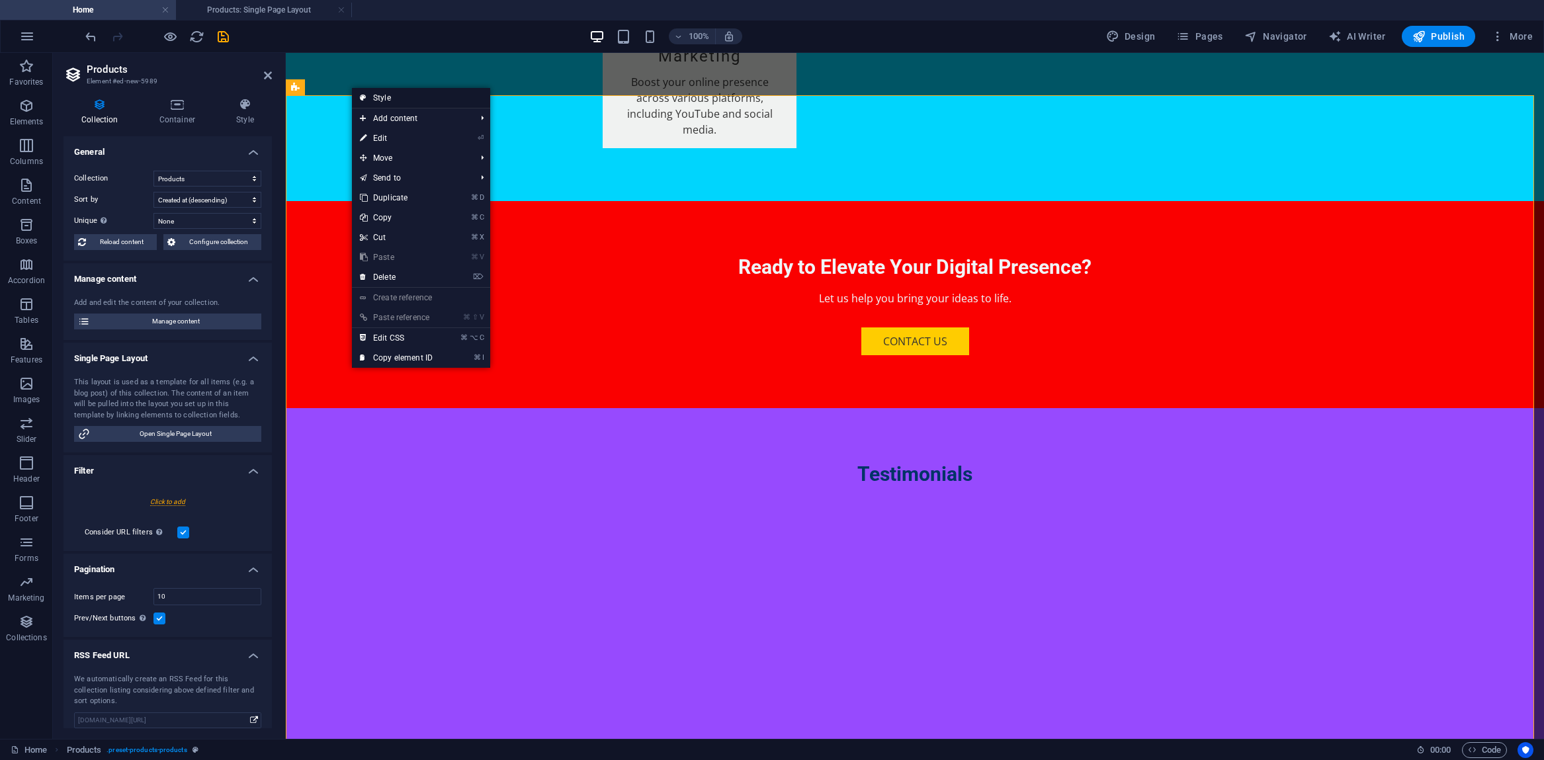
drag, startPoint x: 373, startPoint y: 99, endPoint x: 87, endPoint y: 46, distance: 290.5
click at [373, 99] on link "Style" at bounding box center [421, 98] width 138 height 20
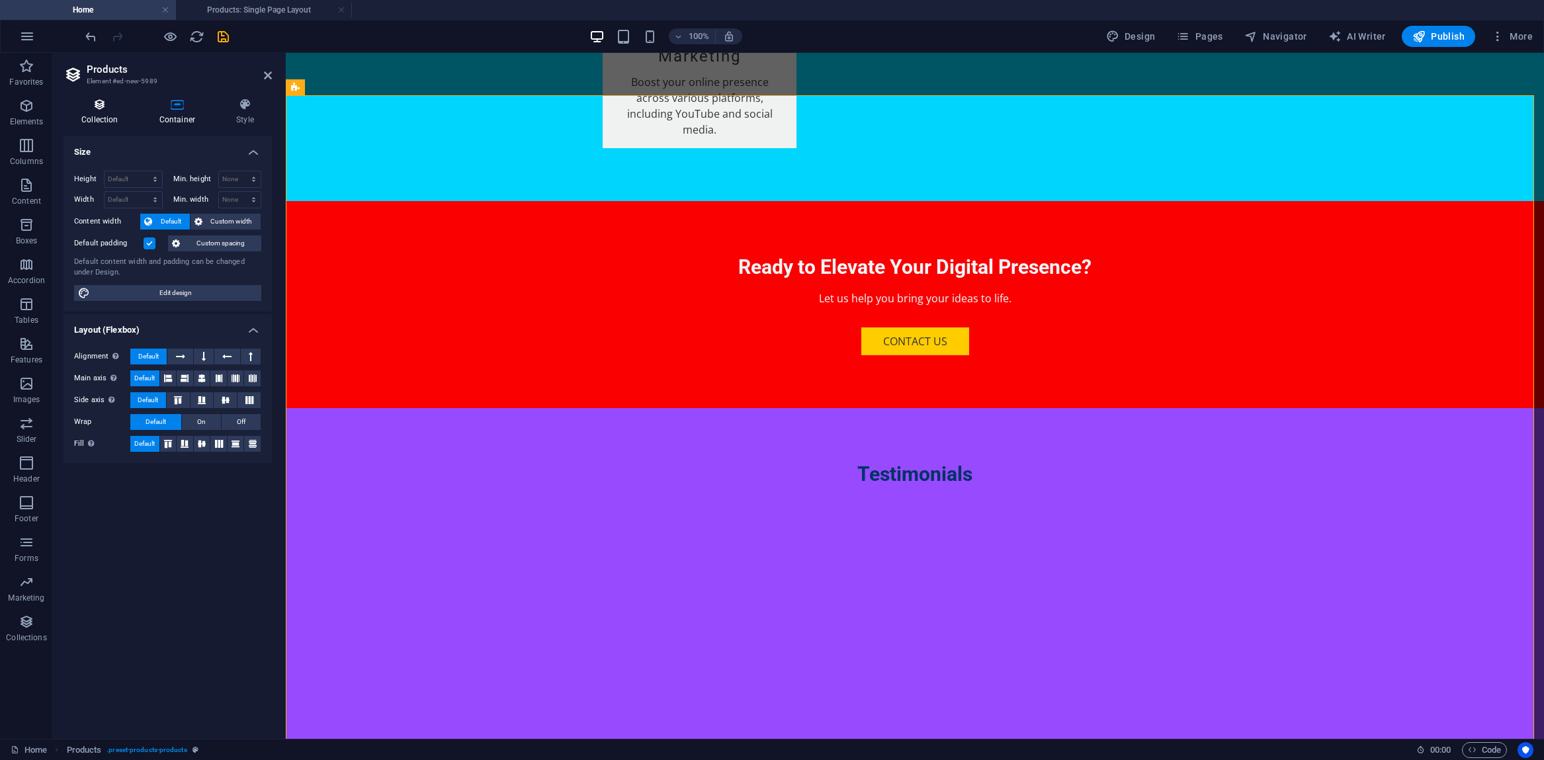
click at [95, 110] on icon at bounding box center [99, 104] width 73 height 13
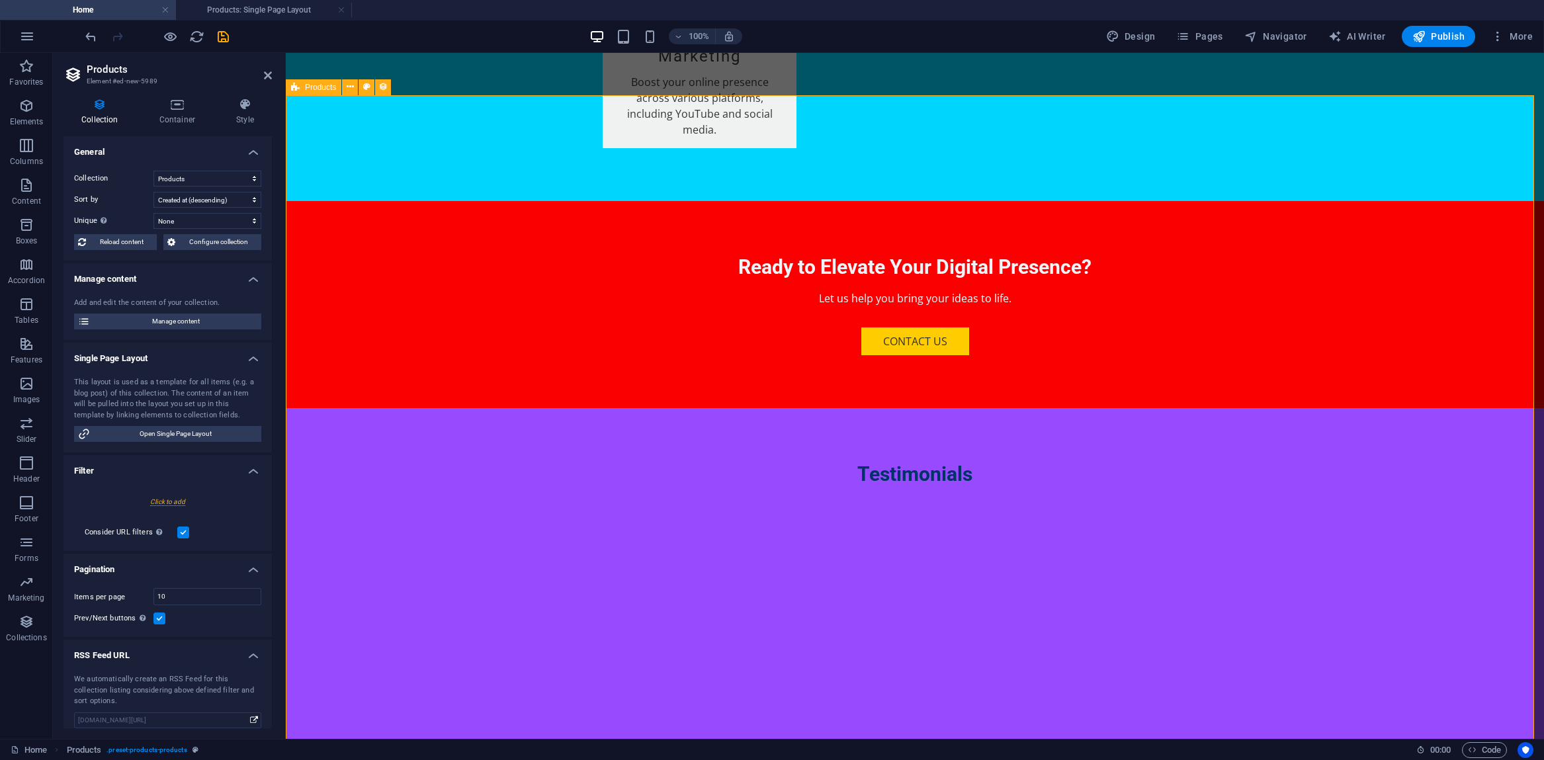
click at [353, 87] on icon at bounding box center [350, 87] width 7 height 14
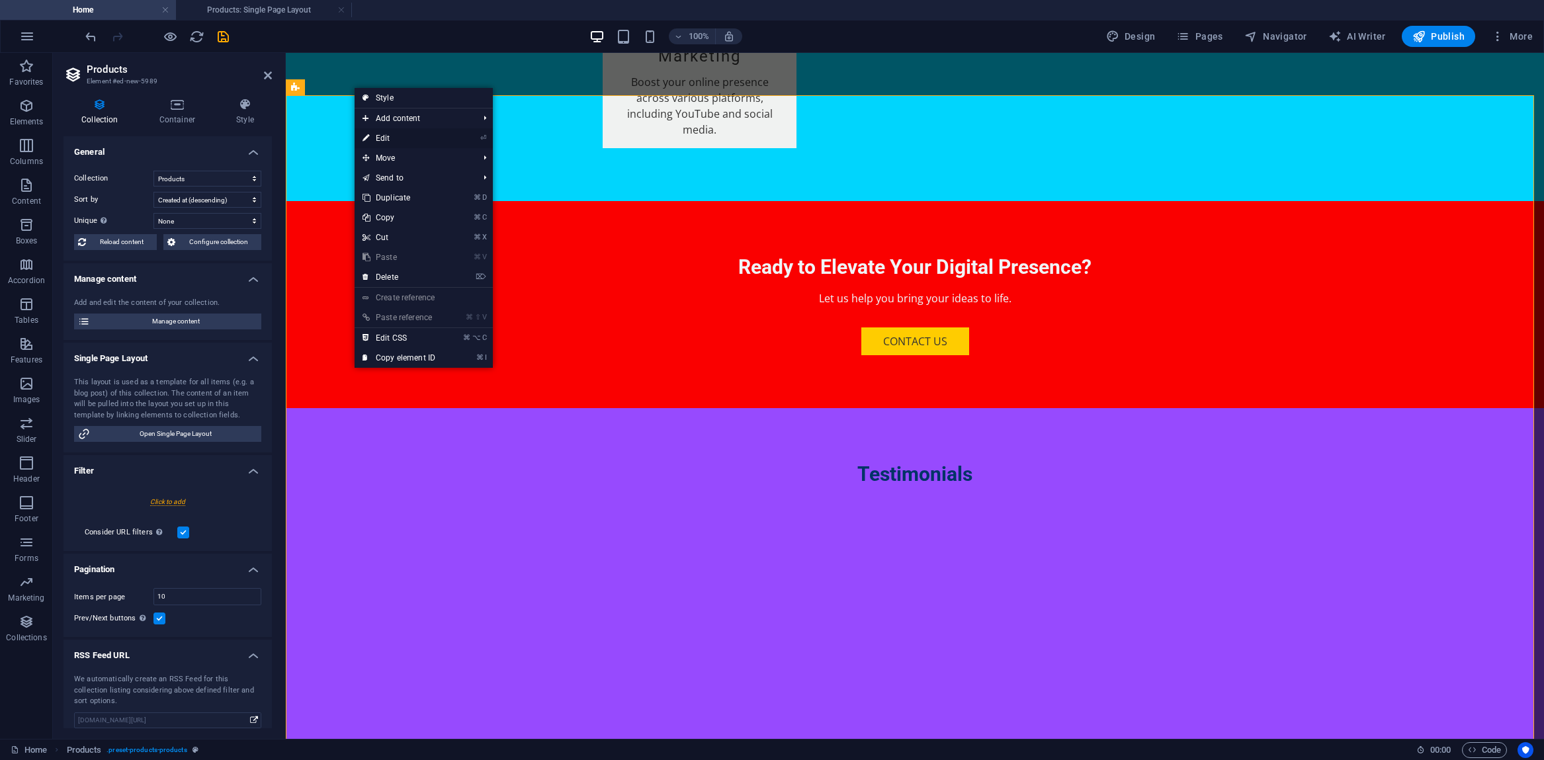
click at [381, 135] on link "⏎ Edit" at bounding box center [399, 138] width 89 height 20
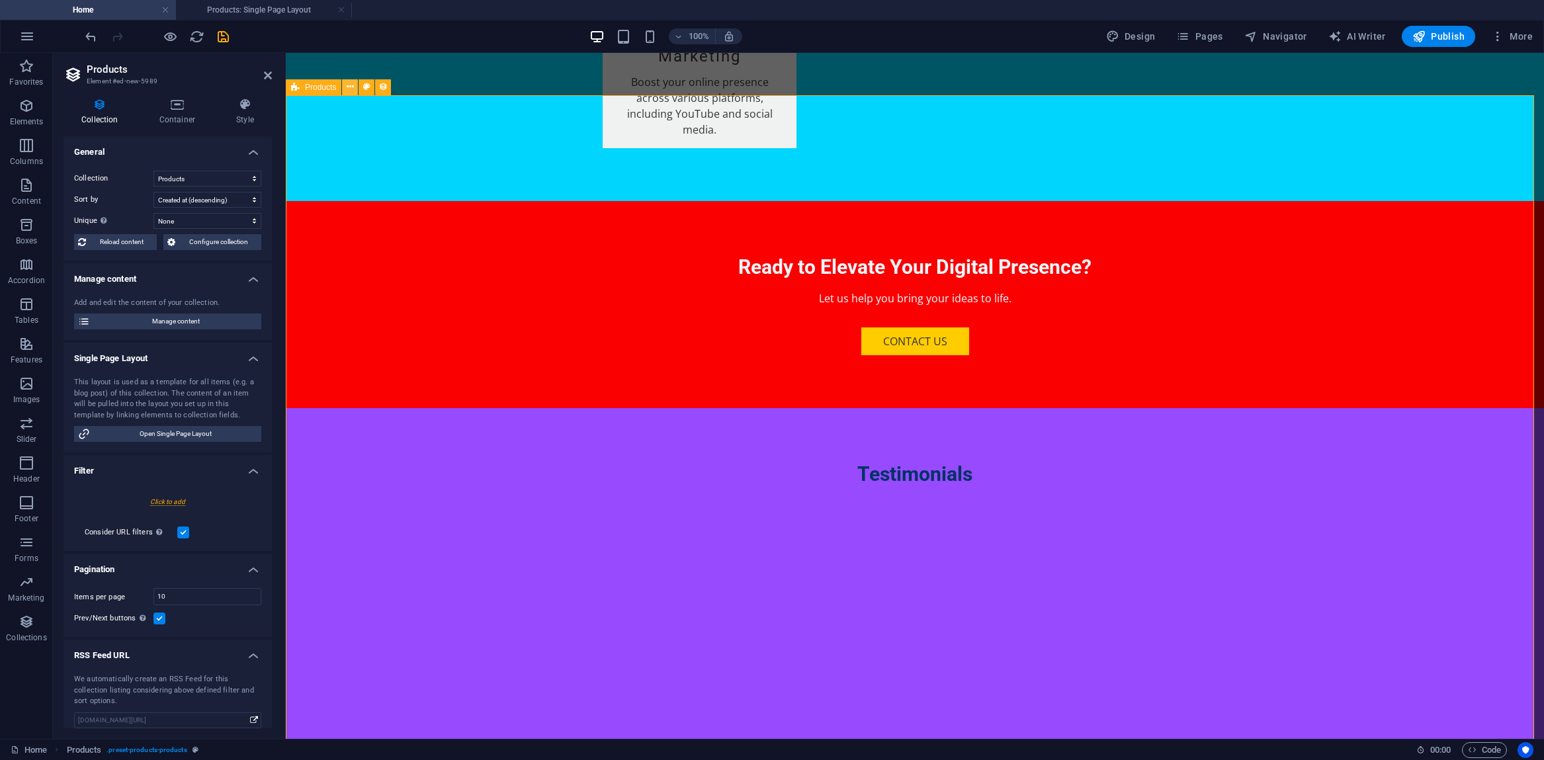
click at [351, 87] on icon at bounding box center [350, 87] width 7 height 14
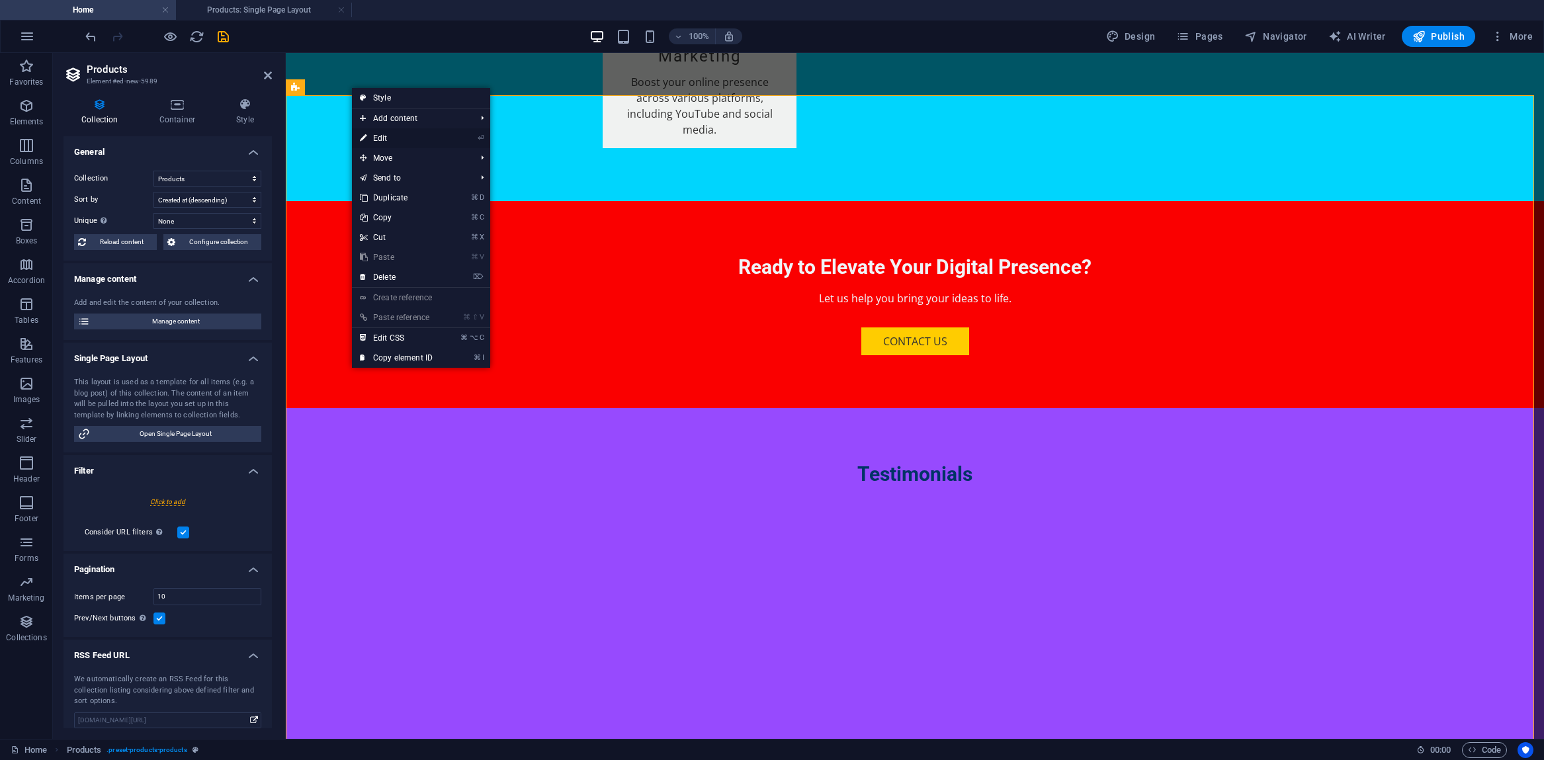
click at [373, 135] on link "⏎ Edit" at bounding box center [396, 138] width 89 height 20
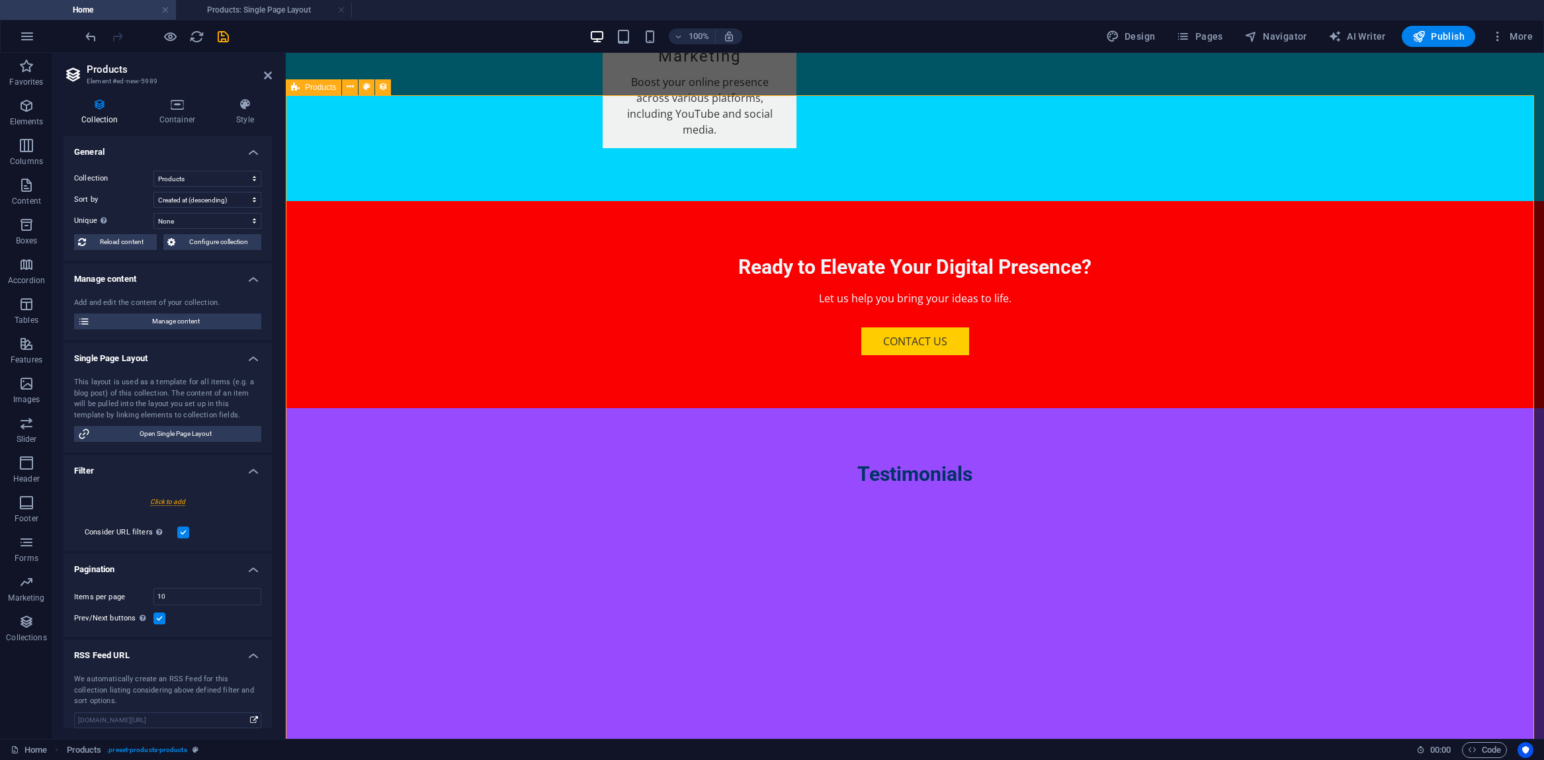
click at [236, 106] on icon at bounding box center [245, 104] width 54 height 13
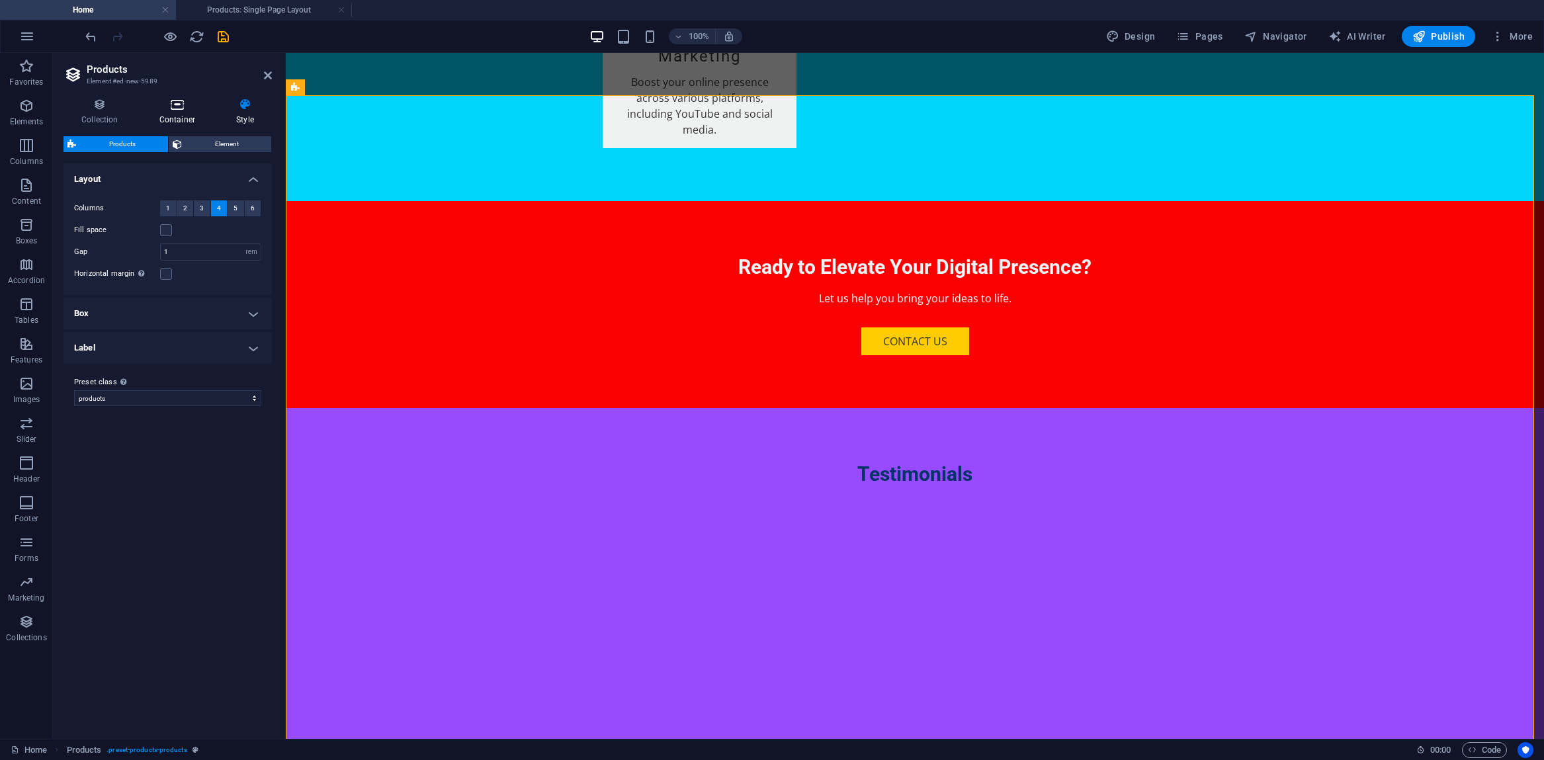
click at [177, 112] on h4 "Container" at bounding box center [180, 112] width 77 height 28
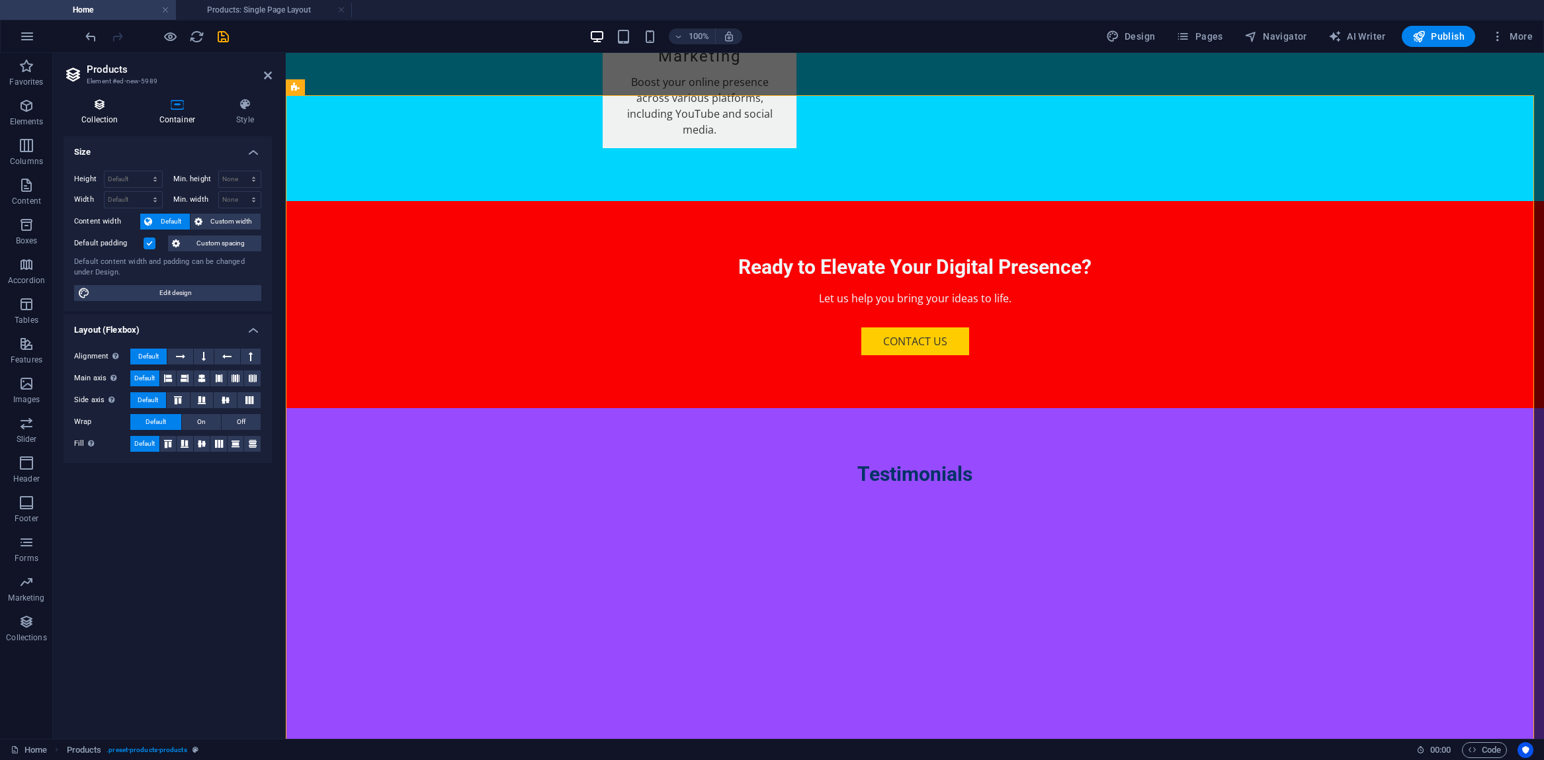
click at [97, 113] on h4 "Collection" at bounding box center [102, 112] width 78 height 28
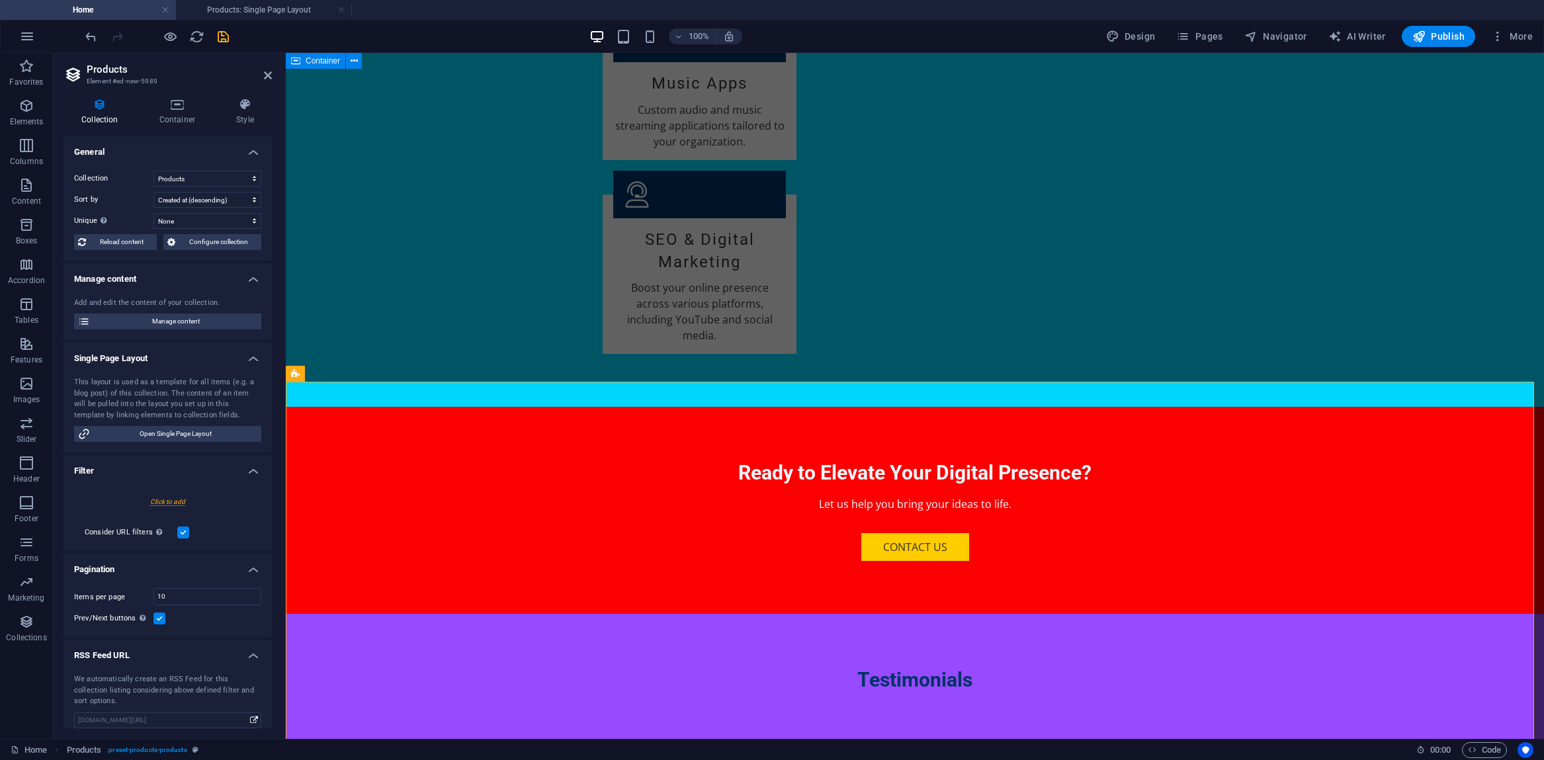
scroll to position [2030, 0]
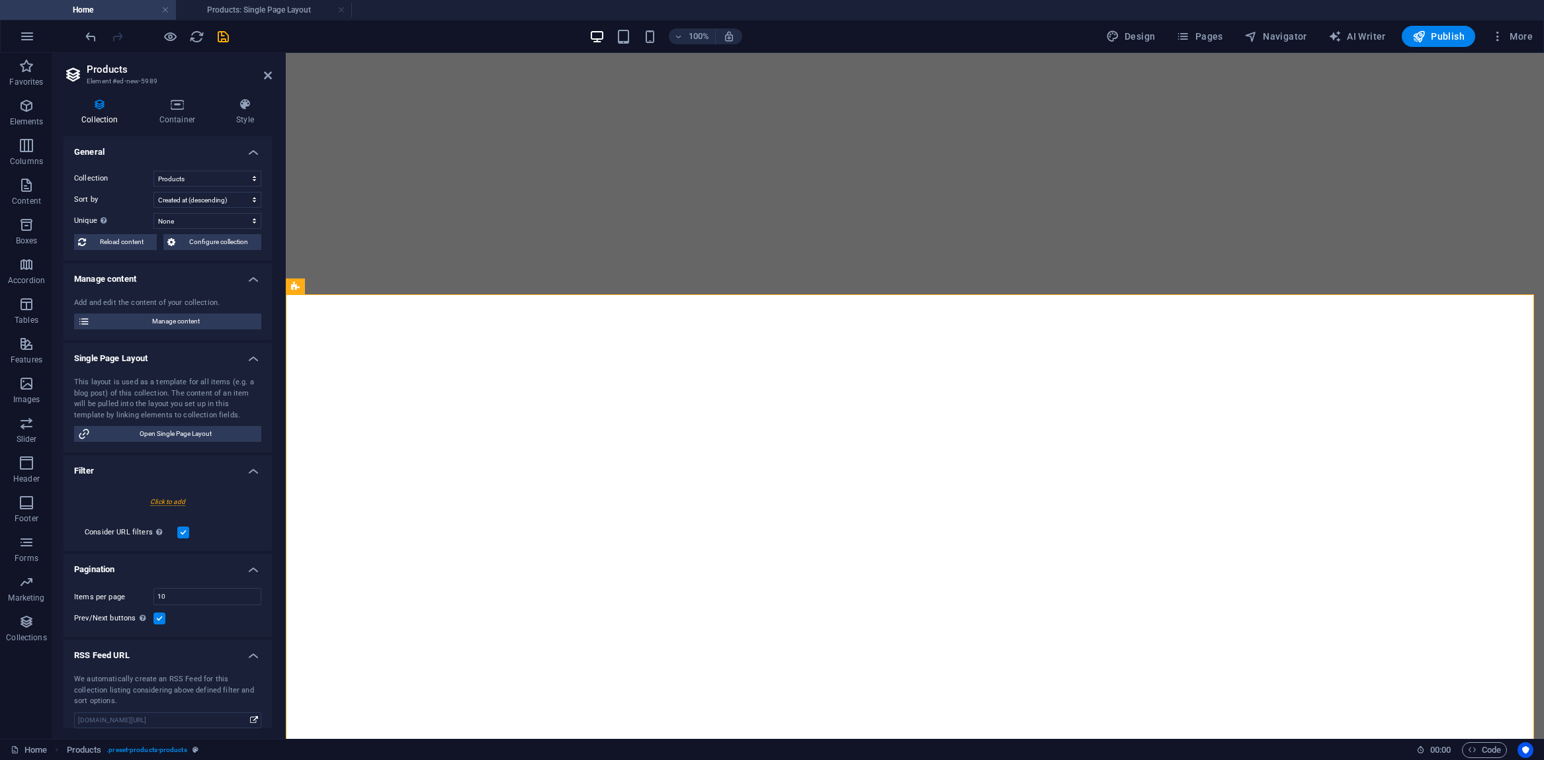
select select "68dd27aac930cdd799019bb4"
select select "createdAt_DESC"
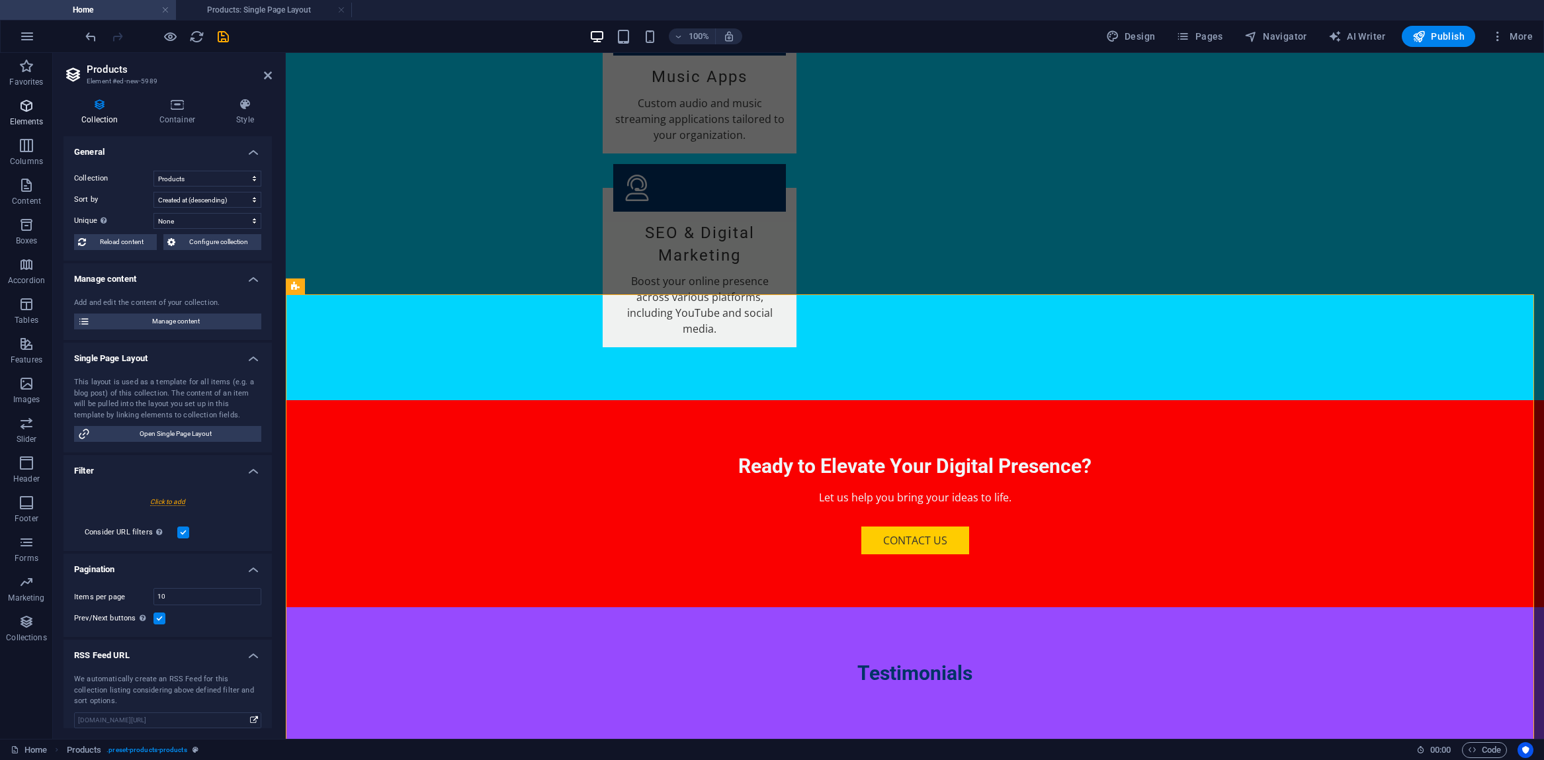
click at [30, 110] on icon "button" at bounding box center [27, 106] width 16 height 16
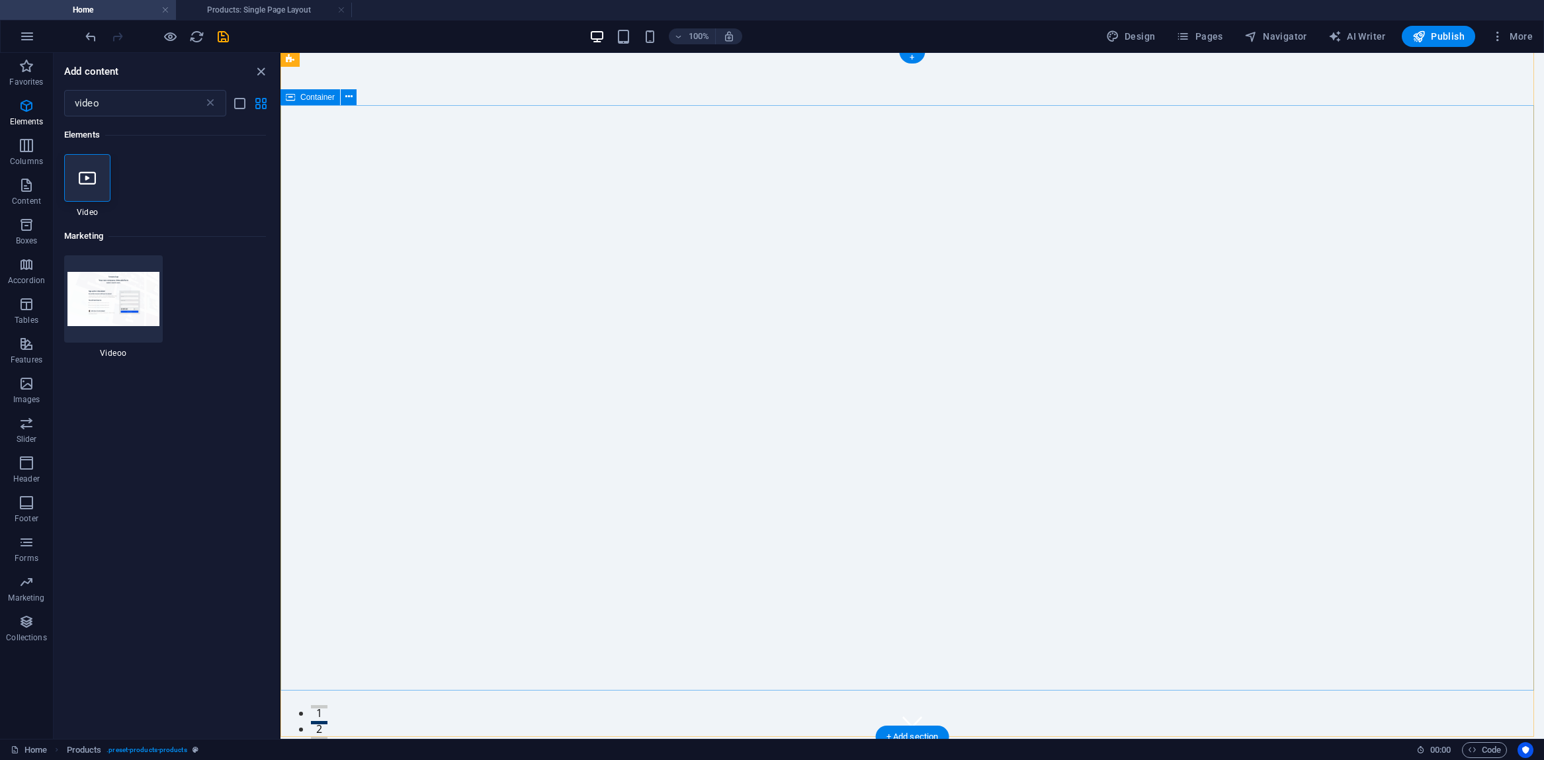
scroll to position [3, 0]
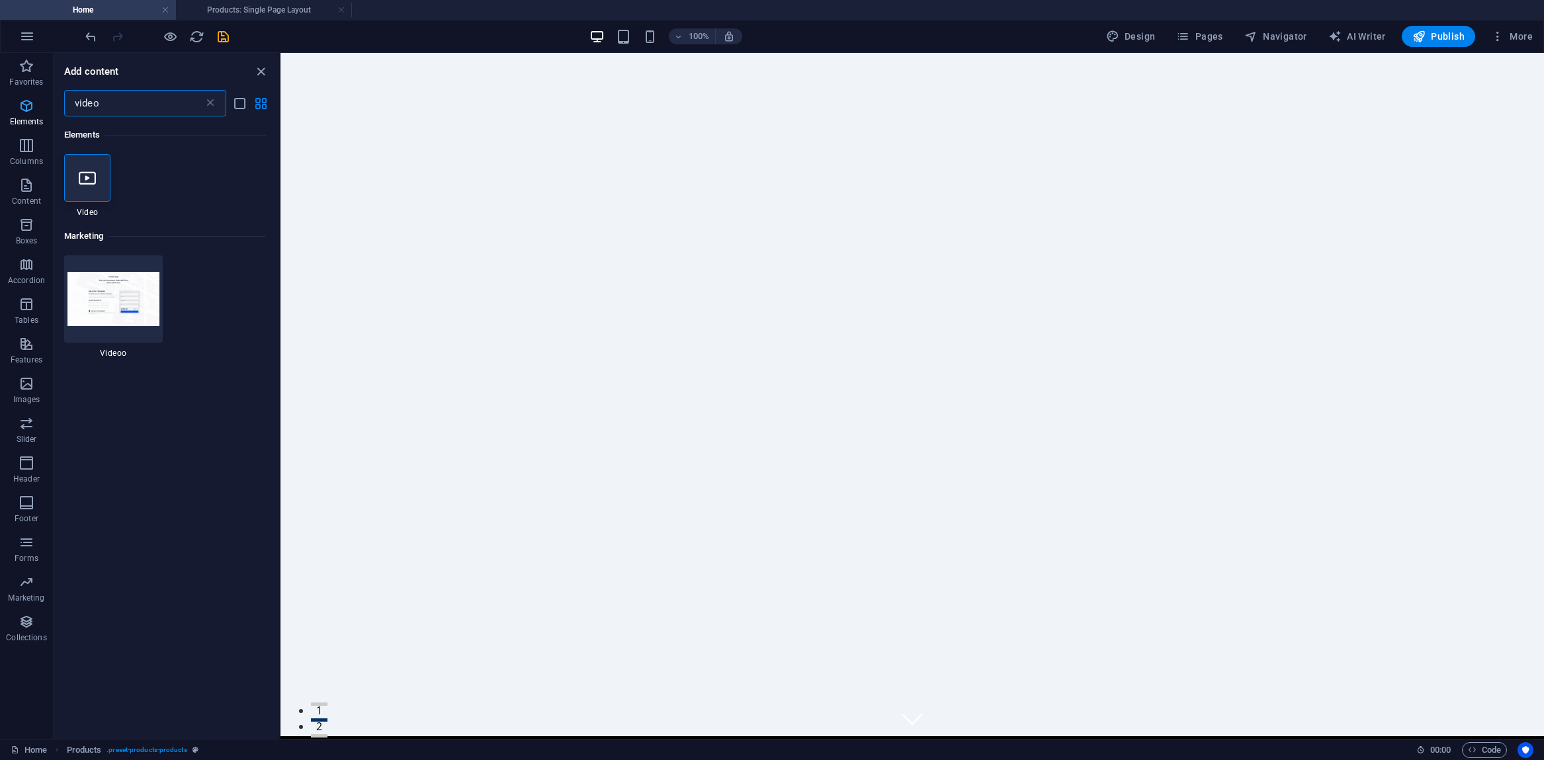
drag, startPoint x: 109, startPoint y: 101, endPoint x: 16, endPoint y: 94, distance: 93.5
click at [16, 94] on div "Favorites Elements Columns Content Boxes Accordion Tables Features Images Slide…" at bounding box center [140, 396] width 280 height 686
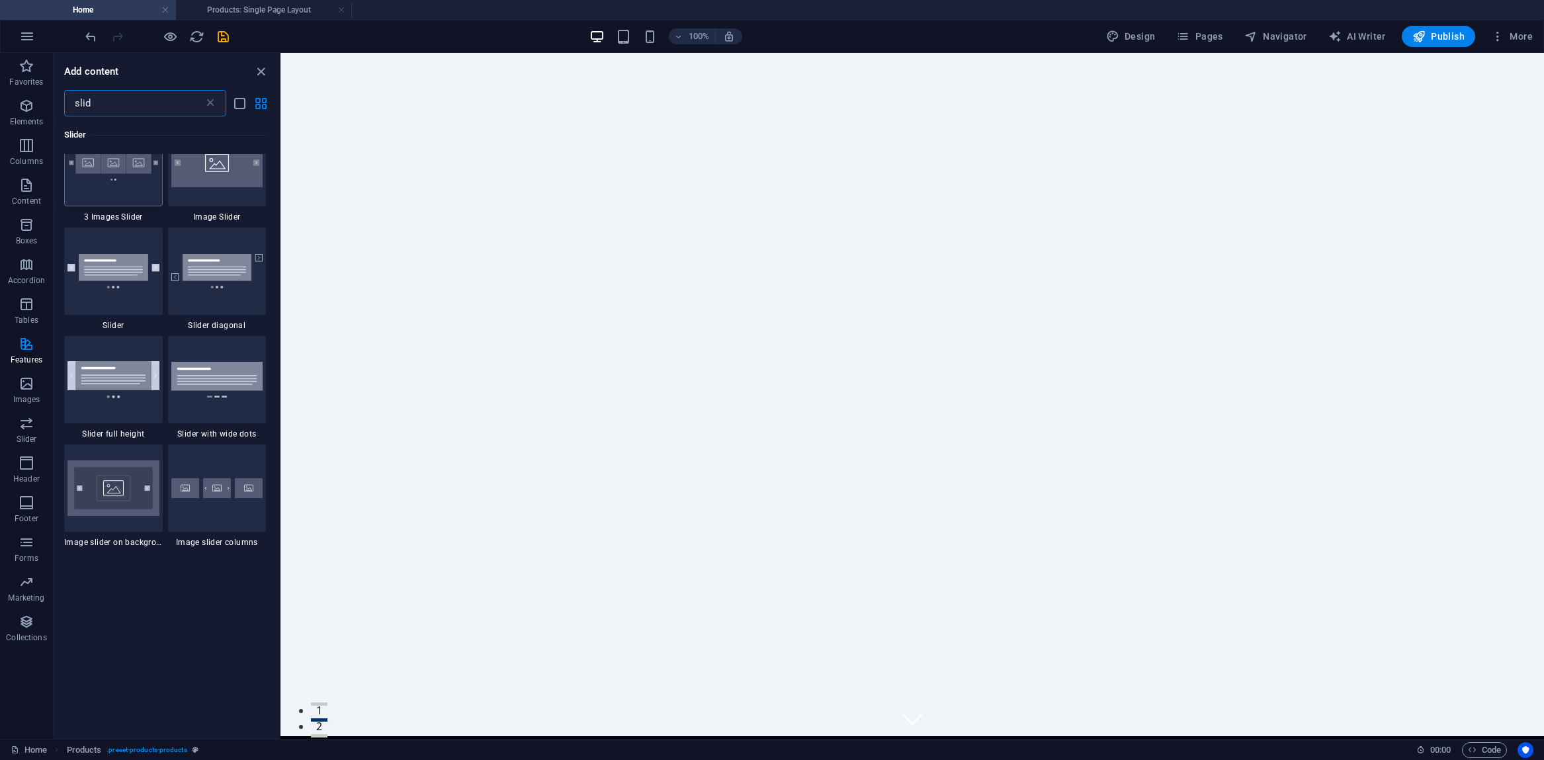
scroll to position [362, 0]
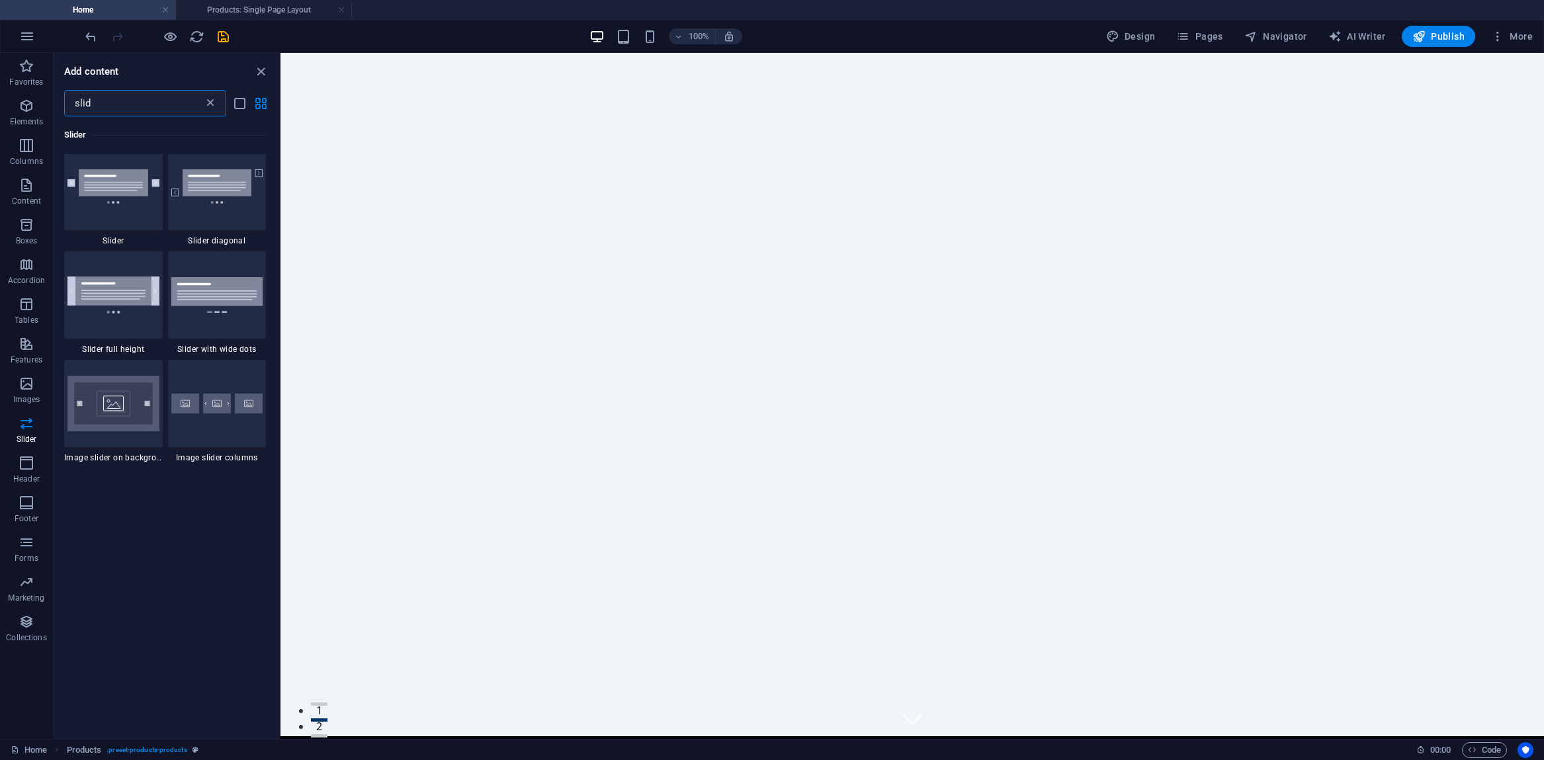
type input "slid"
click at [212, 103] on icon at bounding box center [210, 103] width 13 height 13
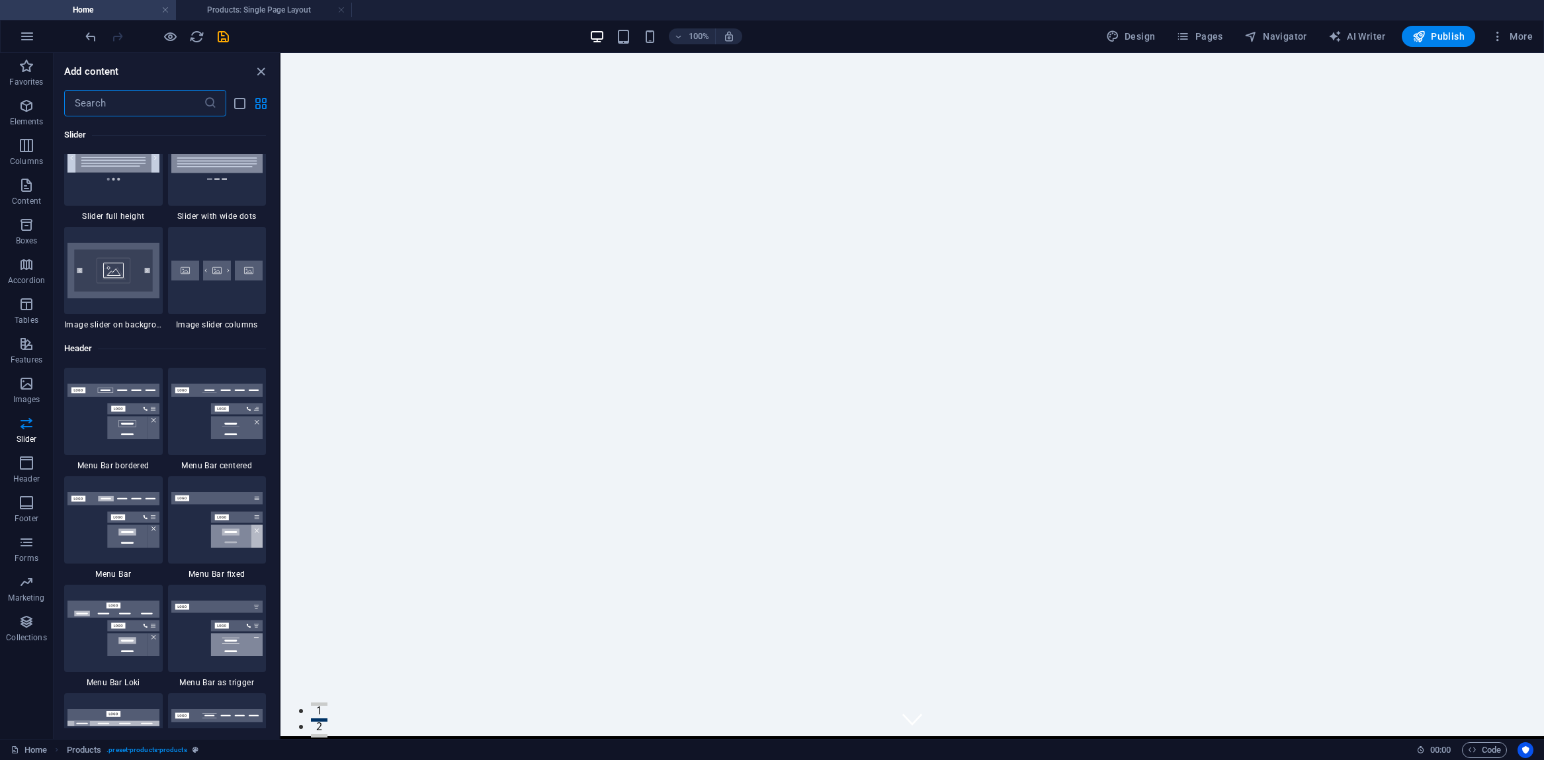
scroll to position [7812, 0]
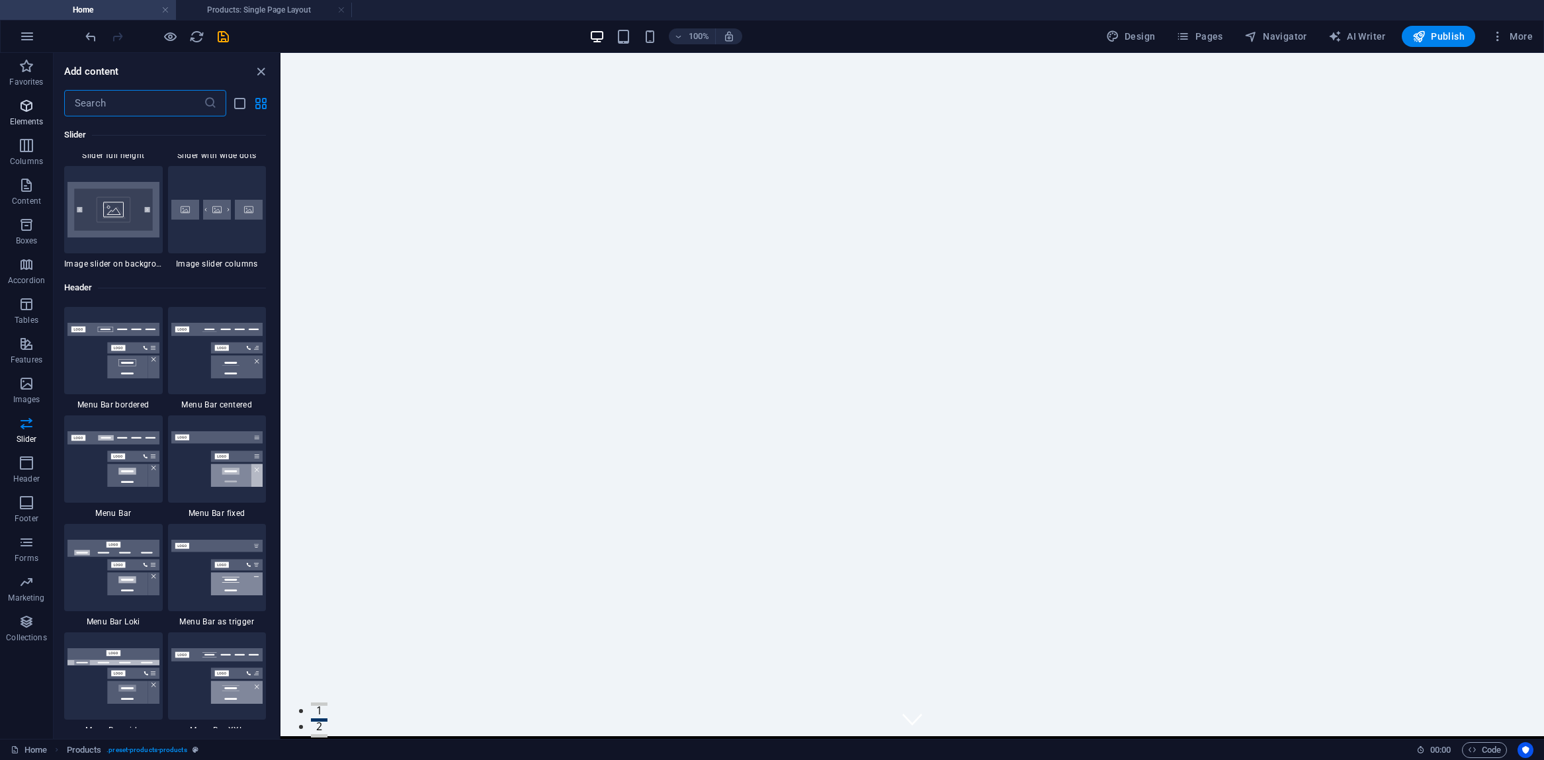
click at [24, 111] on icon "button" at bounding box center [27, 106] width 16 height 16
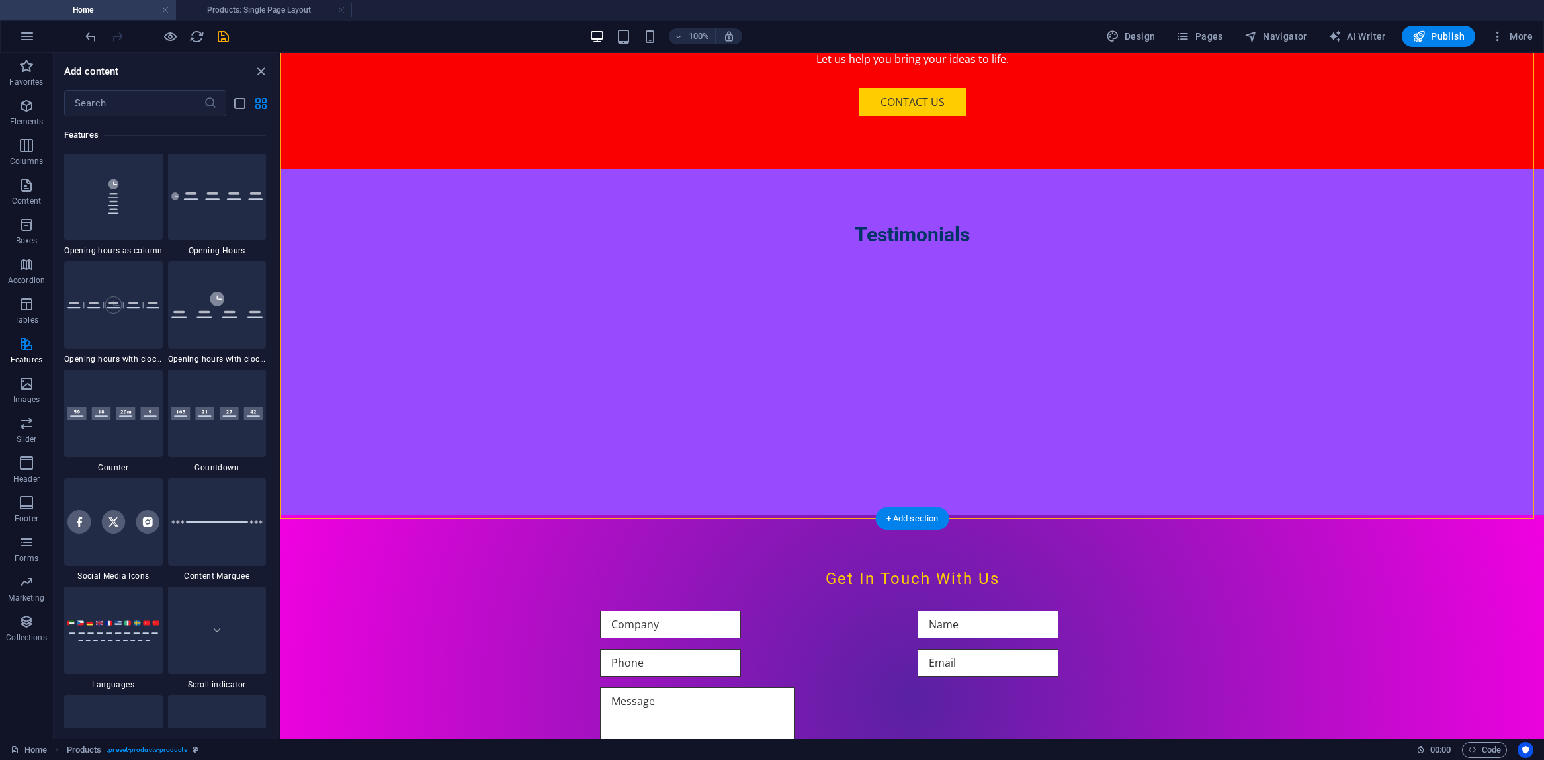
scroll to position [2498, 0]
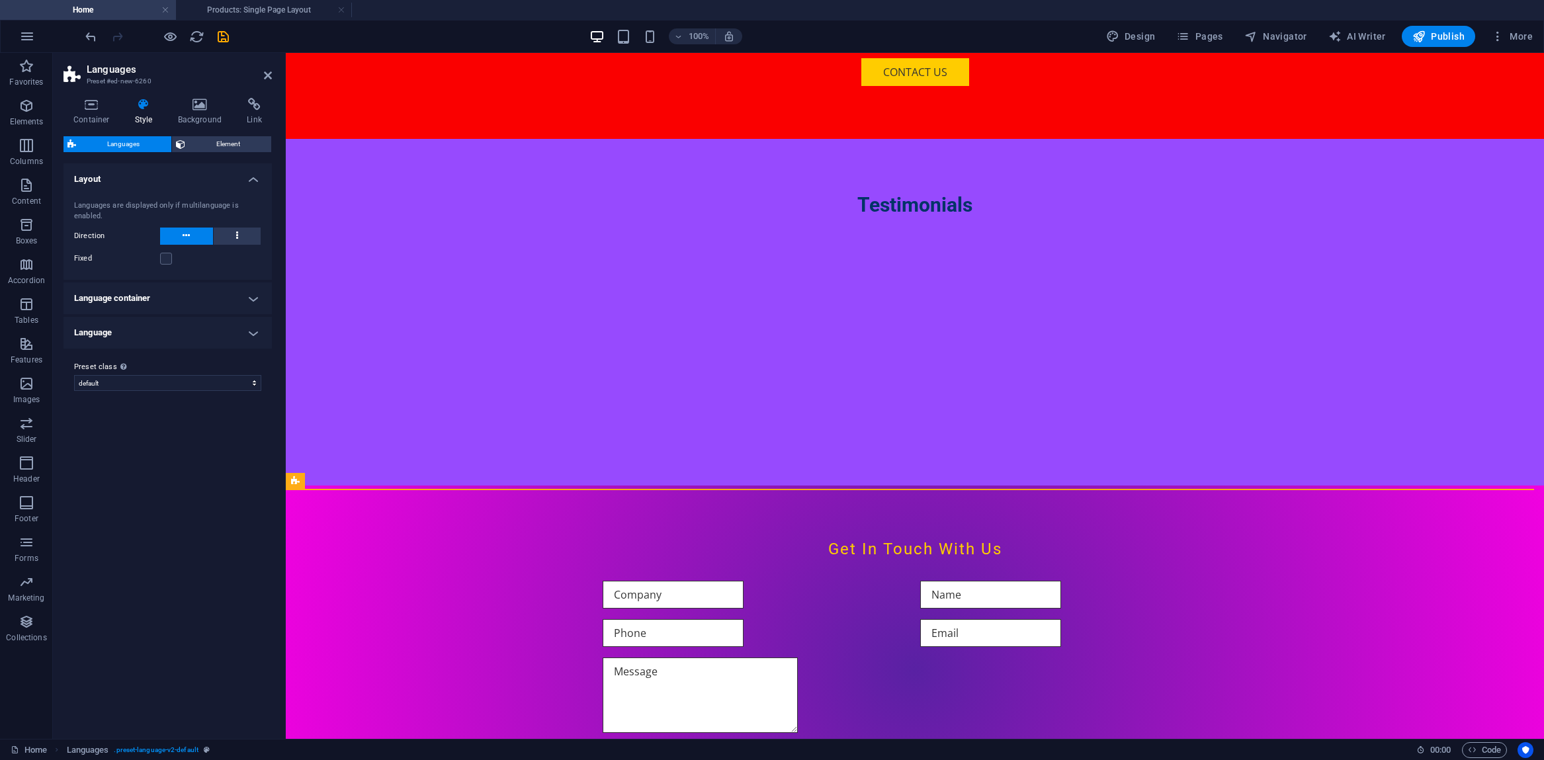
click at [222, 298] on h4 "Language container" at bounding box center [167, 298] width 208 height 32
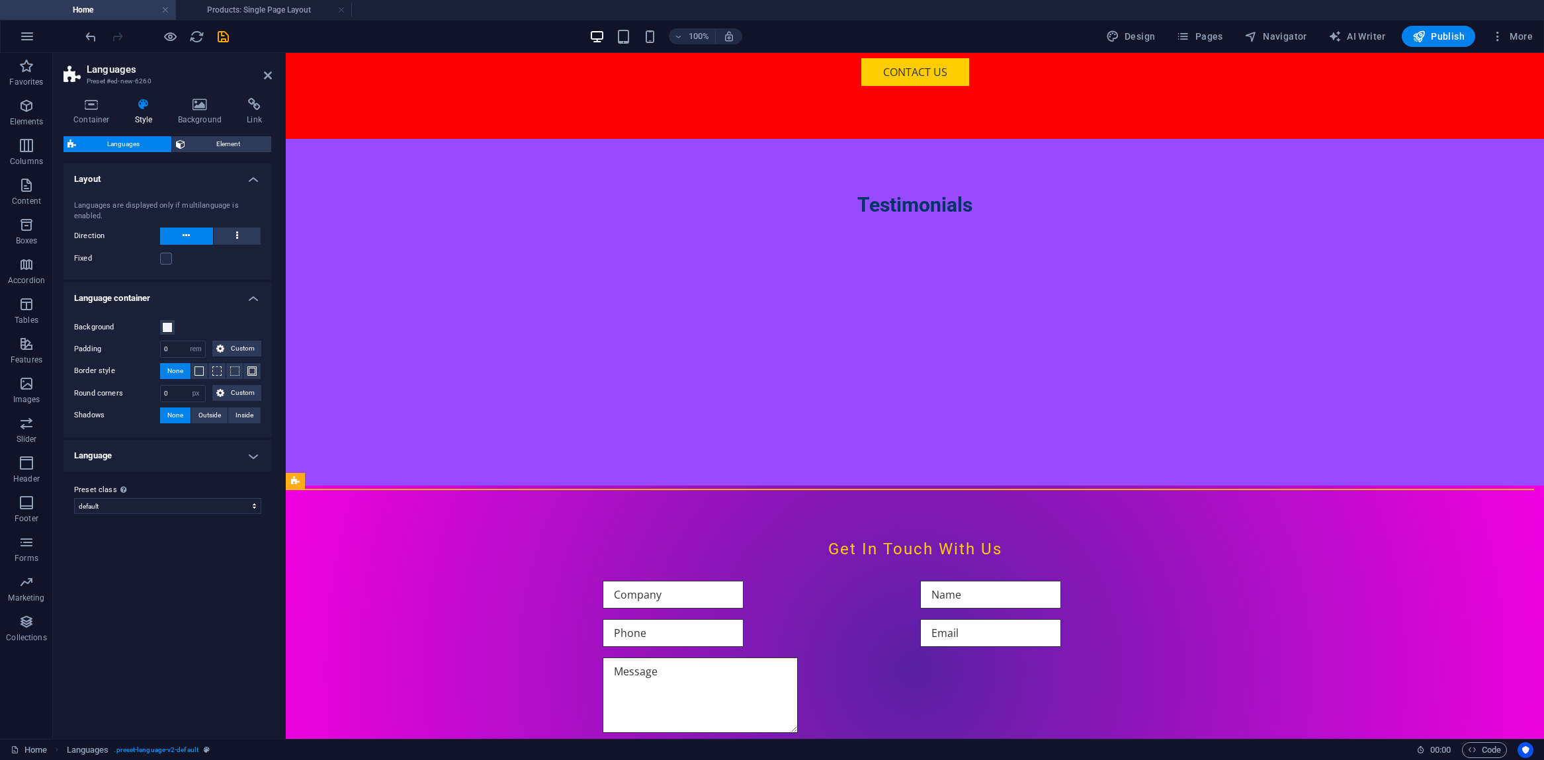
click at [216, 456] on h4 "Language" at bounding box center [167, 456] width 208 height 32
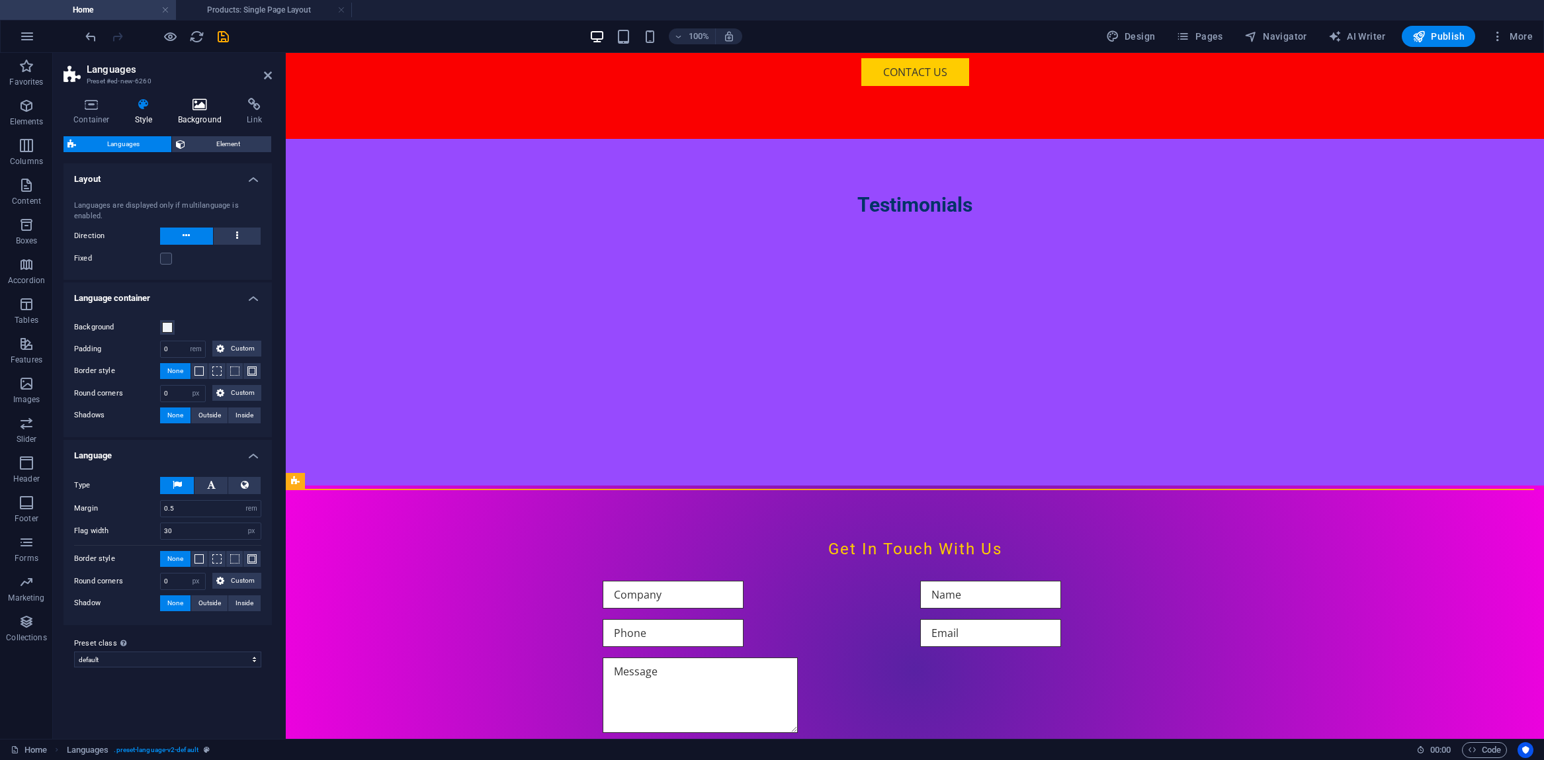
click at [200, 111] on h4 "Background" at bounding box center [202, 112] width 69 height 28
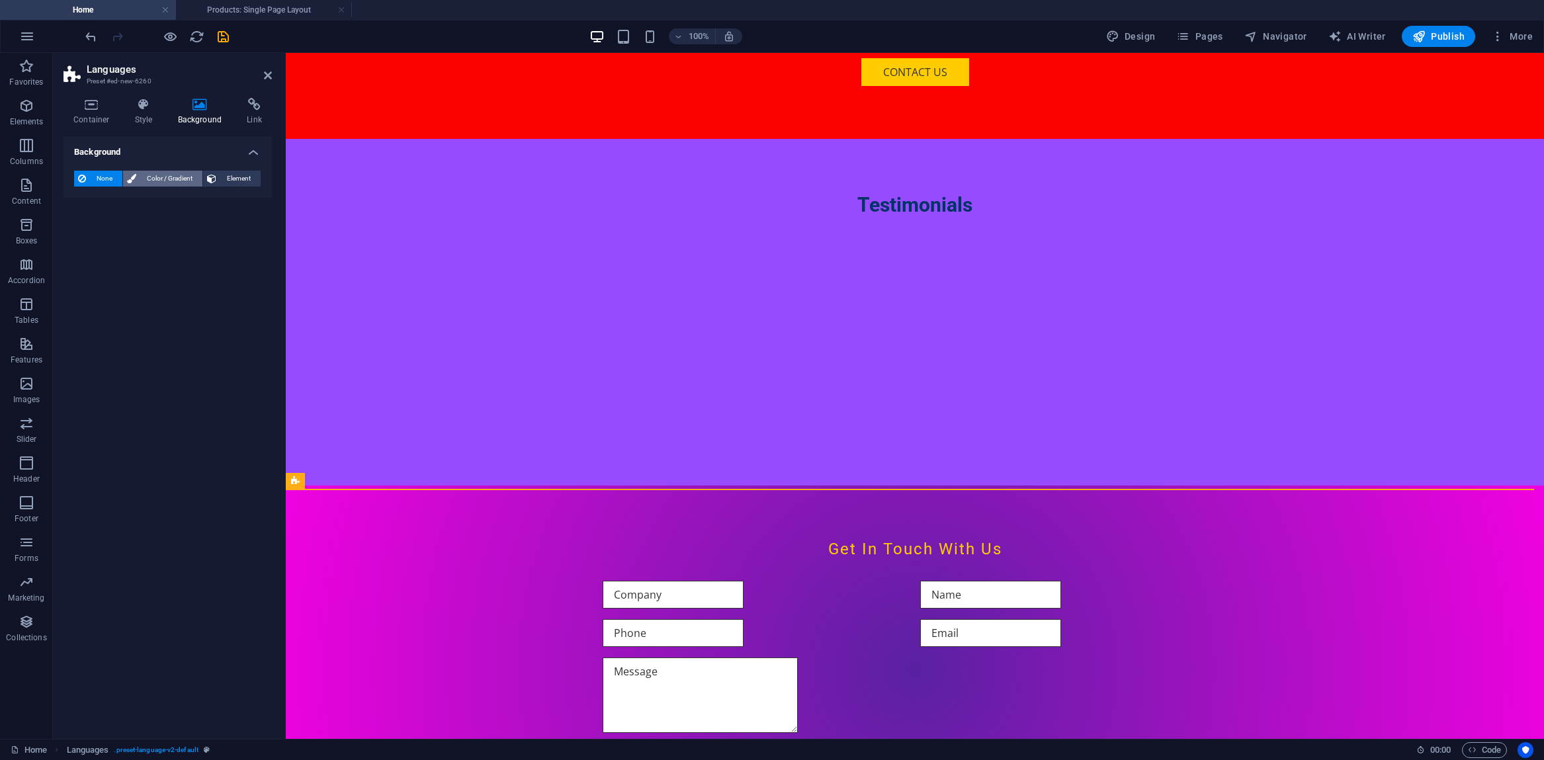
click at [153, 175] on span "Color / Gradient" at bounding box center [169, 179] width 58 height 16
click at [84, 231] on span at bounding box center [82, 231] width 15 height 15
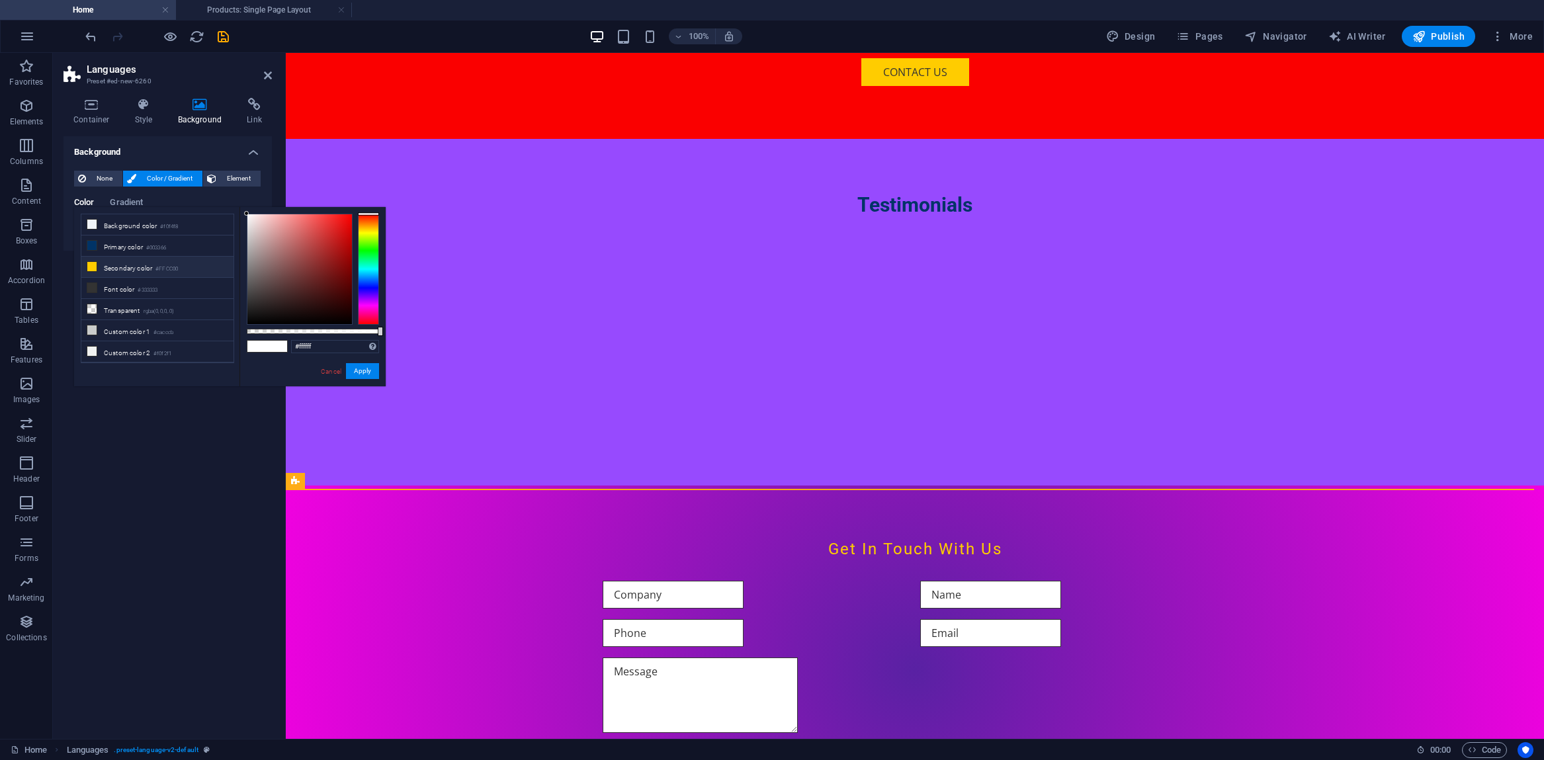
click at [91, 268] on icon at bounding box center [91, 266] width 9 height 9
type input "#fac905"
click at [349, 216] on div at bounding box center [349, 215] width 5 height 5
click at [359, 373] on button "Apply" at bounding box center [362, 371] width 33 height 16
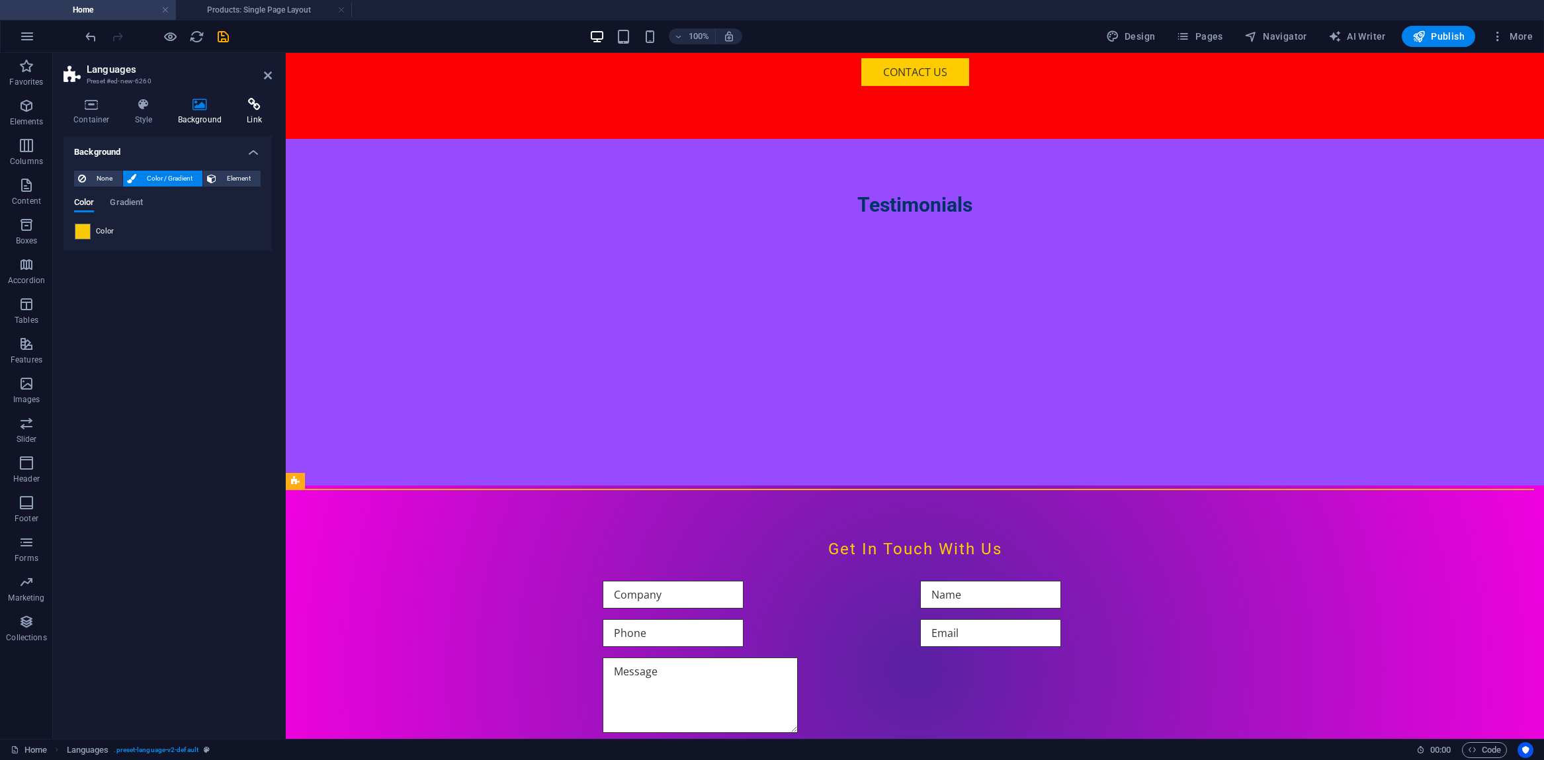
click at [252, 114] on h4 "Link" at bounding box center [254, 112] width 35 height 28
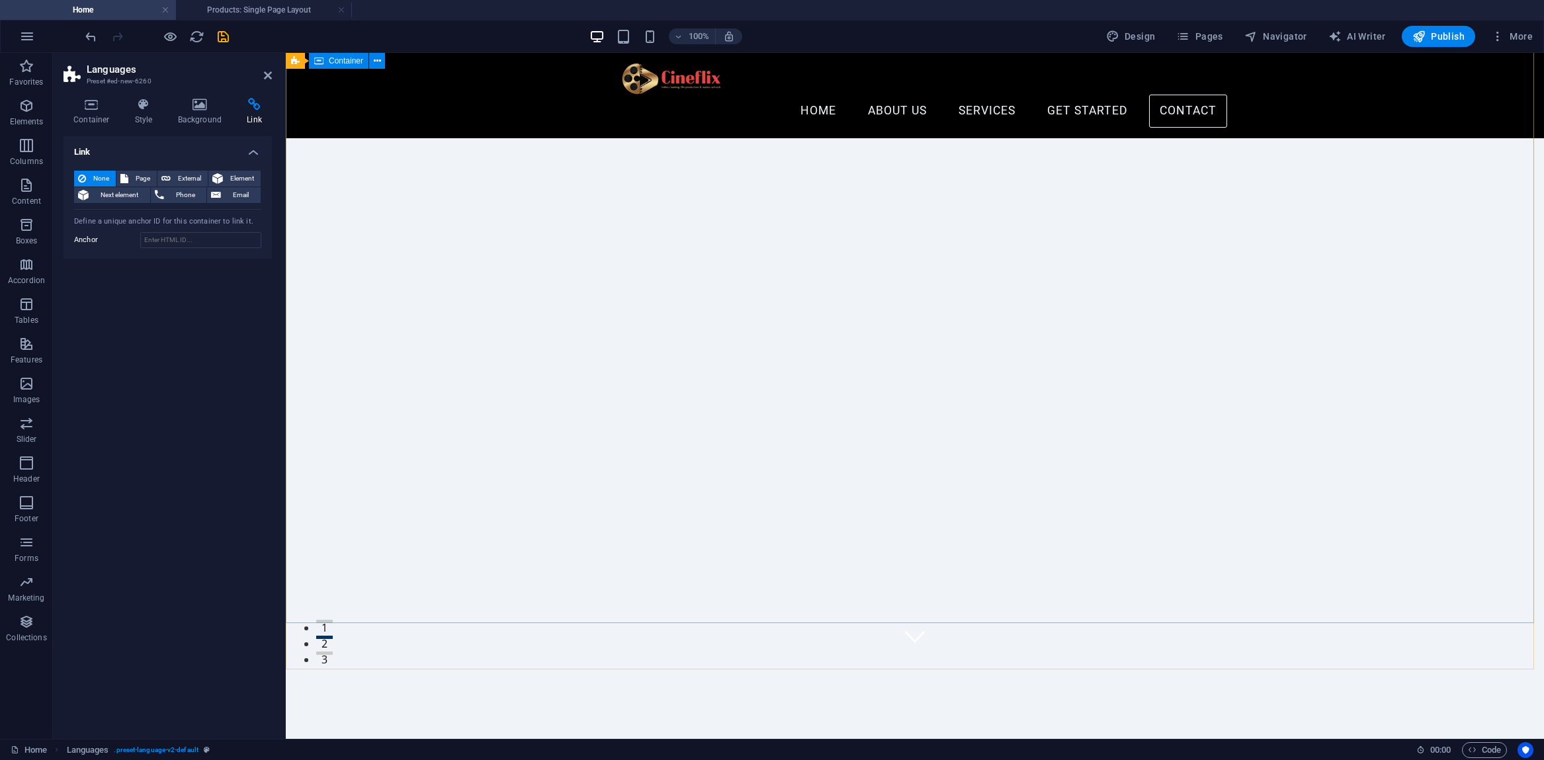
scroll to position [0, 0]
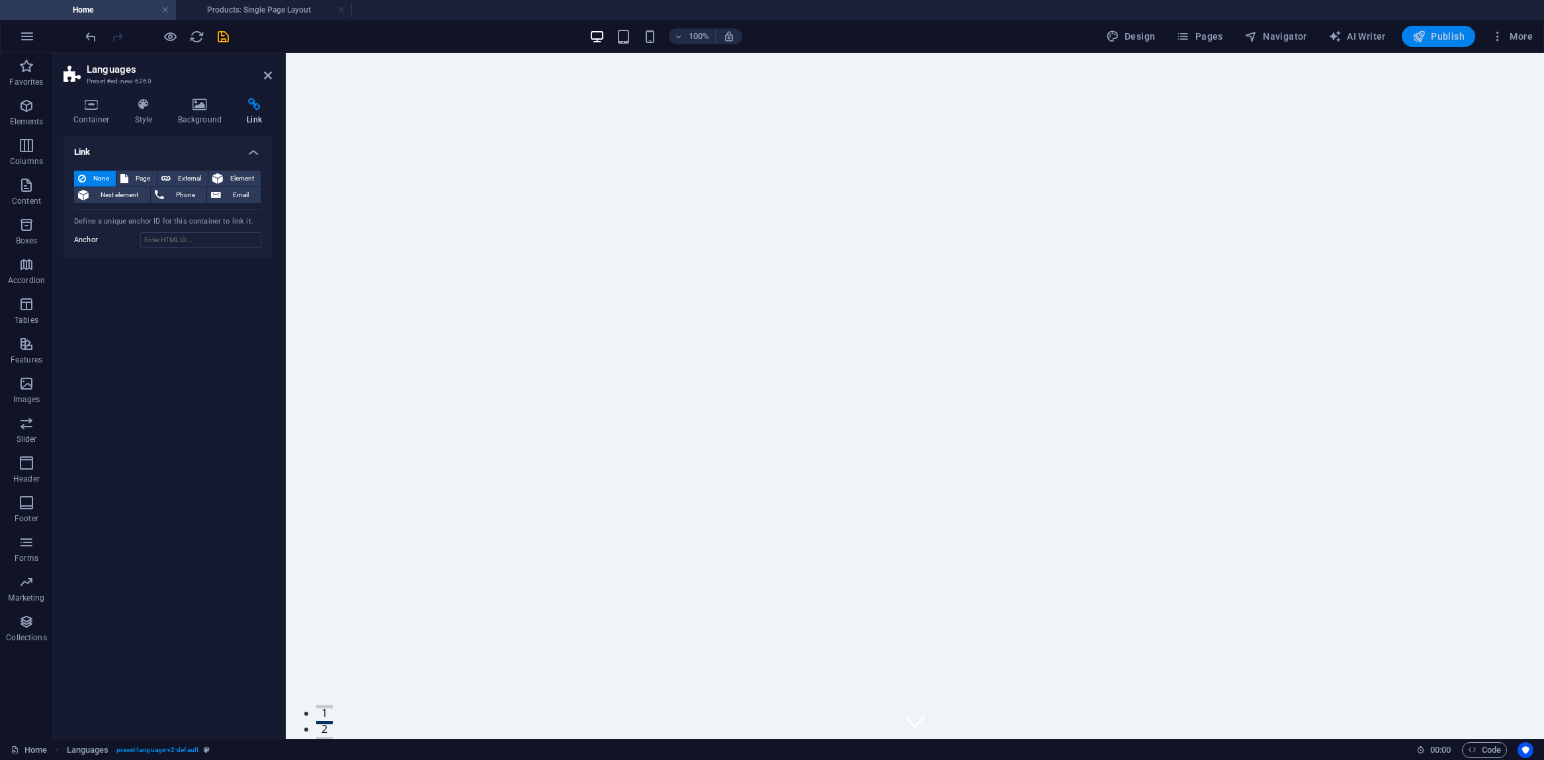
click at [1439, 31] on span "Publish" at bounding box center [1438, 36] width 52 height 13
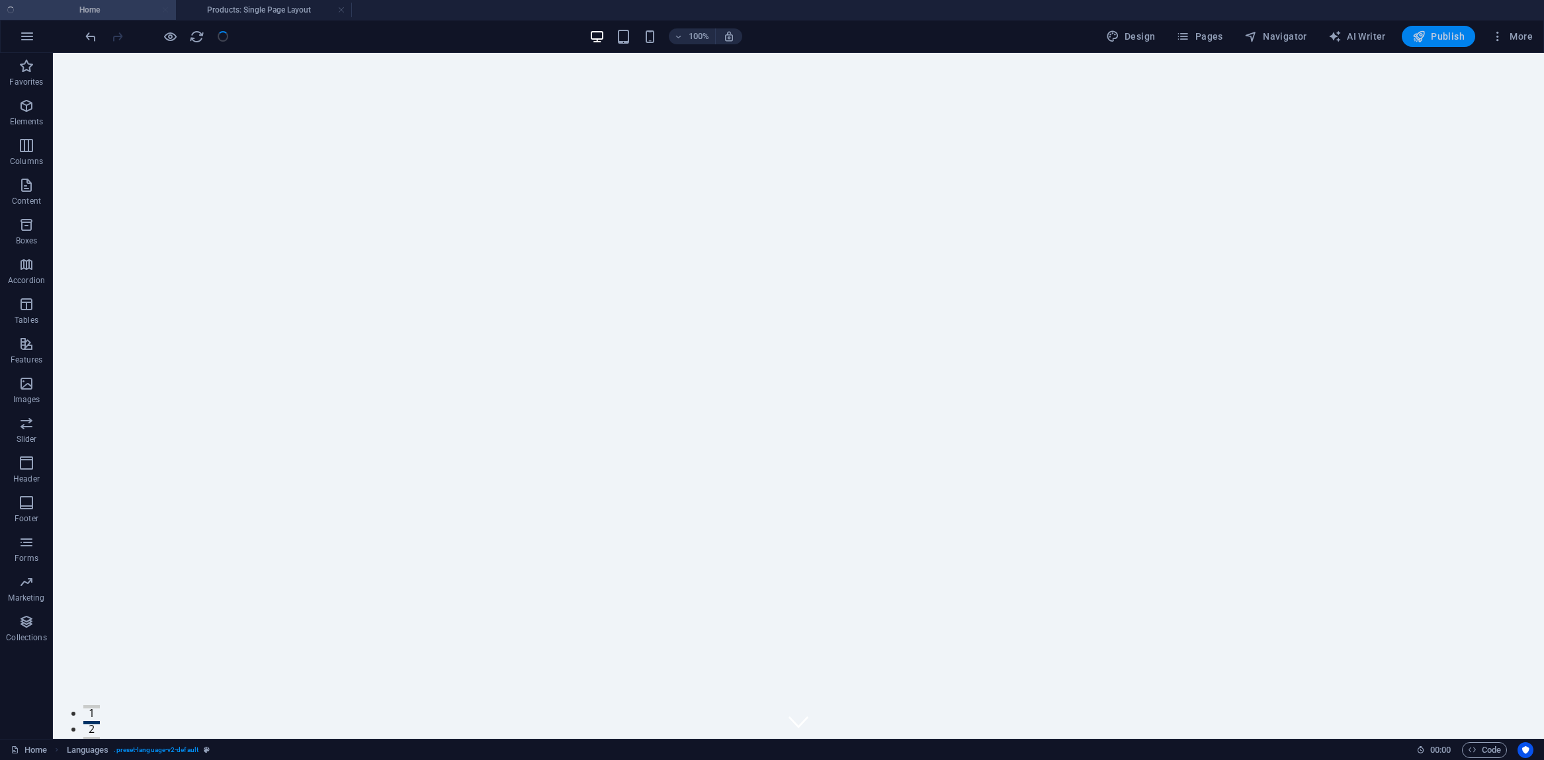
checkbox input "false"
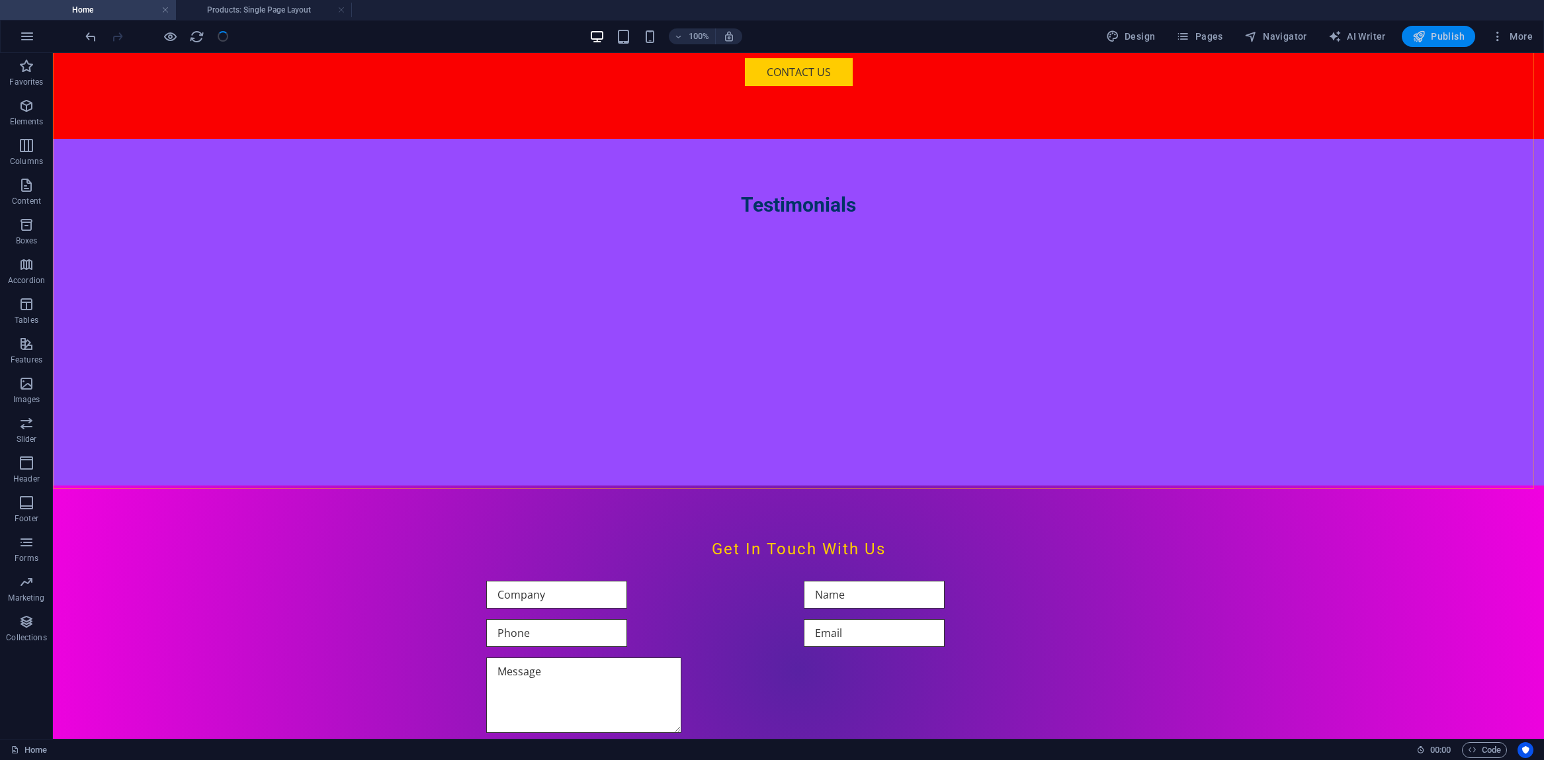
click at [1430, 36] on span "Publish" at bounding box center [1438, 36] width 52 height 13
